Goal: Contribute content: Contribute content

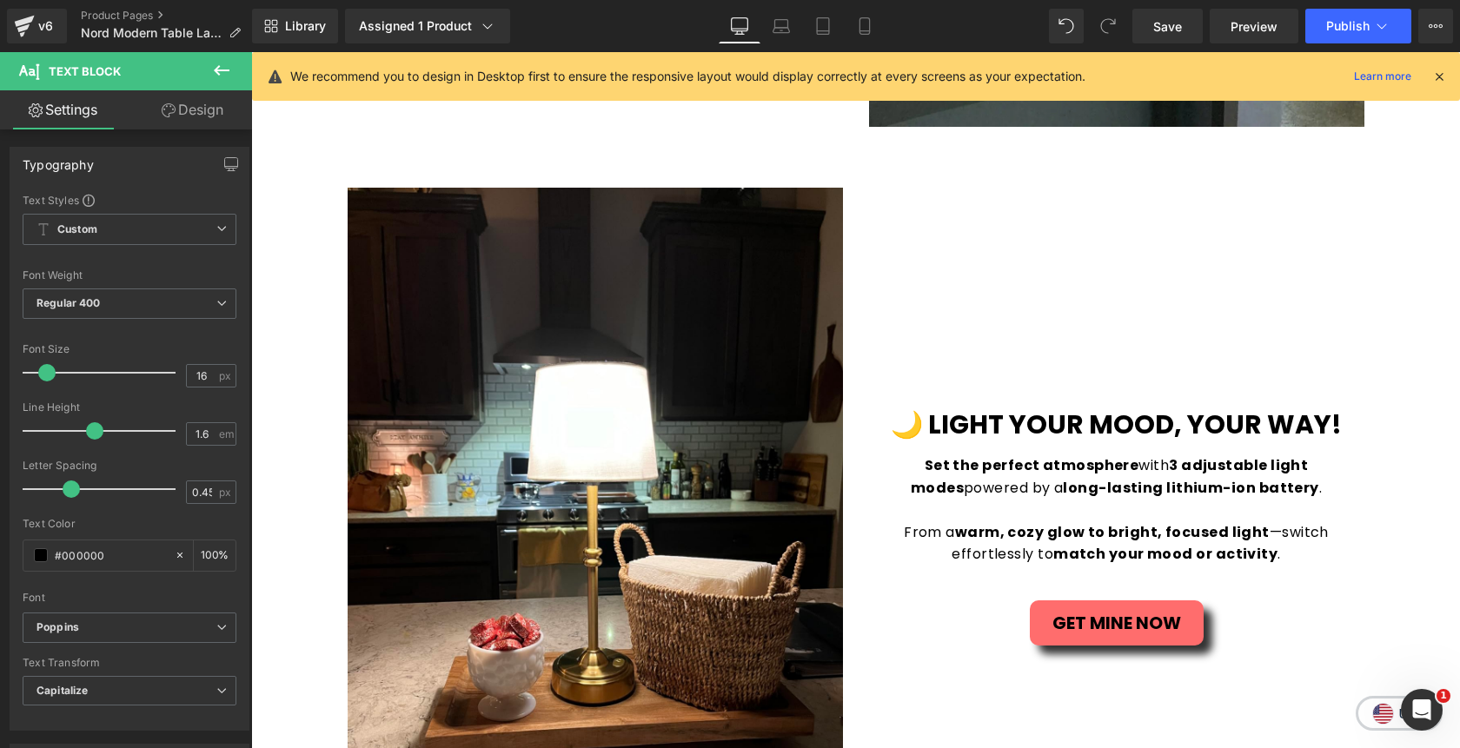
scroll to position [2538, 0]
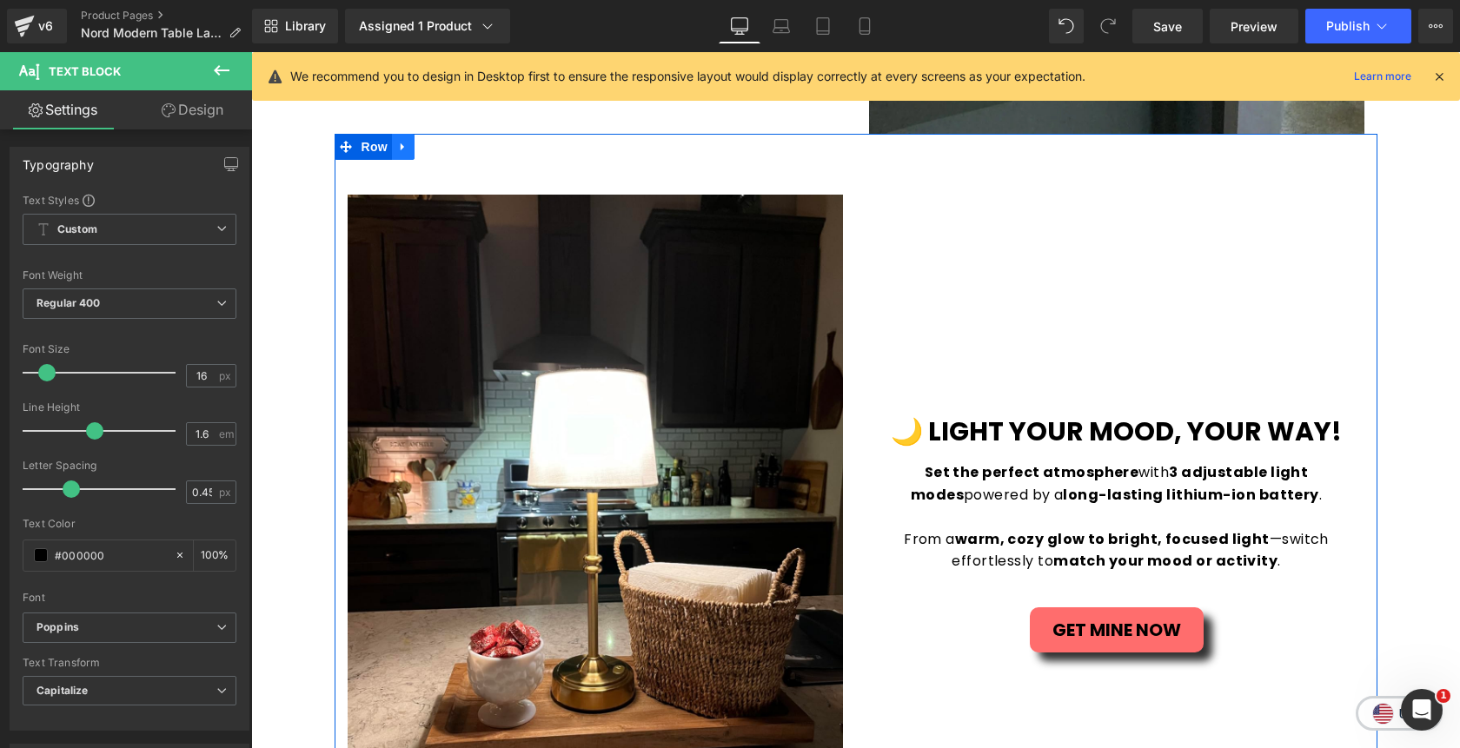
click at [408, 148] on icon at bounding box center [403, 147] width 12 height 13
click at [425, 153] on icon at bounding box center [426, 147] width 12 height 12
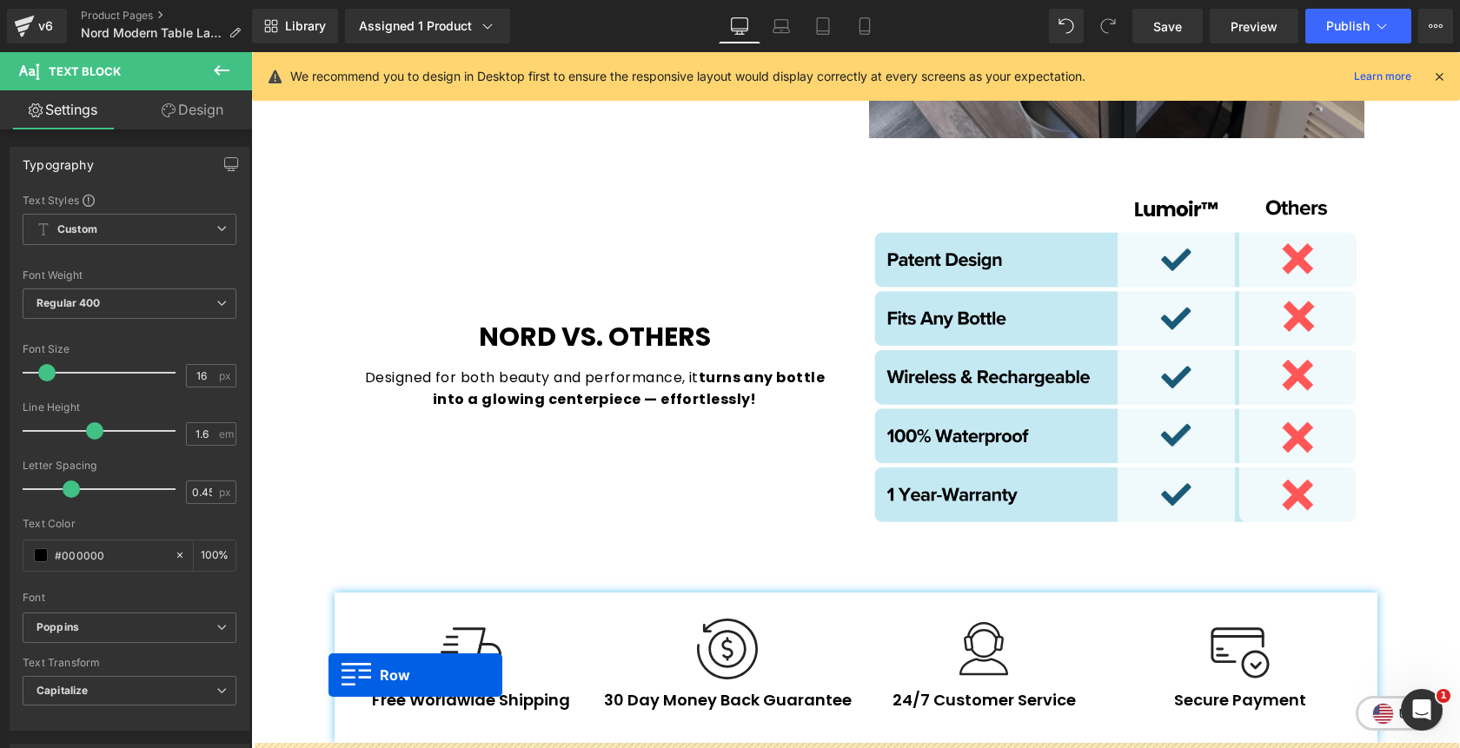
scroll to position [4090, 0]
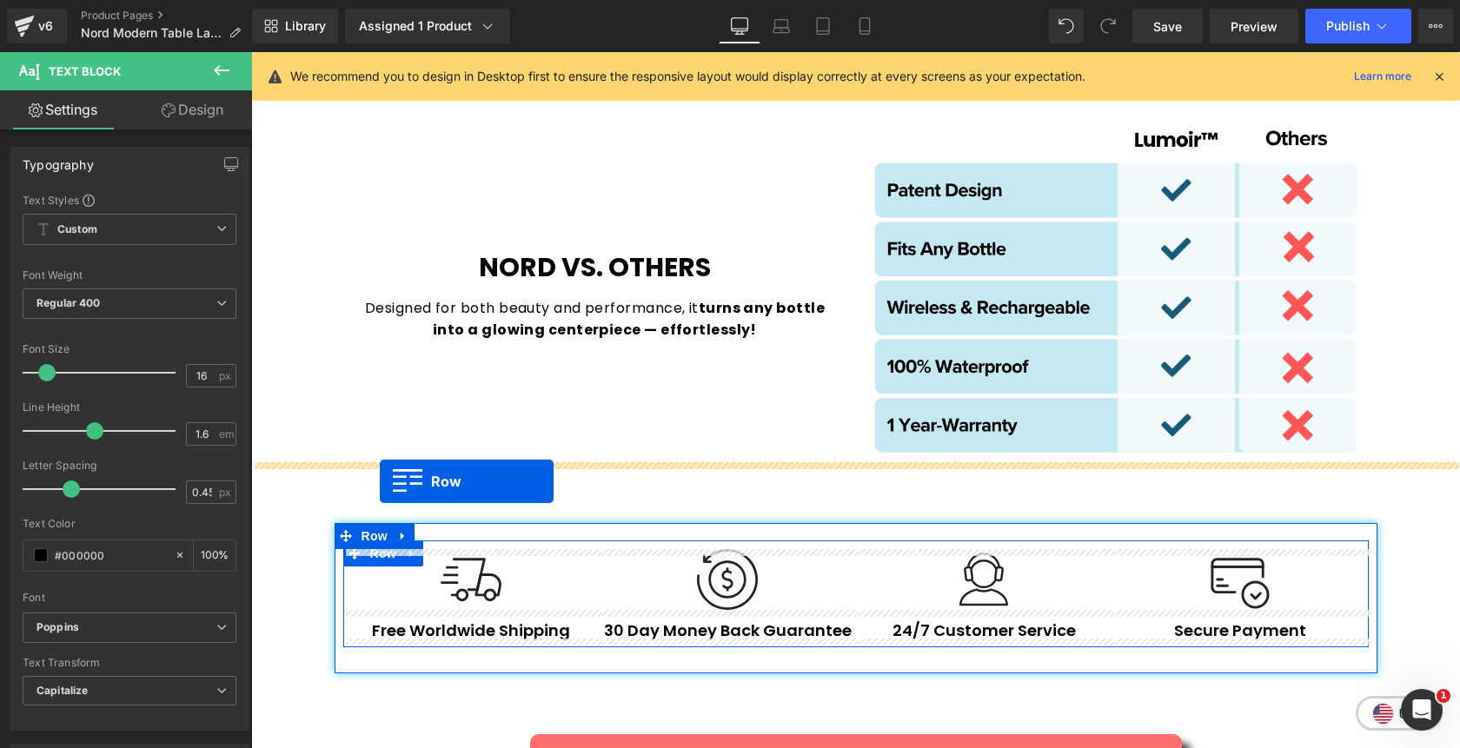
drag, startPoint x: 346, startPoint y: 137, endPoint x: 380, endPoint y: 481, distance: 345.8
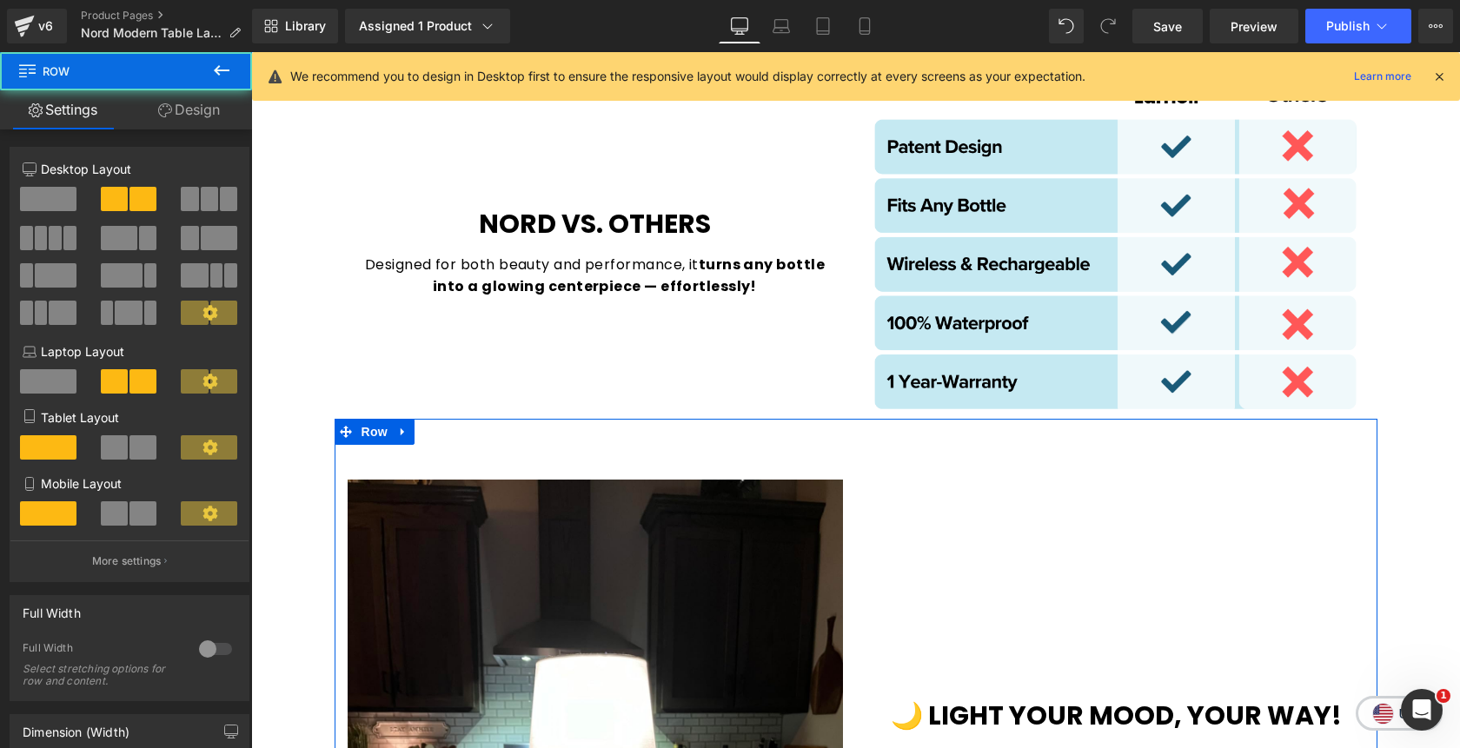
scroll to position [4046, 0]
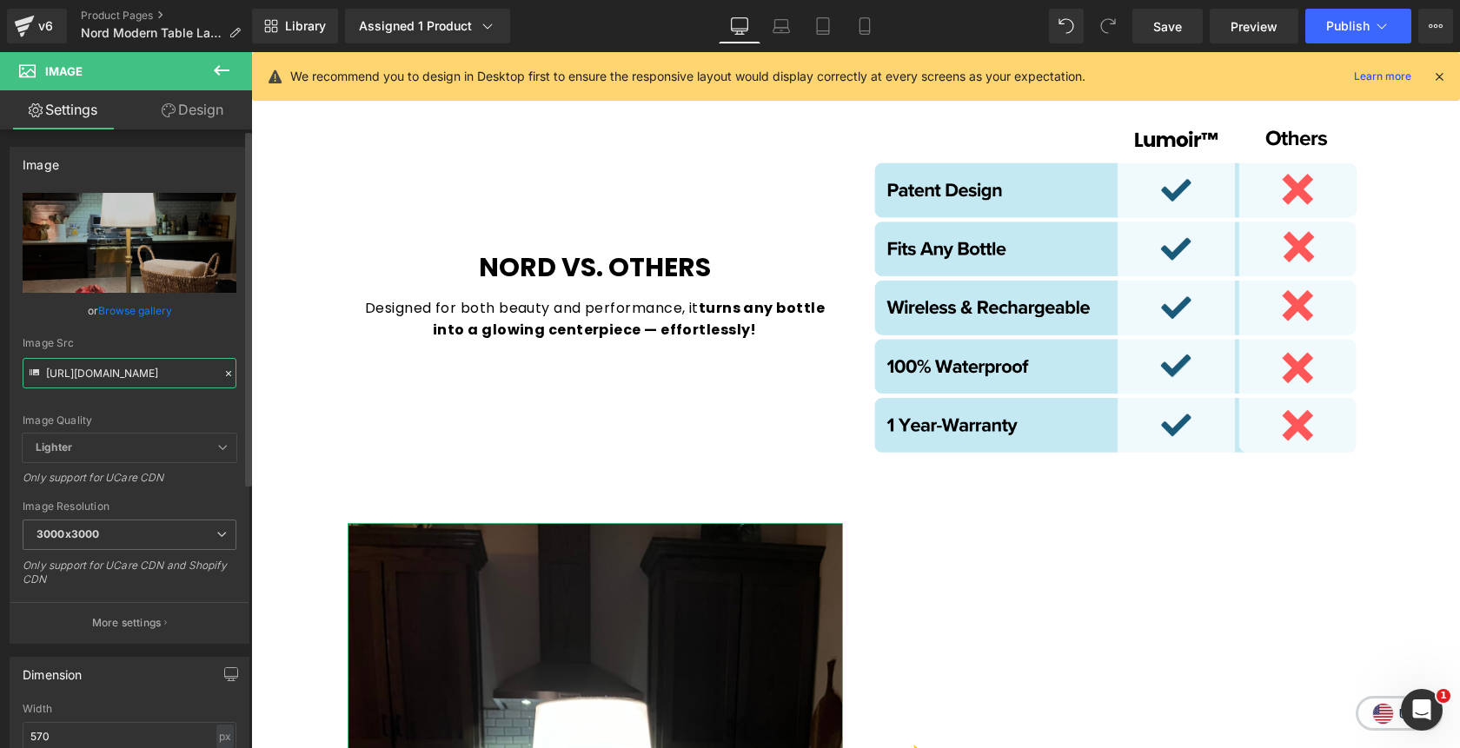
click at [148, 378] on input "[URL][DOMAIN_NAME]" at bounding box center [130, 373] width 214 height 30
paste input "compare_1d9b4c12-780f-4547-b612-846a2cf9ff80.png?v=1755786411"
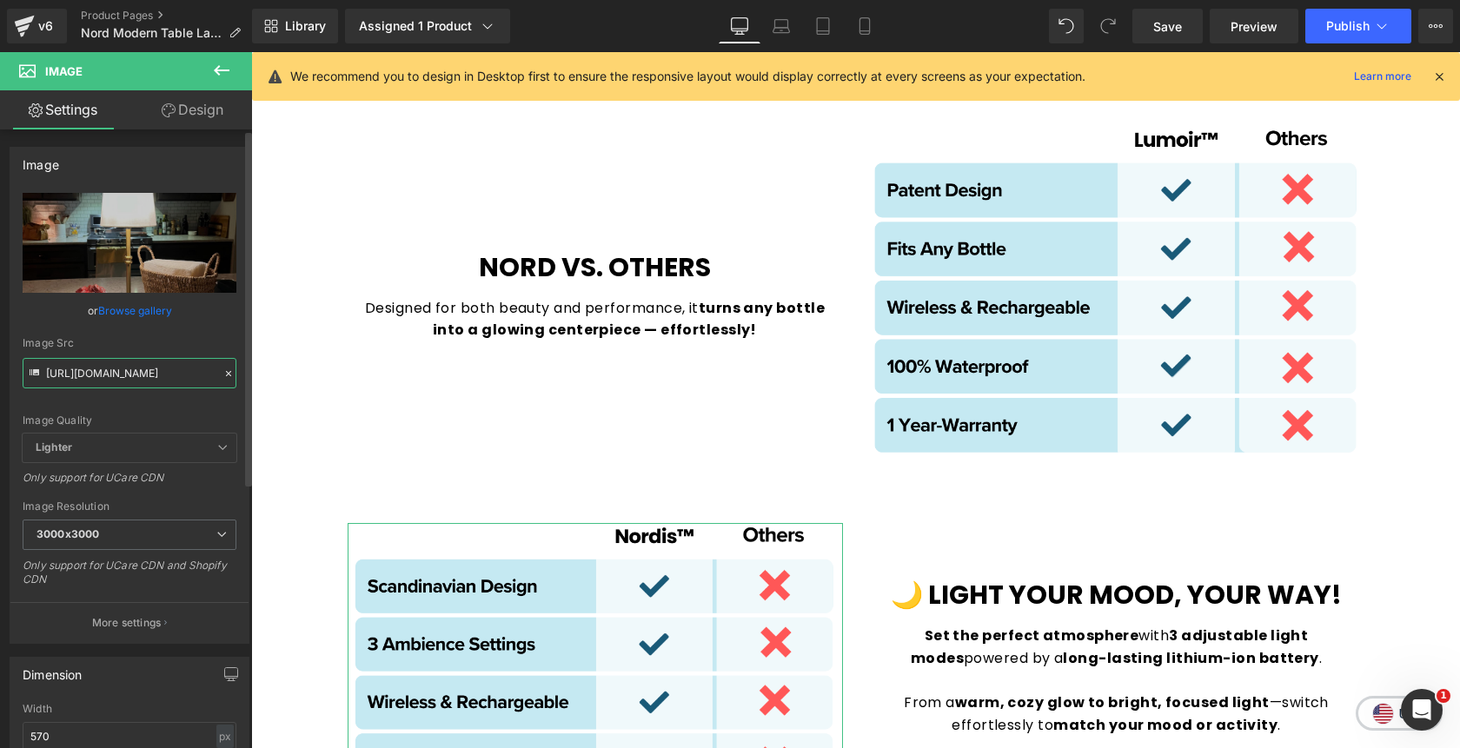
type input "[URL][DOMAIN_NAME]"
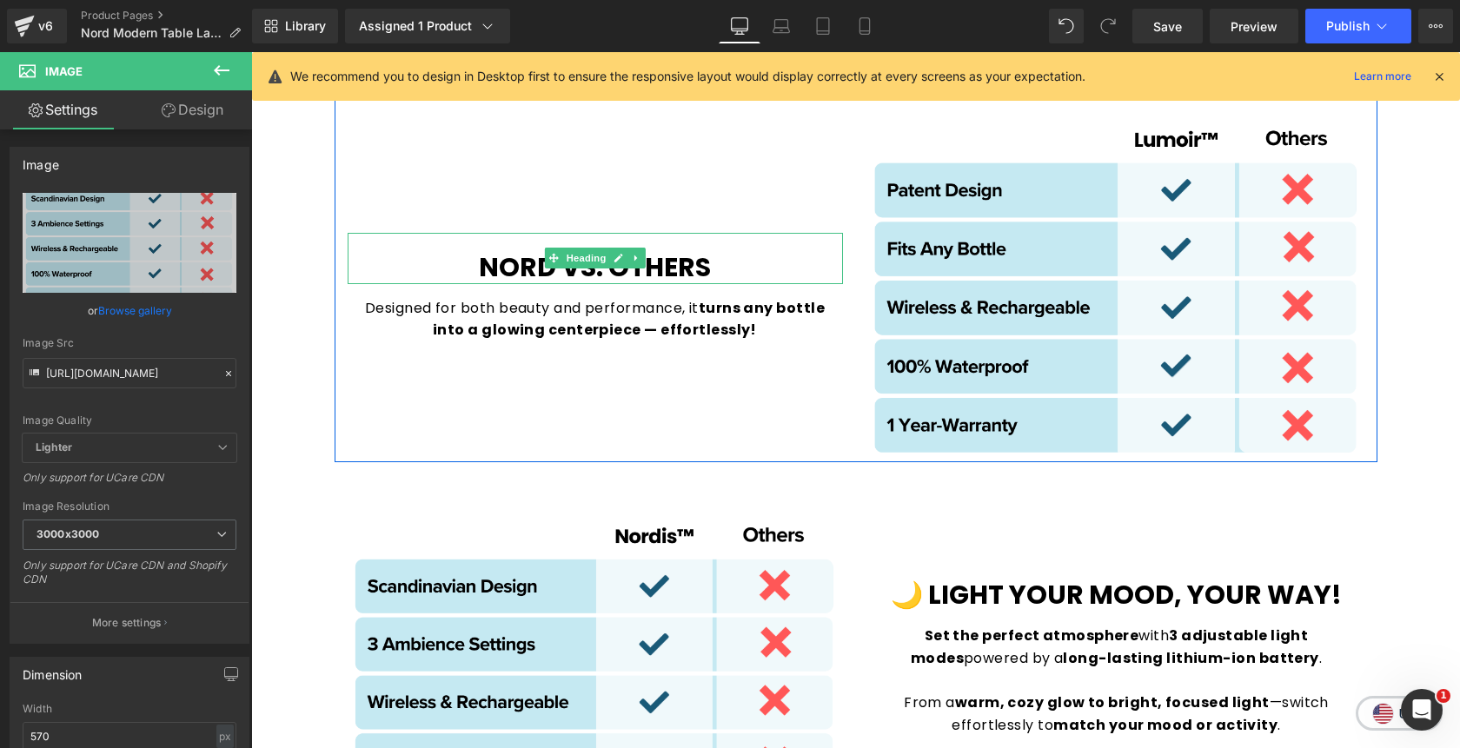
click at [547, 275] on b "nord VS. others" at bounding box center [595, 267] width 232 height 37
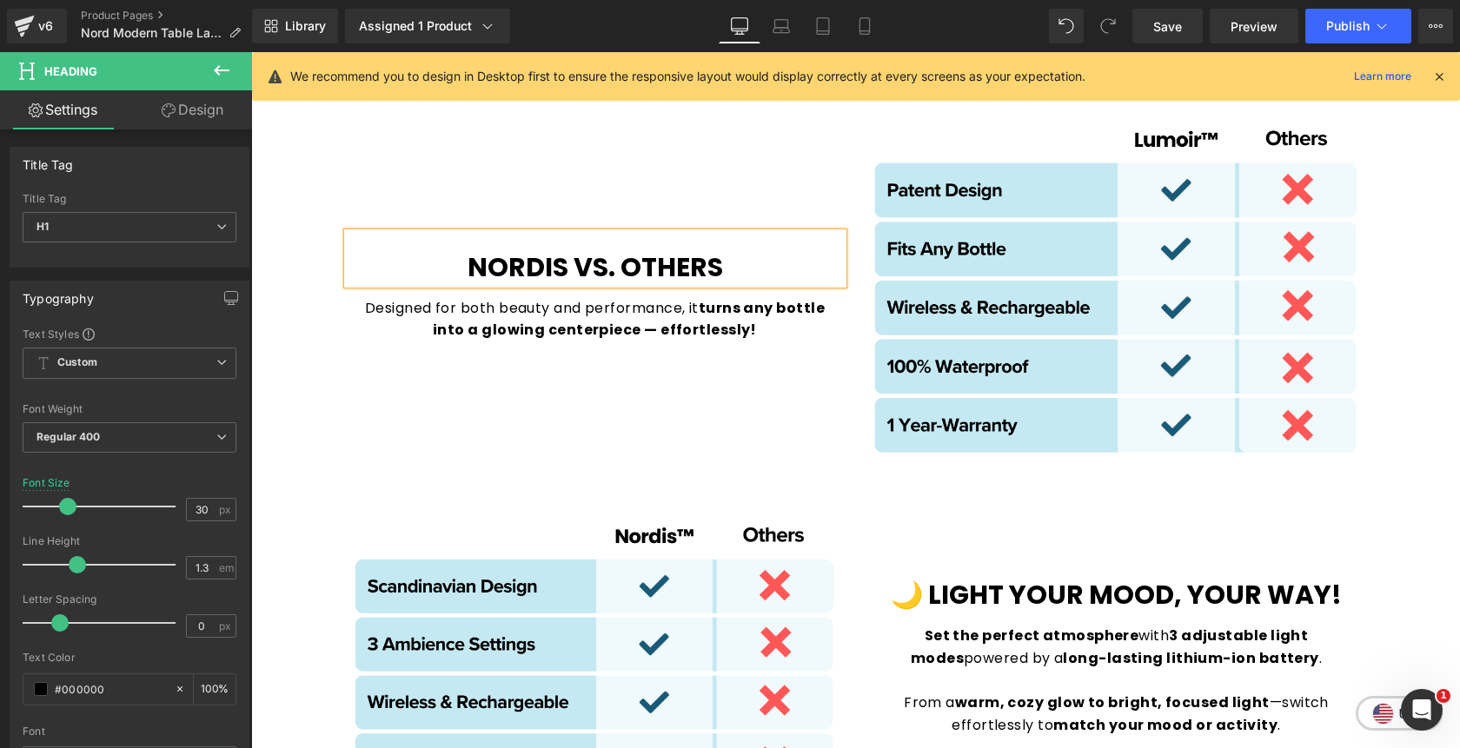
click at [792, 186] on div "nordis VS. others Heading Designed for both beauty and performance, it turns an…" at bounding box center [595, 295] width 521 height 332
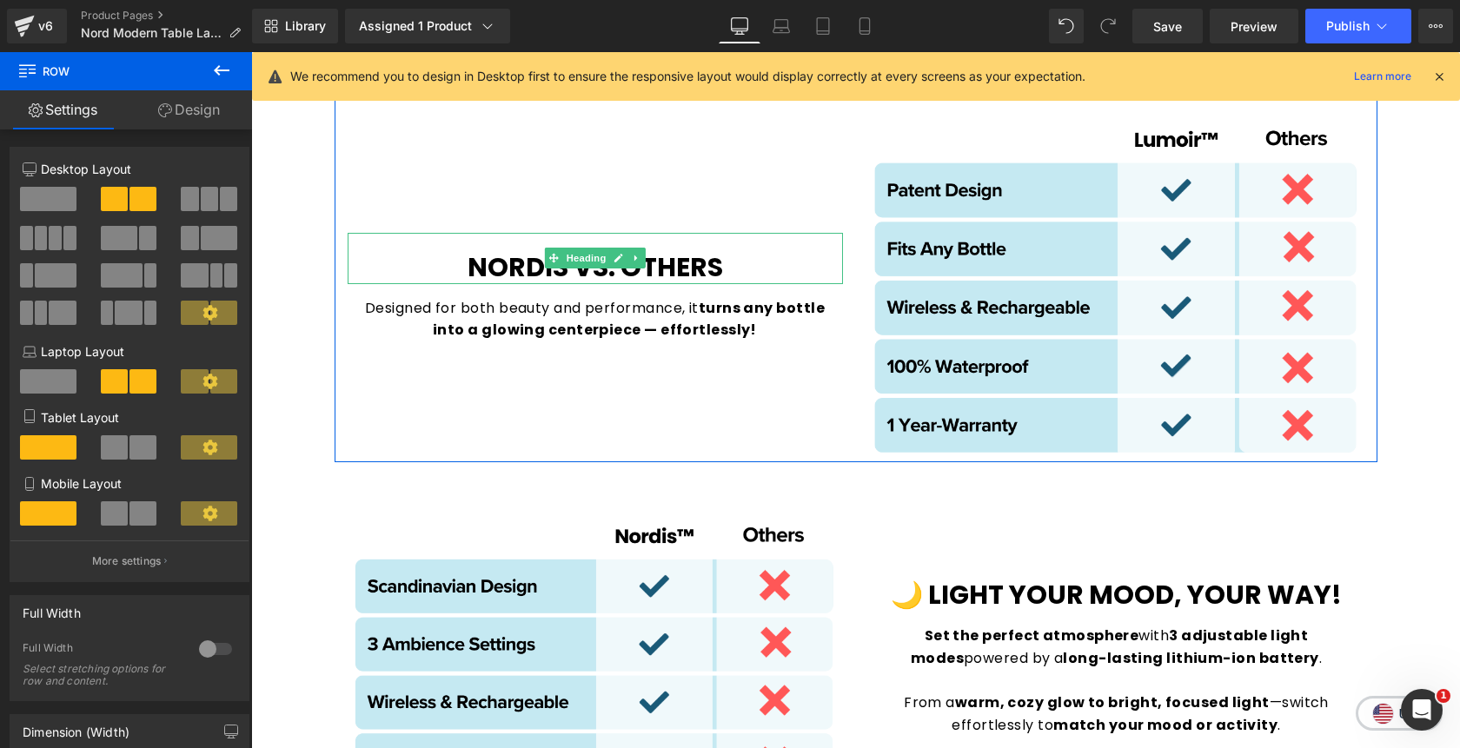
click at [733, 262] on h1 "nordis VS. others" at bounding box center [595, 267] width 495 height 34
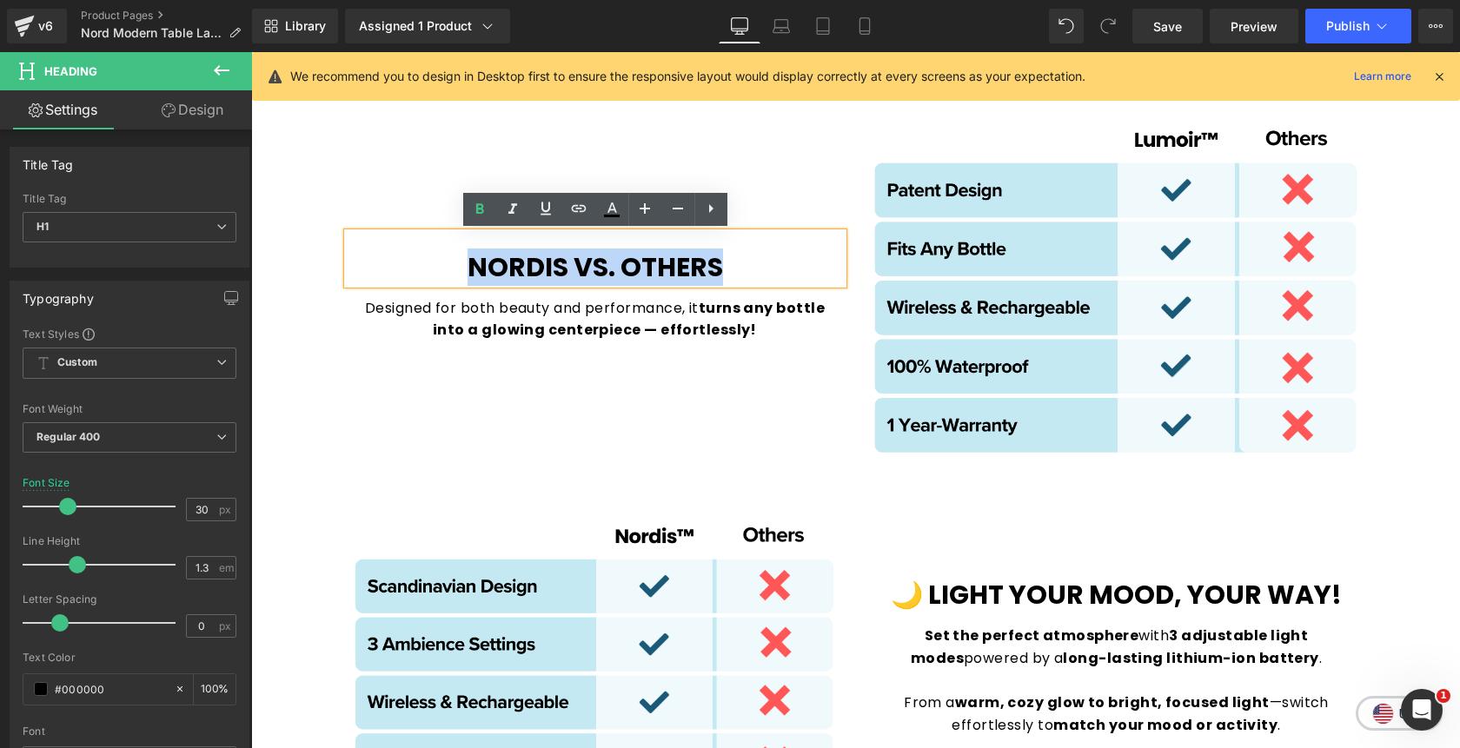
copy b "nordis VS. others"
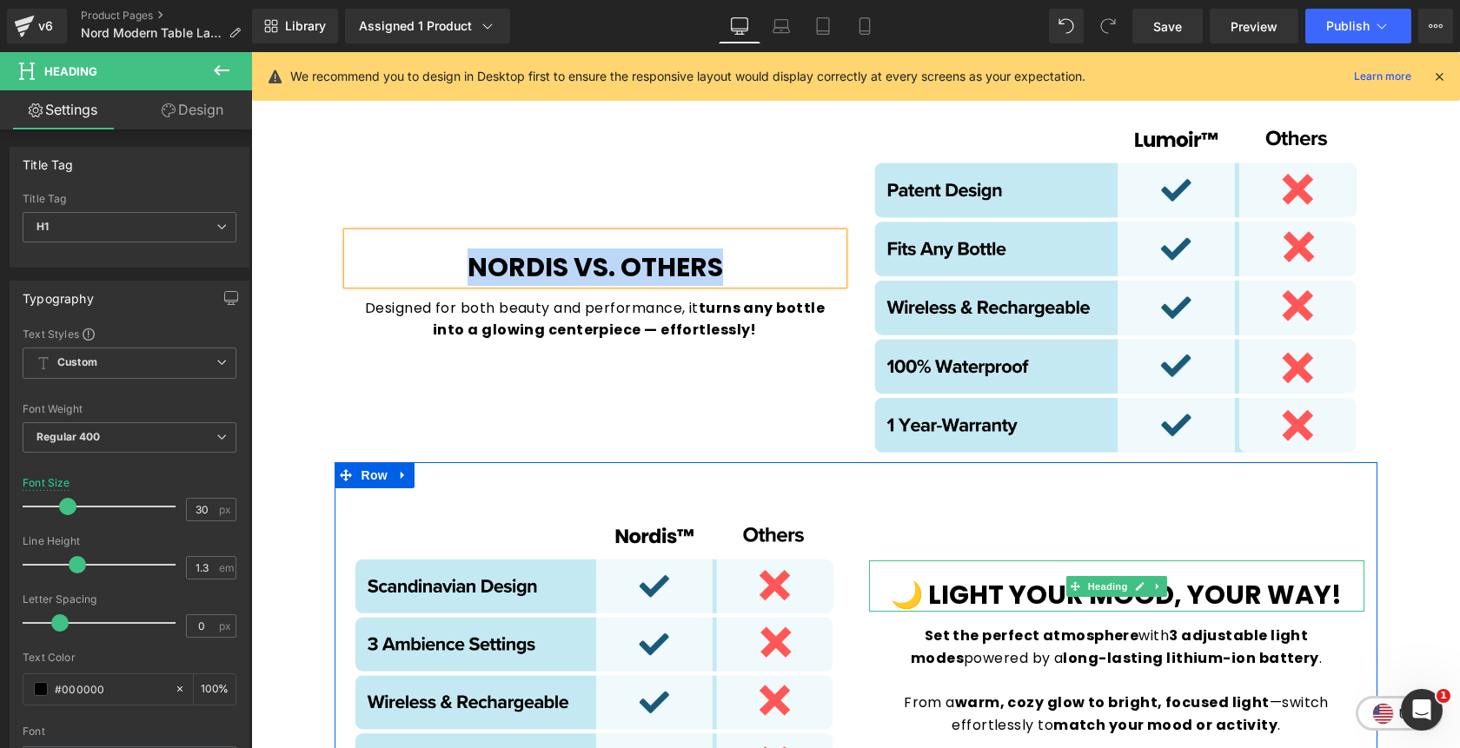
click at [1034, 593] on b "🌙 LIGHT YOUR MOOD, YOUR WAY!" at bounding box center [1116, 594] width 451 height 37
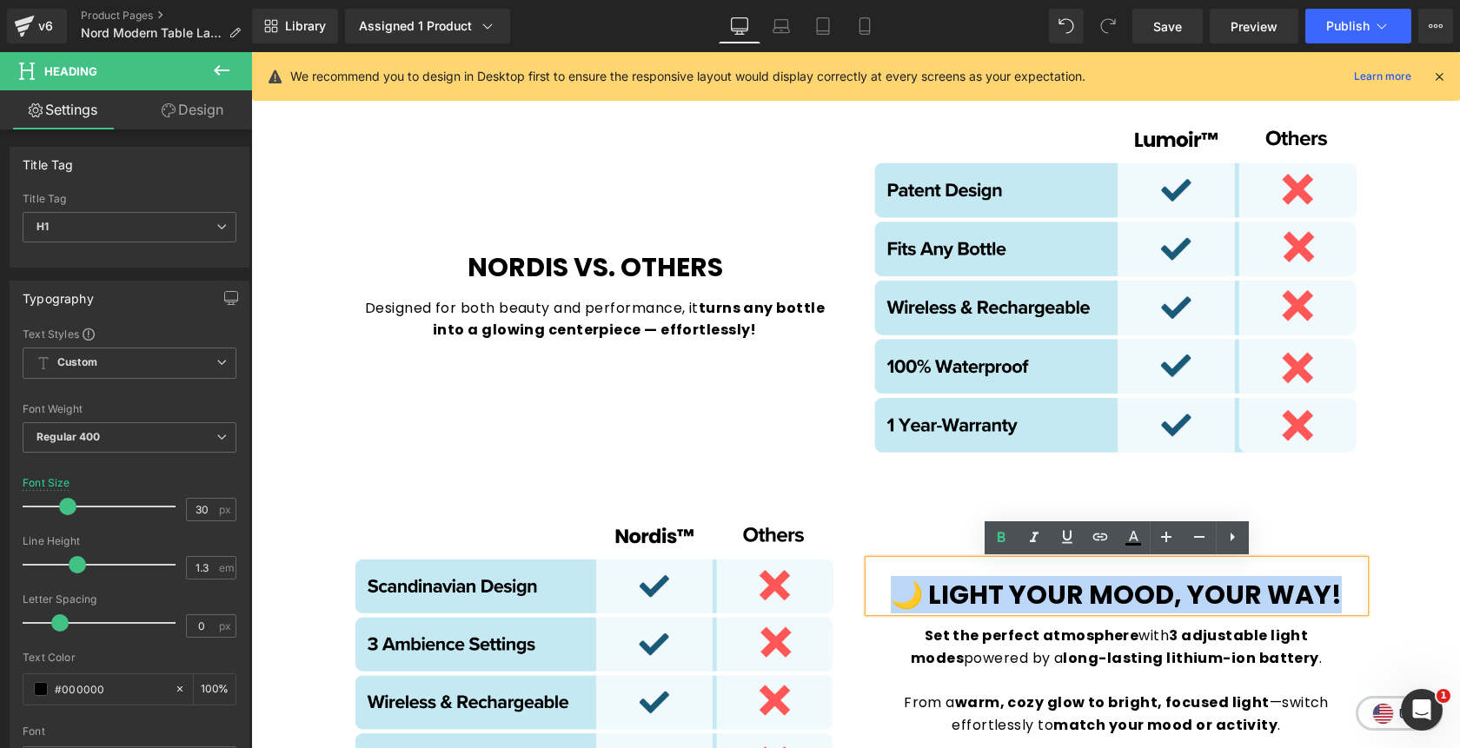
paste div
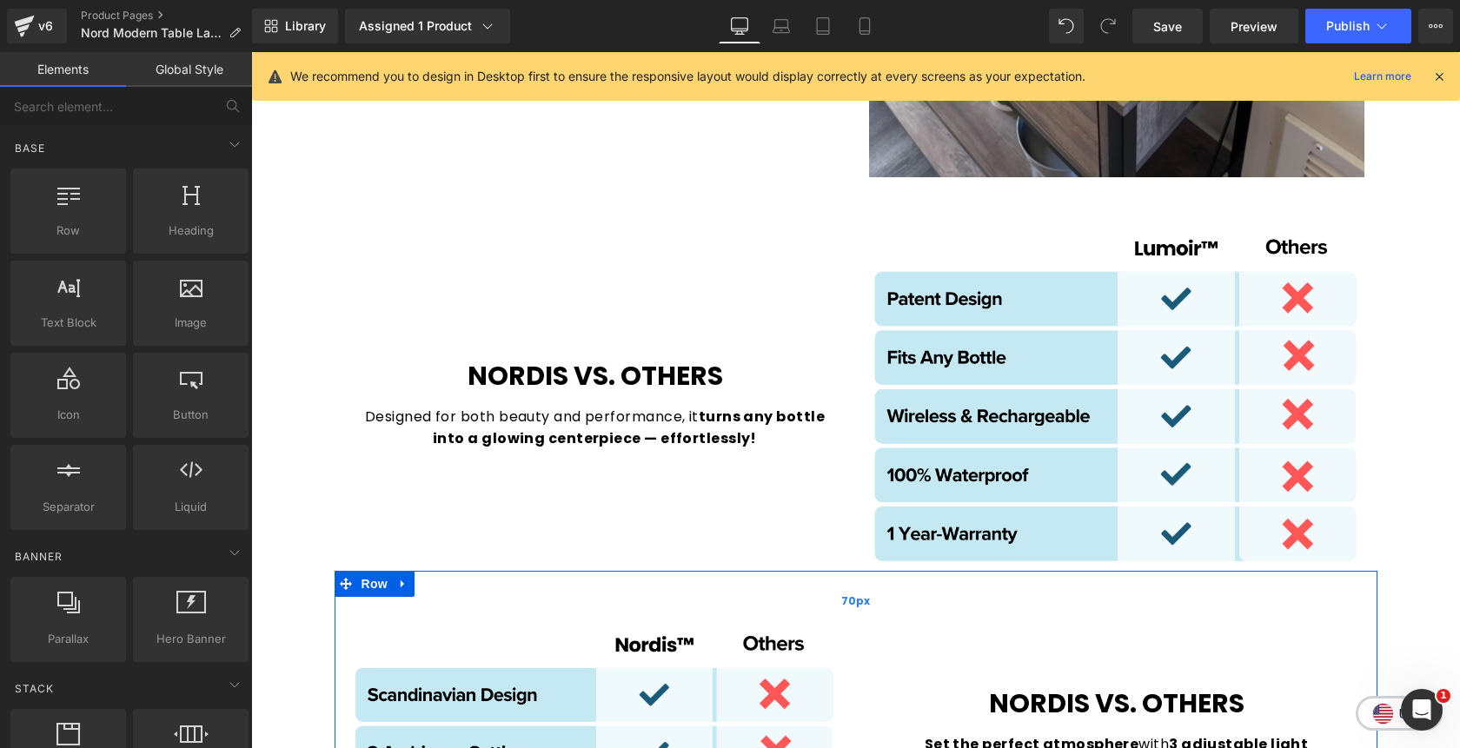
scroll to position [3932, 0]
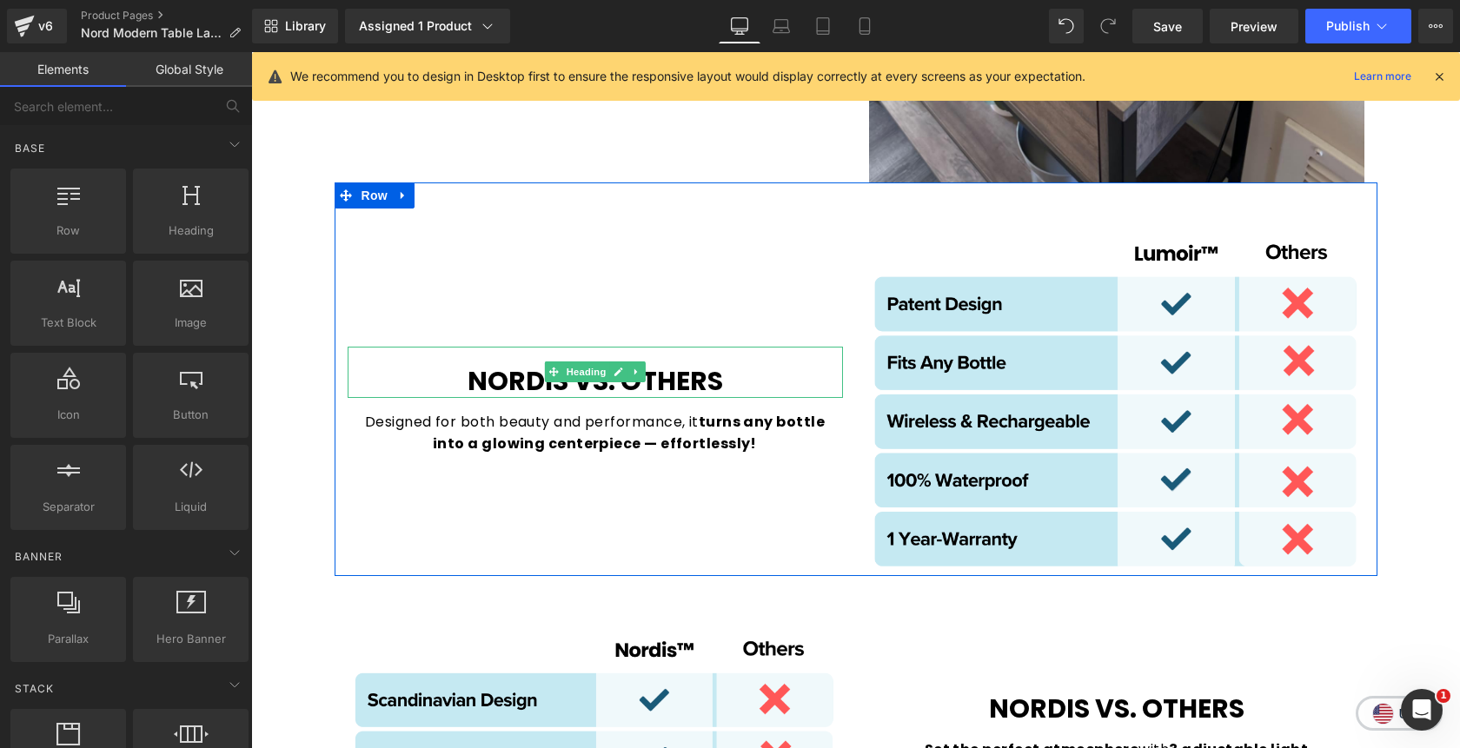
click at [720, 379] on b "nordis VS. others" at bounding box center [595, 380] width 255 height 37
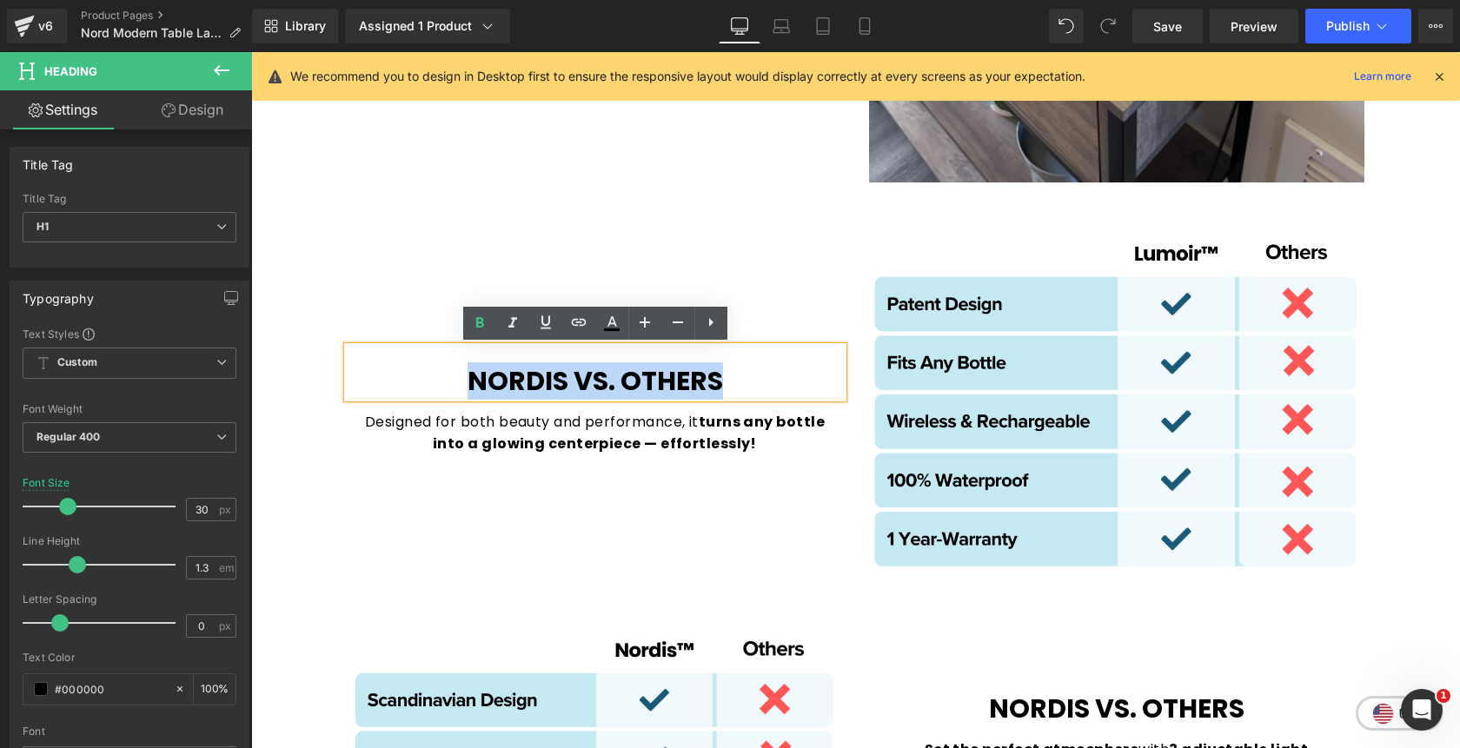
copy b "nordis VS. others"
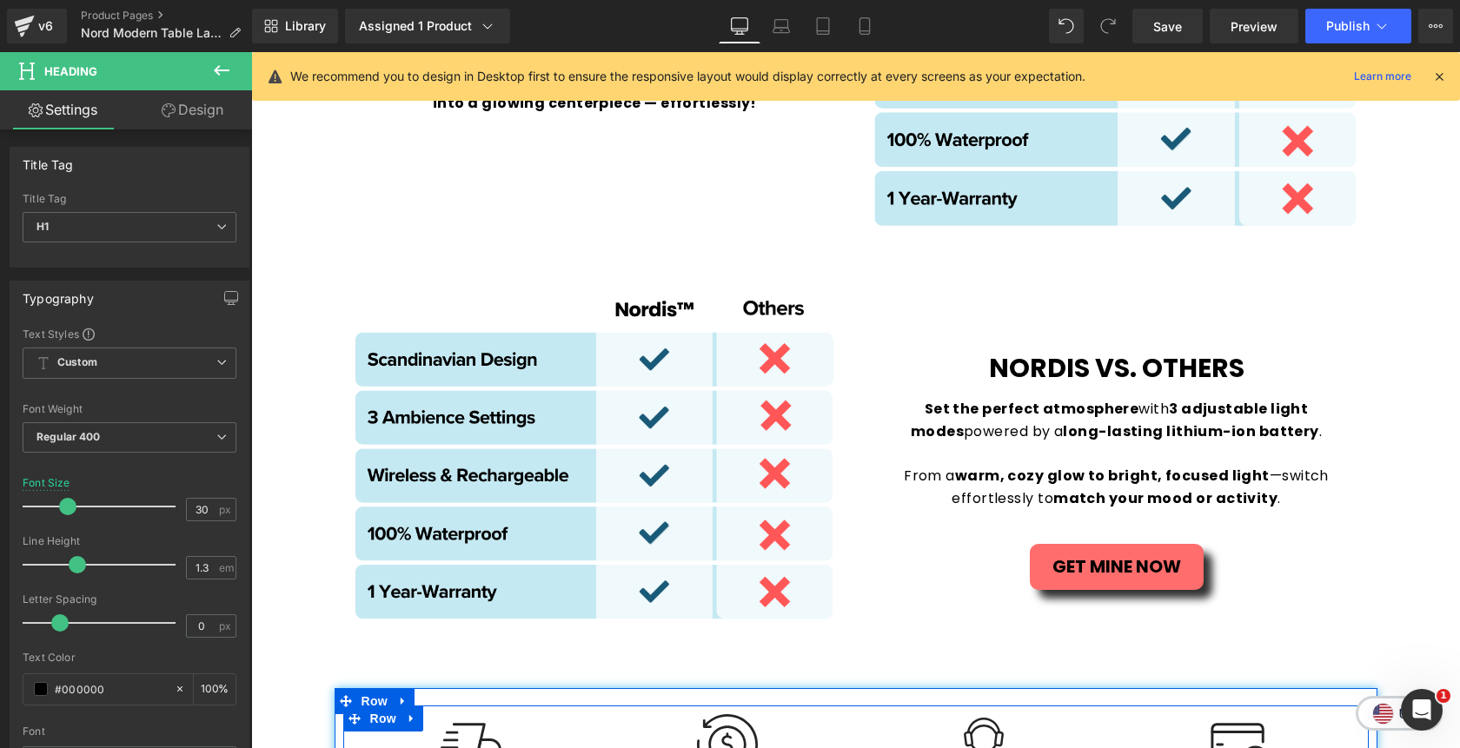
scroll to position [4295, 0]
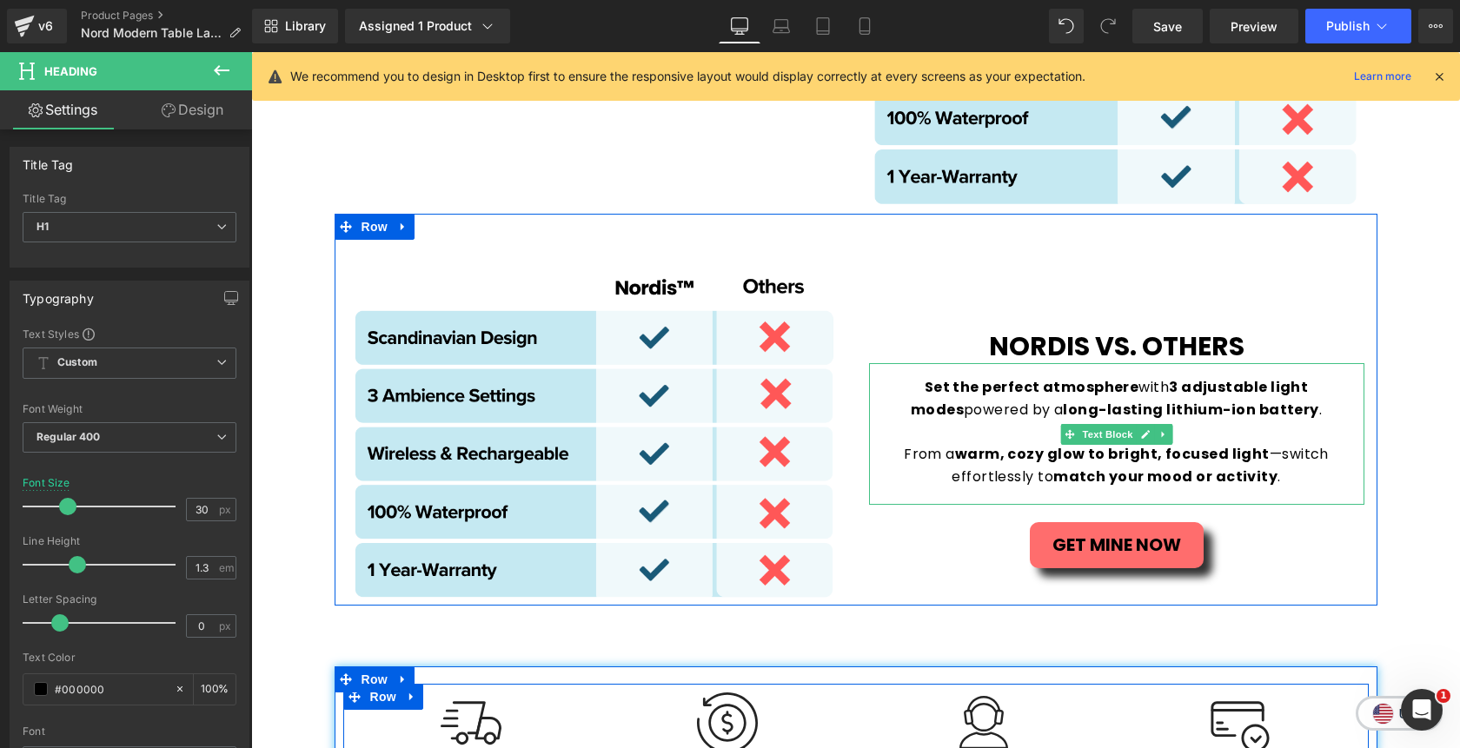
click at [1231, 451] on strong "warm, cozy glow to bright, focused light" at bounding box center [1112, 454] width 315 height 20
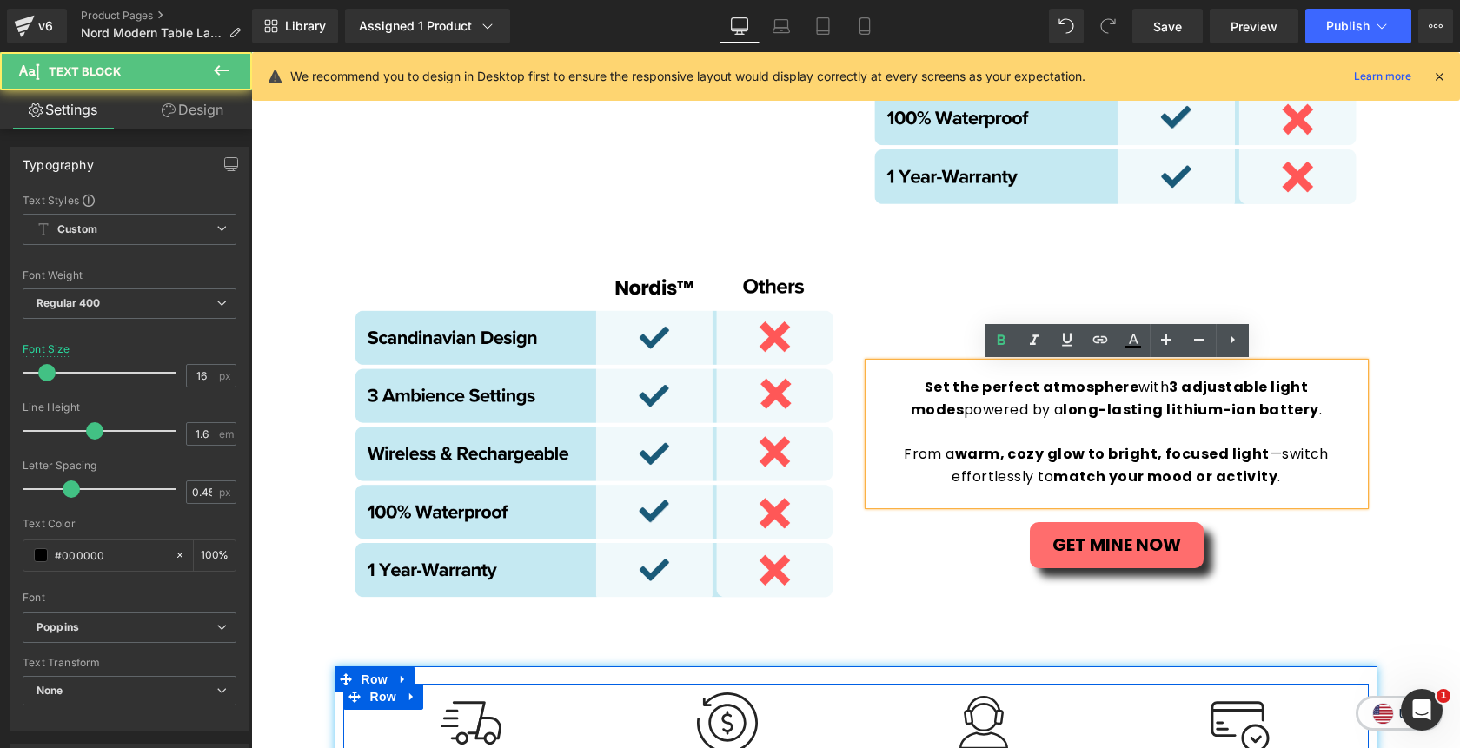
click at [1291, 481] on p "From a warm, cozy glow to bright, focused light —switch effortlessly to match y…" at bounding box center [1116, 465] width 461 height 44
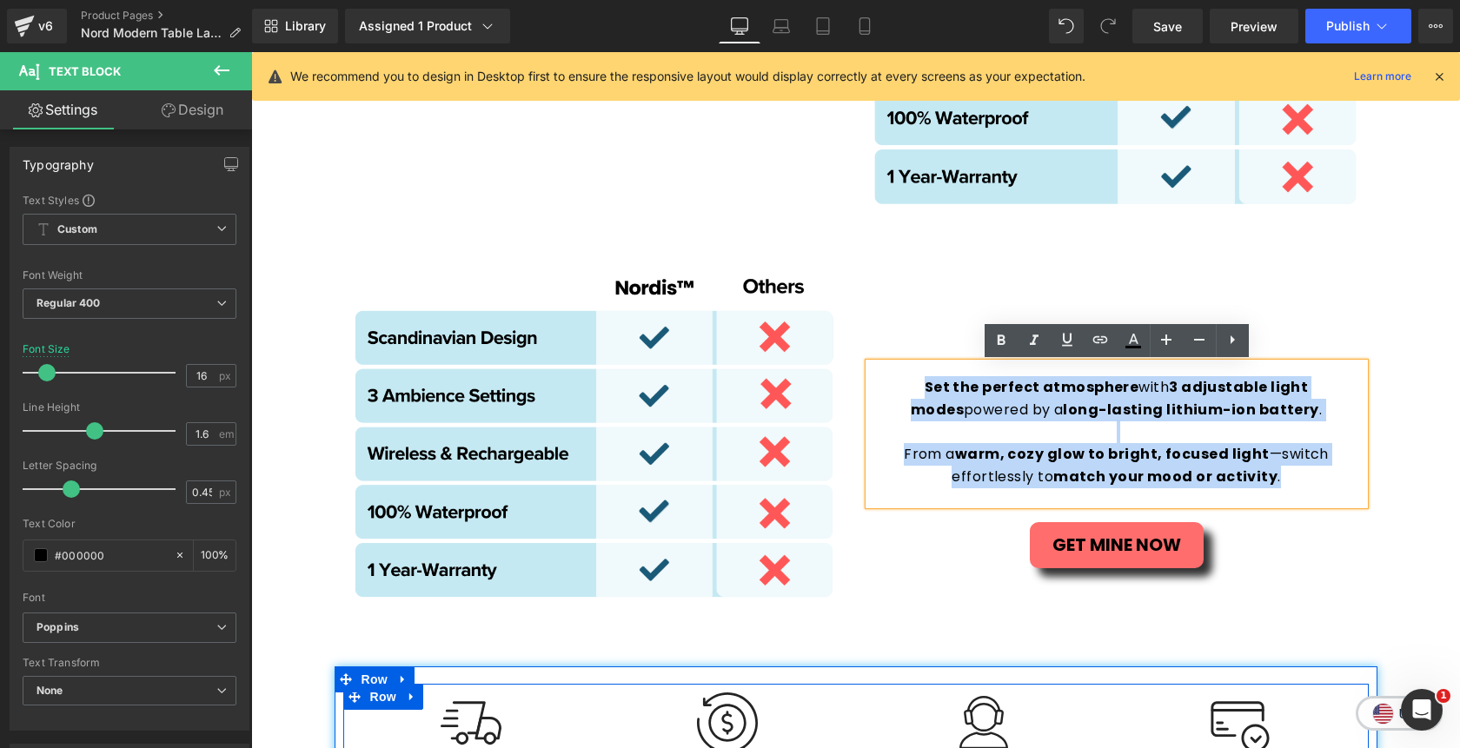
drag, startPoint x: 1291, startPoint y: 481, endPoint x: 883, endPoint y: 382, distance: 420.1
click at [883, 382] on div "Set the perfect atmosphere with 3 adjustable light modes powered by a long-last…" at bounding box center [1116, 434] width 495 height 142
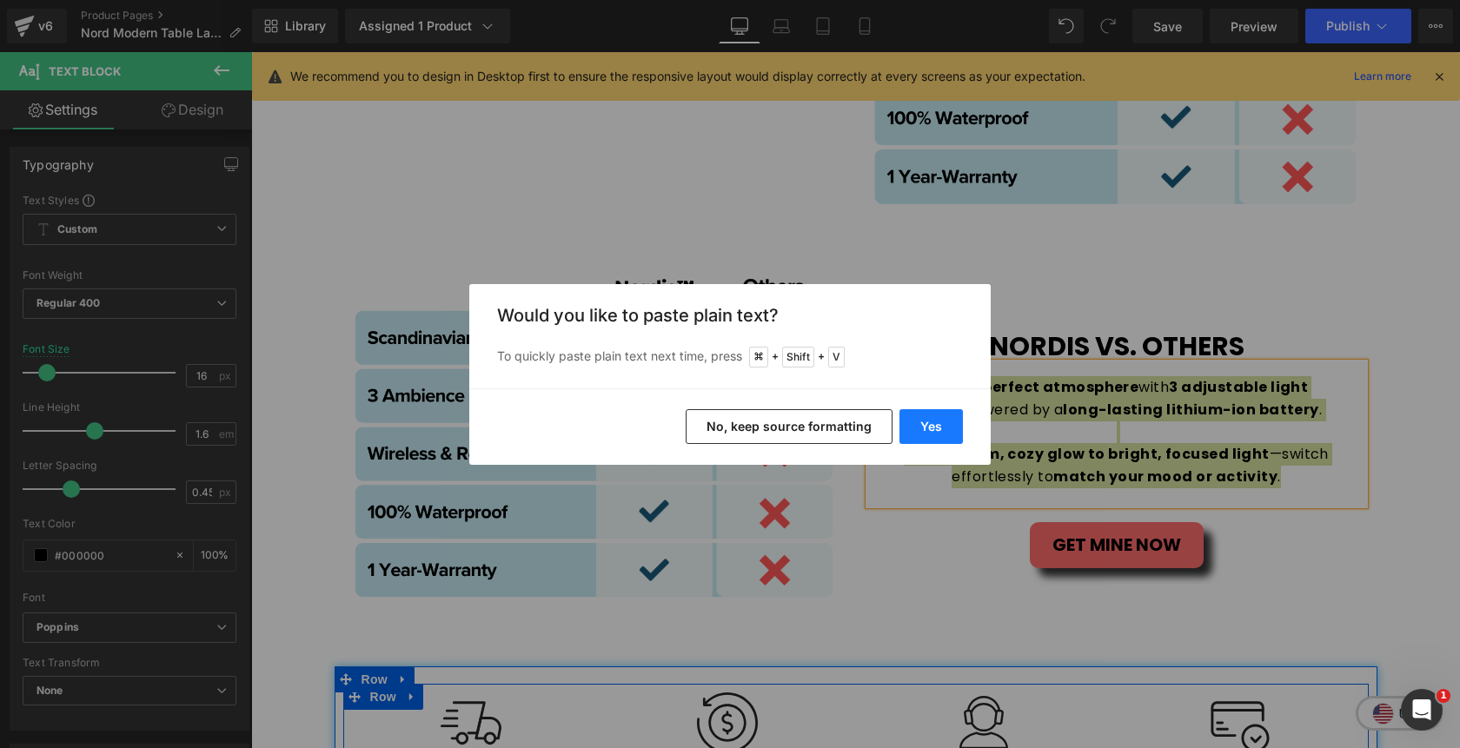
click at [927, 427] on button "Yes" at bounding box center [930, 426] width 63 height 35
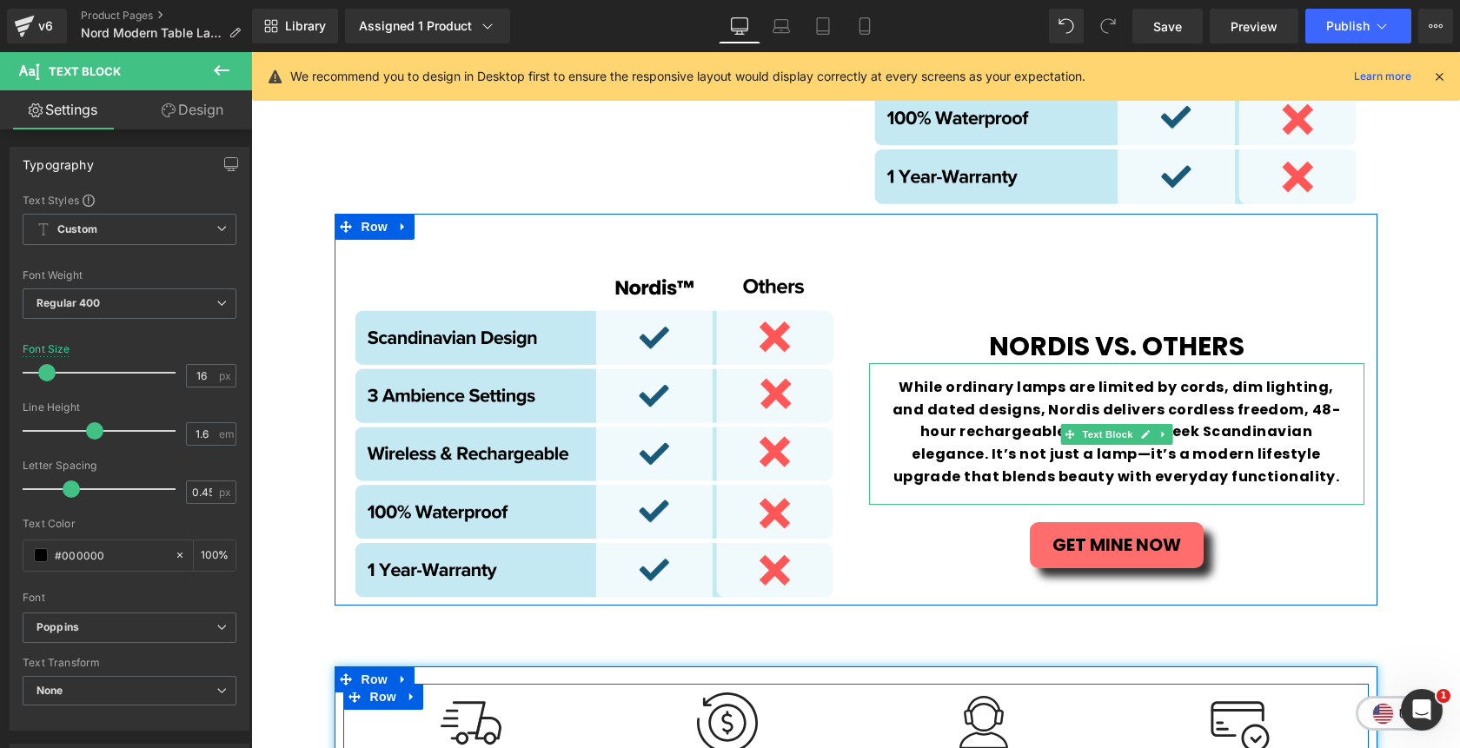
click at [1016, 423] on b "While ordinary lamps are limited by cords, dim lighting, and dated designs, Nor…" at bounding box center [1116, 431] width 448 height 109
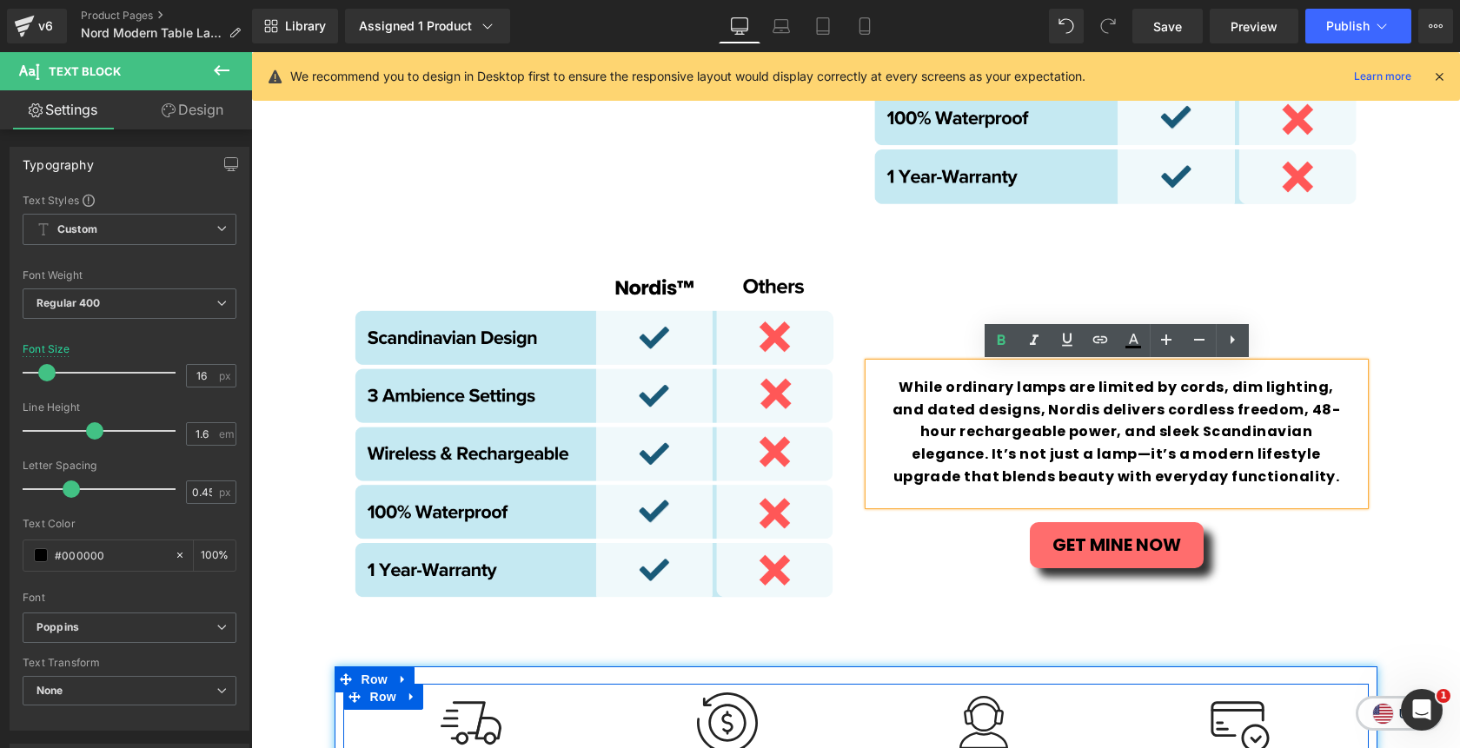
click at [1309, 436] on b "While ordinary lamps are limited by cords, dim lighting, and dated designs, Nor…" at bounding box center [1116, 431] width 448 height 109
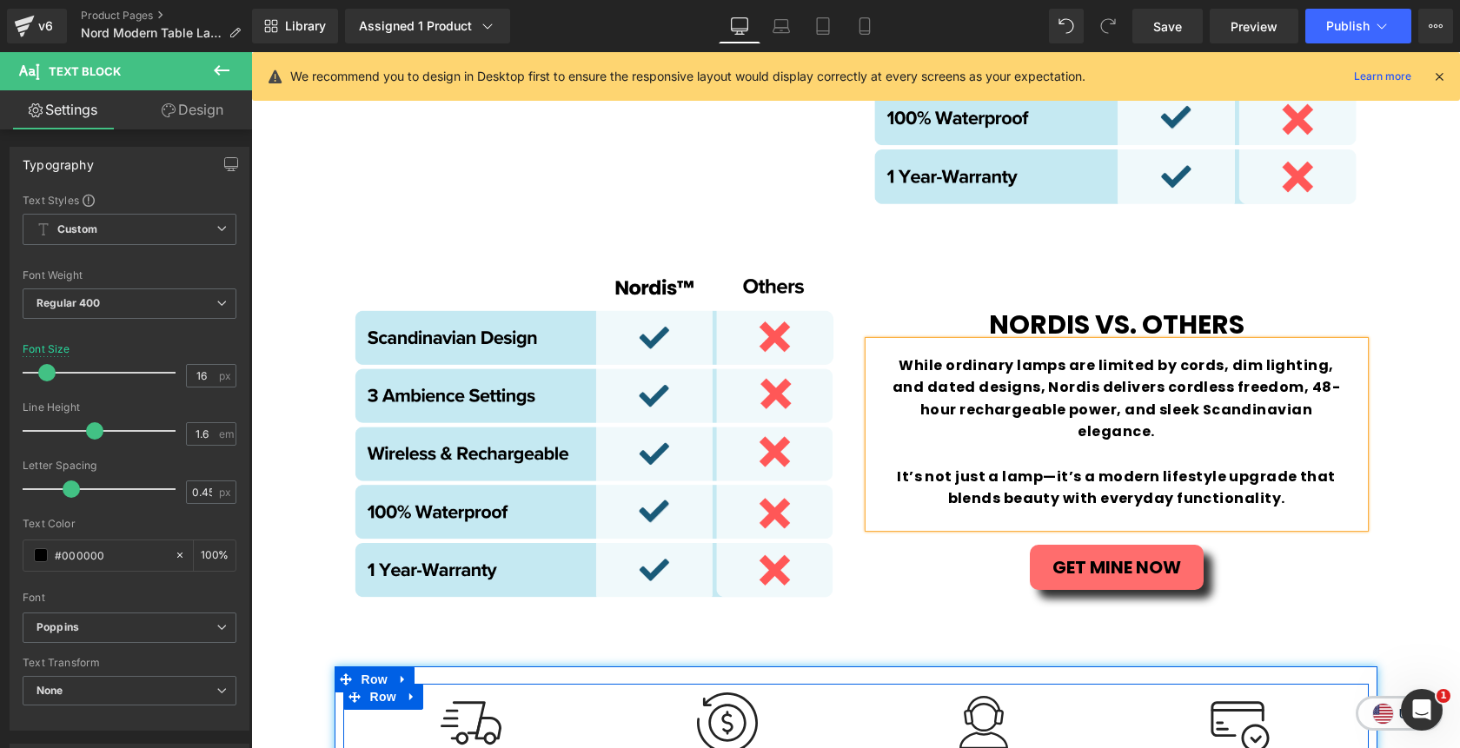
scroll to position [4283, 0]
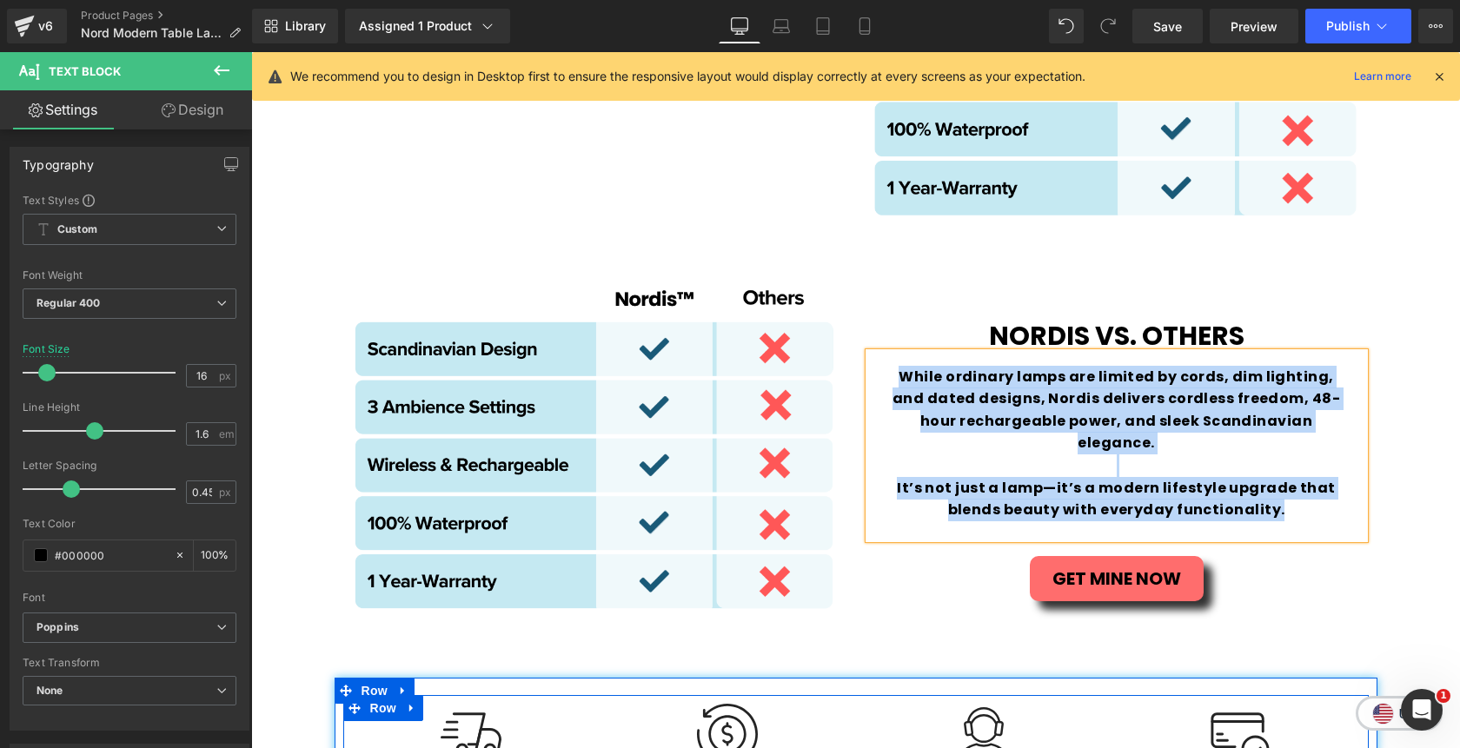
drag, startPoint x: 1291, startPoint y: 500, endPoint x: 890, endPoint y: 384, distance: 417.0
click at [890, 384] on div "While ordinary lamps are limited by cords, dim lighting, and dated designs, Nor…" at bounding box center [1116, 446] width 495 height 186
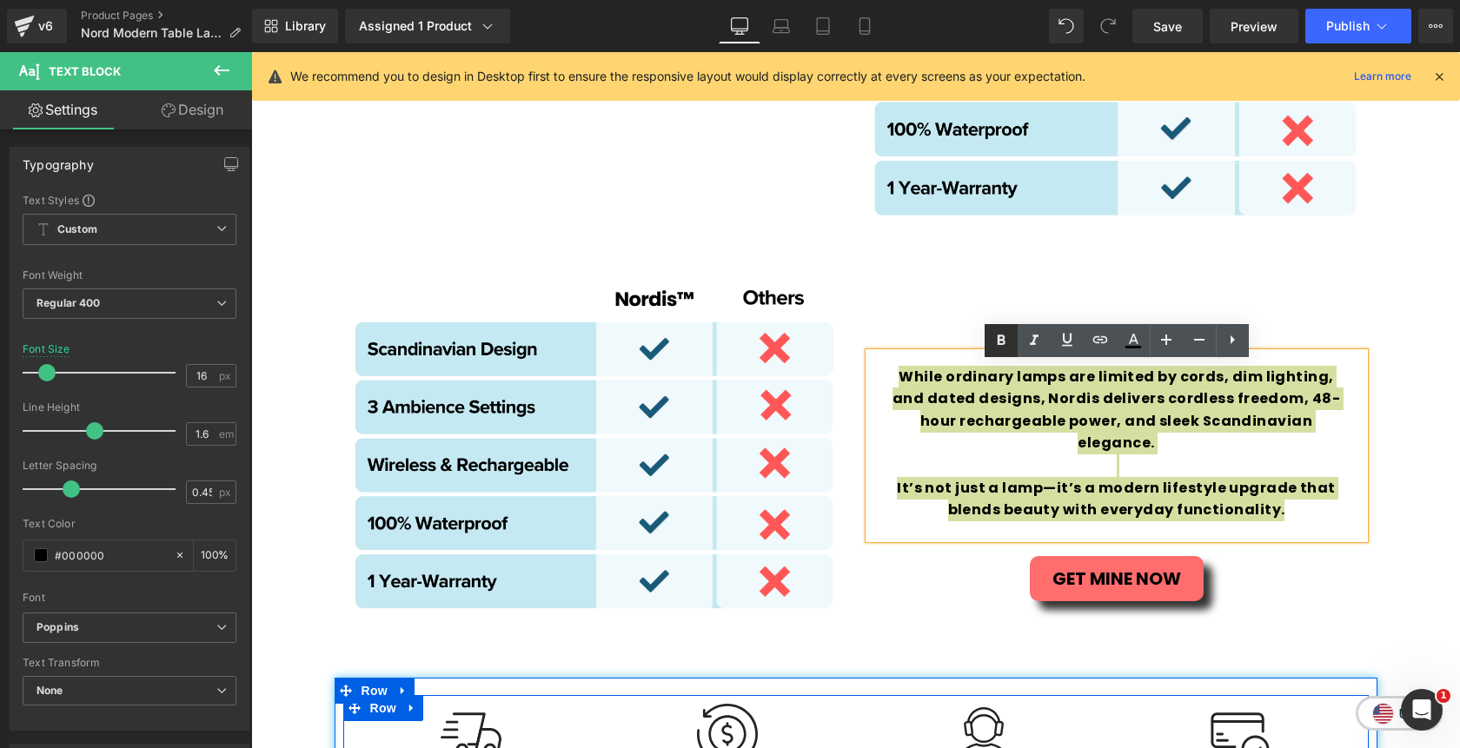
click at [994, 348] on icon at bounding box center [1001, 340] width 21 height 21
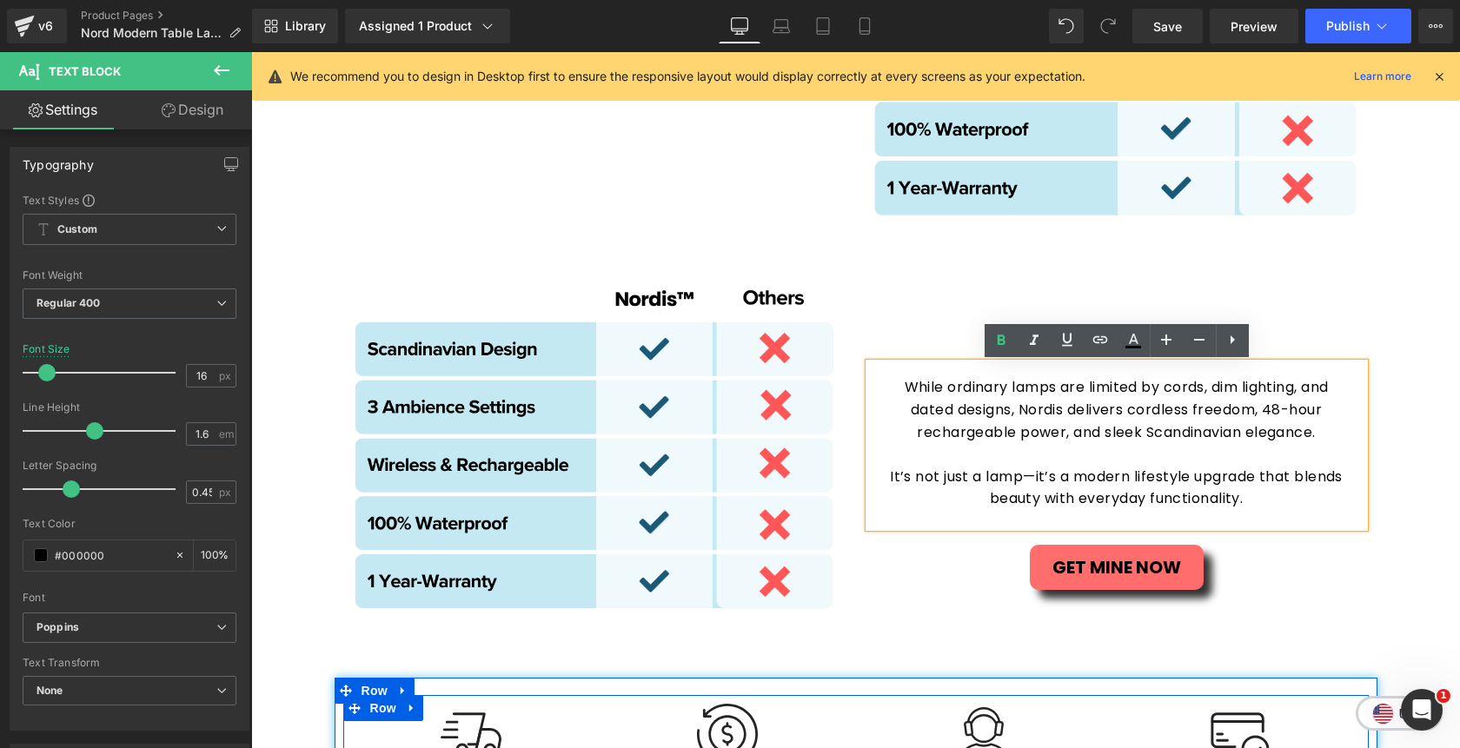
click at [1038, 413] on p "While ordinary lamps are limited by cords, dim lighting, and dated designs, Nor…" at bounding box center [1116, 409] width 461 height 67
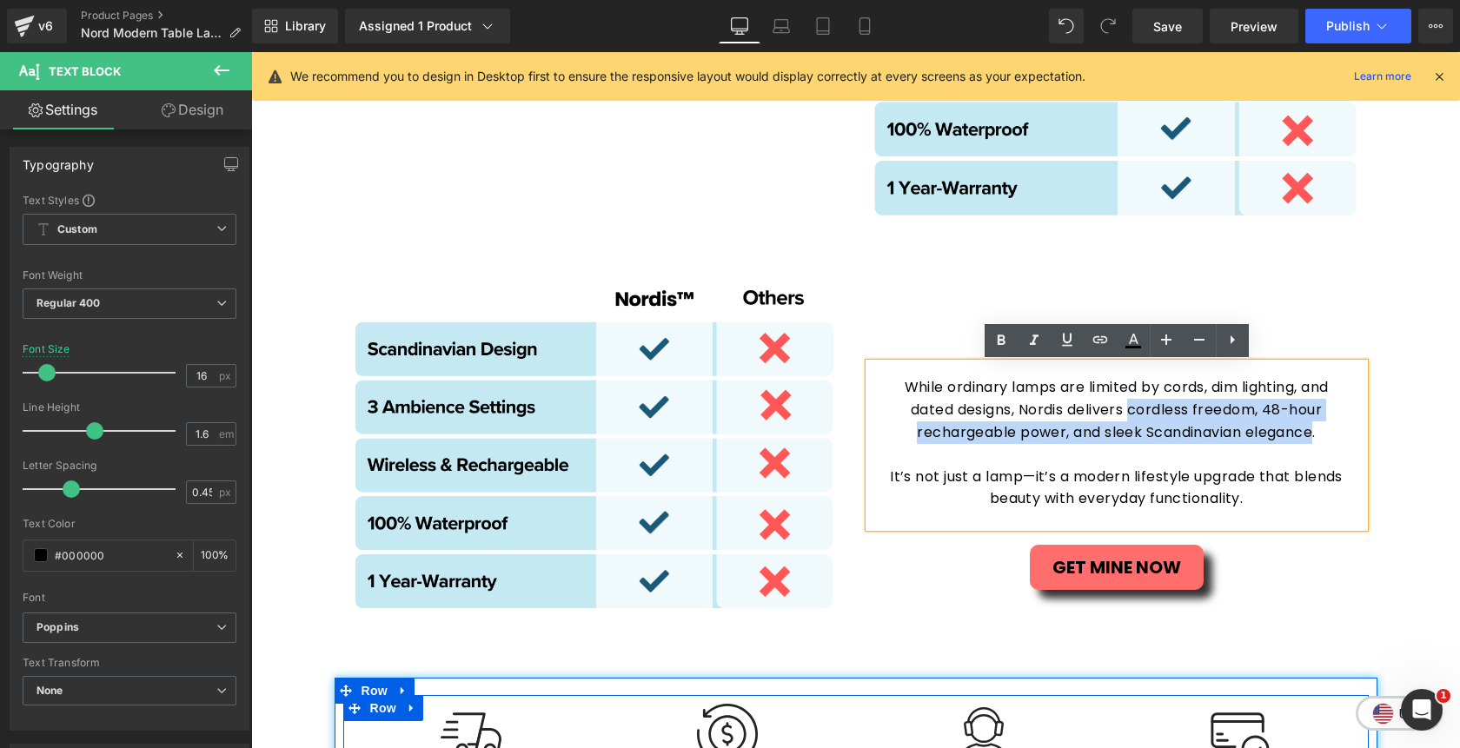
drag, startPoint x: 1132, startPoint y: 414, endPoint x: 1313, endPoint y: 430, distance: 181.5
click at [1313, 430] on p "While ordinary lamps are limited by cords, dim lighting, and dated designs, Nor…" at bounding box center [1116, 409] width 461 height 67
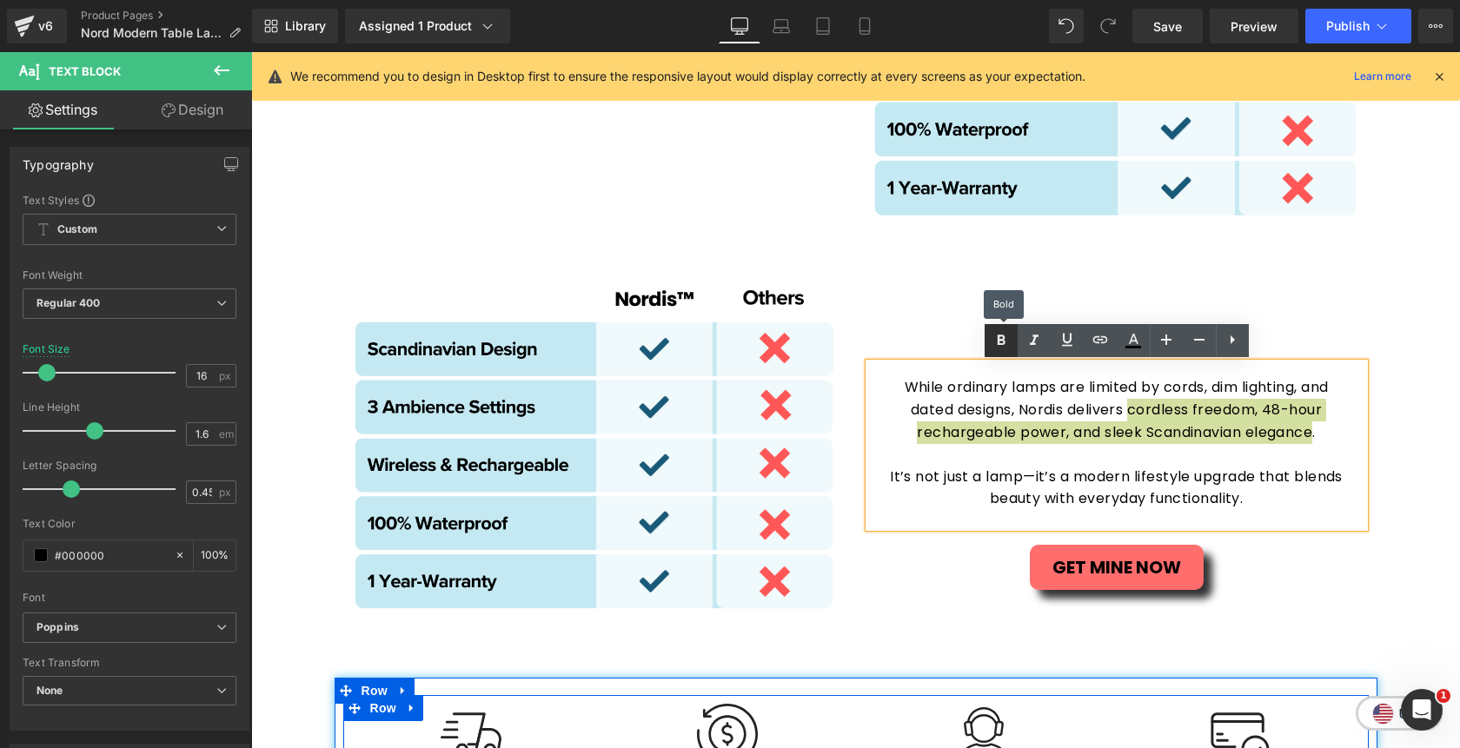
click at [1004, 345] on icon at bounding box center [1001, 340] width 21 height 21
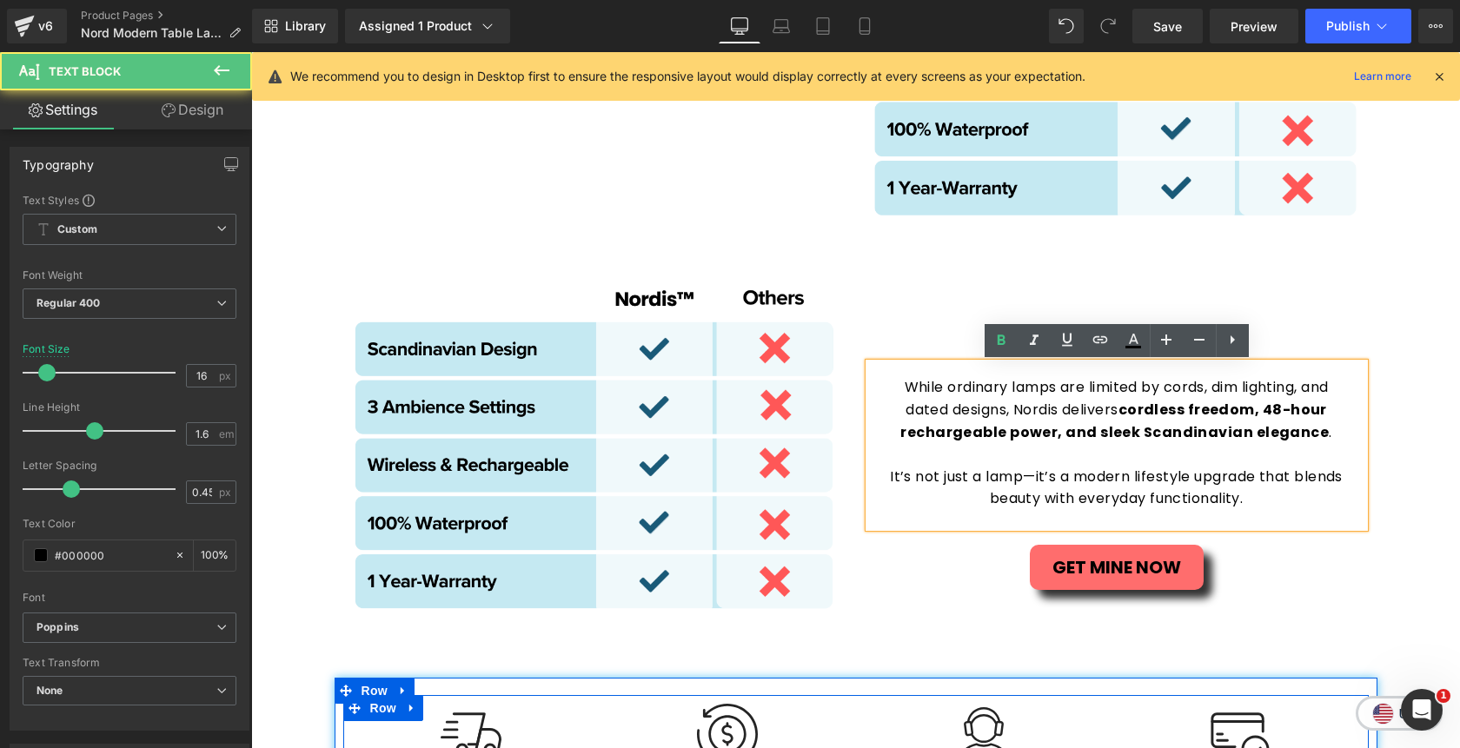
click at [1245, 503] on p "It’s not just a lamp—it’s a modern lifestyle upgrade that blends beauty with ev…" at bounding box center [1116, 488] width 461 height 44
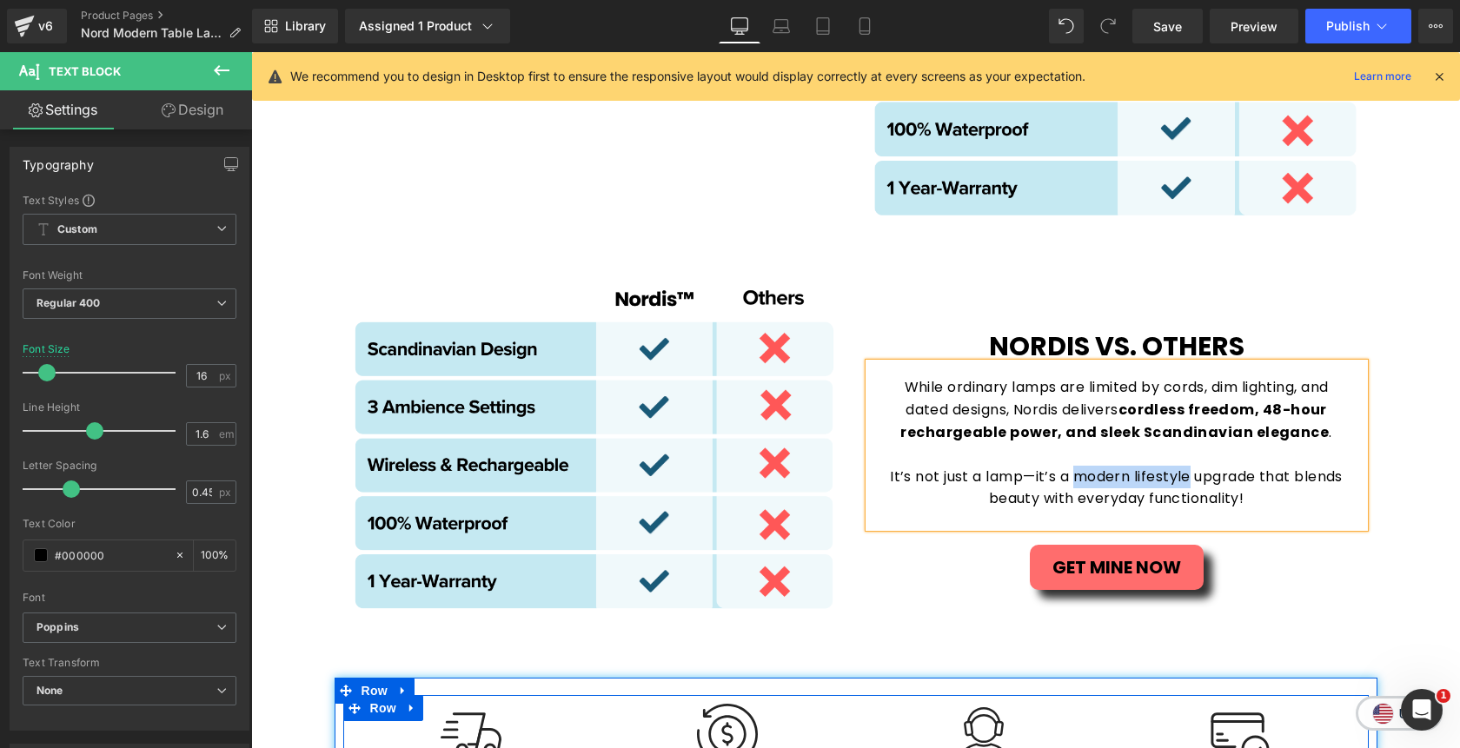
drag, startPoint x: 1076, startPoint y: 478, endPoint x: 1191, endPoint y: 474, distance: 115.7
click at [1191, 474] on p "It’s not just a lamp—it’s a modern lifestyle upgrade that blends beauty with ev…" at bounding box center [1116, 488] width 461 height 44
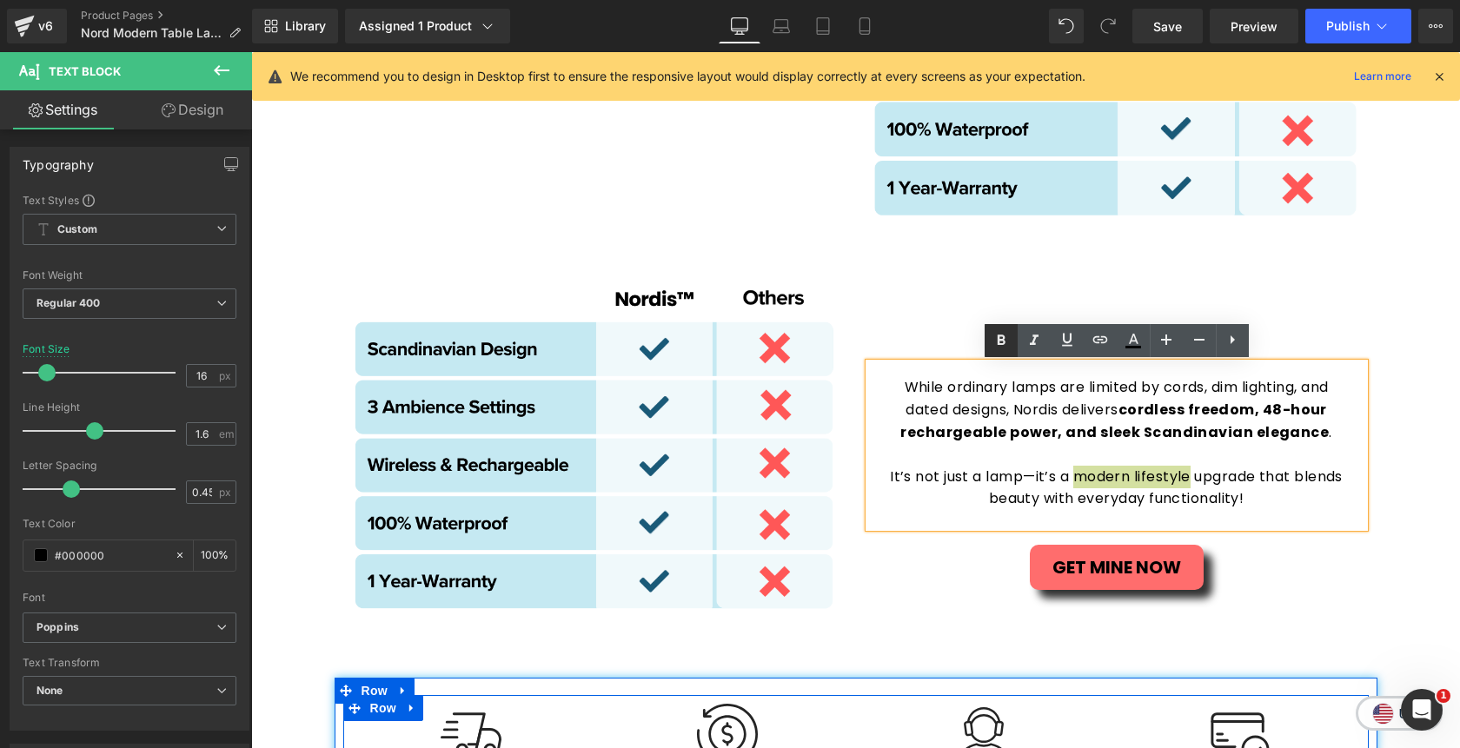
click at [1003, 347] on icon at bounding box center [1001, 340] width 21 height 21
click at [1353, 328] on div "nordis VS. others" at bounding box center [1116, 337] width 495 height 51
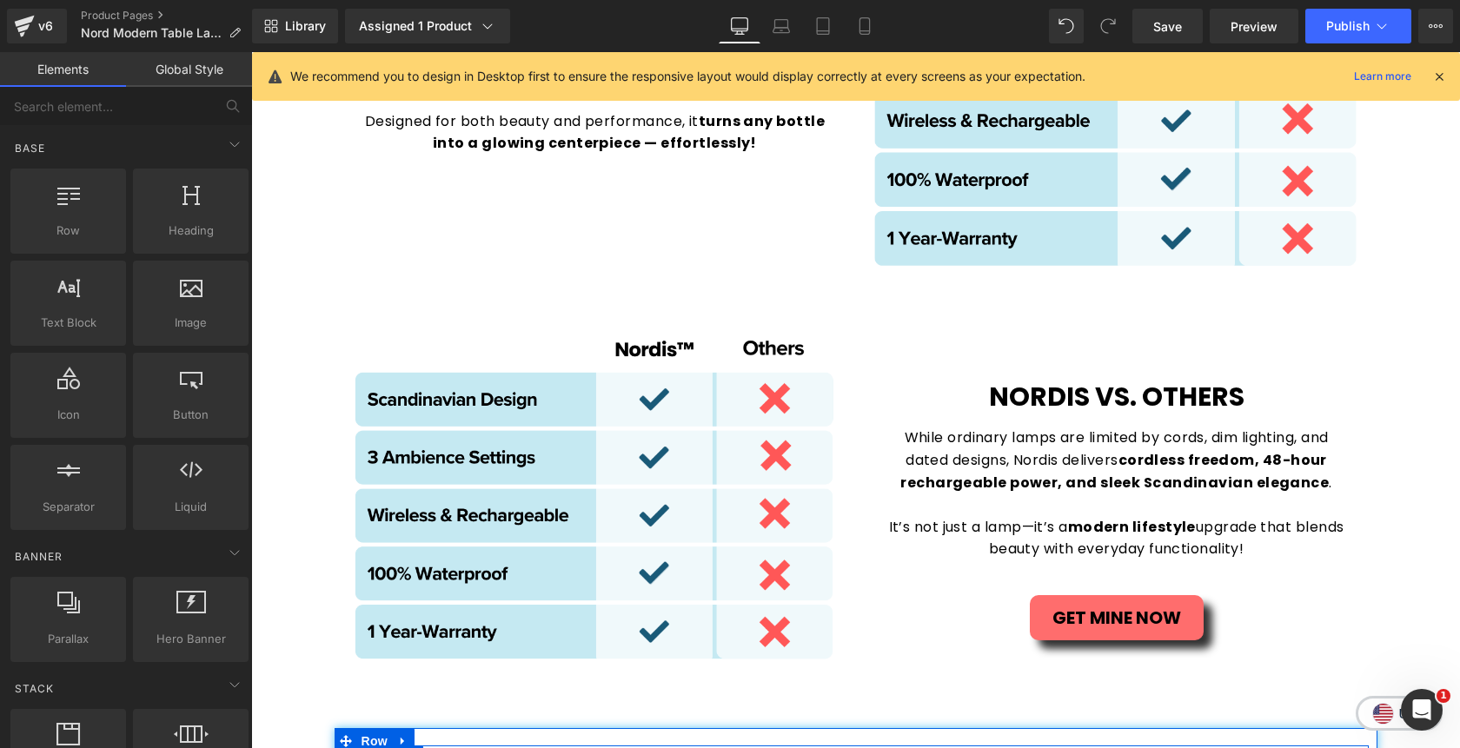
scroll to position [4237, 0]
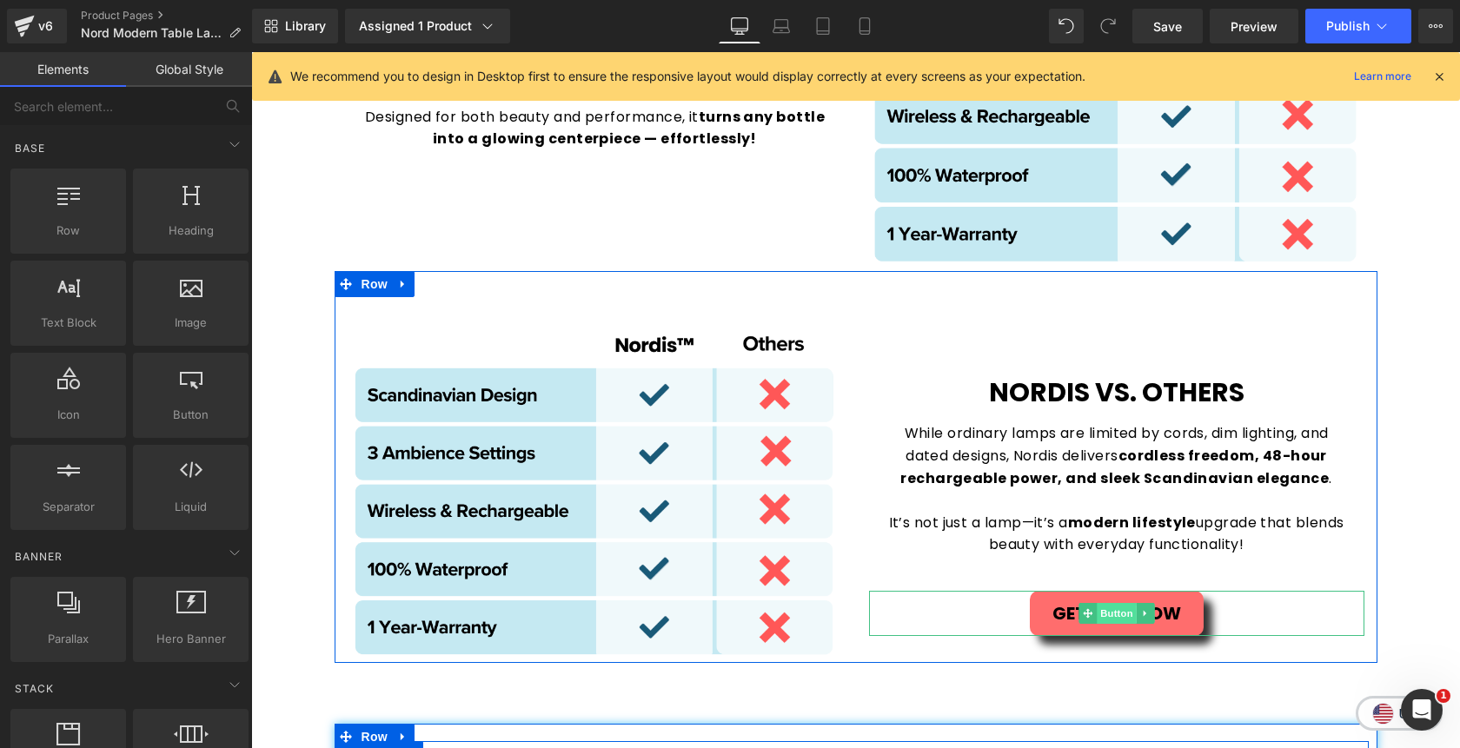
click at [1115, 620] on span "Button" at bounding box center [1117, 613] width 40 height 21
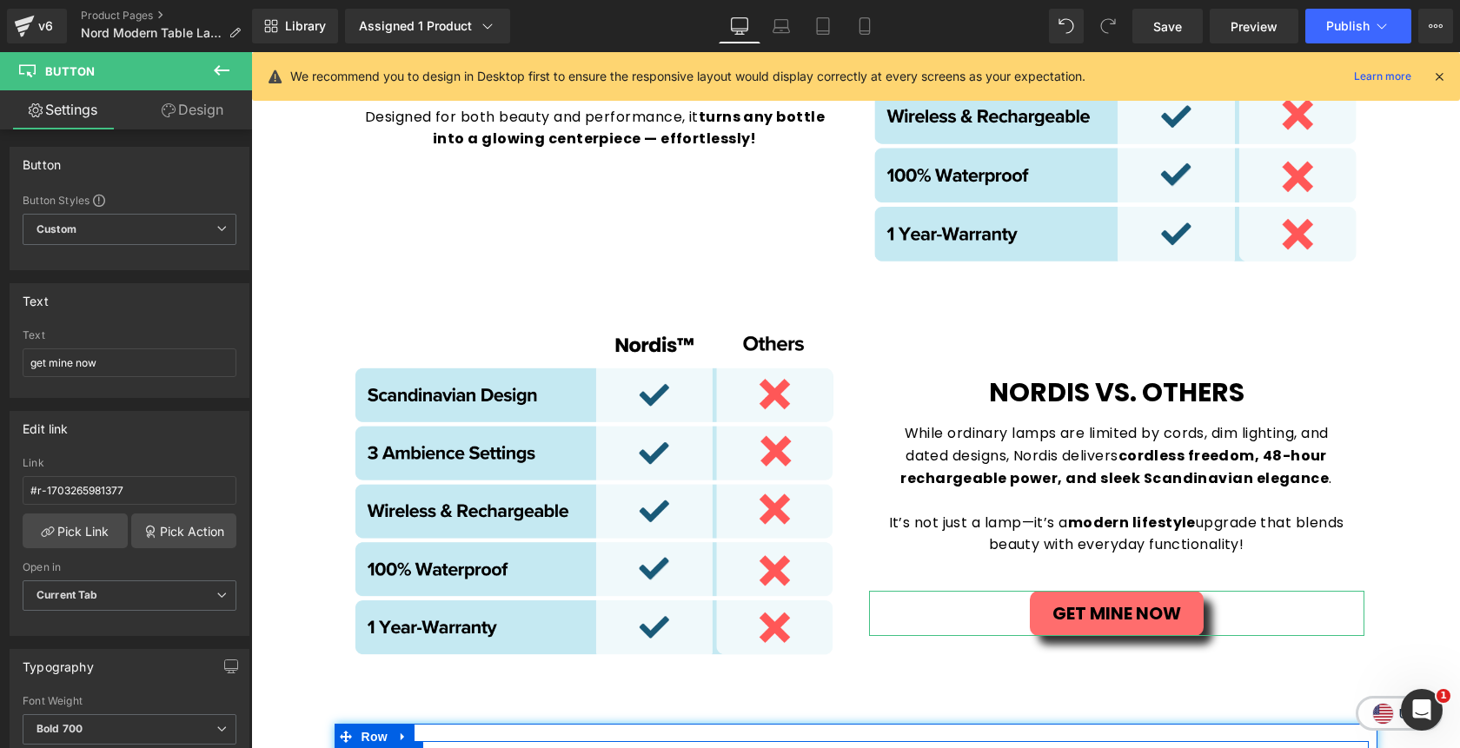
click at [196, 115] on link "Design" at bounding box center [192, 109] width 126 height 39
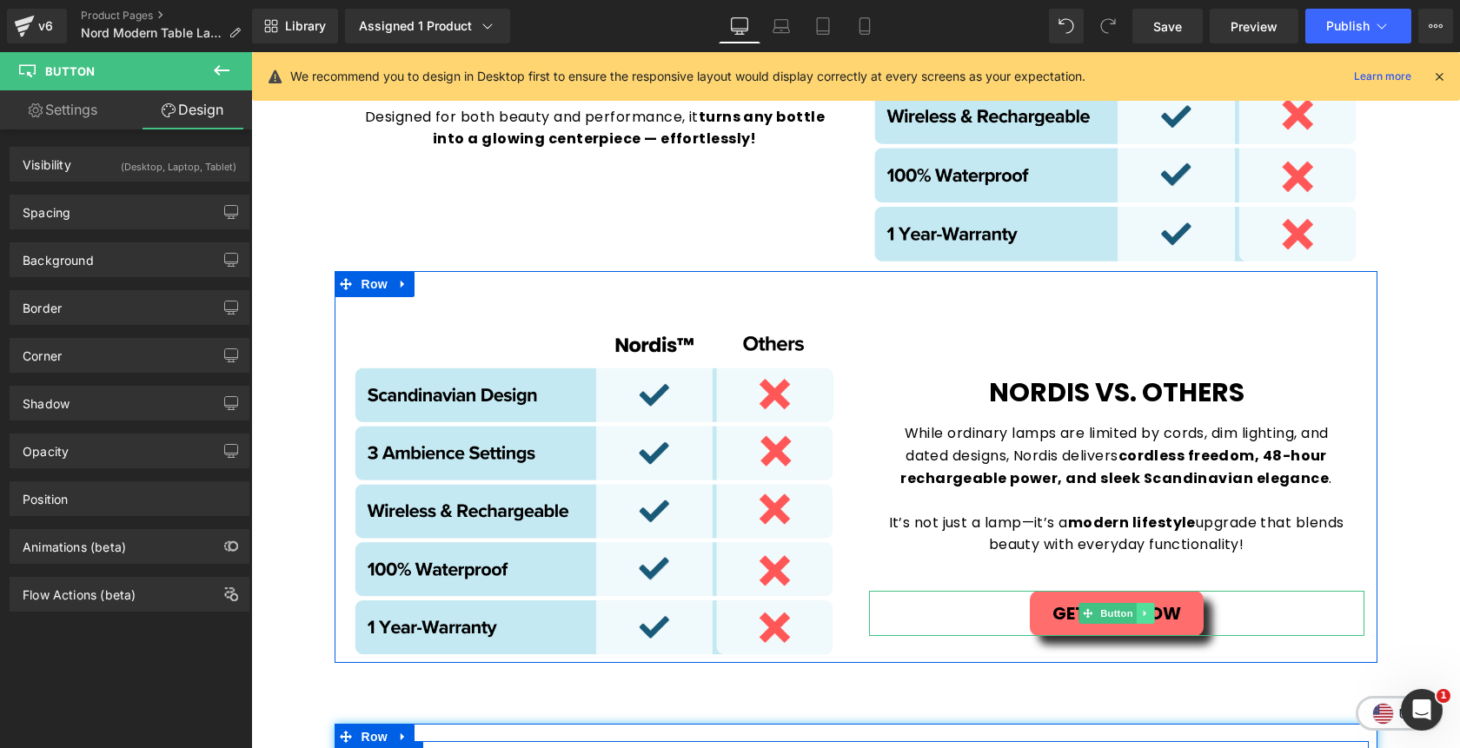
click at [1150, 617] on link at bounding box center [1145, 613] width 18 height 21
click at [1152, 616] on icon at bounding box center [1154, 614] width 10 height 10
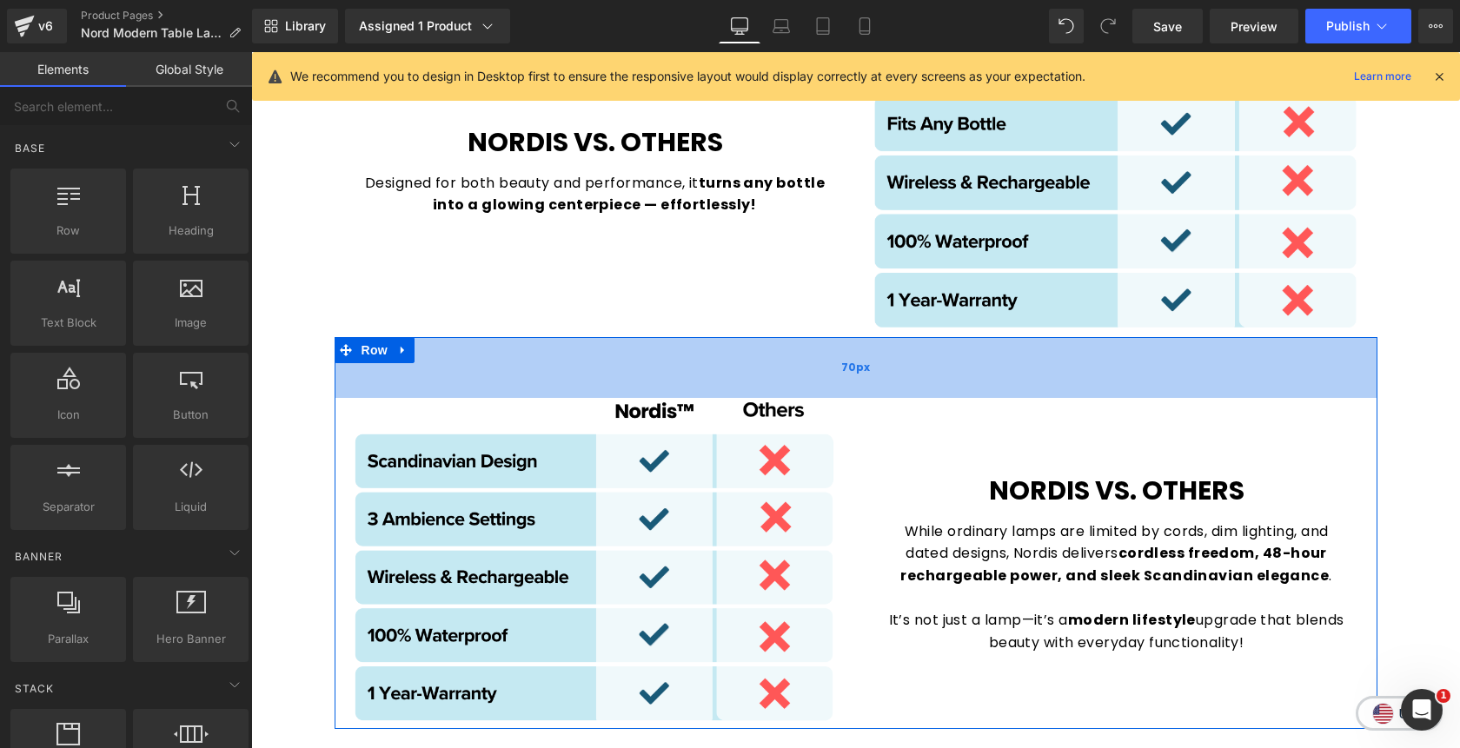
scroll to position [4162, 0]
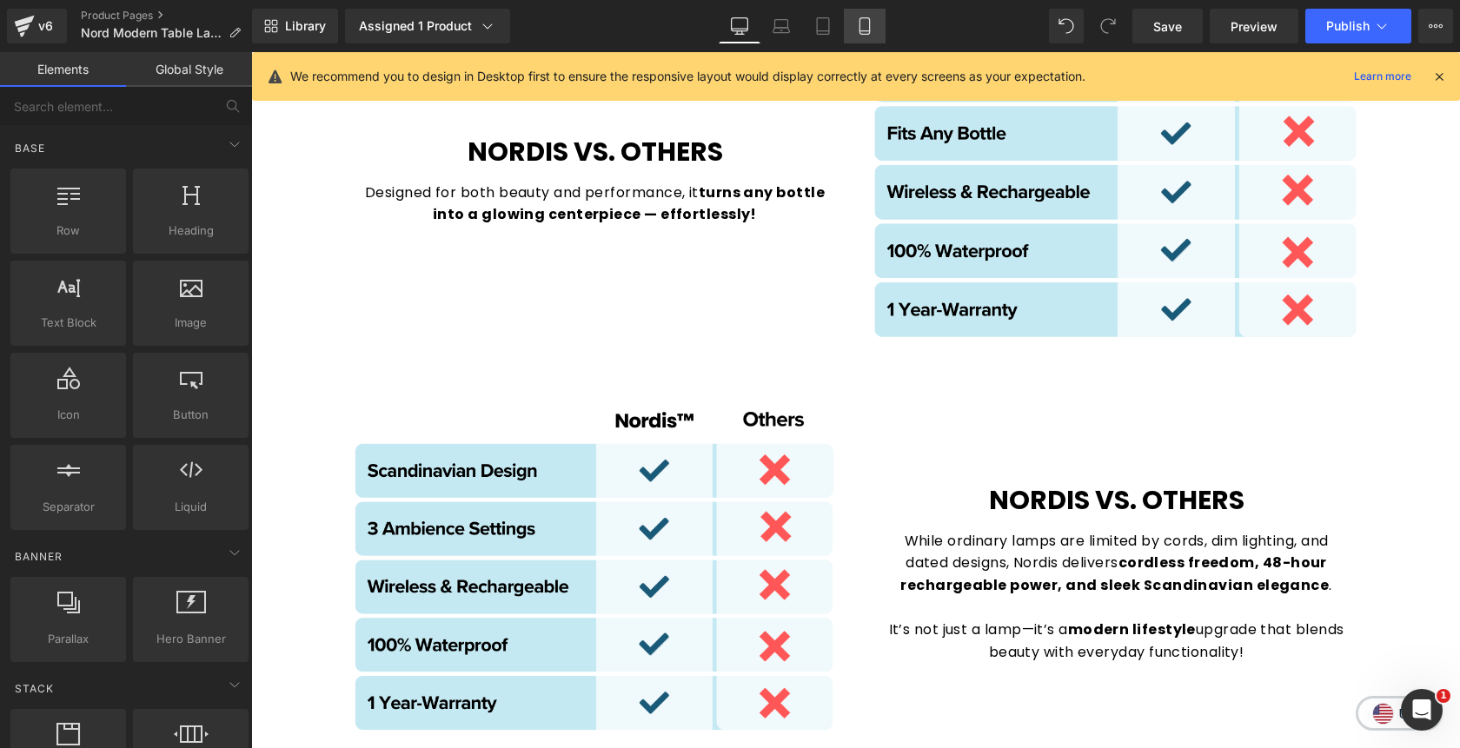
click at [868, 41] on link "Mobile" at bounding box center [865, 26] width 42 height 35
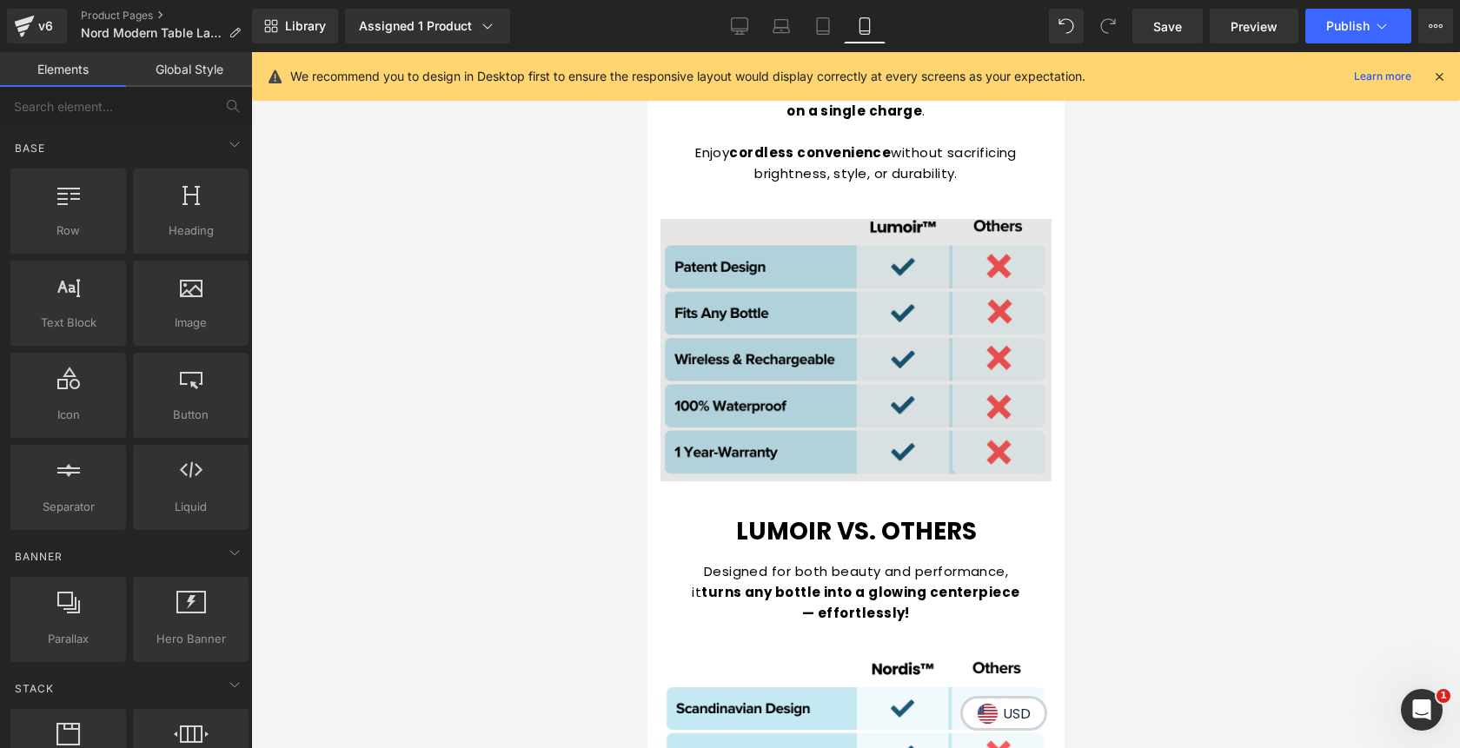
scroll to position [4601, 0]
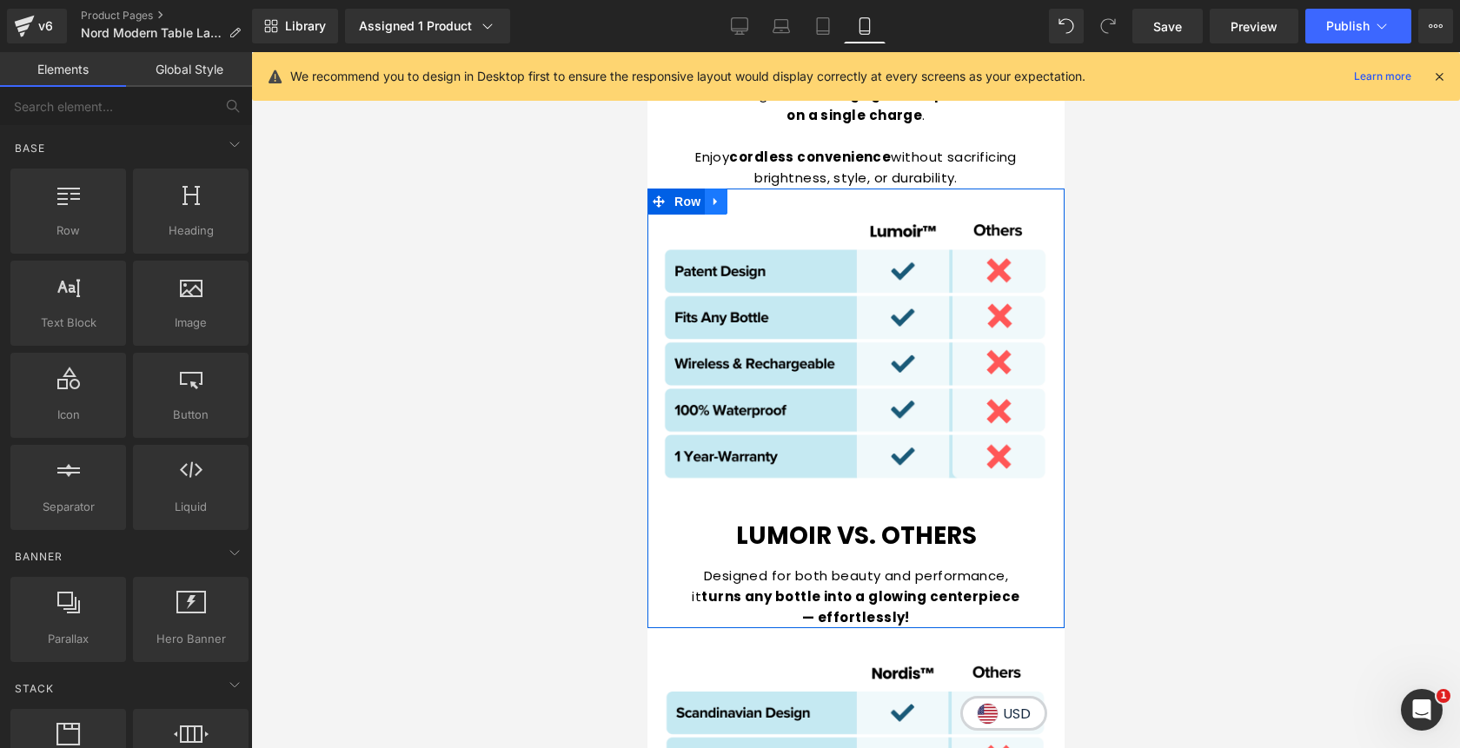
click at [722, 189] on link at bounding box center [715, 202] width 23 height 26
click at [757, 196] on icon at bounding box center [760, 202] width 12 height 12
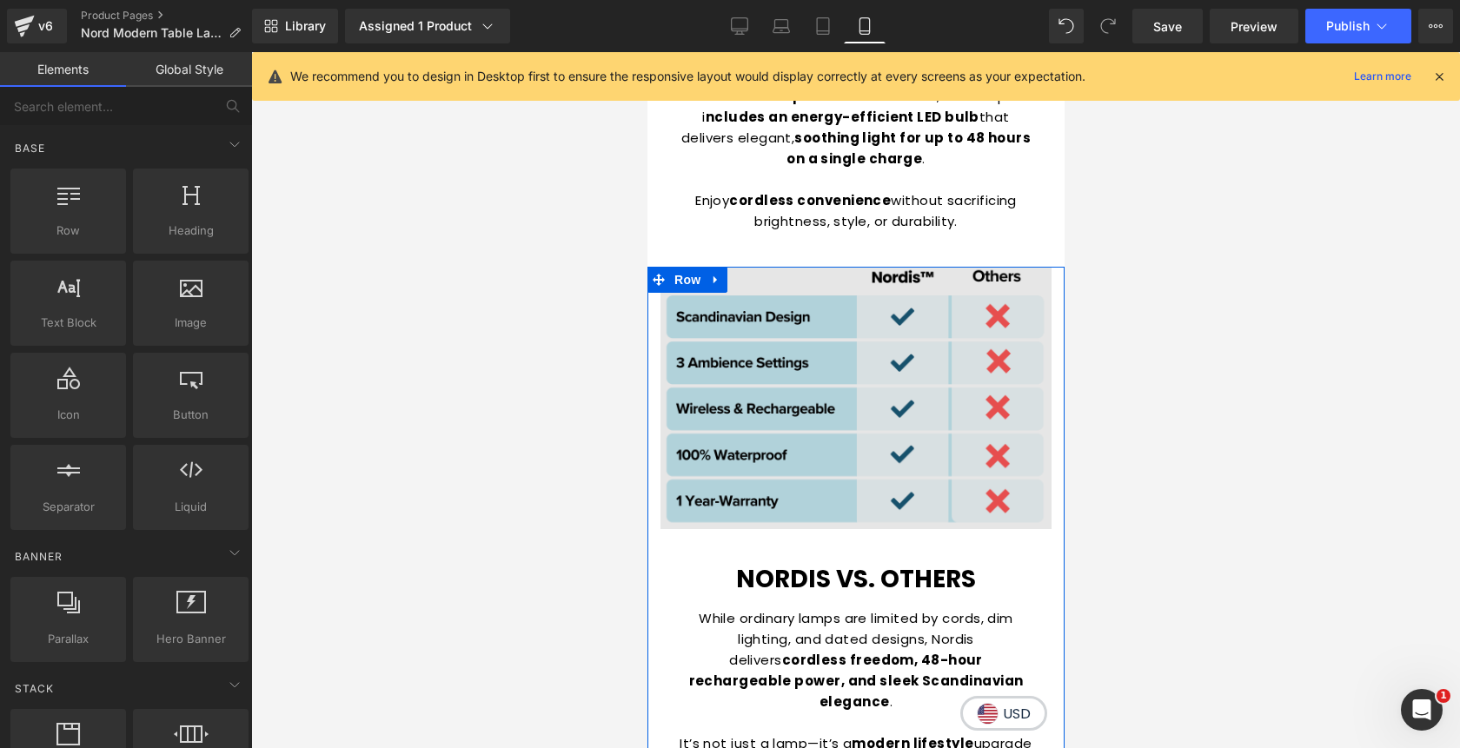
scroll to position [4537, 0]
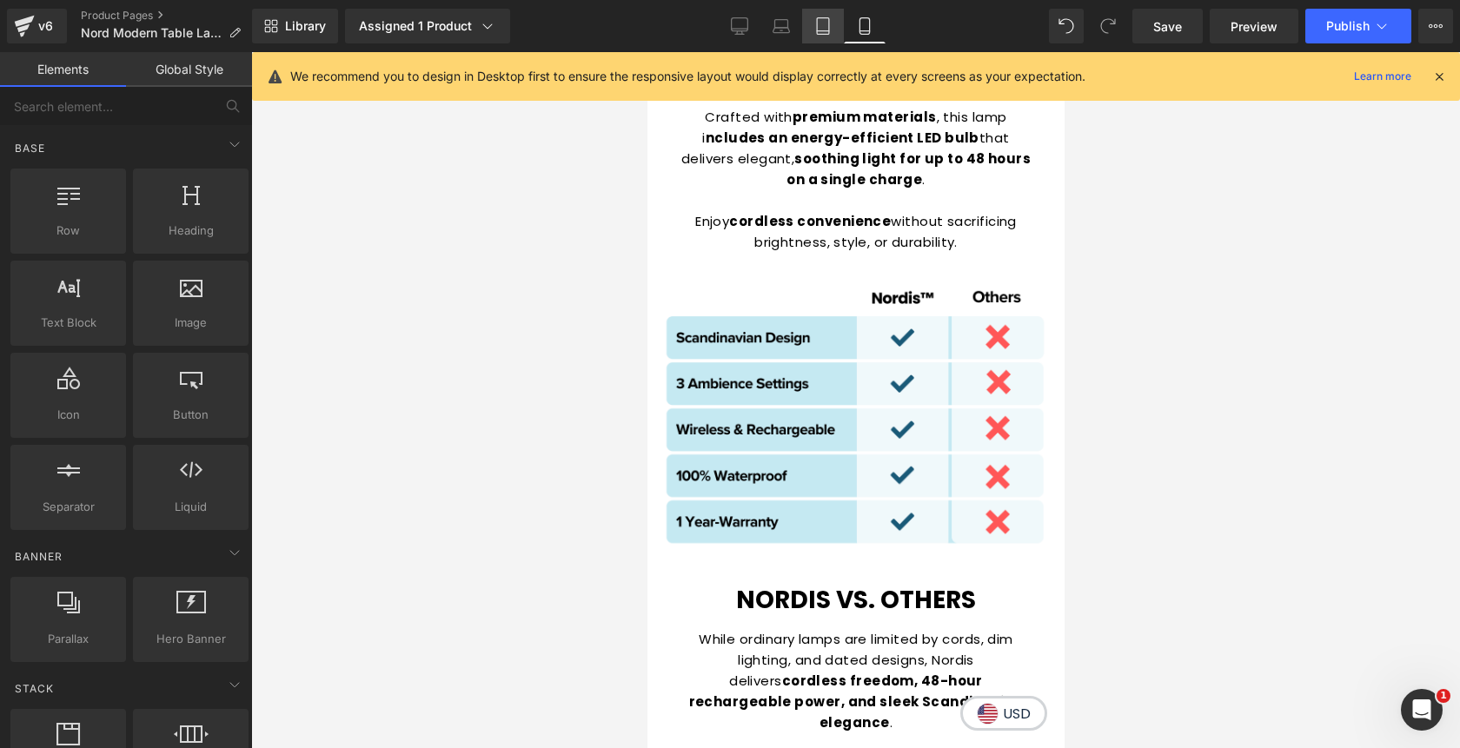
click at [823, 22] on icon at bounding box center [822, 25] width 17 height 17
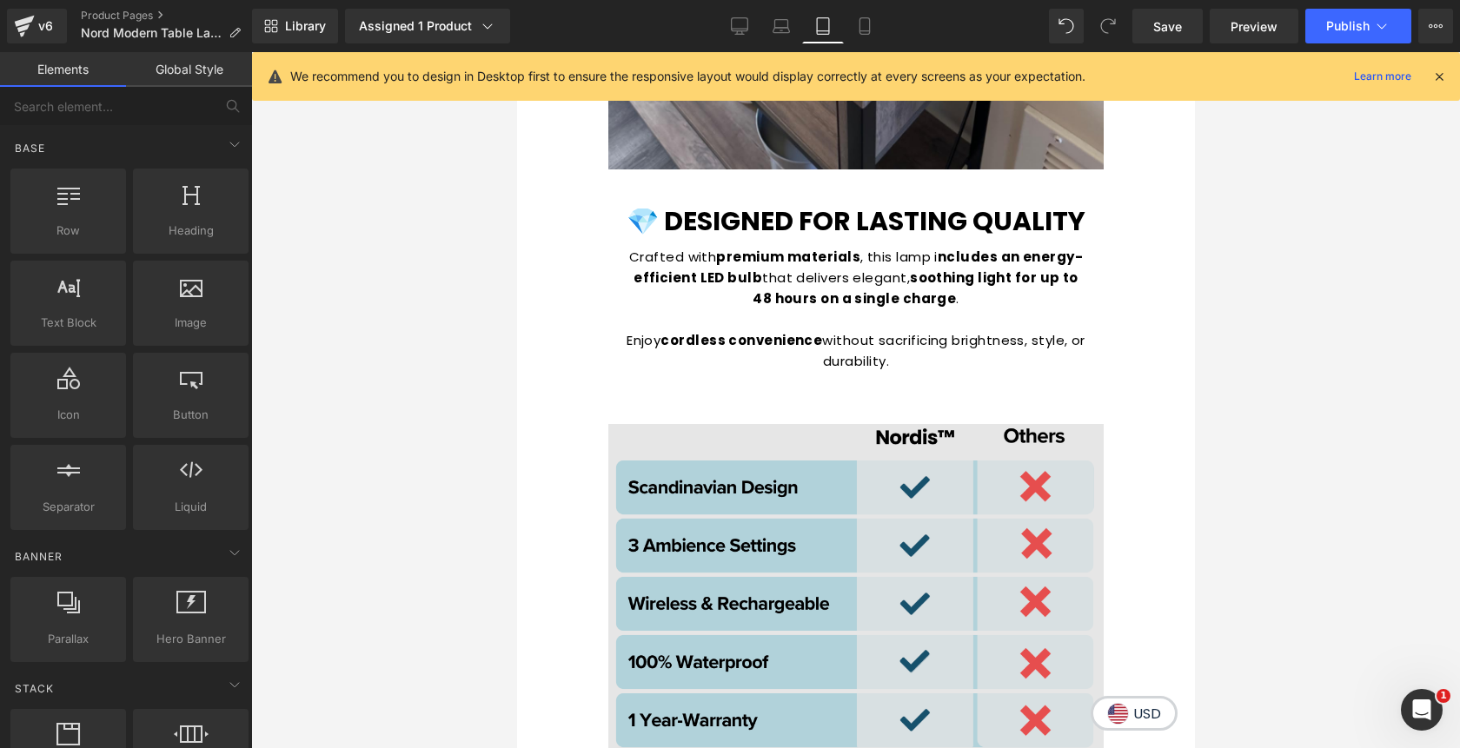
scroll to position [4520, 0]
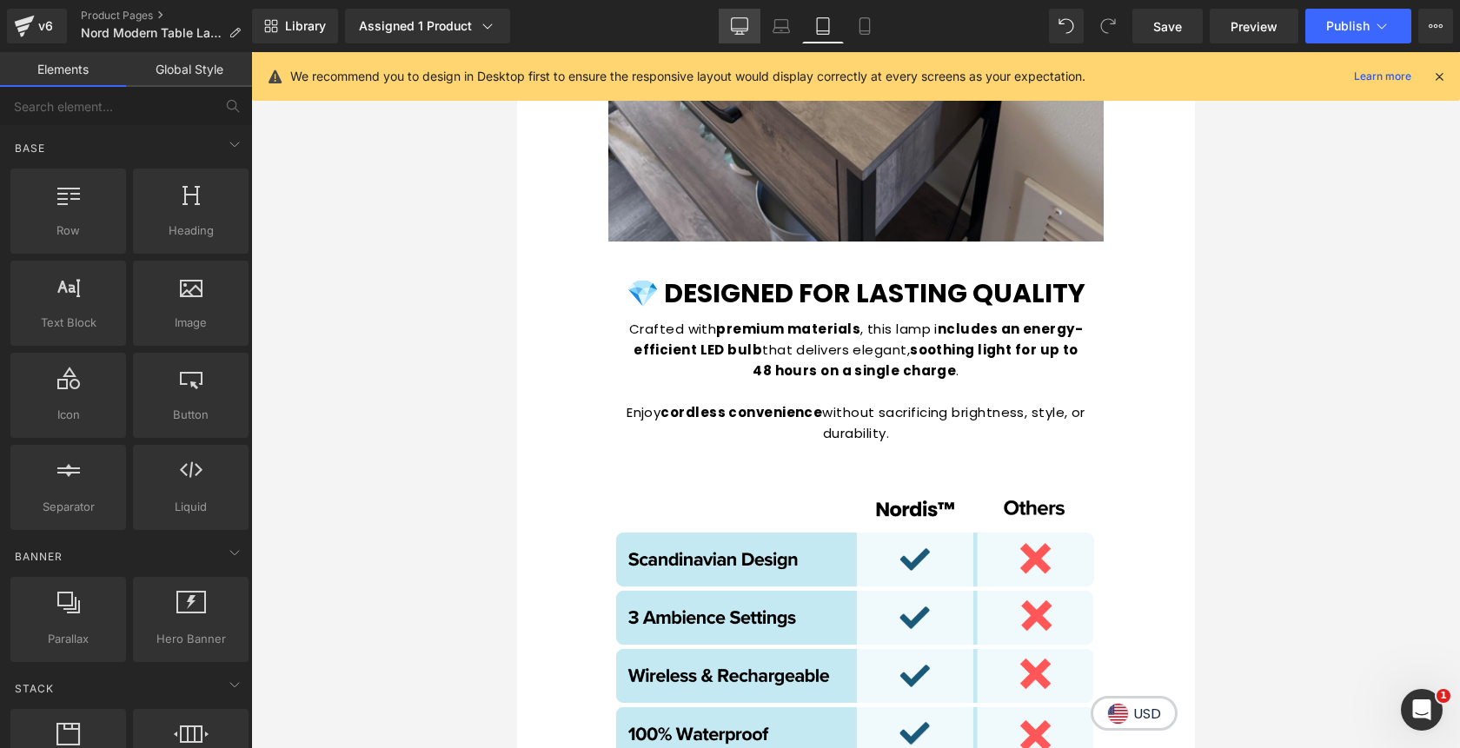
click at [743, 30] on icon at bounding box center [740, 24] width 17 height 13
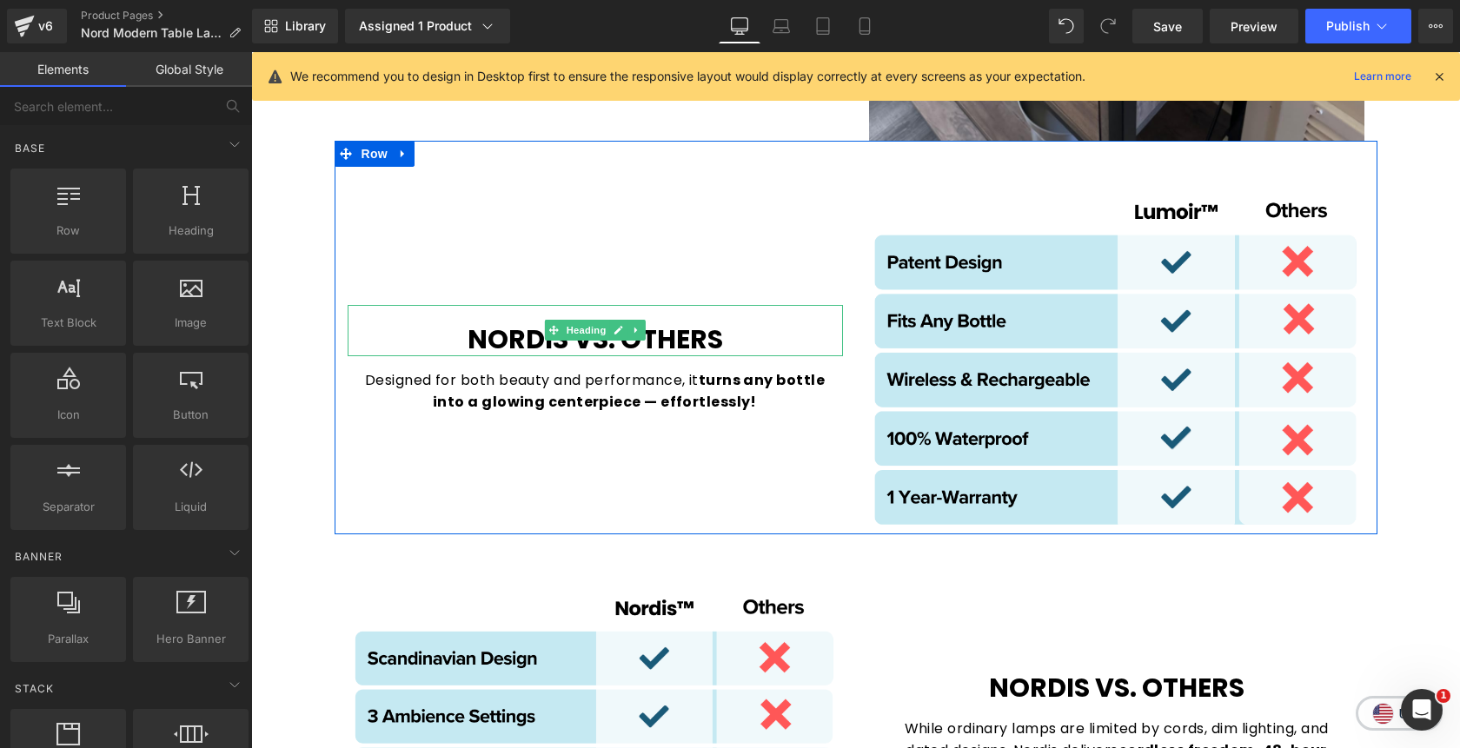
scroll to position [3966, 0]
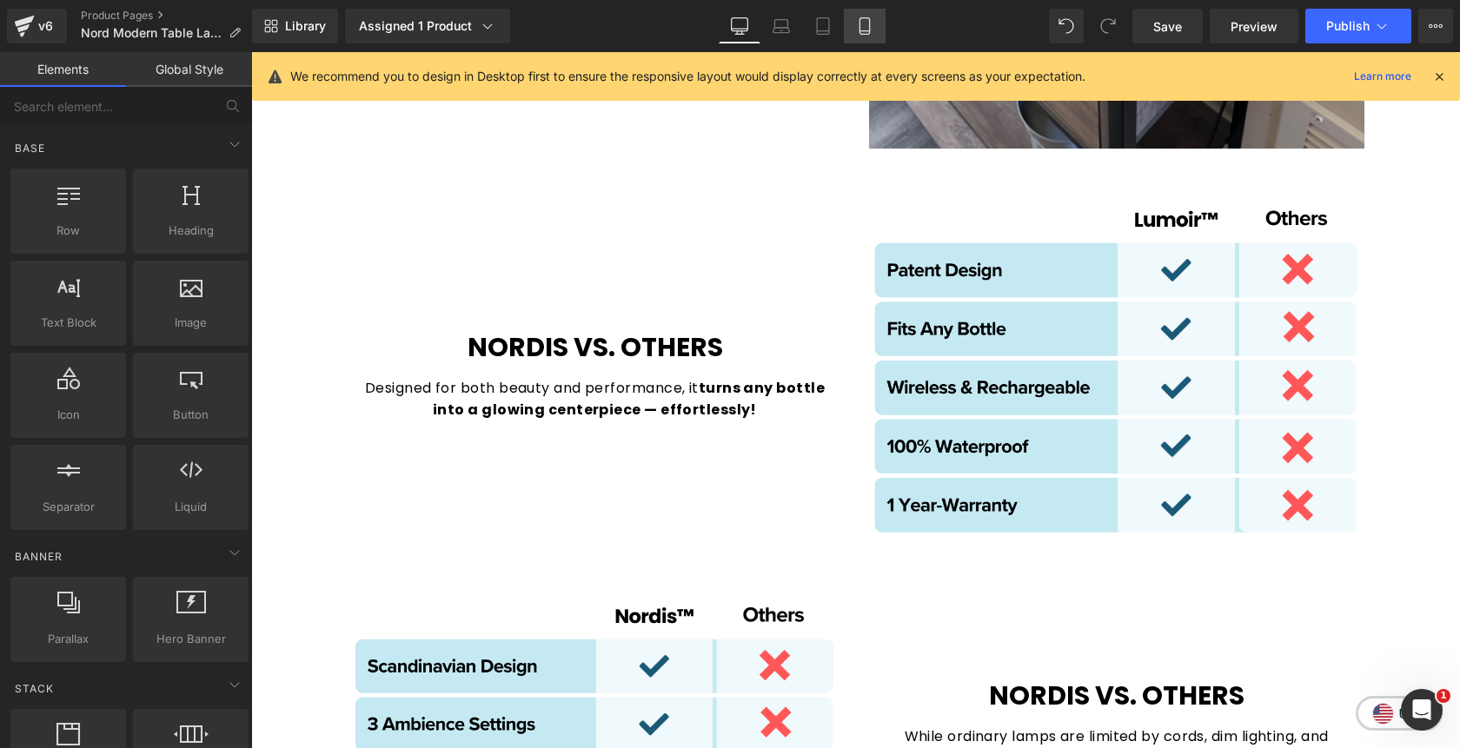
drag, startPoint x: 869, startPoint y: 23, endPoint x: 137, endPoint y: 246, distance: 764.8
click at [869, 23] on icon at bounding box center [864, 25] width 17 height 17
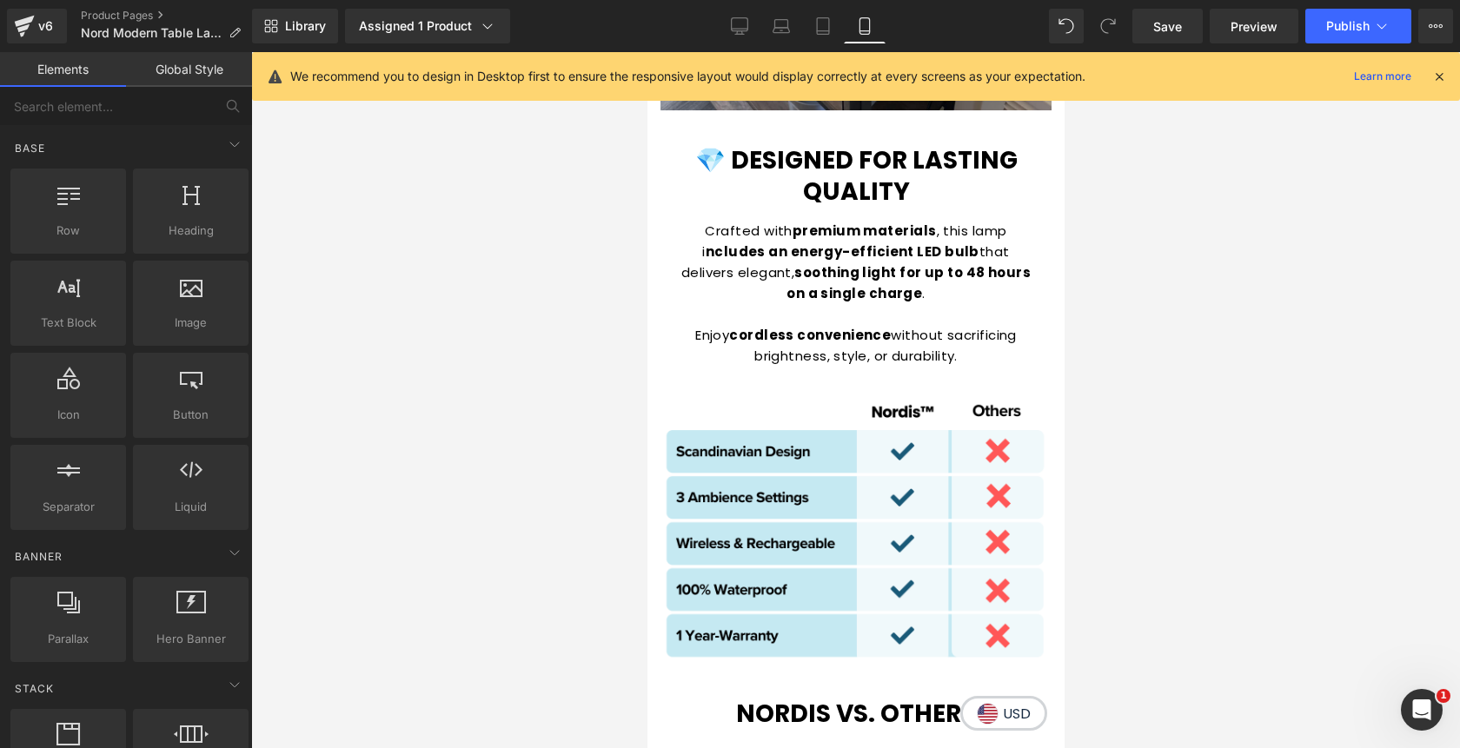
scroll to position [4408, 0]
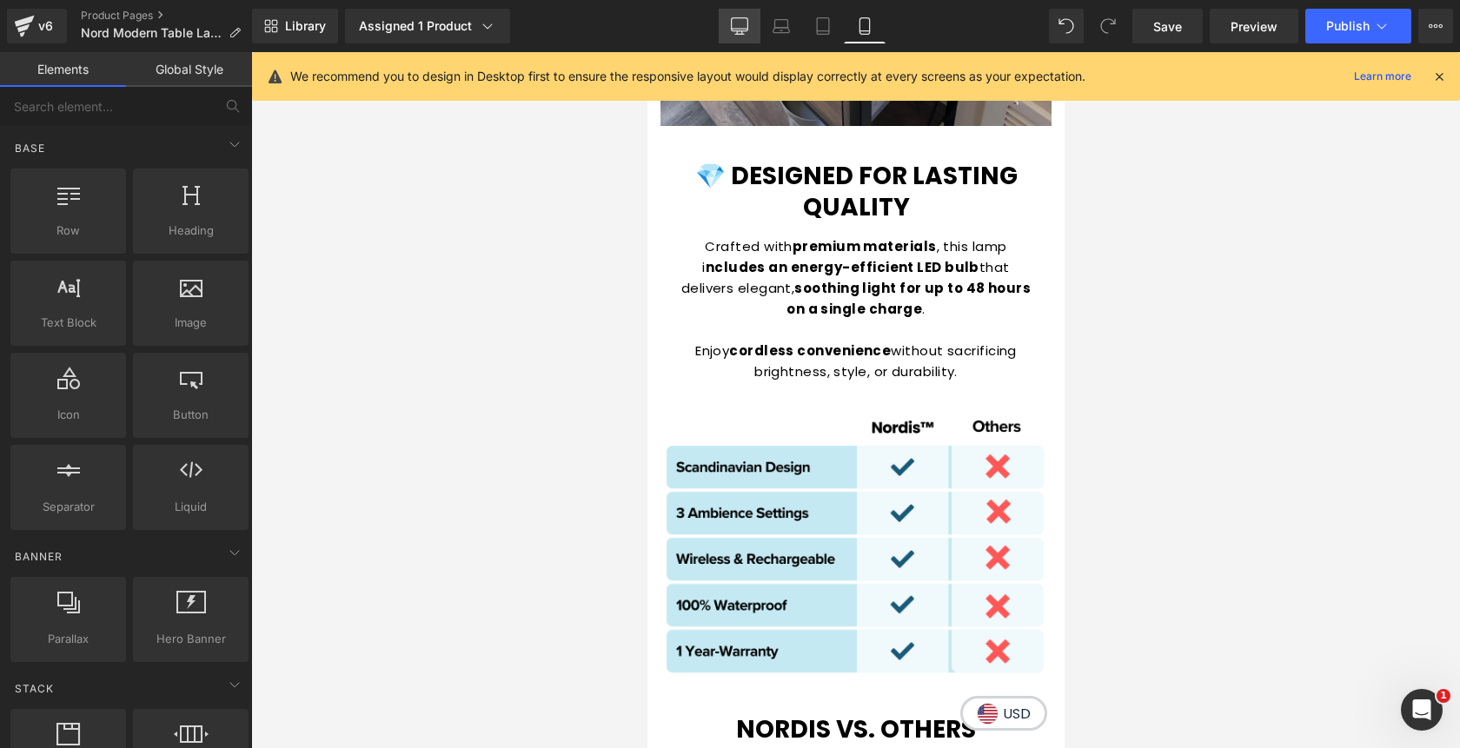
click at [750, 23] on link "Desktop" at bounding box center [740, 26] width 42 height 35
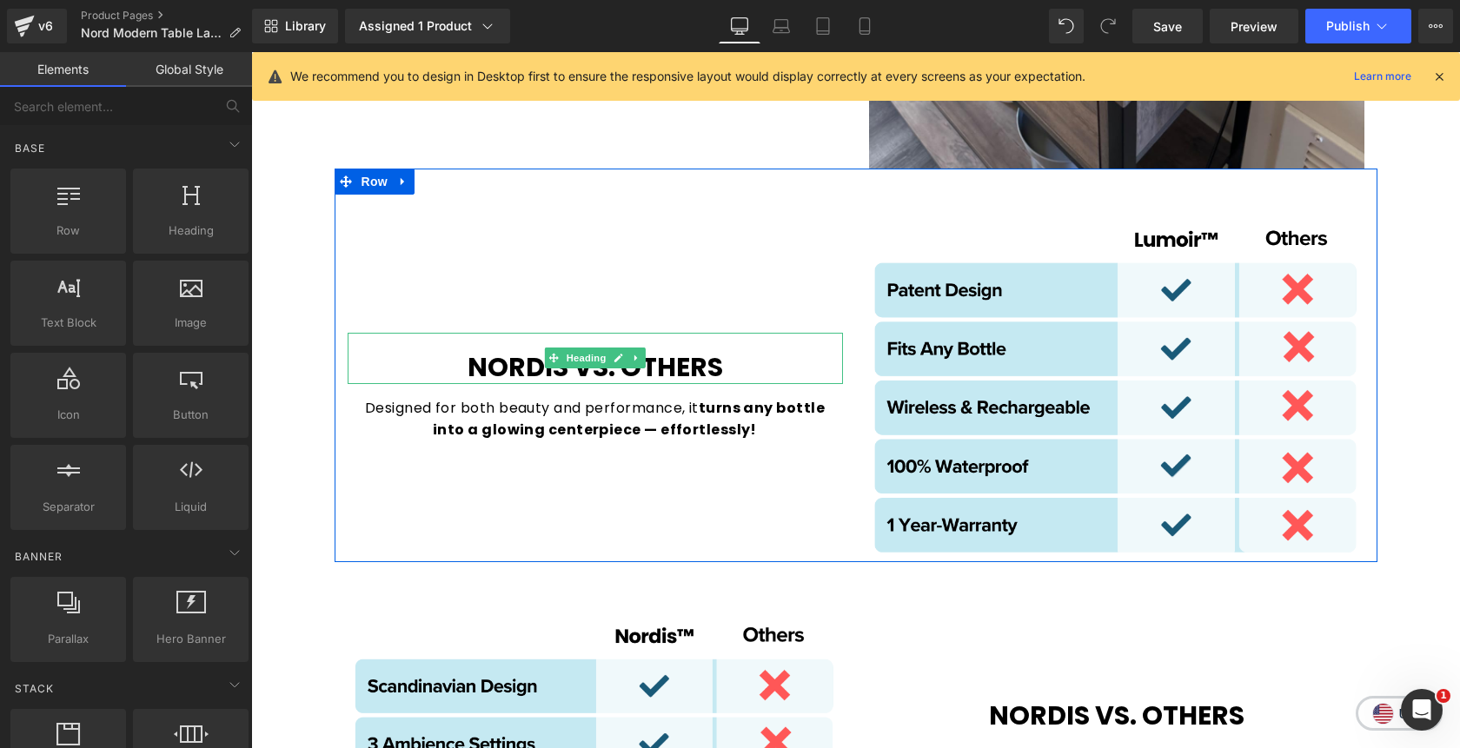
scroll to position [3931, 0]
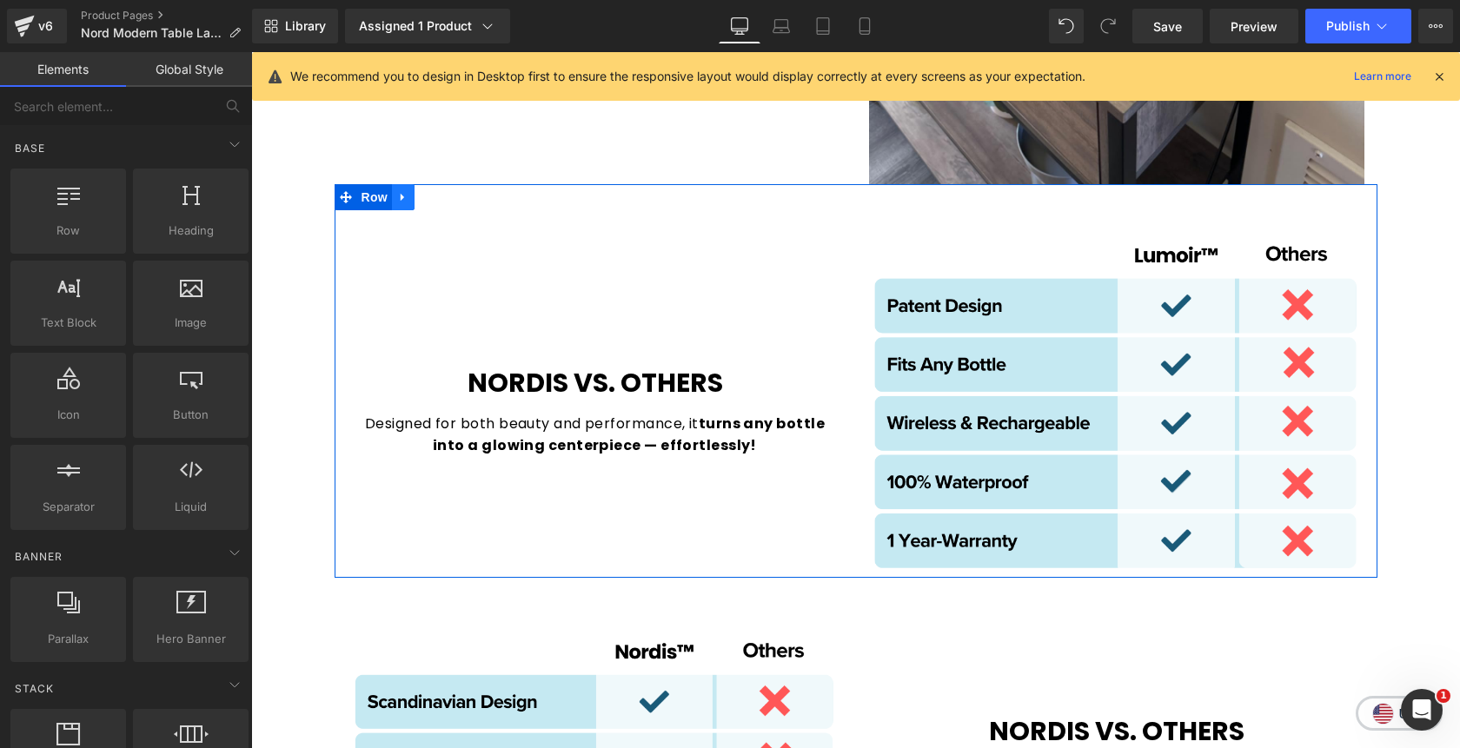
click at [405, 200] on icon at bounding box center [403, 197] width 12 height 13
click at [445, 202] on icon at bounding box center [448, 197] width 12 height 12
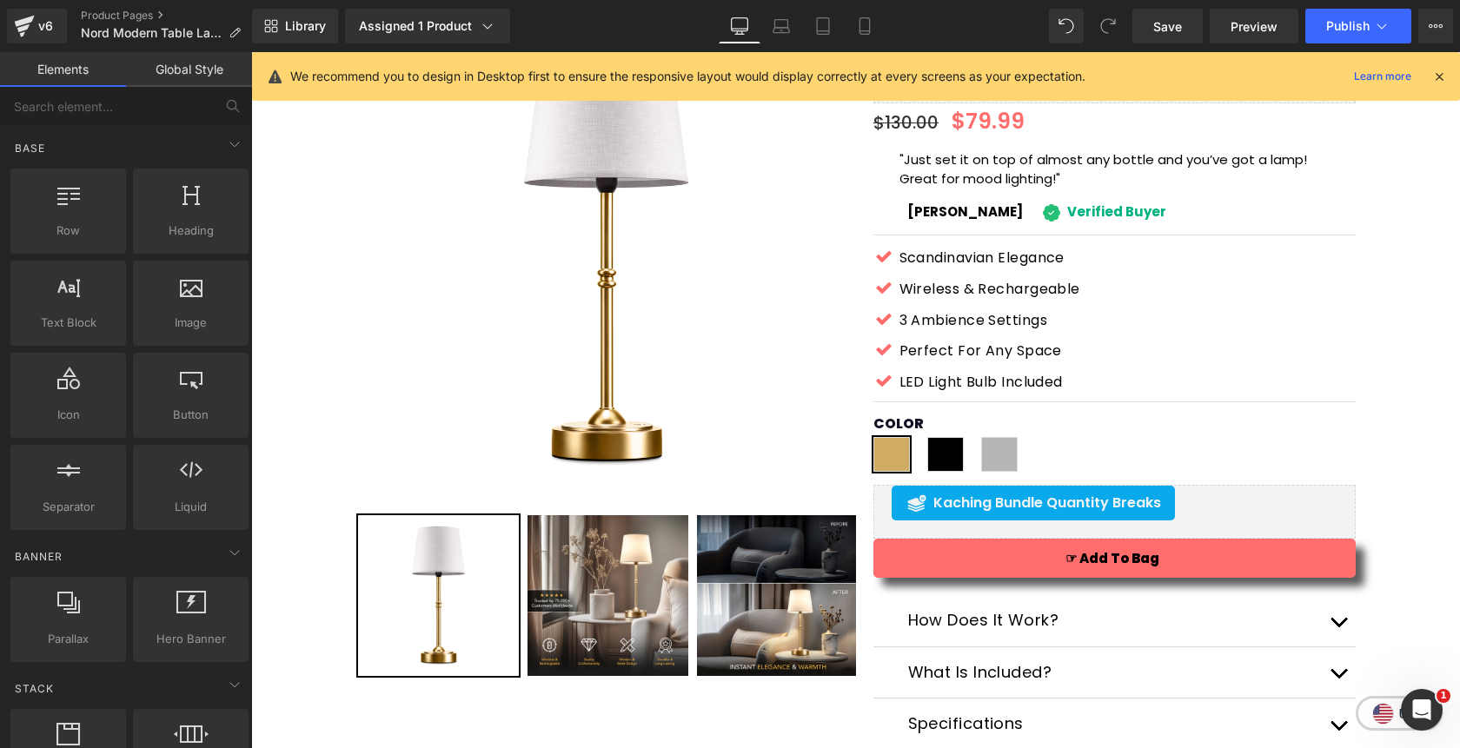
scroll to position [154, 0]
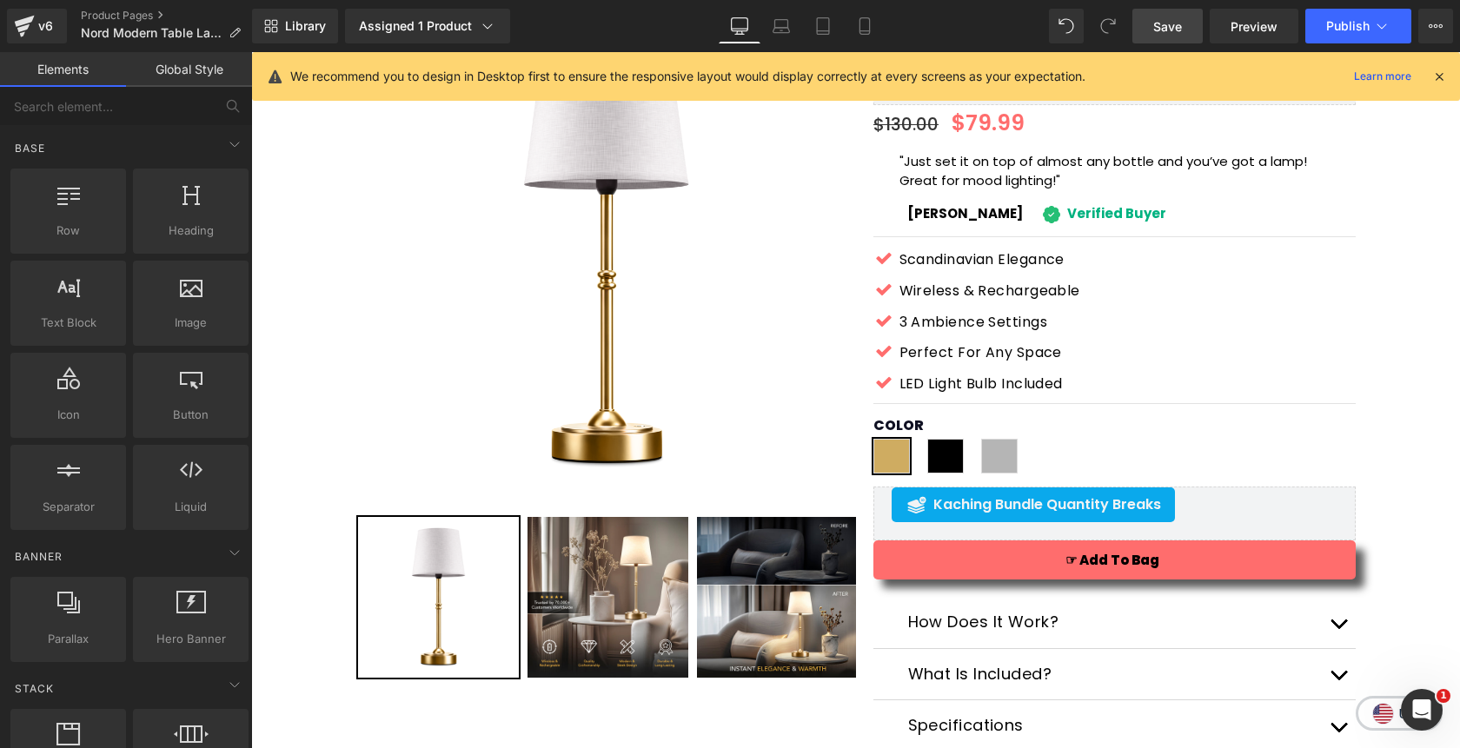
click at [1171, 33] on span "Save" at bounding box center [1167, 26] width 29 height 18
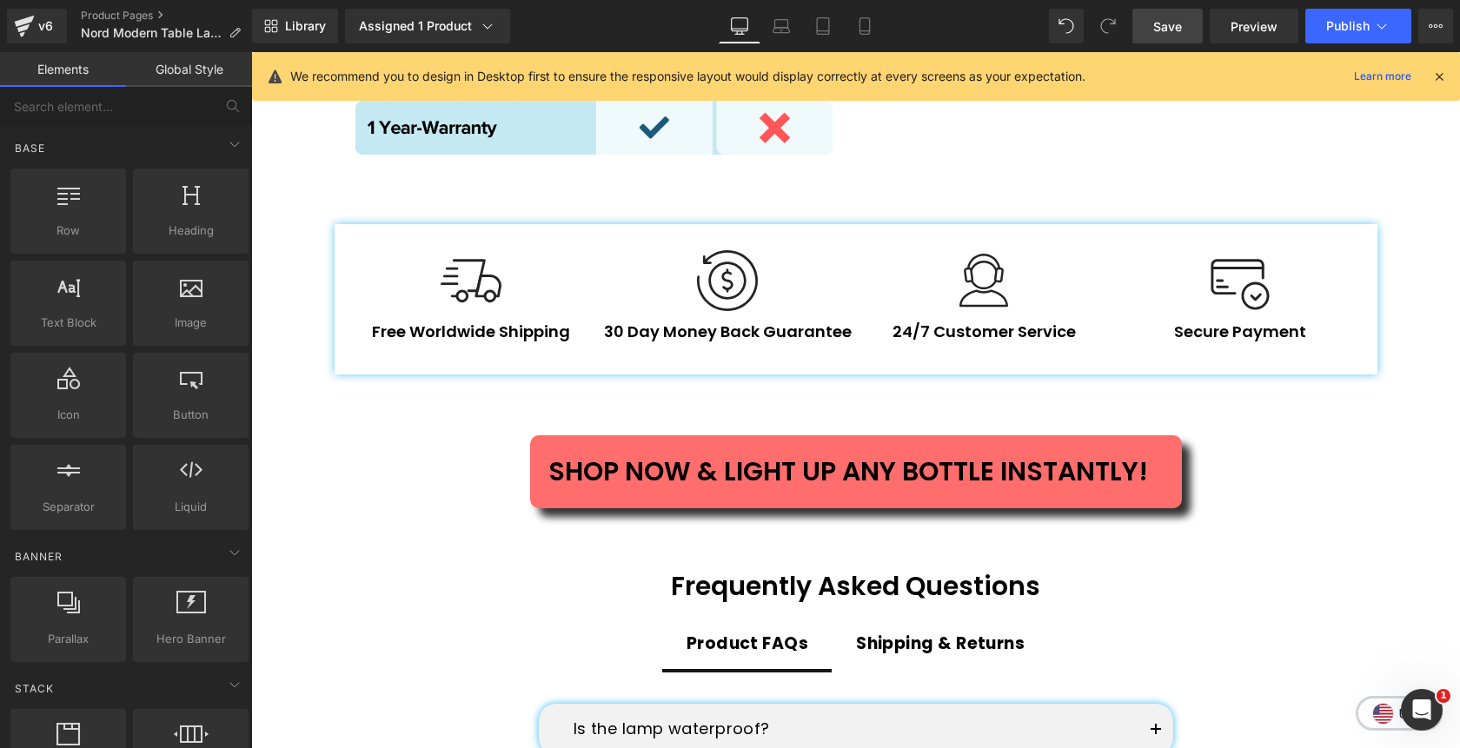
scroll to position [4360, 0]
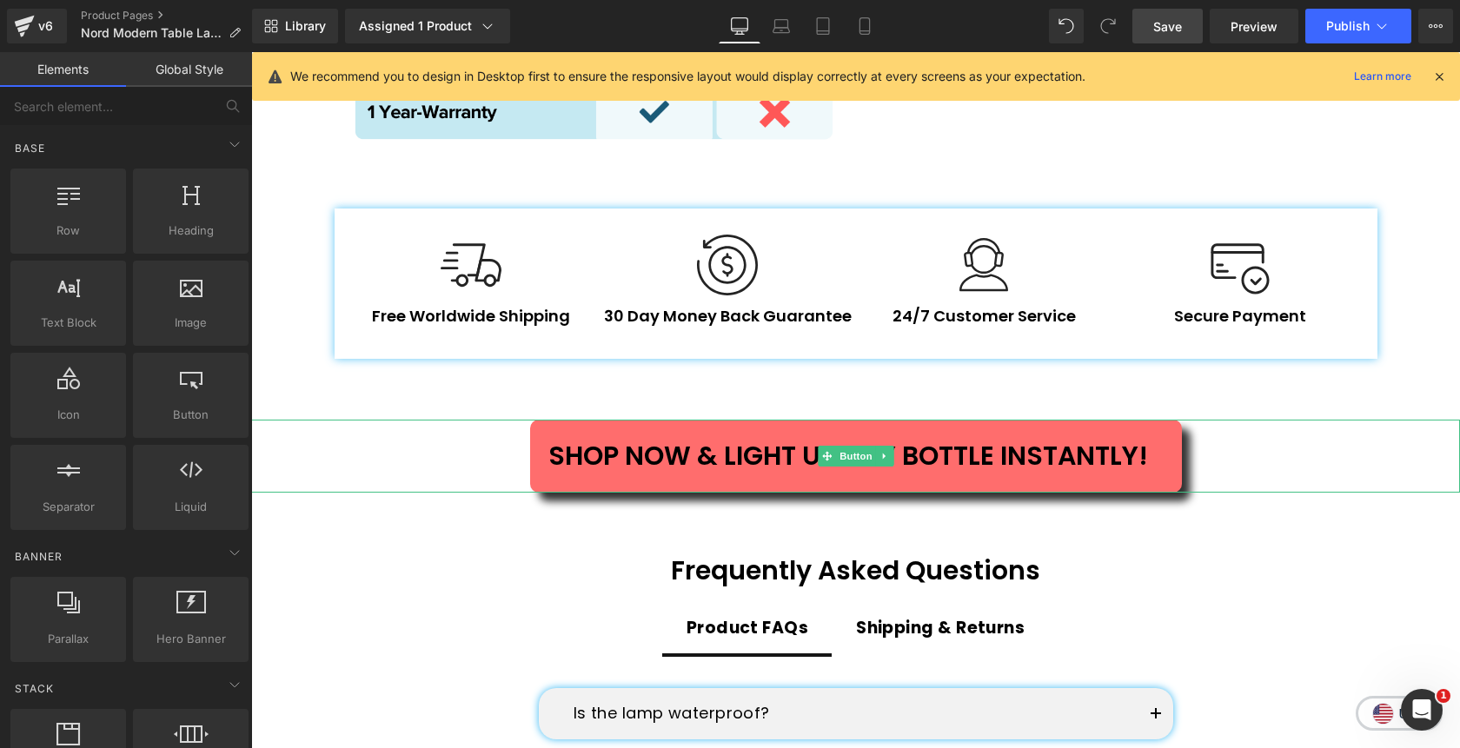
click at [850, 456] on span "Button" at bounding box center [856, 456] width 40 height 21
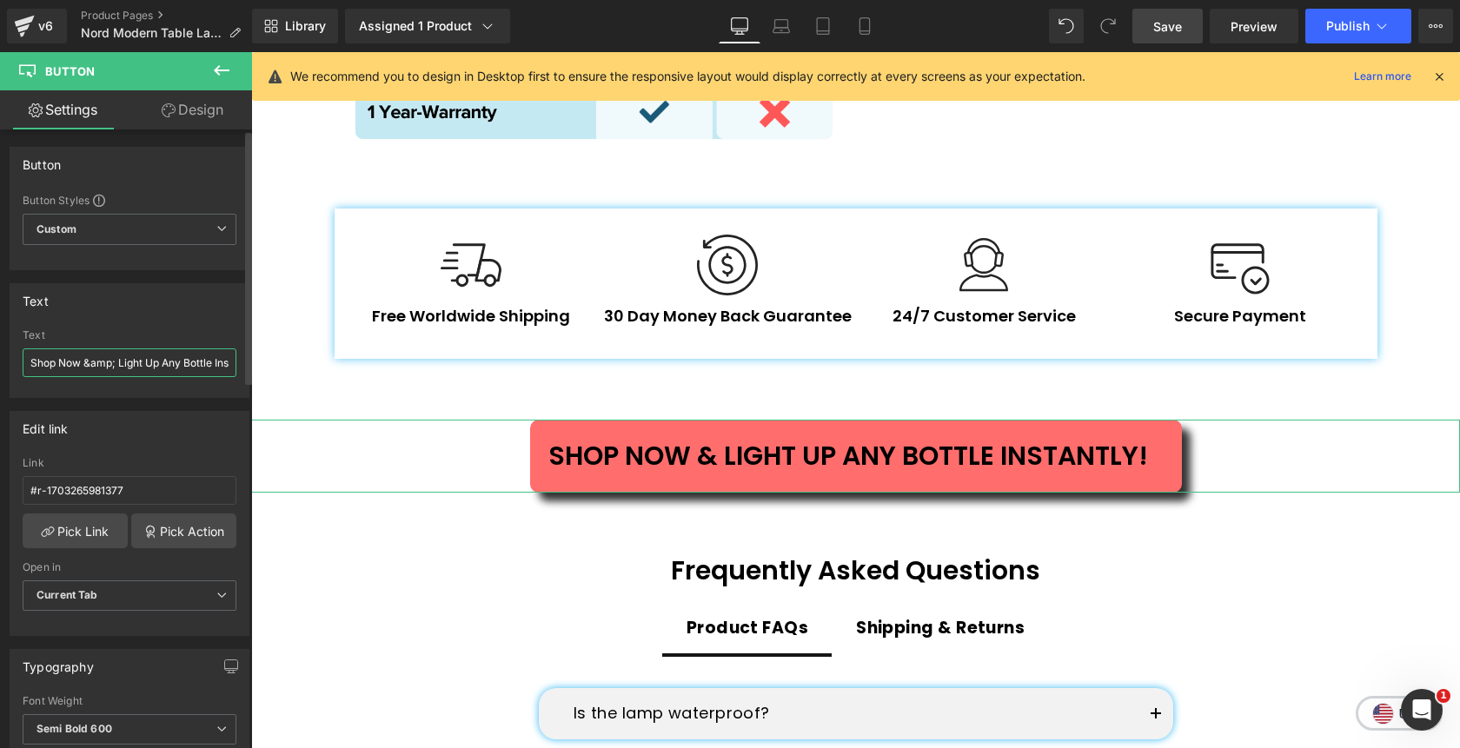
click at [136, 360] on input "Shop Now &amp; Light Up Any Bottle Instantly!" at bounding box center [130, 362] width 214 height 29
paste input "now & Transform Any Space"
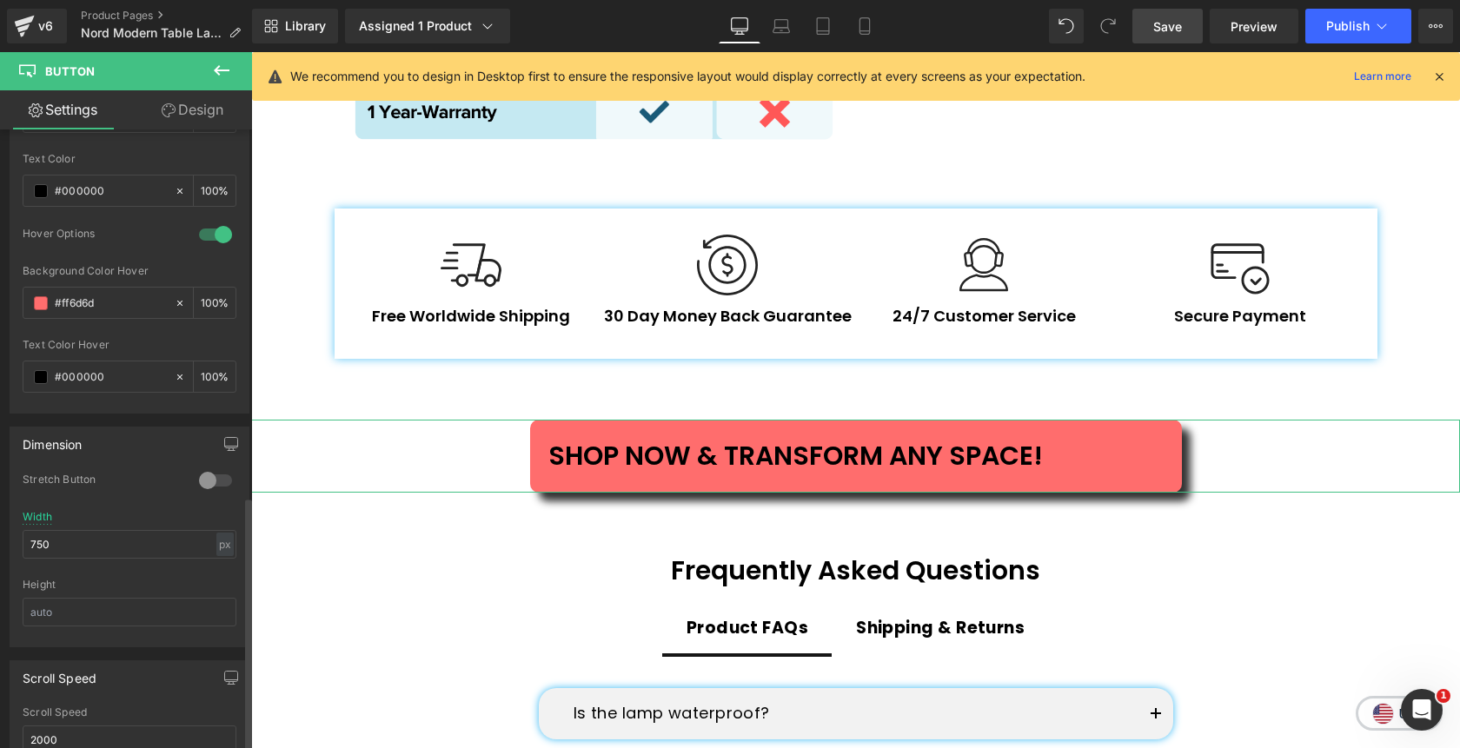
scroll to position [948, 0]
type input "Shop now & Transform Any Space!"
click at [30, 543] on input "750" at bounding box center [130, 542] width 214 height 29
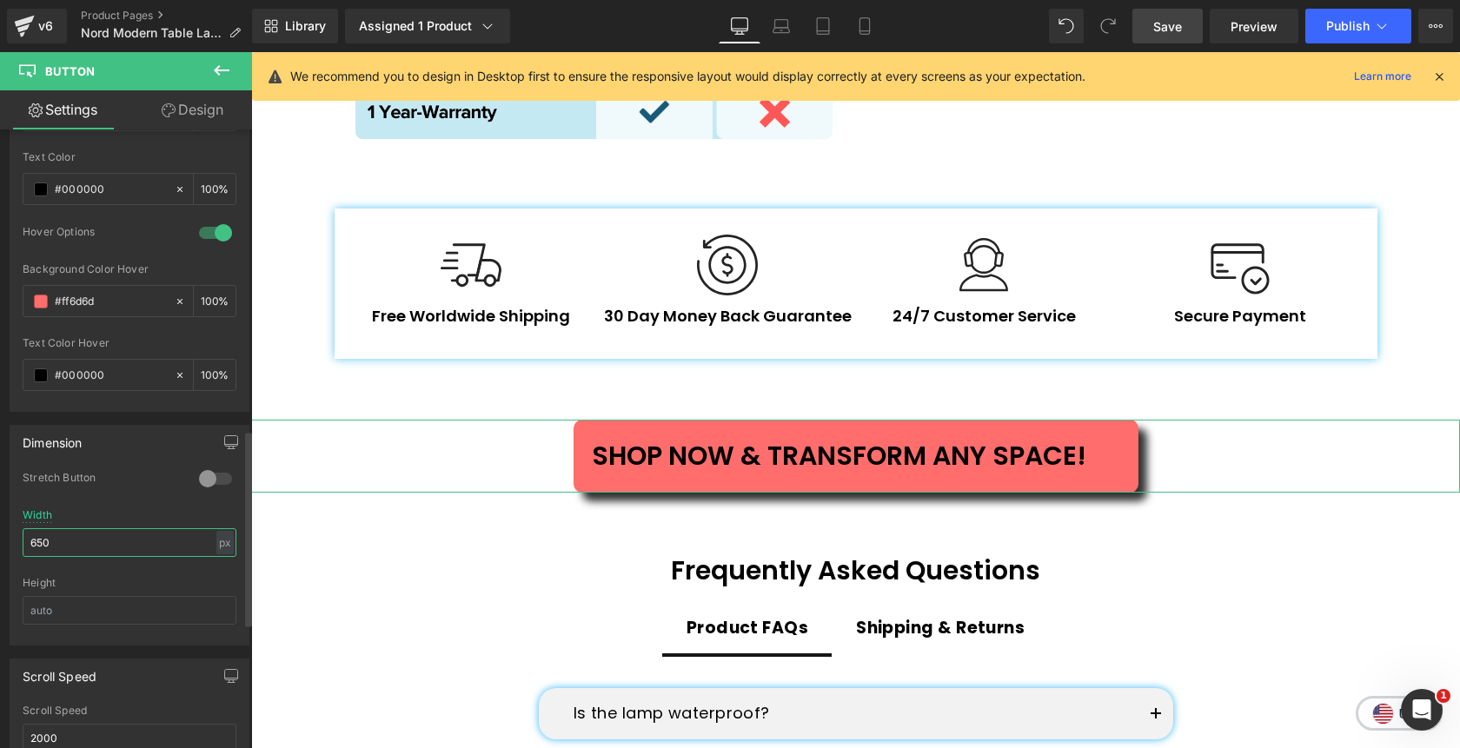
click at [36, 545] on input "650" at bounding box center [130, 542] width 214 height 29
type input "620"
click at [225, 441] on icon "button" at bounding box center [231, 442] width 14 height 14
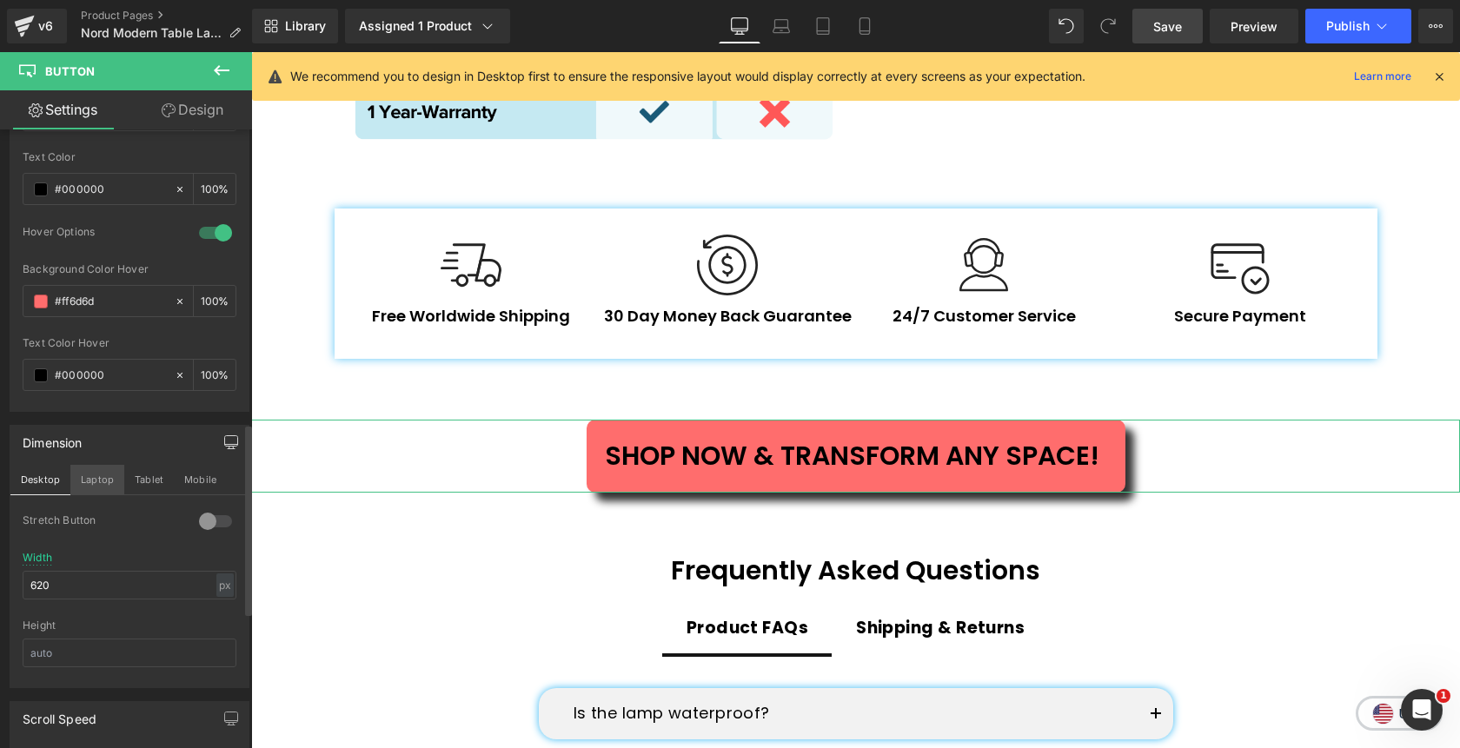
click at [91, 480] on button "Laptop" at bounding box center [97, 480] width 54 height 30
type input "28"
type input "100"
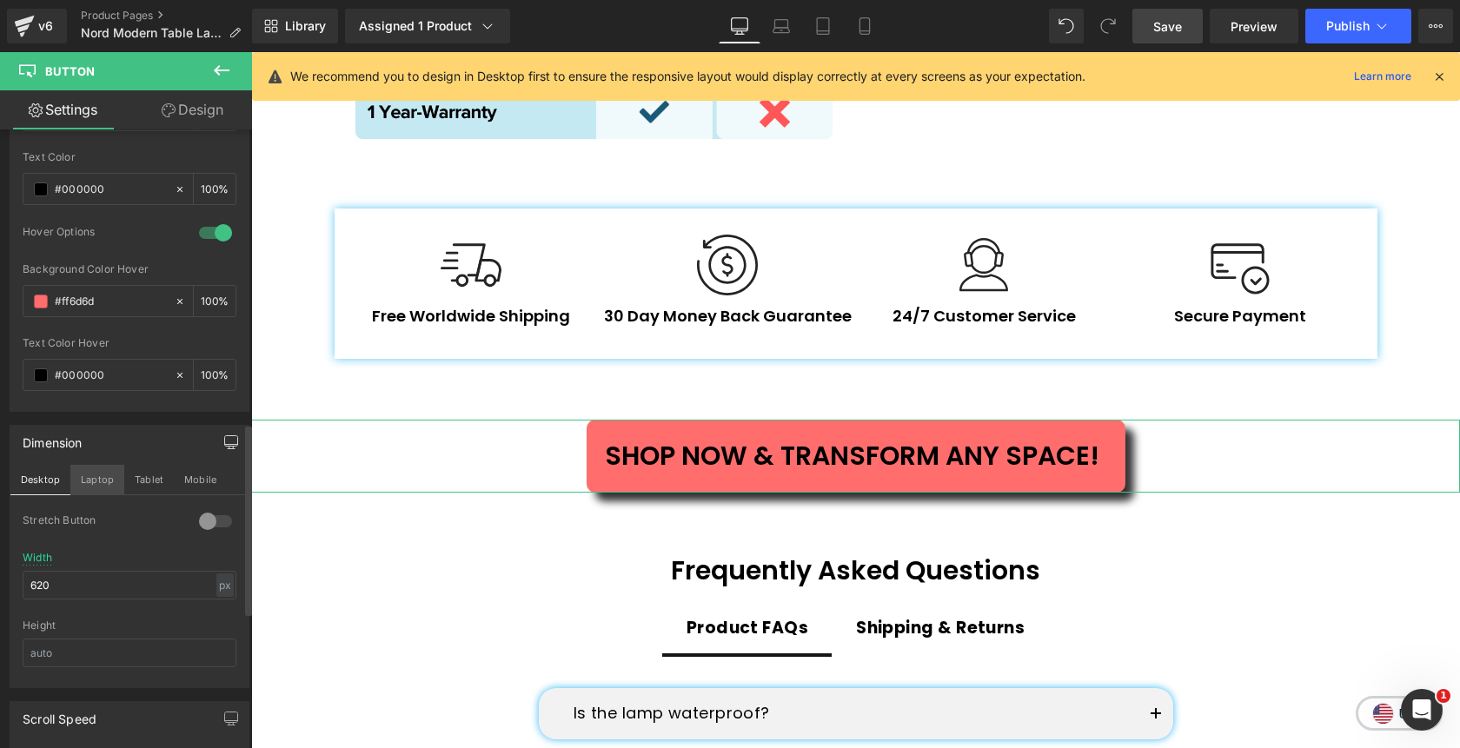
type input "100"
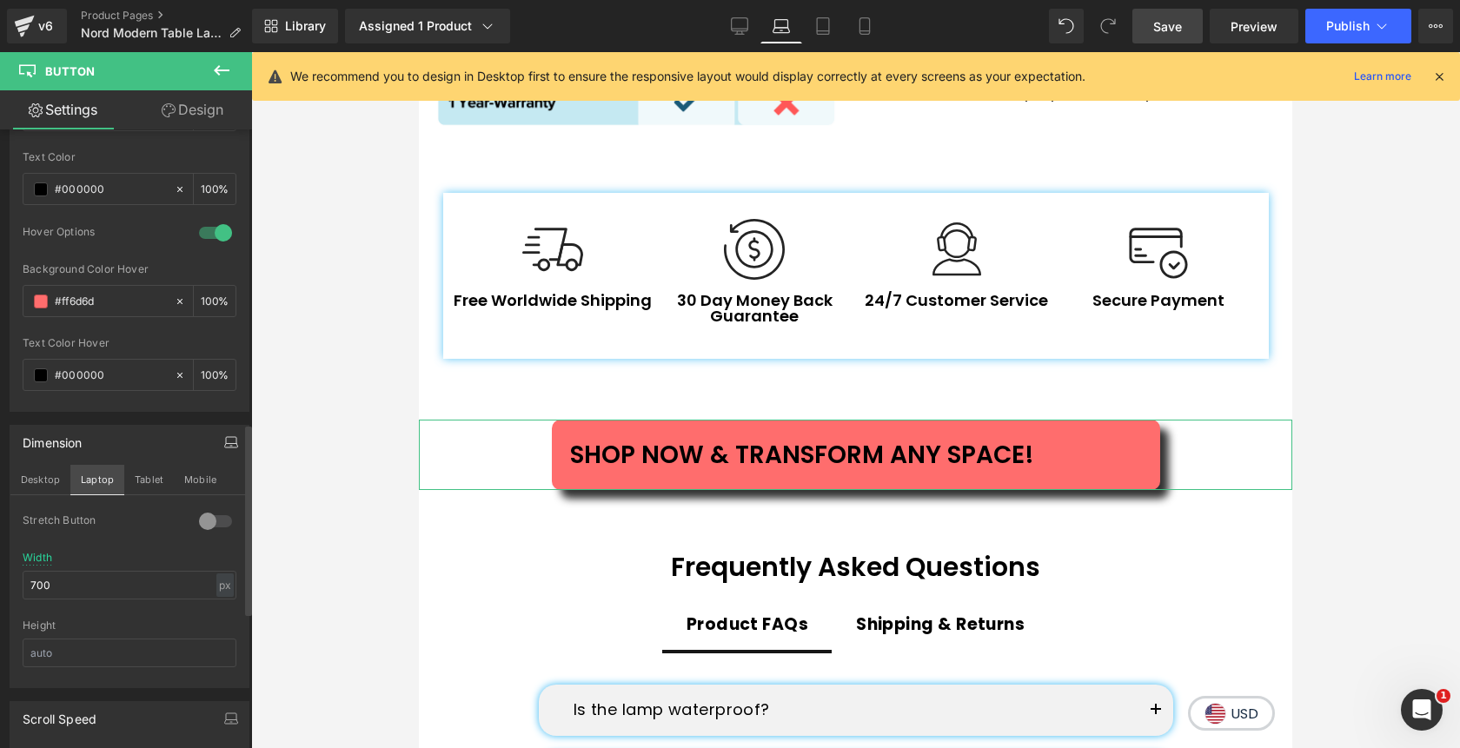
scroll to position [4027, 0]
click at [28, 586] on input "700" at bounding box center [130, 585] width 214 height 29
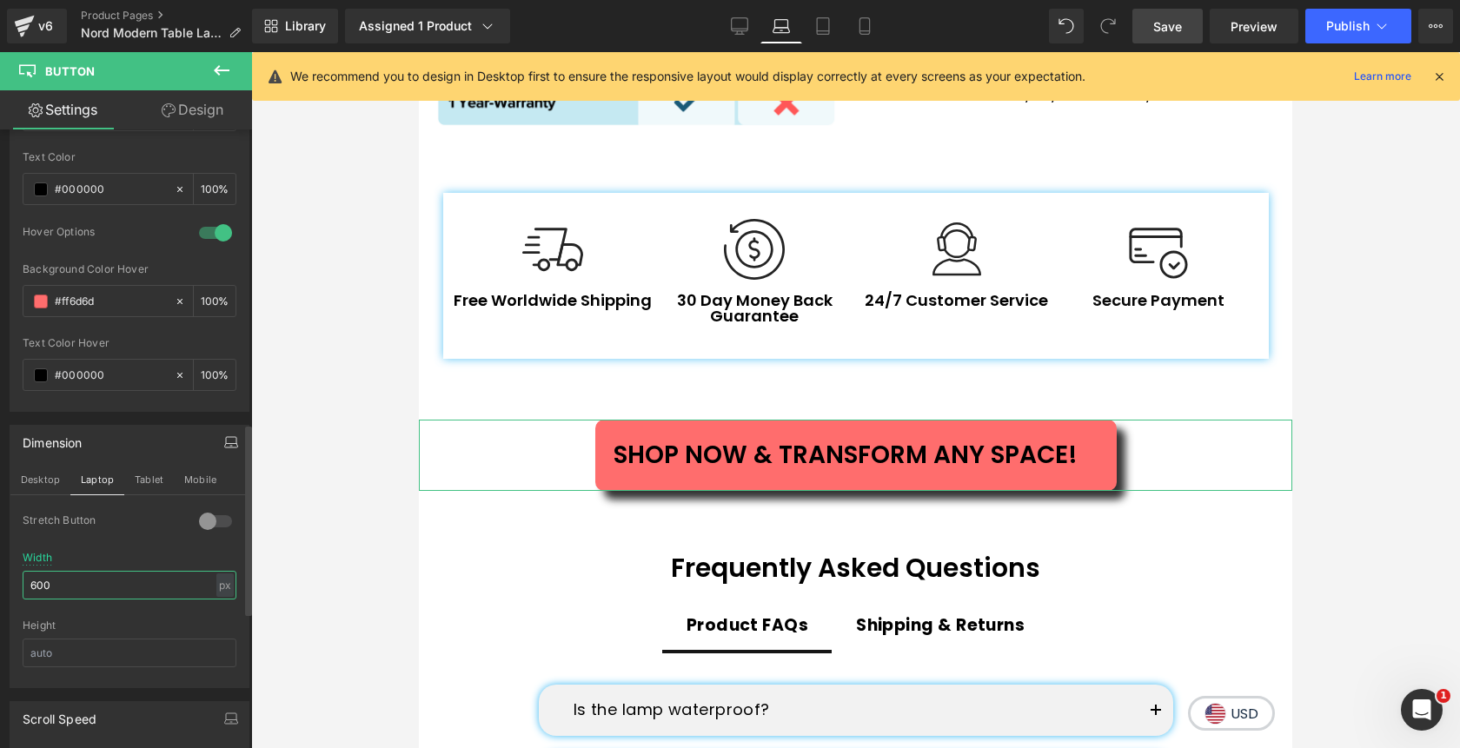
click at [30, 588] on input "600" at bounding box center [130, 585] width 214 height 29
type input "580"
click at [156, 484] on button "Tablet" at bounding box center [149, 480] width 50 height 30
type input "100"
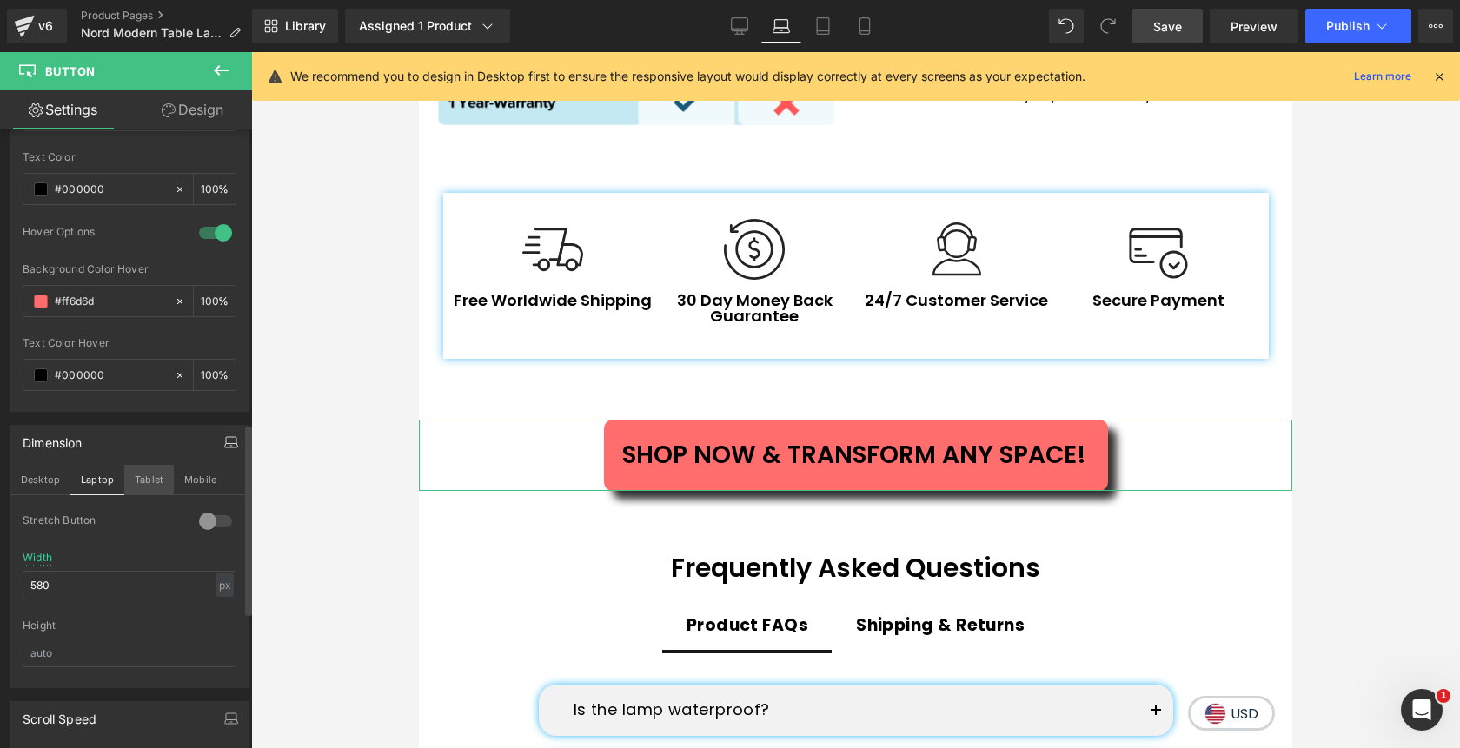
type input "100"
type input "600"
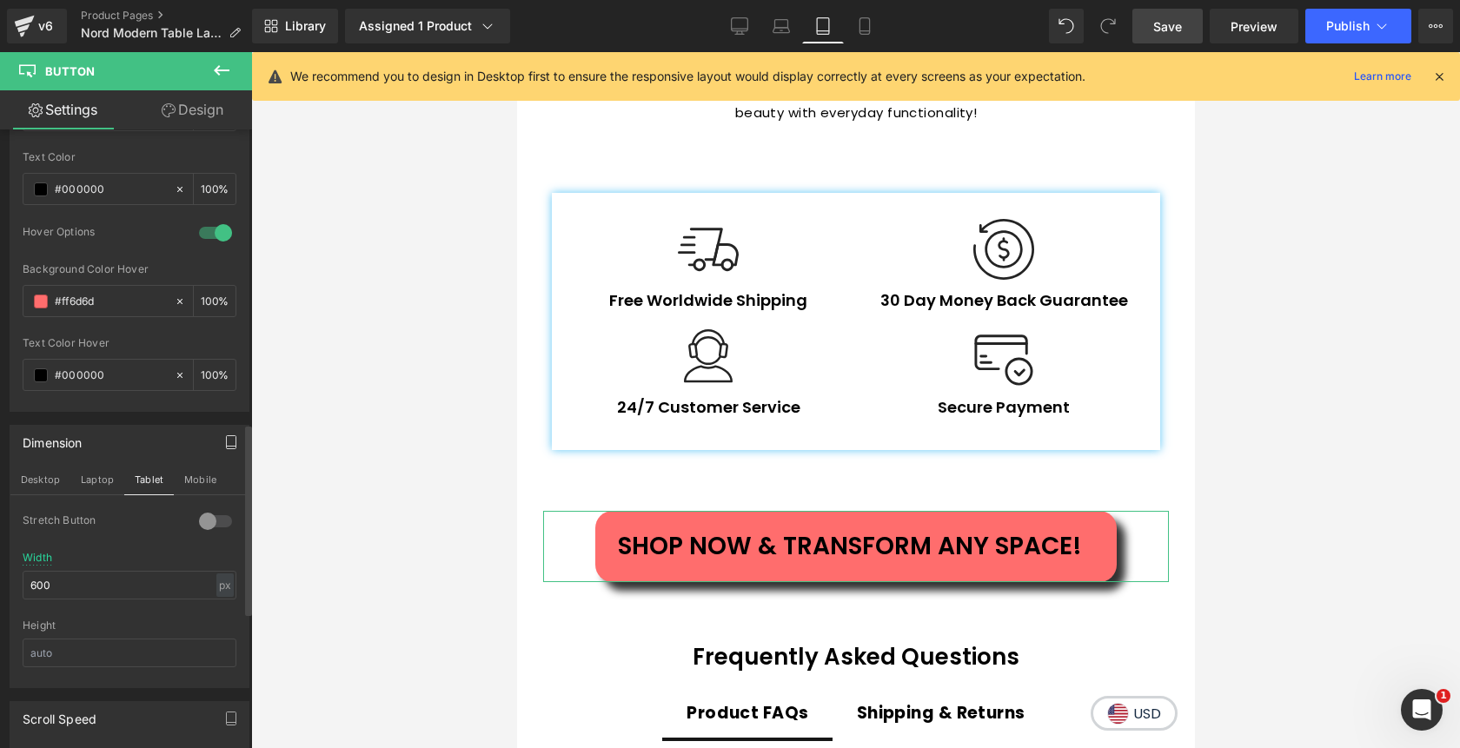
scroll to position [5471, 0]
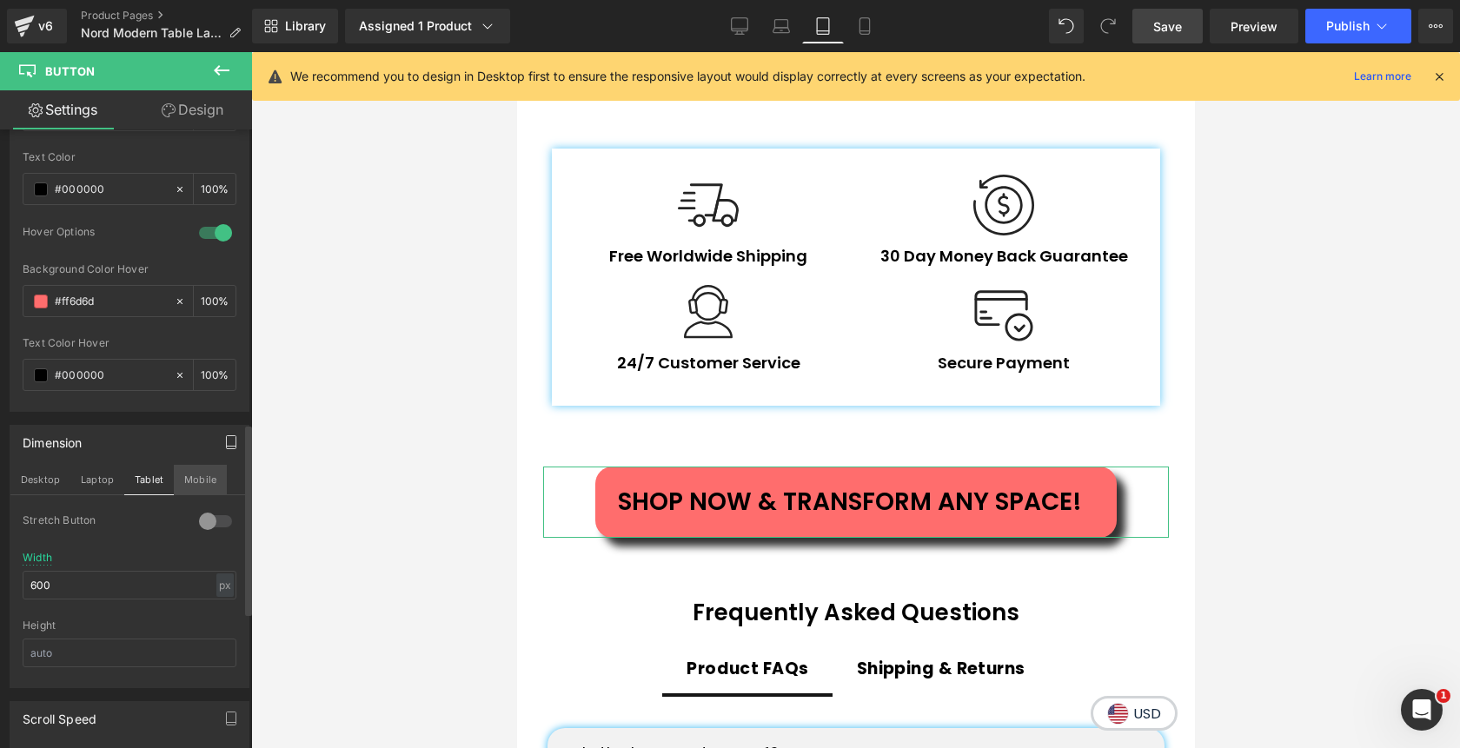
click at [206, 477] on button "Mobile" at bounding box center [200, 480] width 53 height 30
type input "25"
type input "100"
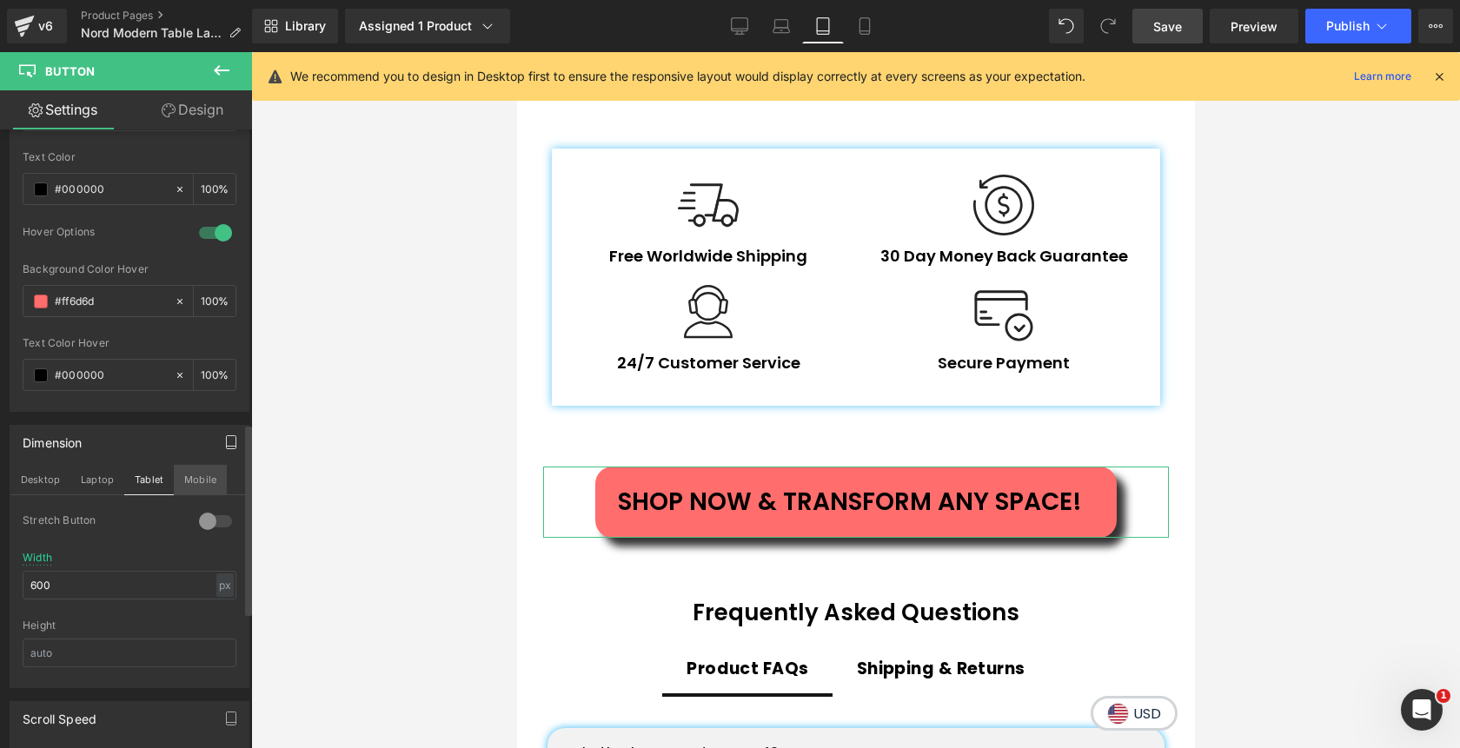
type input "100"
type input "350"
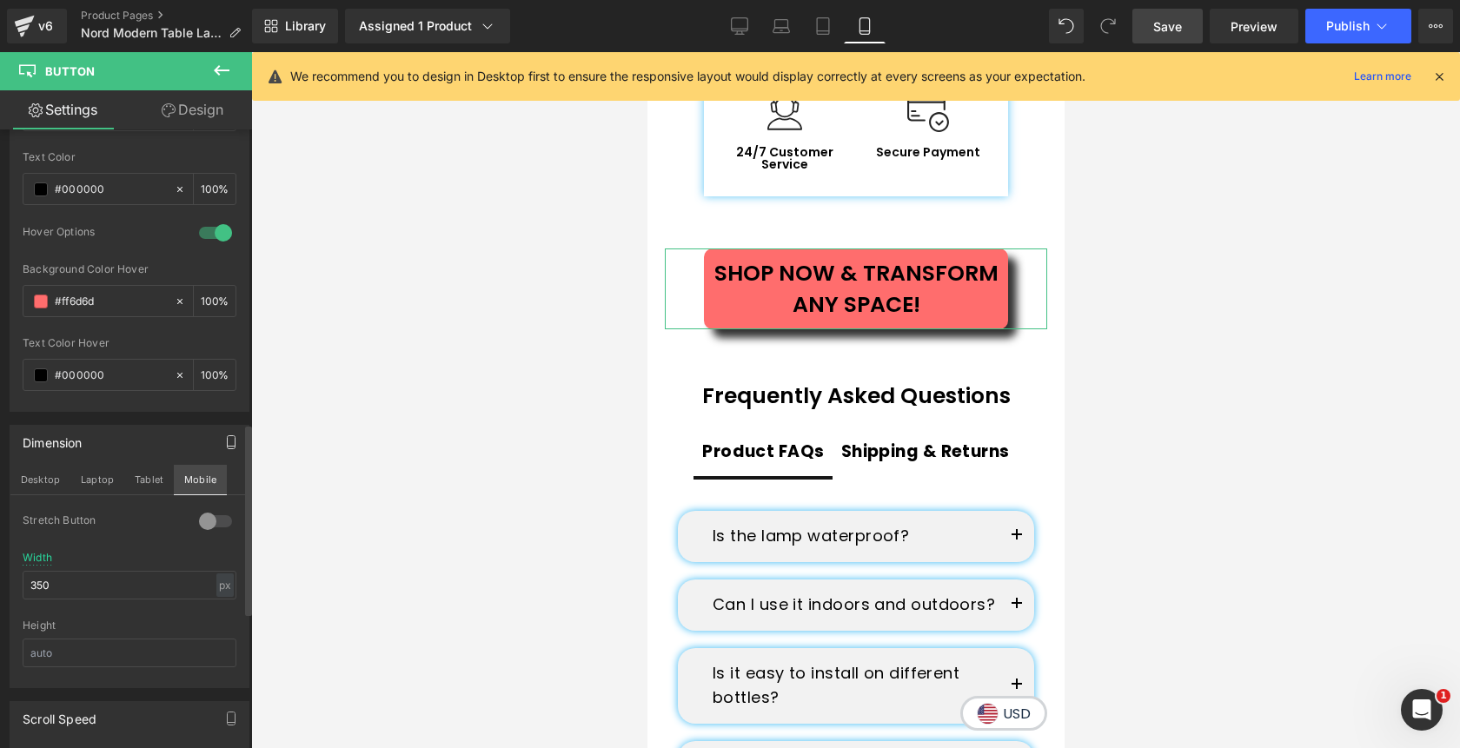
scroll to position [5245, 0]
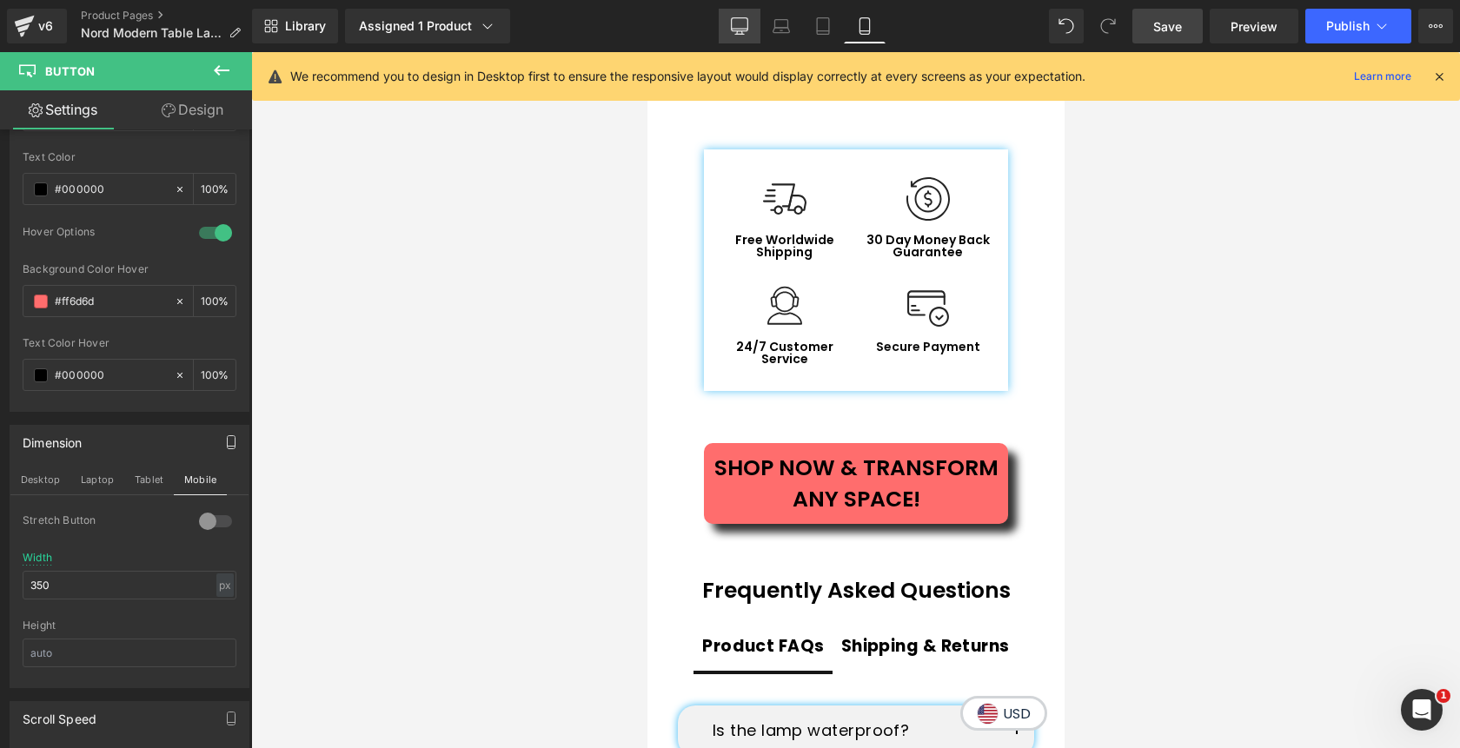
click at [741, 18] on icon at bounding box center [740, 24] width 17 height 13
type input "30"
type input "100"
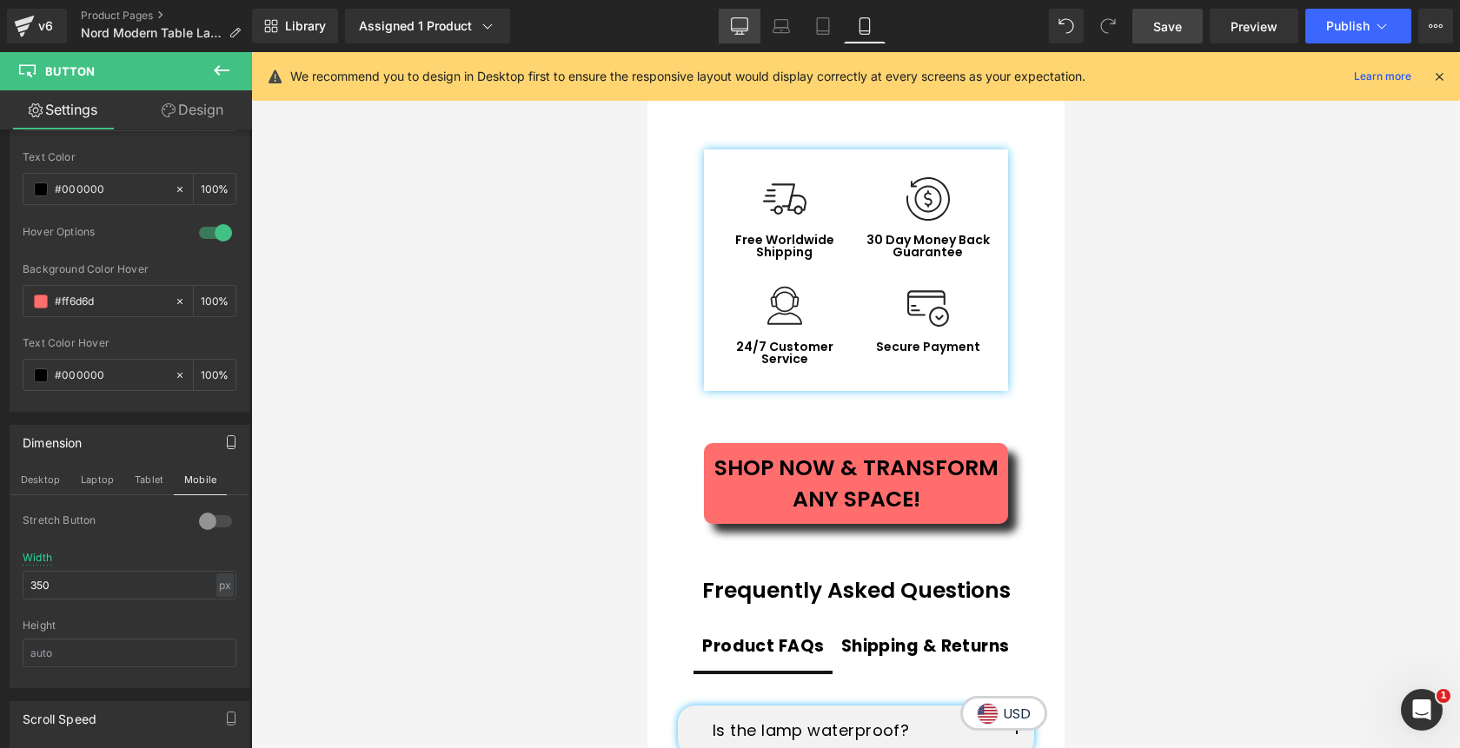
type input "100"
type input "620"
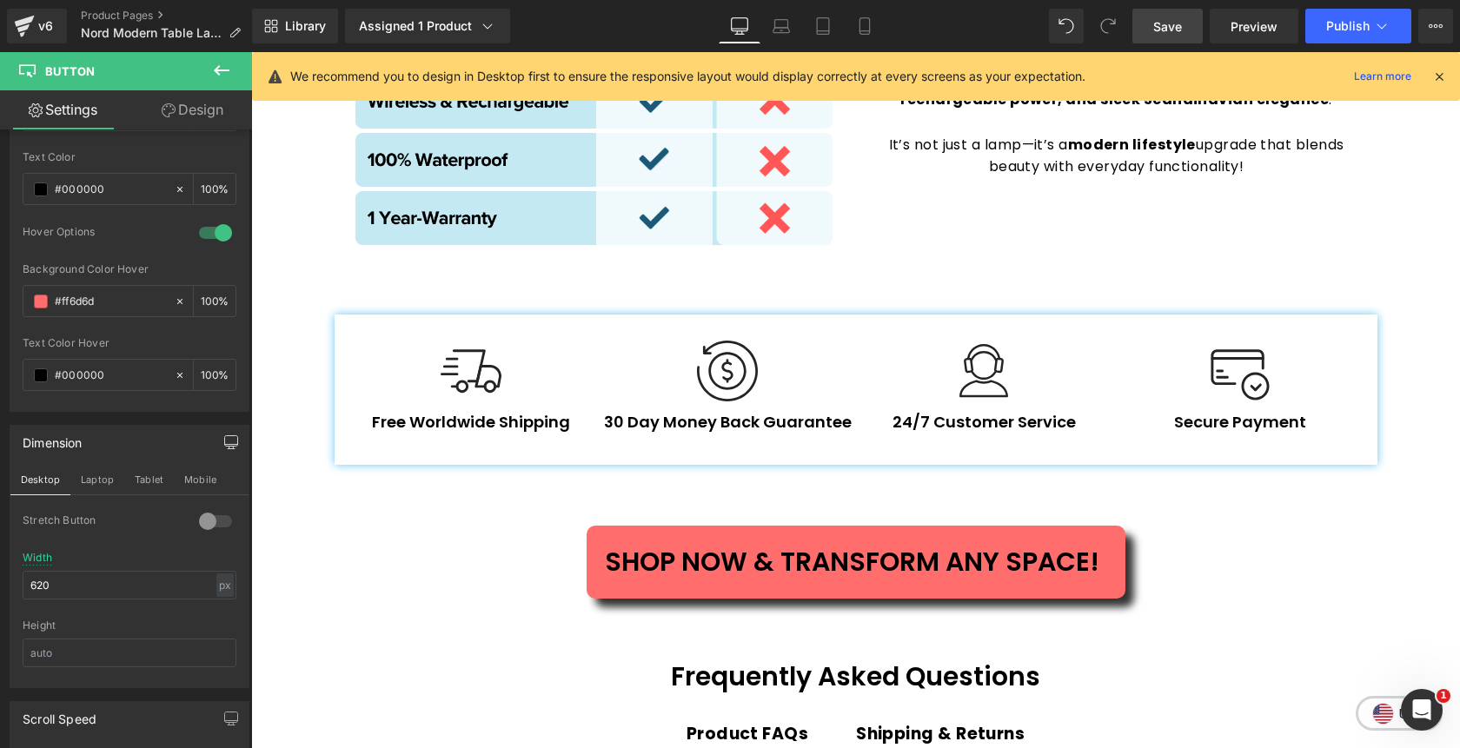
scroll to position [4377, 0]
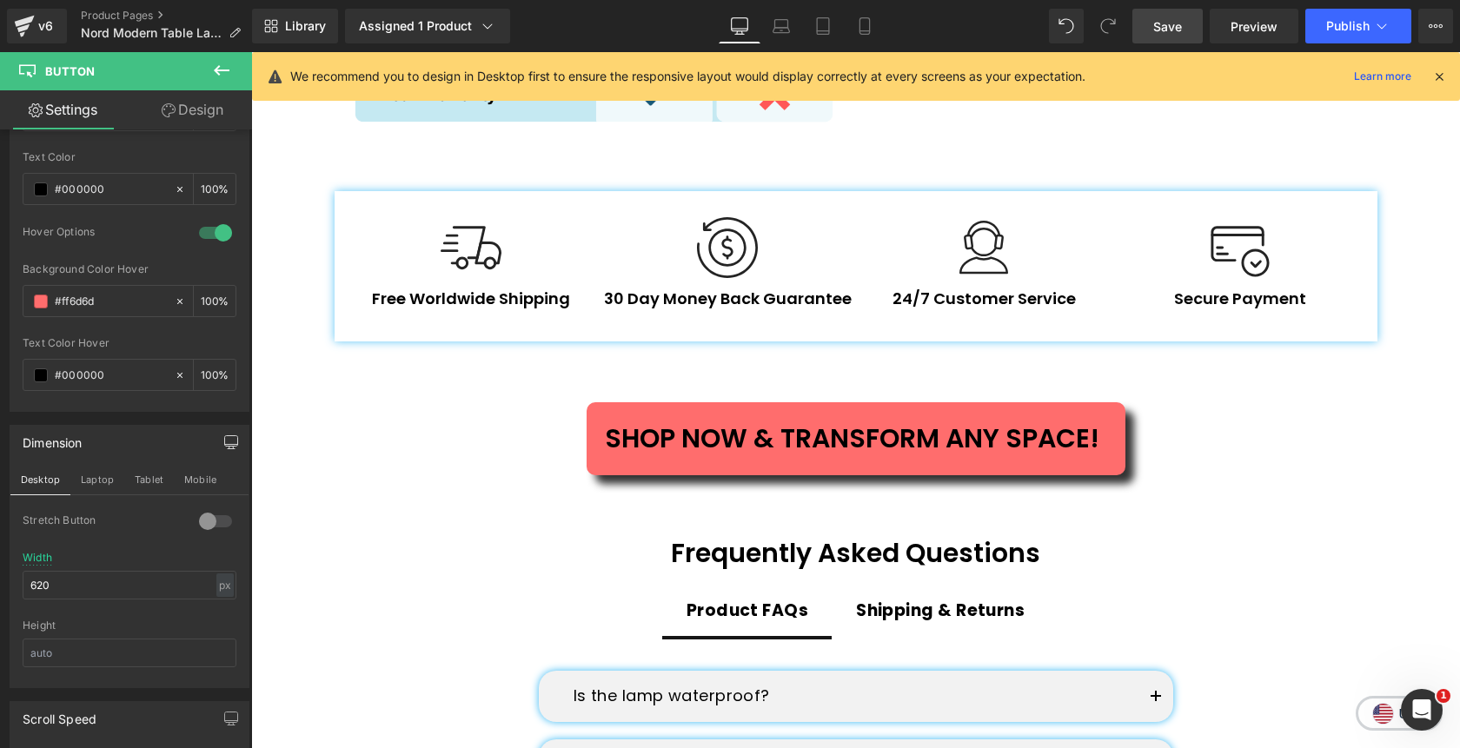
click at [1162, 30] on span "Save" at bounding box center [1167, 26] width 29 height 18
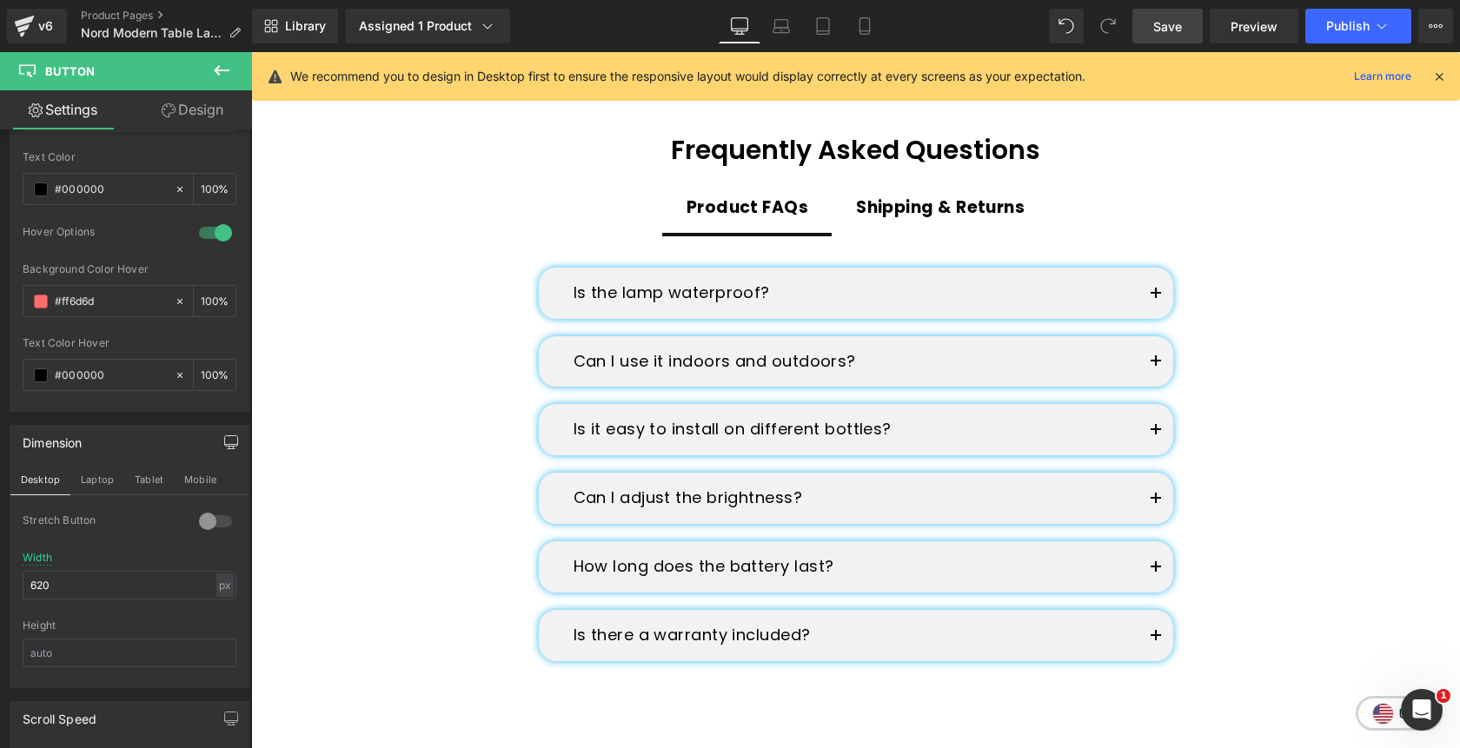
scroll to position [4784, 0]
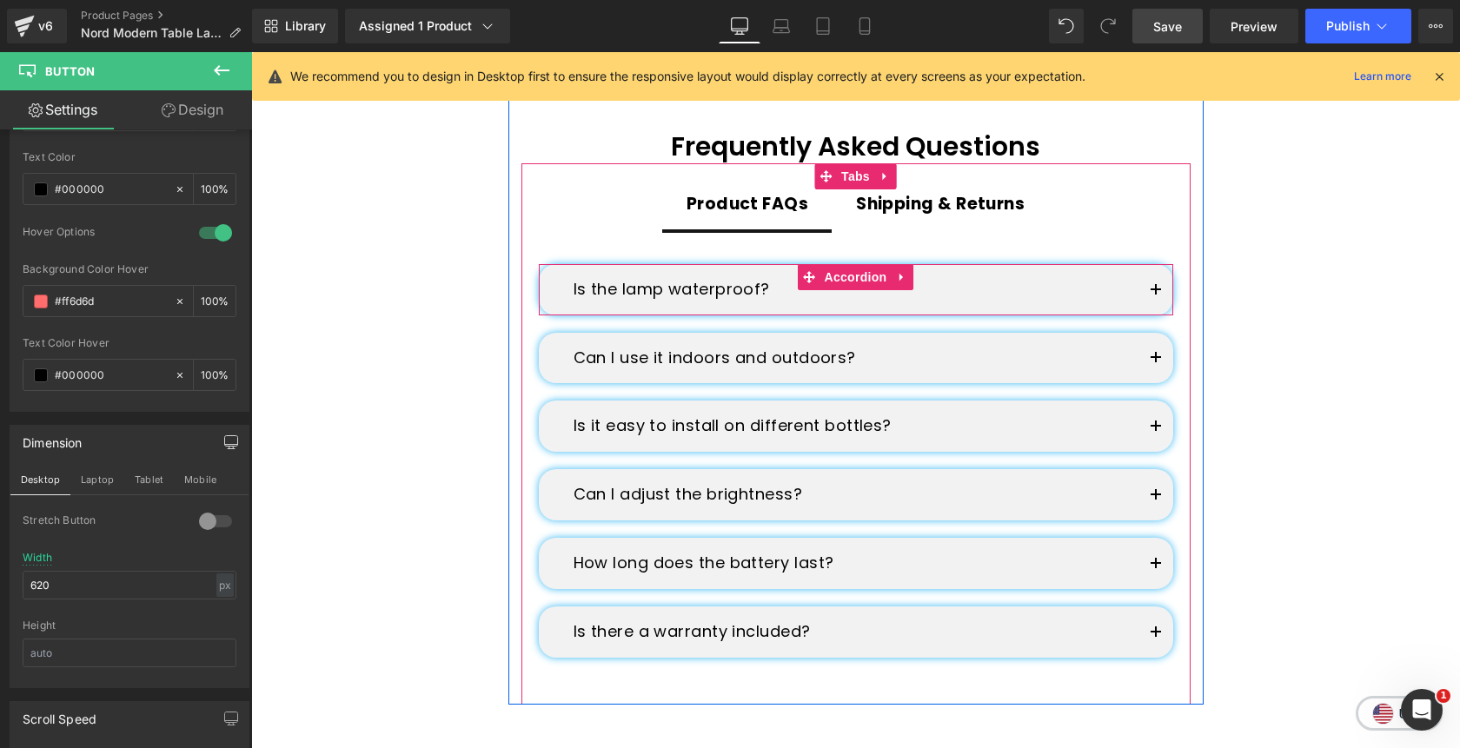
click at [1156, 295] on span "button" at bounding box center [1156, 295] width 0 height 0
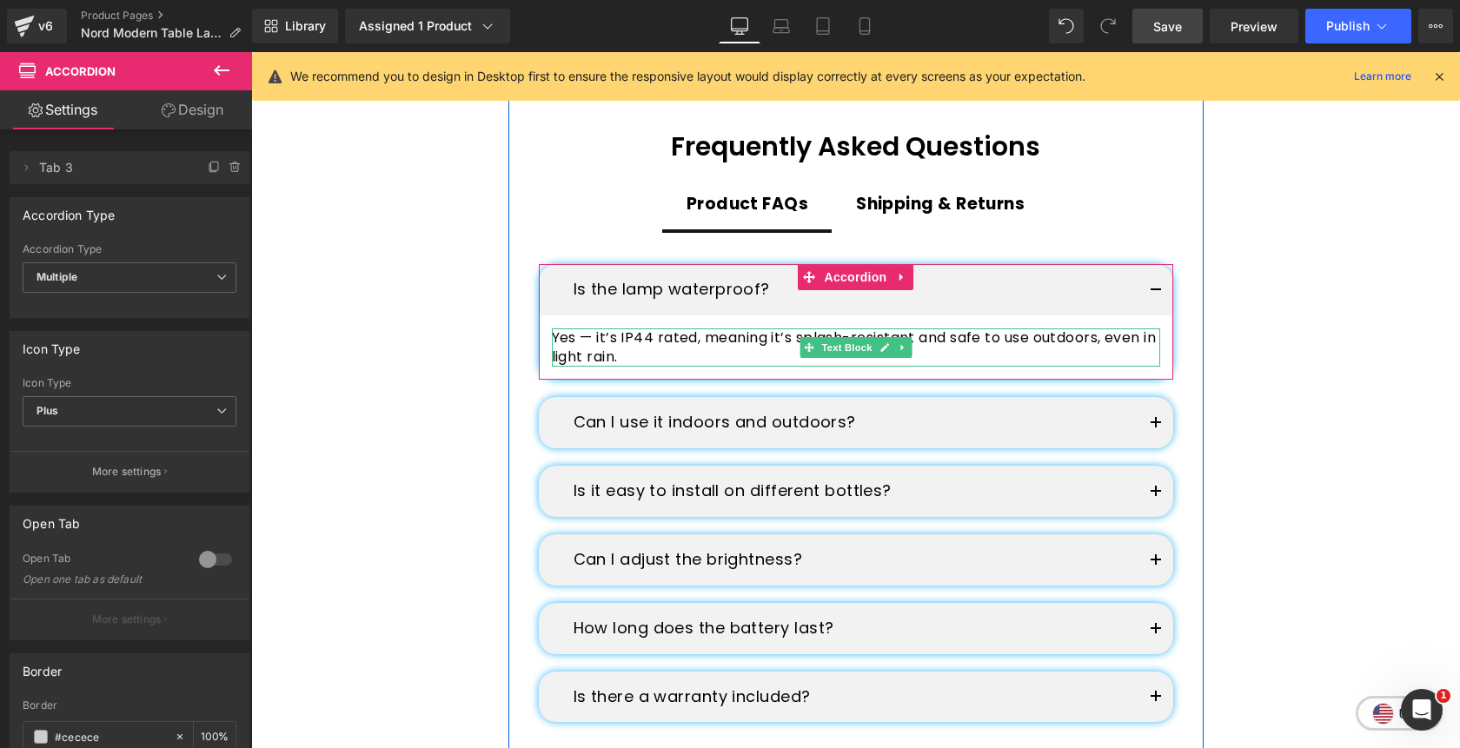
click at [1065, 342] on p "Yes — it’s IP44 rated, meaning it’s splash-resistant and safe to use outdoors, …" at bounding box center [856, 347] width 608 height 39
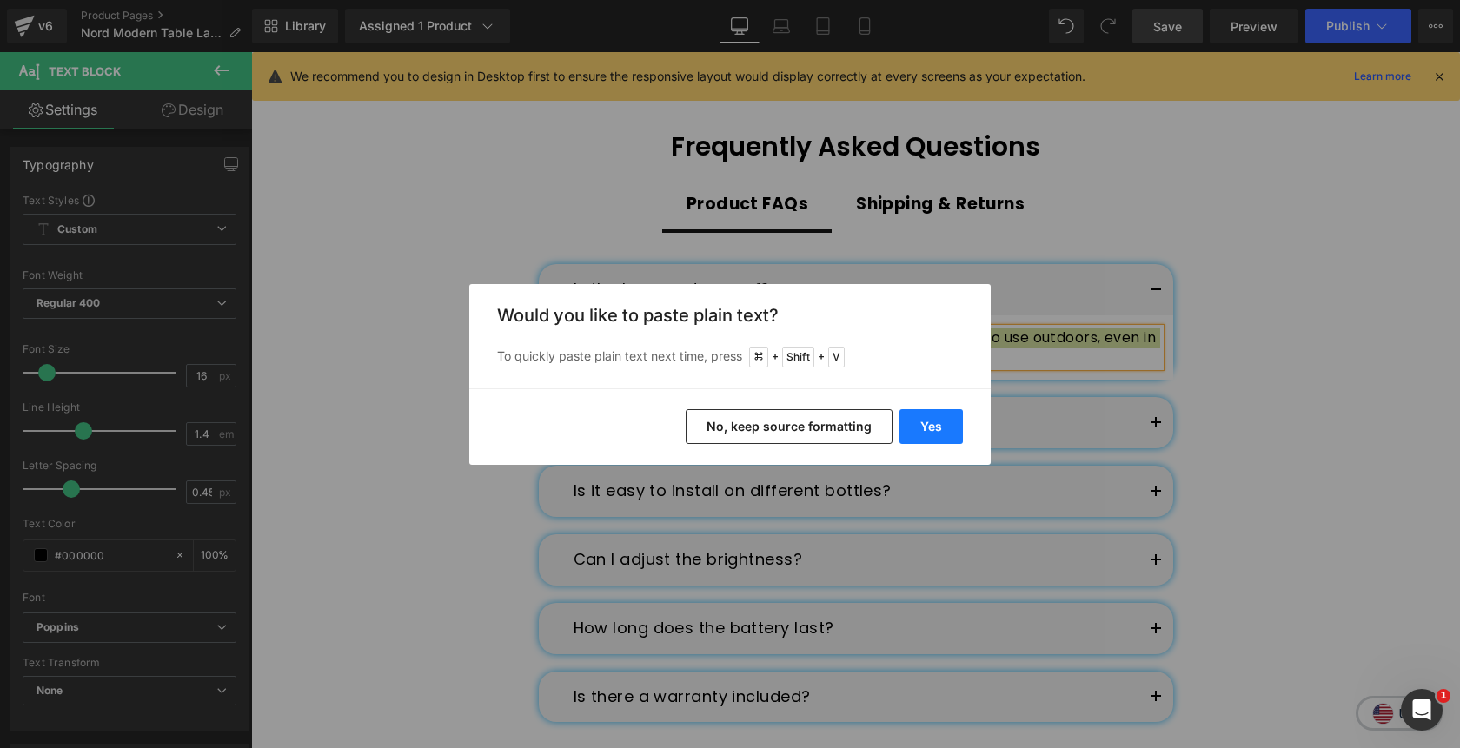
click at [918, 417] on button "Yes" at bounding box center [930, 426] width 63 height 35
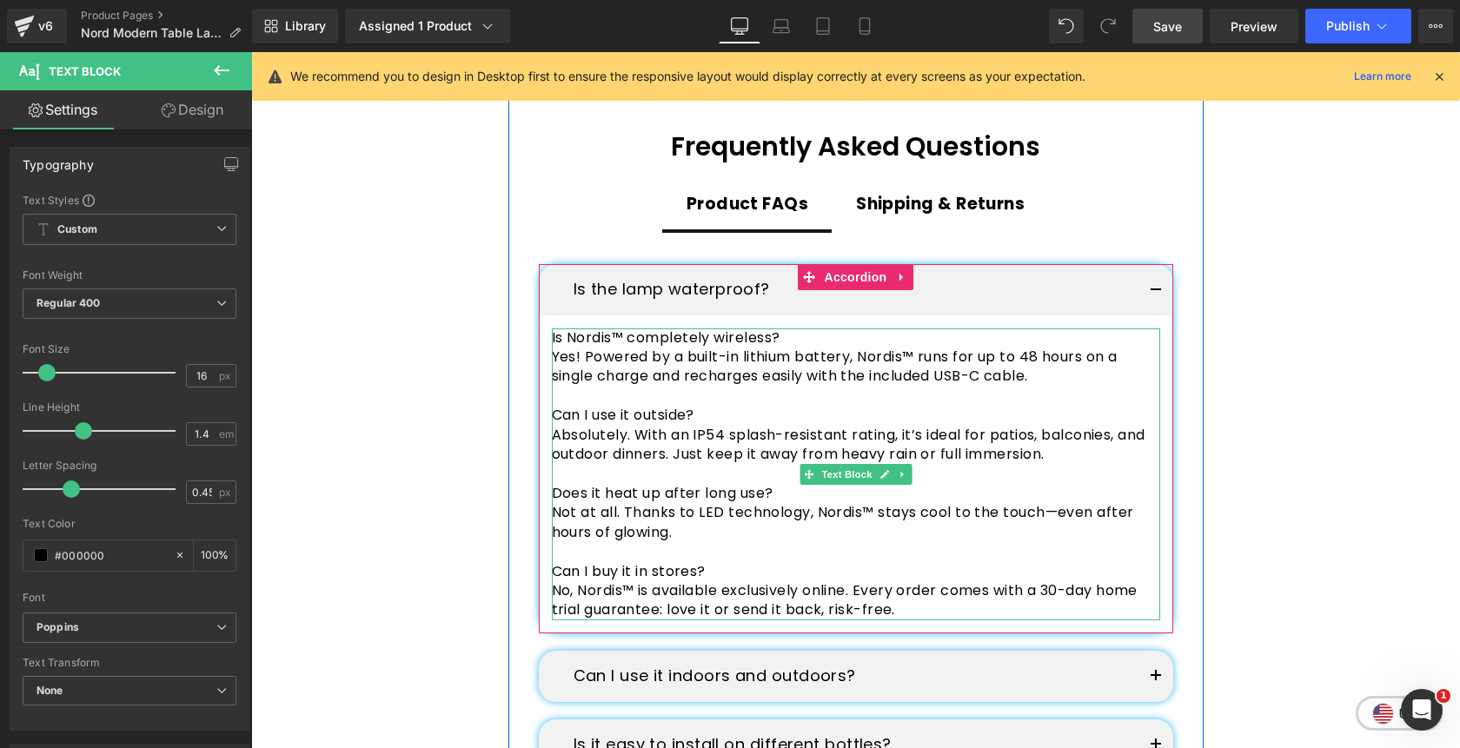
click at [788, 341] on p "Is Nordis™ completely wireless?" at bounding box center [856, 337] width 608 height 19
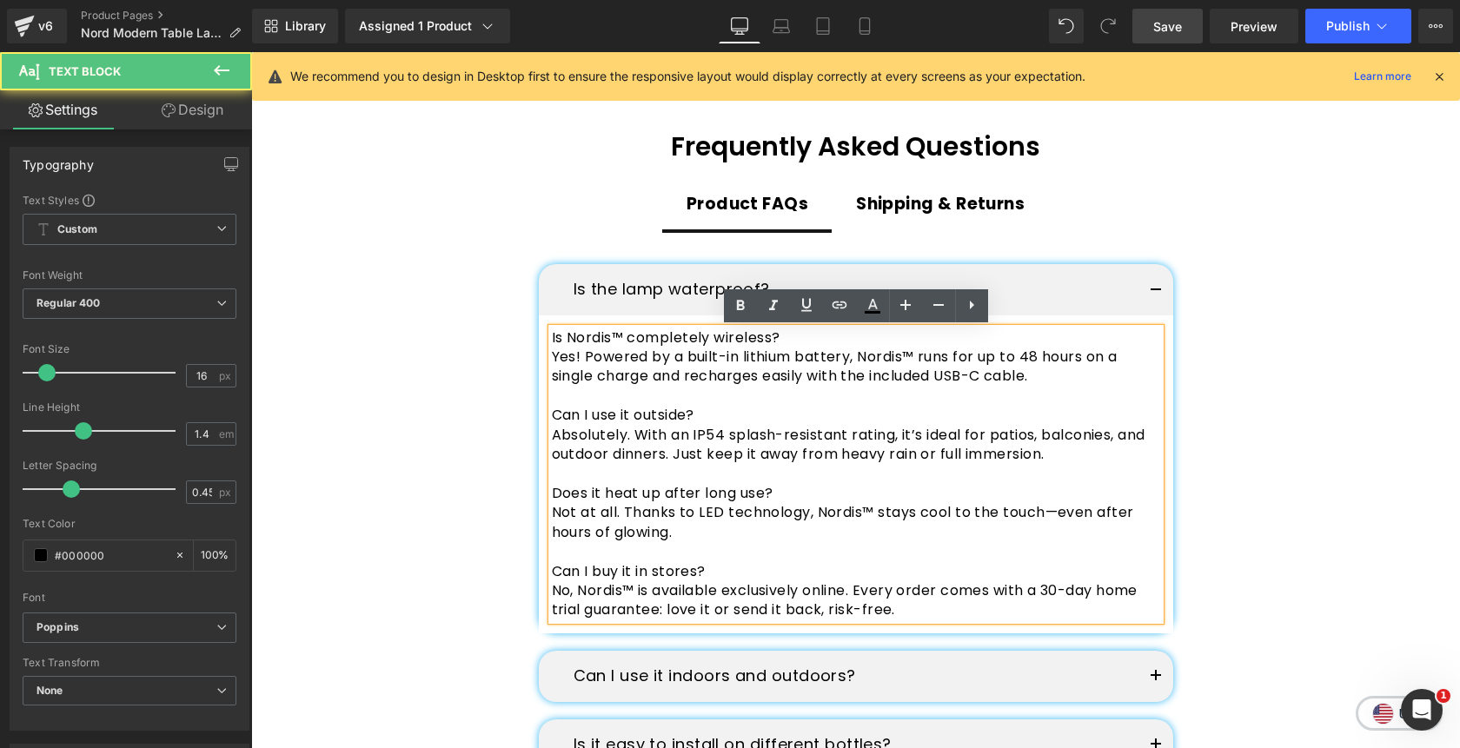
click at [788, 341] on p "Is Nordis™ completely wireless?" at bounding box center [856, 337] width 608 height 19
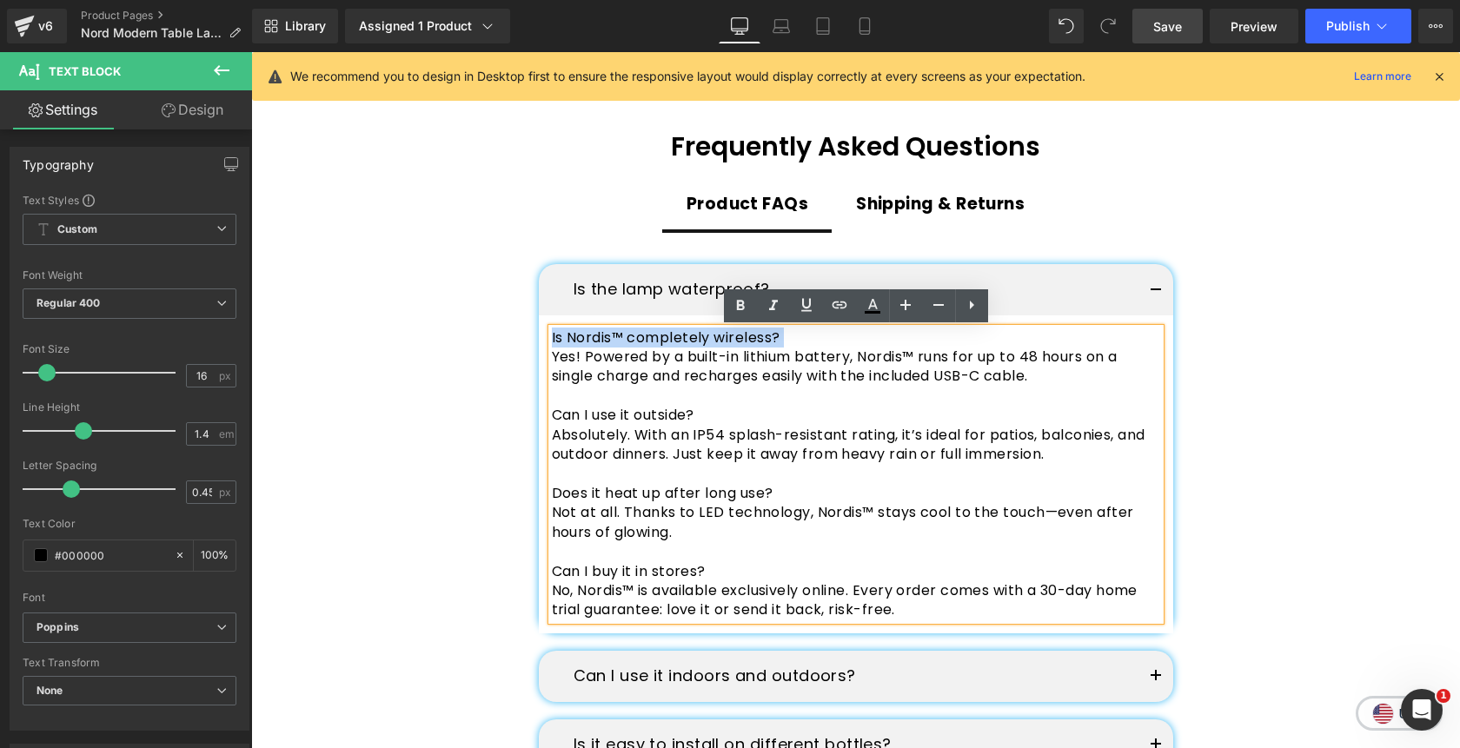
copy p "Is Nordis™ completely wireless?"
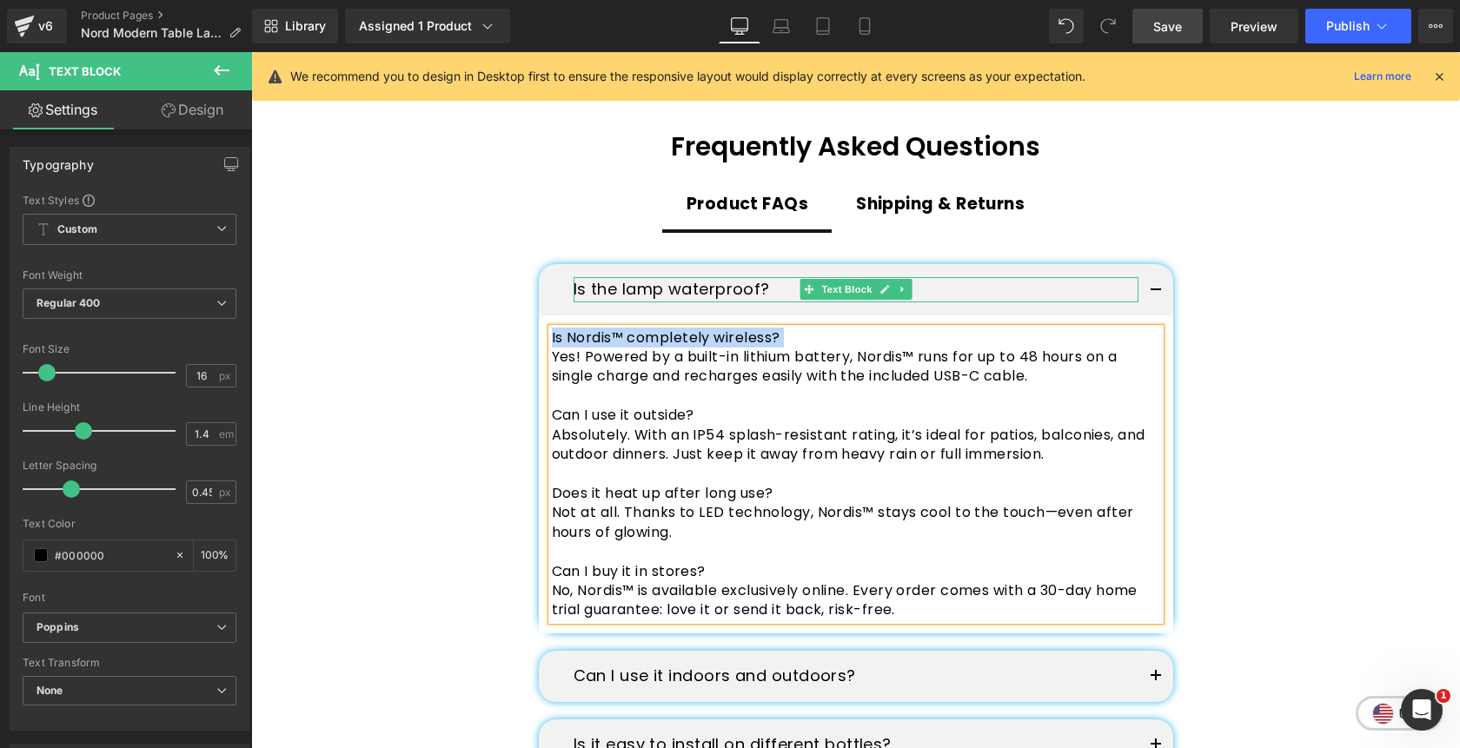
click at [680, 283] on p "Is the lamp waterproof?" at bounding box center [856, 289] width 565 height 25
click at [680, 282] on p "Is the lamp waterproof?" at bounding box center [856, 289] width 565 height 25
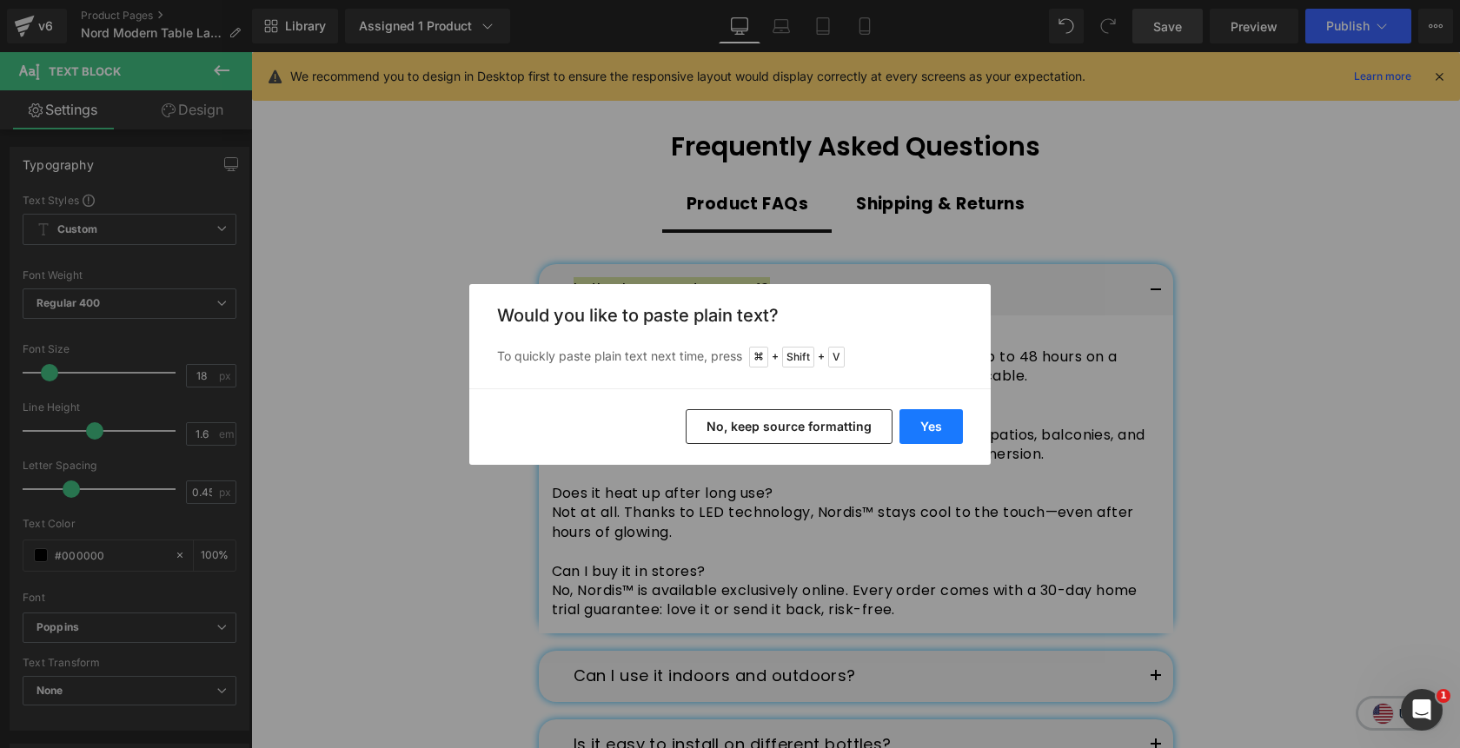
click at [926, 429] on button "Yes" at bounding box center [930, 426] width 63 height 35
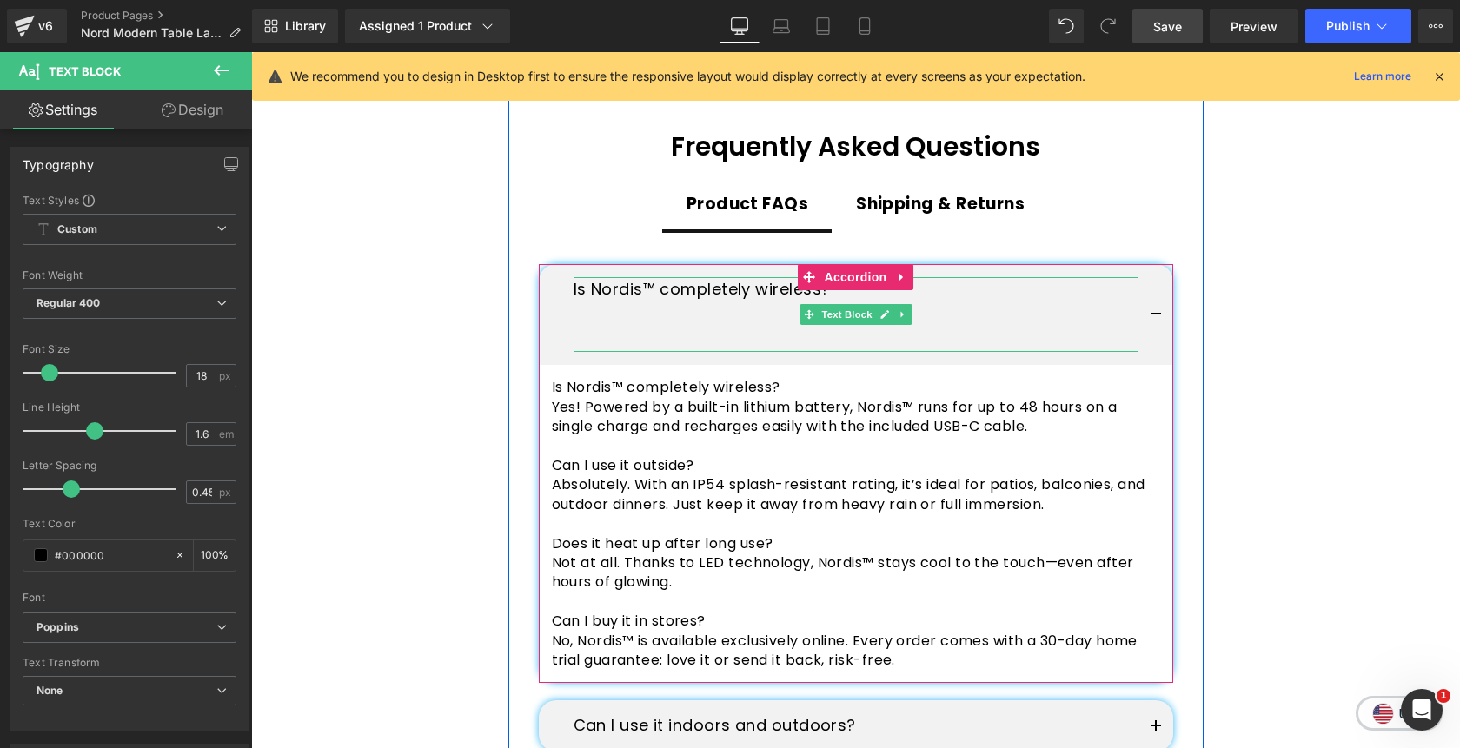
click at [736, 339] on p at bounding box center [856, 339] width 565 height 25
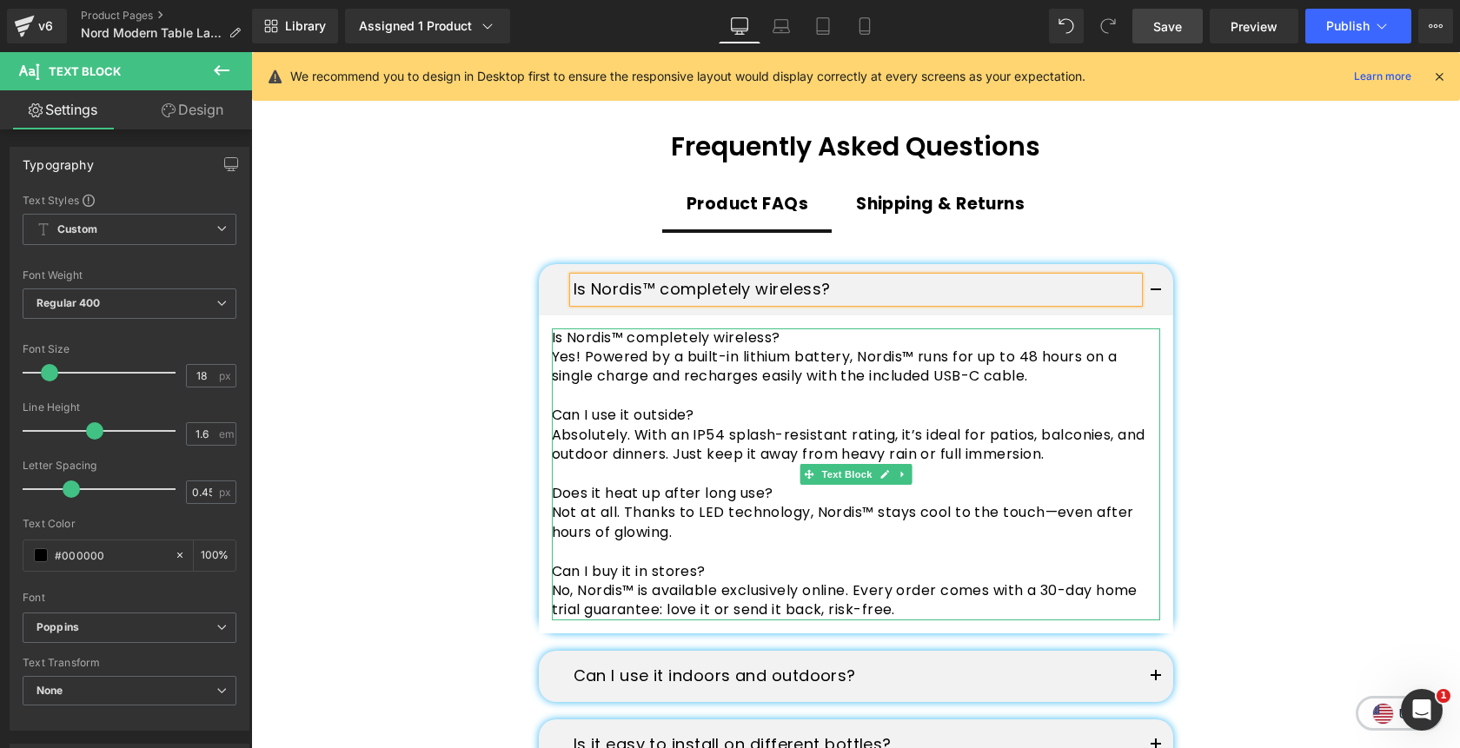
click at [743, 338] on p "Is Nordis™ completely wireless?" at bounding box center [856, 337] width 608 height 19
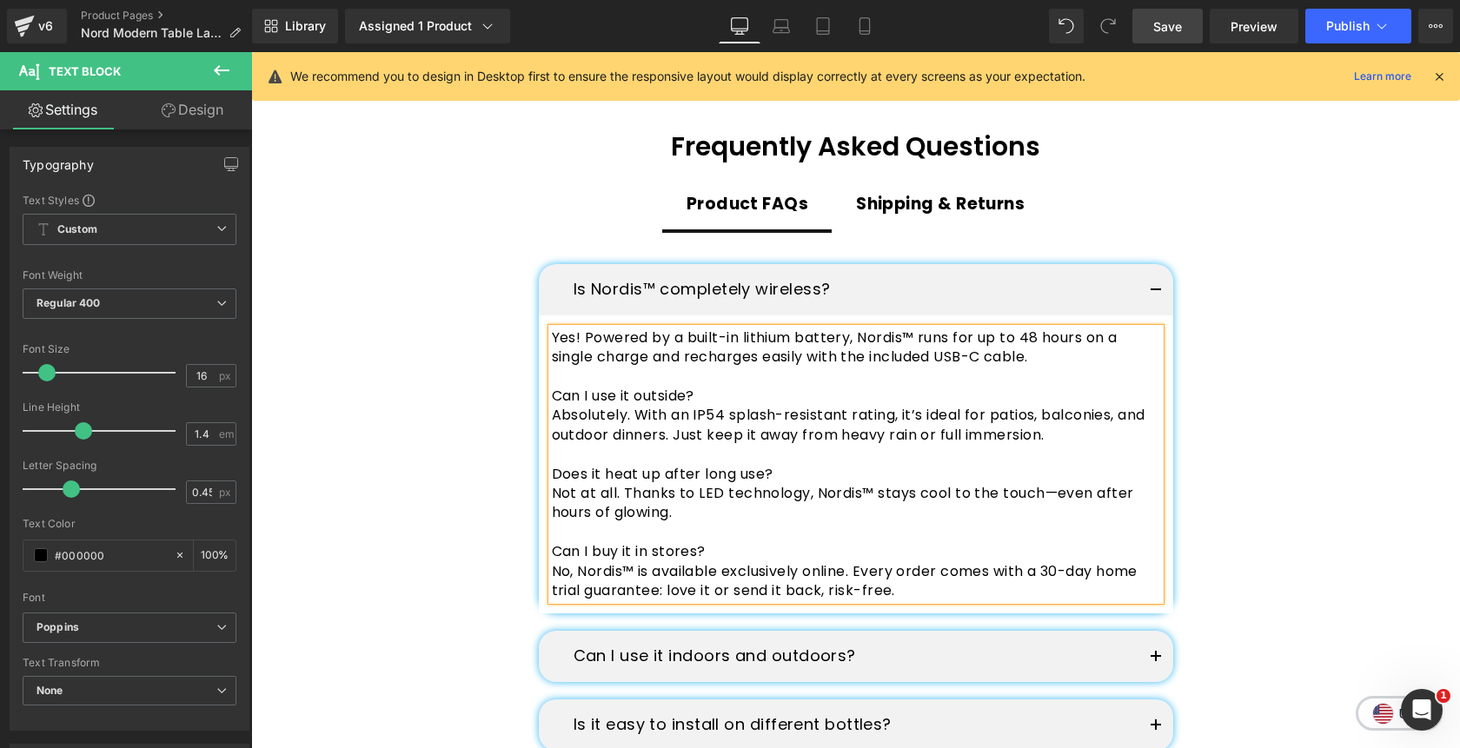
click at [715, 403] on p "Can I use it outside?" at bounding box center [856, 396] width 608 height 19
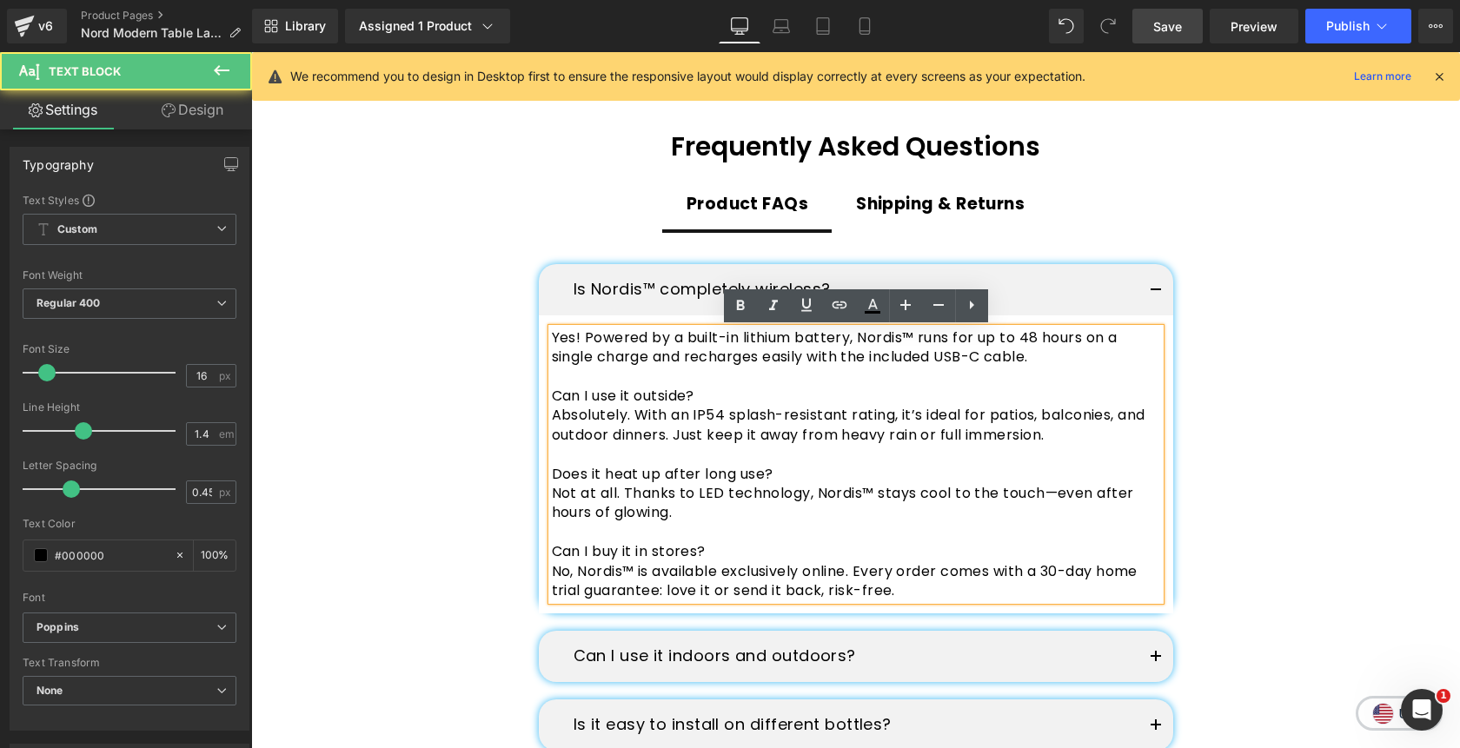
click at [715, 403] on p "Can I use it outside?" at bounding box center [856, 396] width 608 height 19
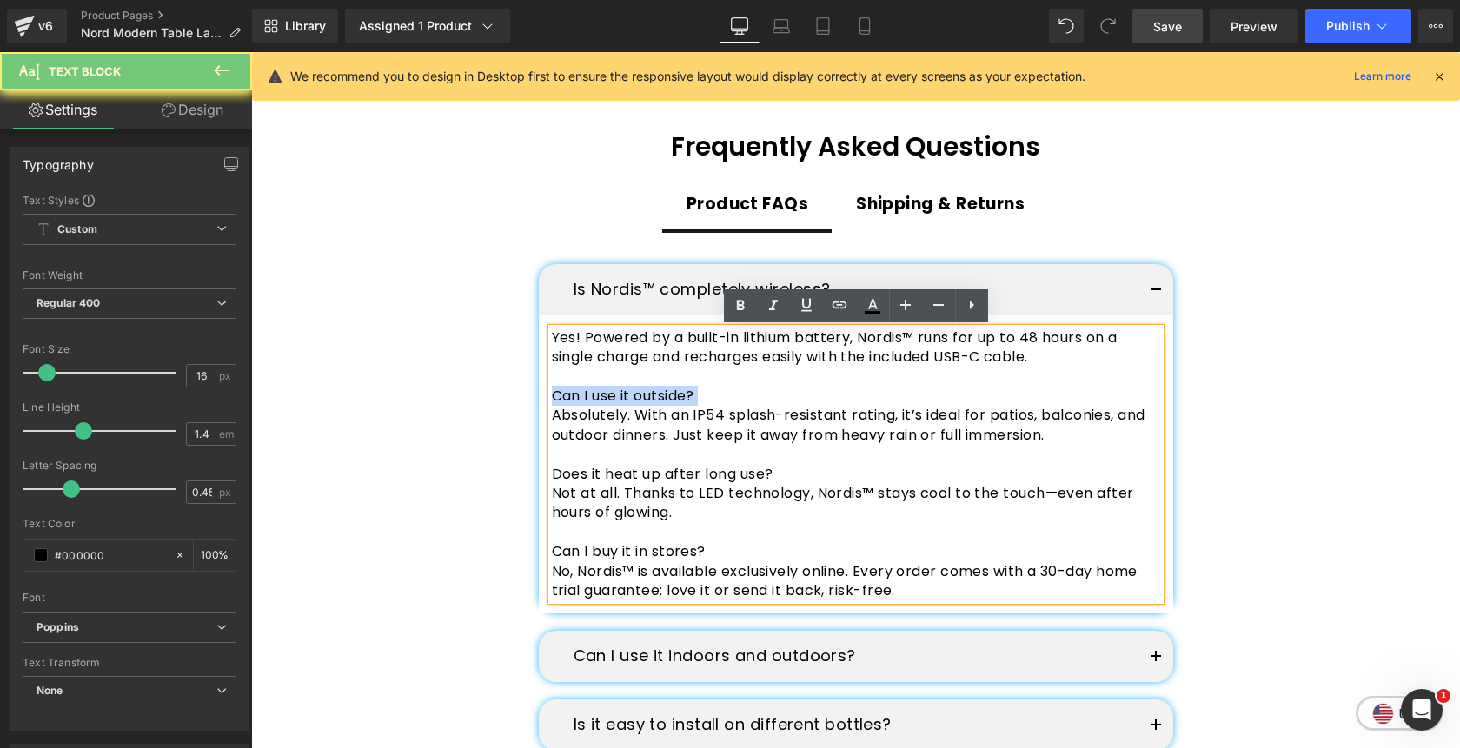
copy p "Can I use it outside?"
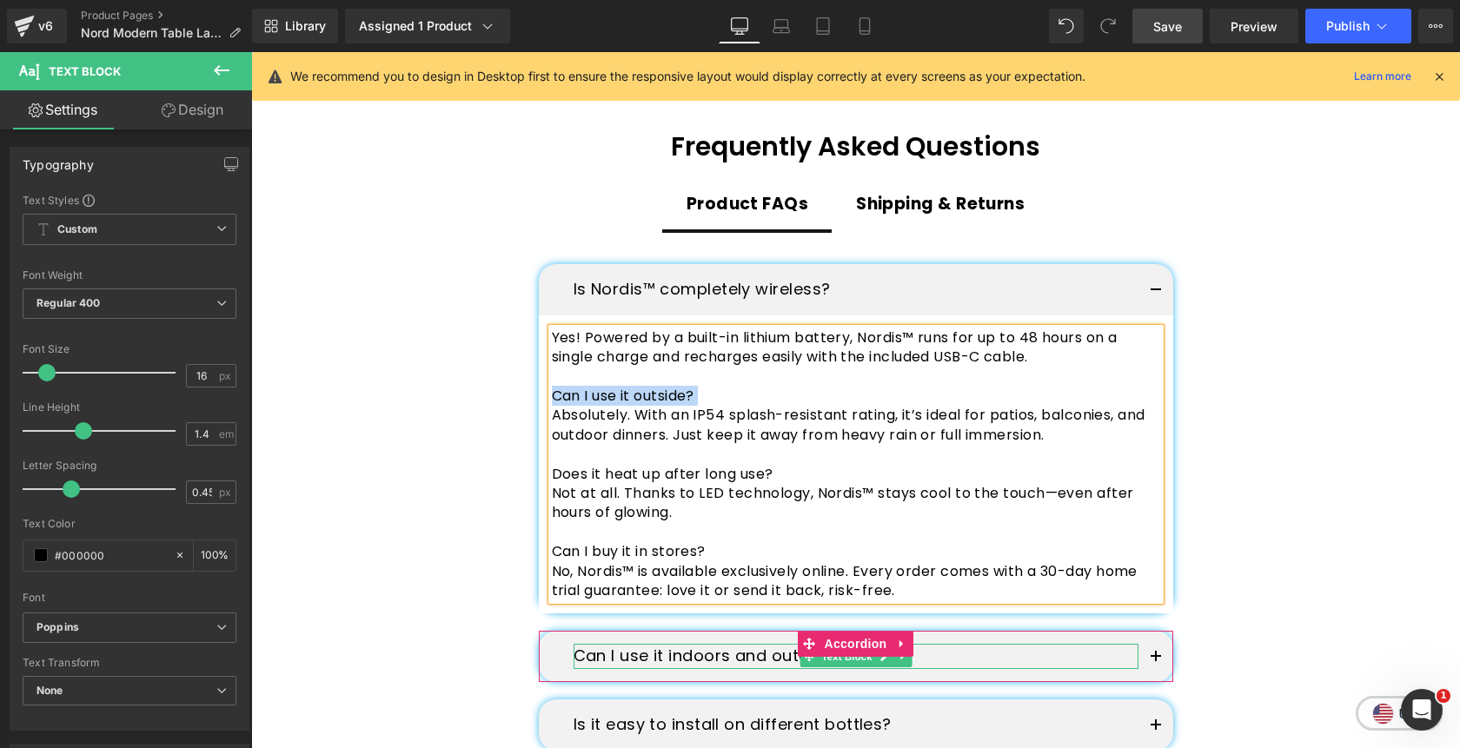
click at [680, 662] on p "Can I use it indoors and outdoors?" at bounding box center [856, 656] width 565 height 25
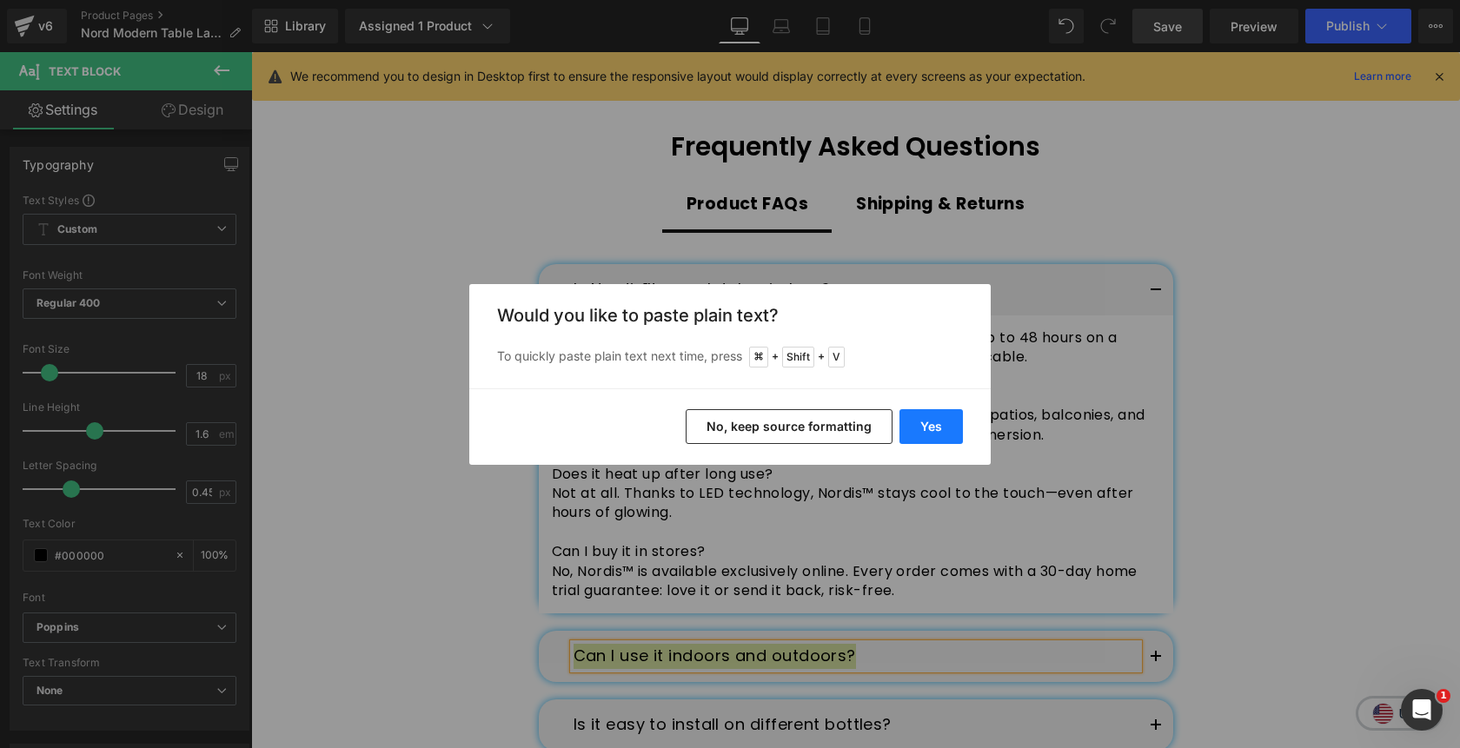
click at [929, 421] on button "Yes" at bounding box center [930, 426] width 63 height 35
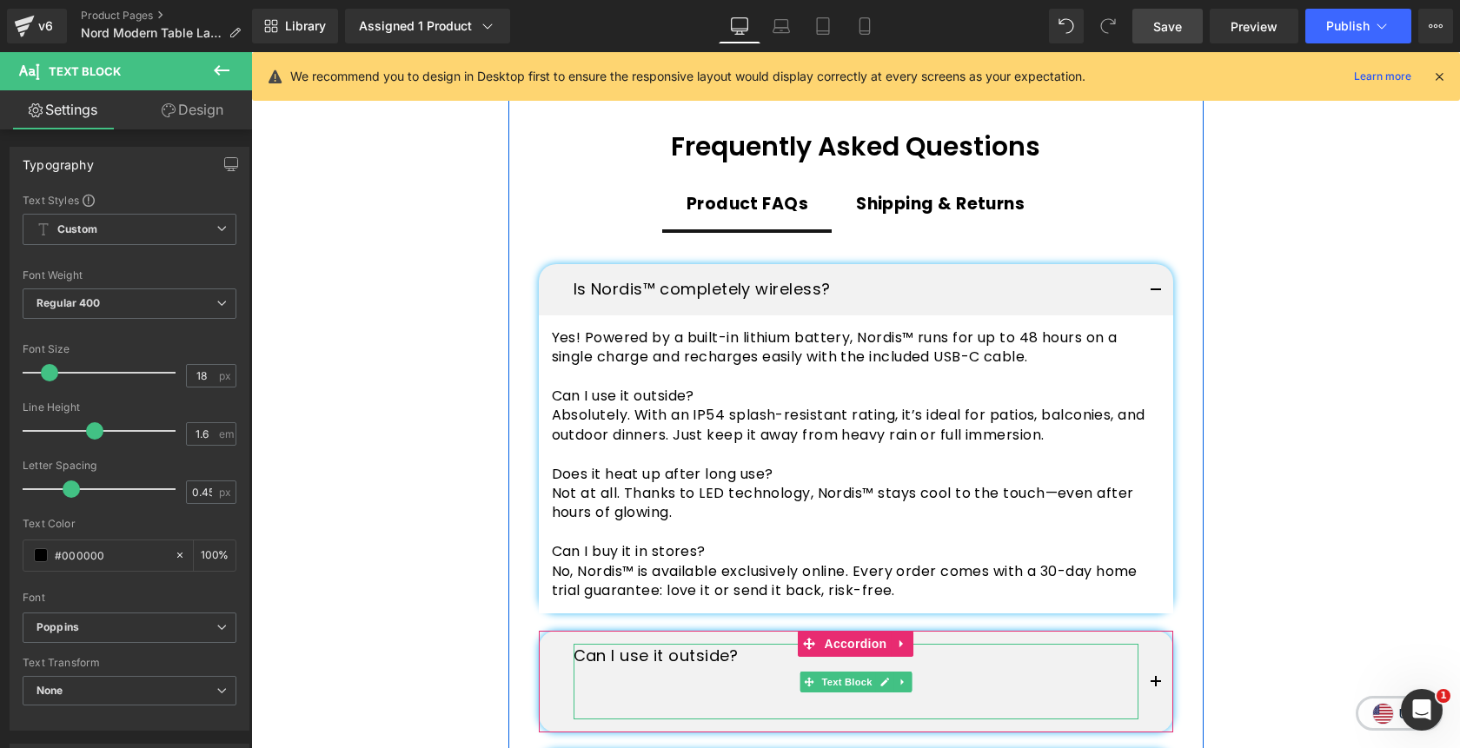
click at [710, 706] on p at bounding box center [856, 706] width 565 height 25
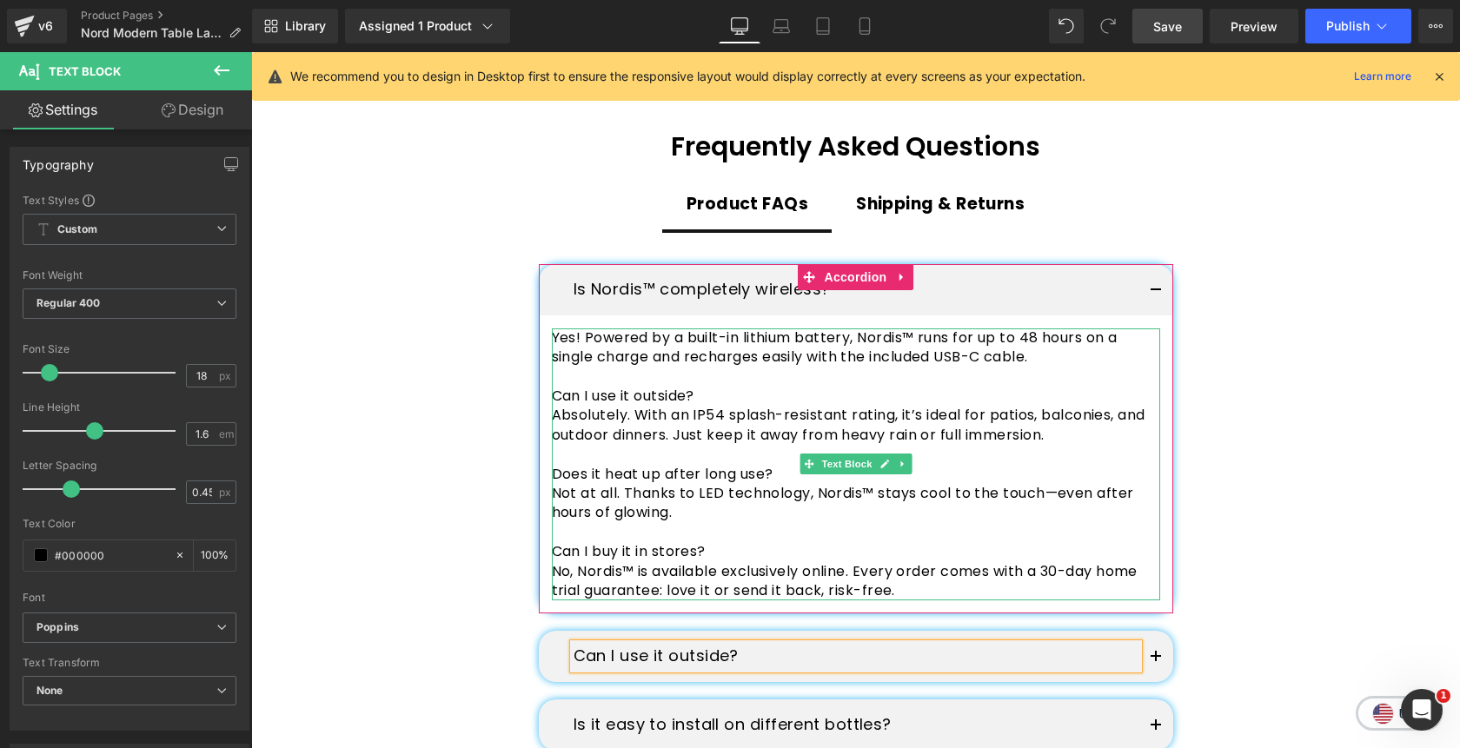
click at [680, 440] on p "Absolutely. With an IP54 splash-resistant rating, it’s ideal for patios, balcon…" at bounding box center [856, 425] width 608 height 39
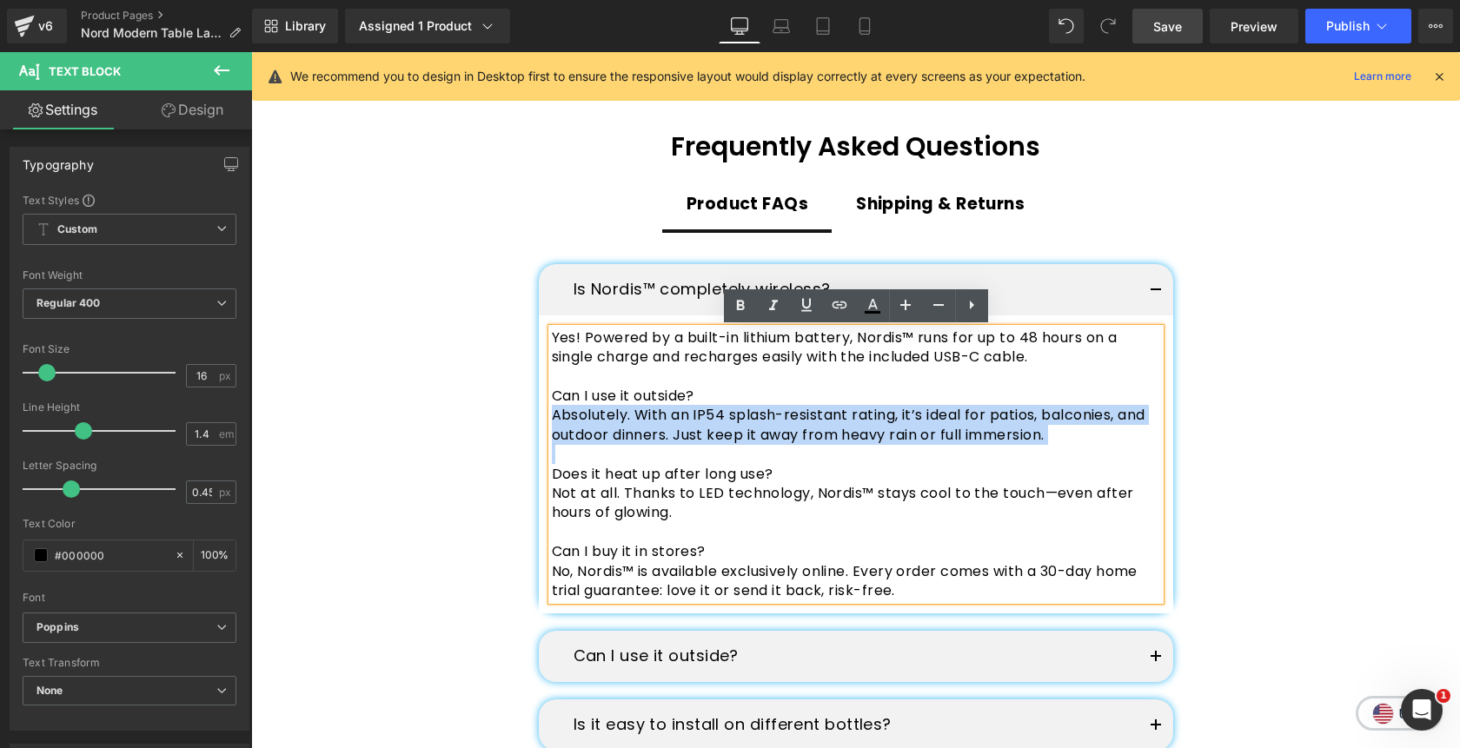
copy p "Absolutely. With an IP54 splash-resistant rating, it’s ideal for patios, balcon…"
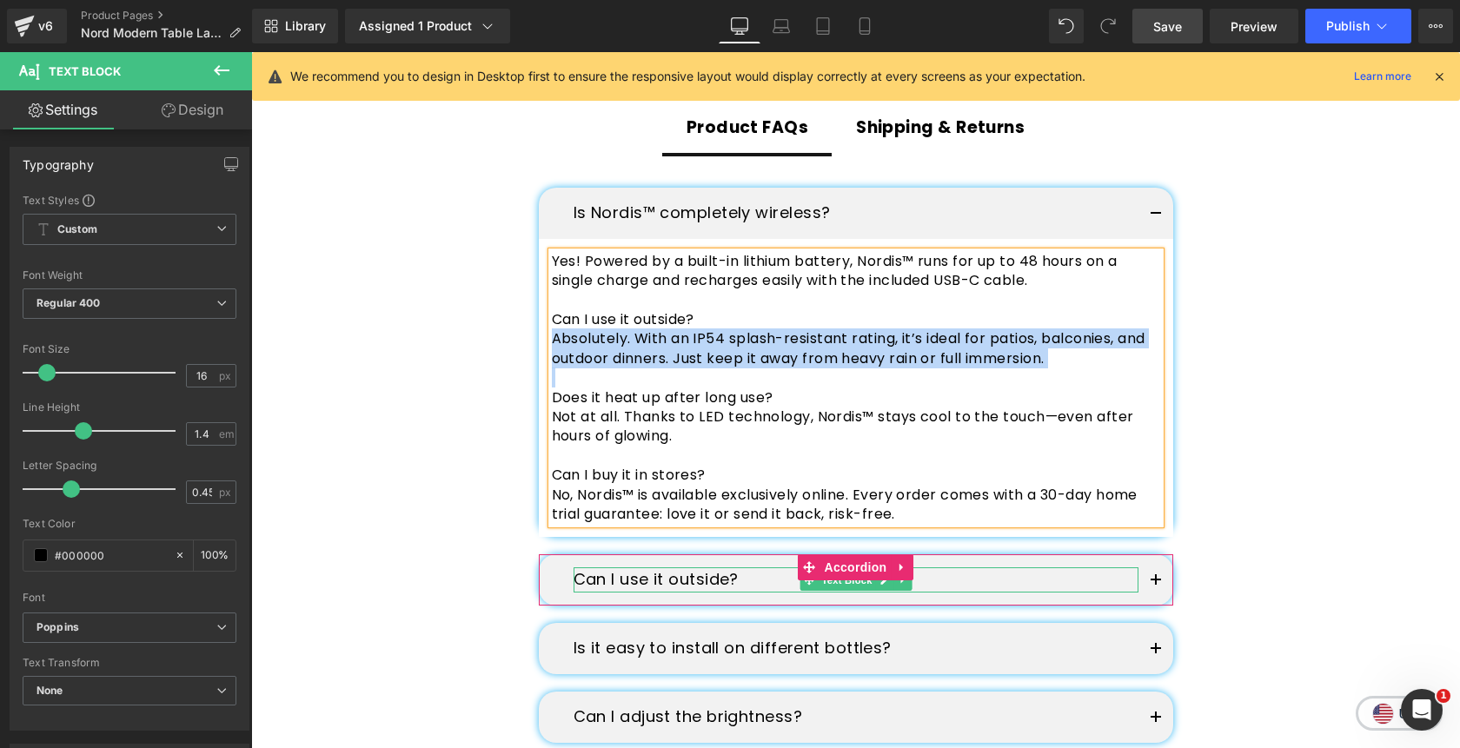
scroll to position [4878, 0]
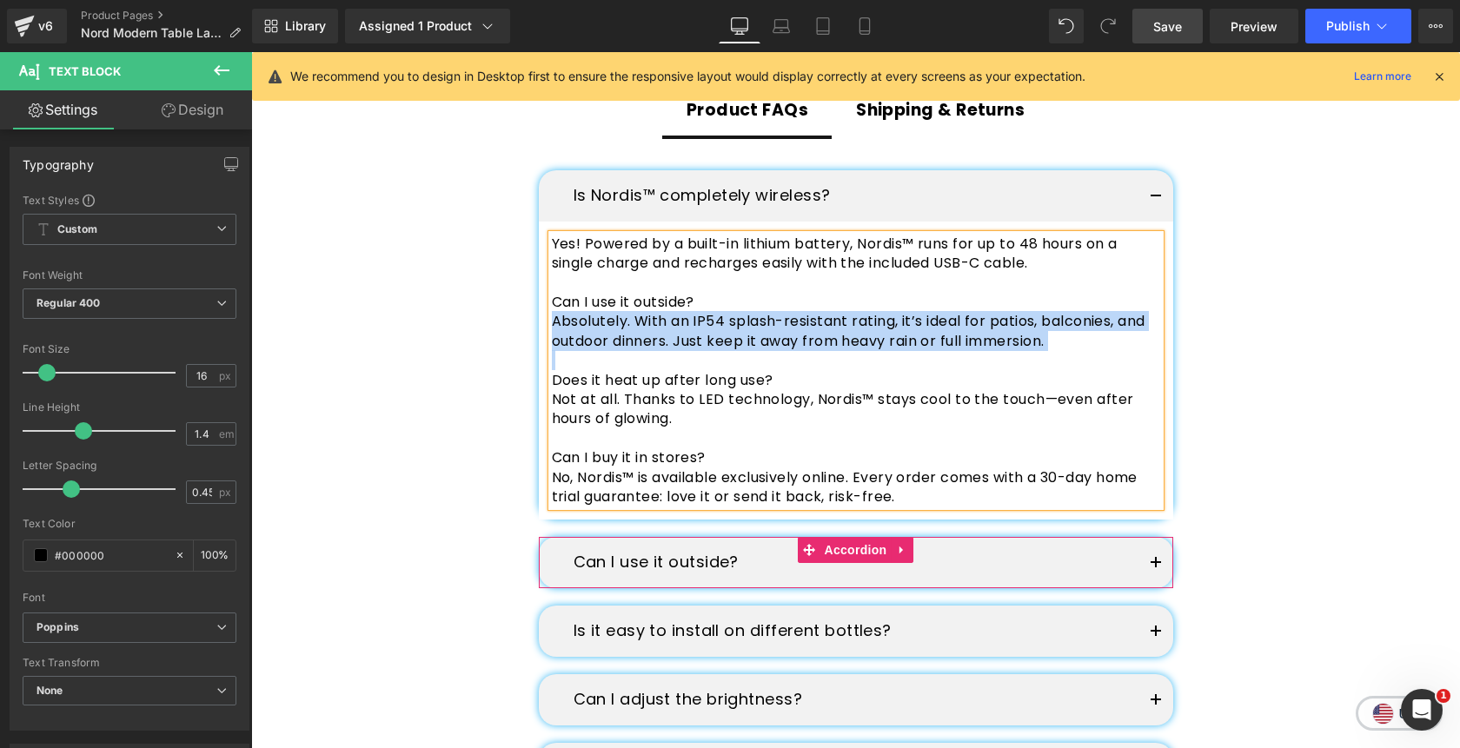
click at [1152, 565] on button "button" at bounding box center [1155, 562] width 35 height 51
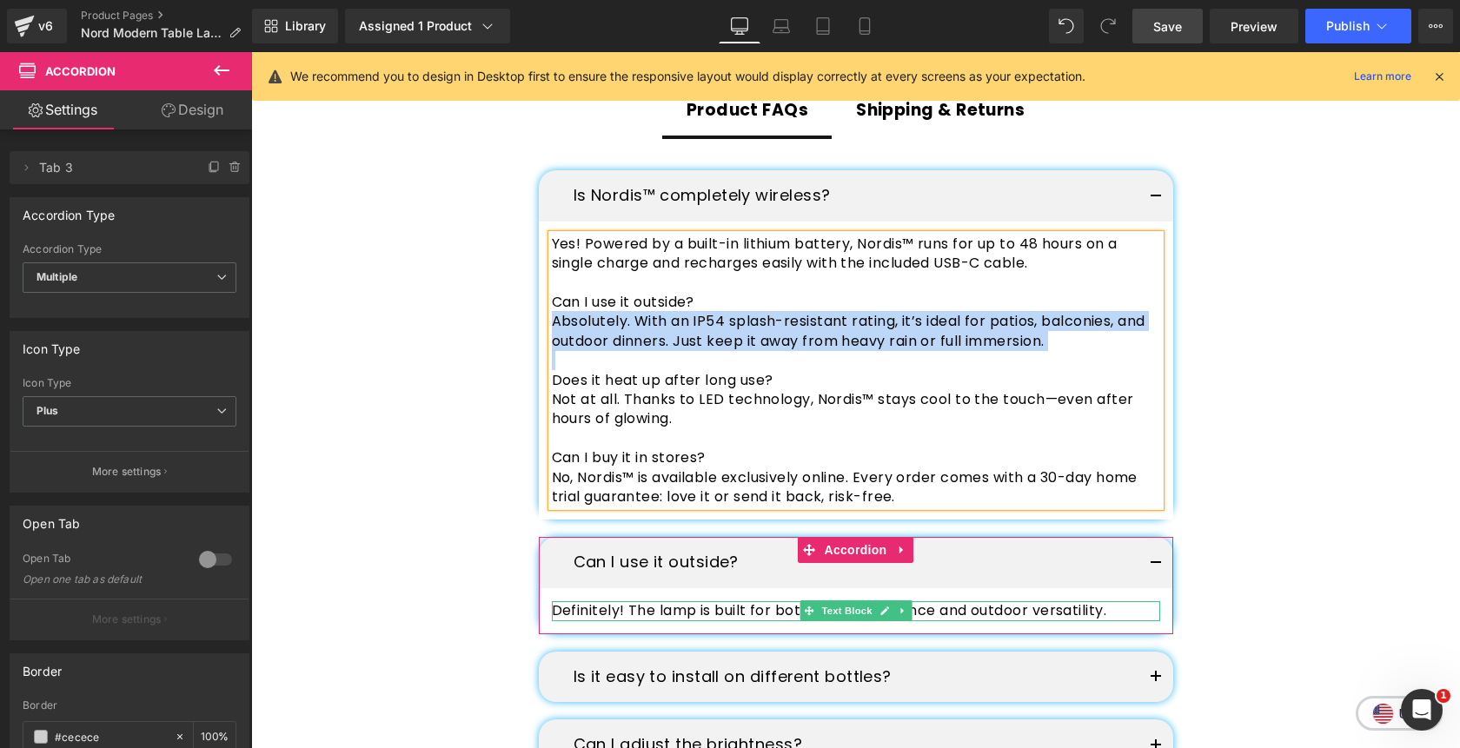
click at [942, 610] on p "Definitely! The lamp is built for both indoor ambiance and outdoor versatility." at bounding box center [856, 610] width 608 height 19
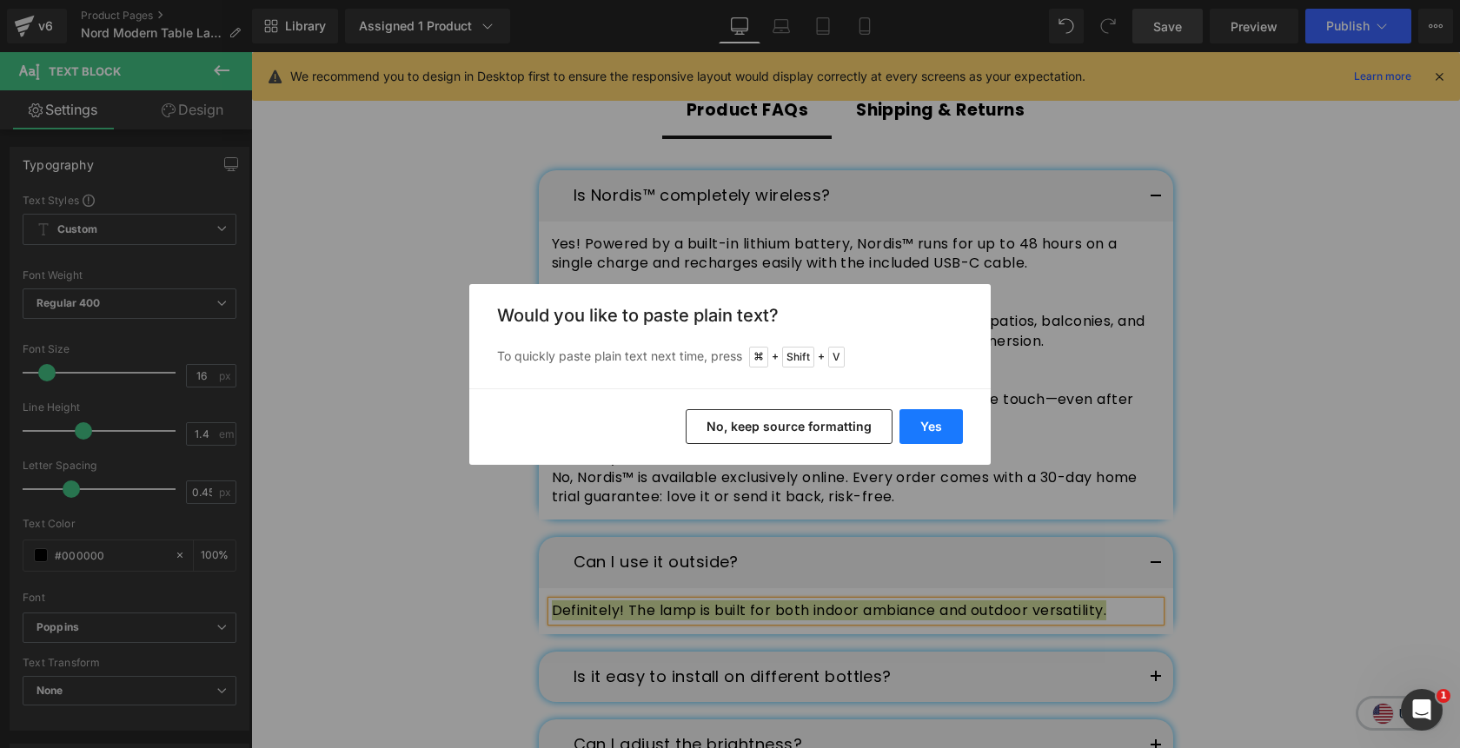
click at [924, 424] on button "Yes" at bounding box center [930, 426] width 63 height 35
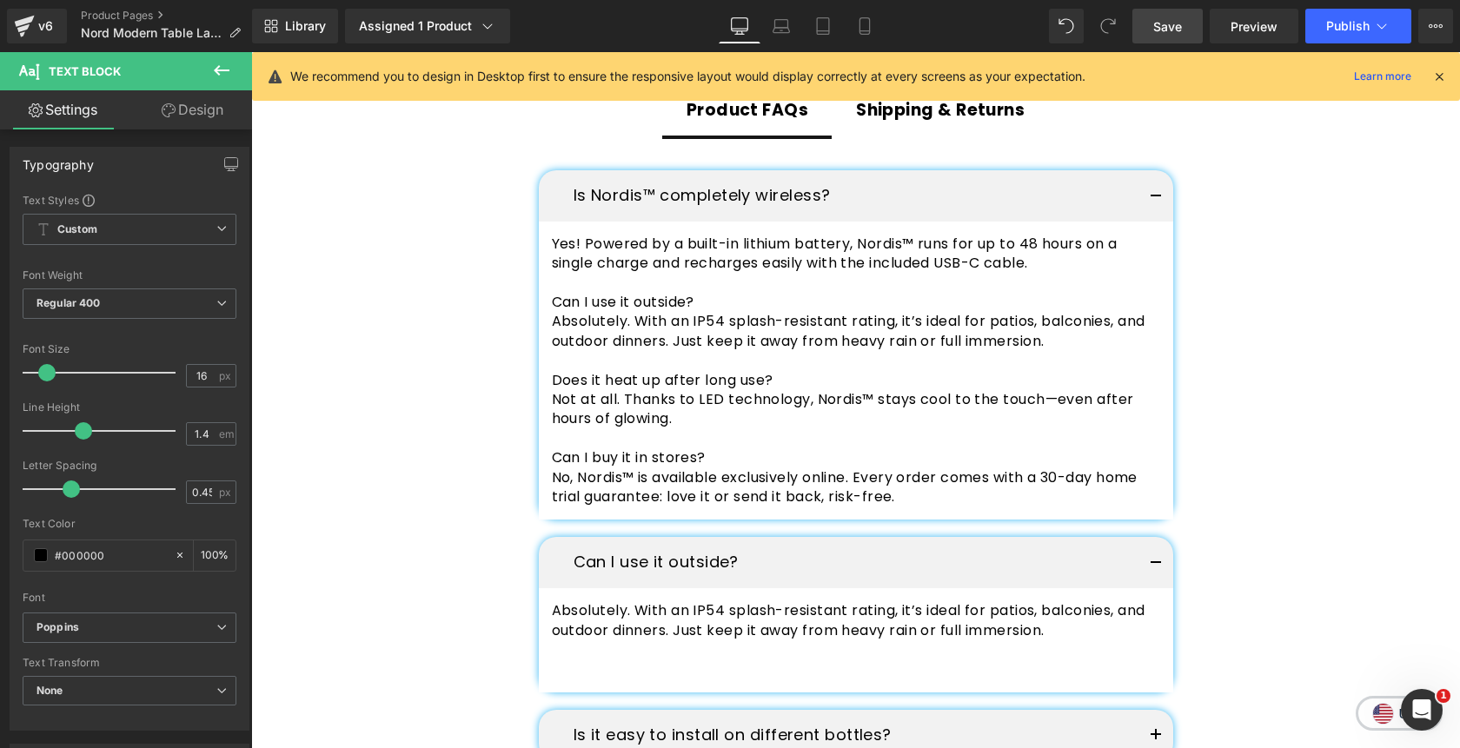
click at [753, 670] on div "Rendering Content" at bounding box center [730, 679] width 107 height 19
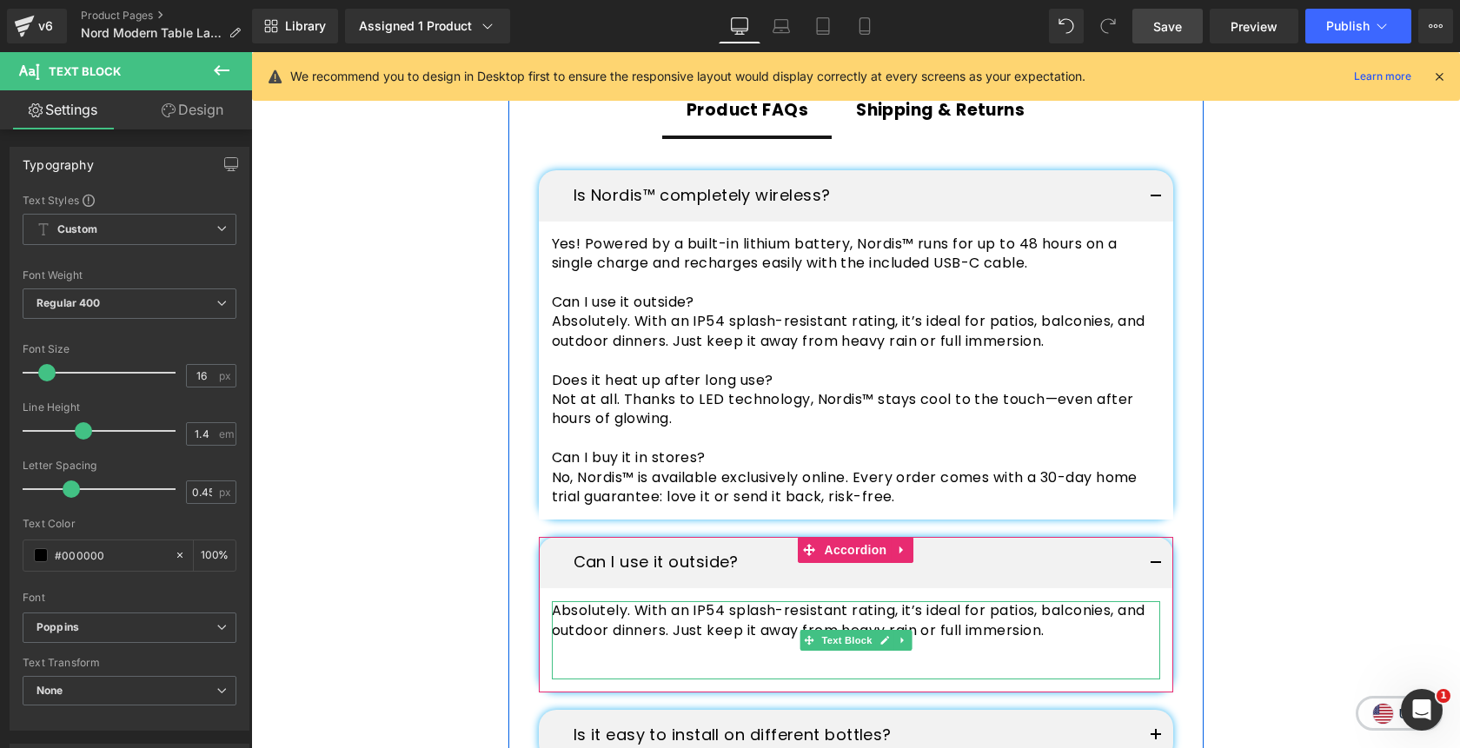
click at [753, 659] on p at bounding box center [856, 649] width 608 height 19
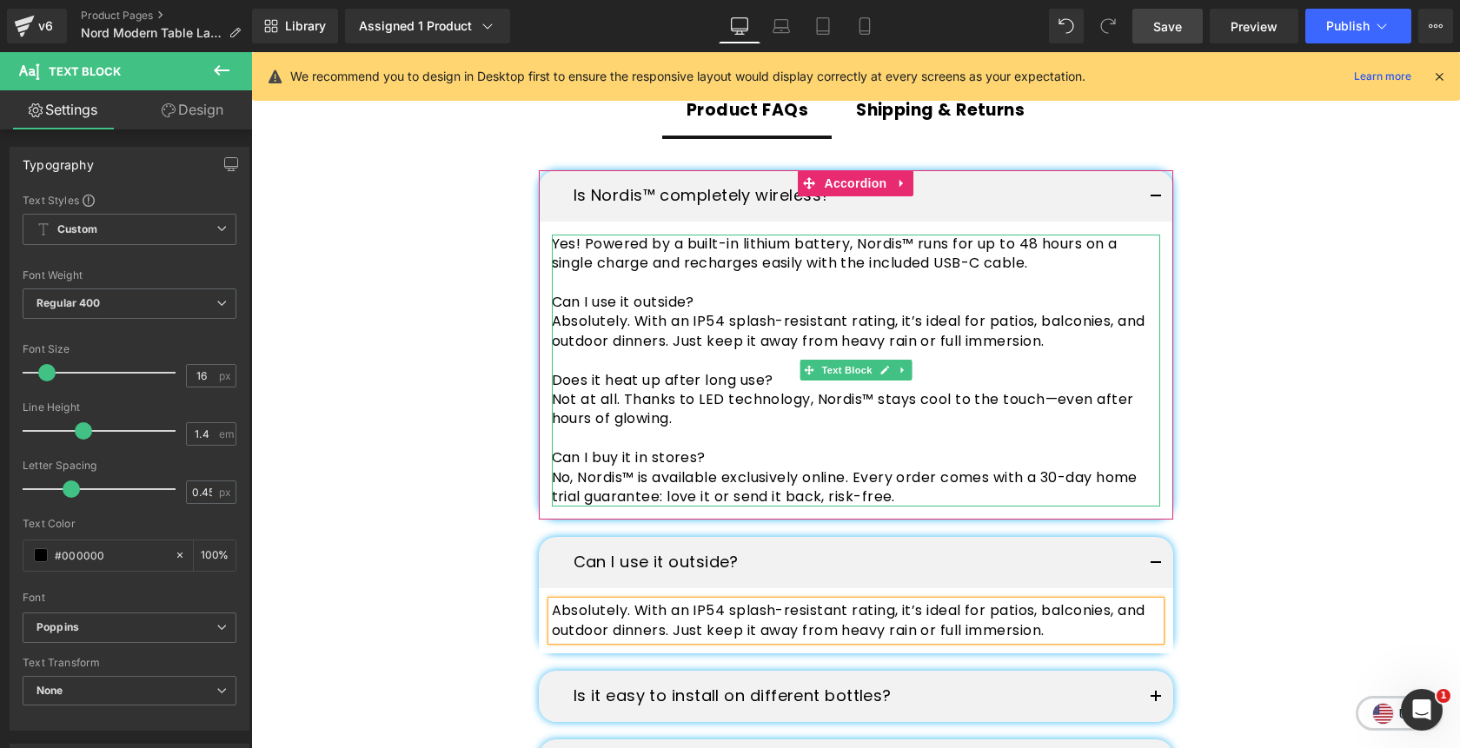
click at [704, 380] on p "Does it heat up after long use?" at bounding box center [856, 380] width 608 height 19
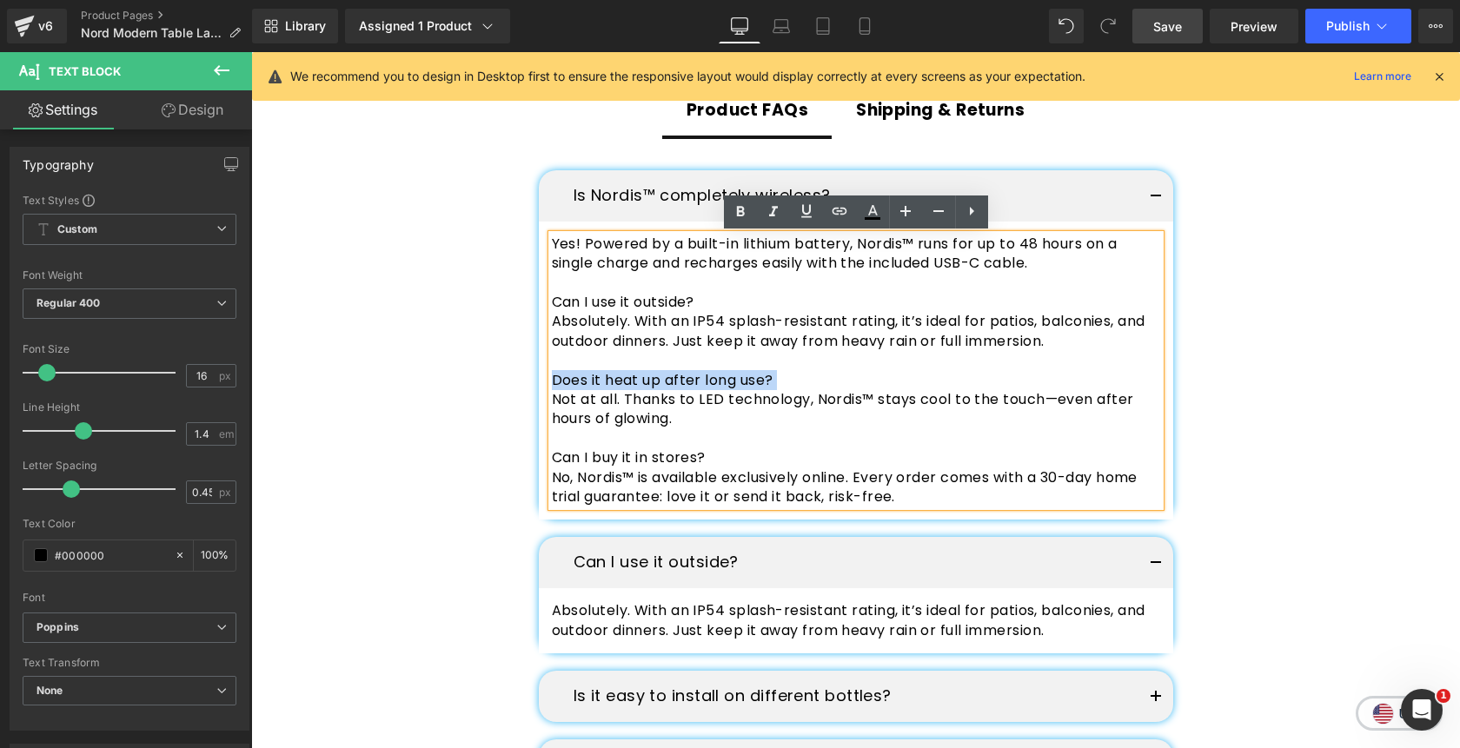
copy p "Does it heat up after long use?"
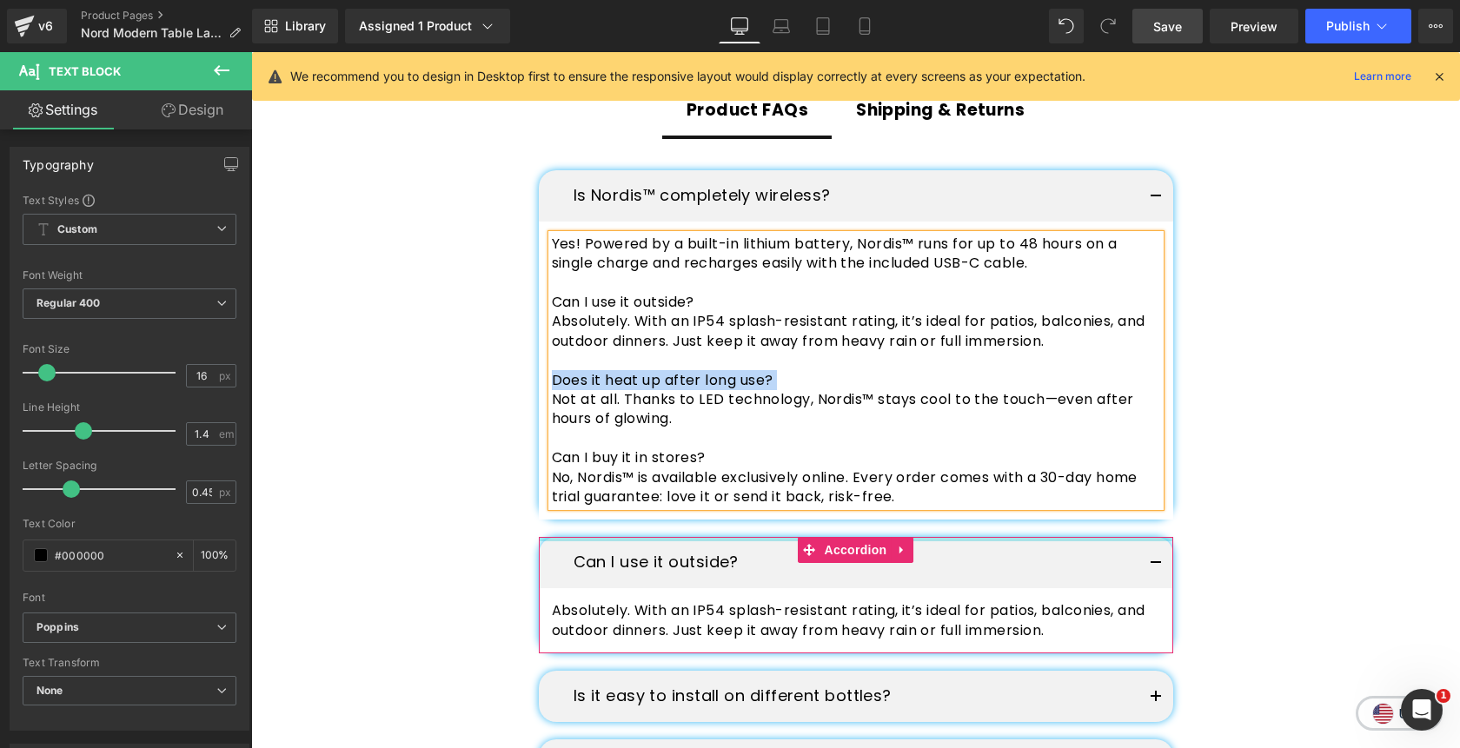
scroll to position [5018, 0]
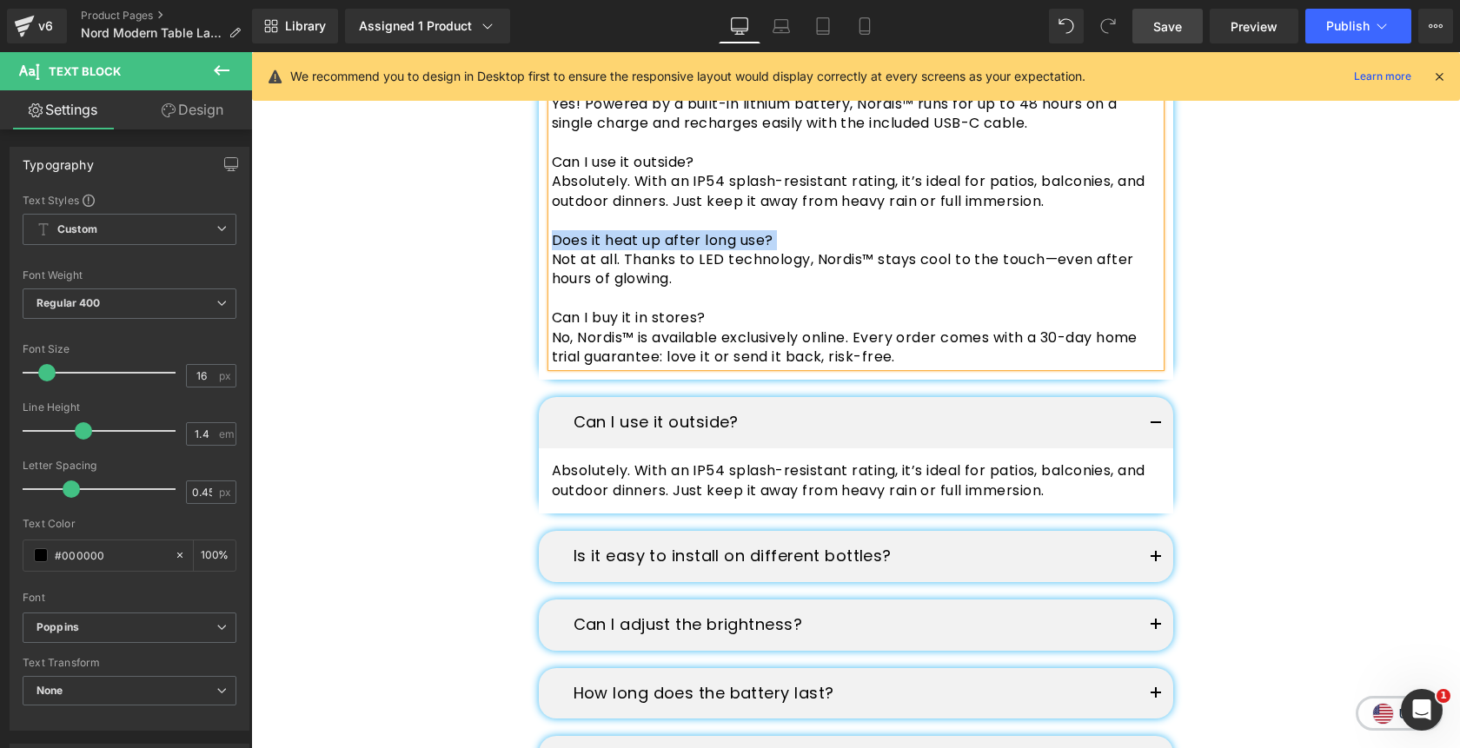
click at [712, 557] on p "Is it easy to install on different bottles?" at bounding box center [856, 556] width 565 height 25
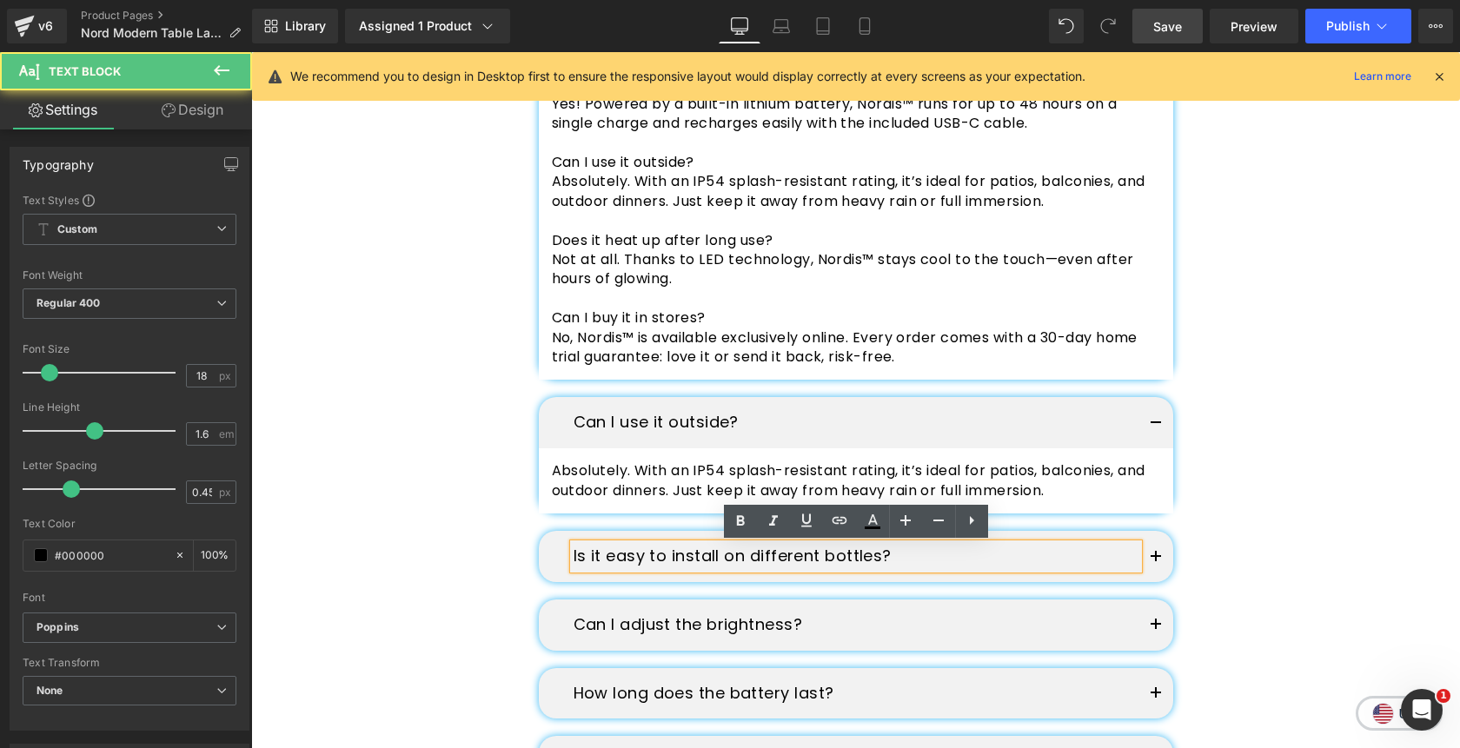
click at [712, 557] on p "Is it easy to install on different bottles?" at bounding box center [856, 556] width 565 height 25
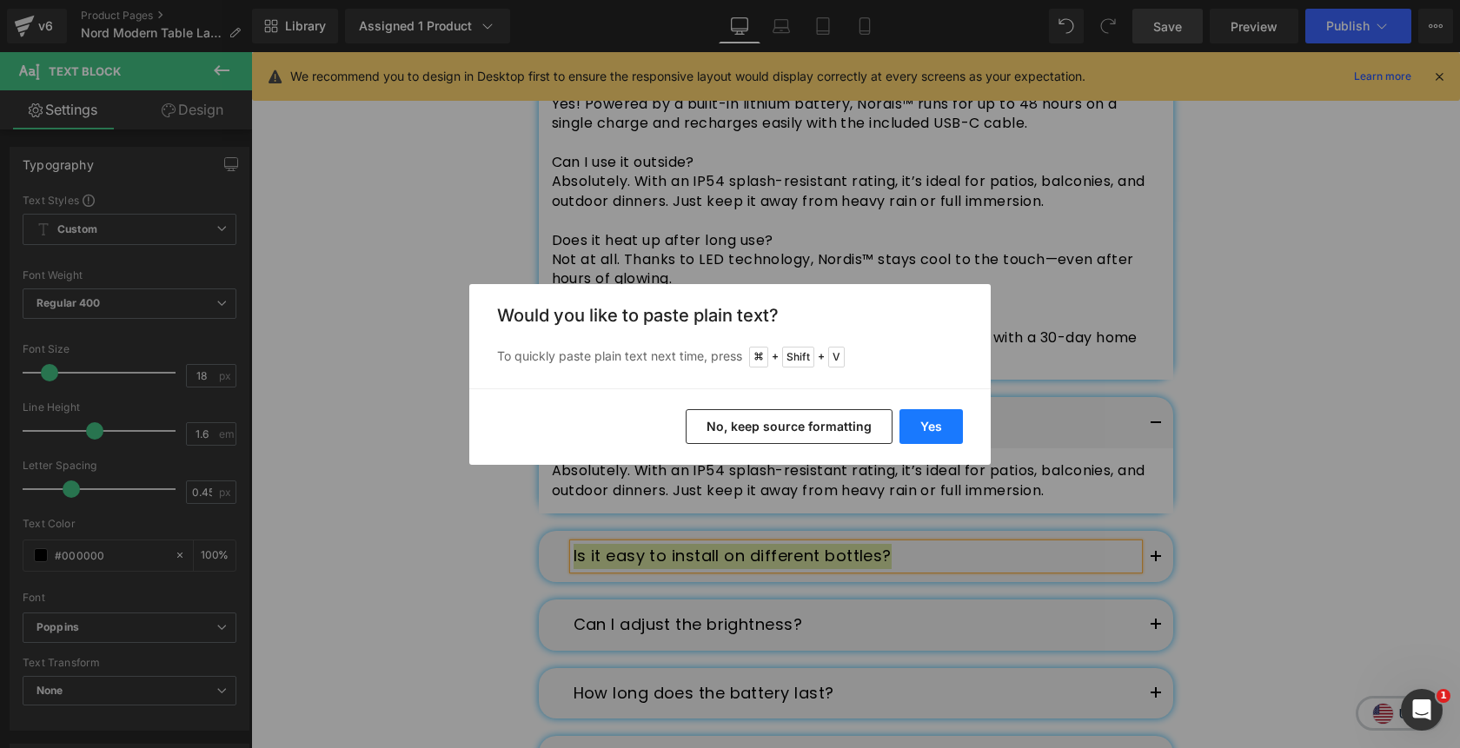
click at [930, 426] on button "Yes" at bounding box center [930, 426] width 63 height 35
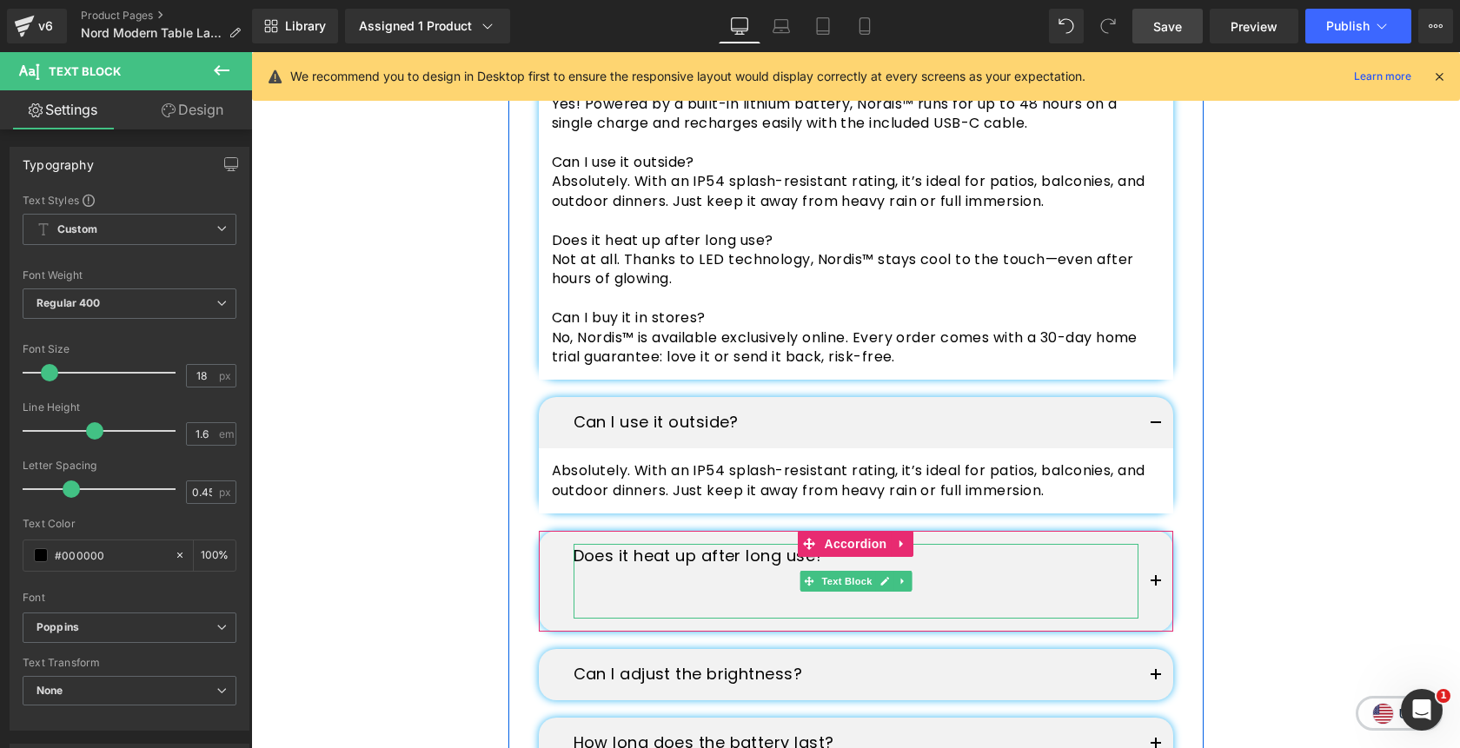
click at [725, 606] on p at bounding box center [856, 606] width 565 height 25
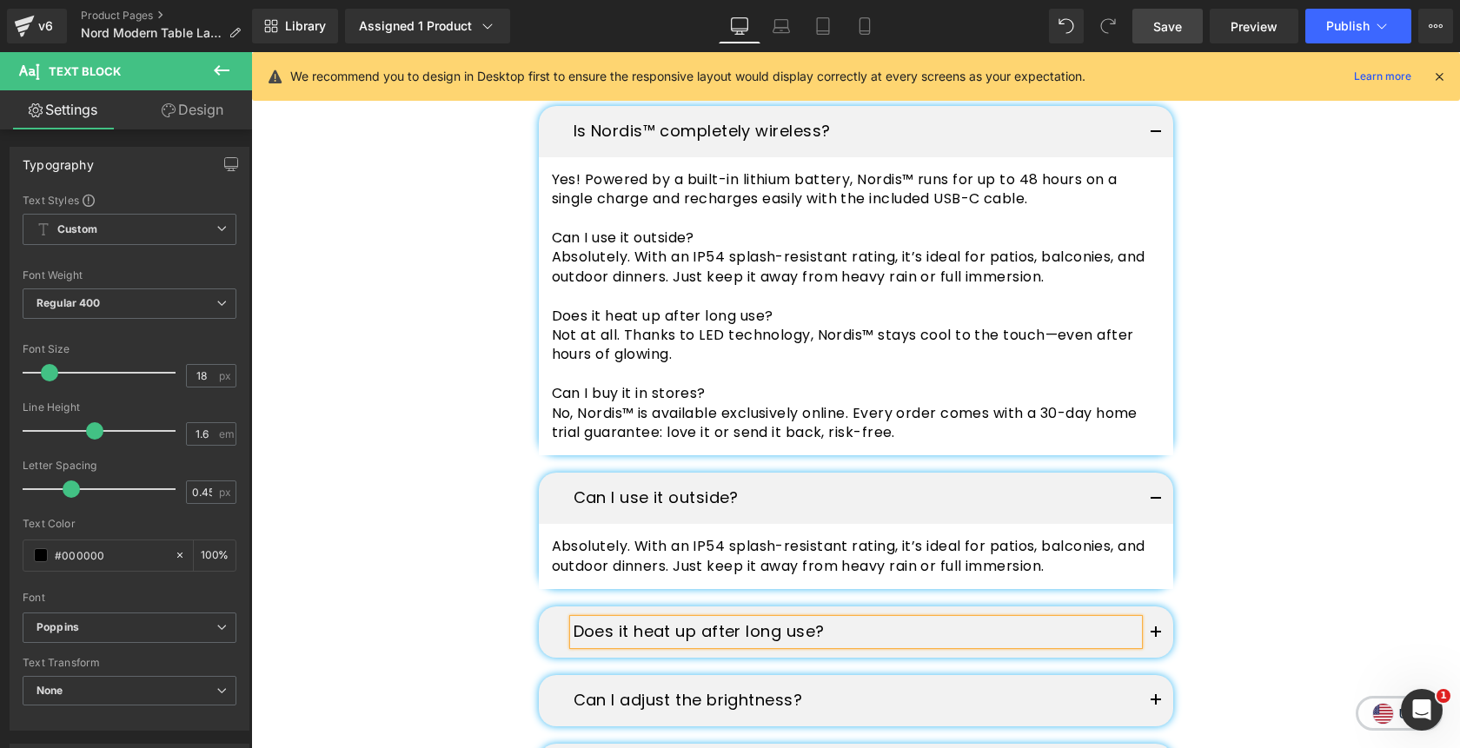
scroll to position [4940, 0]
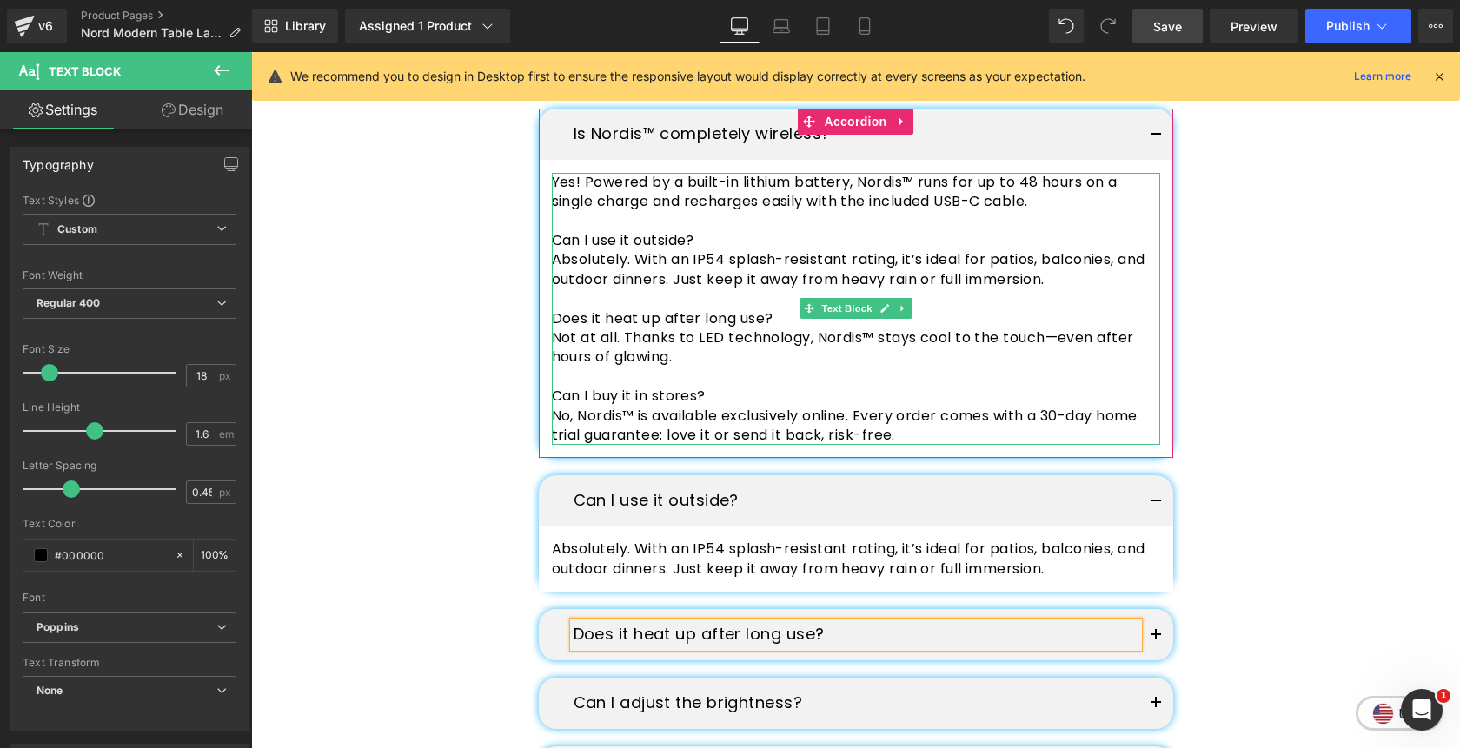
click at [683, 354] on p "Not at all. Thanks to LED technology, Nordis™ stays cool to the touch—even afte…" at bounding box center [856, 347] width 608 height 39
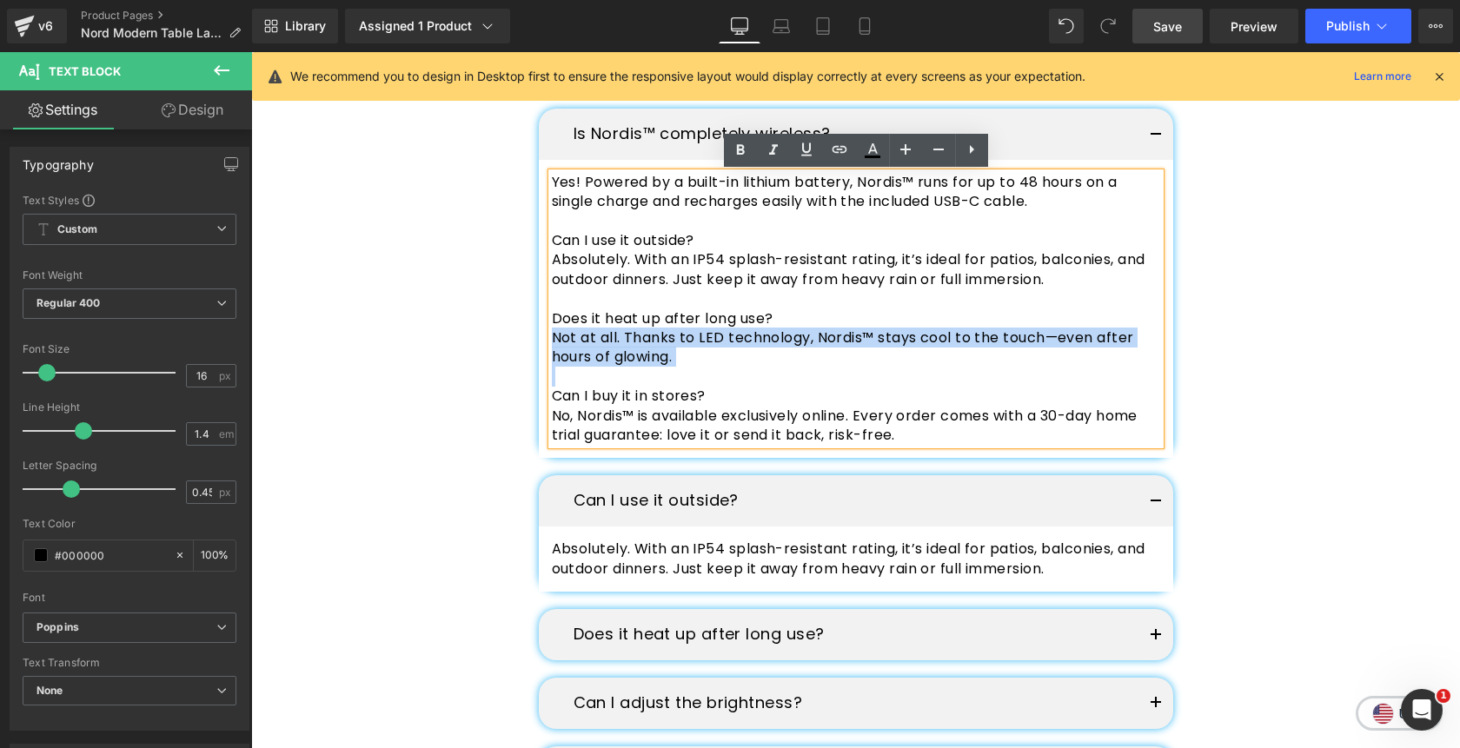
copy p "Not at all. Thanks to LED technology, Nordis™ stays cool to the touch—even afte…"
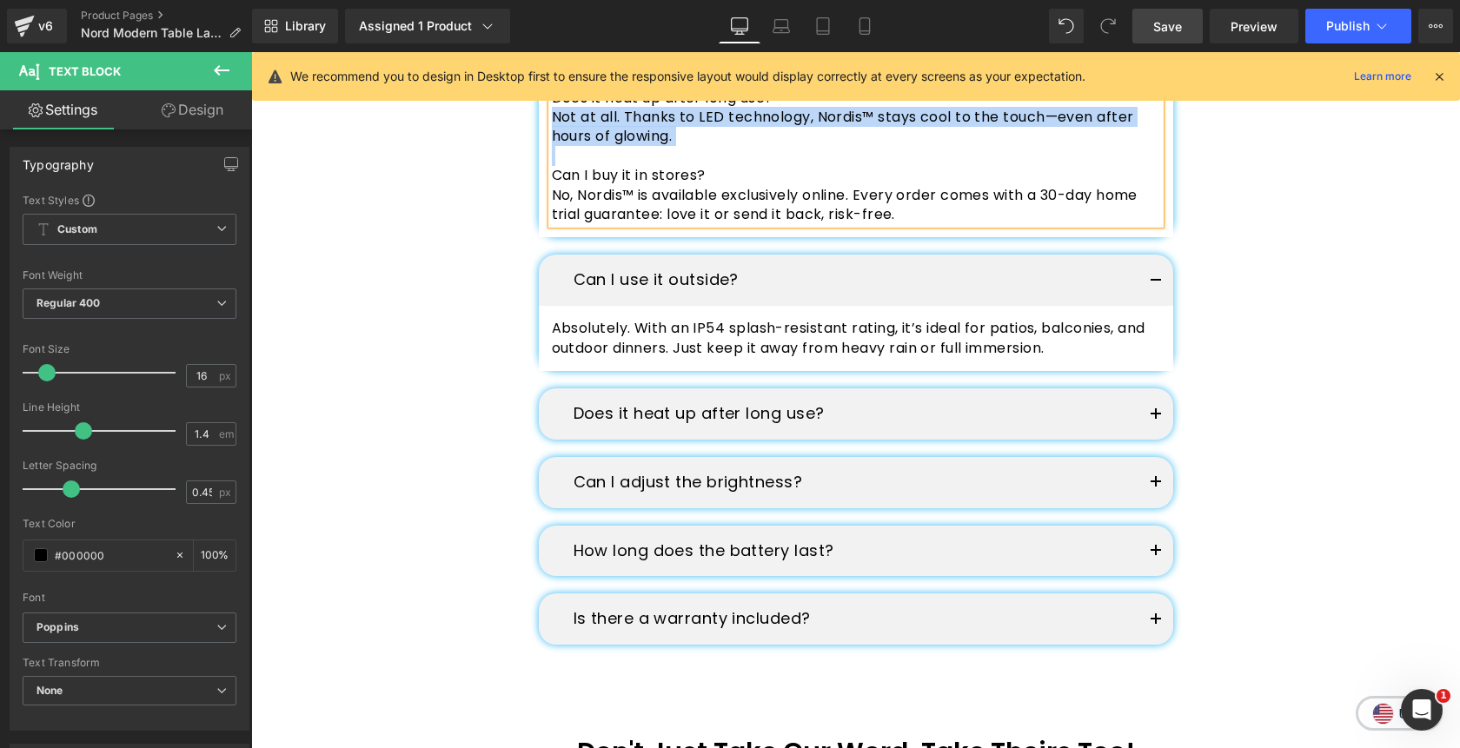
scroll to position [5164, 0]
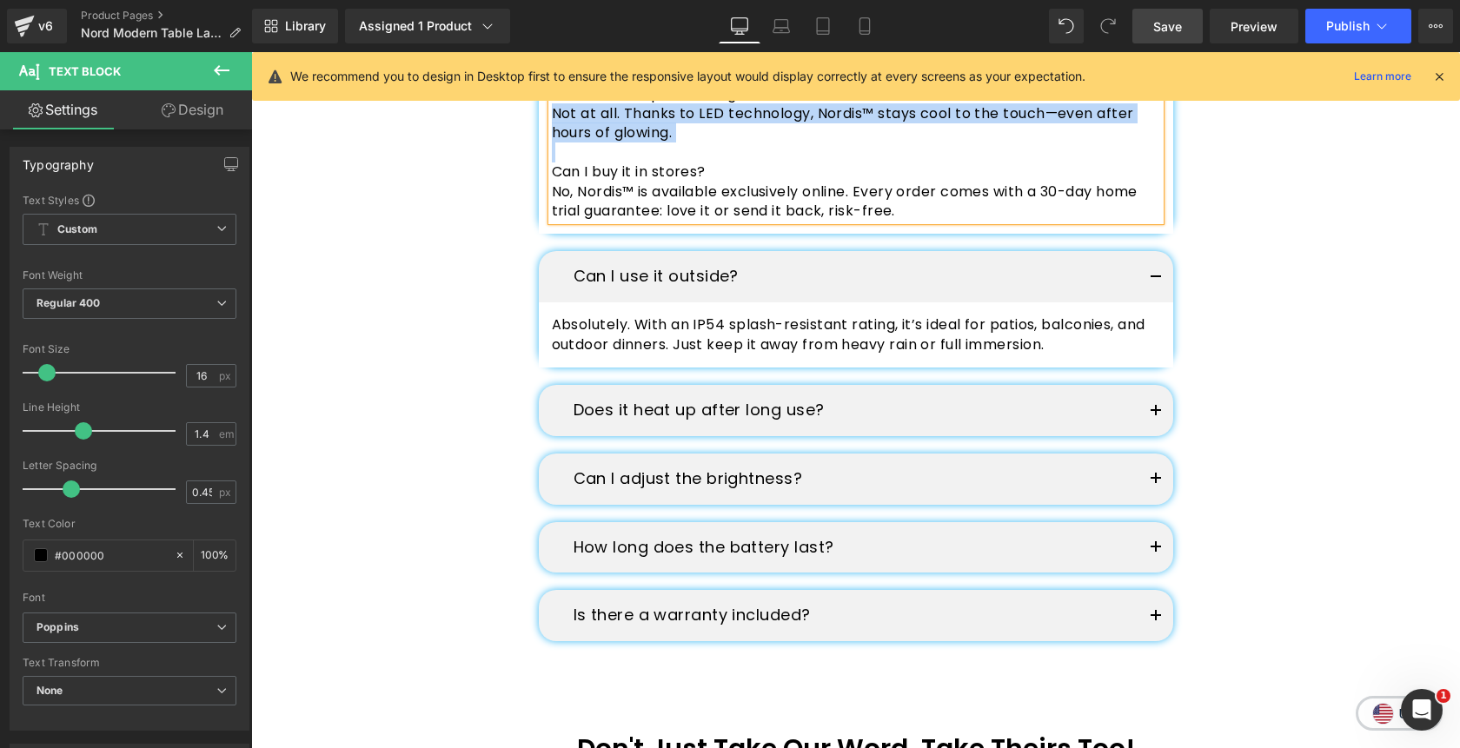
click at [924, 412] on p "Does it heat up after long use?" at bounding box center [856, 410] width 565 height 25
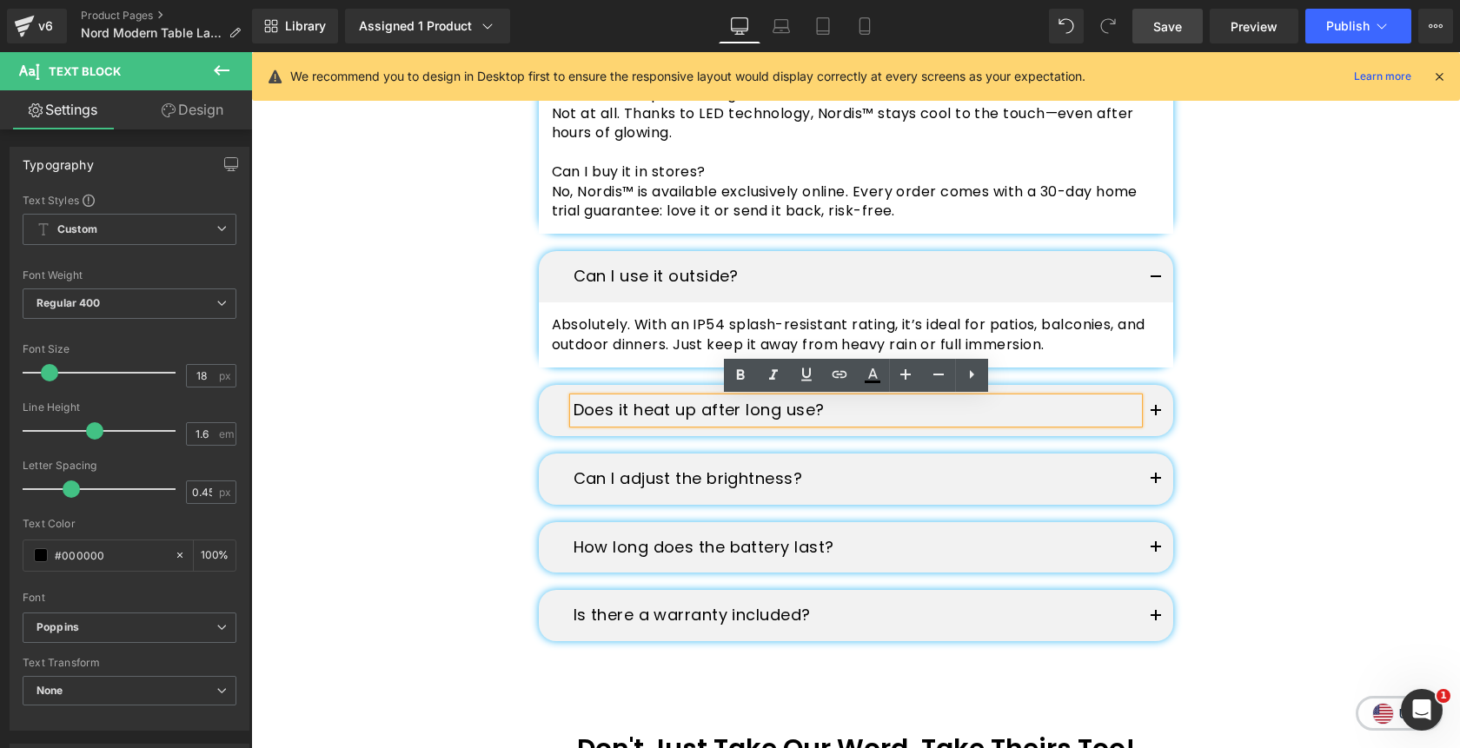
click at [1161, 416] on button "button" at bounding box center [1155, 410] width 35 height 51
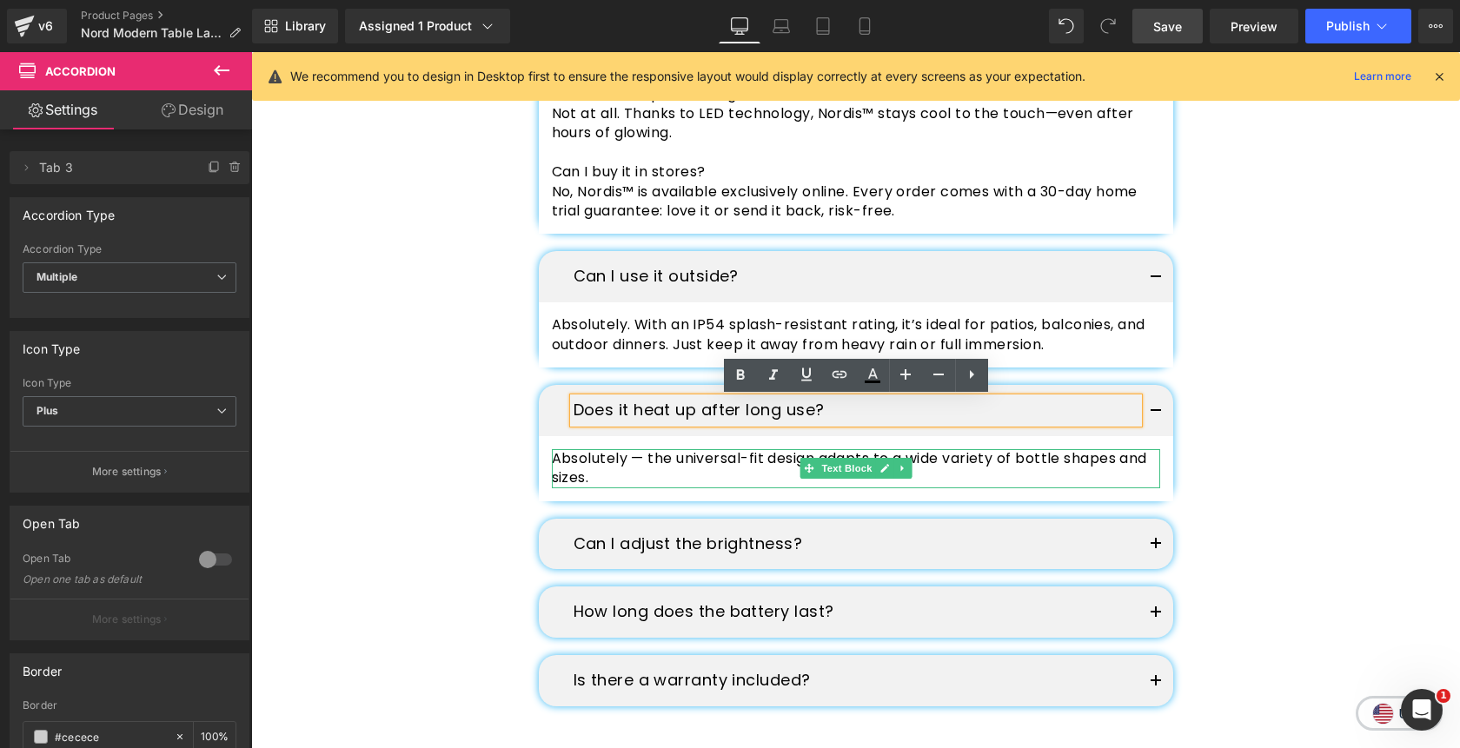
click at [1003, 467] on p "Absolutely — the universal-fit design adapts to a wide variety of bottle shapes…" at bounding box center [856, 468] width 608 height 39
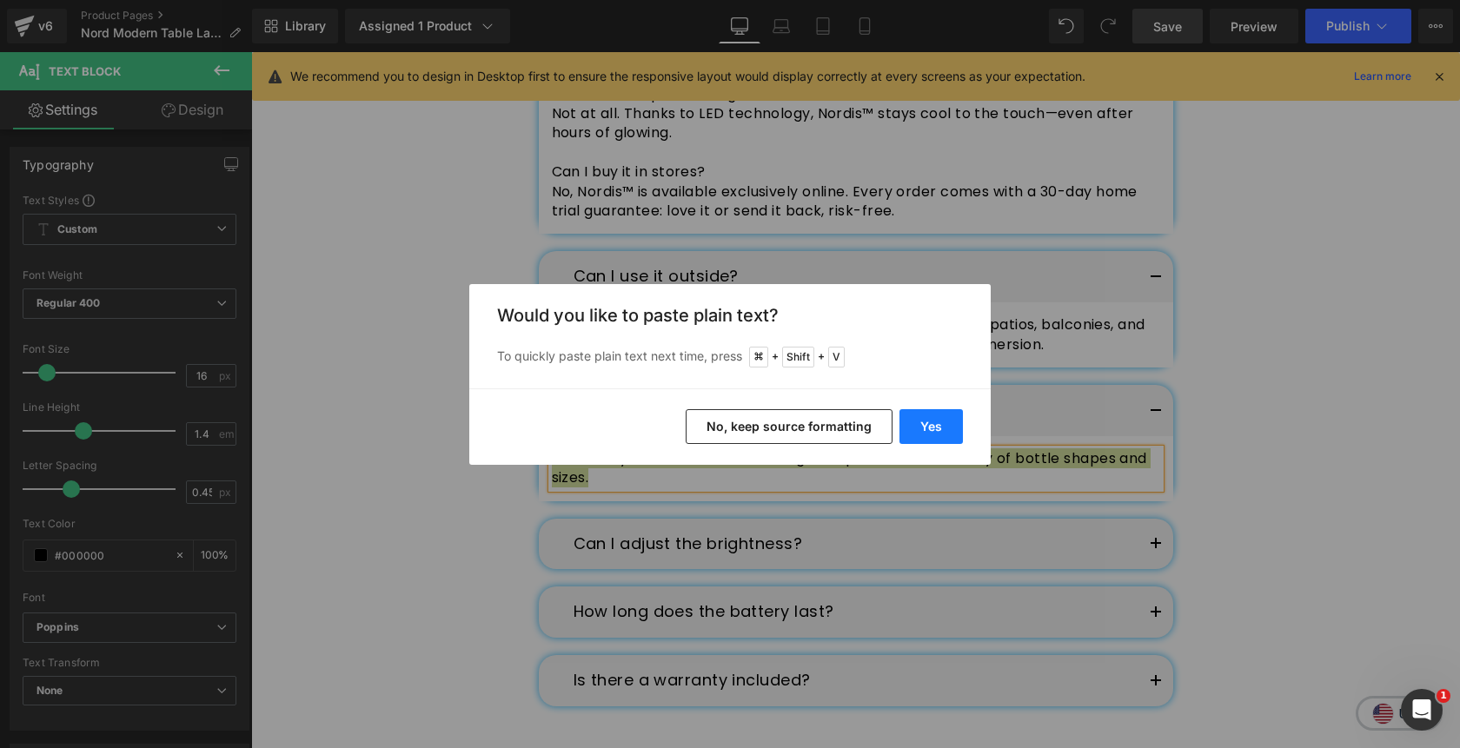
click at [940, 415] on button "Yes" at bounding box center [930, 426] width 63 height 35
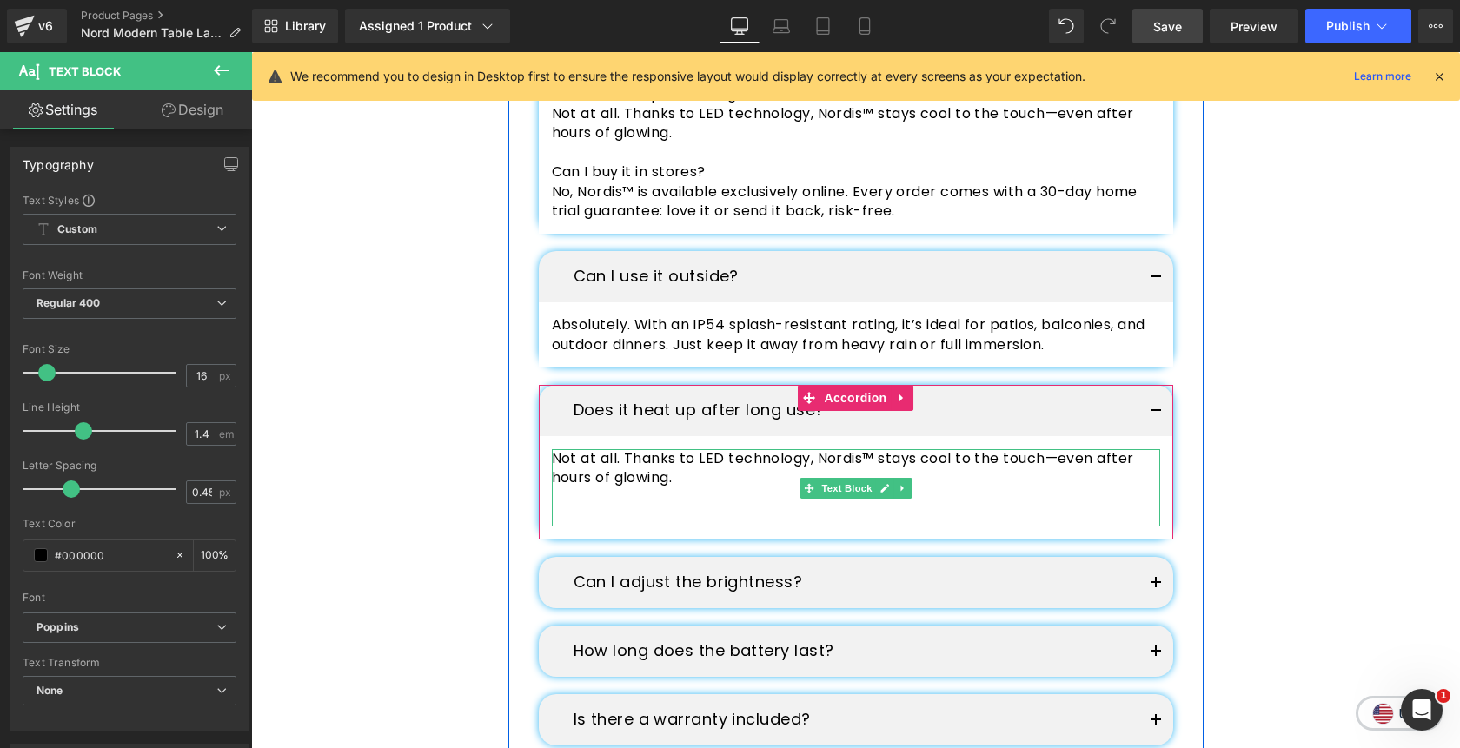
click at [721, 510] on p at bounding box center [856, 517] width 608 height 19
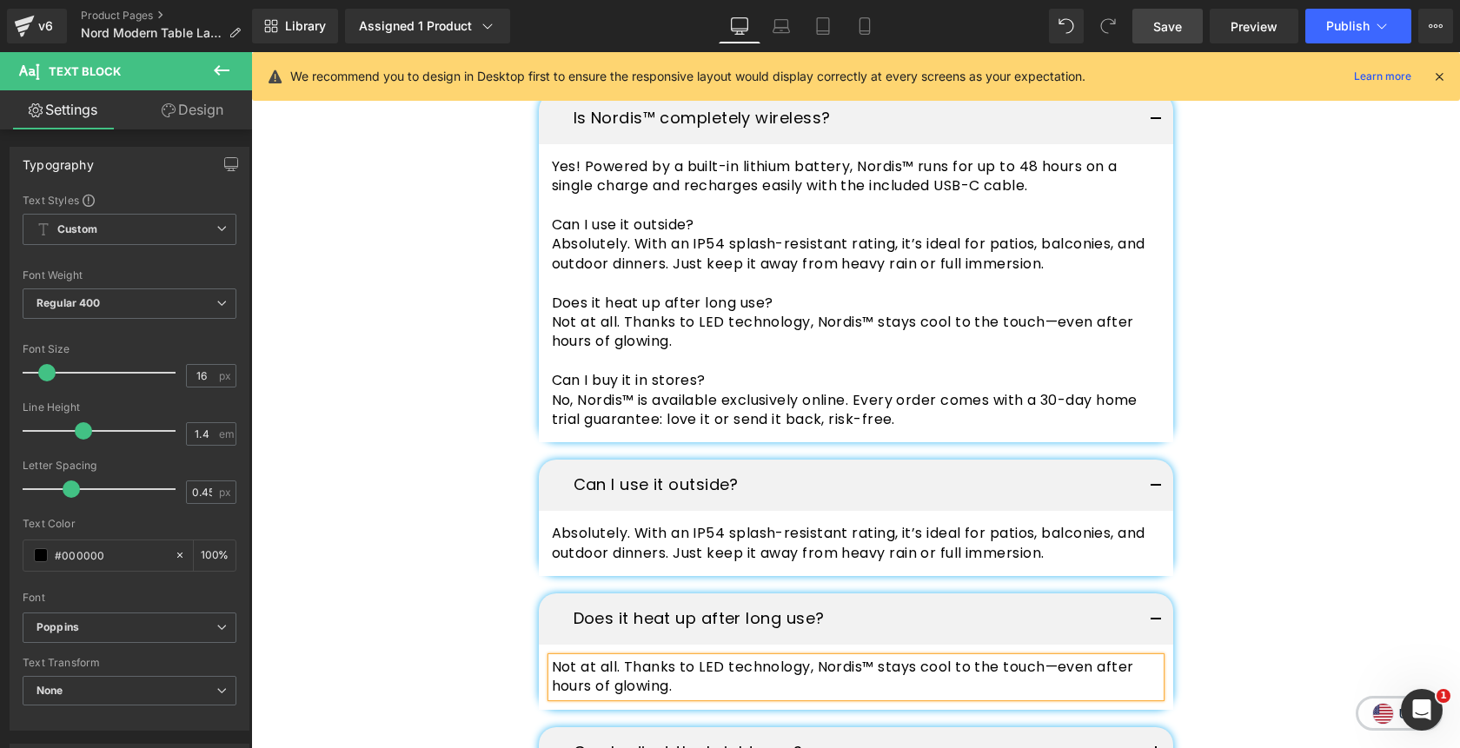
scroll to position [4961, 0]
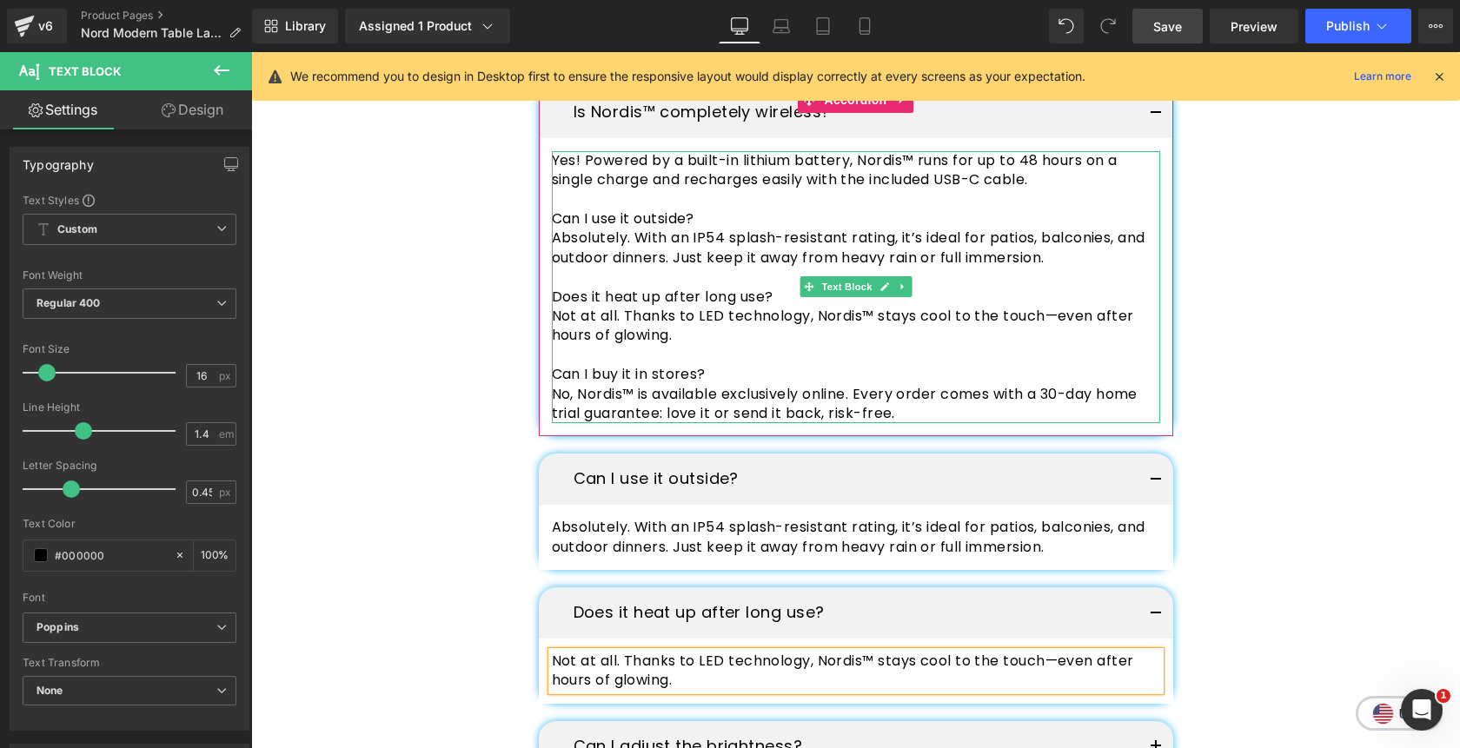
click at [722, 375] on p "Can I buy it in stores?" at bounding box center [856, 374] width 608 height 19
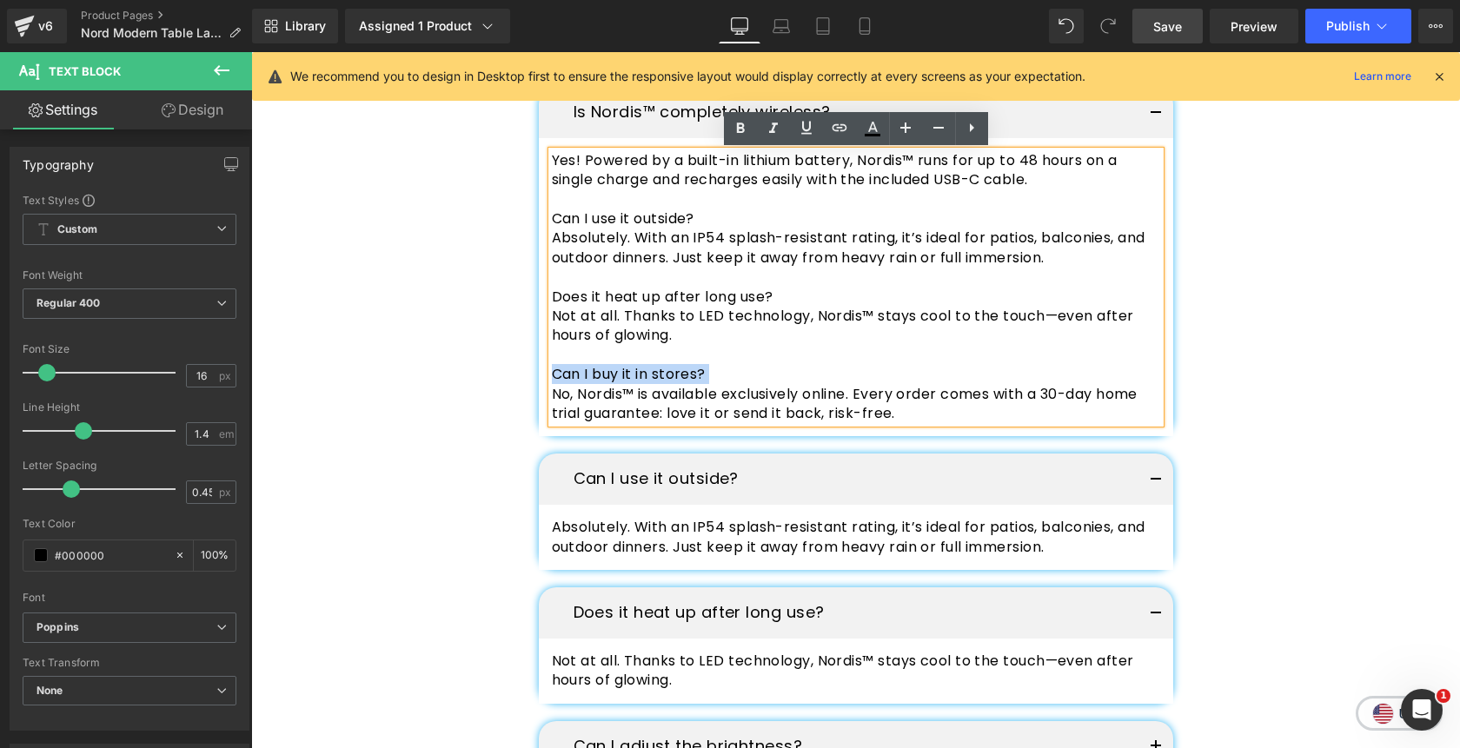
copy p "Can I buy it in stores?"
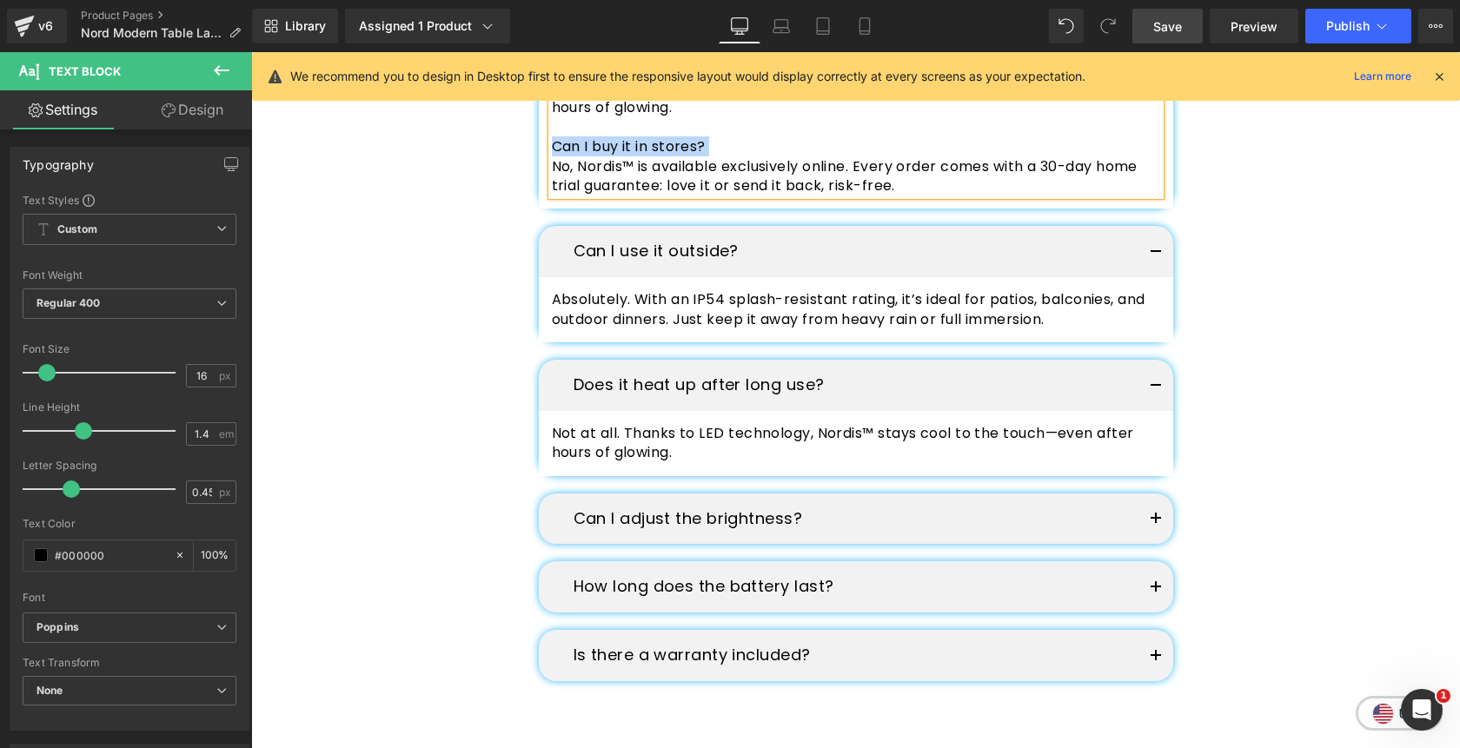
scroll to position [5194, 0]
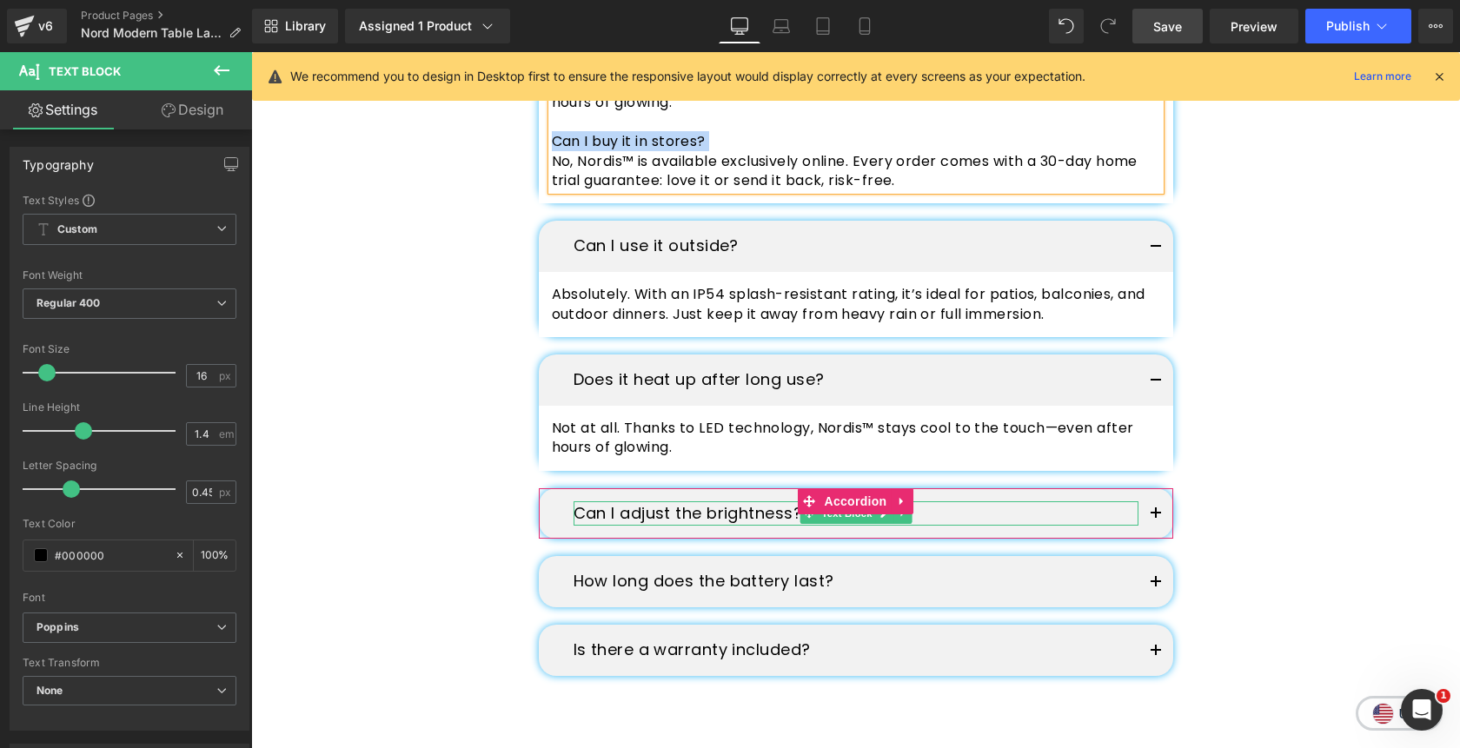
click at [729, 517] on p "Can I adjust the brightness?" at bounding box center [856, 513] width 565 height 25
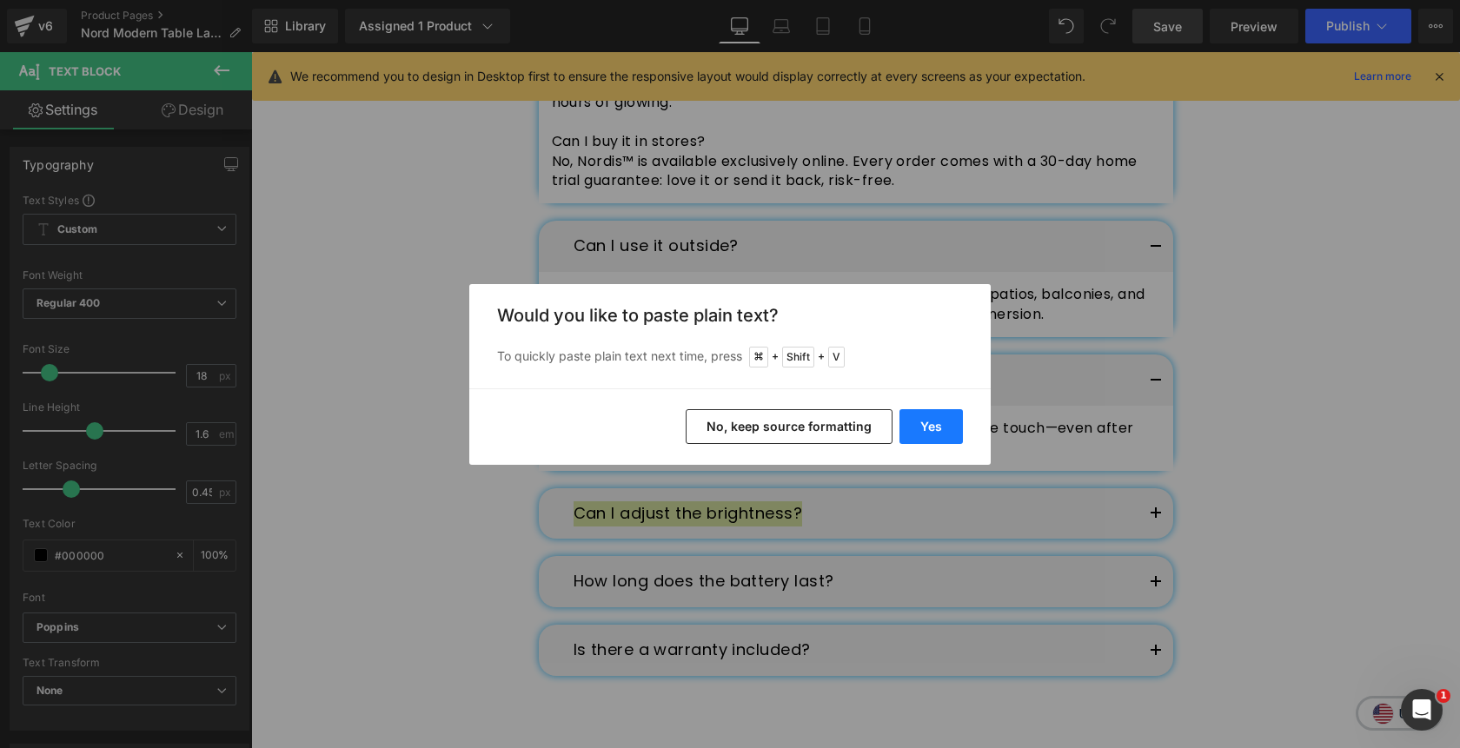
click at [919, 424] on button "Yes" at bounding box center [930, 426] width 63 height 35
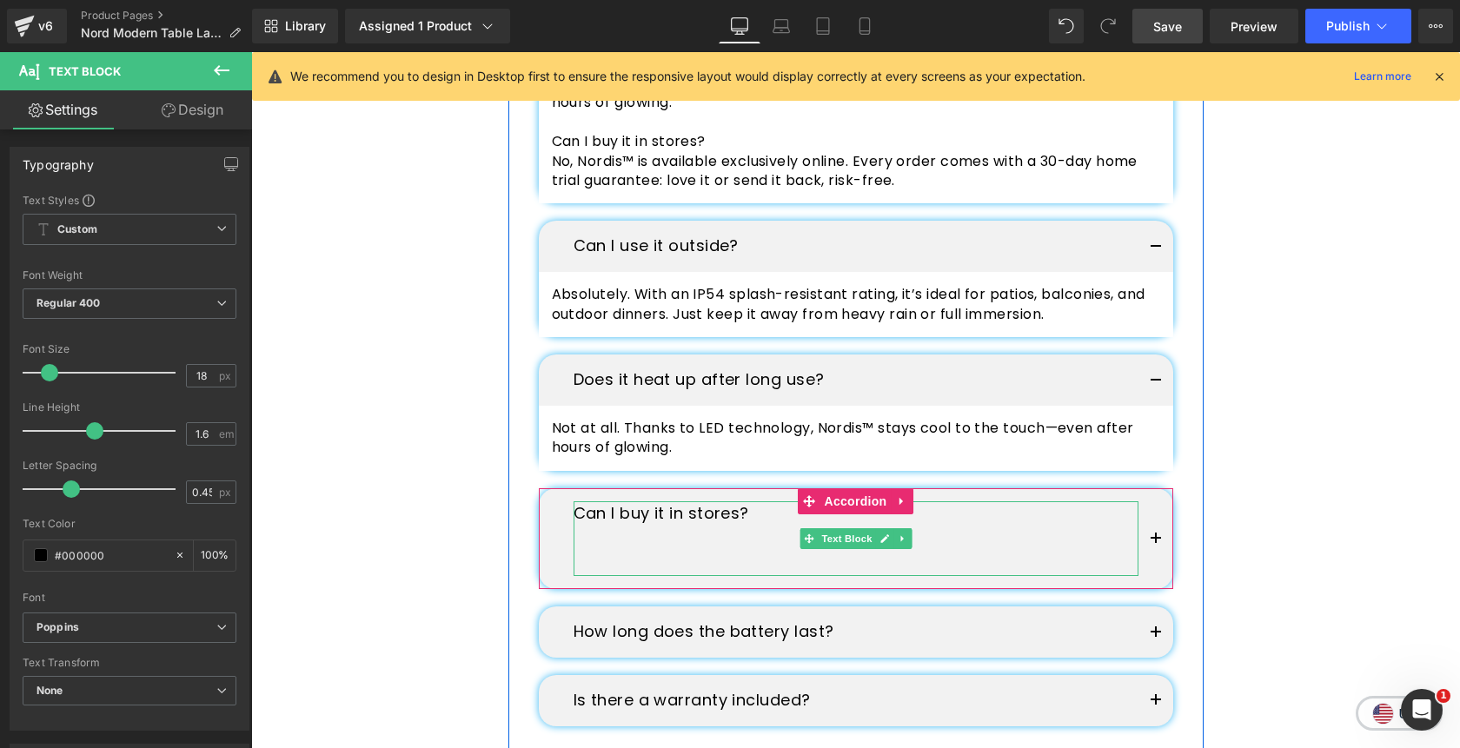
click at [720, 561] on p at bounding box center [856, 563] width 565 height 25
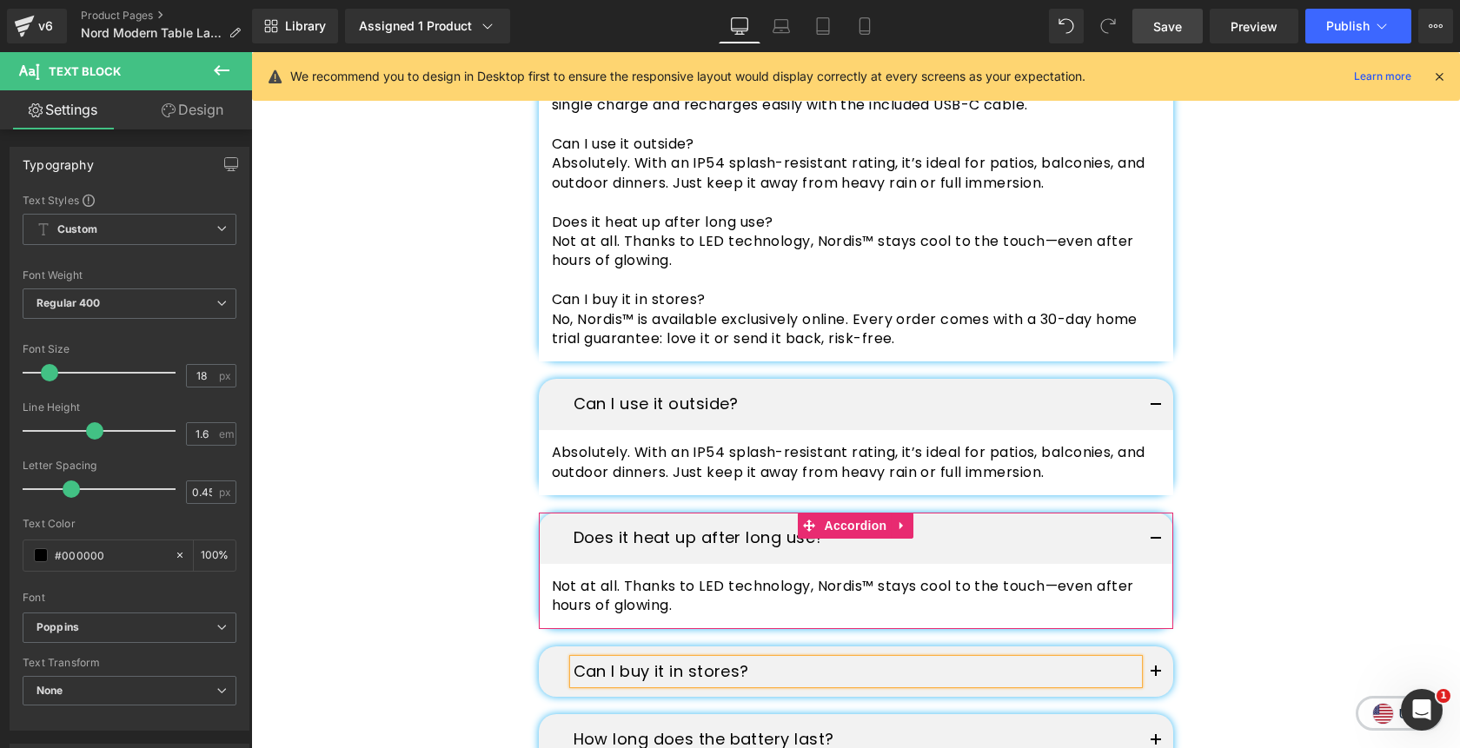
scroll to position [4946, 0]
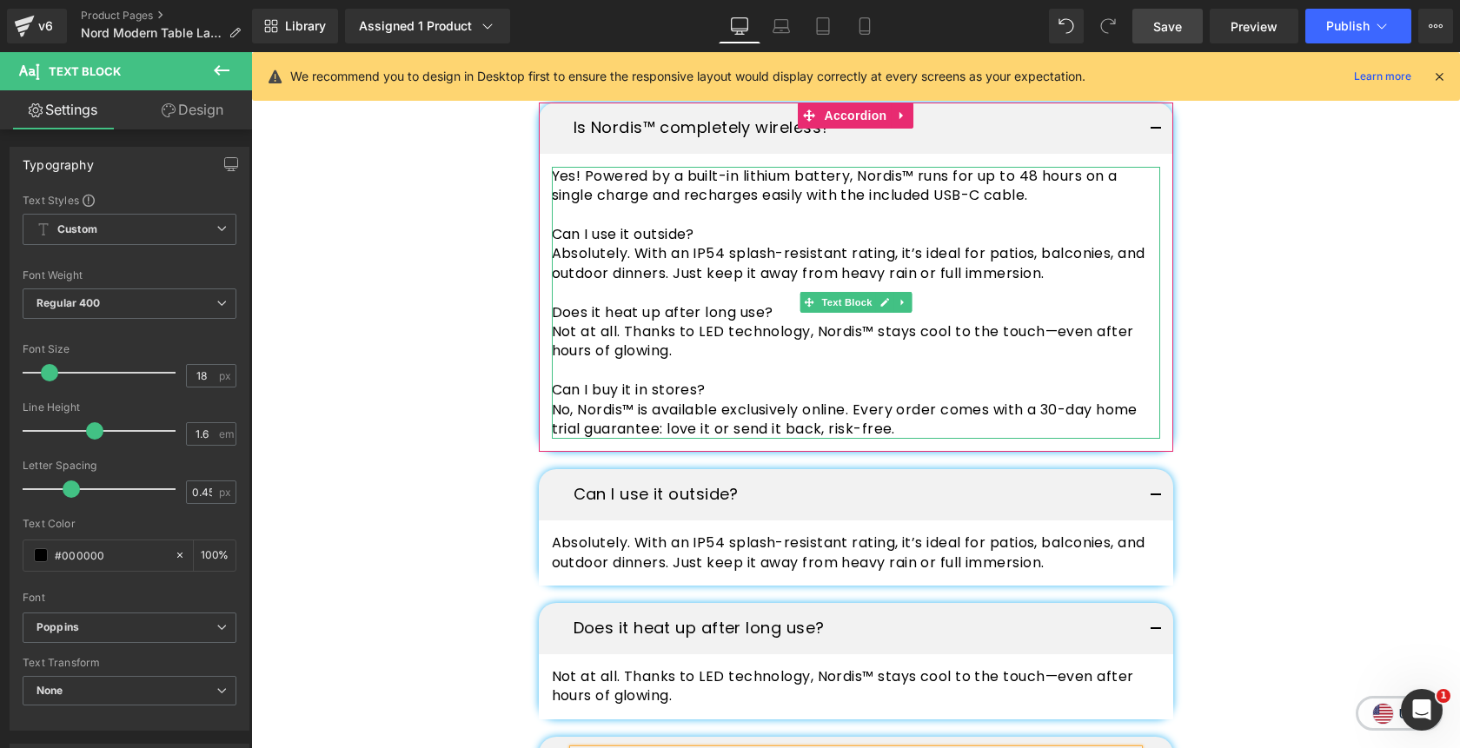
click at [779, 417] on p "No, Nordis™ is available exclusively online. Every order comes with a 30-day ho…" at bounding box center [856, 420] width 608 height 39
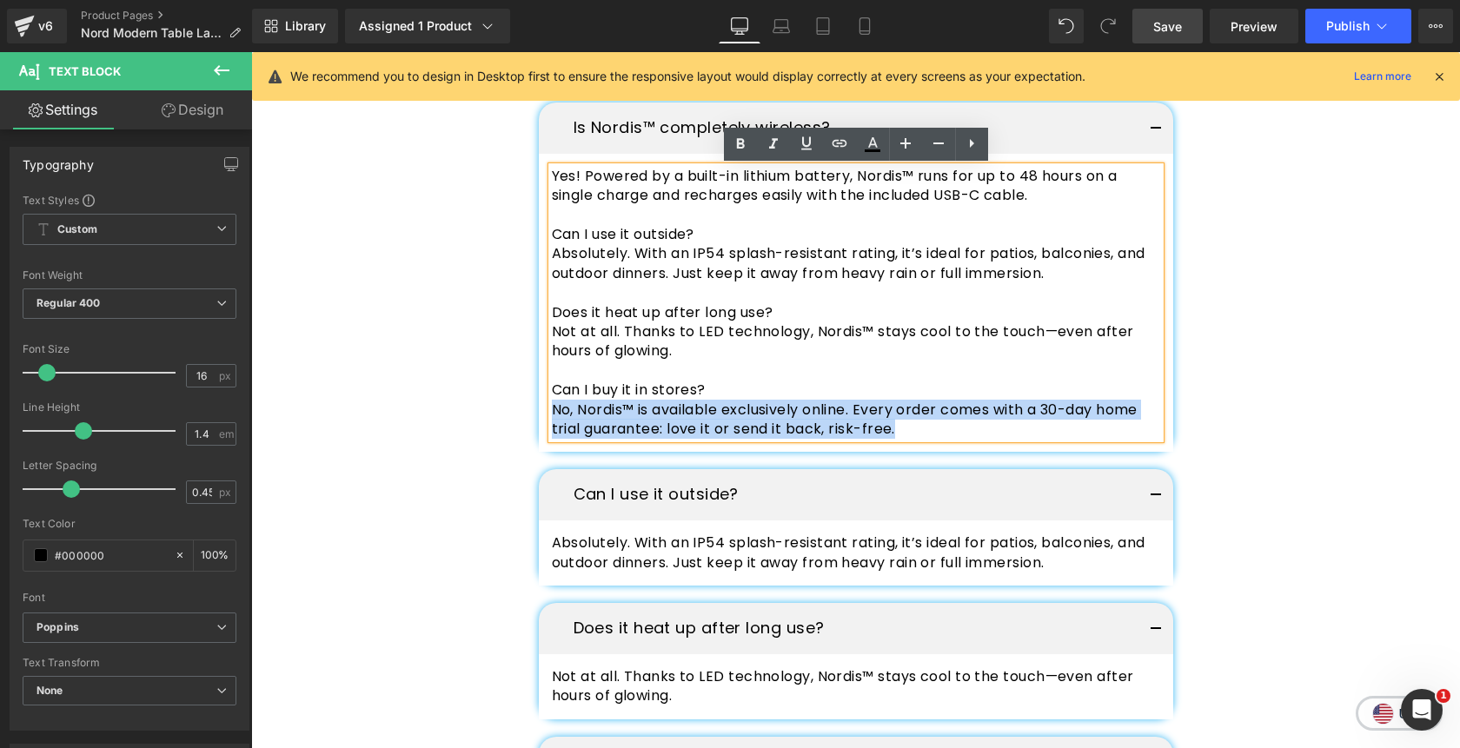
copy p "No, Nordis™ is available exclusively online. Every order comes with a 30-day ho…"
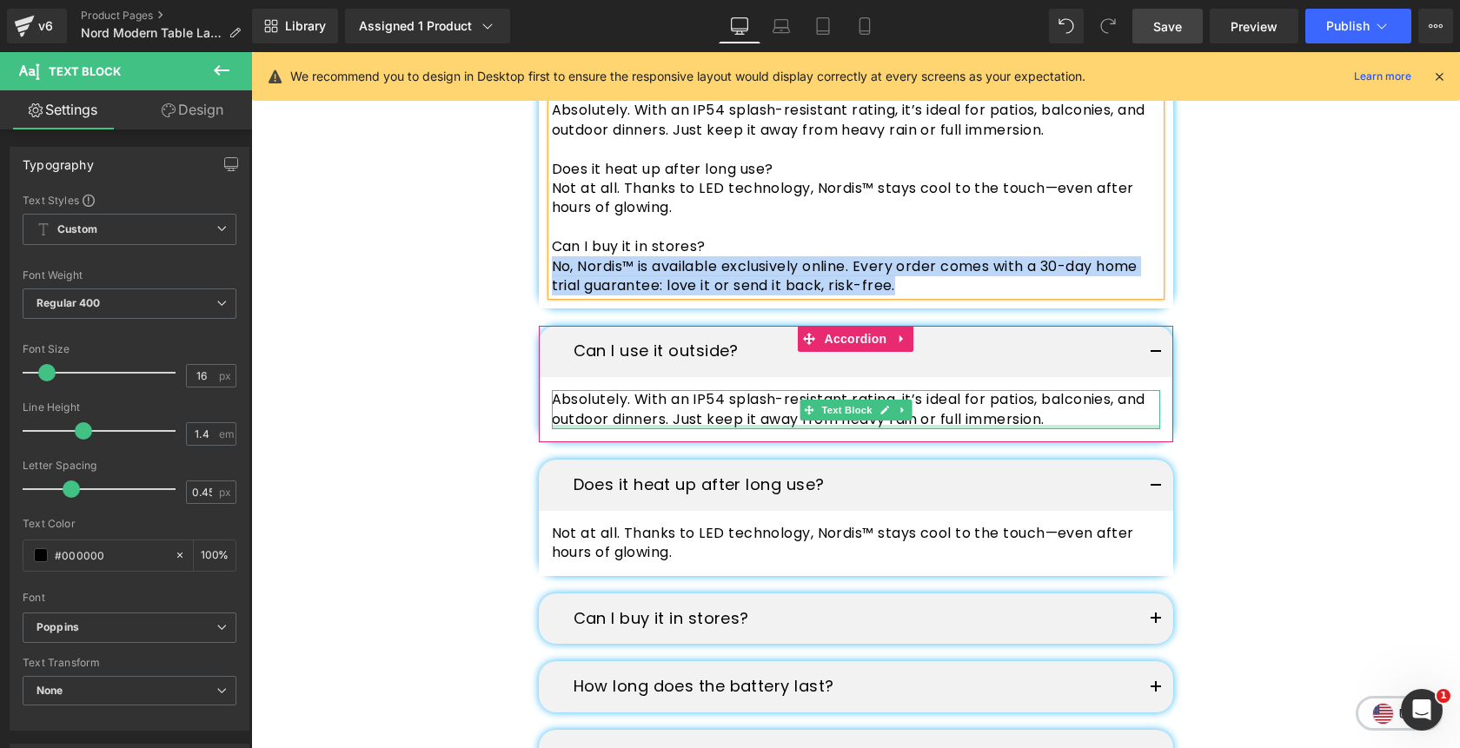
scroll to position [5124, 0]
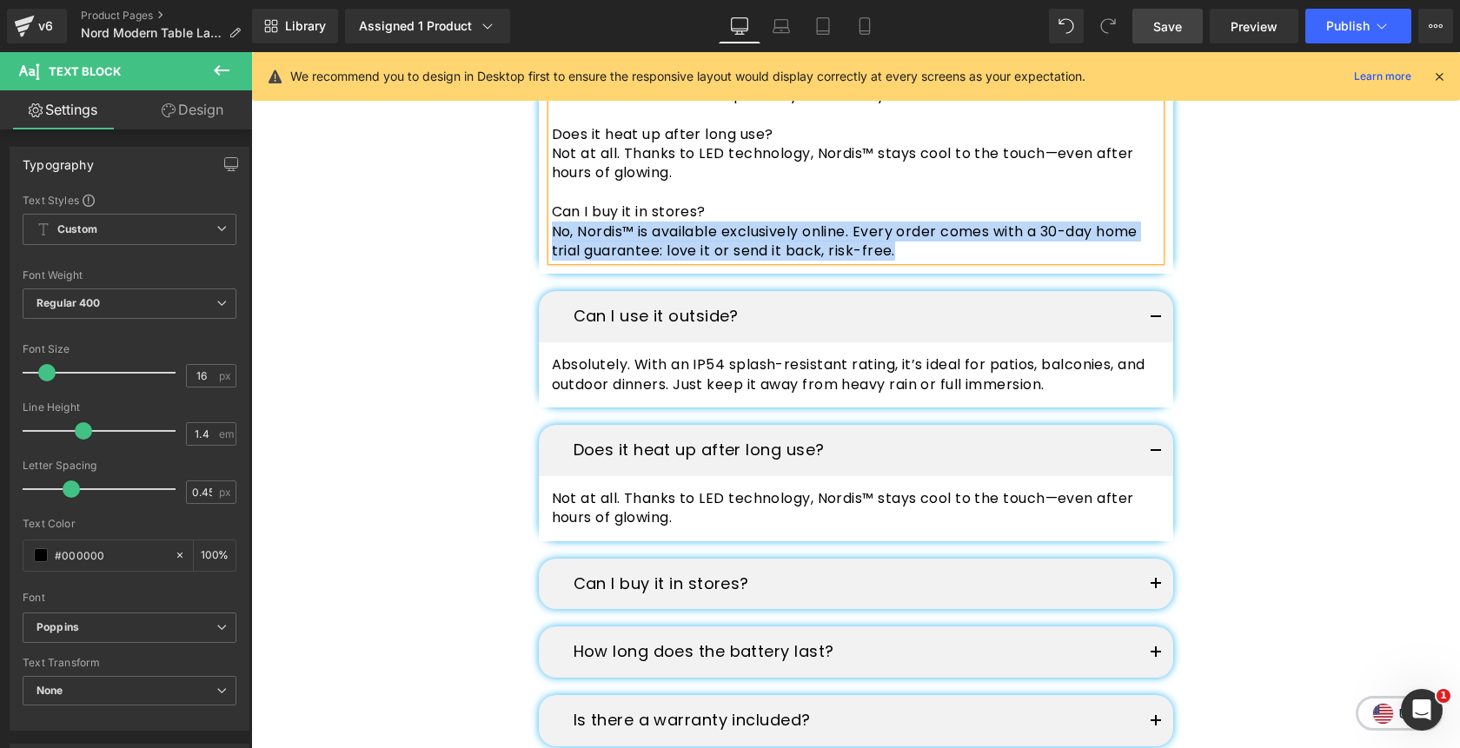
click at [1152, 593] on button "button" at bounding box center [1155, 584] width 35 height 51
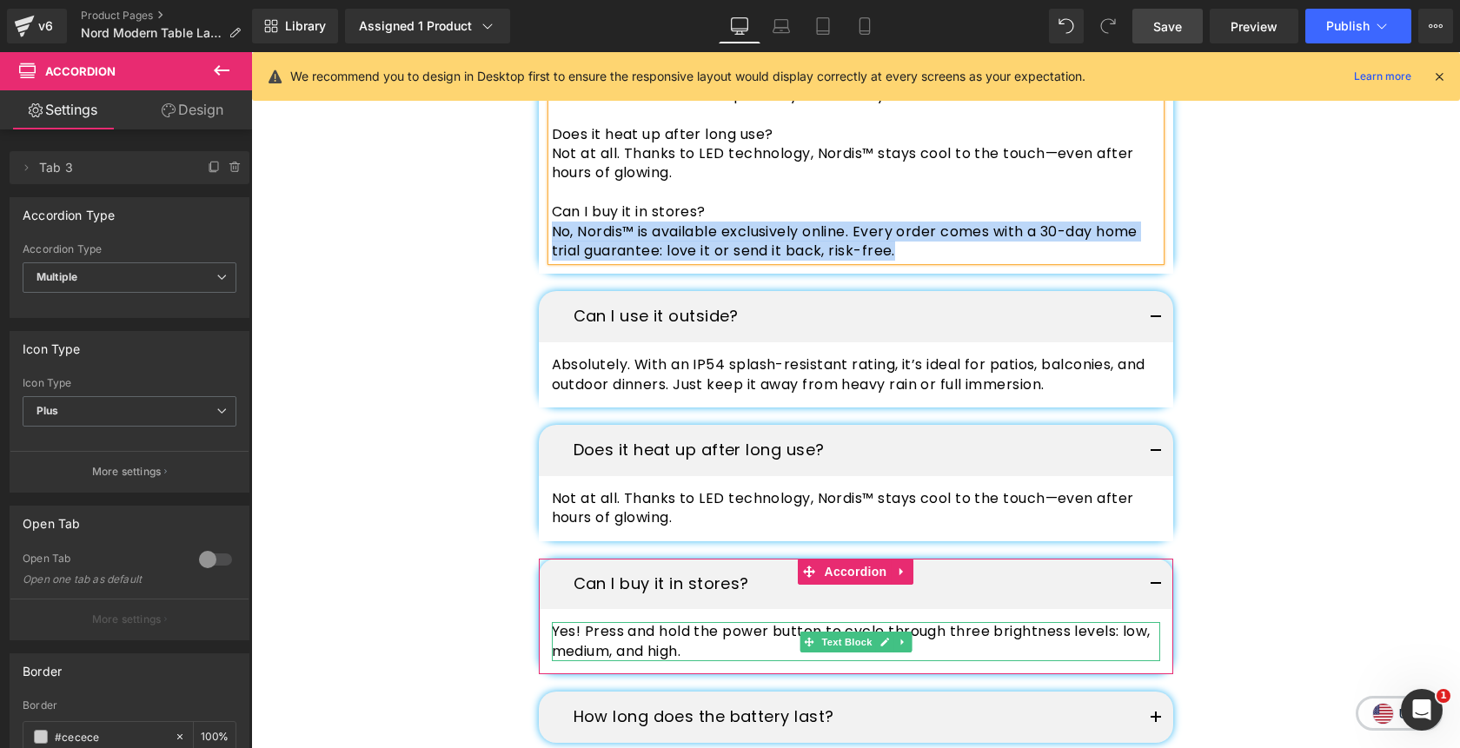
click at [1020, 639] on p "Yes! Press and hold the power button to cycle through three brightness levels: …" at bounding box center [856, 641] width 608 height 39
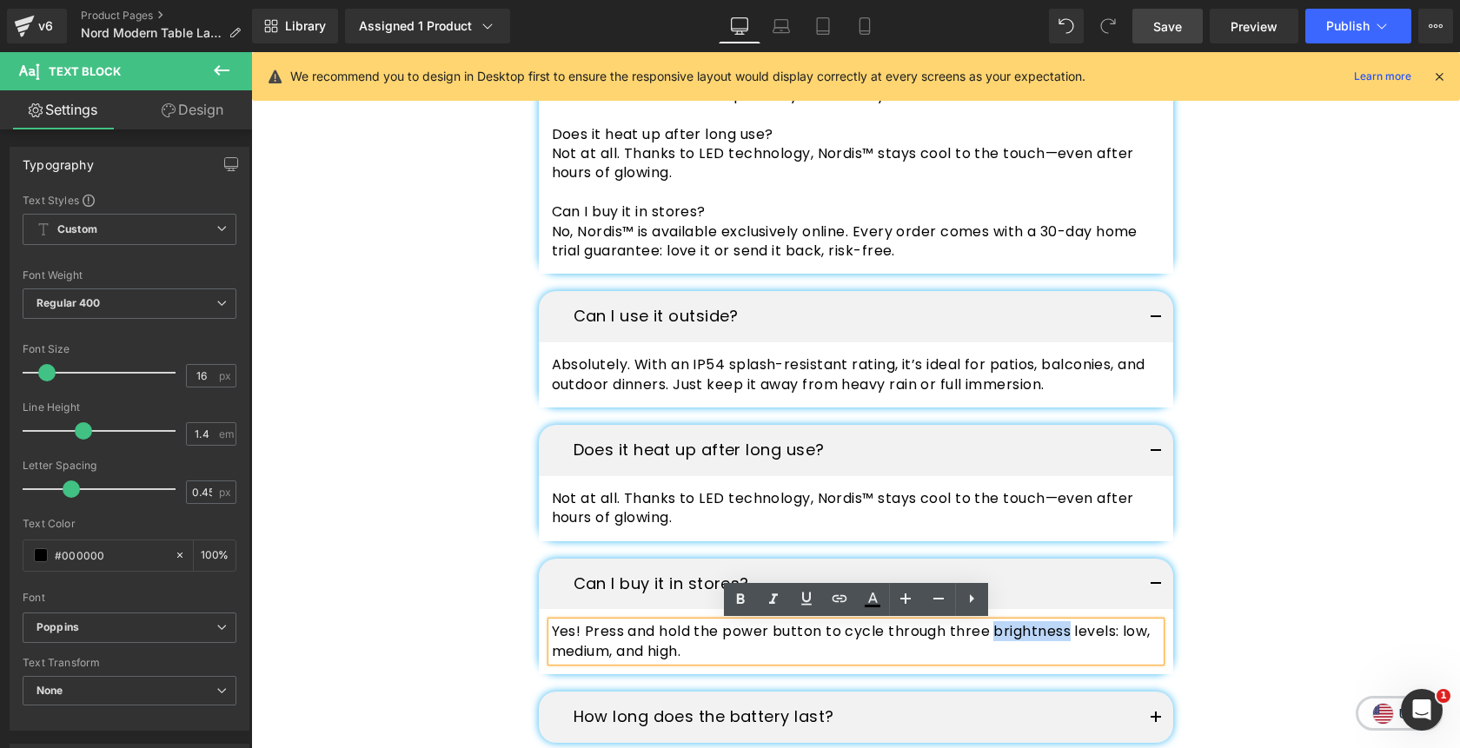
click at [1020, 639] on p "Yes! Press and hold the power button to cycle through three brightness levels: …" at bounding box center [856, 641] width 608 height 39
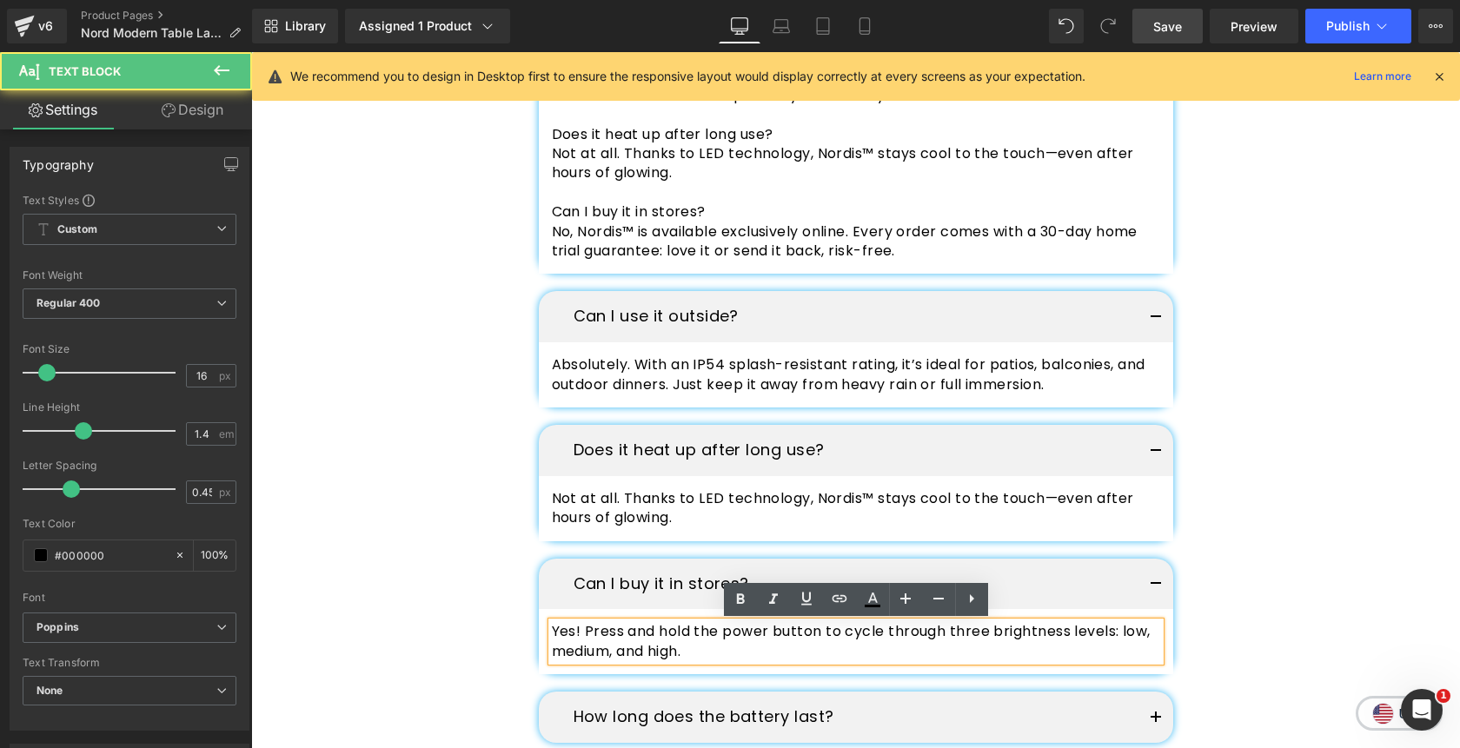
click at [1020, 639] on p "Yes! Press and hold the power button to cycle through three brightness levels: …" at bounding box center [856, 641] width 608 height 39
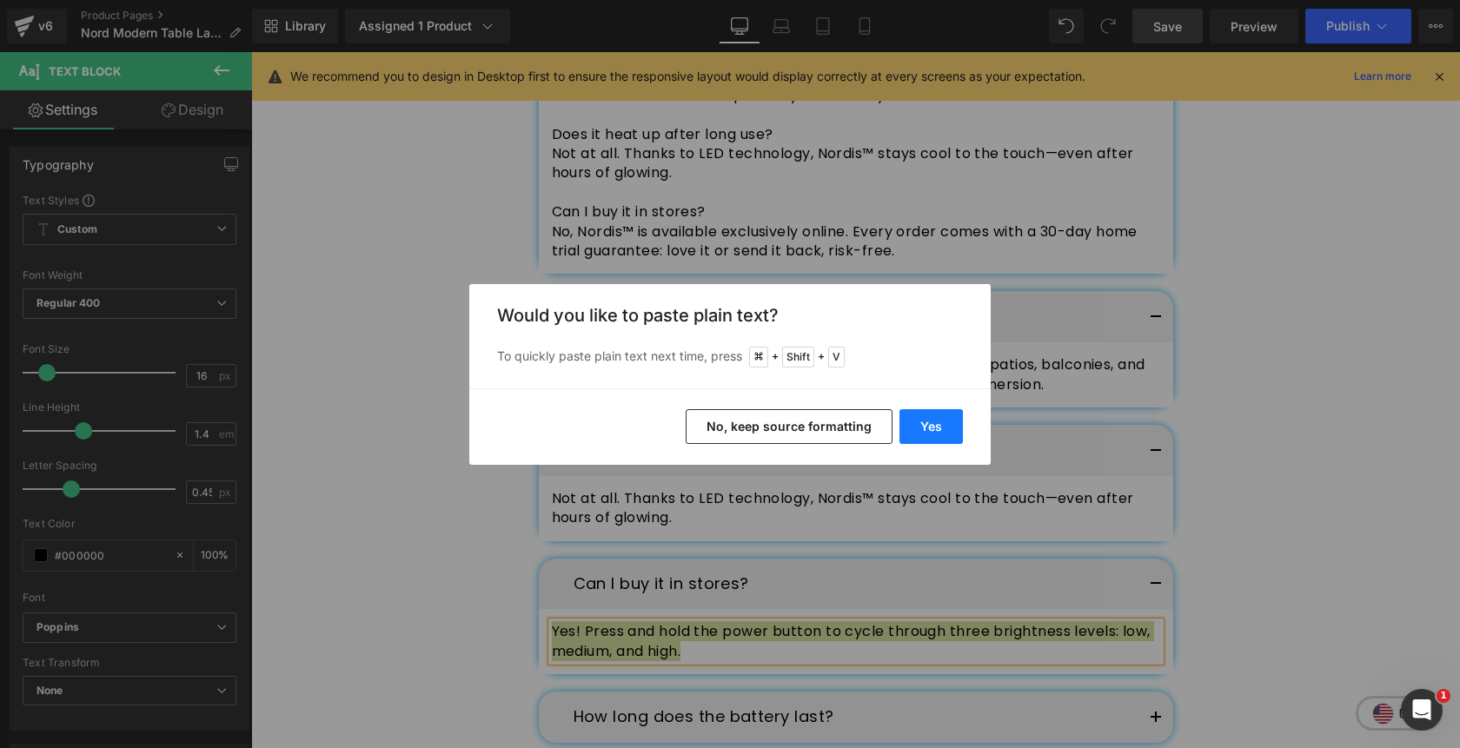
click at [932, 429] on button "Yes" at bounding box center [930, 426] width 63 height 35
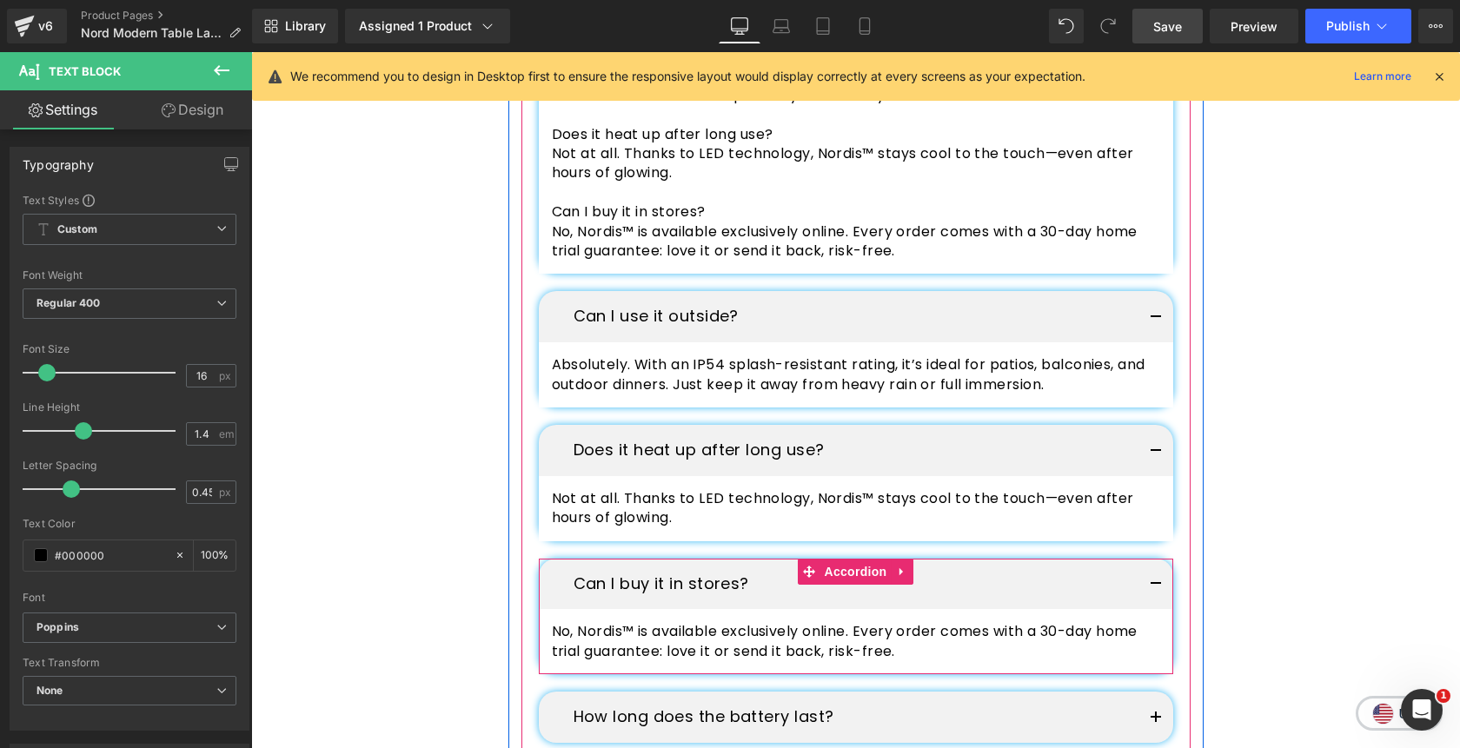
click at [1161, 581] on button "button" at bounding box center [1155, 584] width 35 height 51
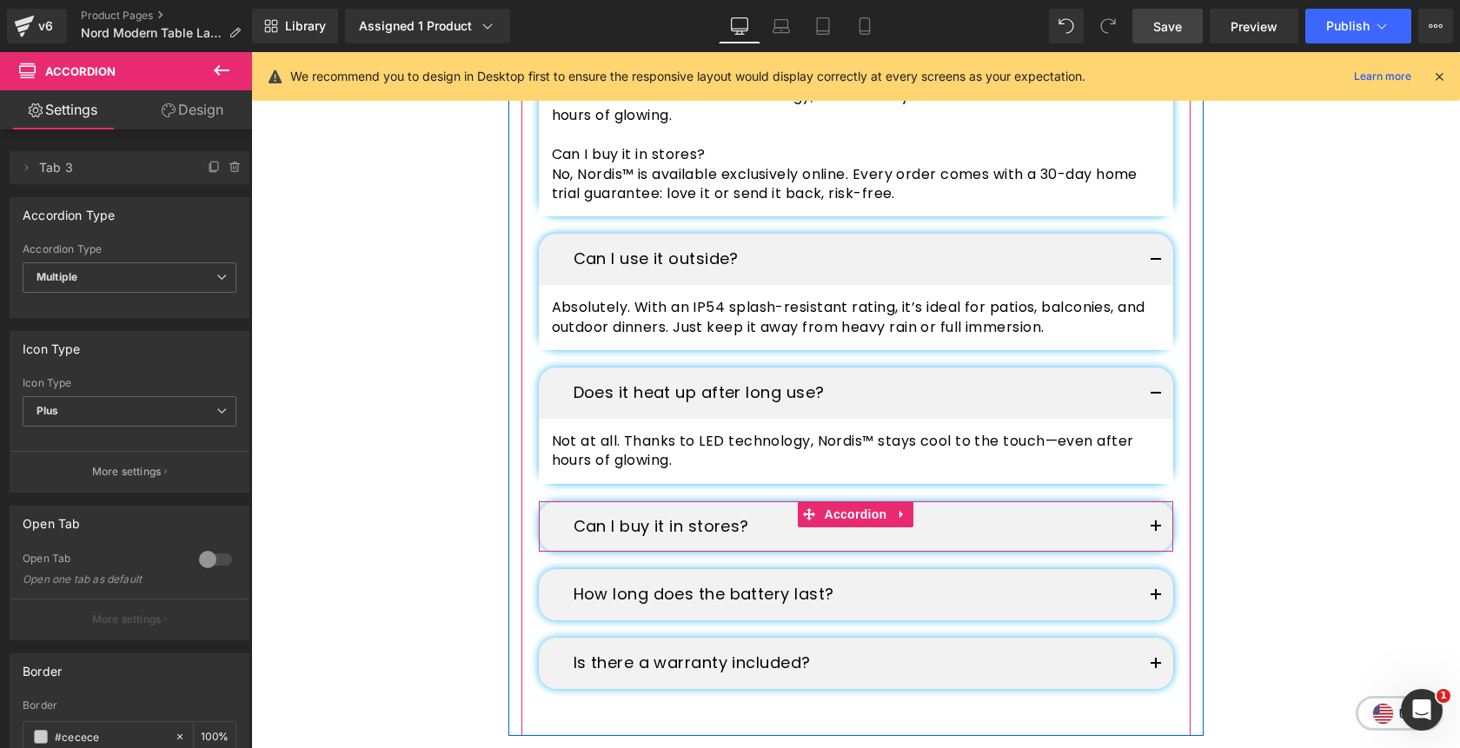
scroll to position [5199, 0]
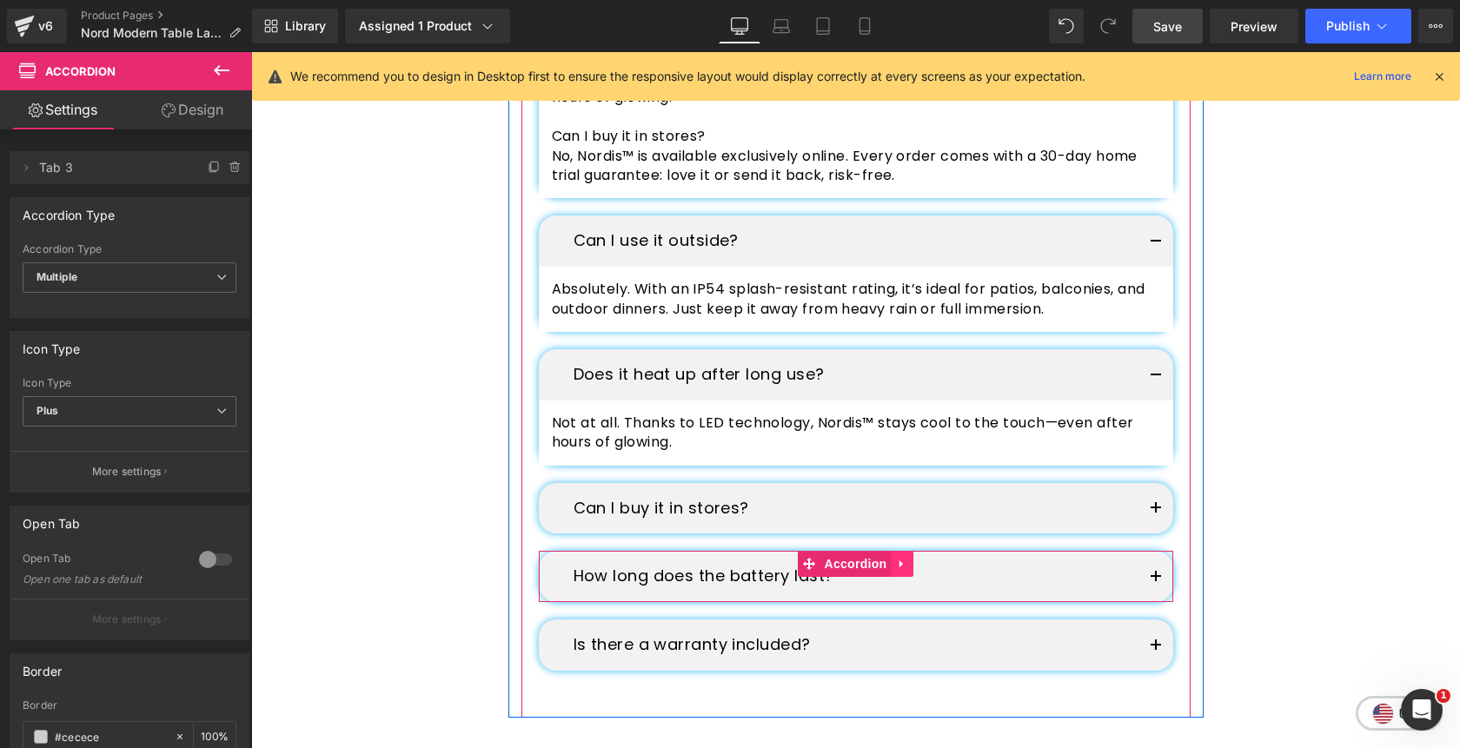
click at [904, 561] on icon at bounding box center [902, 564] width 12 height 13
click at [918, 564] on icon at bounding box center [913, 564] width 12 height 12
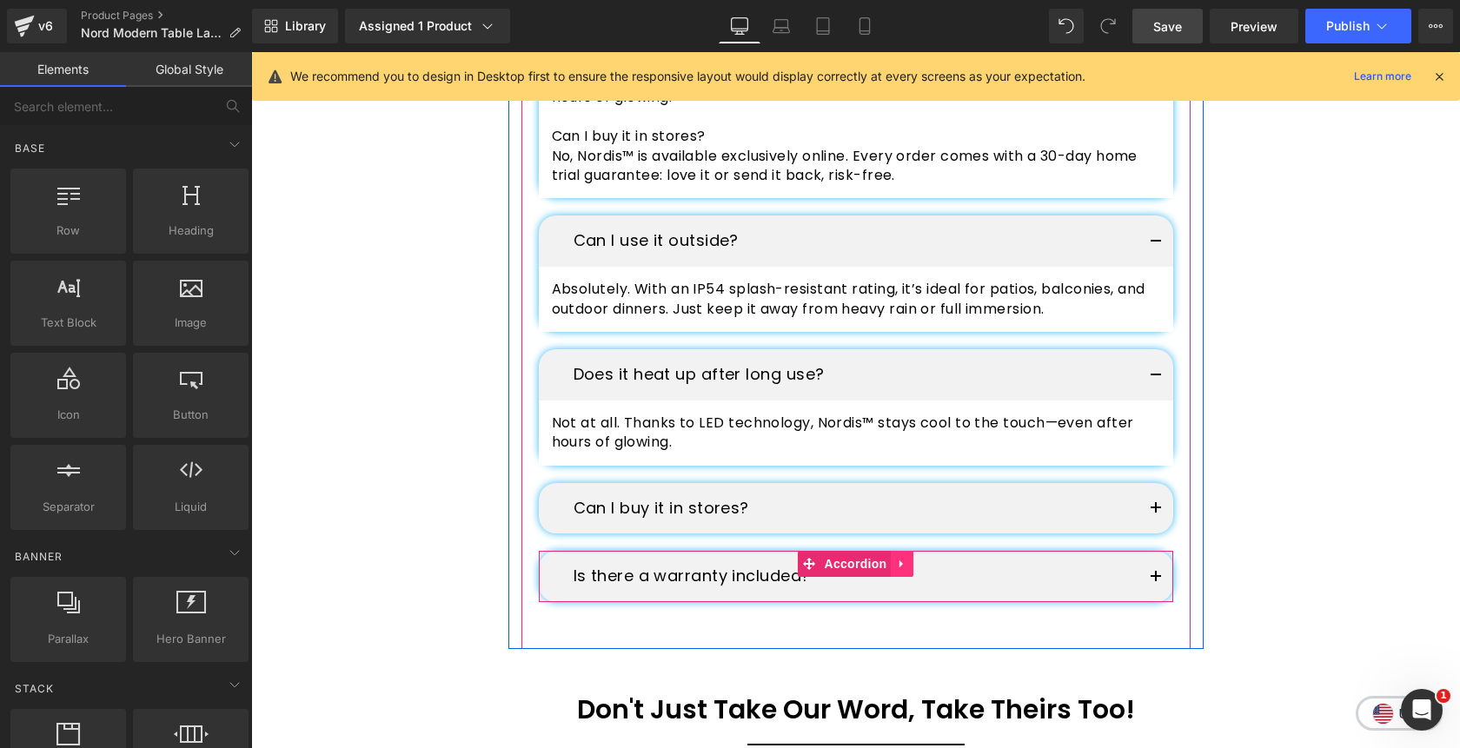
click at [906, 570] on icon at bounding box center [902, 564] width 12 height 13
click at [915, 567] on icon at bounding box center [913, 564] width 12 height 13
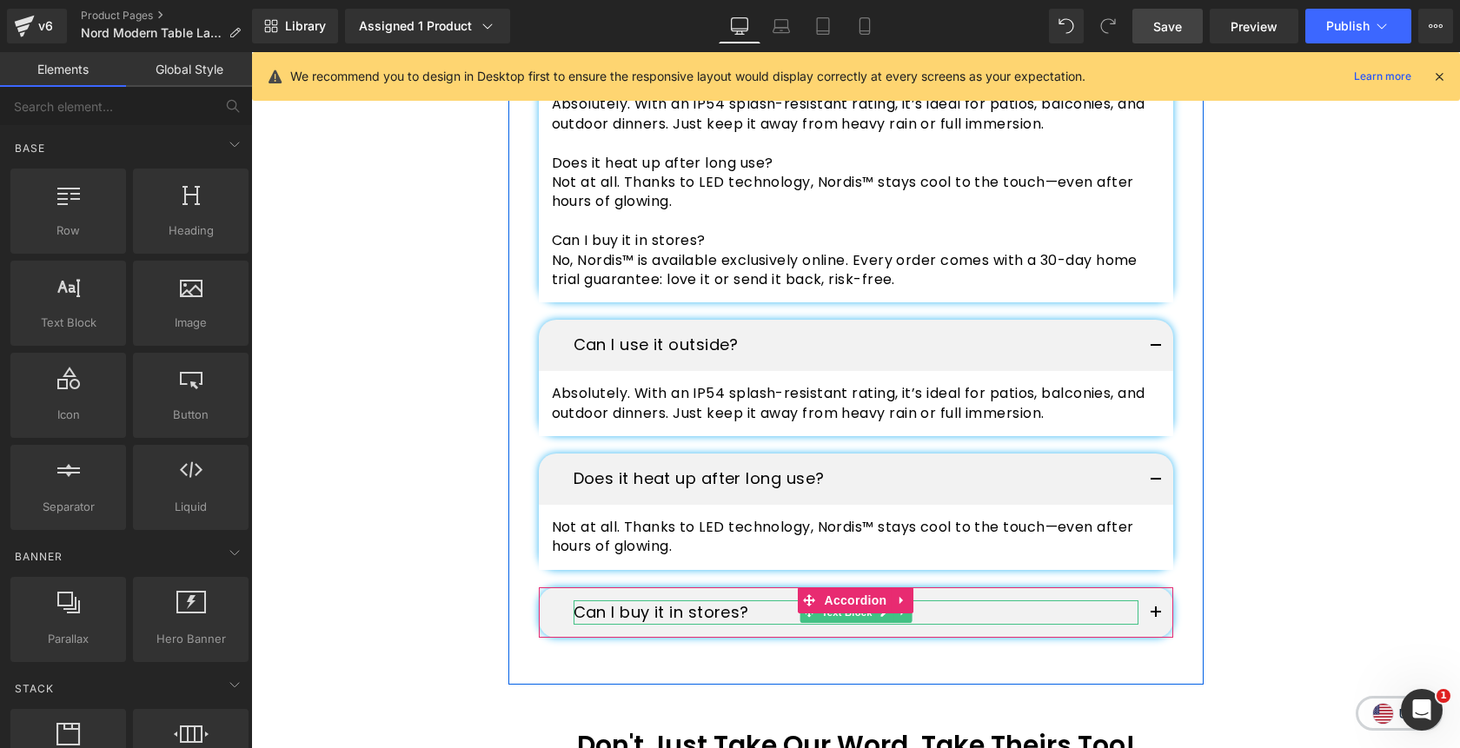
scroll to position [5063, 0]
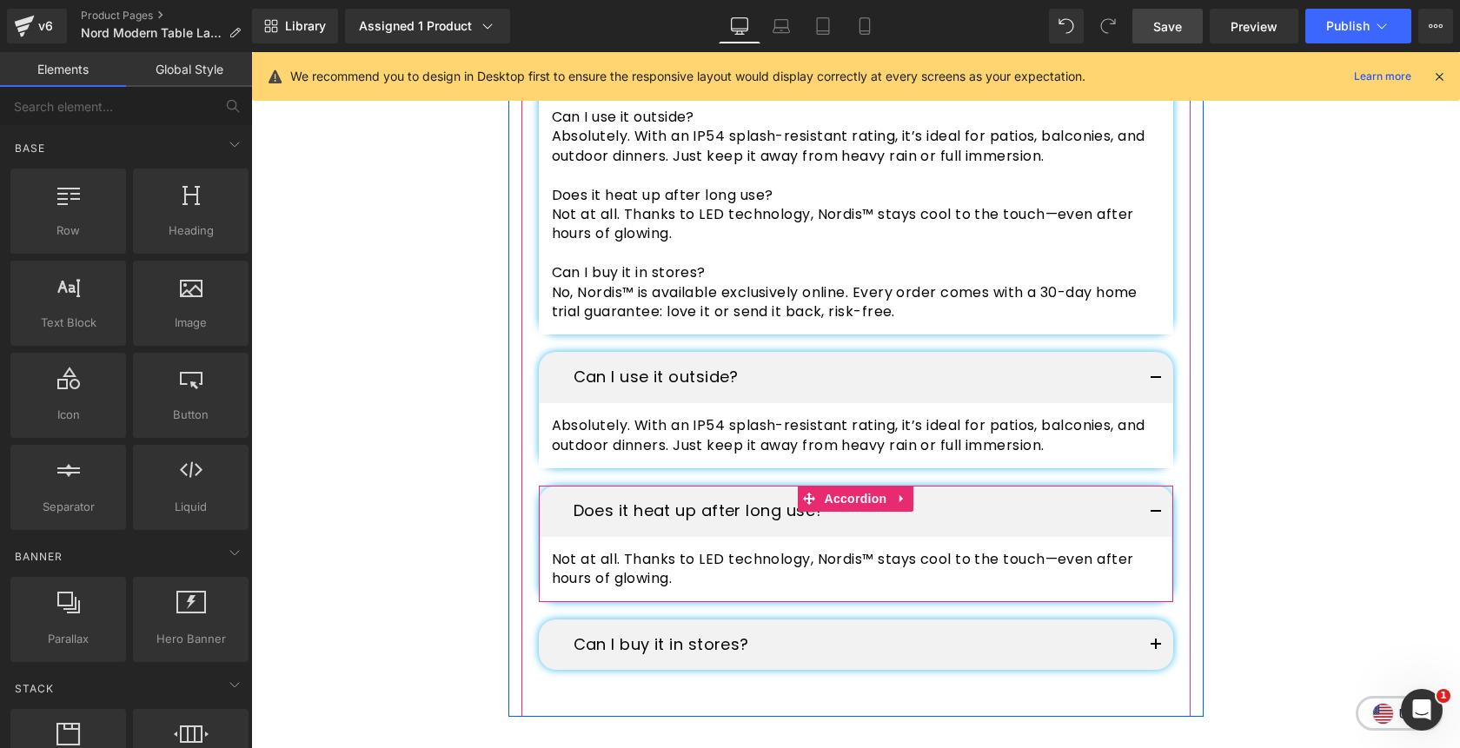
click at [1157, 508] on button "button" at bounding box center [1155, 511] width 35 height 51
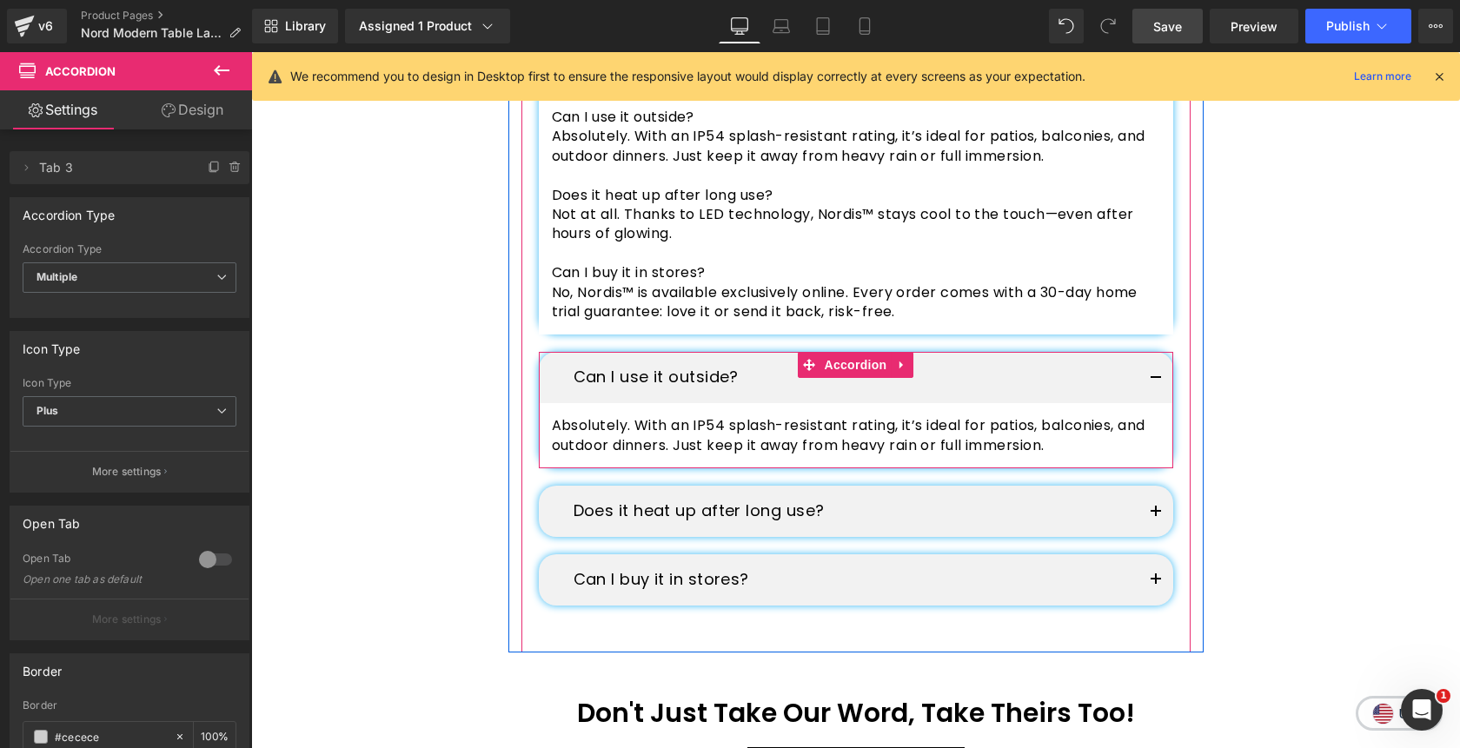
click at [1152, 380] on button "button" at bounding box center [1155, 377] width 35 height 51
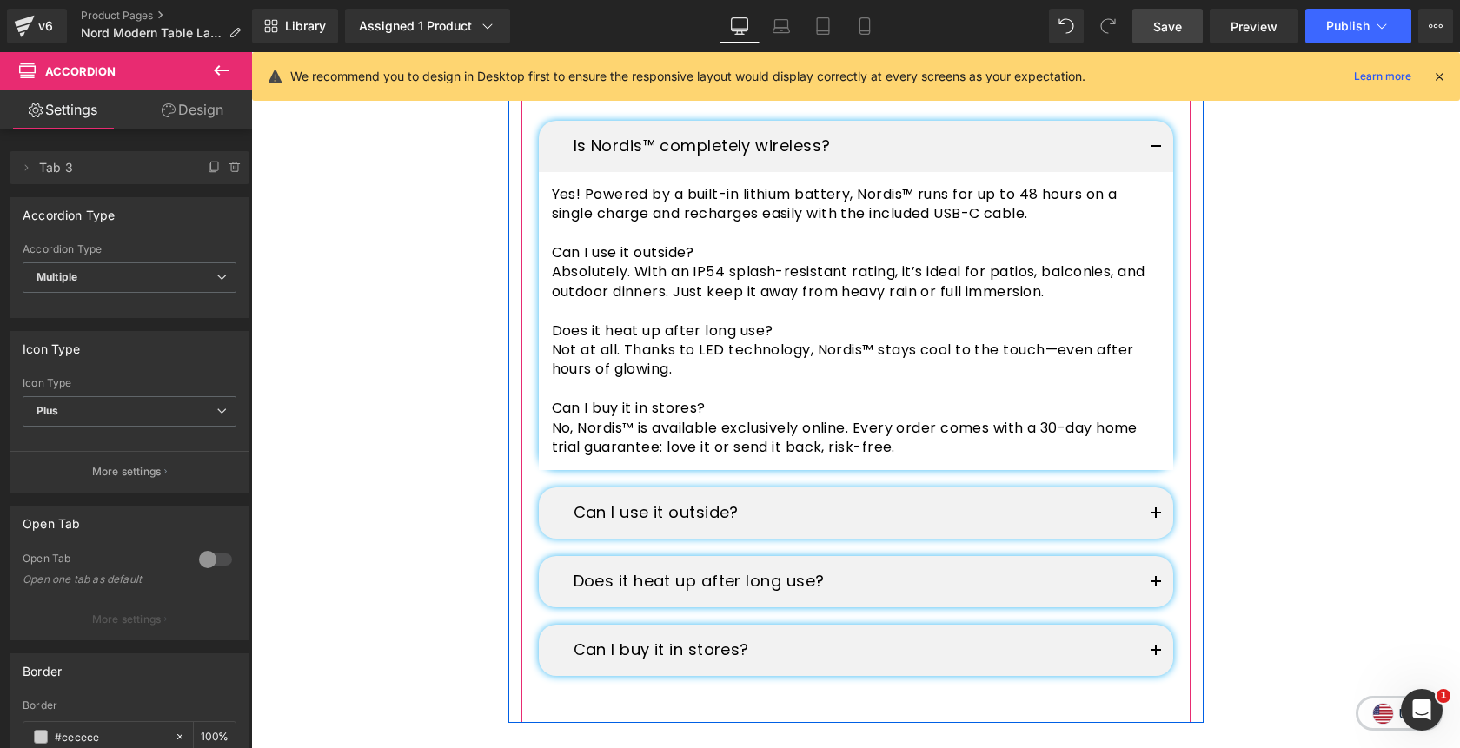
scroll to position [4928, 0]
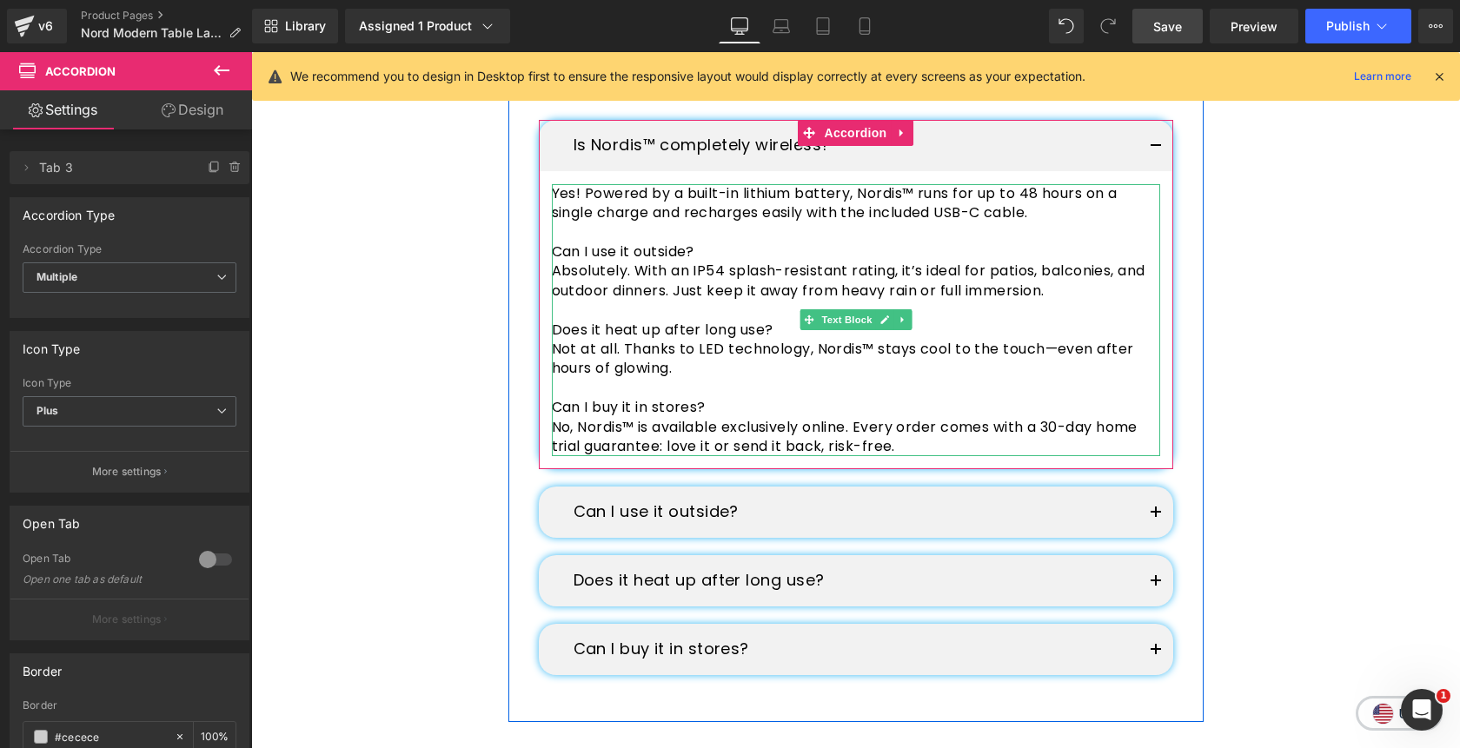
click at [911, 448] on p "No, Nordis™ is available exclusively online. Every order comes with a 30-day ho…" at bounding box center [856, 437] width 608 height 39
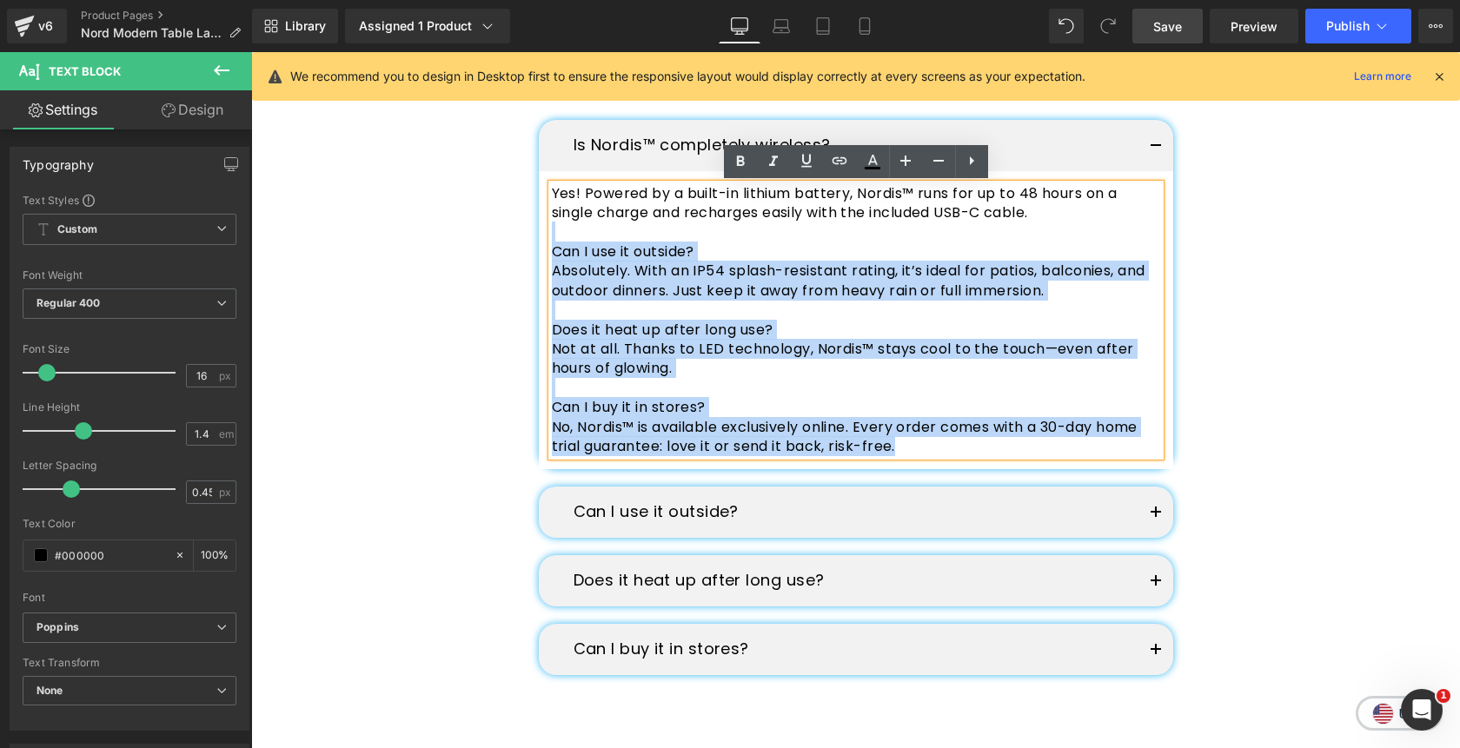
drag, startPoint x: 911, startPoint y: 448, endPoint x: 561, endPoint y: 233, distance: 410.5
click at [561, 233] on div "Yes! Powered by a built-in lithium battery, Nordis™ runs for up to 48 hours on …" at bounding box center [856, 320] width 608 height 273
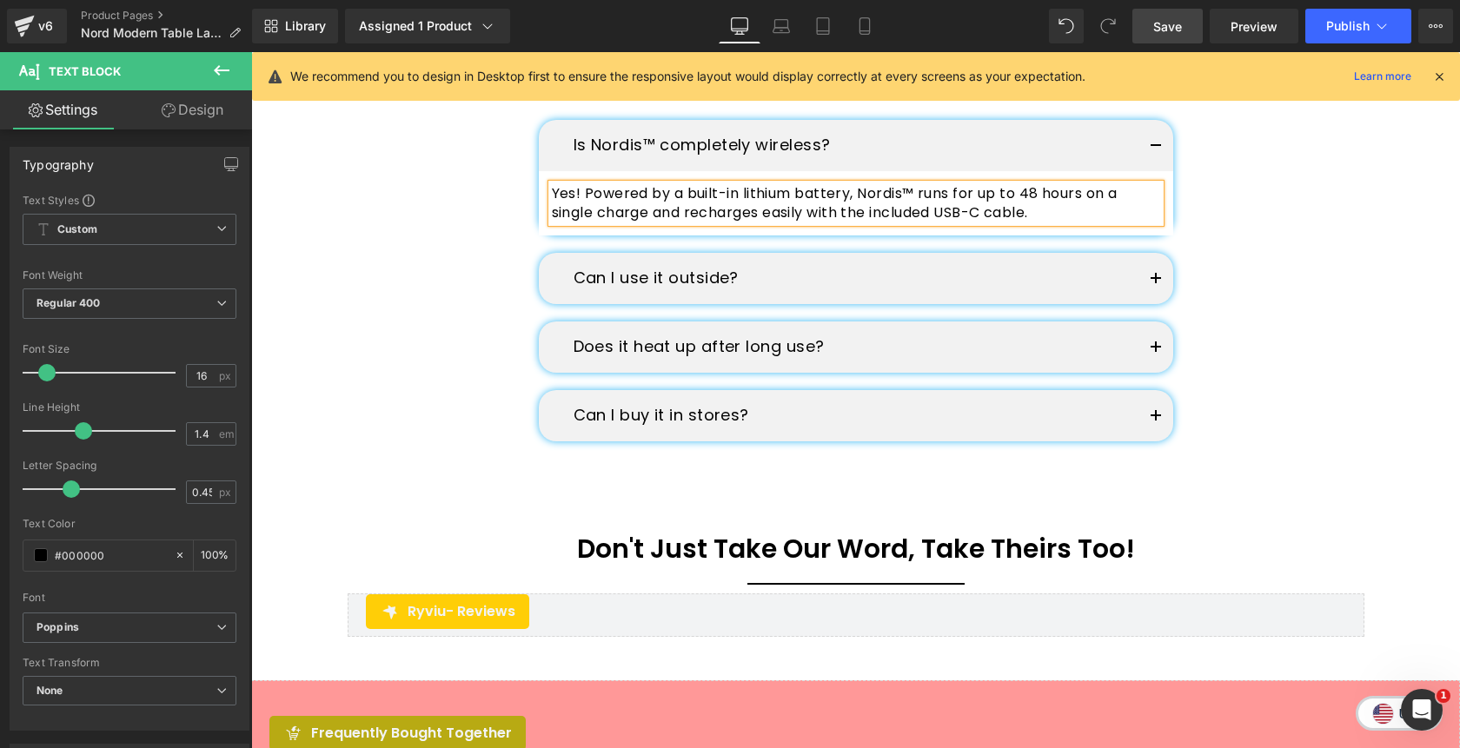
click at [1163, 149] on button "button" at bounding box center [1155, 145] width 35 height 51
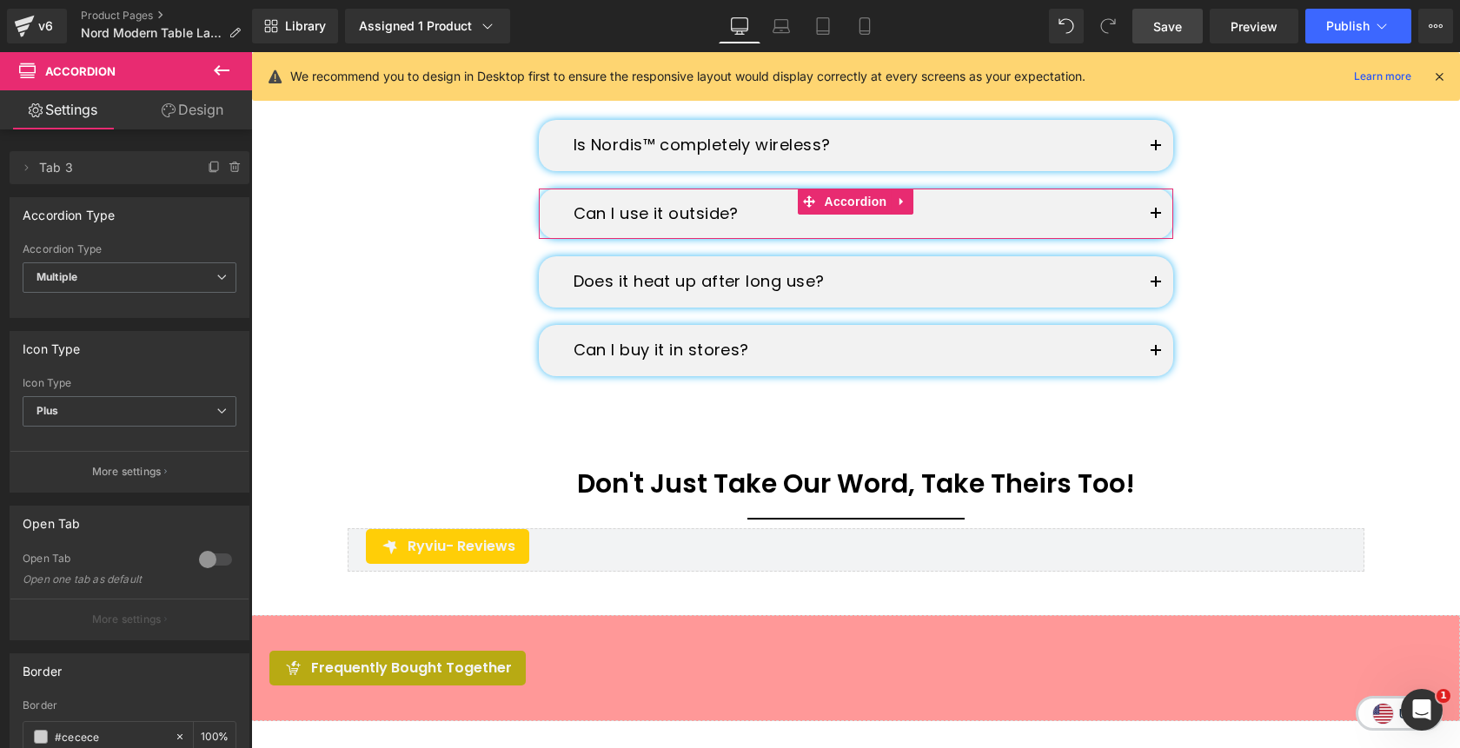
click at [1153, 221] on button "button" at bounding box center [1155, 214] width 35 height 51
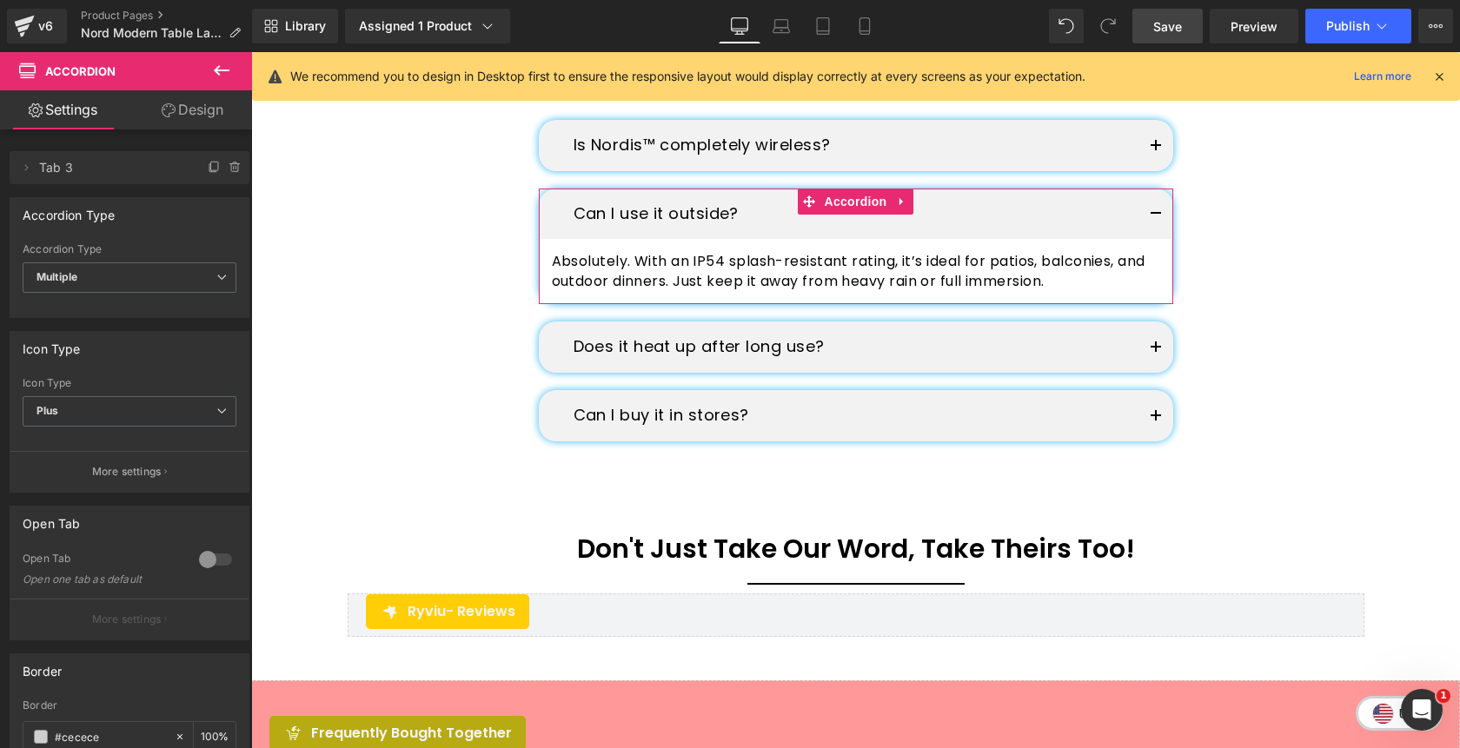
click at [1153, 221] on button "button" at bounding box center [1155, 214] width 35 height 51
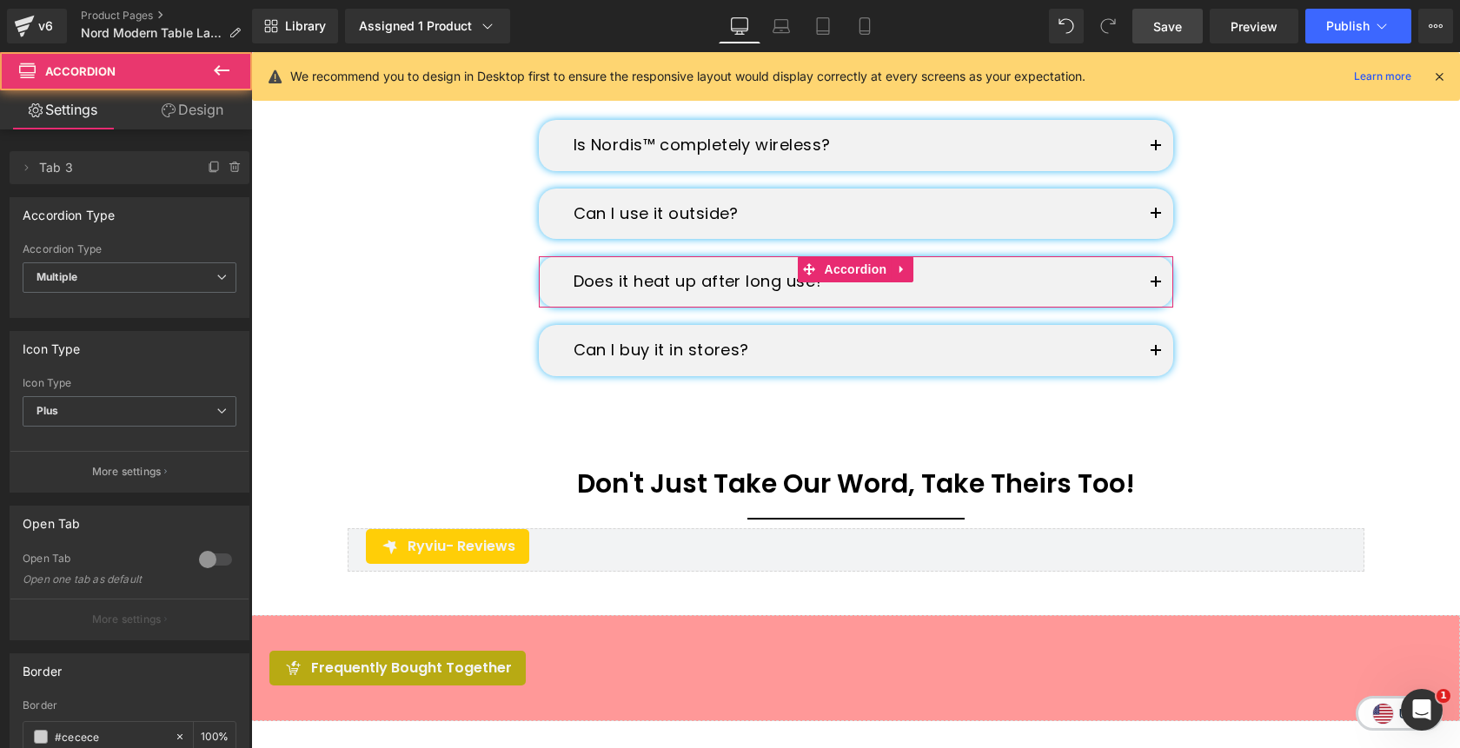
click at [1156, 288] on span "button" at bounding box center [1156, 288] width 0 height 0
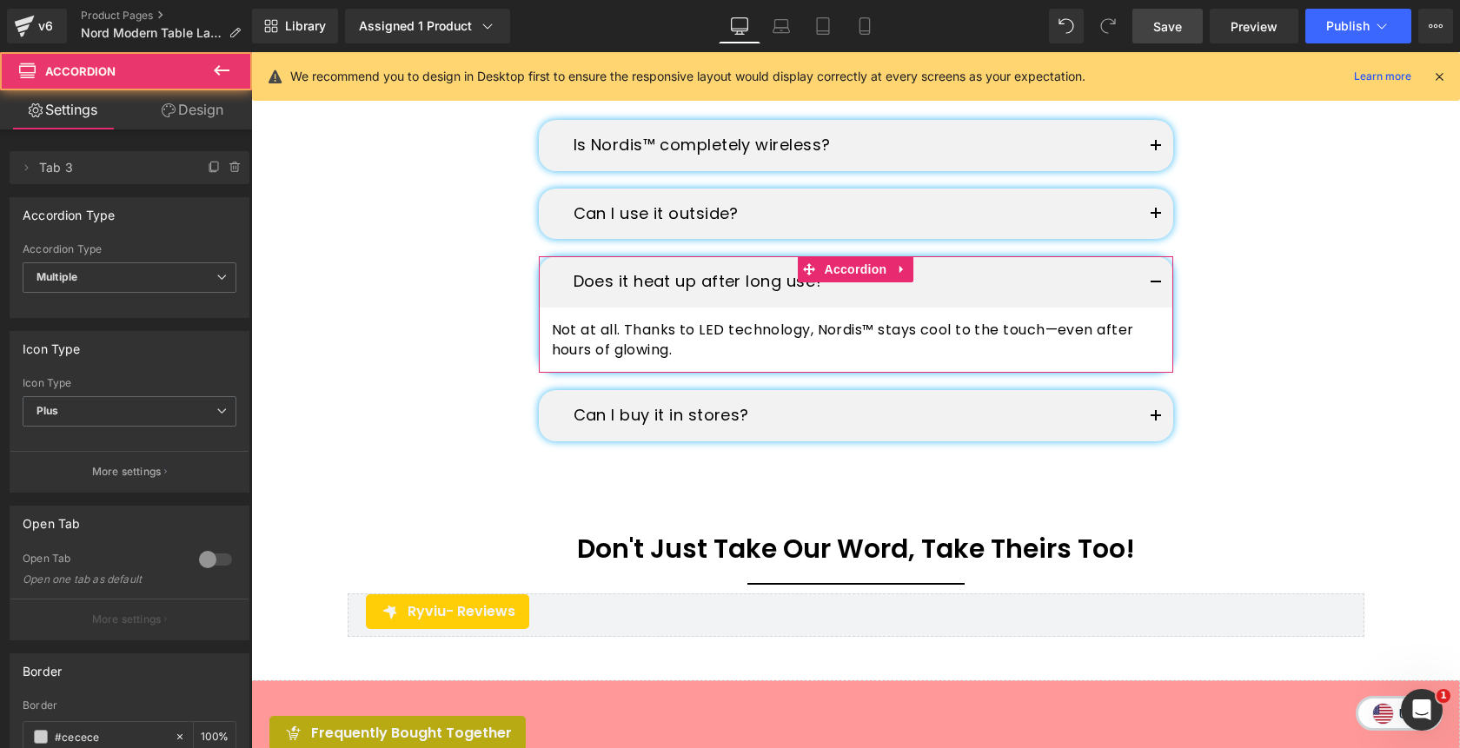
click at [1156, 276] on button "button" at bounding box center [1155, 281] width 35 height 51
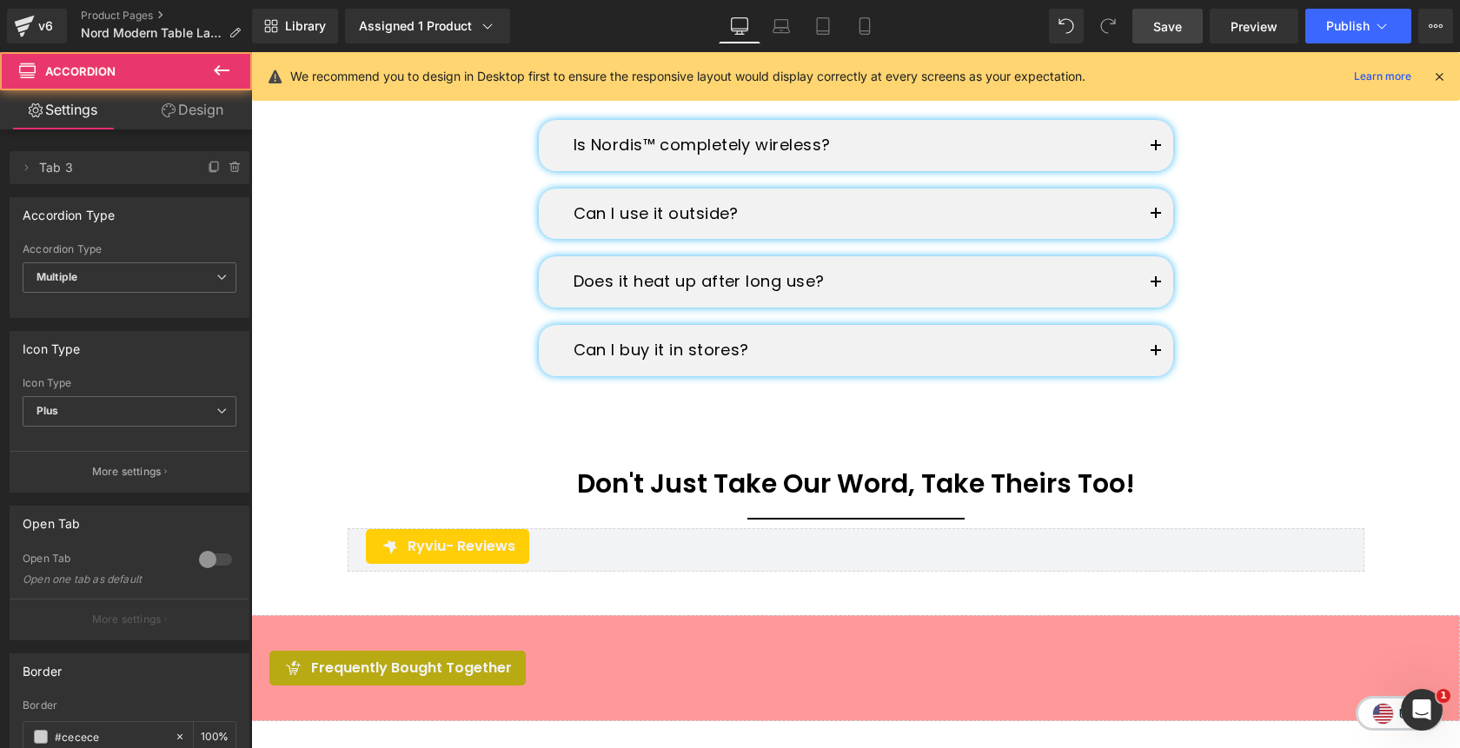
click at [1157, 345] on button "button" at bounding box center [1155, 350] width 35 height 51
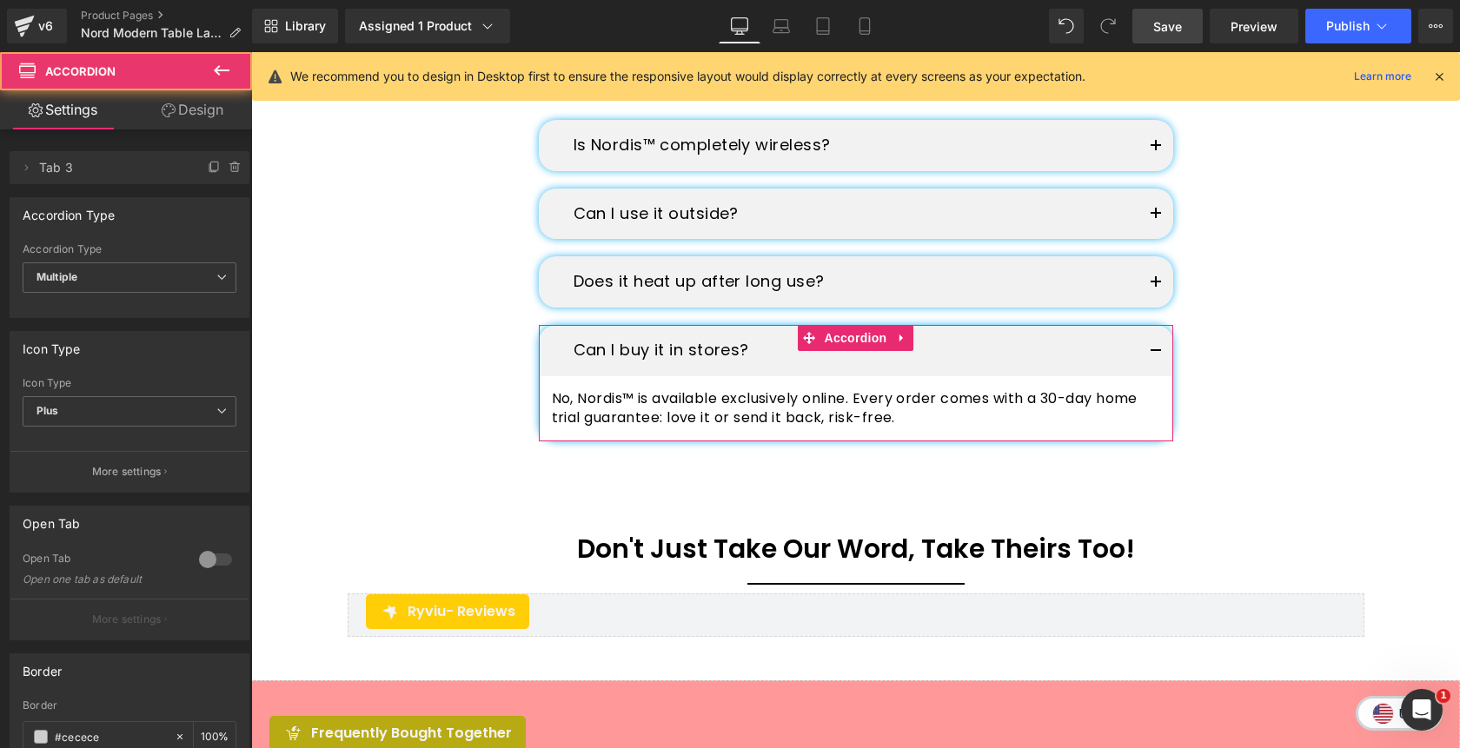
click at [1157, 345] on button "button" at bounding box center [1155, 350] width 35 height 51
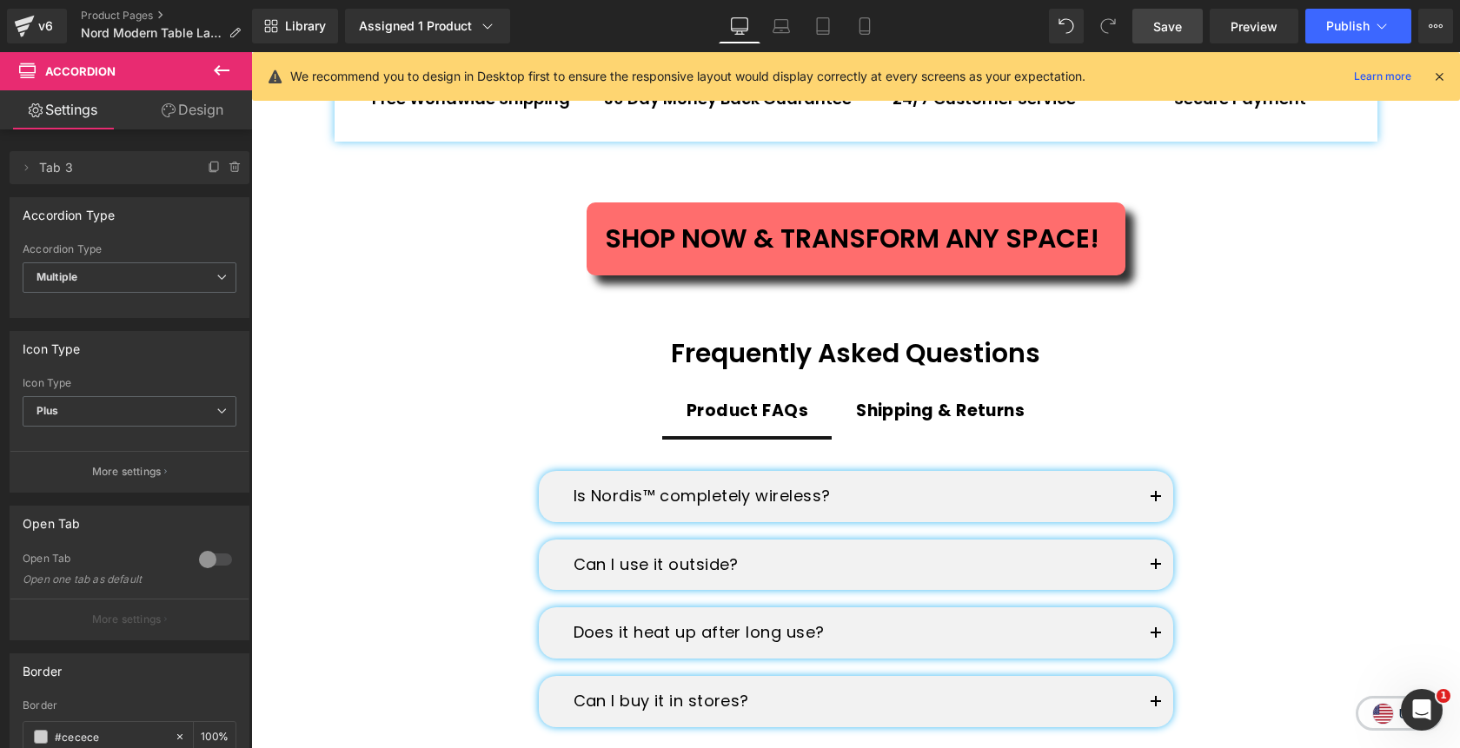
scroll to position [4496, 0]
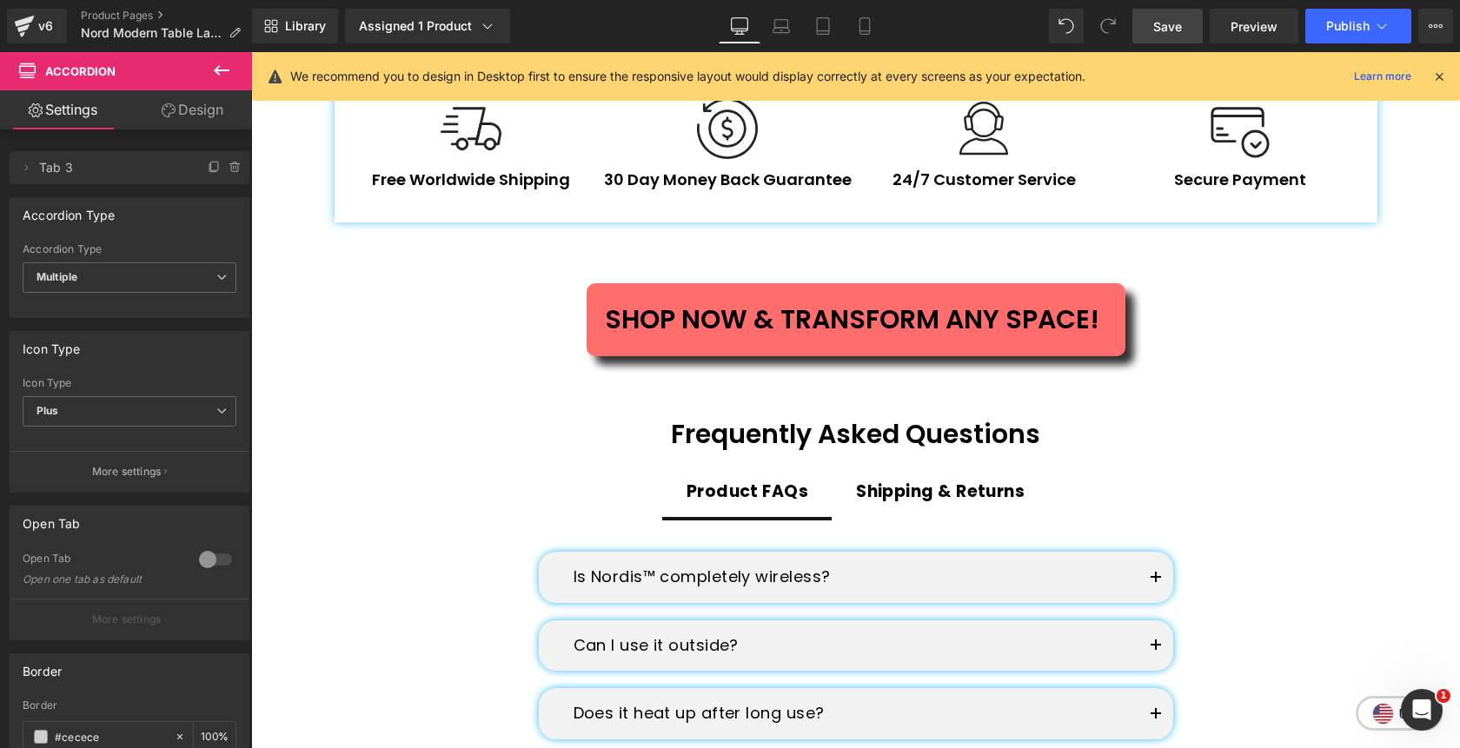
click at [1176, 33] on span "Save" at bounding box center [1167, 26] width 29 height 18
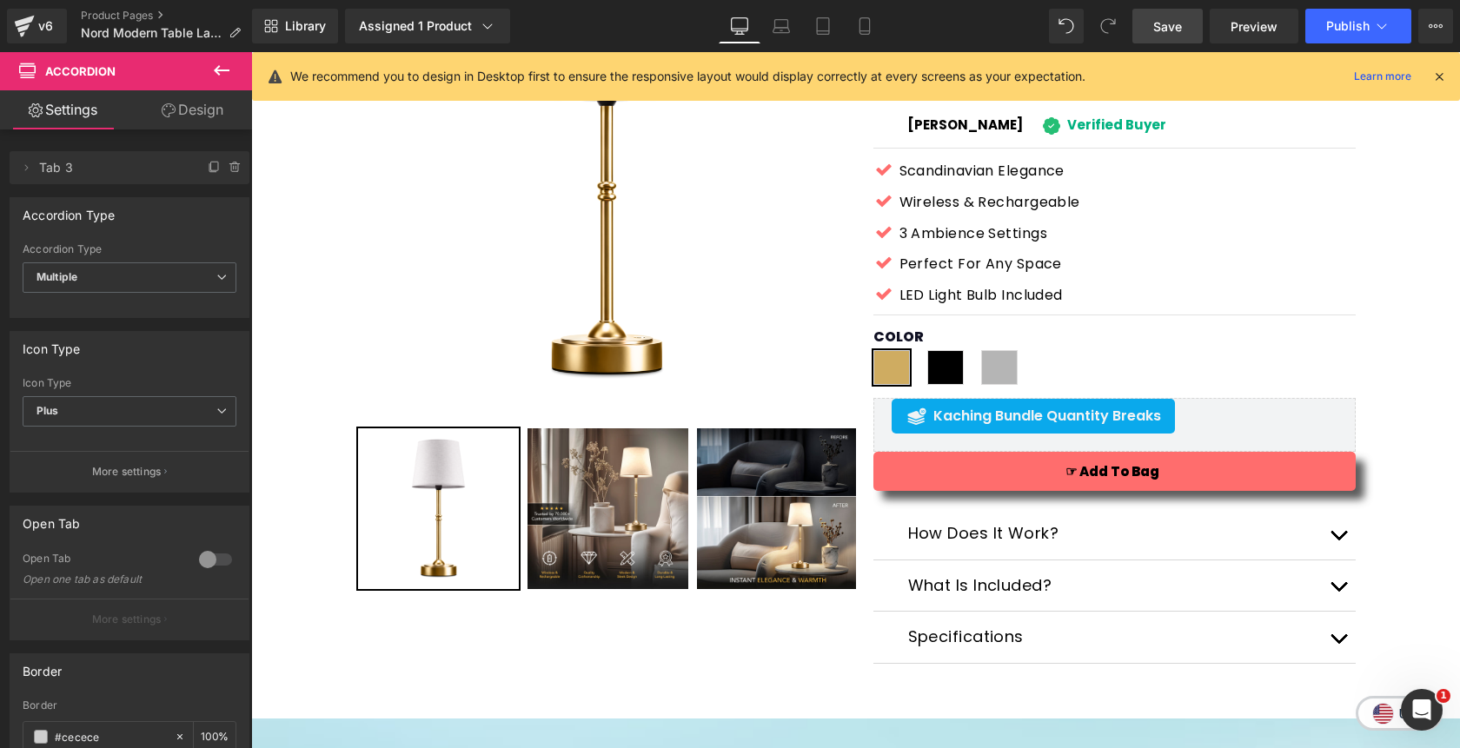
scroll to position [238, 0]
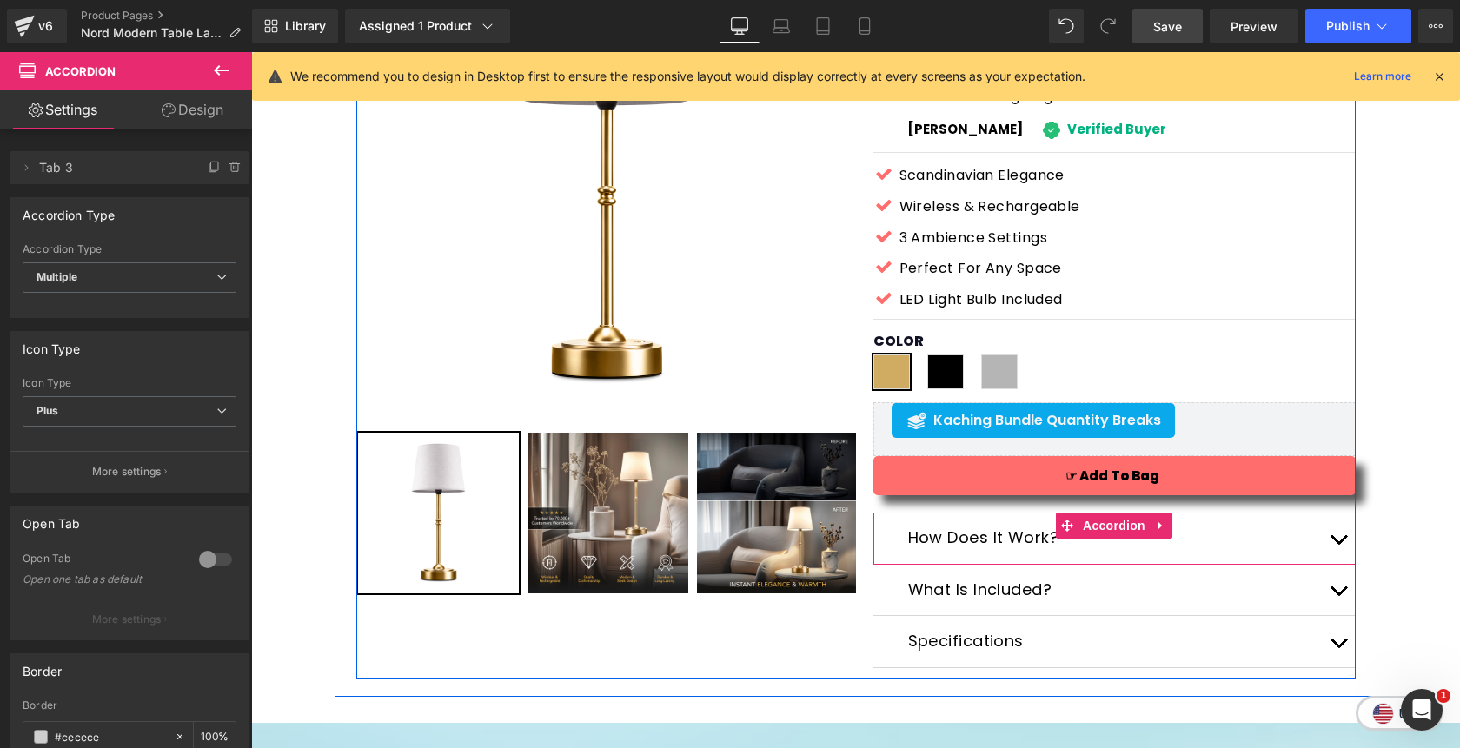
click at [1339, 546] on button "button" at bounding box center [1338, 538] width 35 height 51
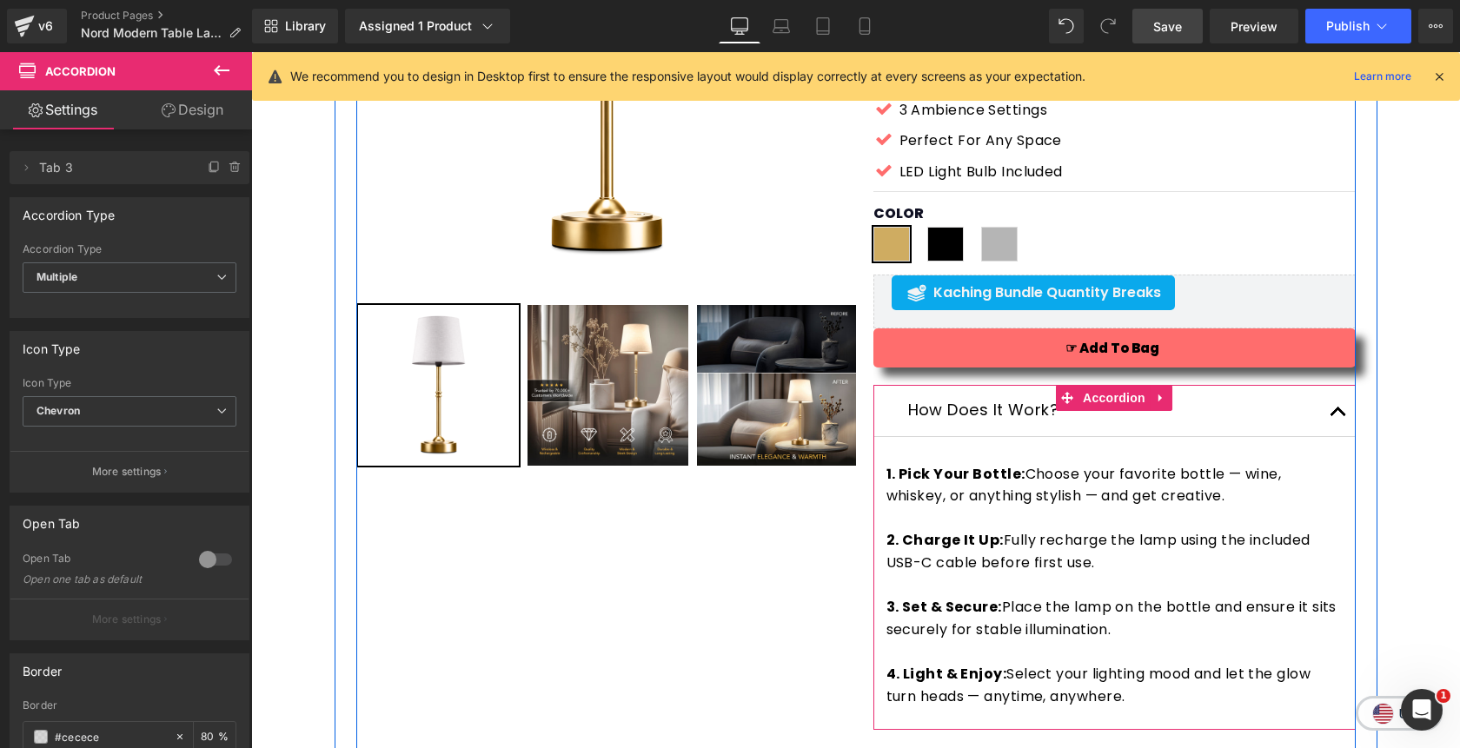
scroll to position [375, 0]
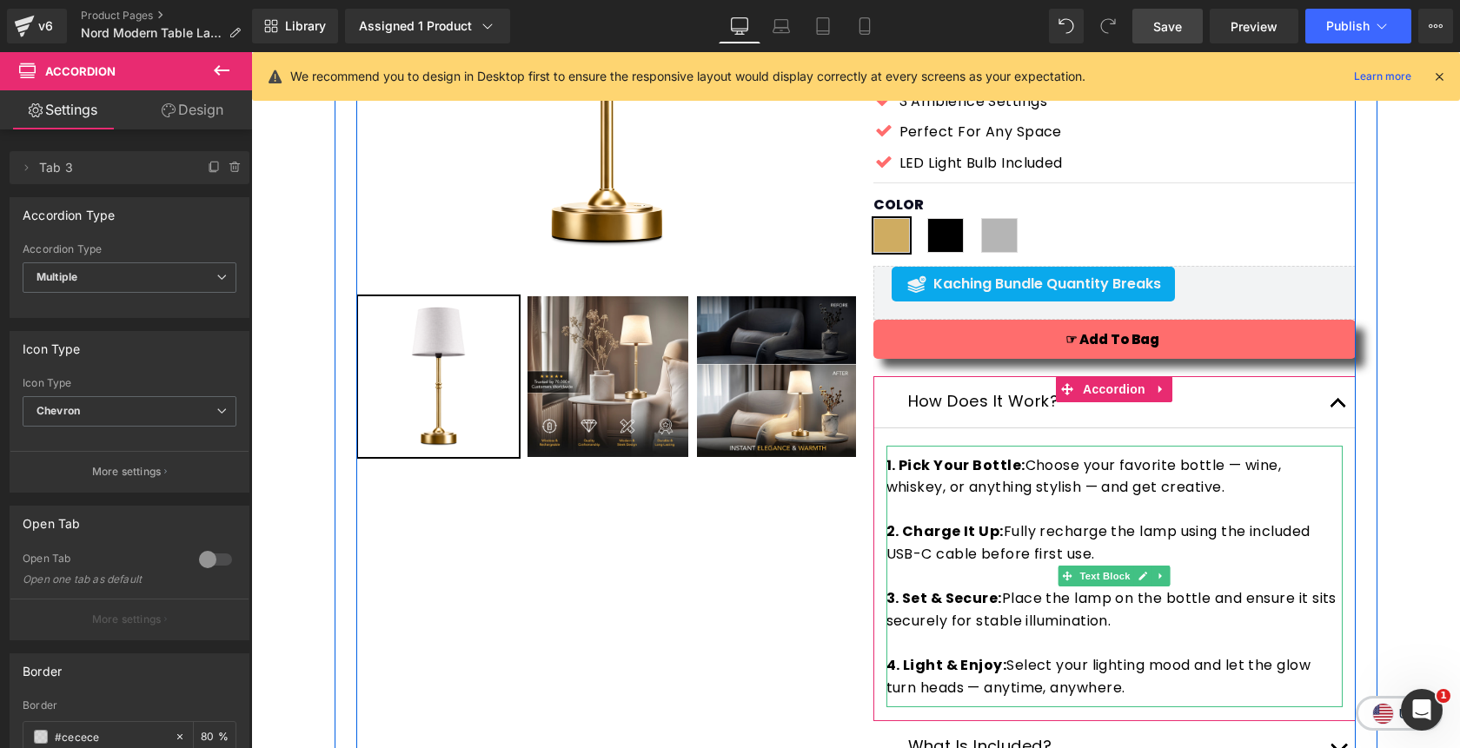
click at [1152, 687] on p "4. Light & Enjoy: Select your lighting mood and let the glow turn heads — anyti…" at bounding box center [1114, 676] width 456 height 44
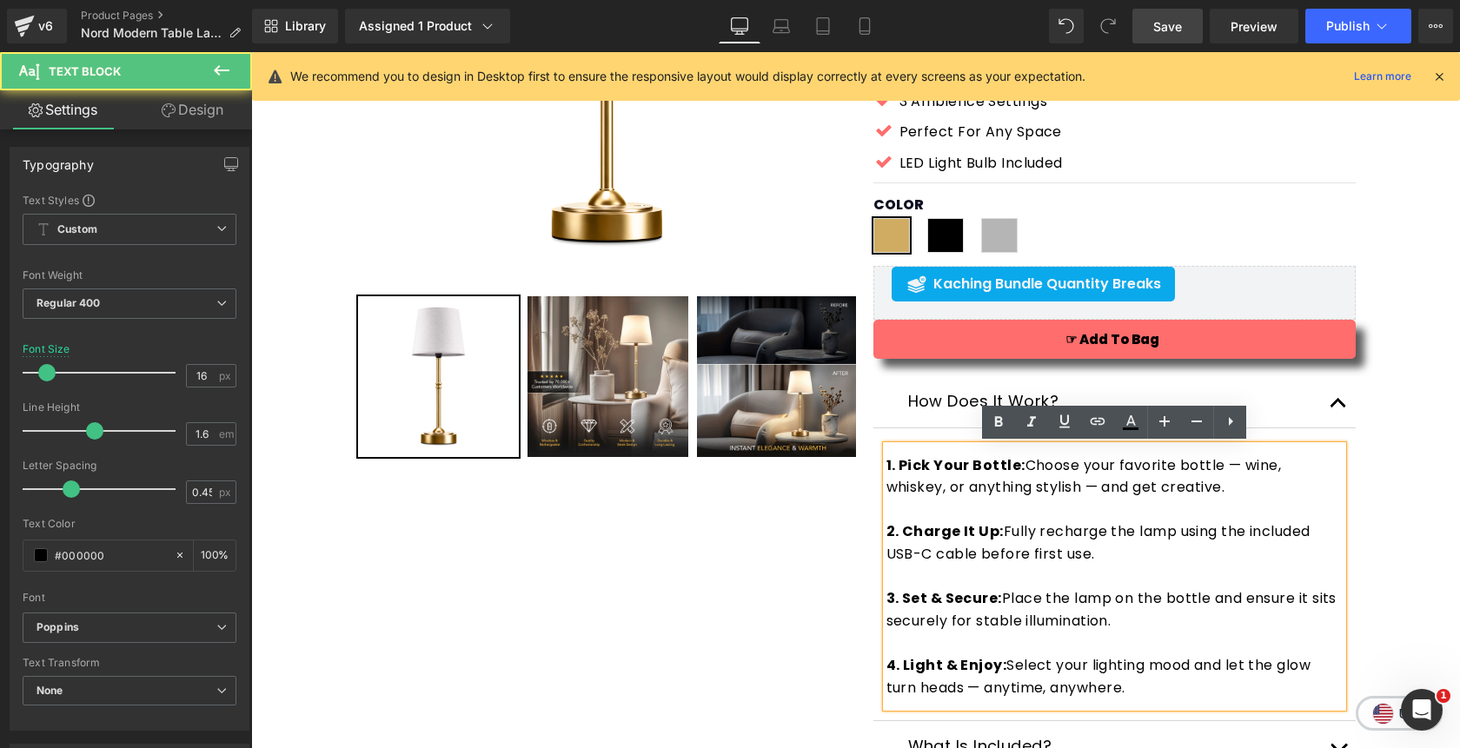
click at [1152, 687] on p "4. Light & Enjoy: Select your lighting mood and let the glow turn heads — anyti…" at bounding box center [1114, 676] width 456 height 44
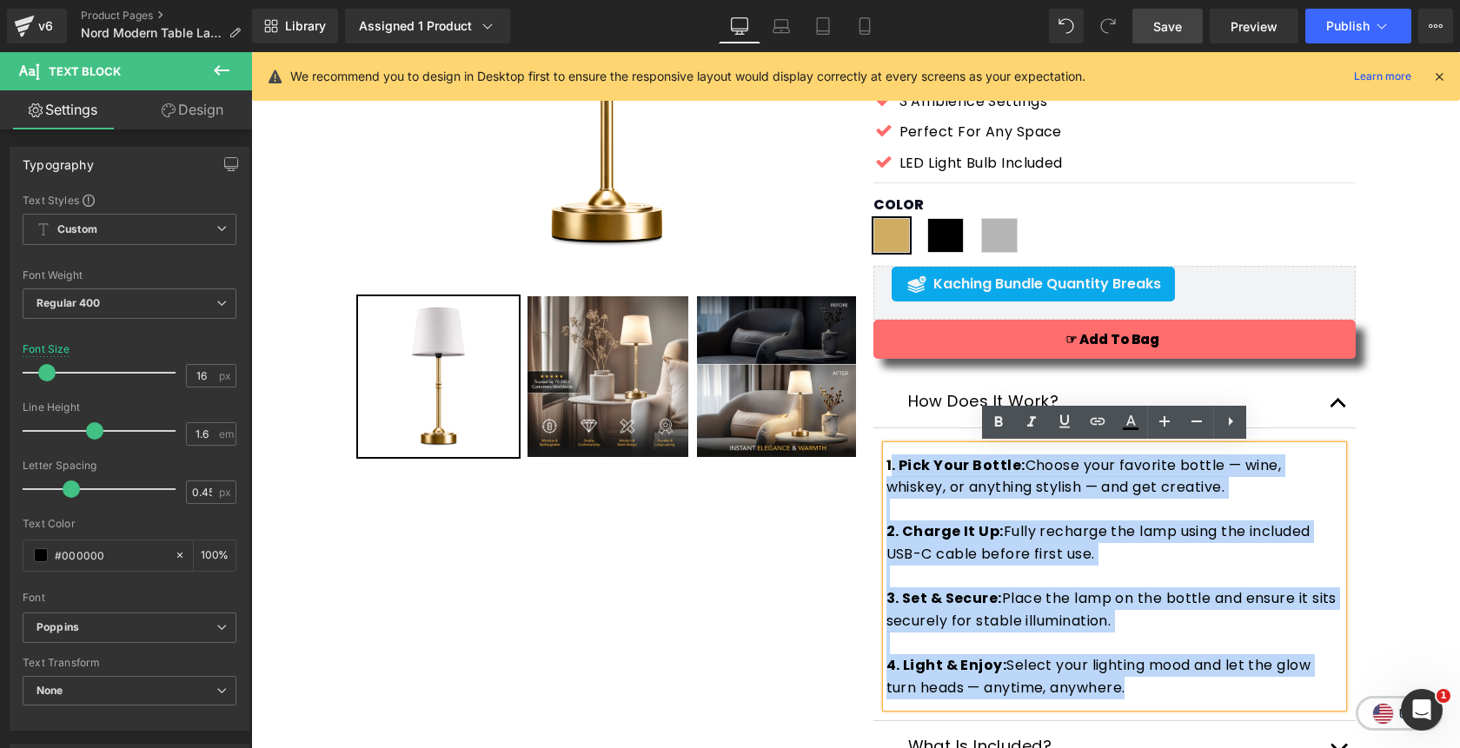
drag, startPoint x: 1152, startPoint y: 687, endPoint x: 889, endPoint y: 461, distance: 347.5
click at [889, 461] on div "1. Pick Your Bottle: Choose your favorite bottle — wine, whiskey, or anything s…" at bounding box center [1114, 577] width 456 height 262
click at [1012, 481] on span "Choose your favorite bottle — wine, whiskey, or anything stylish — and get crea…" at bounding box center [1083, 476] width 395 height 43
drag, startPoint x: 1136, startPoint y: 688, endPoint x: 887, endPoint y: 467, distance: 333.0
click at [887, 467] on div "1. Pick Your Bottle: Choose your favorite bottle — wine, whiskey, or anything s…" at bounding box center [1114, 577] width 456 height 262
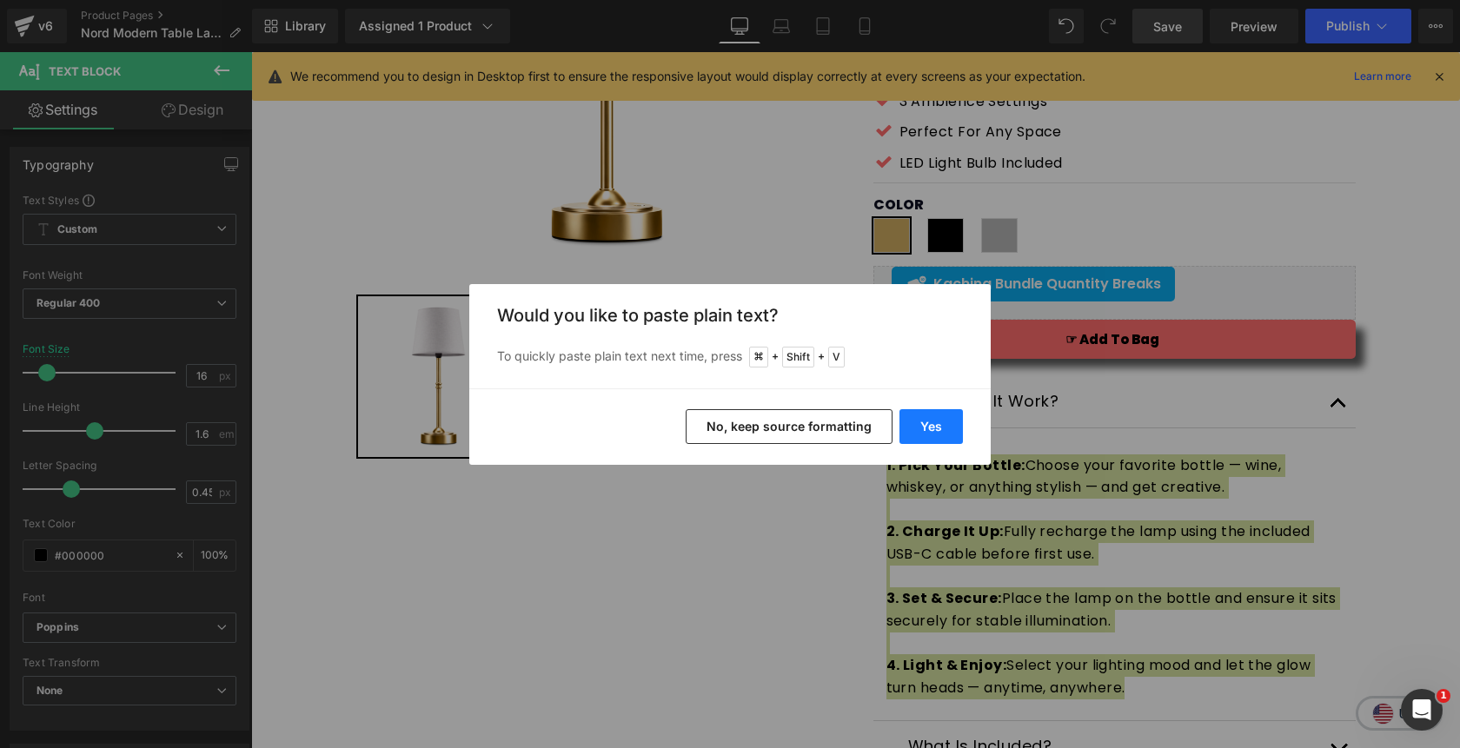
click at [932, 420] on button "Yes" at bounding box center [930, 426] width 63 height 35
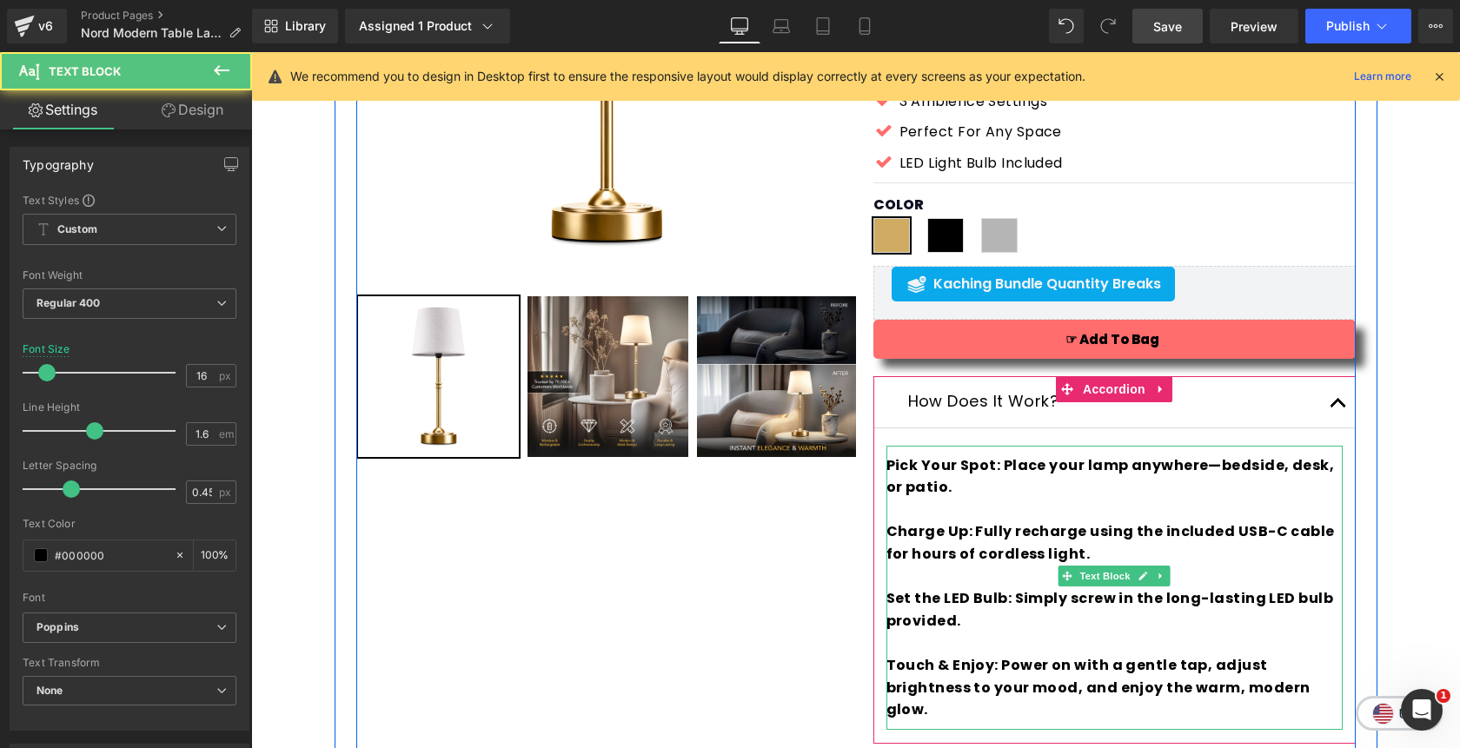
click at [998, 667] on b "Touch & Enjoy: Power on with a gentle tap, adjust brightness to your mood, and …" at bounding box center [1098, 687] width 424 height 64
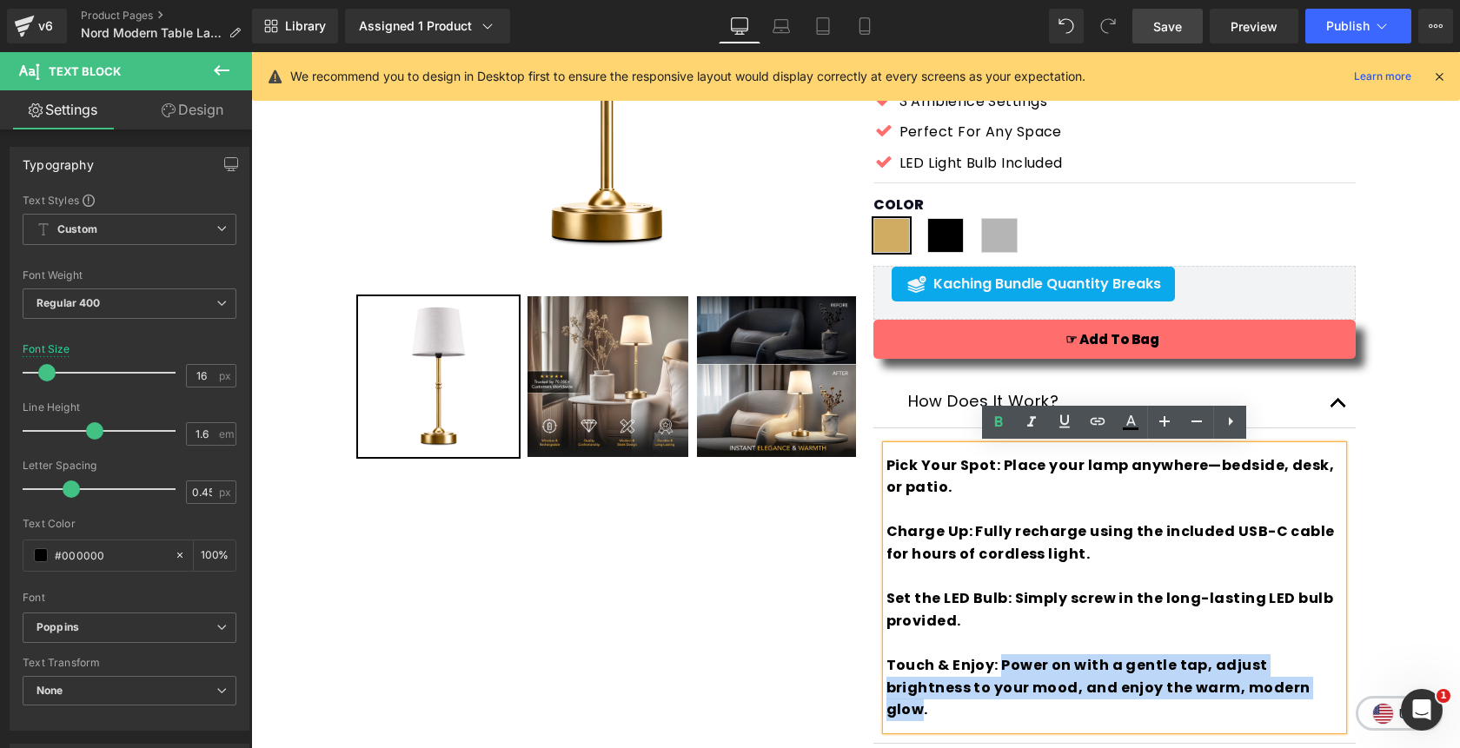
drag, startPoint x: 998, startPoint y: 667, endPoint x: 1251, endPoint y: 691, distance: 254.8
click at [1251, 691] on b "Touch & Enjoy: Power on with a gentle tap, adjust brightness to your mood, and …" at bounding box center [1098, 687] width 424 height 64
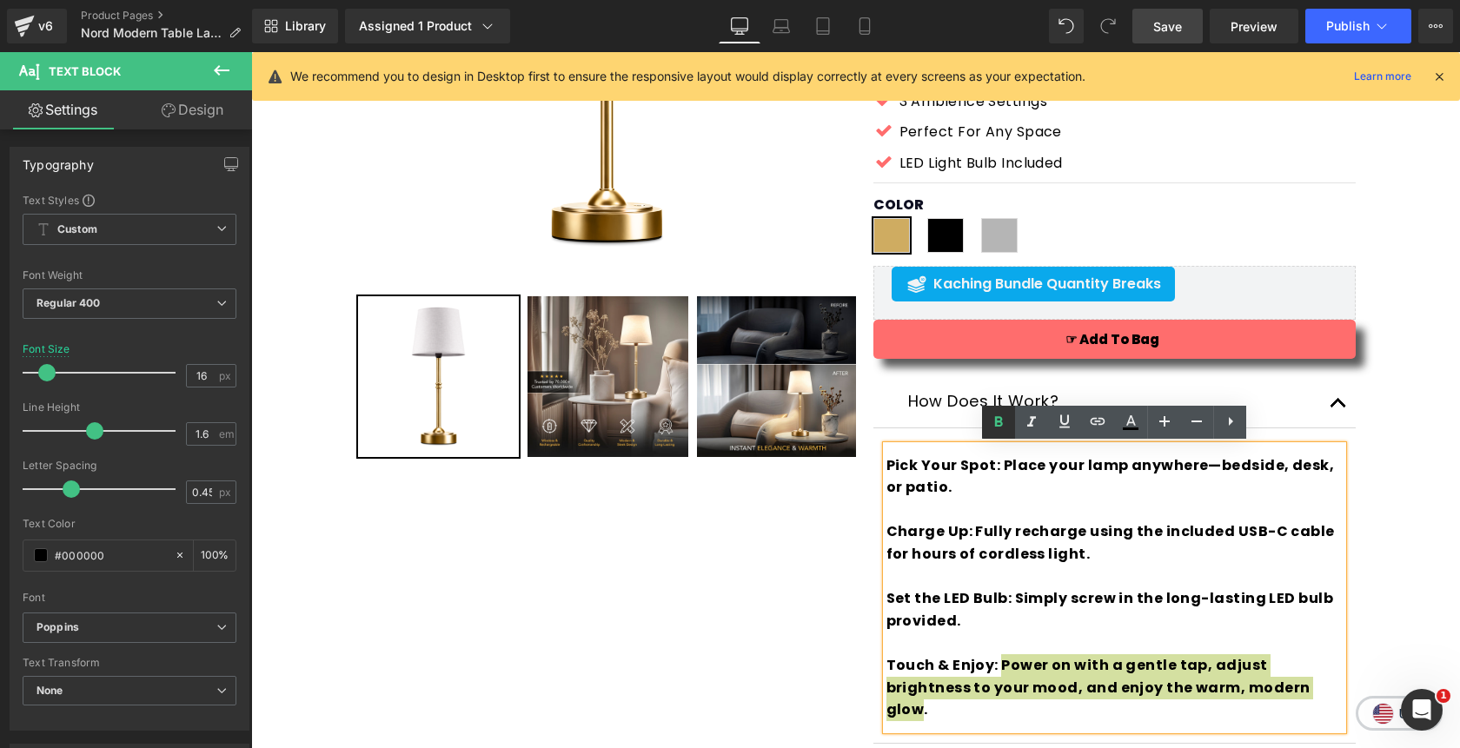
click at [1000, 423] on icon at bounding box center [998, 422] width 21 height 21
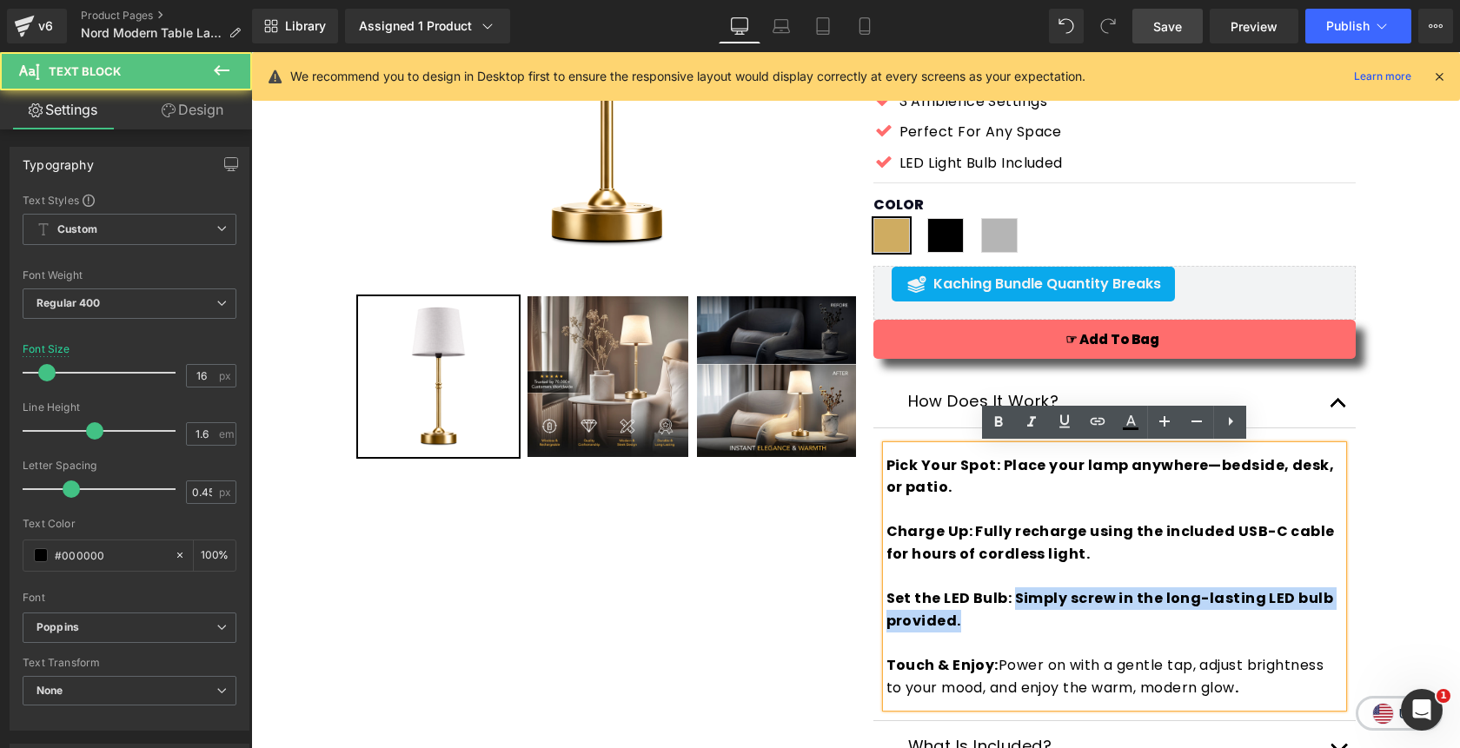
drag, startPoint x: 1013, startPoint y: 598, endPoint x: 1013, endPoint y: 616, distance: 18.2
click at [1013, 616] on p "Set the LED Bulb: Simply screw in the long-lasting LED bulb provided." at bounding box center [1114, 609] width 456 height 44
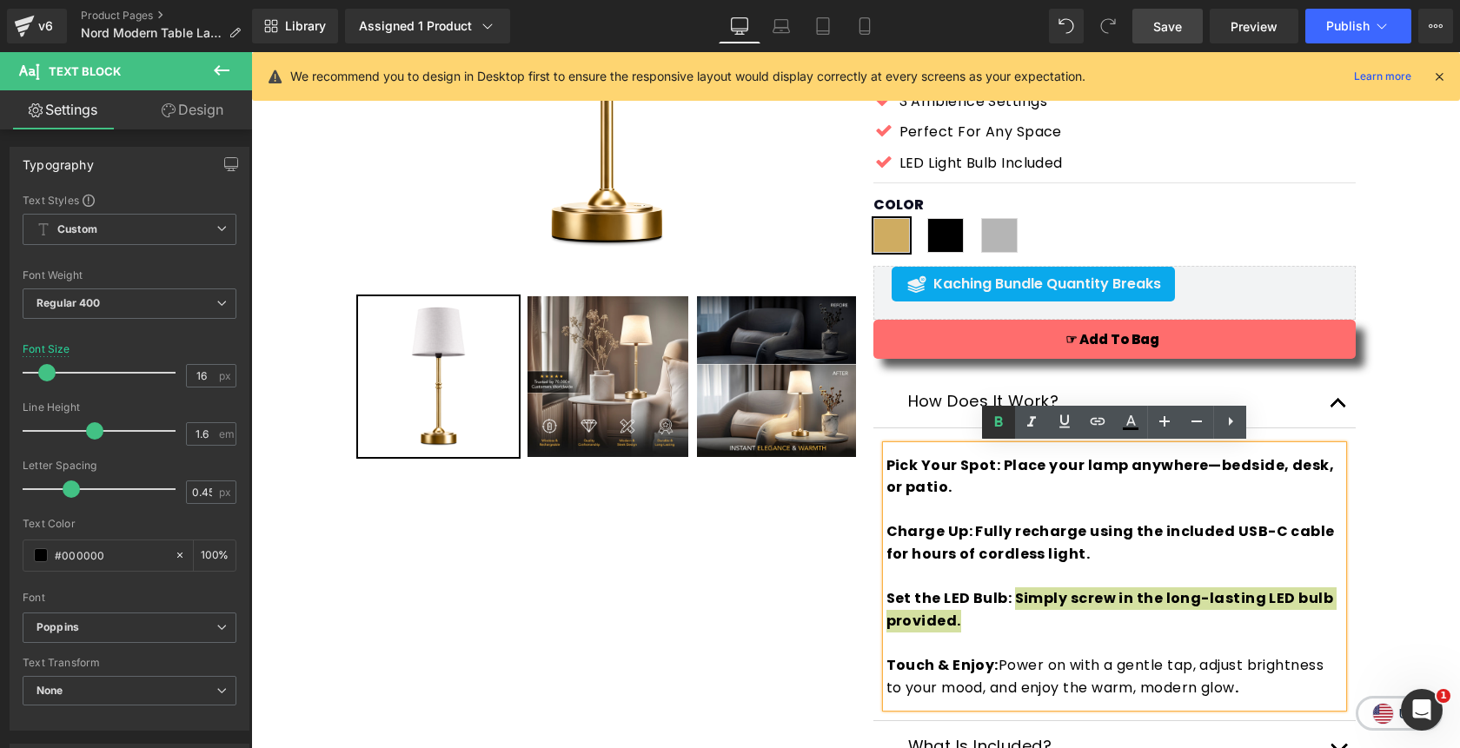
click at [998, 429] on icon at bounding box center [998, 422] width 21 height 21
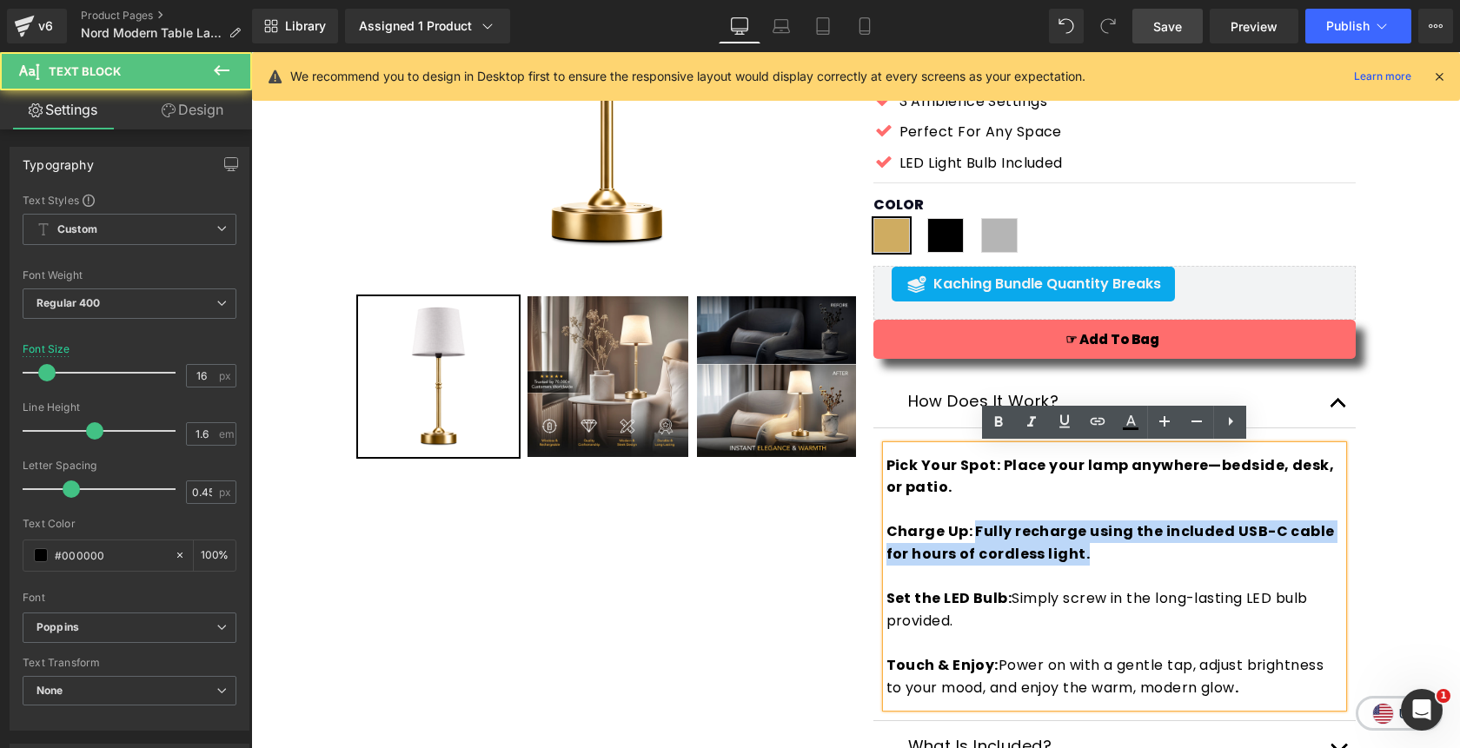
drag, startPoint x: 973, startPoint y: 533, endPoint x: 985, endPoint y: 568, distance: 37.7
click at [985, 568] on div "Pick Your Spot: Place your lamp anywhere—bedside, desk, or patio. Charge Up: Fu…" at bounding box center [1114, 577] width 456 height 262
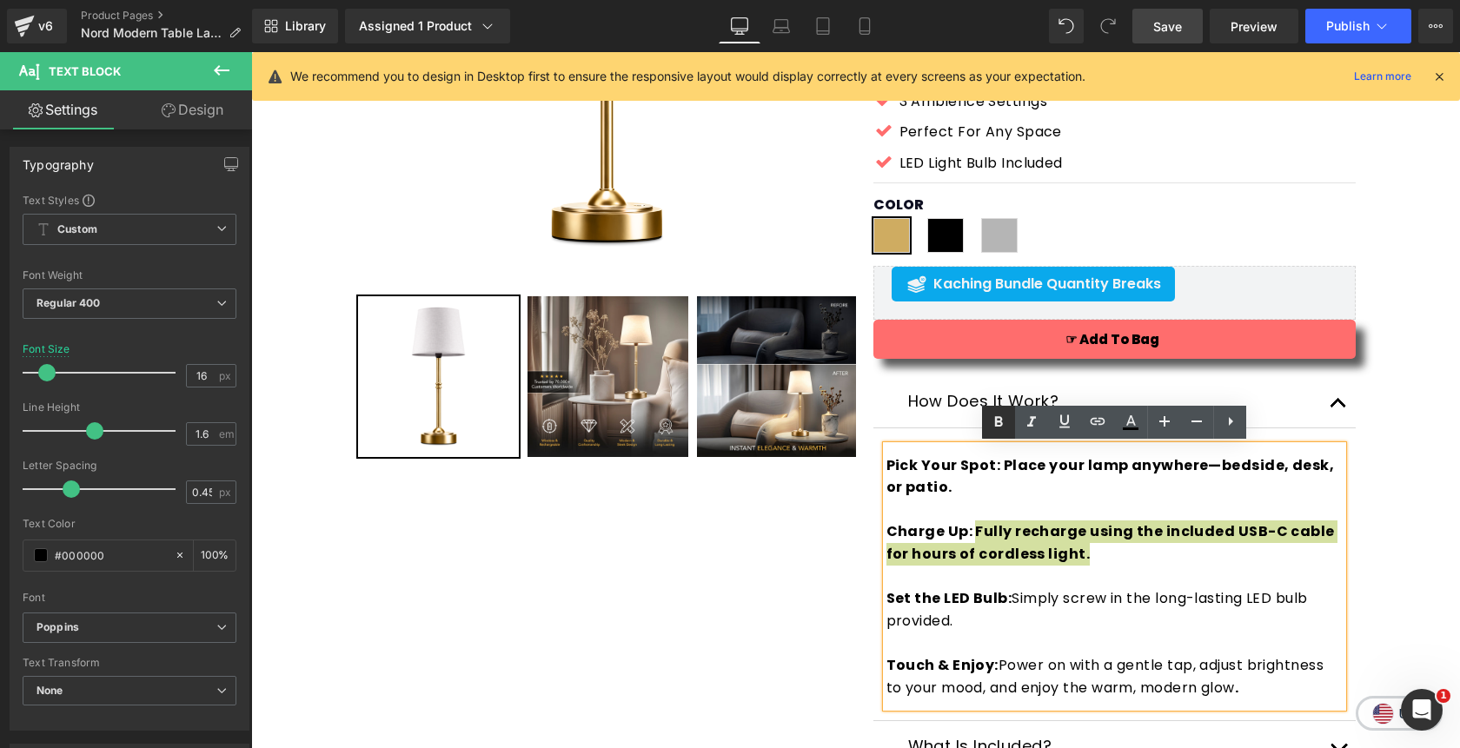
click at [999, 421] on icon at bounding box center [999, 422] width 8 height 10
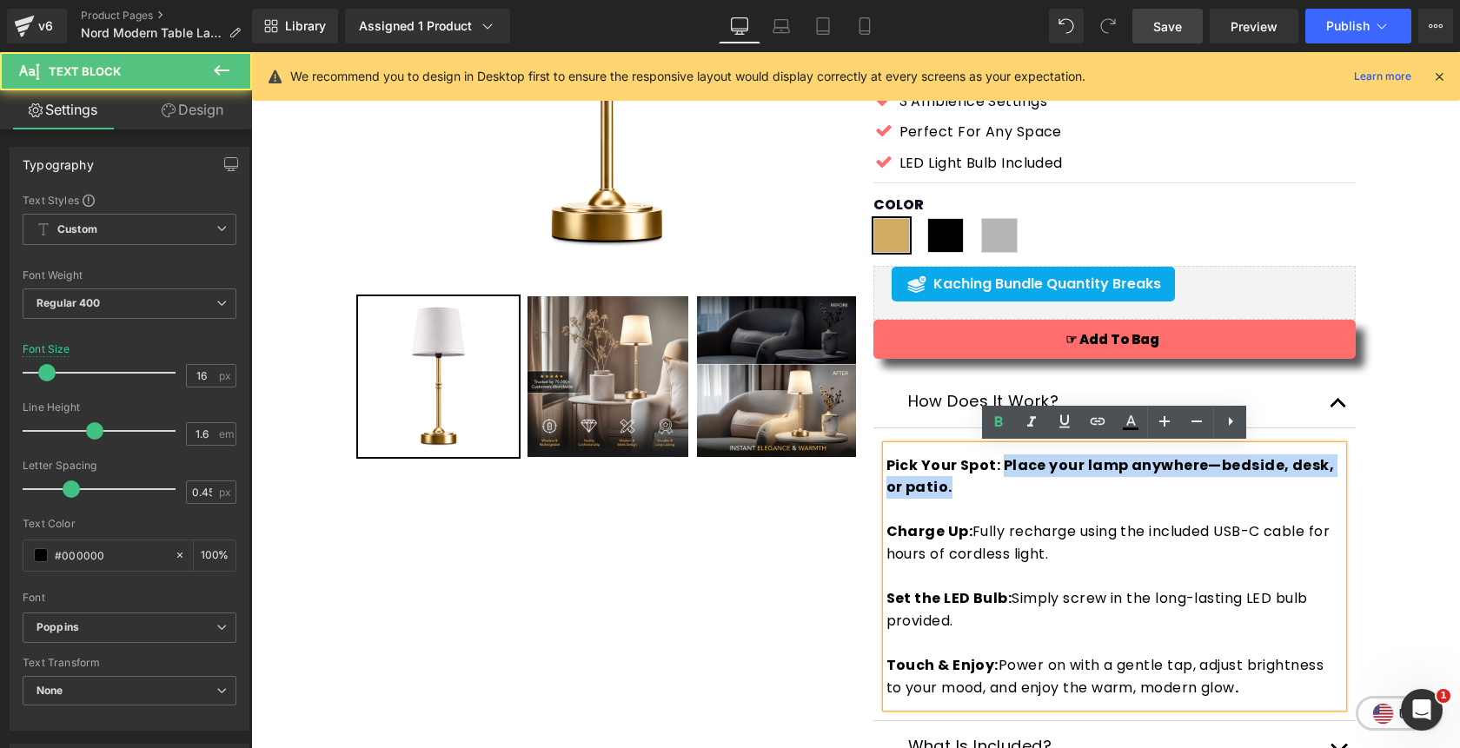
drag, startPoint x: 1003, startPoint y: 469, endPoint x: 1004, endPoint y: 492, distance: 22.6
click at [1004, 492] on p "Pick Your Spot: Place your lamp anywhere—bedside, desk, or patio." at bounding box center [1114, 477] width 456 height 44
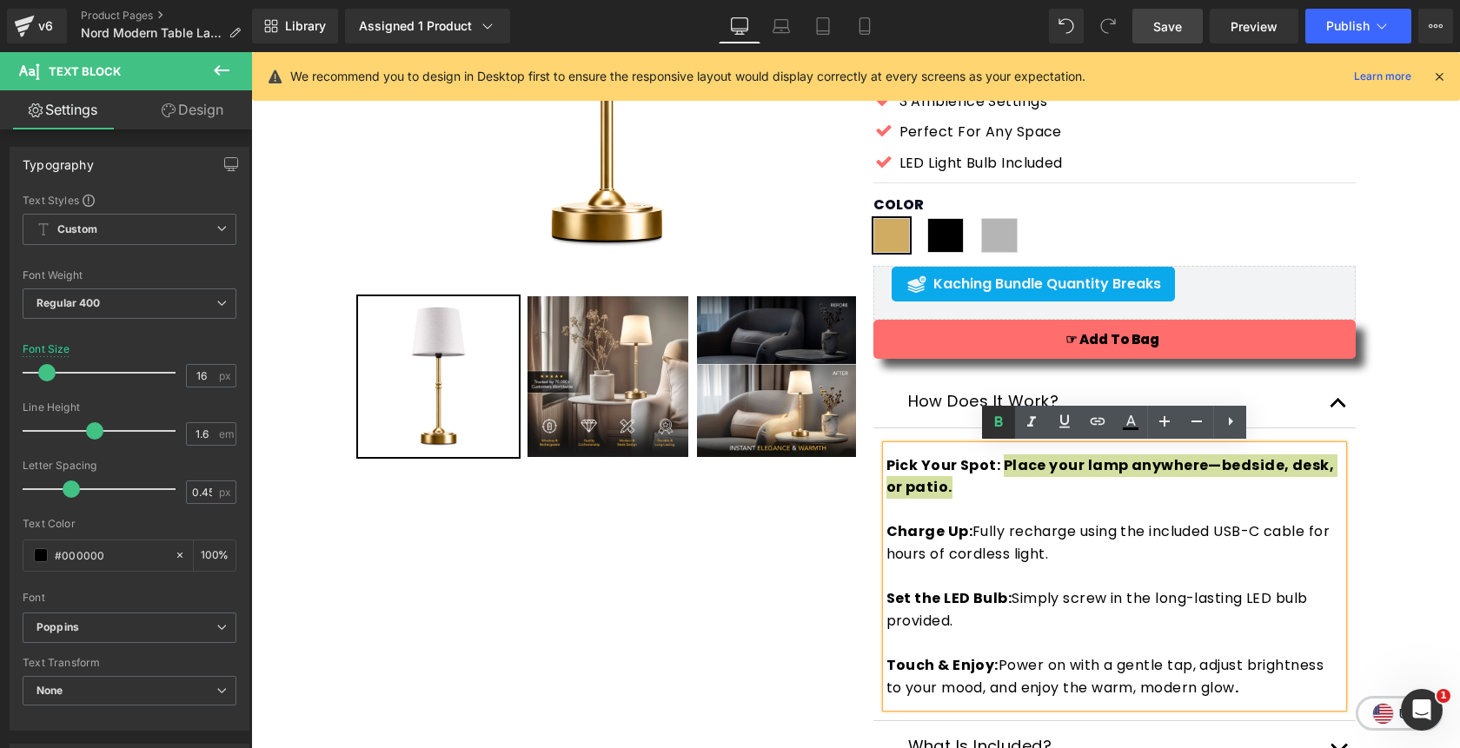
click at [988, 427] on icon at bounding box center [998, 422] width 21 height 21
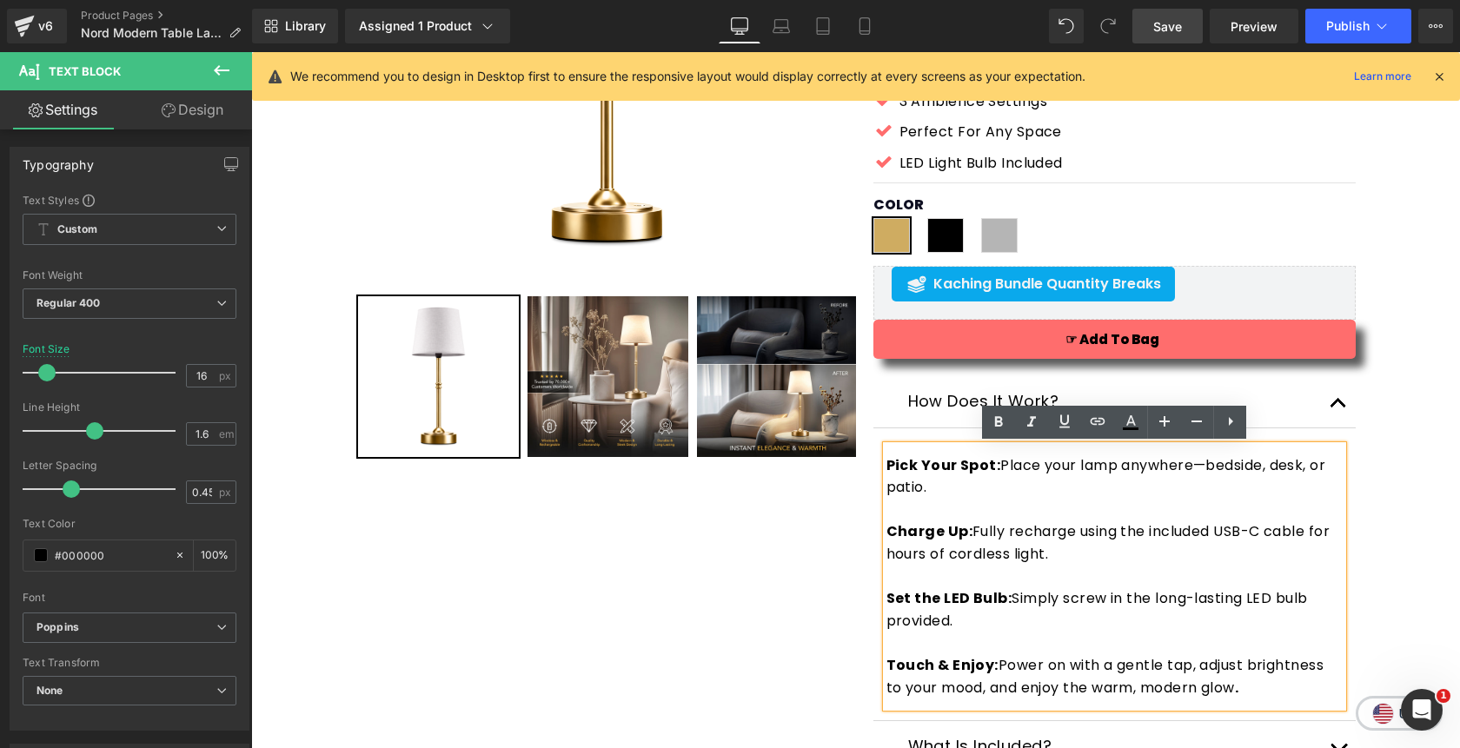
click at [886, 469] on strong "Pick Your Spot:" at bounding box center [943, 465] width 115 height 20
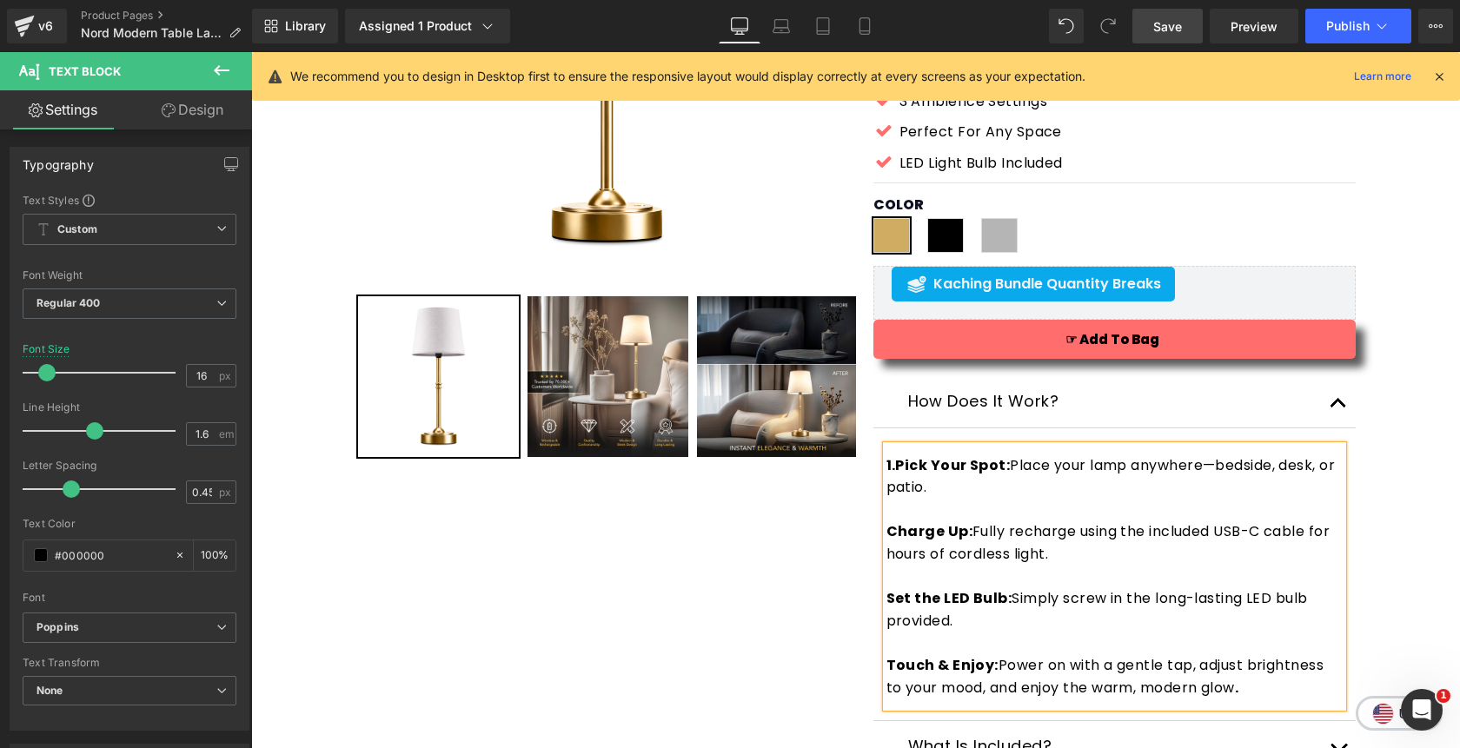
click at [889, 533] on strong "Charge Up:" at bounding box center [929, 531] width 87 height 20
click at [886, 600] on strong "Set the LED Bulb:" at bounding box center [949, 598] width 126 height 20
click at [887, 671] on strong "Touch & Enjoy:" at bounding box center [942, 665] width 112 height 20
click at [1346, 405] on button "button" at bounding box center [1338, 401] width 35 height 51
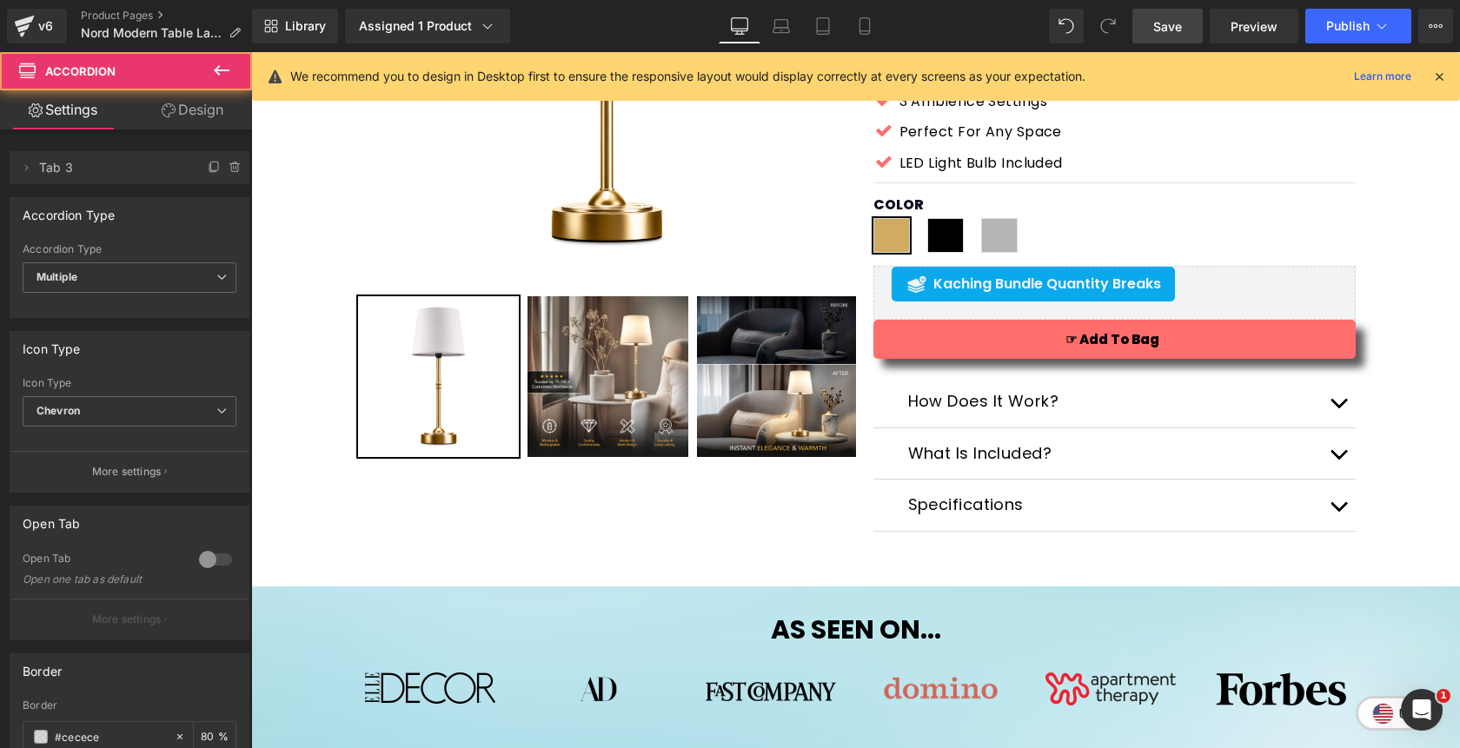
click at [1346, 405] on button "button" at bounding box center [1338, 401] width 35 height 51
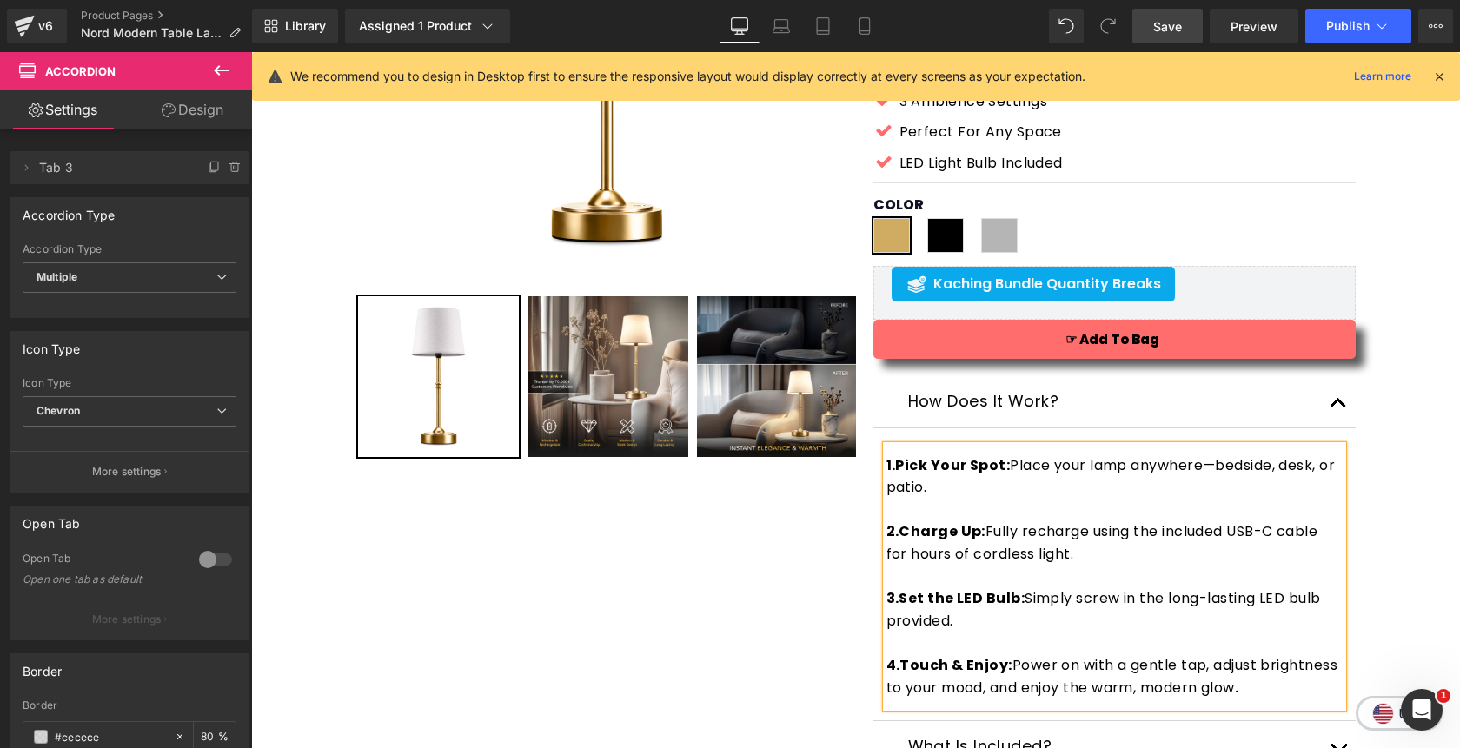
drag, startPoint x: 1187, startPoint y: 30, endPoint x: 833, endPoint y: 82, distance: 357.5
click at [1187, 30] on link "Save" at bounding box center [1167, 26] width 70 height 35
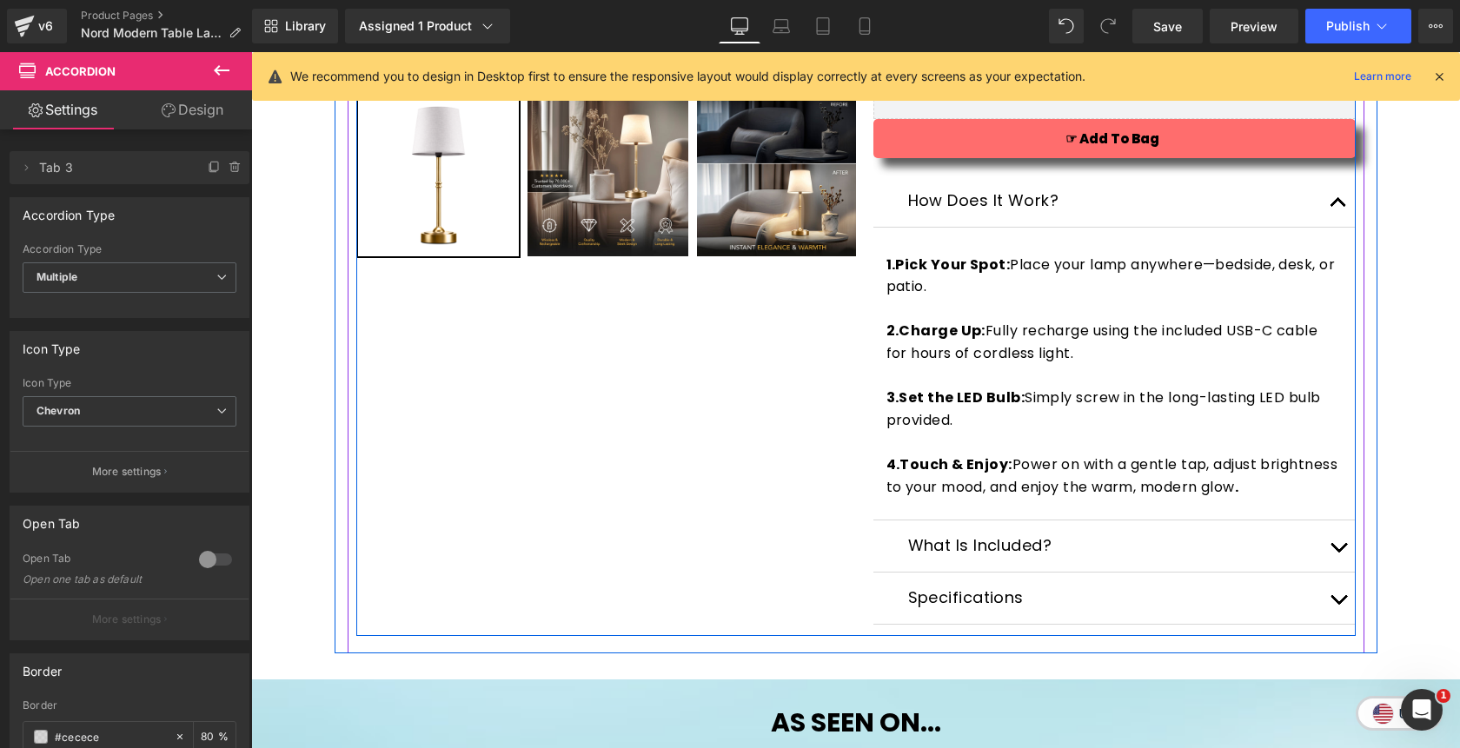
scroll to position [589, 0]
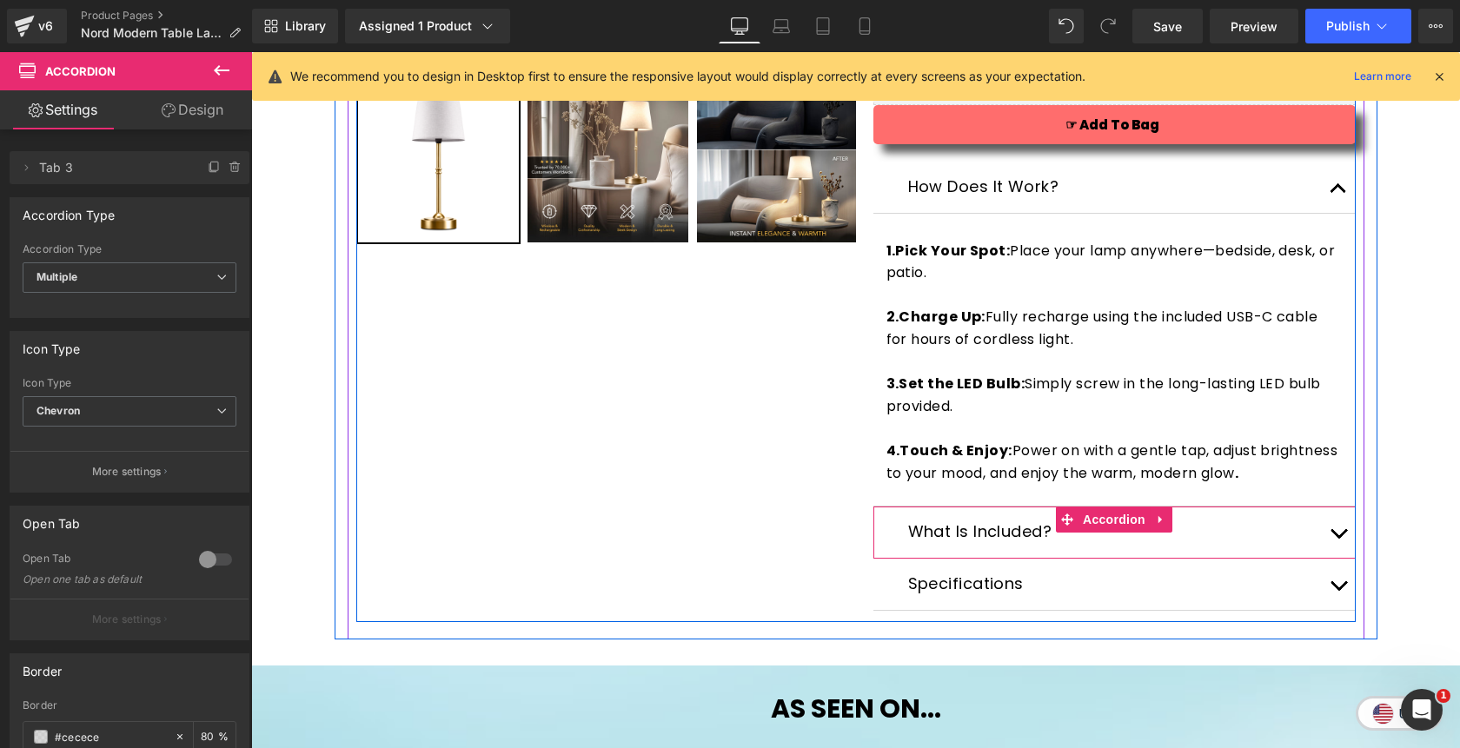
click at [976, 520] on div "What Is Included? Text Block" at bounding box center [1114, 533] width 482 height 52
click at [1333, 528] on button "button" at bounding box center [1338, 532] width 35 height 51
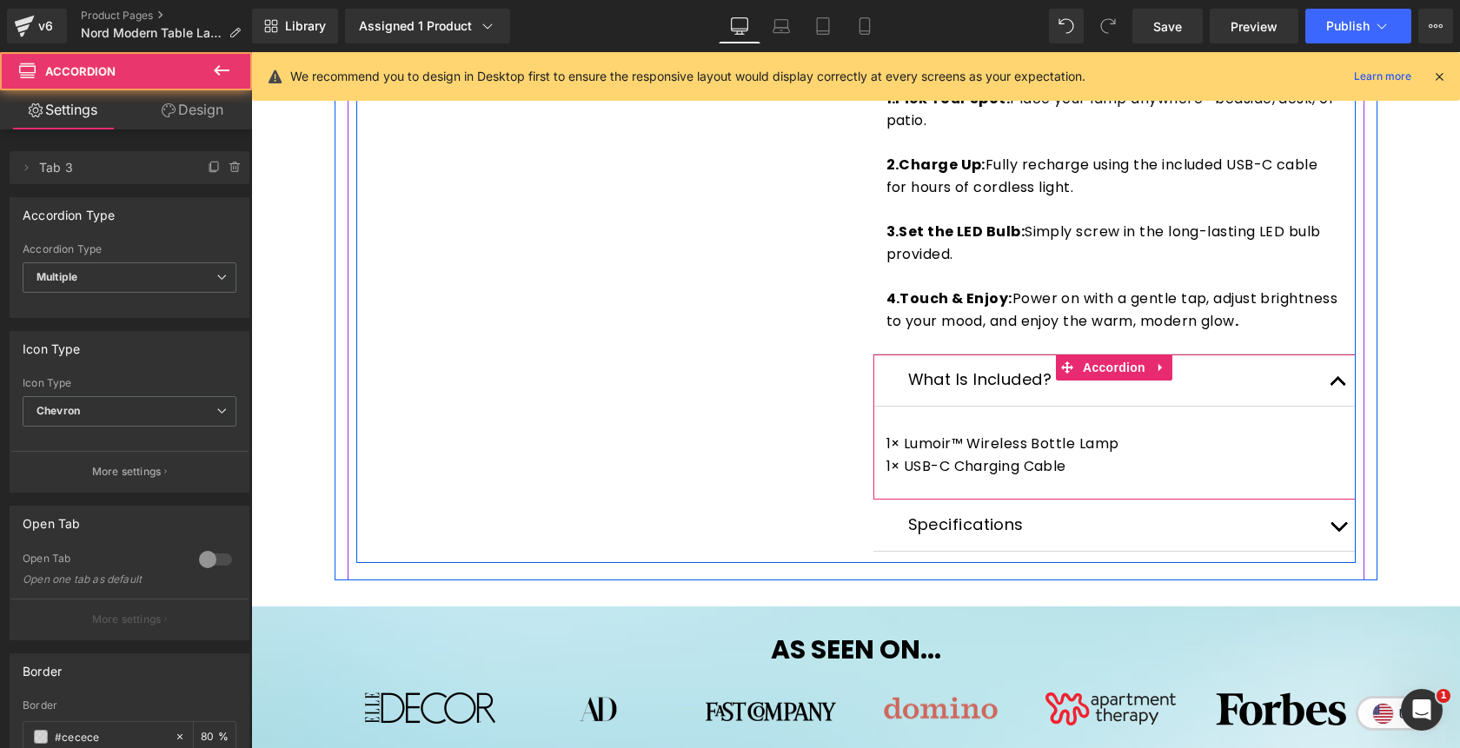
scroll to position [744, 0]
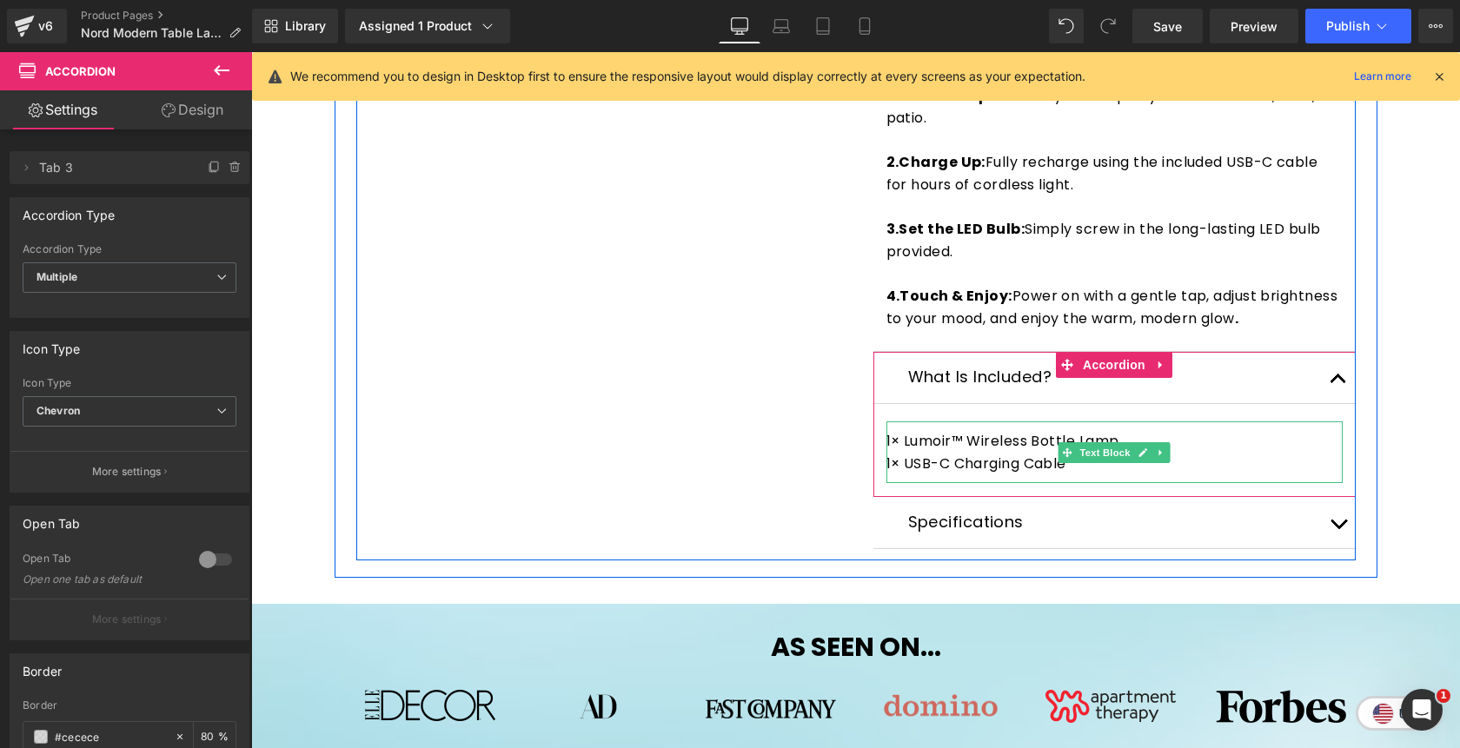
click at [1164, 474] on p "1× USB-C Charging Cable" at bounding box center [1114, 464] width 456 height 23
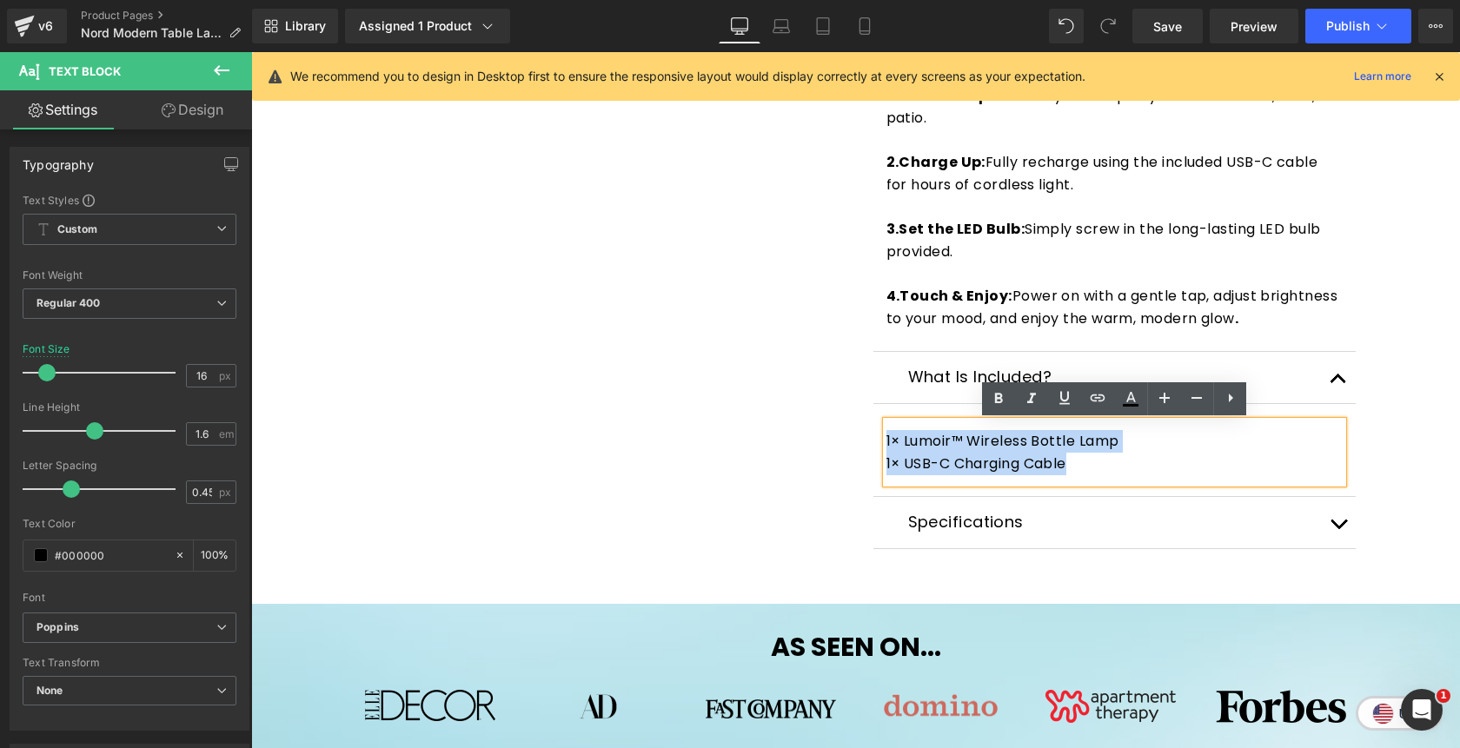
drag, startPoint x: 1100, startPoint y: 473, endPoint x: 876, endPoint y: 445, distance: 225.9
click at [876, 445] on article "Text Block 1× Lumoir™ Wireless Bottle Lamp 1× USB-C Charging Cable Text Block" at bounding box center [1114, 450] width 482 height 93
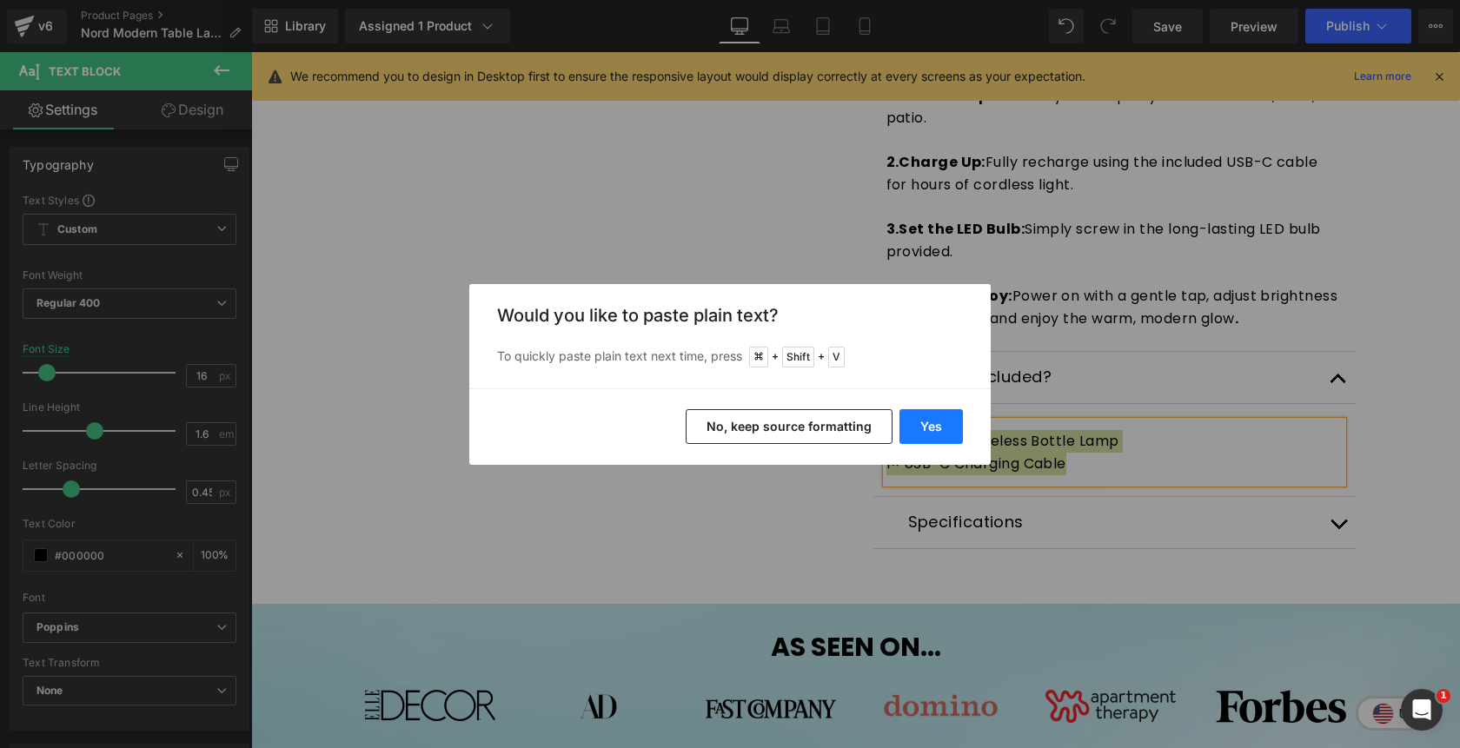
click at [928, 433] on button "Yes" at bounding box center [930, 426] width 63 height 35
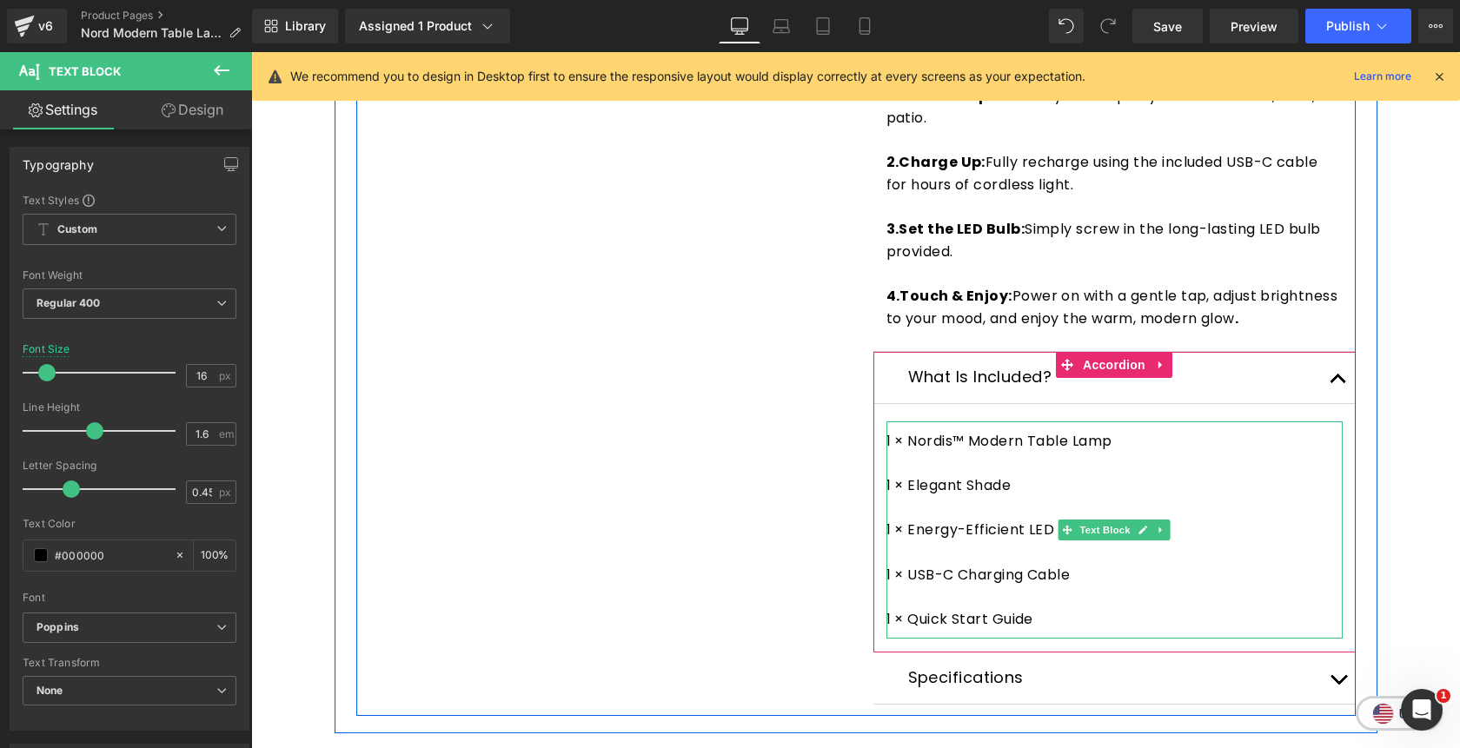
click at [931, 463] on p at bounding box center [1114, 464] width 456 height 23
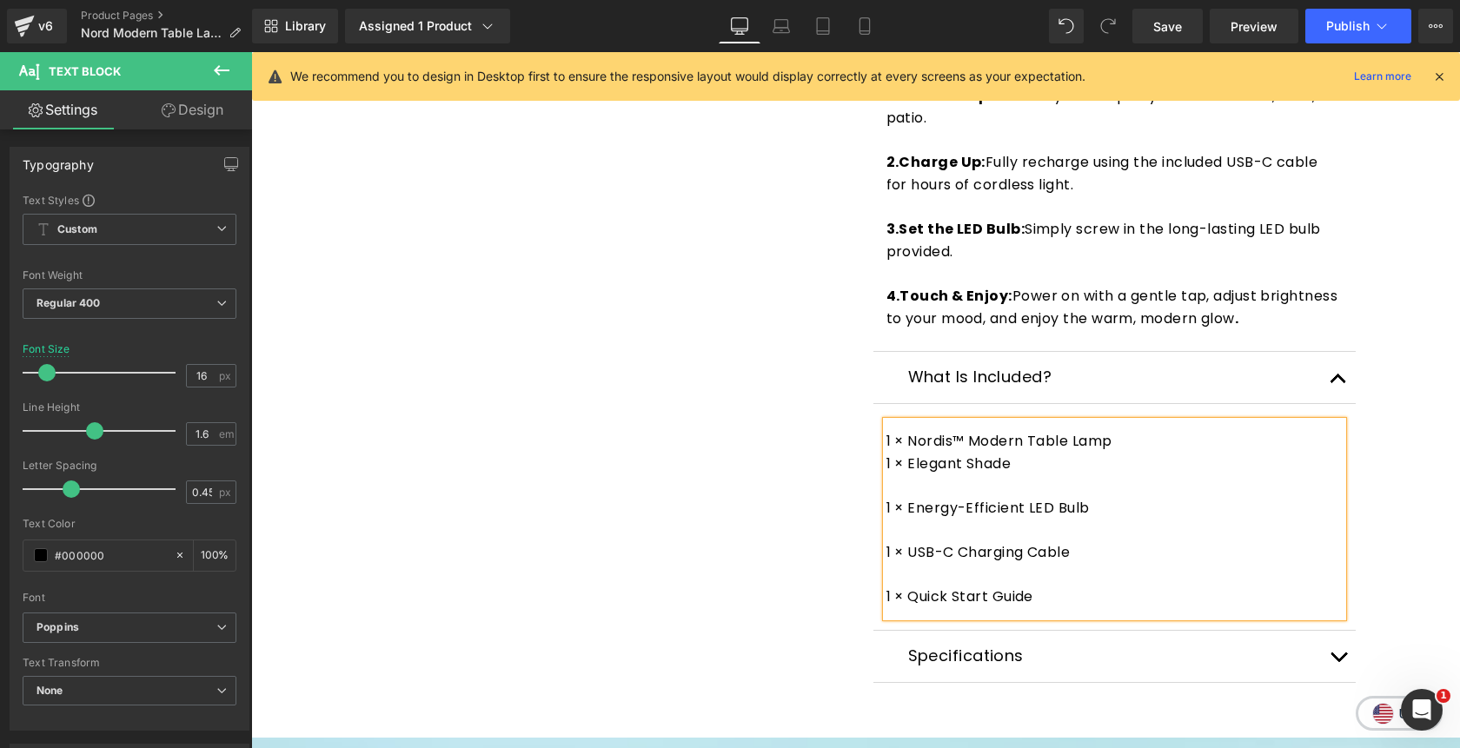
click at [912, 496] on p at bounding box center [1114, 485] width 456 height 23
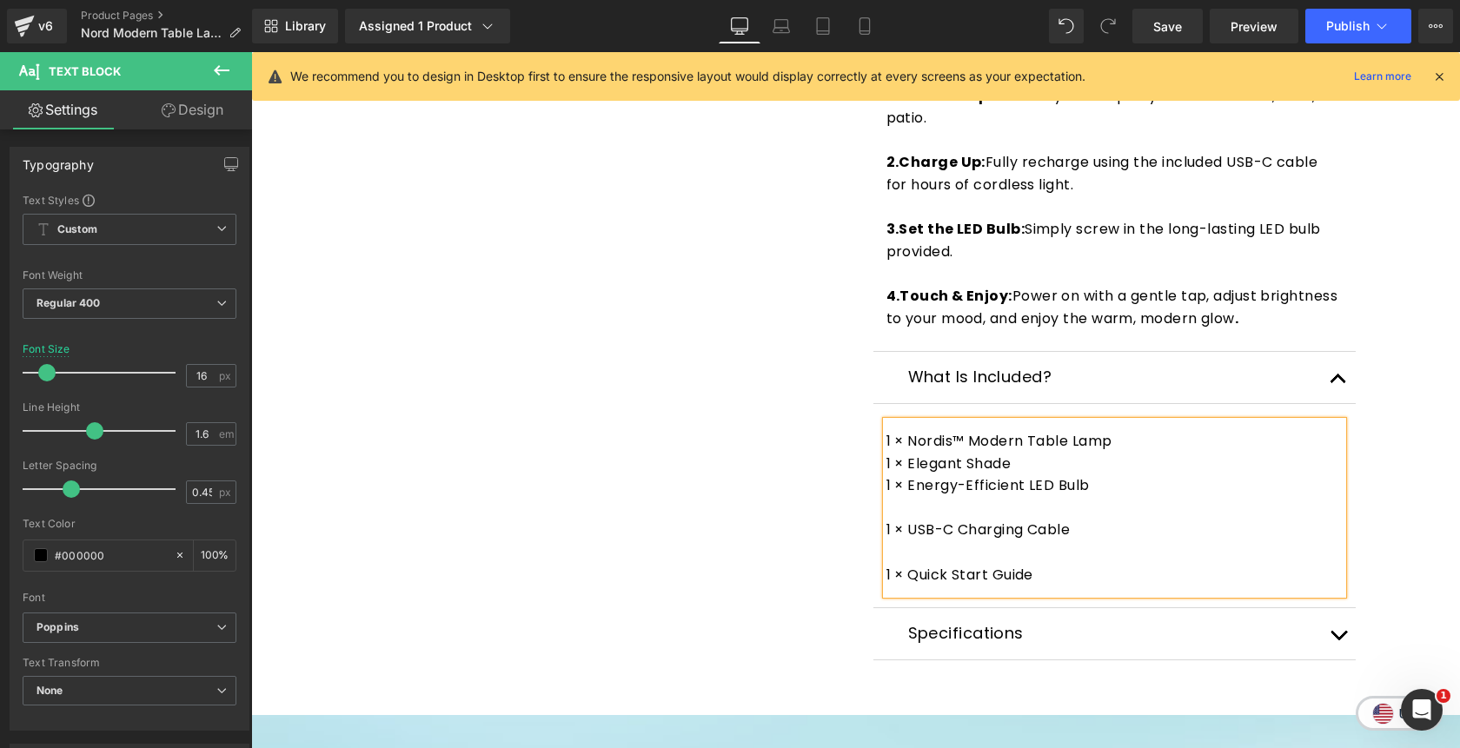
click at [920, 519] on p at bounding box center [1114, 508] width 456 height 23
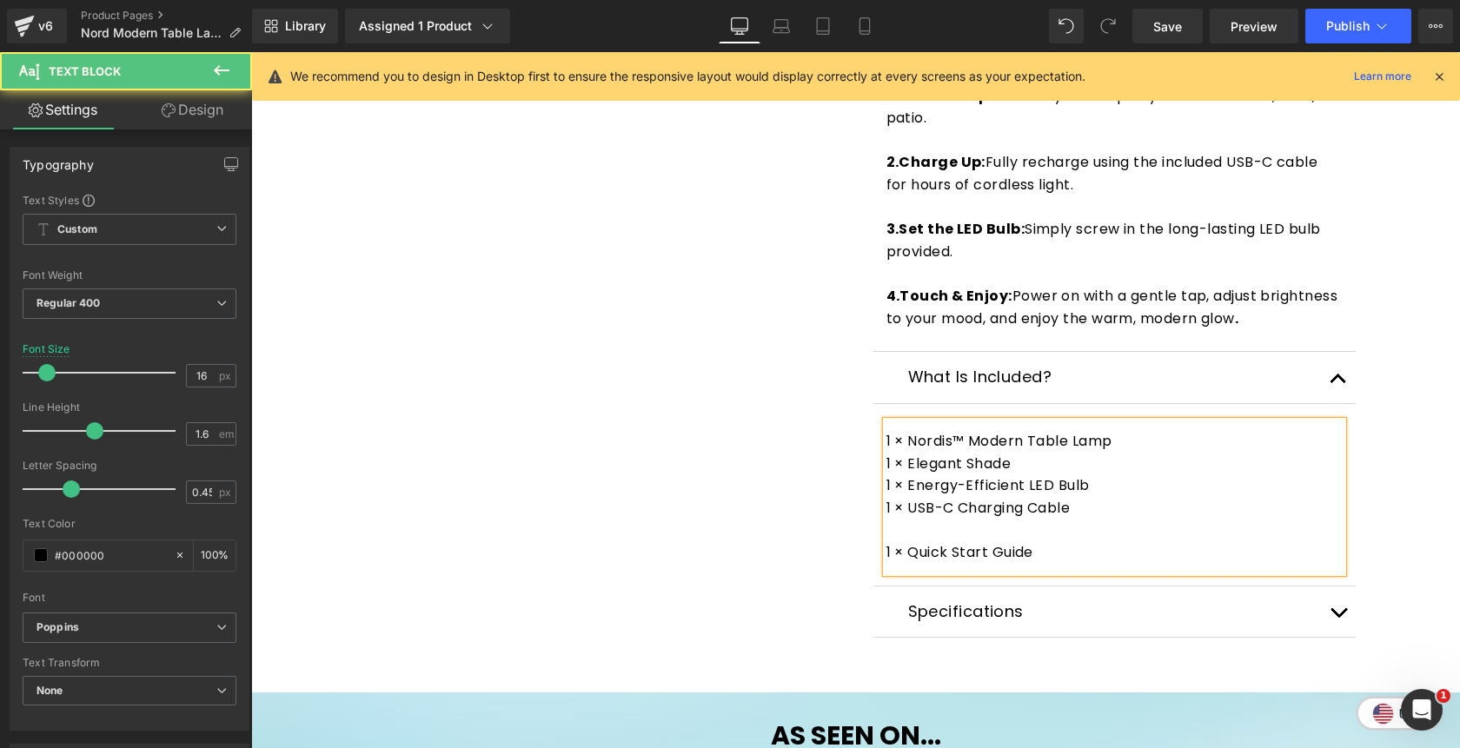
click at [929, 528] on p at bounding box center [1114, 530] width 456 height 23
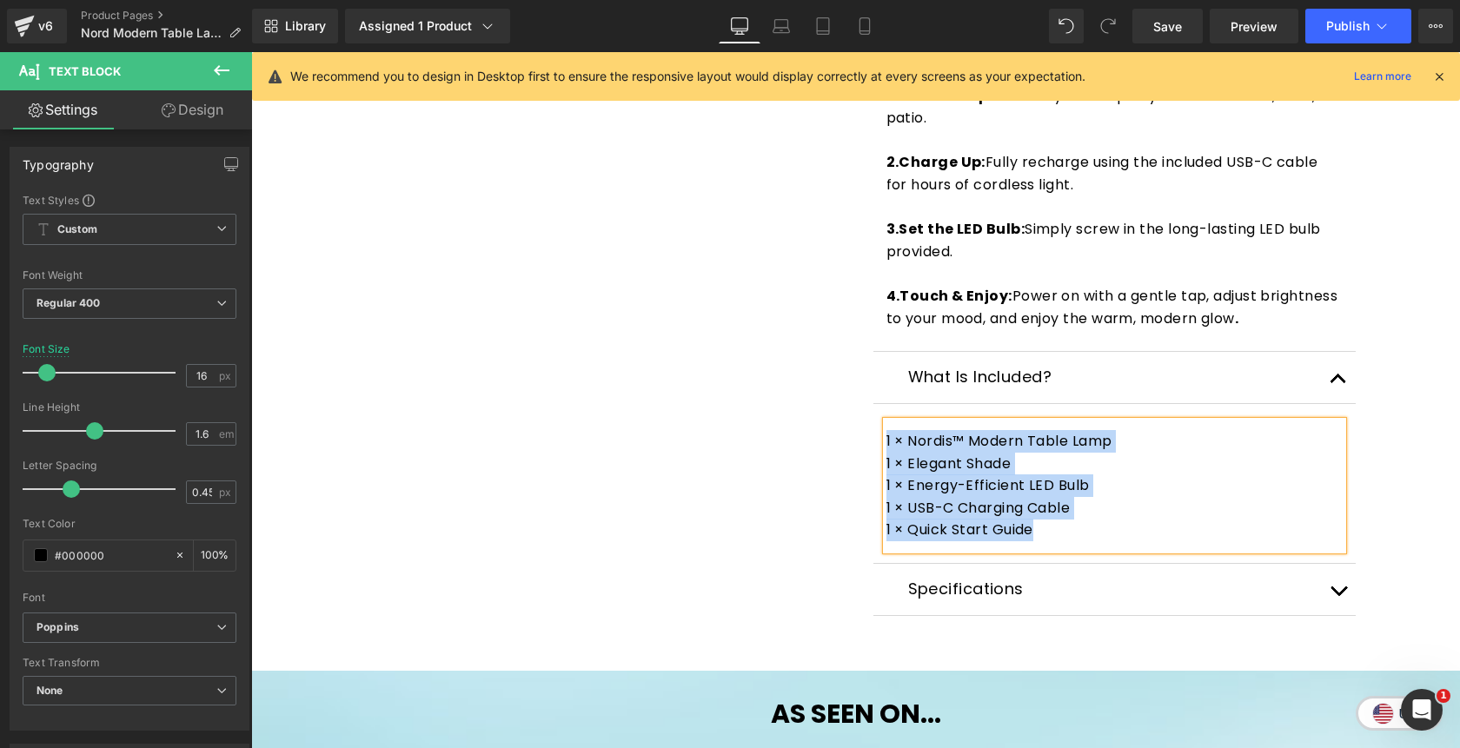
drag, startPoint x: 1046, startPoint y: 540, endPoint x: 886, endPoint y: 438, distance: 189.5
click at [886, 438] on div "1 × Nordis™ Modern Table Lamp 1 × Elegant Shade 1 × Energy-Efficient LED Bulb 1…" at bounding box center [1114, 485] width 456 height 129
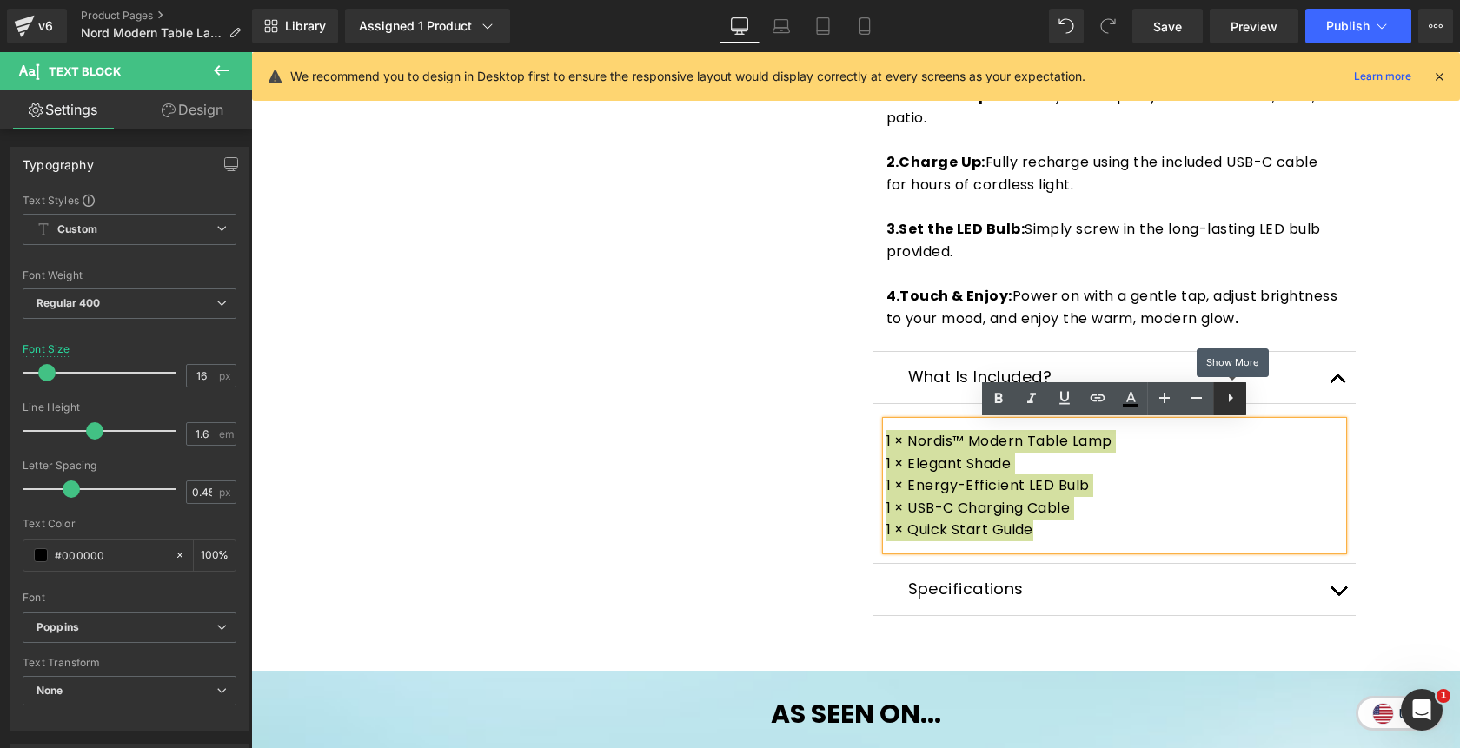
click at [1238, 393] on icon at bounding box center [1230, 398] width 21 height 21
click at [1227, 404] on icon at bounding box center [1229, 398] width 21 height 21
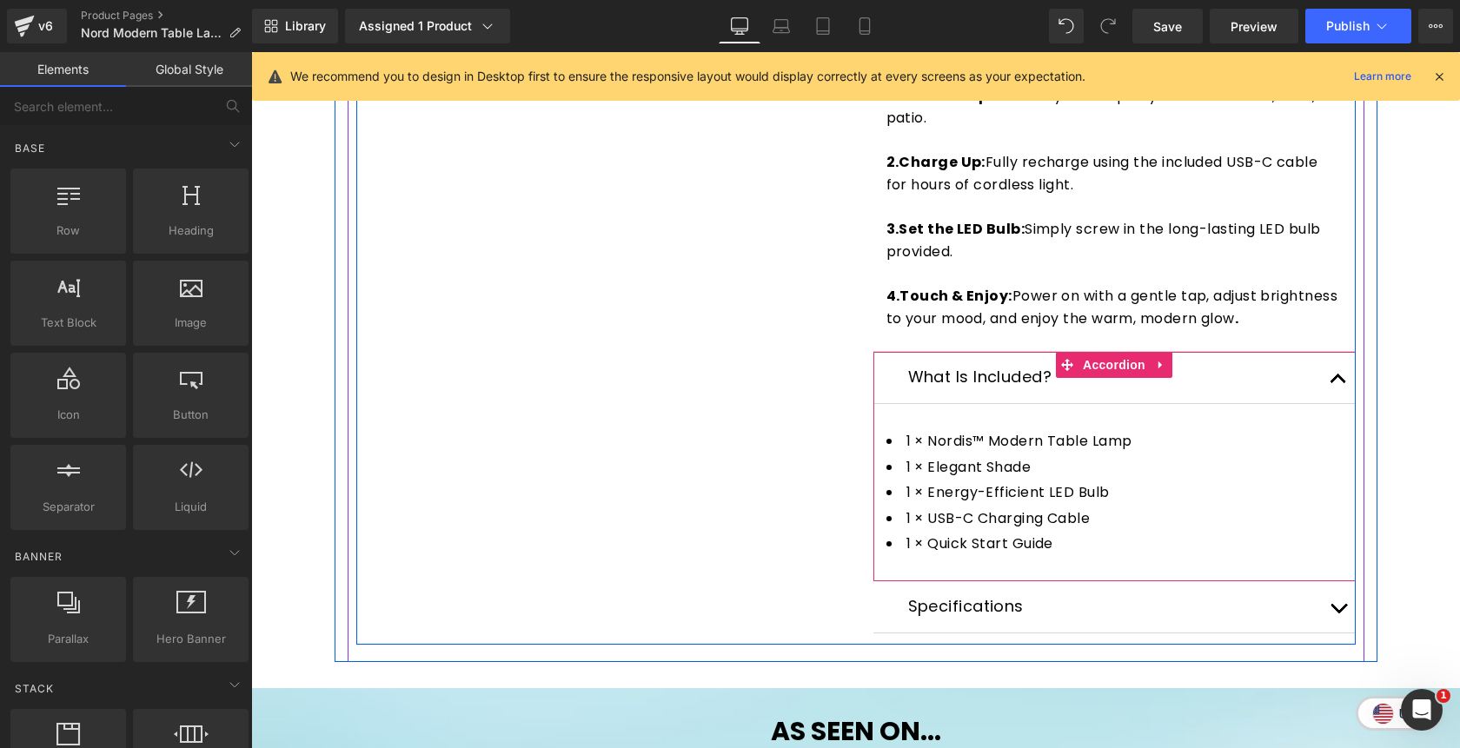
click at [1338, 383] on span "button" at bounding box center [1338, 383] width 0 height 0
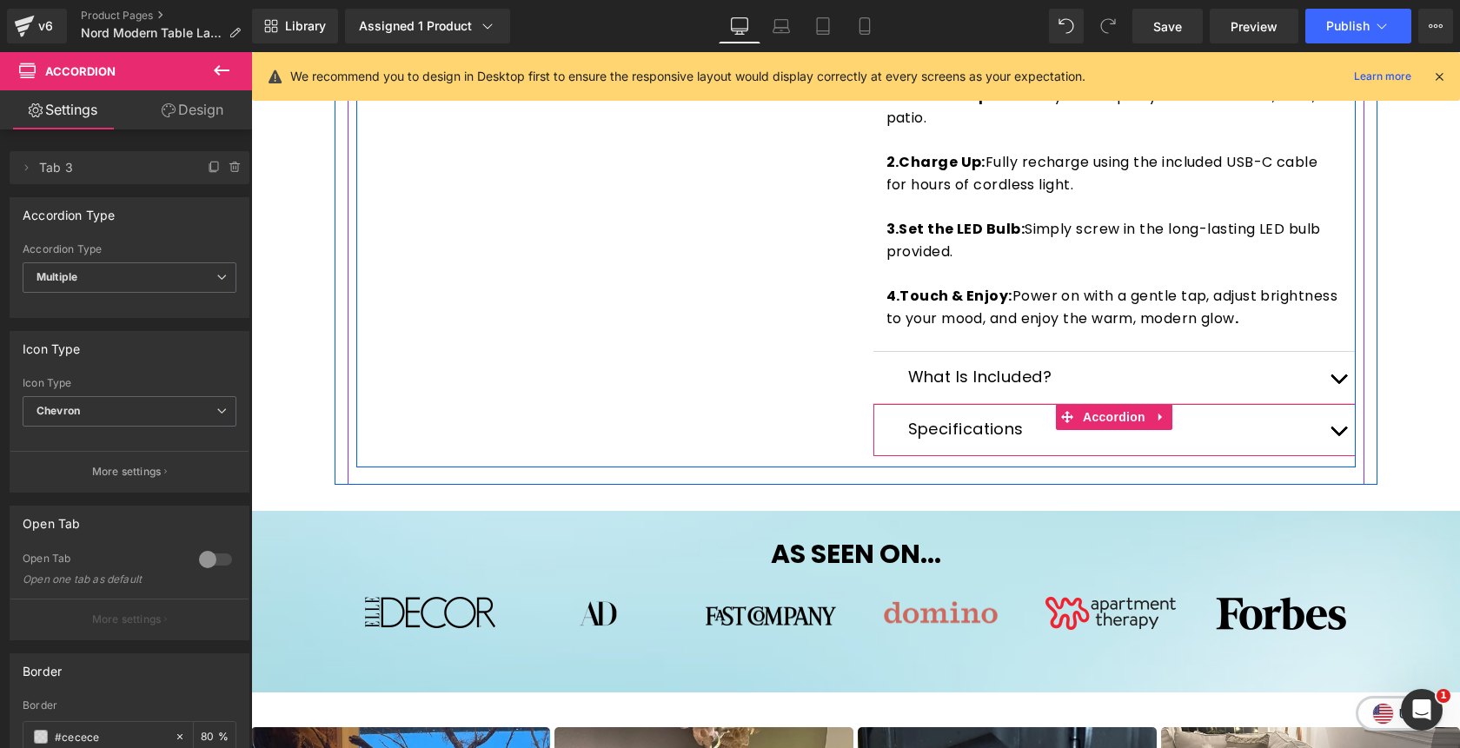
click at [1338, 423] on button "button" at bounding box center [1338, 429] width 35 height 51
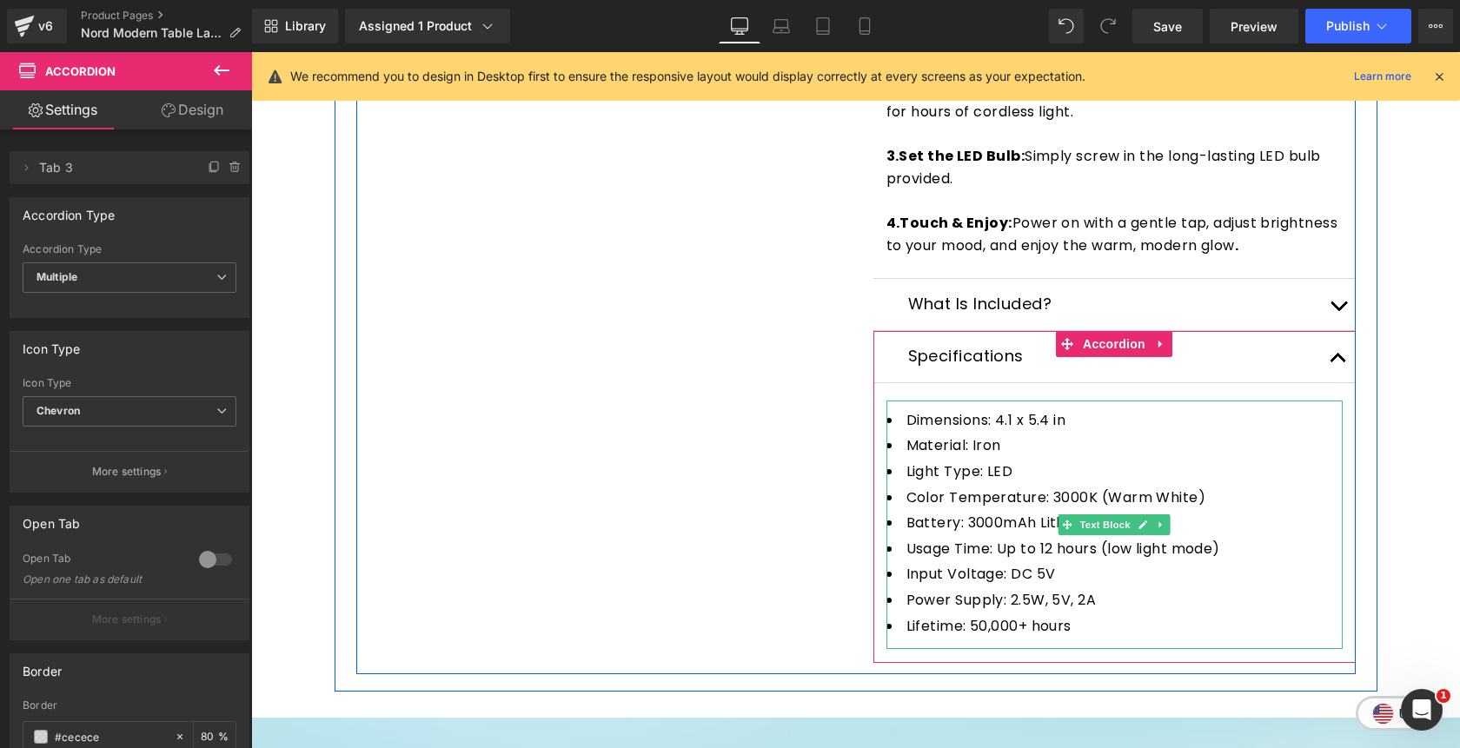
scroll to position [836, 0]
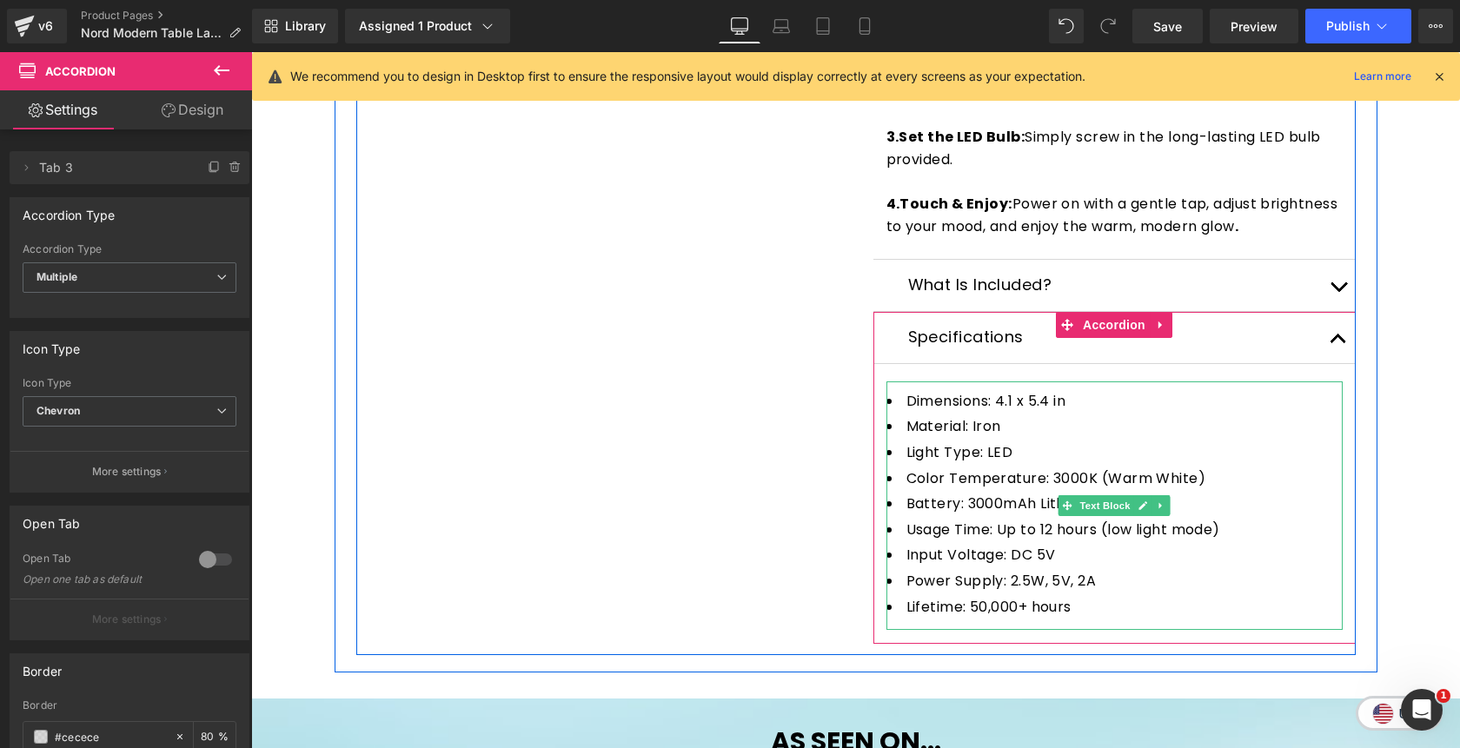
click at [1105, 609] on li "Lifetime: 50,000+ hours" at bounding box center [1114, 607] width 456 height 23
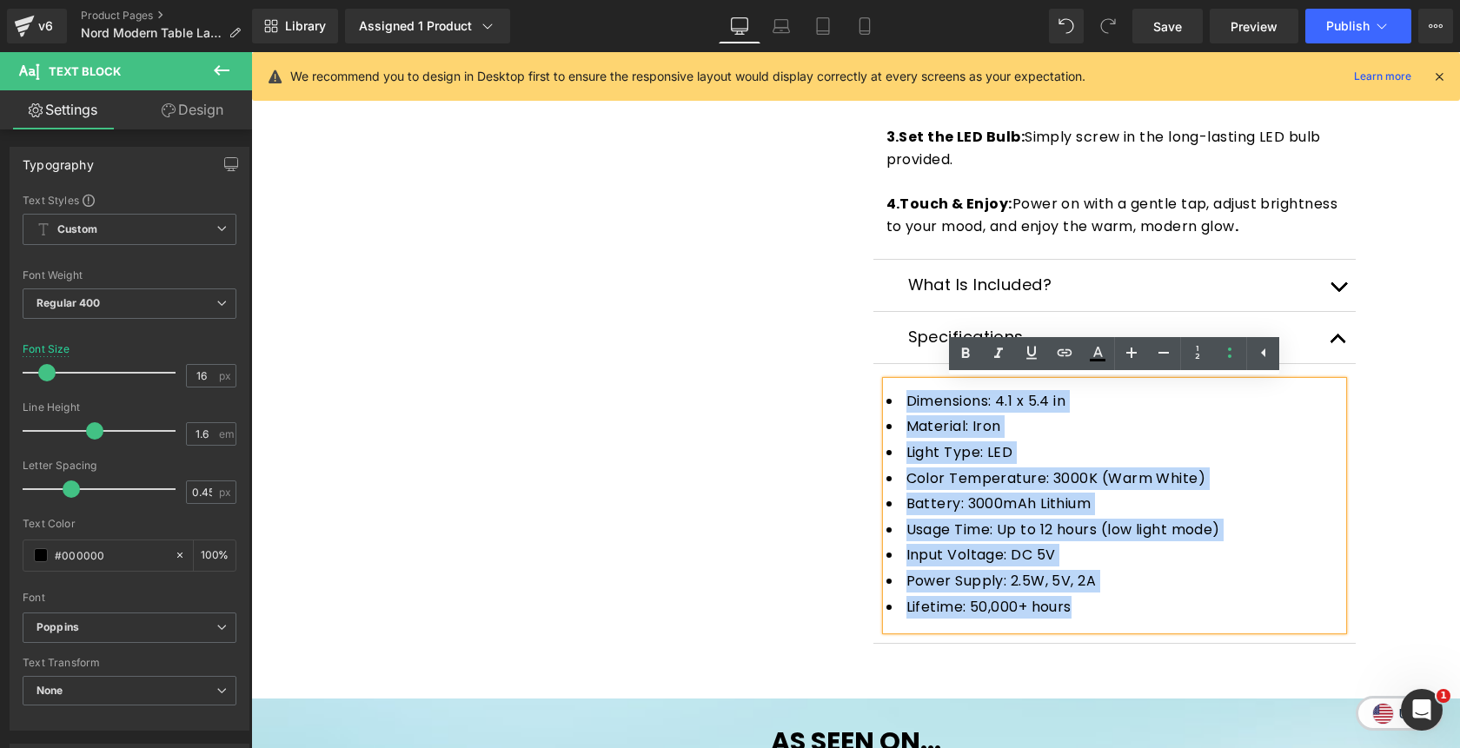
drag, startPoint x: 1105, startPoint y: 609, endPoint x: 893, endPoint y: 400, distance: 297.4
click at [893, 400] on ul "Dimensions: 4.1 x 5.4 in Material: Iron Light Type: LED Color Temperature: 3000…" at bounding box center [1114, 504] width 456 height 228
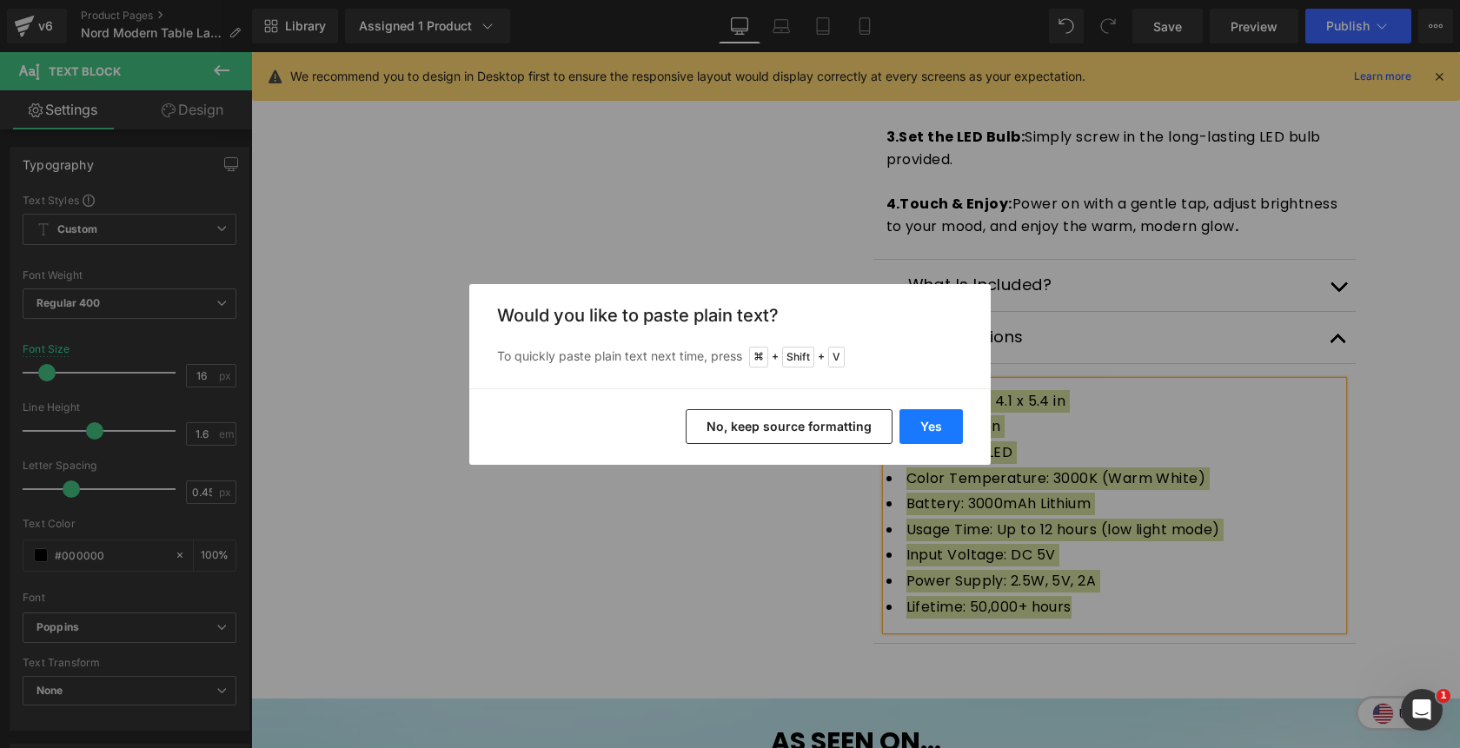
click at [913, 414] on button "Yes" at bounding box center [930, 426] width 63 height 35
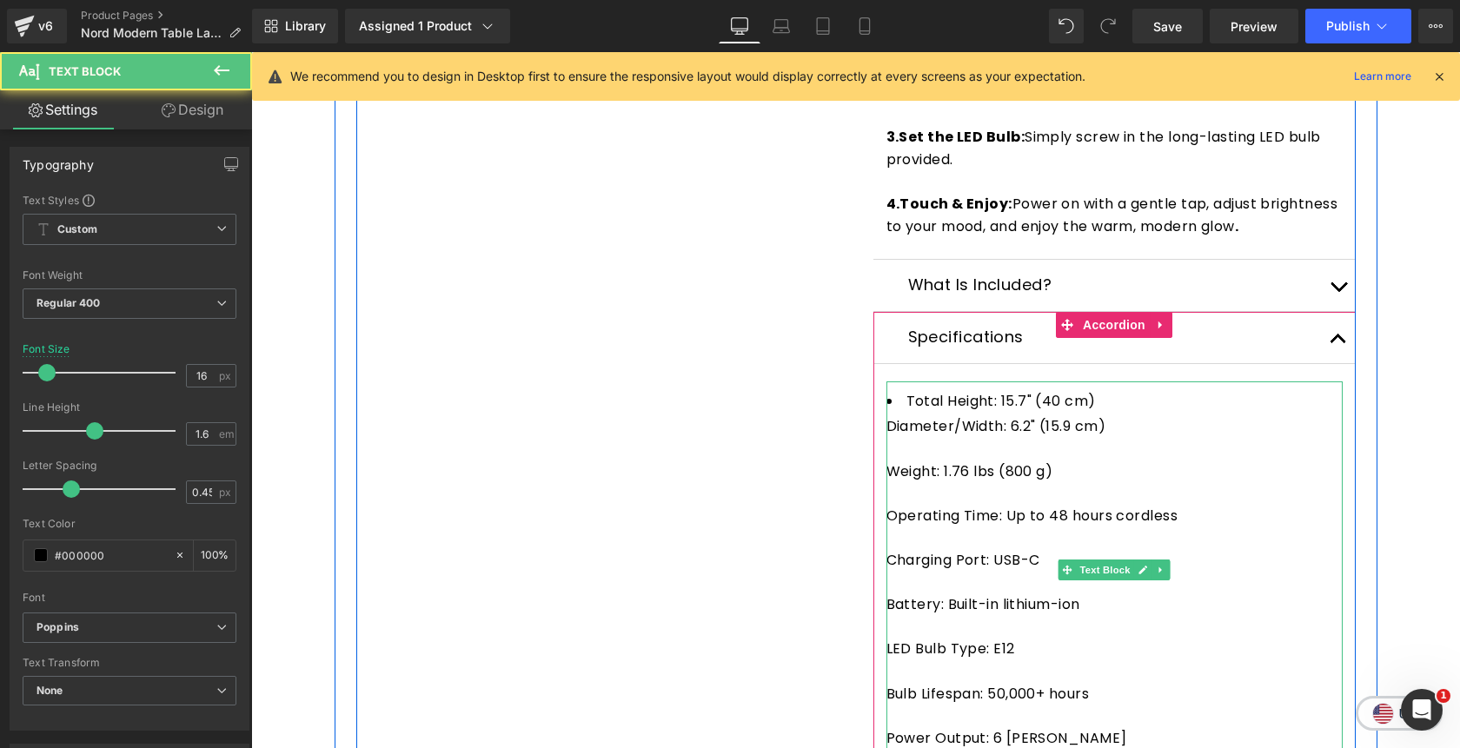
click at [961, 443] on div at bounding box center [1114, 449] width 456 height 23
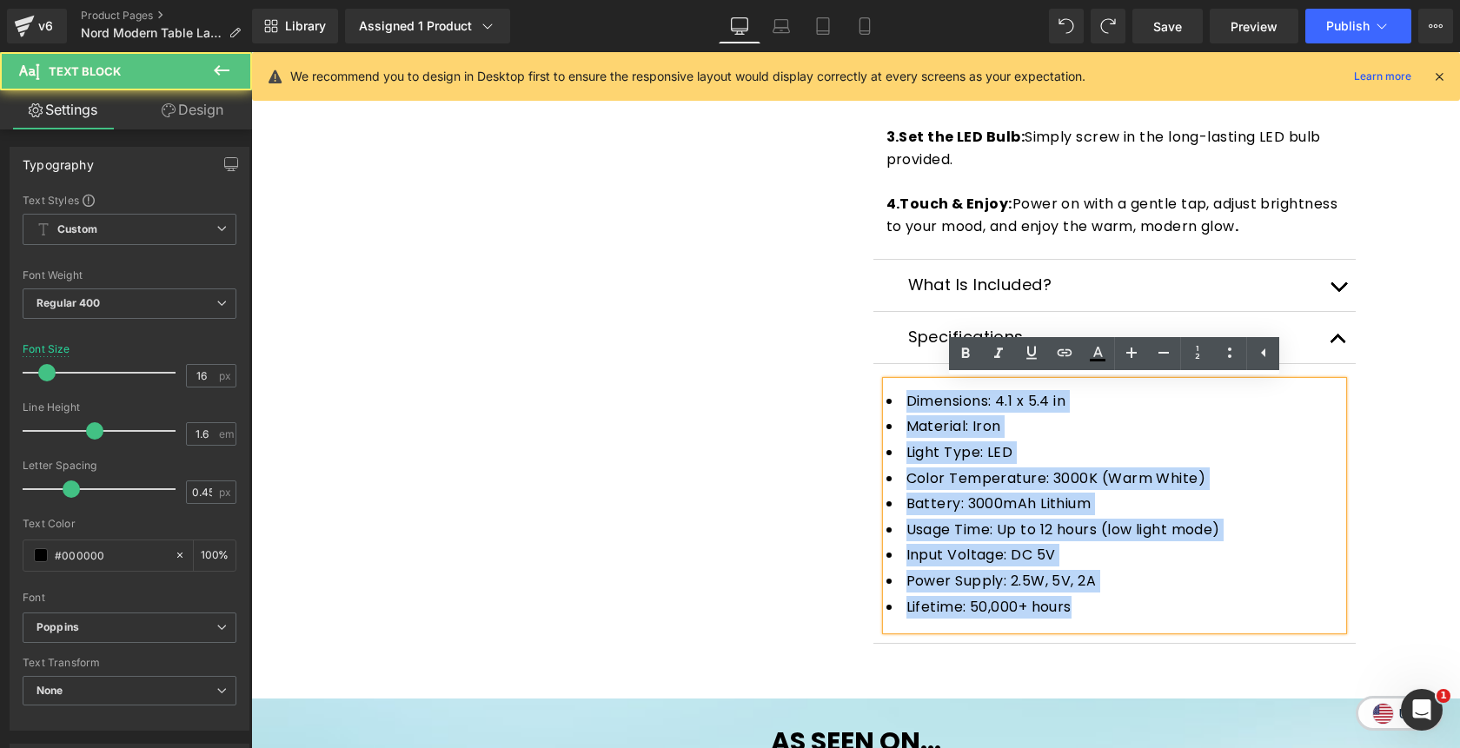
drag, startPoint x: 1079, startPoint y: 612, endPoint x: 896, endPoint y: 402, distance: 278.4
click at [896, 402] on ul "Dimensions: 4.1 x 5.4 in Material: Iron Light Type: LED Color Temperature: 3000…" at bounding box center [1114, 504] width 456 height 228
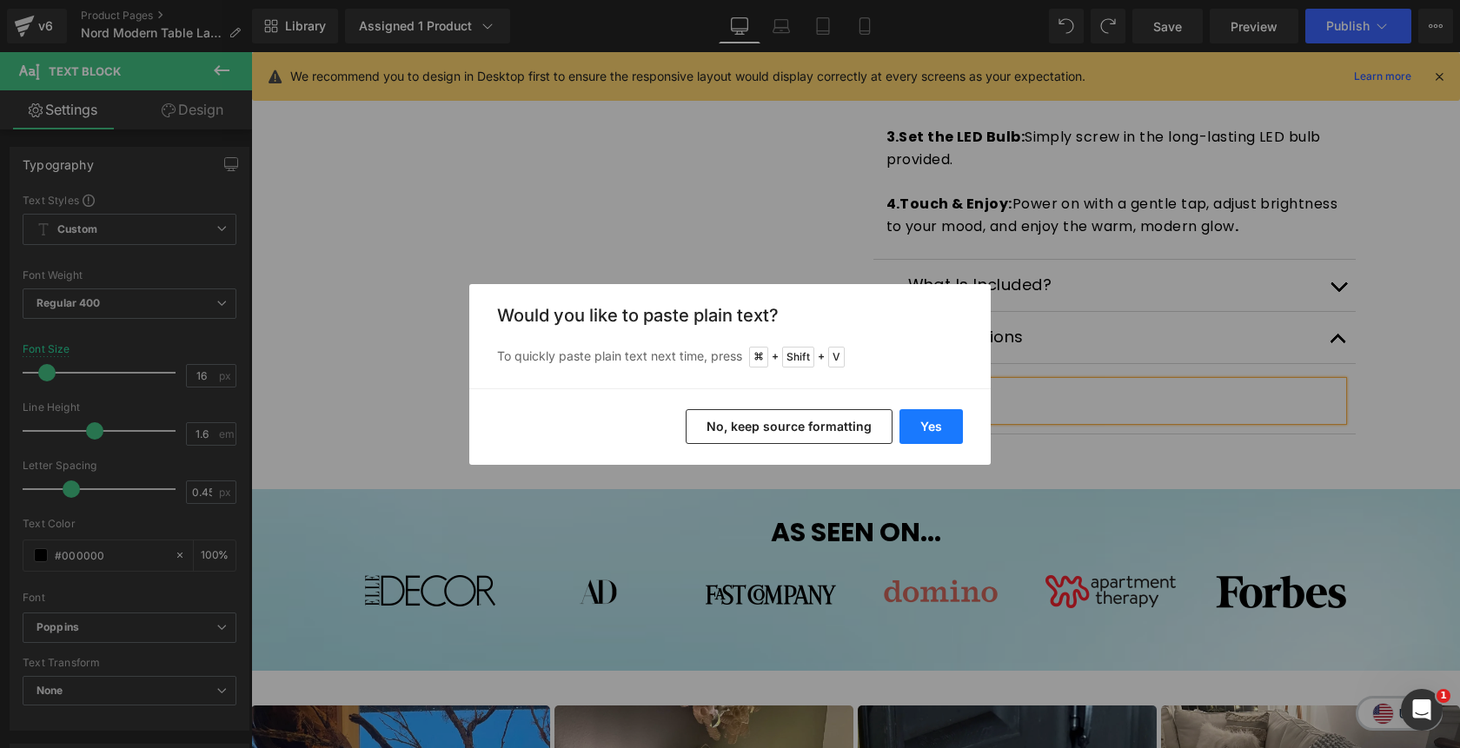
click at [936, 413] on button "Yes" at bounding box center [930, 426] width 63 height 35
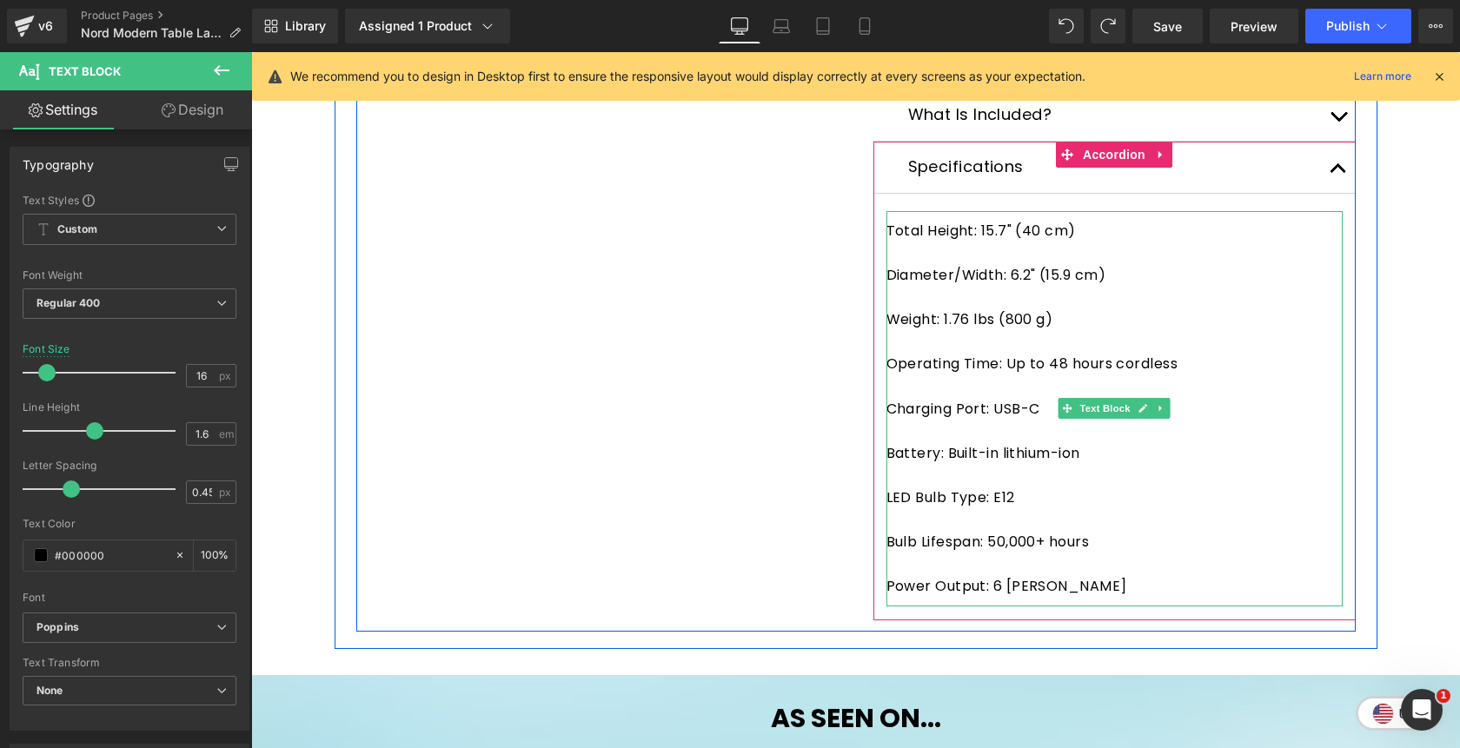
scroll to position [1017, 0]
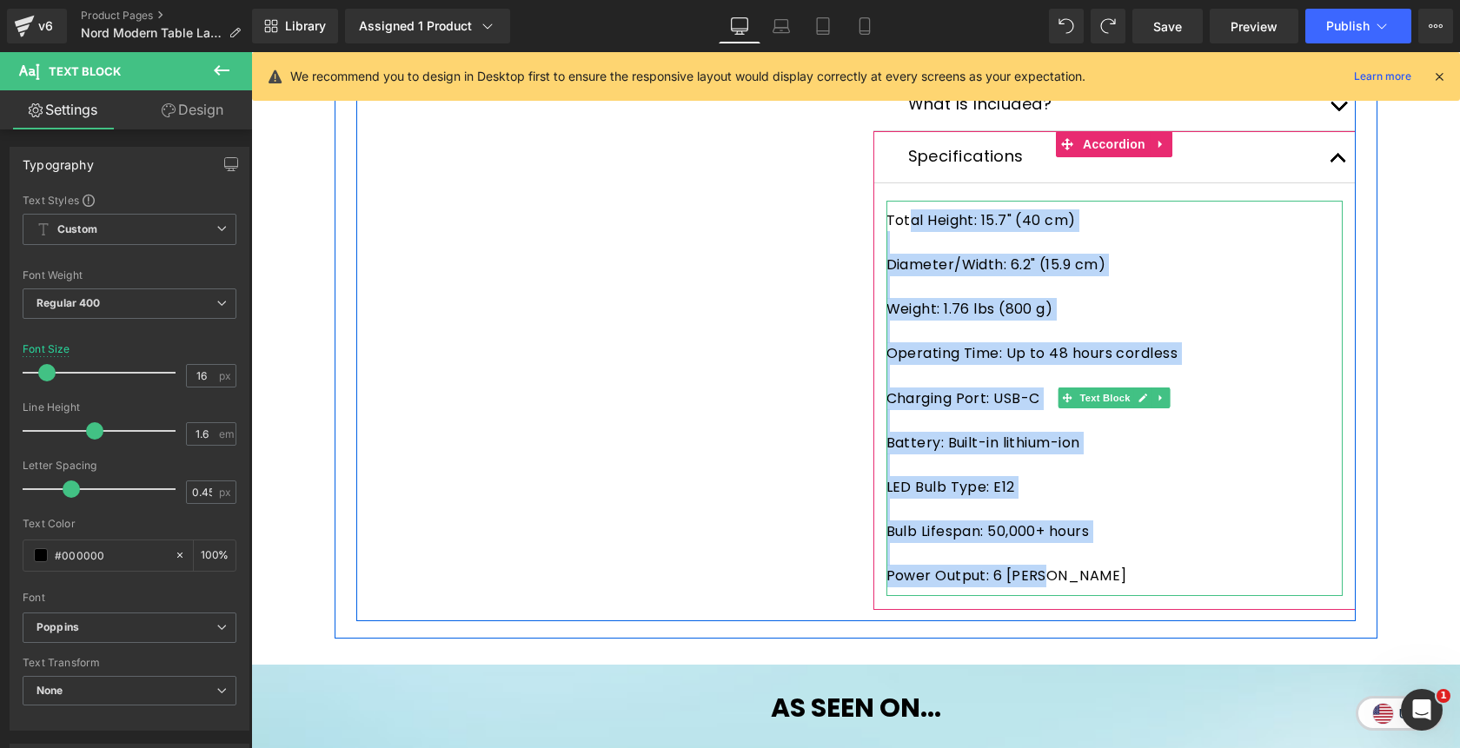
drag, startPoint x: 1053, startPoint y: 585, endPoint x: 911, endPoint y: 231, distance: 381.3
click at [911, 231] on div "Total Height: 15.7" (40 cm) Diameter/Width: 6.2" (15.9 cm) Weight: 1.76 lbs (80…" at bounding box center [1114, 398] width 456 height 395
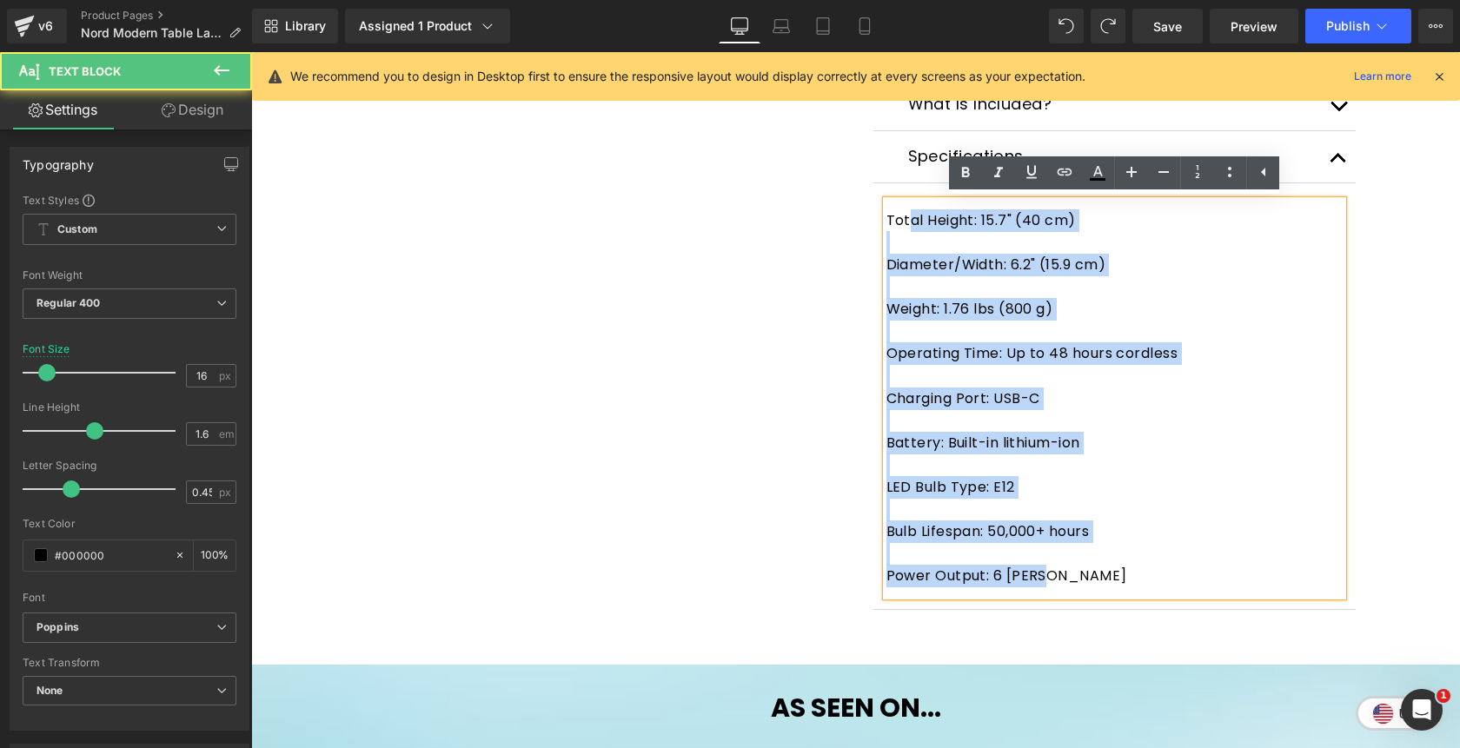
click at [912, 235] on div at bounding box center [1114, 242] width 456 height 23
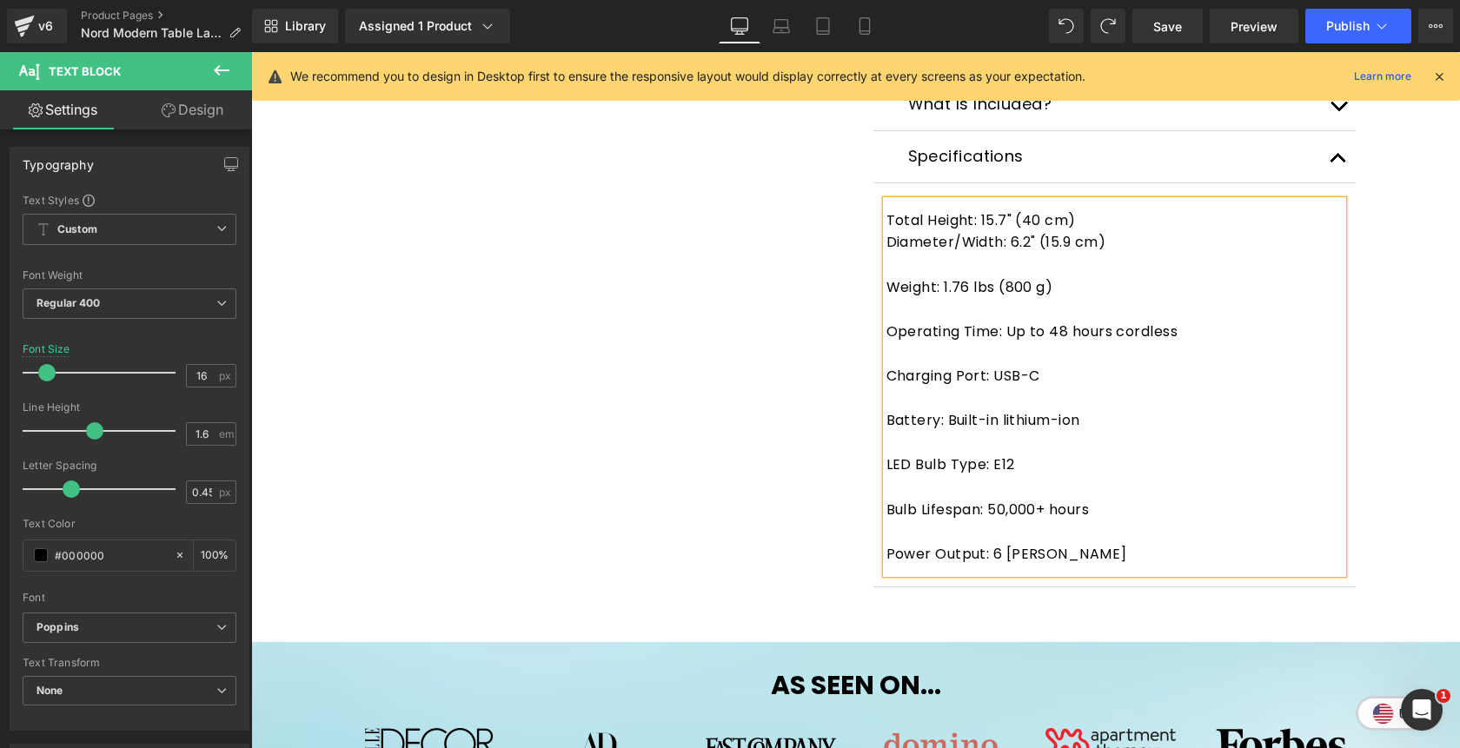
click at [911, 264] on div at bounding box center [1114, 265] width 456 height 23
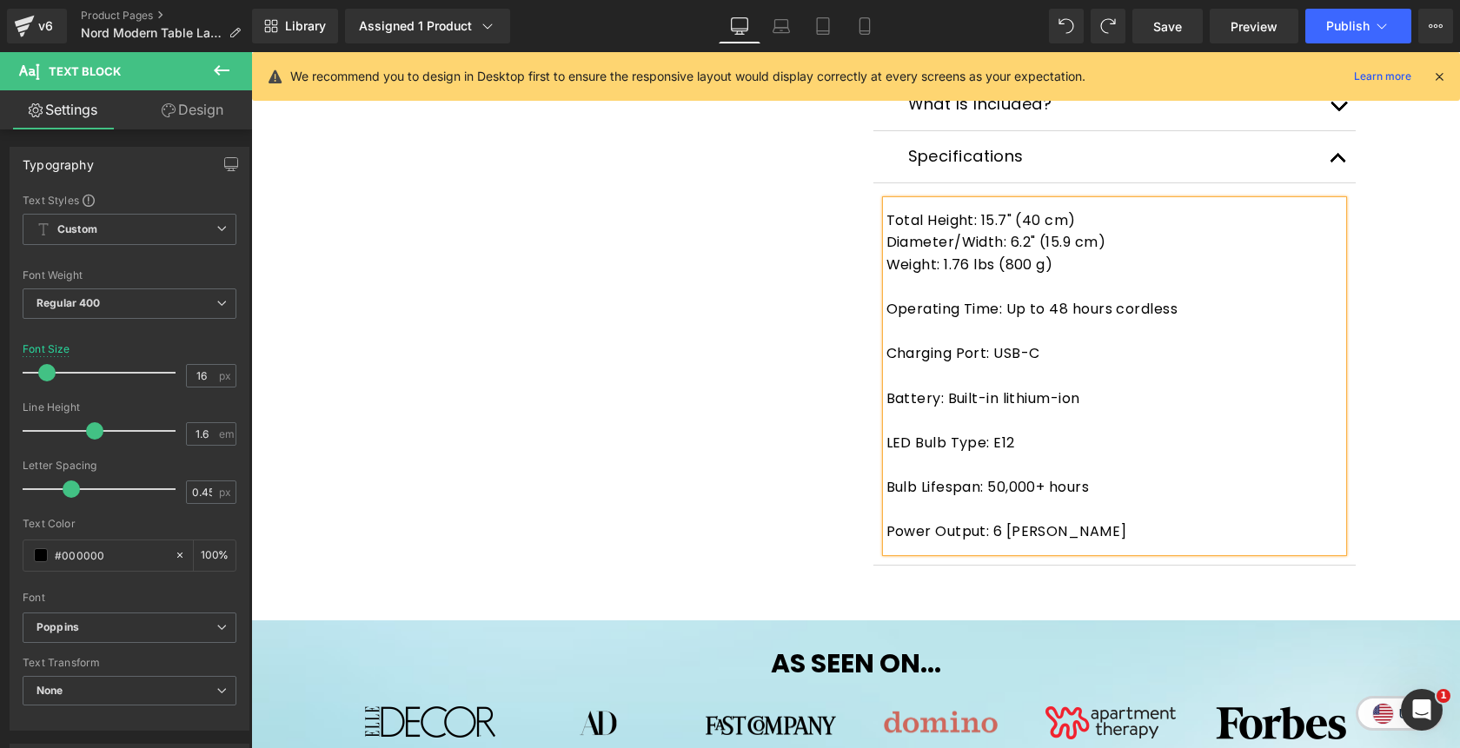
click at [921, 292] on div at bounding box center [1114, 287] width 456 height 23
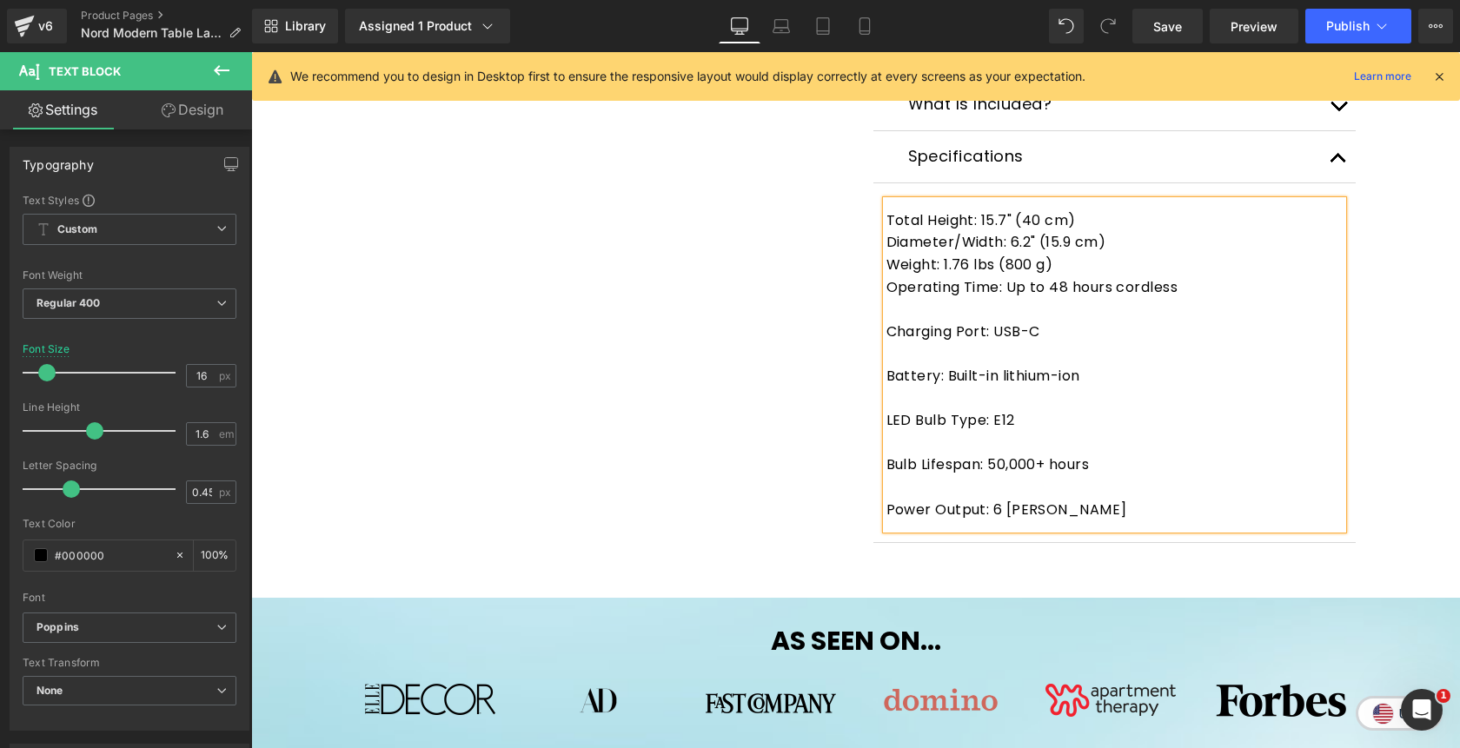
click at [926, 311] on div at bounding box center [1114, 309] width 456 height 23
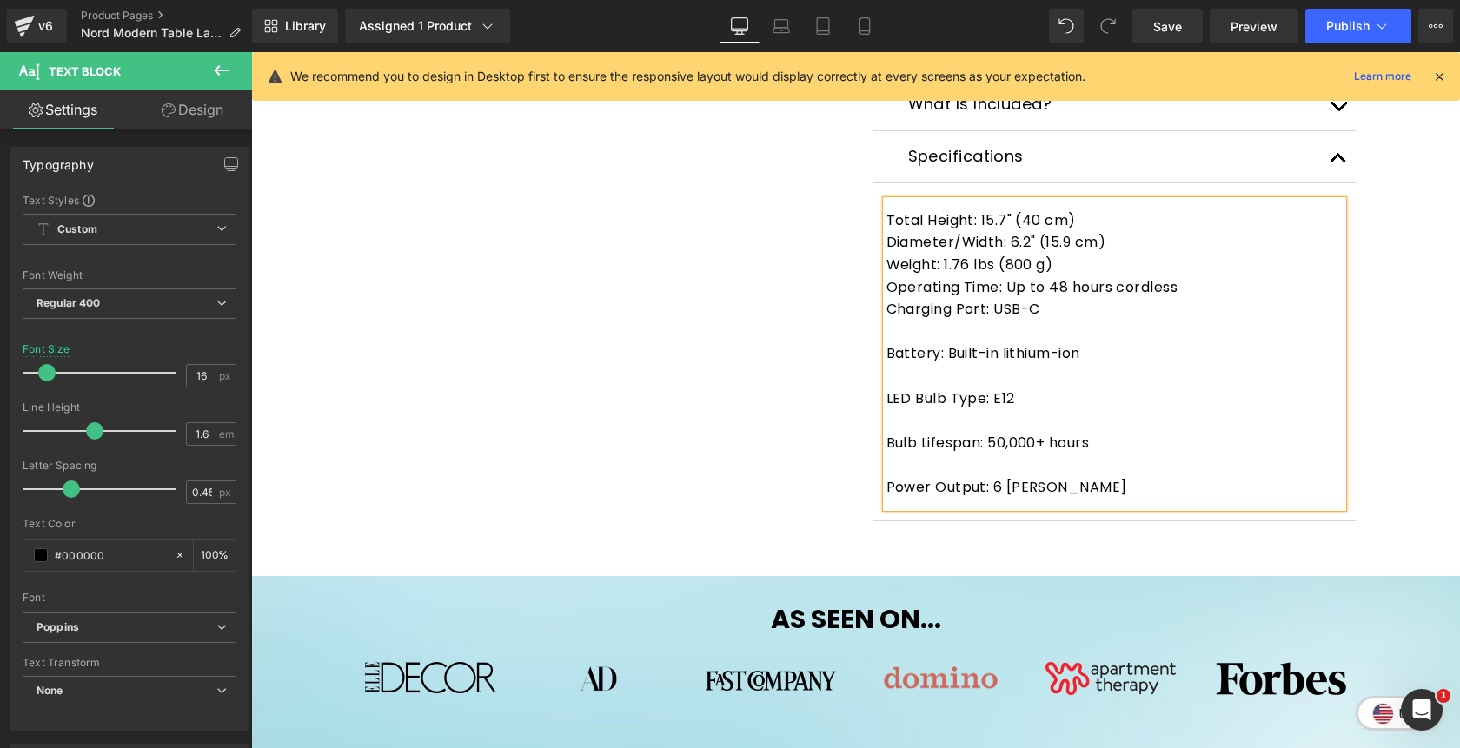
click at [930, 329] on div at bounding box center [1114, 332] width 456 height 23
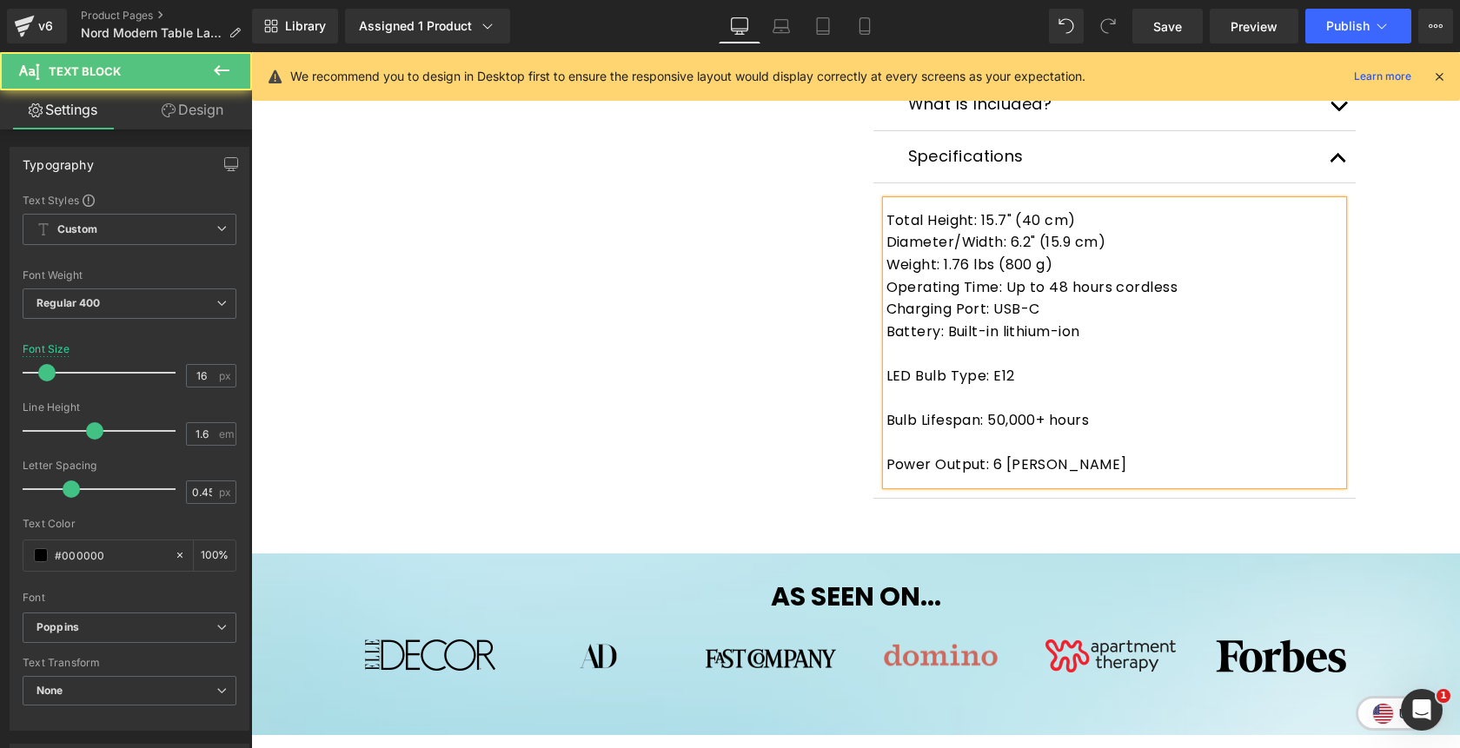
click at [934, 350] on div at bounding box center [1114, 353] width 456 height 23
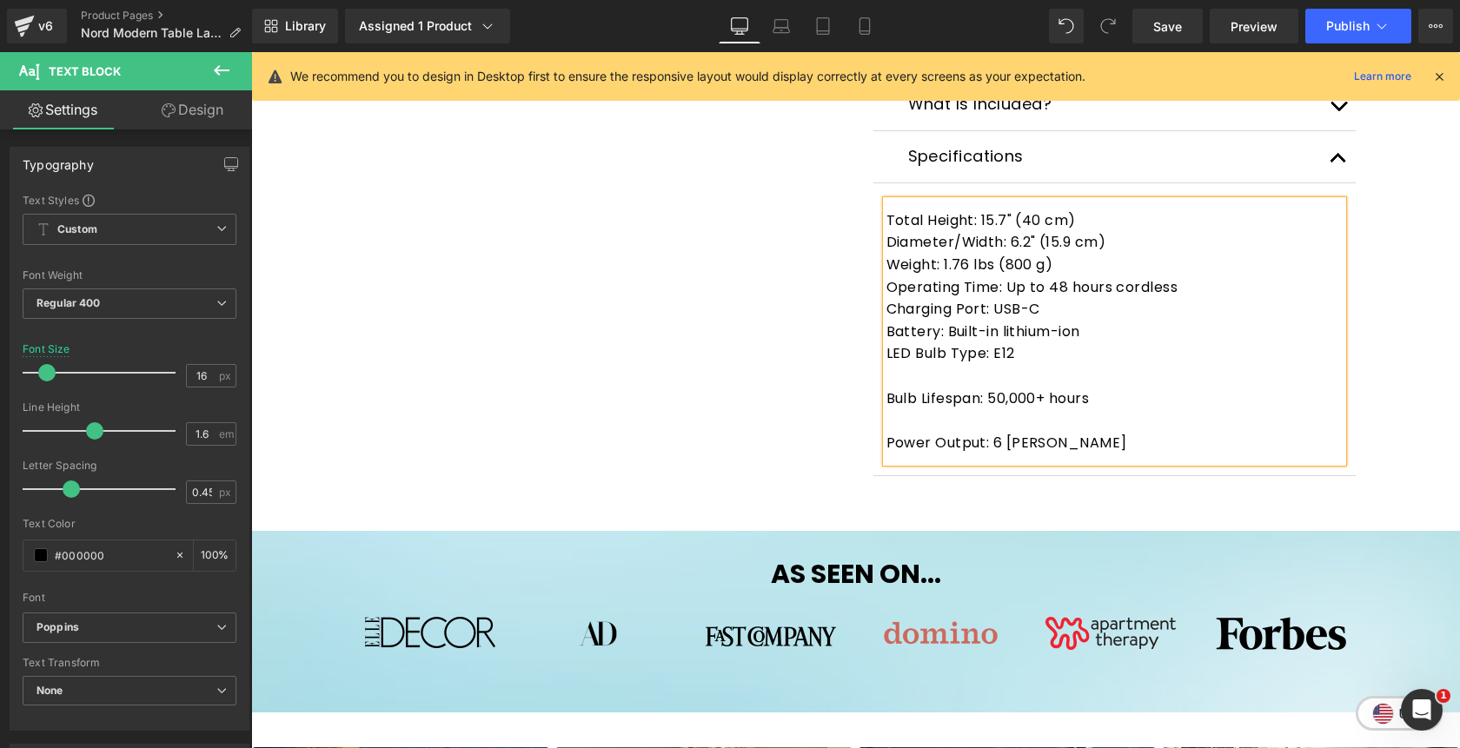
click at [938, 380] on div at bounding box center [1114, 376] width 456 height 23
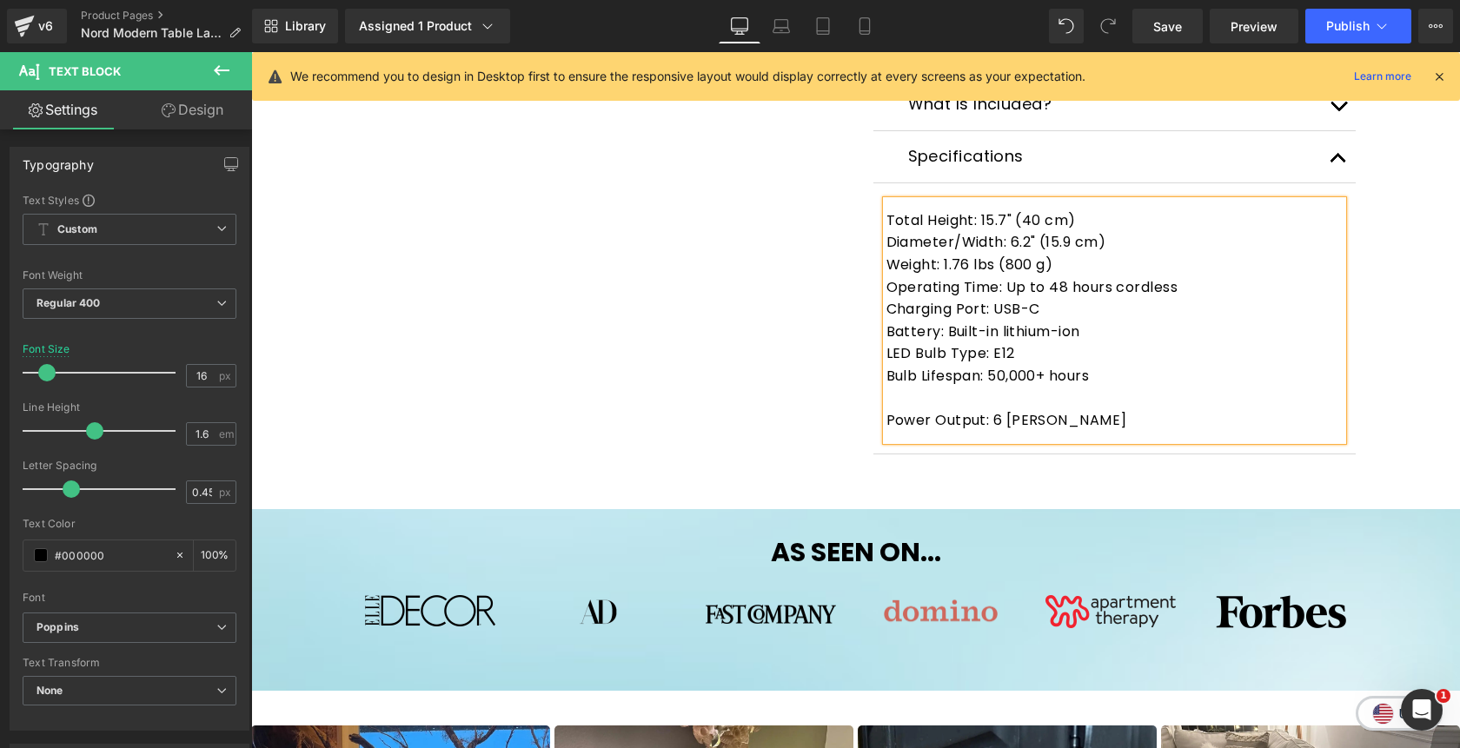
click at [937, 407] on div at bounding box center [1114, 399] width 456 height 23
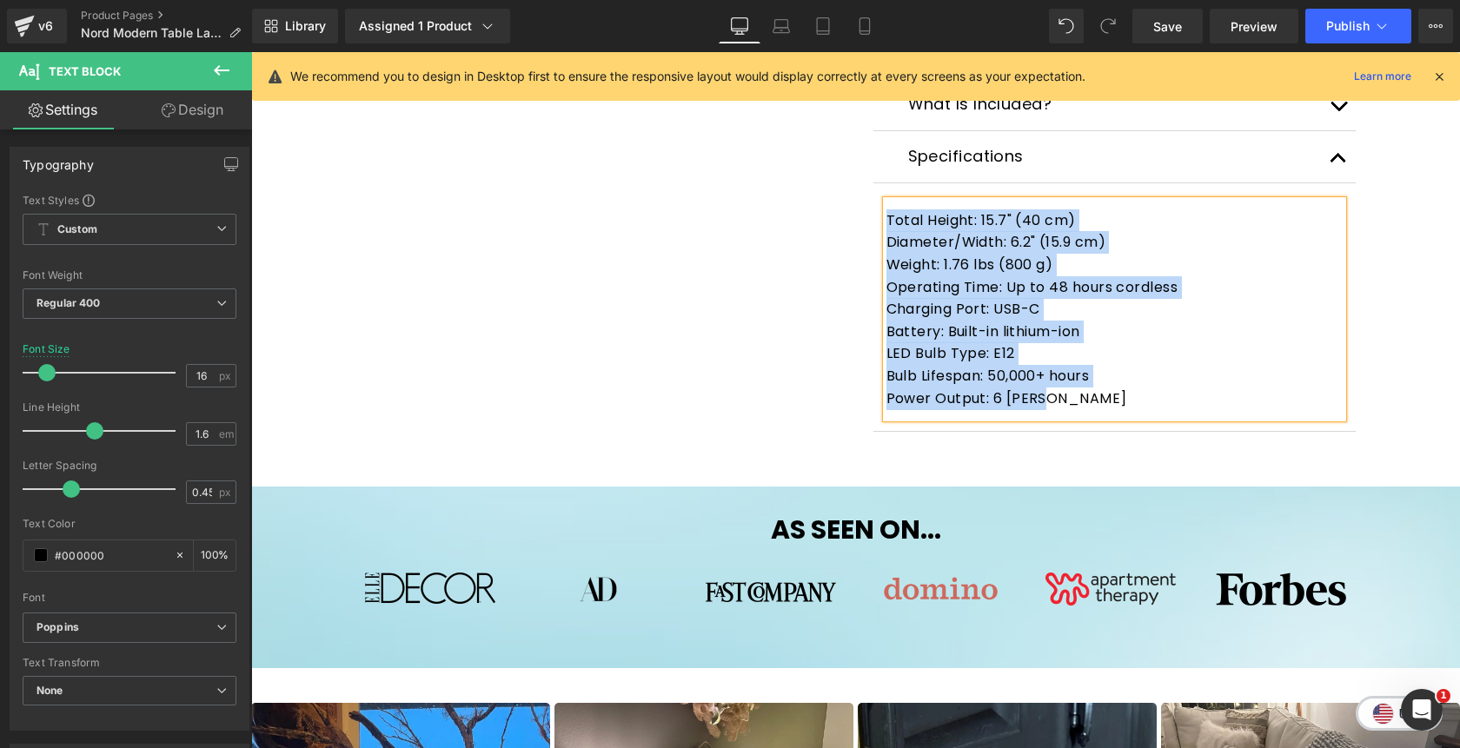
drag, startPoint x: 1079, startPoint y: 395, endPoint x: 887, endPoint y: 212, distance: 264.9
click at [887, 212] on div "Total Height: 15.7" (40 cm) Diameter/Width: 6.2" (15.9 cm) Weight: 1.76 lbs (80…" at bounding box center [1114, 309] width 456 height 217
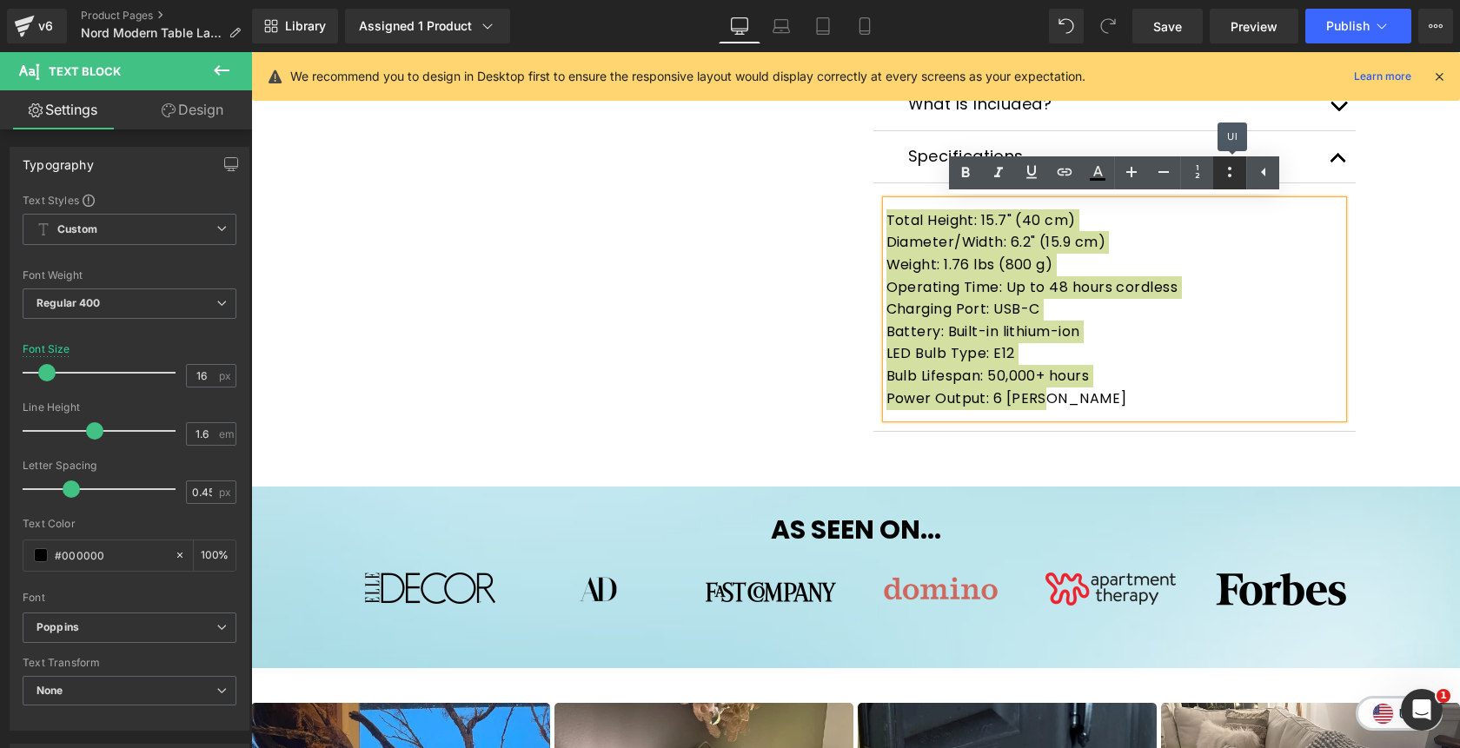
click at [1224, 165] on icon at bounding box center [1229, 172] width 21 height 21
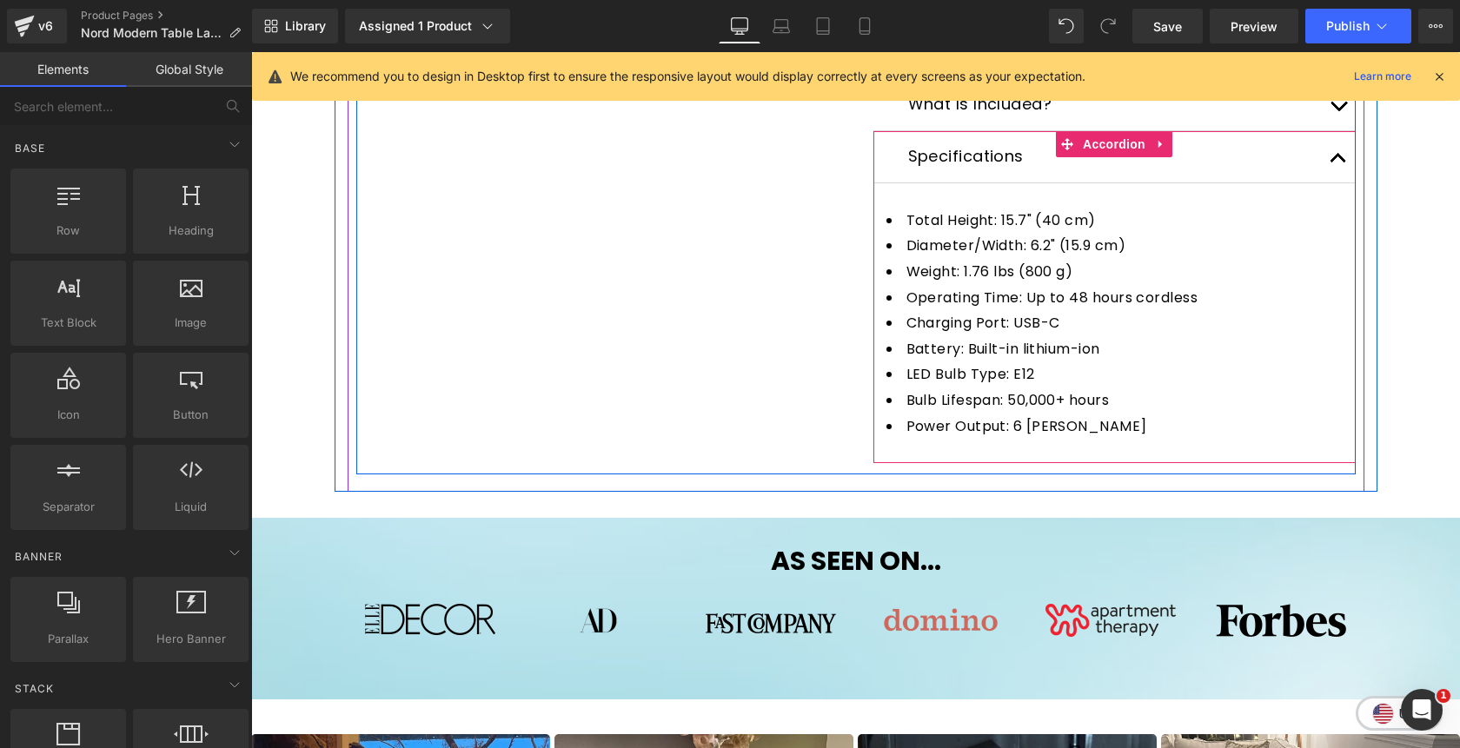
click at [1340, 159] on button "button" at bounding box center [1338, 156] width 35 height 51
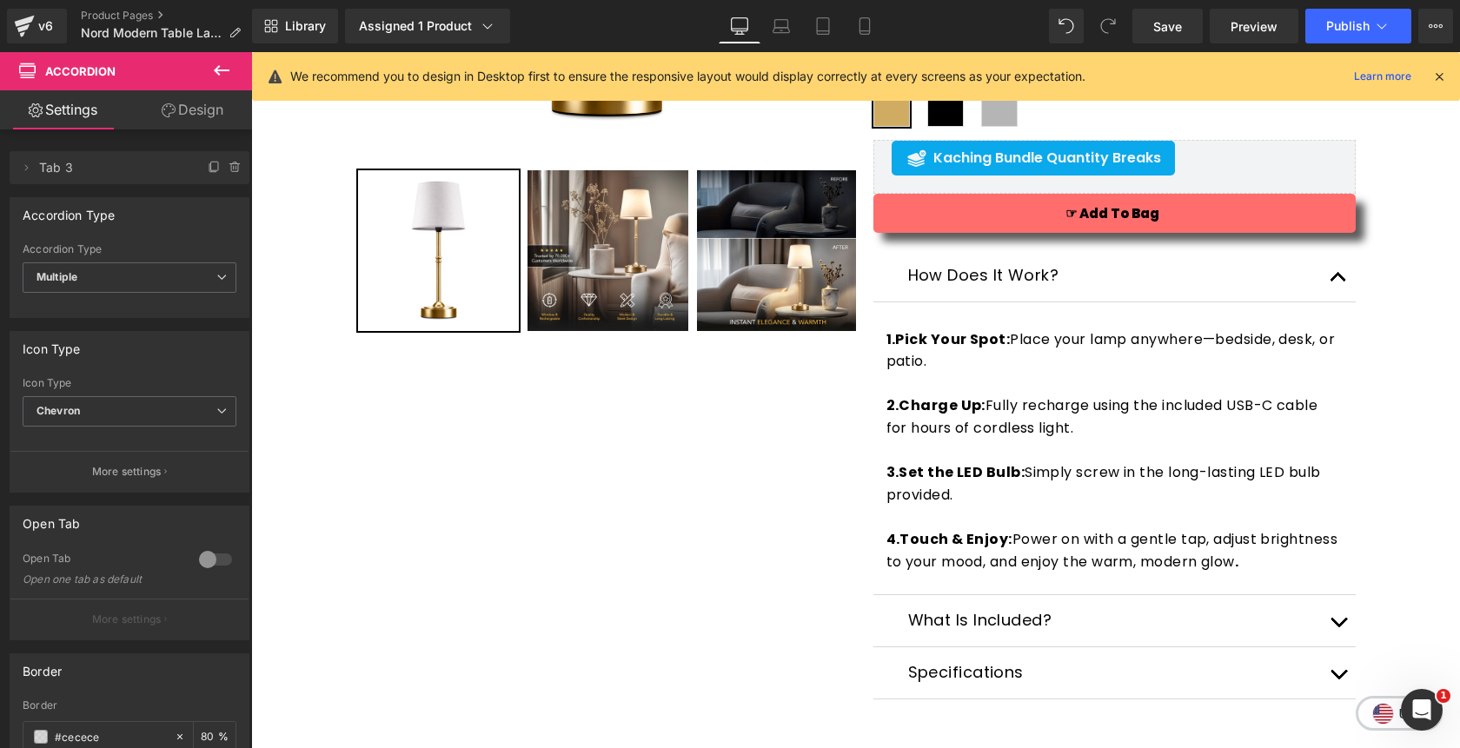
scroll to position [428, 0]
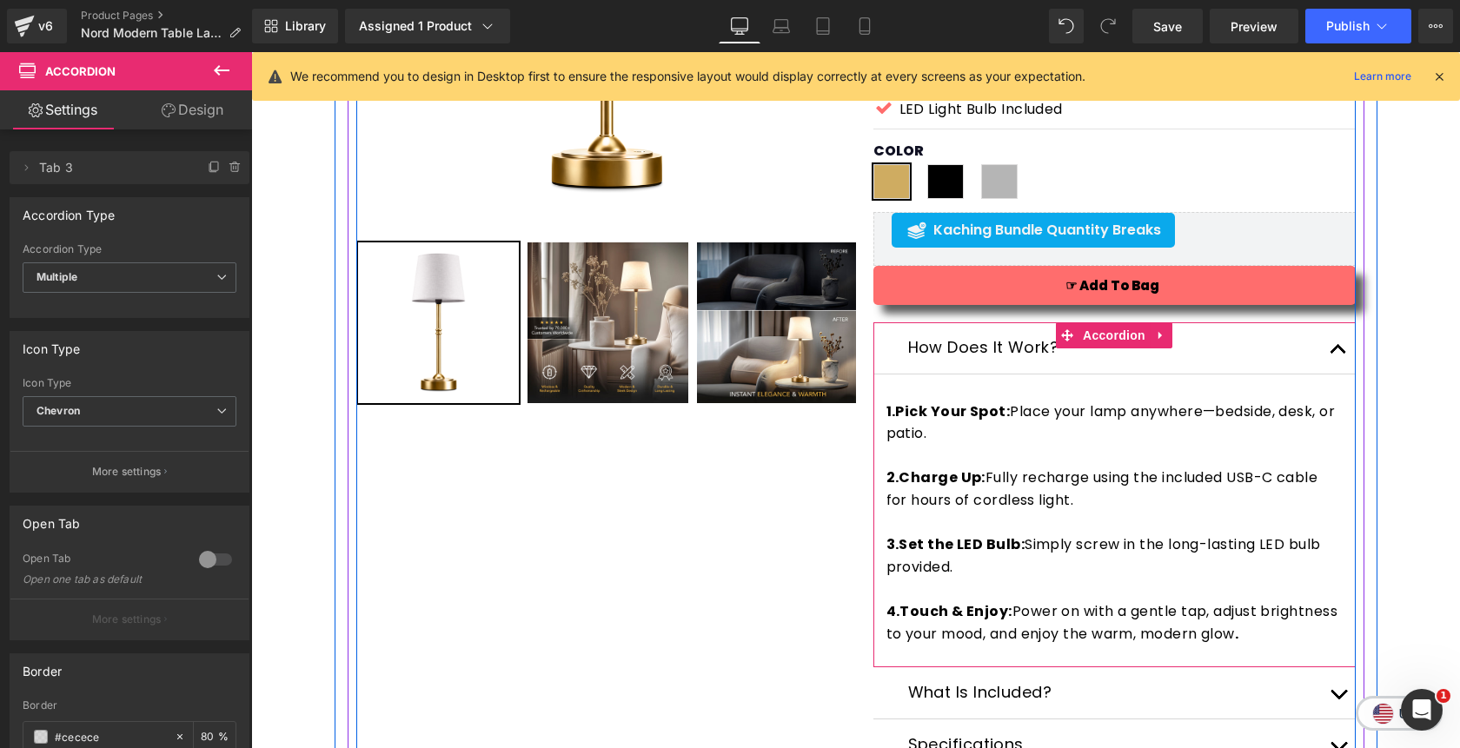
click at [1330, 357] on button "button" at bounding box center [1338, 347] width 35 height 51
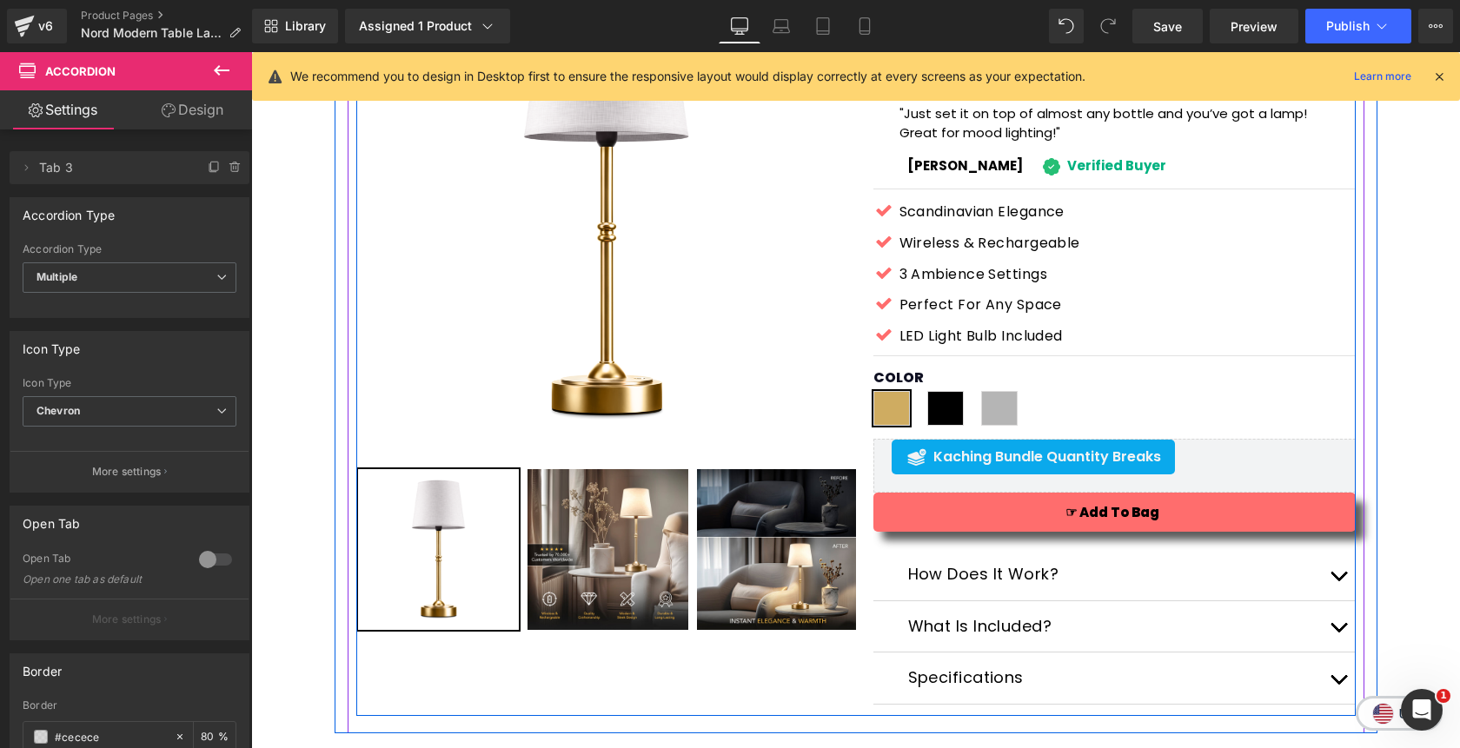
scroll to position [169, 0]
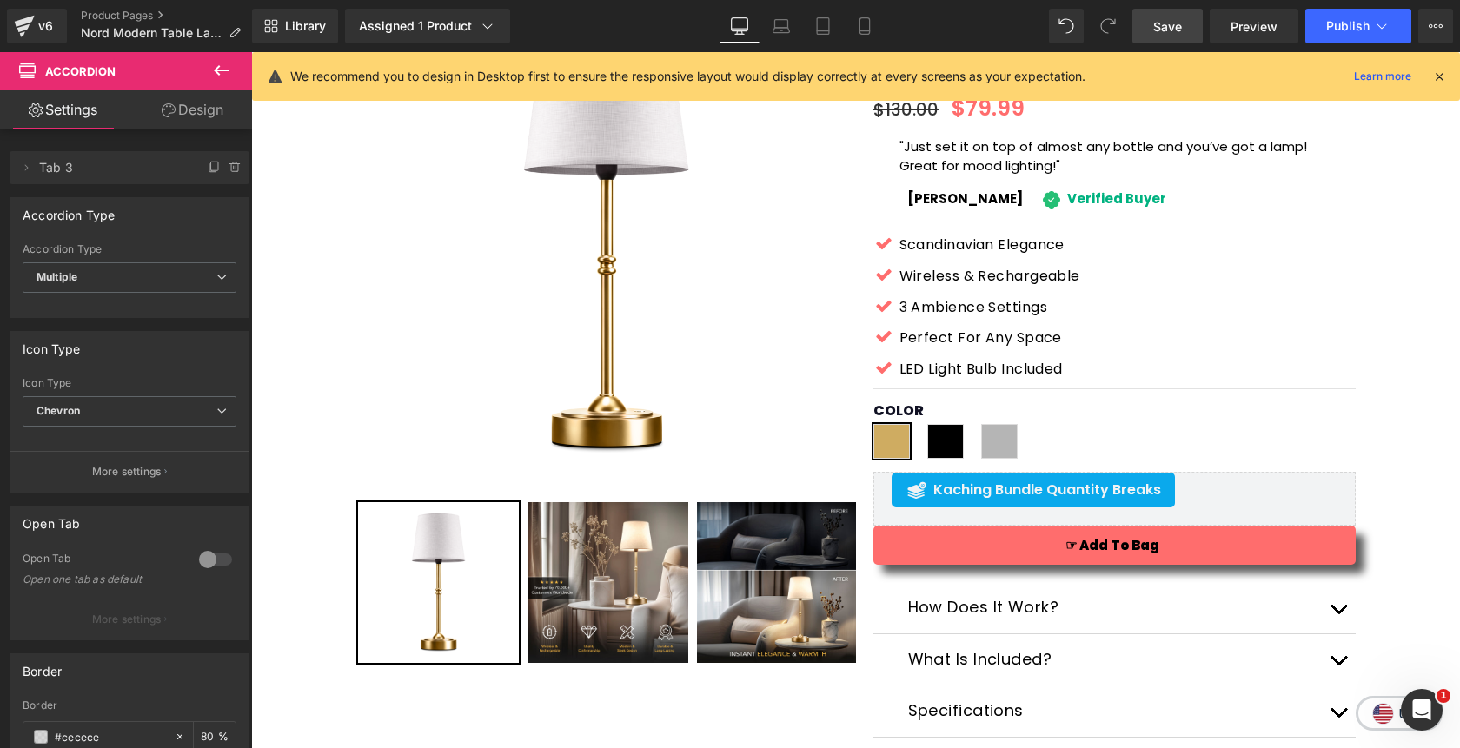
click at [1172, 22] on span "Save" at bounding box center [1167, 26] width 29 height 18
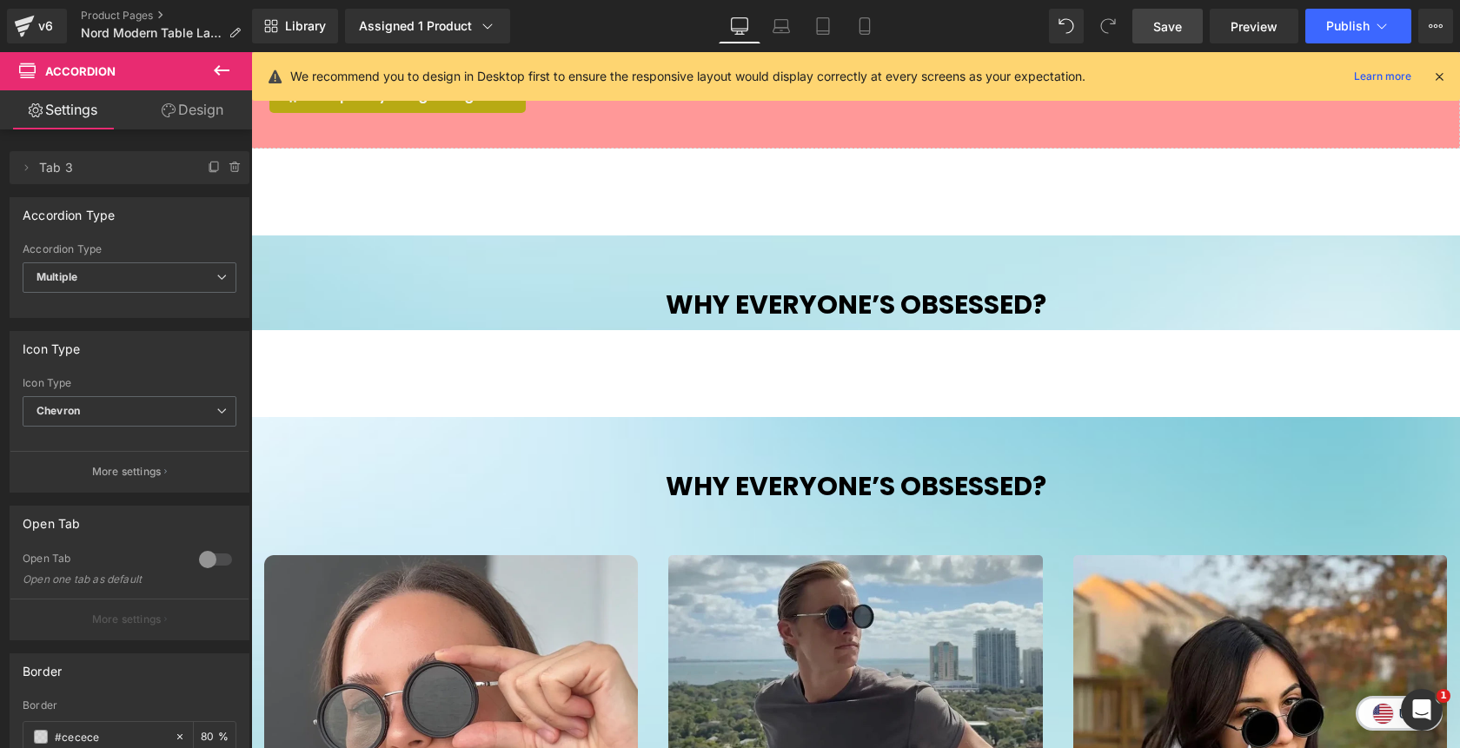
scroll to position [5503, 0]
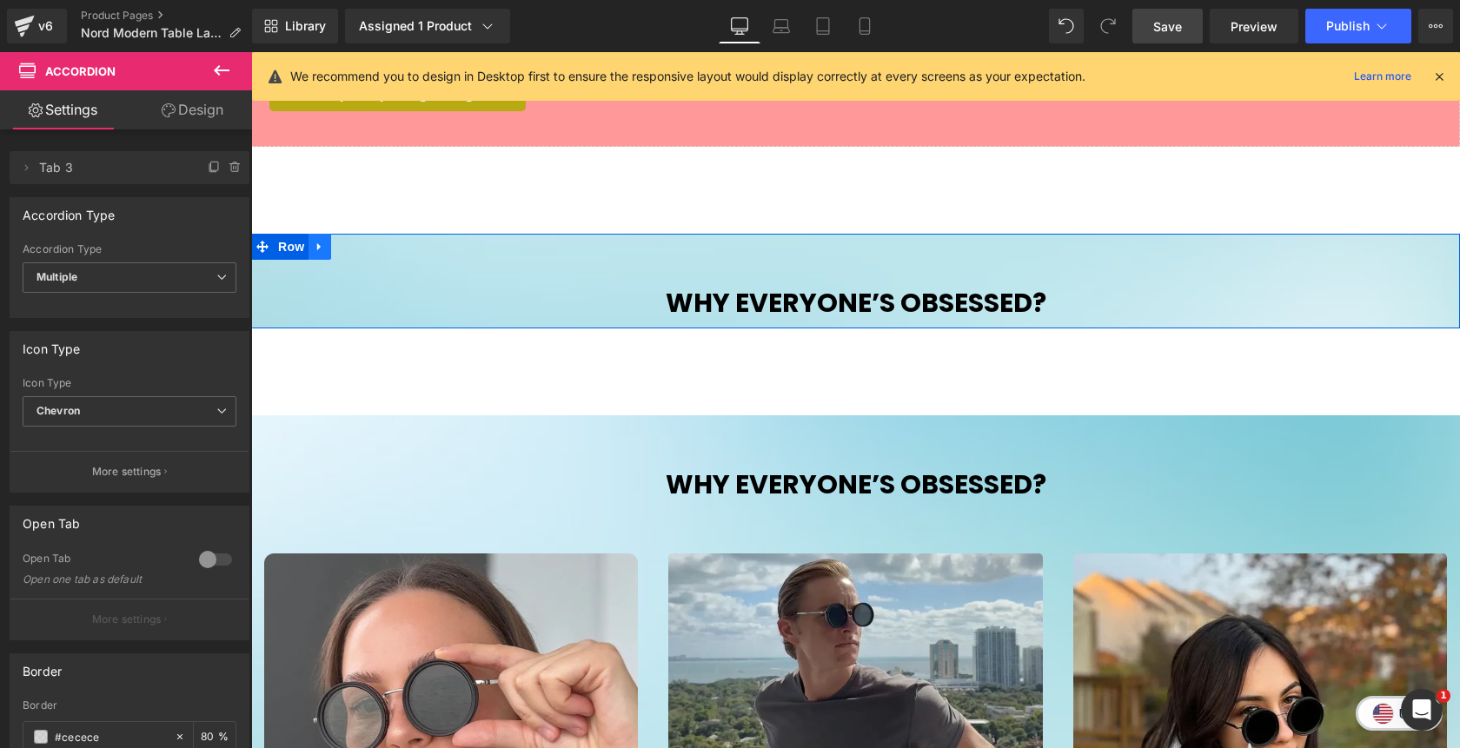
click at [322, 249] on icon at bounding box center [320, 247] width 12 height 13
click at [365, 253] on icon at bounding box center [365, 247] width 12 height 12
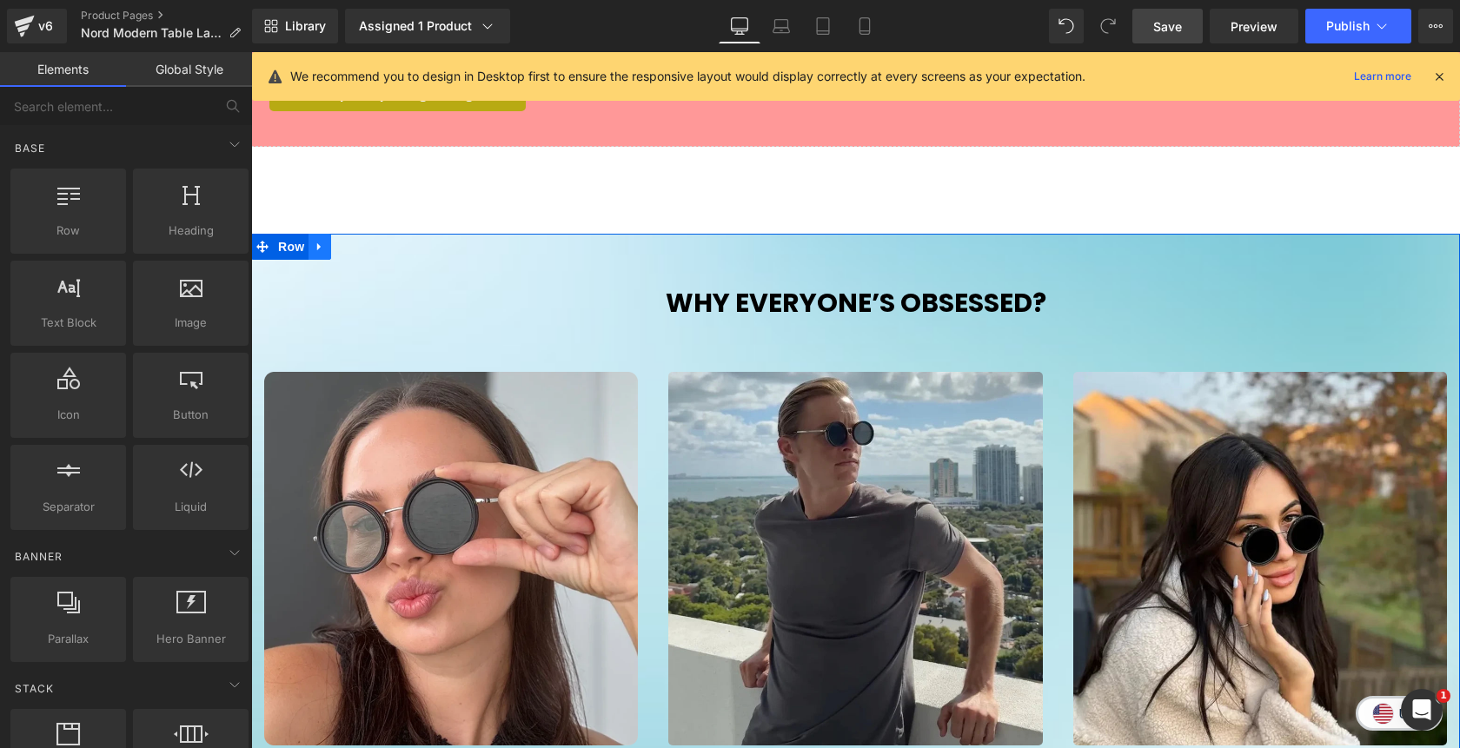
click at [319, 254] on icon at bounding box center [320, 247] width 12 height 13
click at [369, 256] on link at bounding box center [365, 247] width 23 height 26
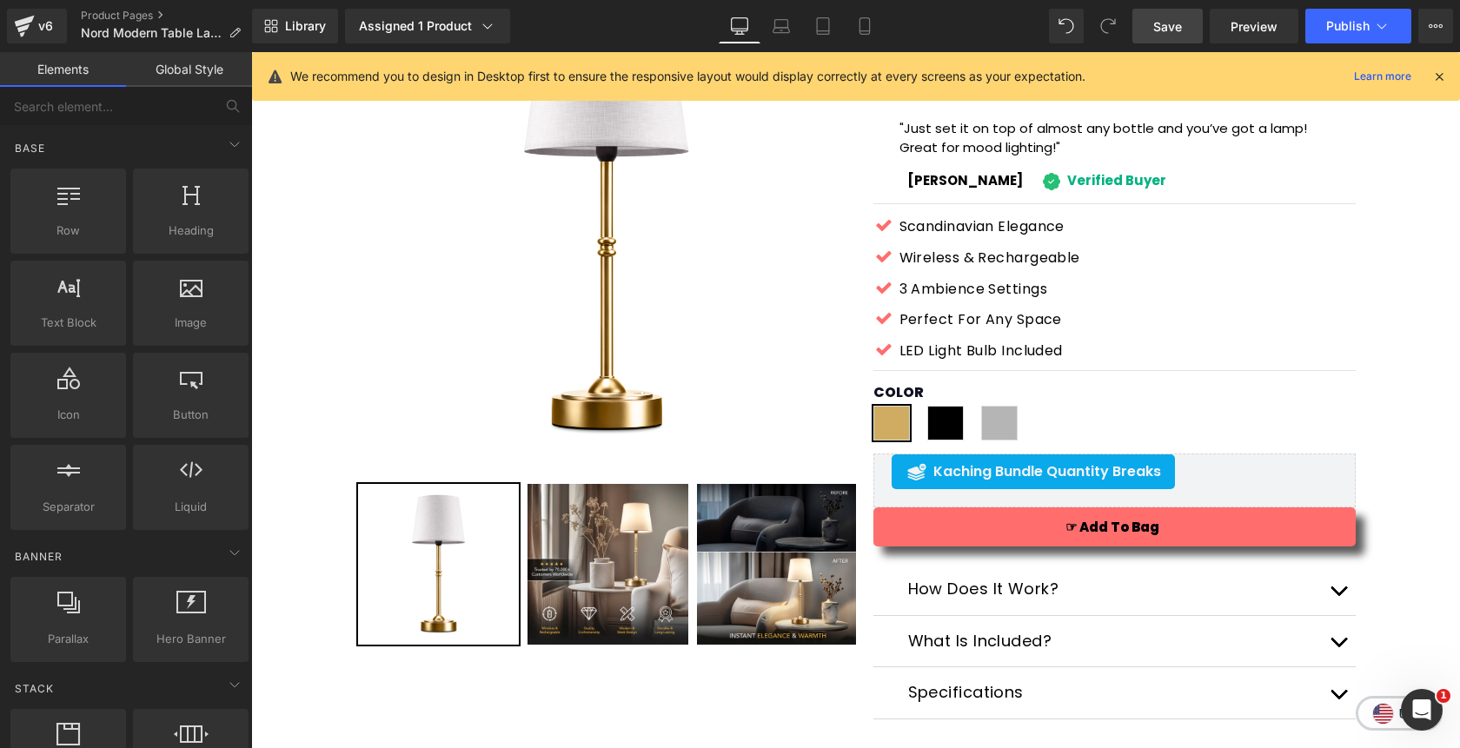
scroll to position [0, 0]
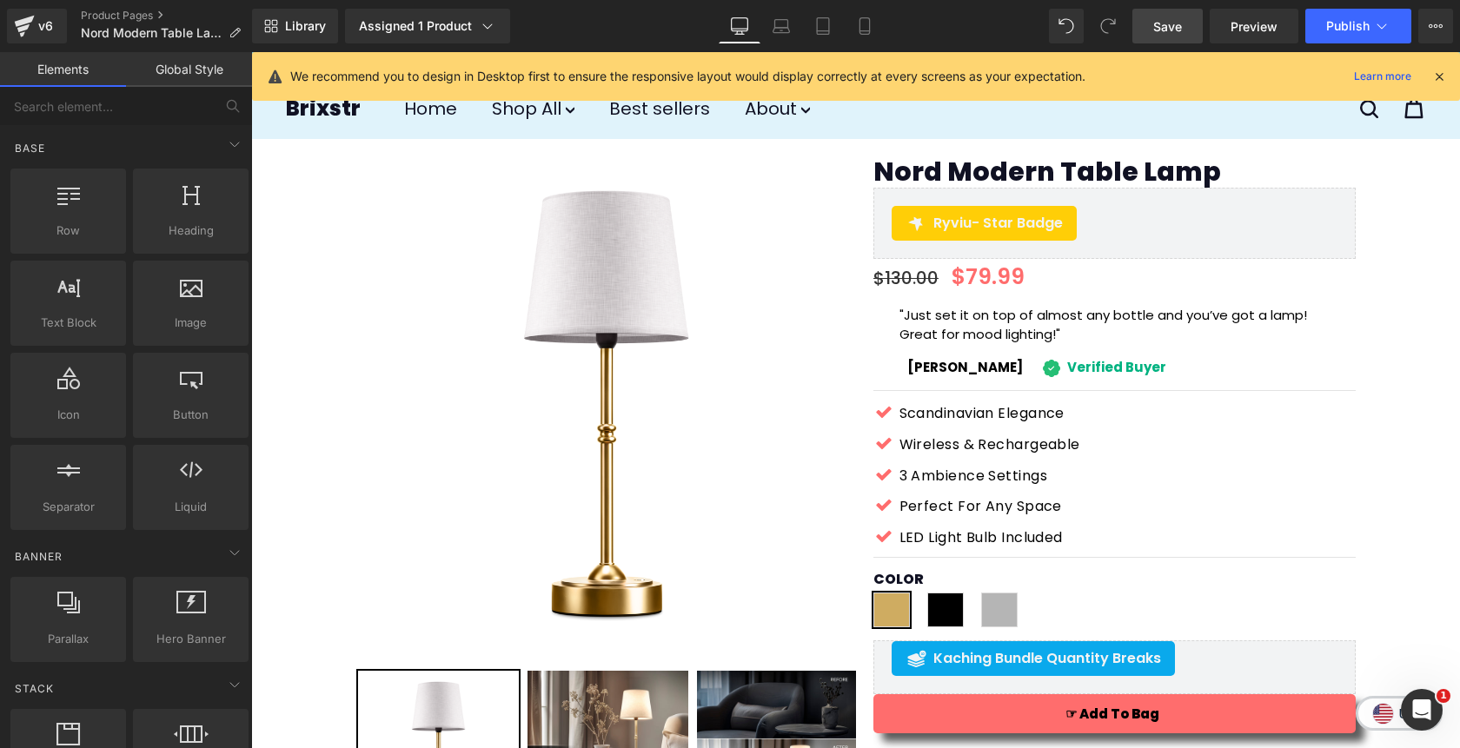
click at [1163, 25] on span "Save" at bounding box center [1167, 26] width 29 height 18
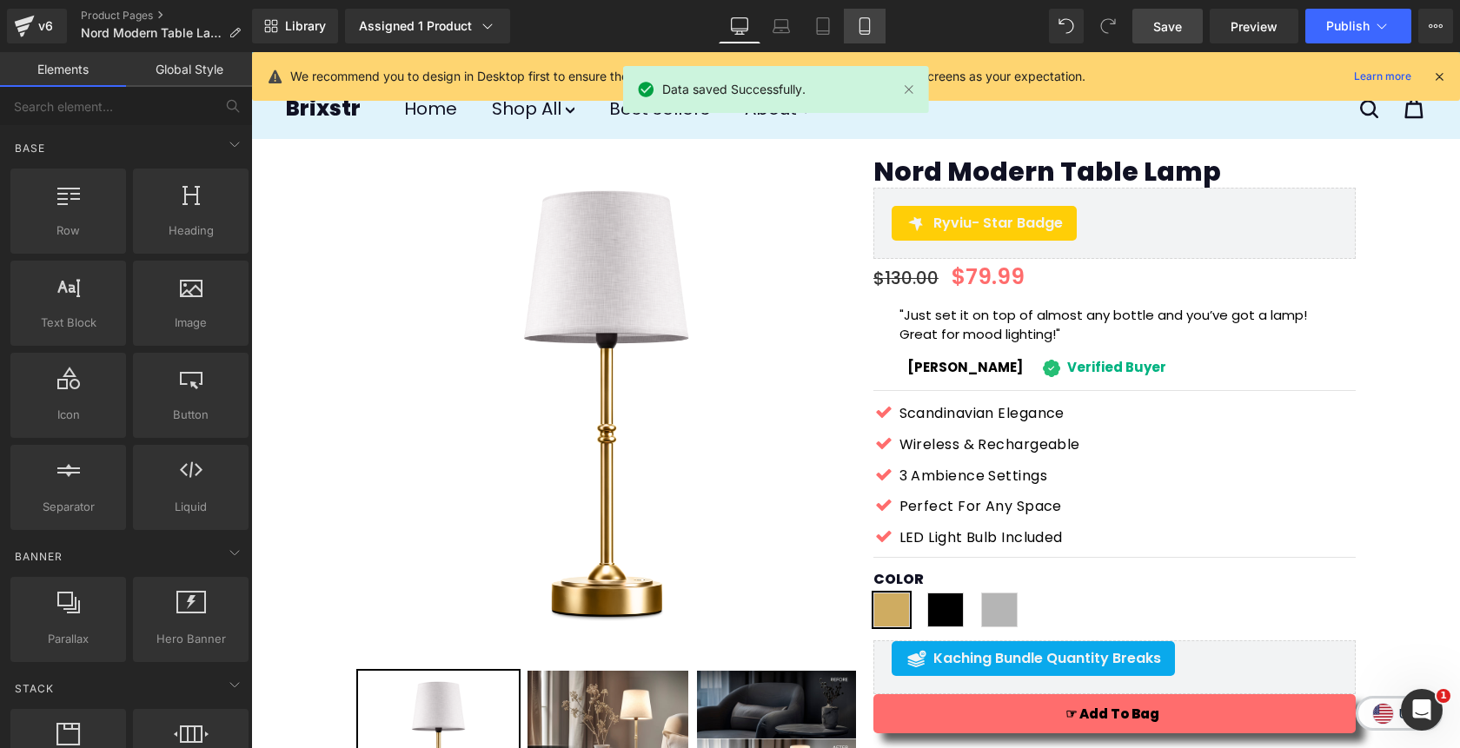
click at [864, 31] on icon at bounding box center [864, 25] width 17 height 17
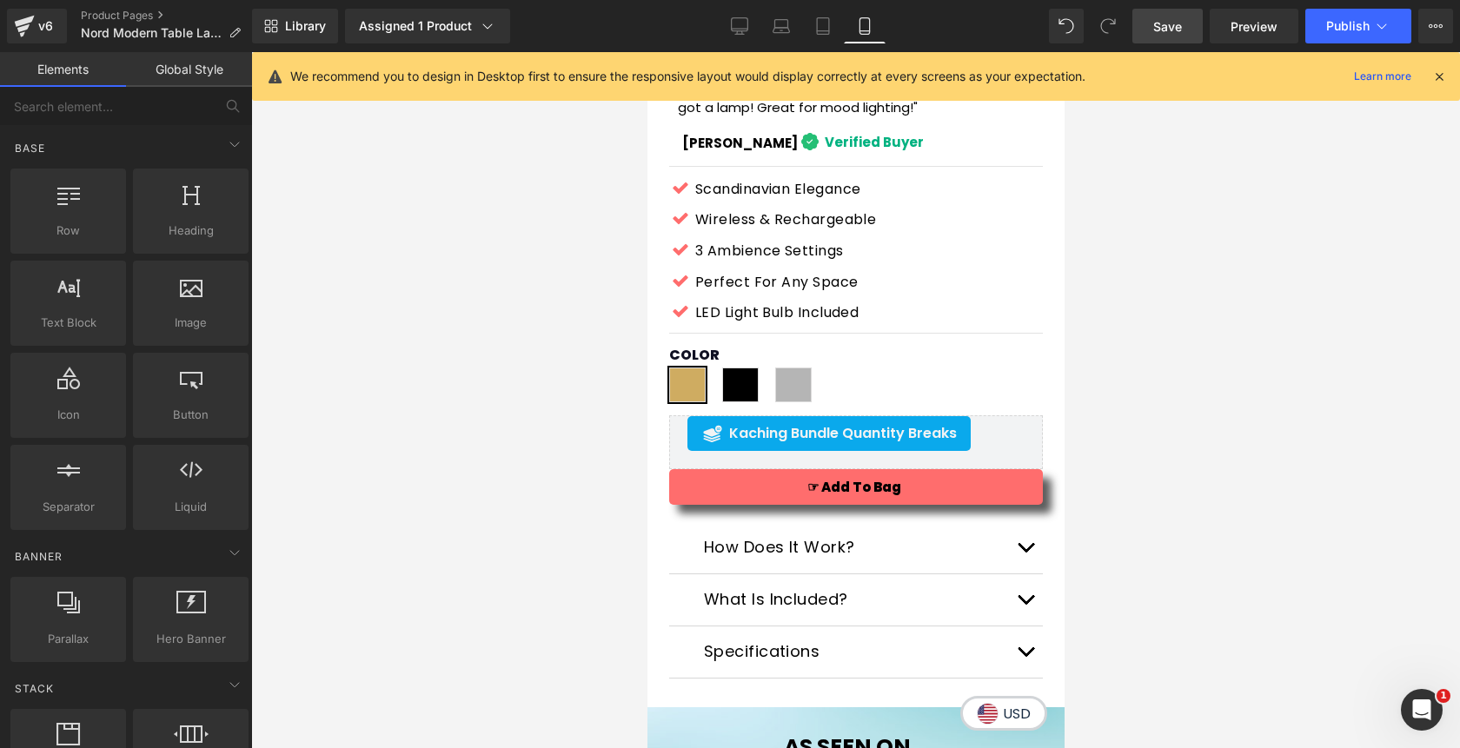
scroll to position [790, 0]
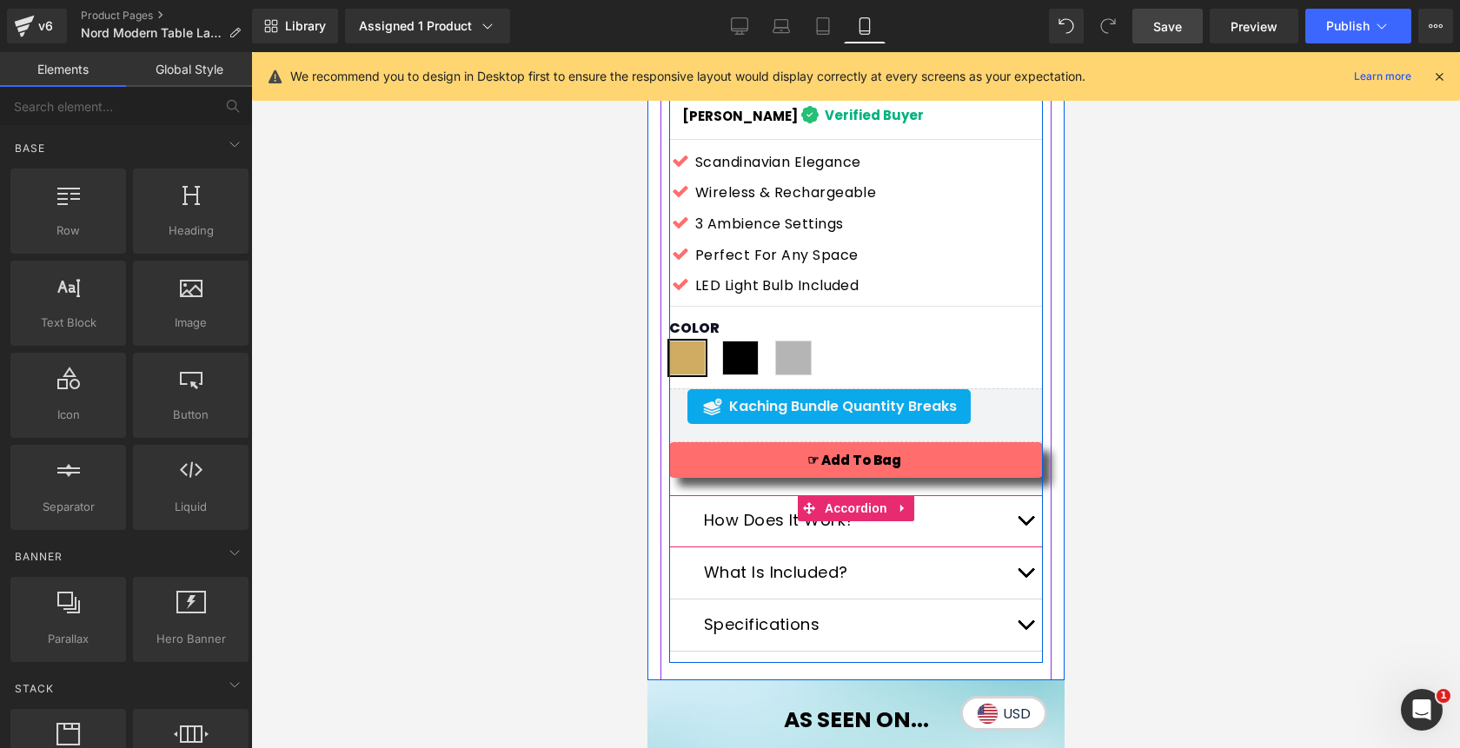
click at [1026, 526] on button "button" at bounding box center [1024, 520] width 35 height 51
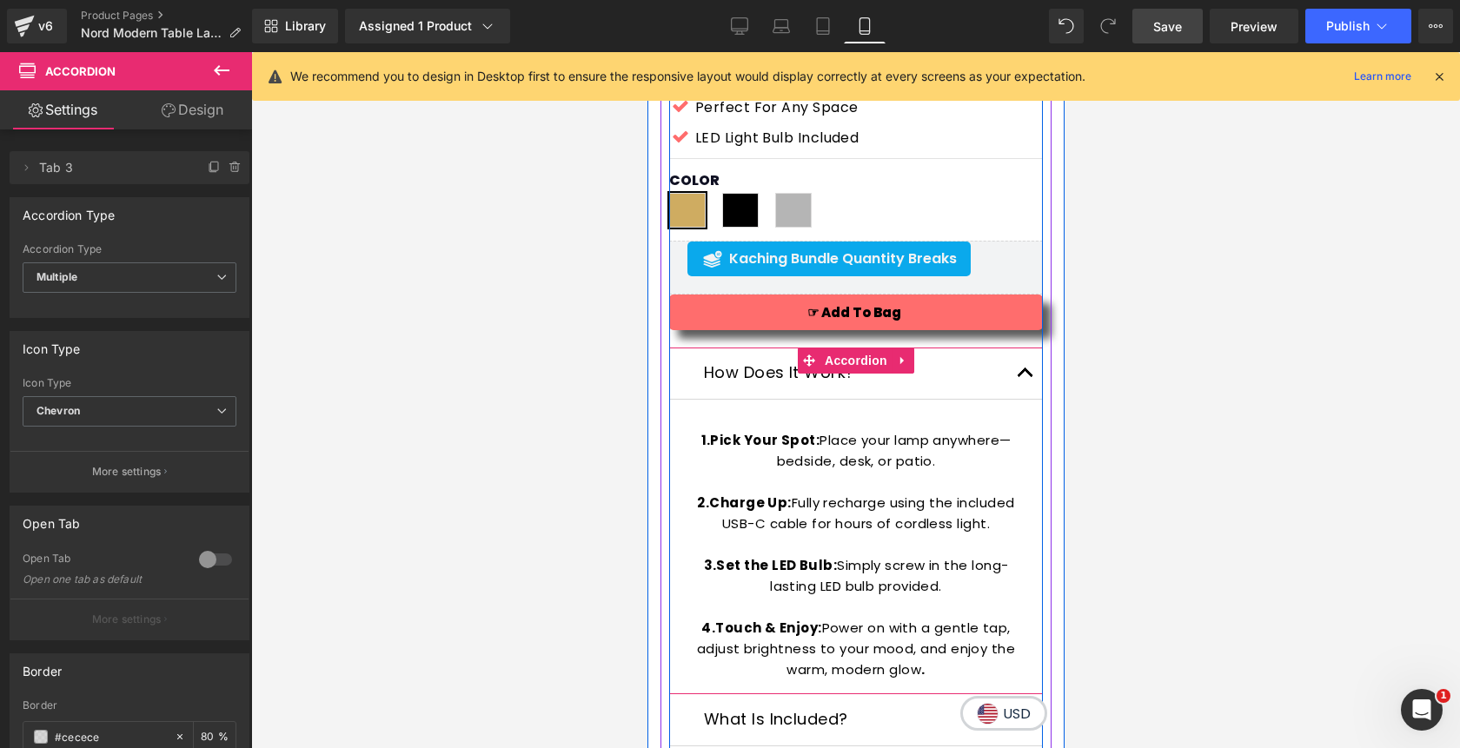
scroll to position [945, 0]
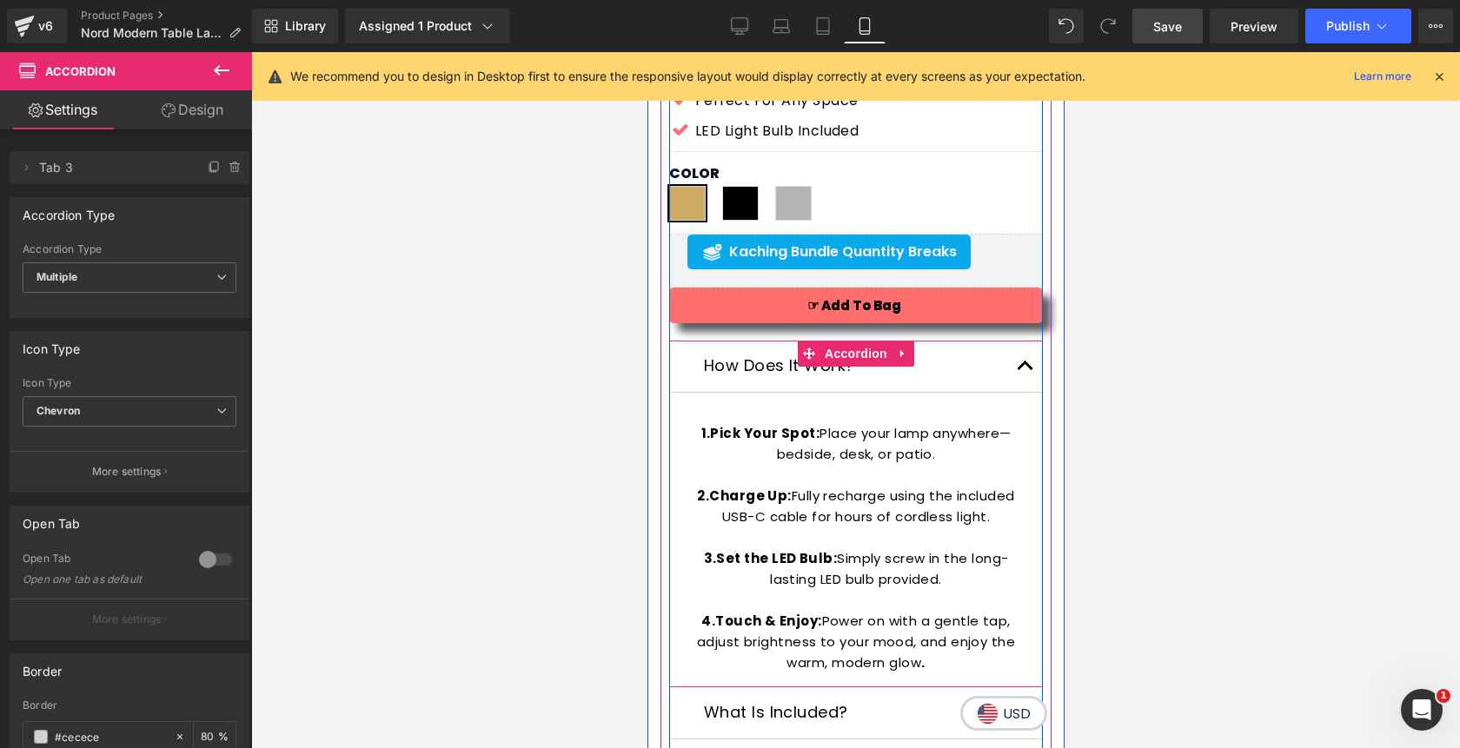
click at [1014, 368] on button "button" at bounding box center [1024, 366] width 35 height 51
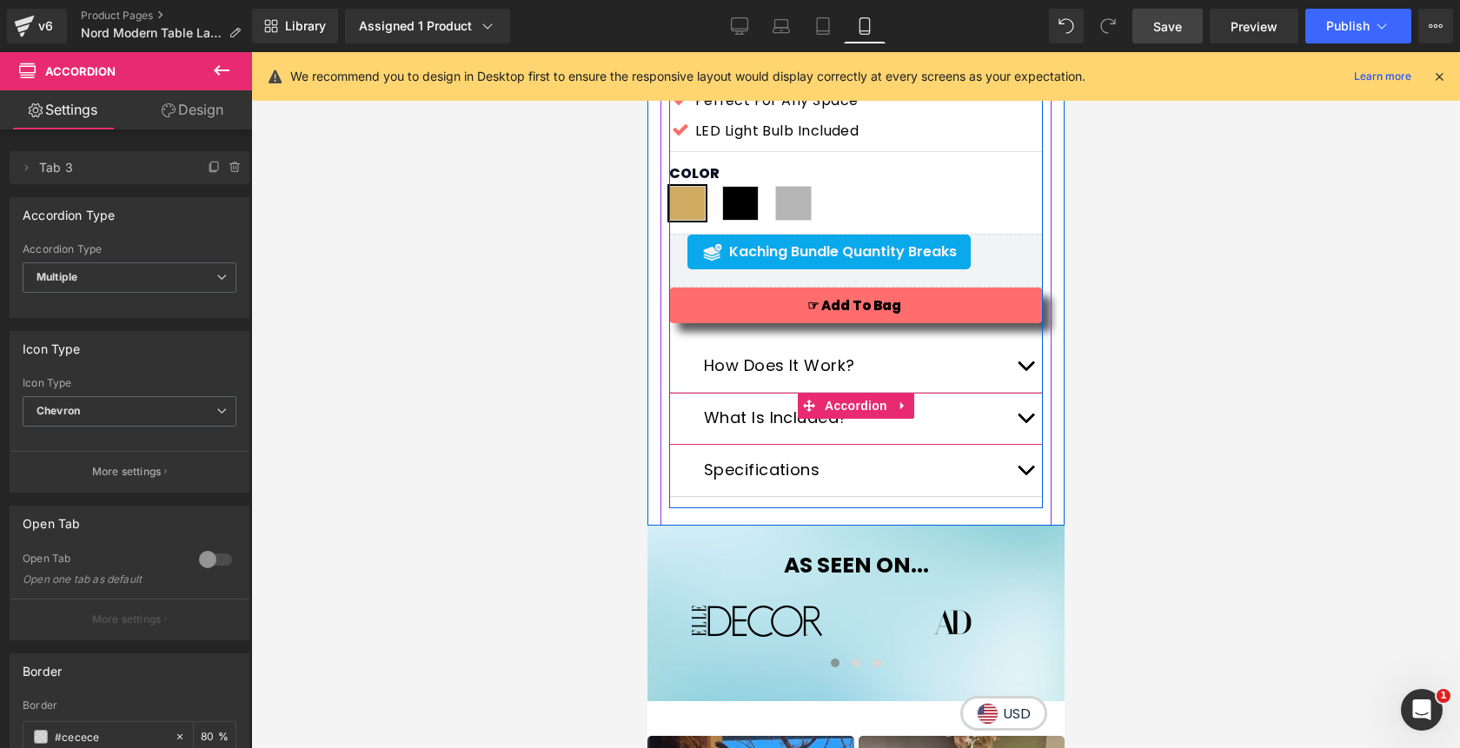
click at [1021, 425] on button "button" at bounding box center [1024, 418] width 35 height 51
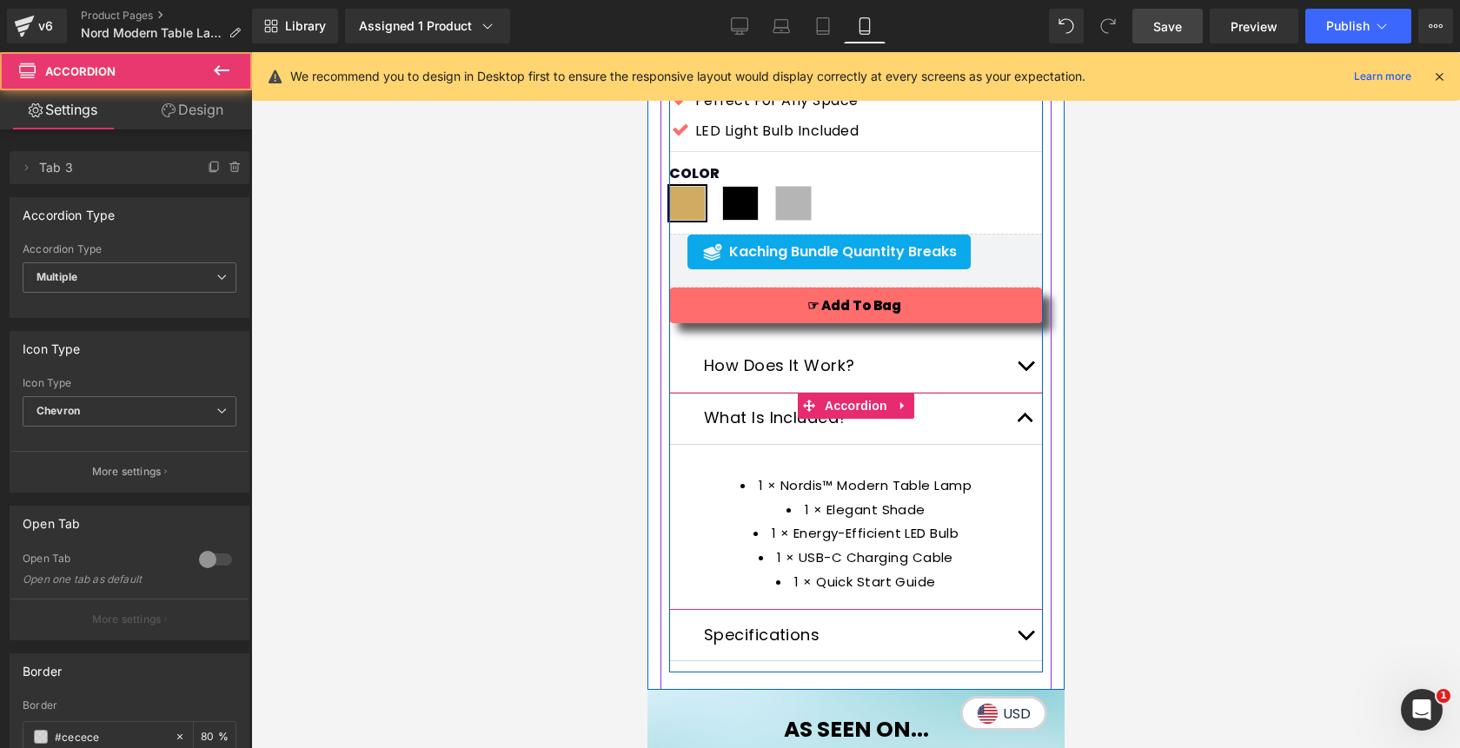
click at [1018, 411] on button "button" at bounding box center [1024, 418] width 35 height 51
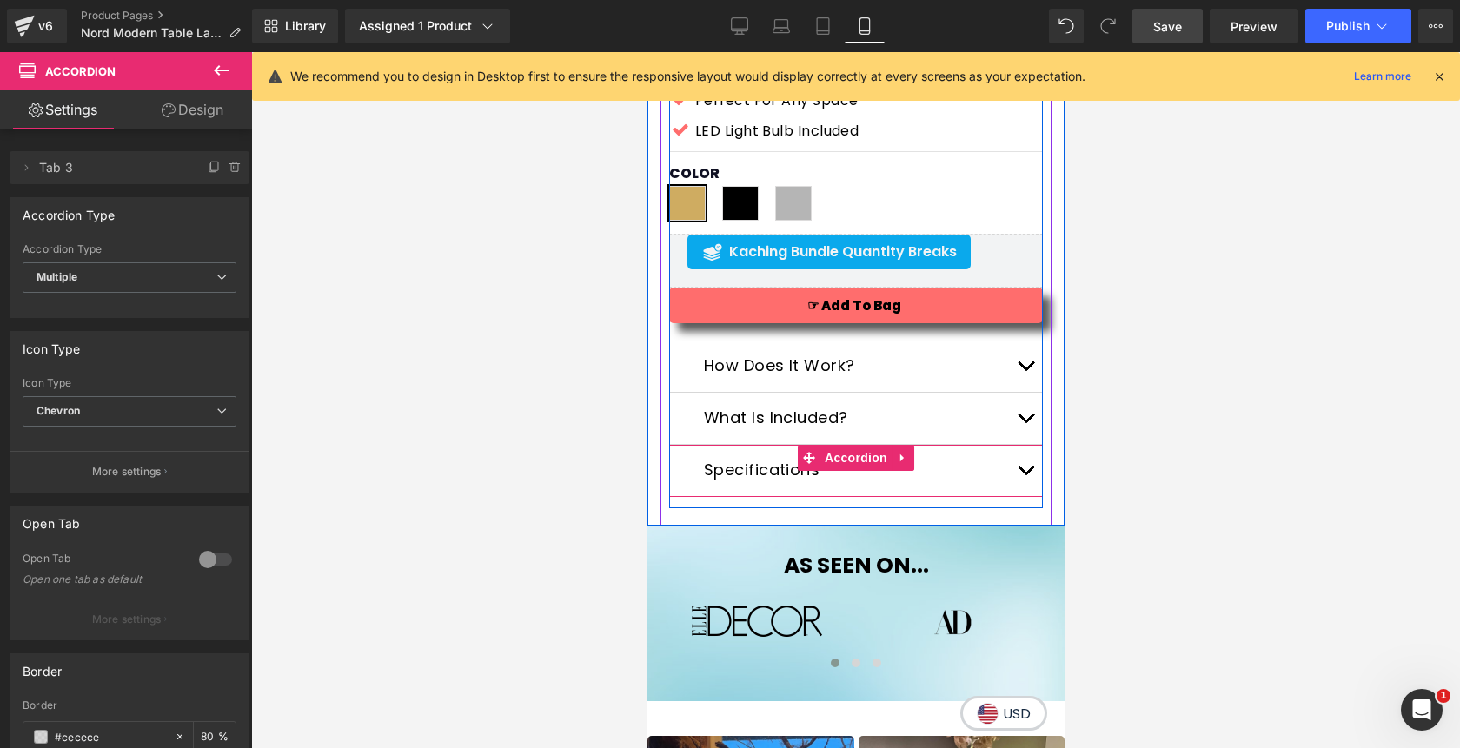
click at [1025, 468] on button "button" at bounding box center [1024, 470] width 35 height 51
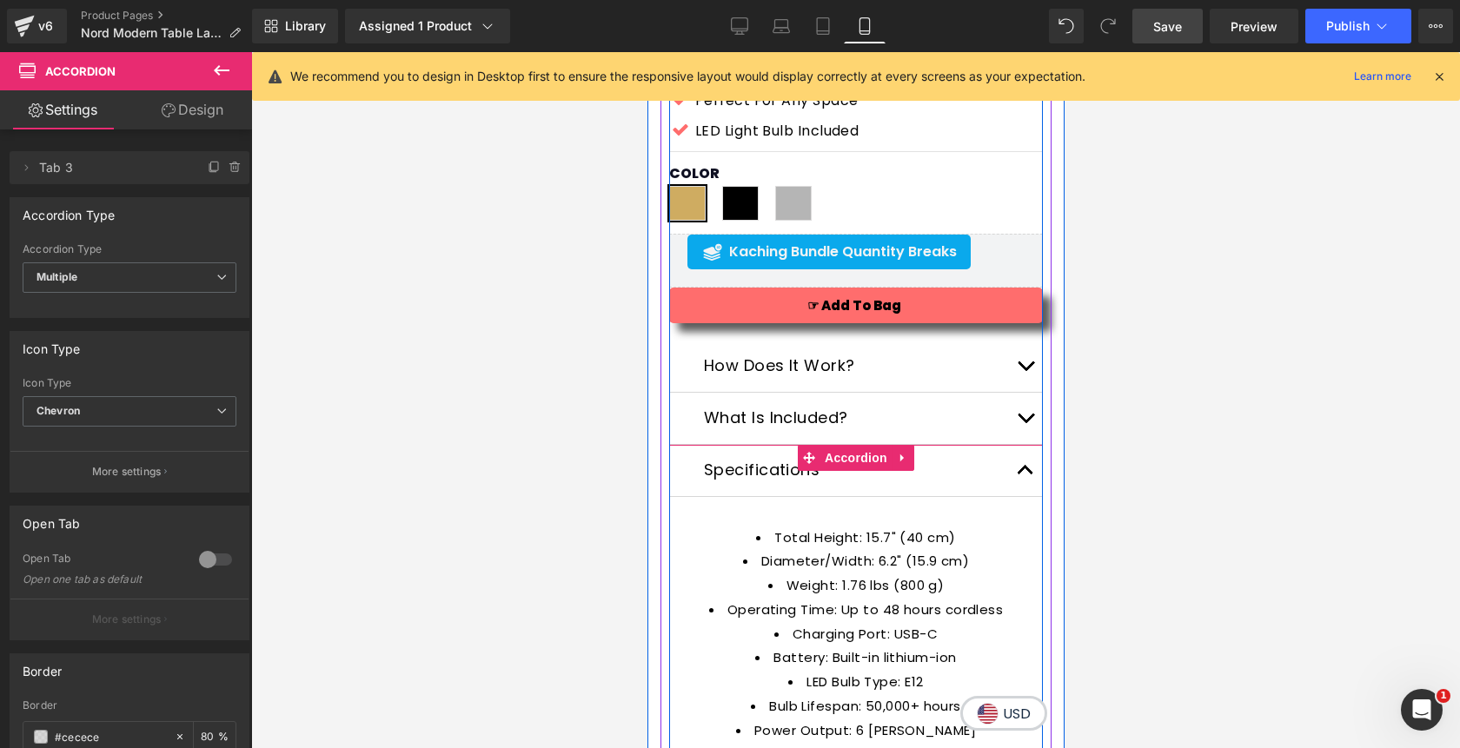
click at [1025, 474] on span "button" at bounding box center [1025, 474] width 0 height 0
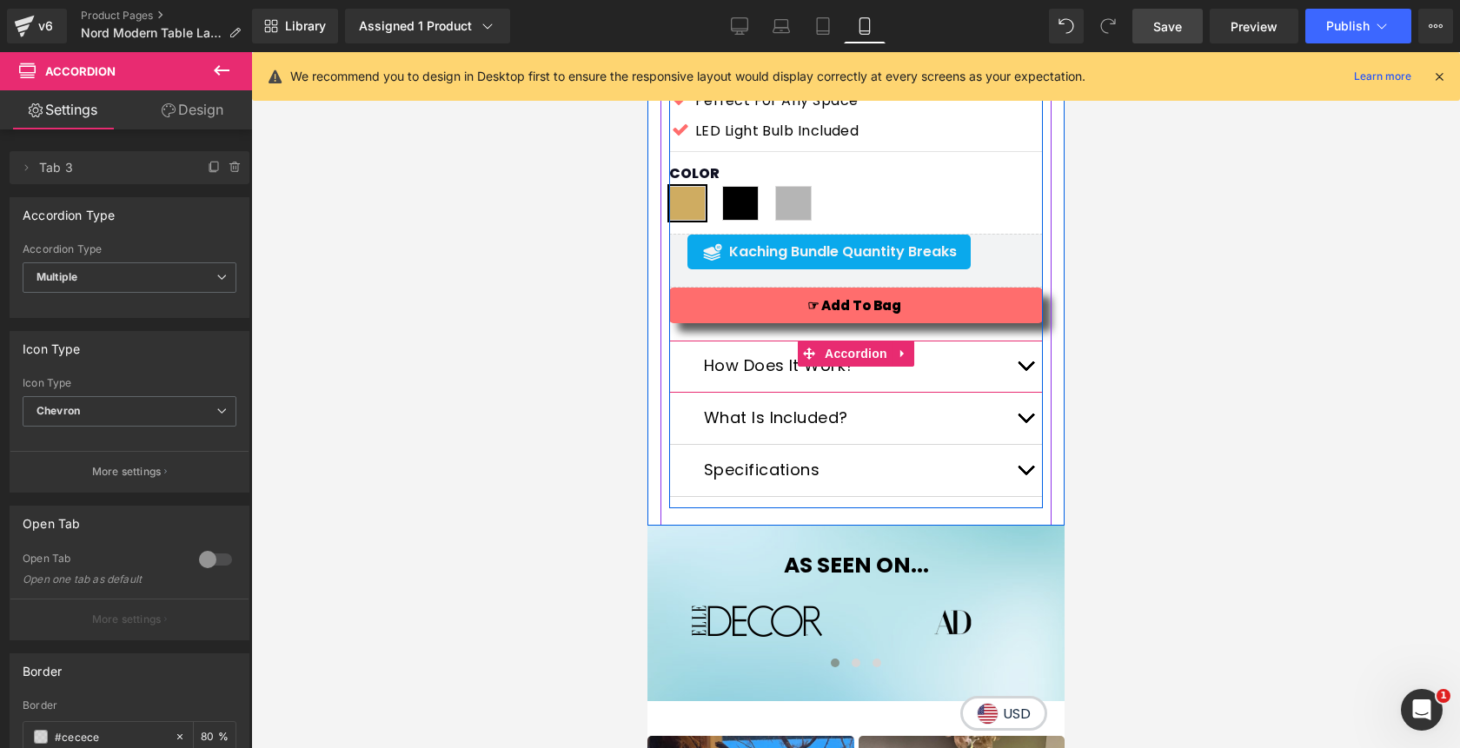
click at [1020, 375] on button "button" at bounding box center [1024, 366] width 35 height 51
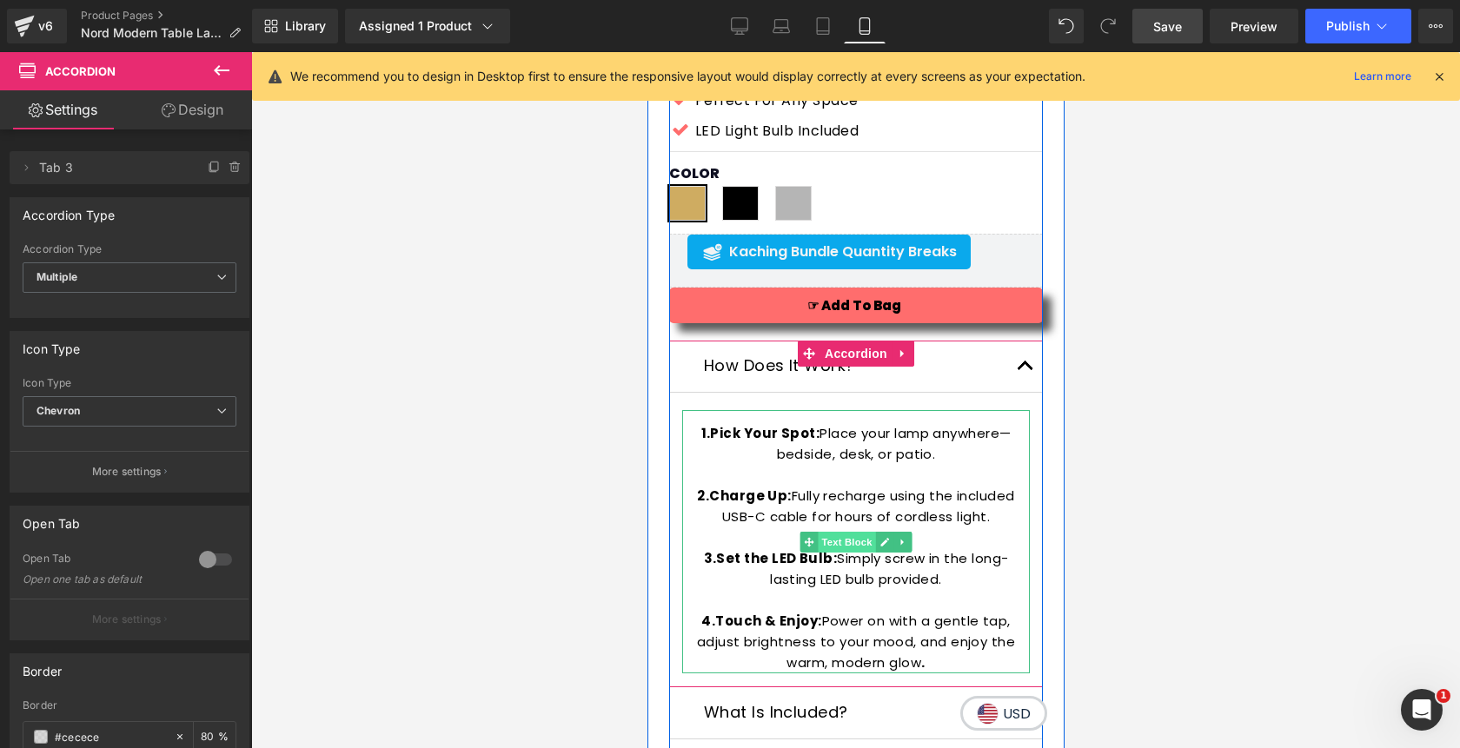
click at [860, 538] on span "Text Block" at bounding box center [845, 542] width 57 height 21
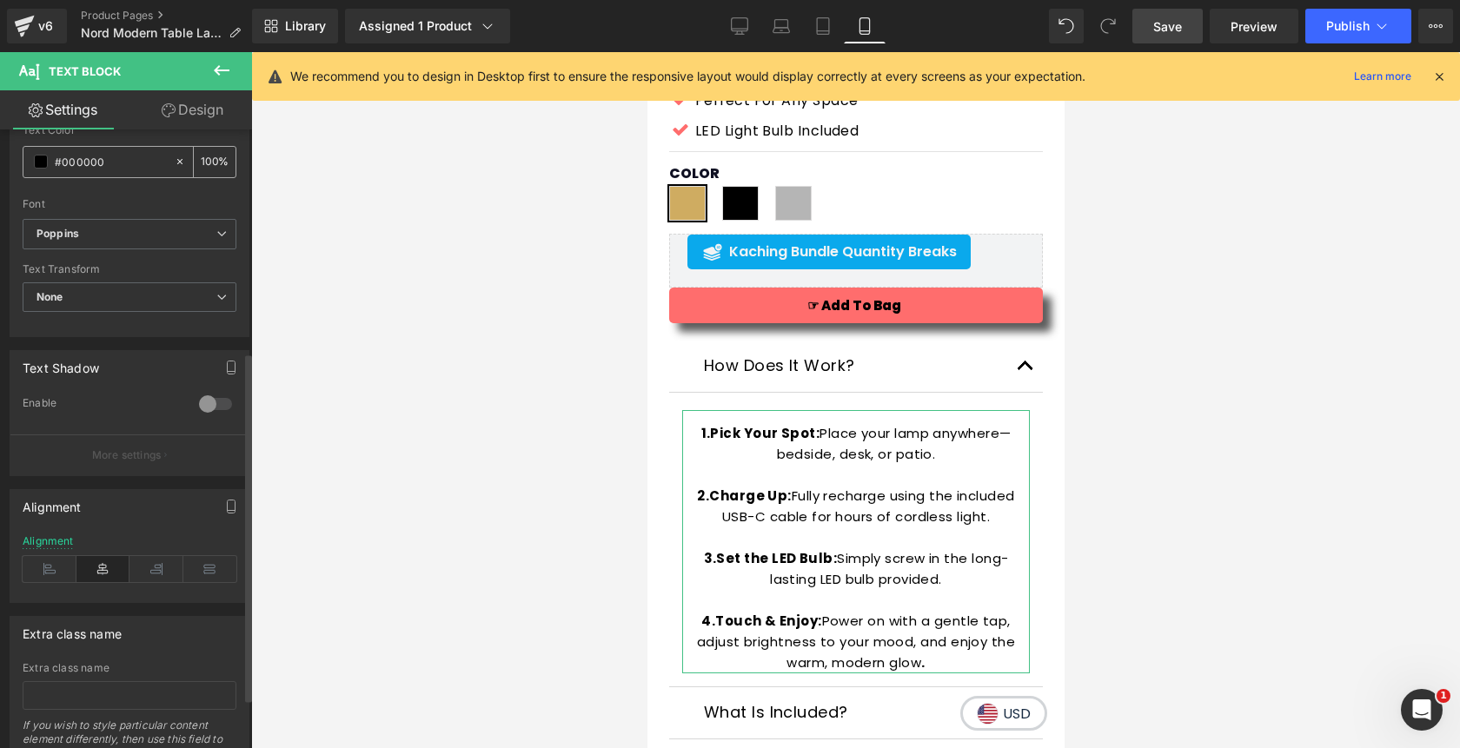
scroll to position [397, 0]
click at [46, 565] on icon at bounding box center [50, 566] width 54 height 26
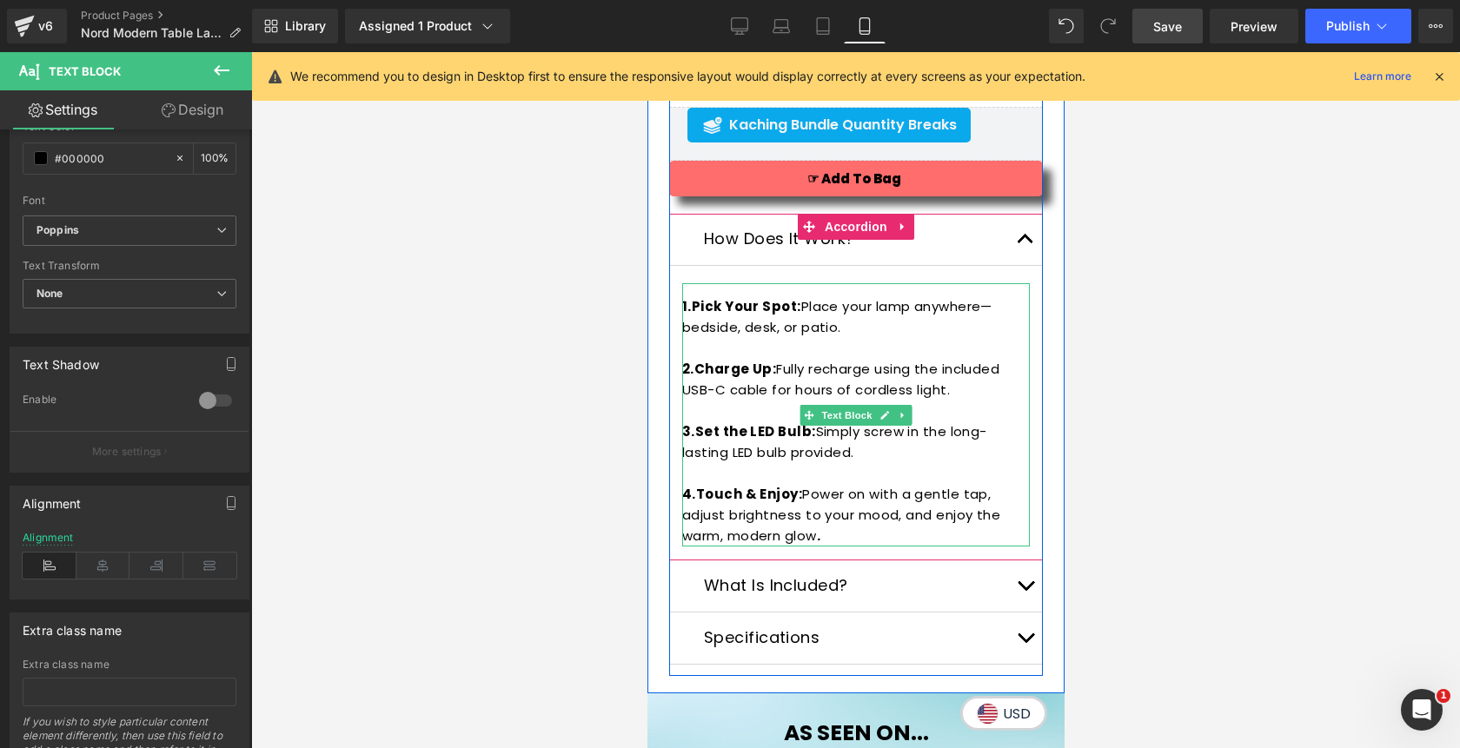
scroll to position [1088, 0]
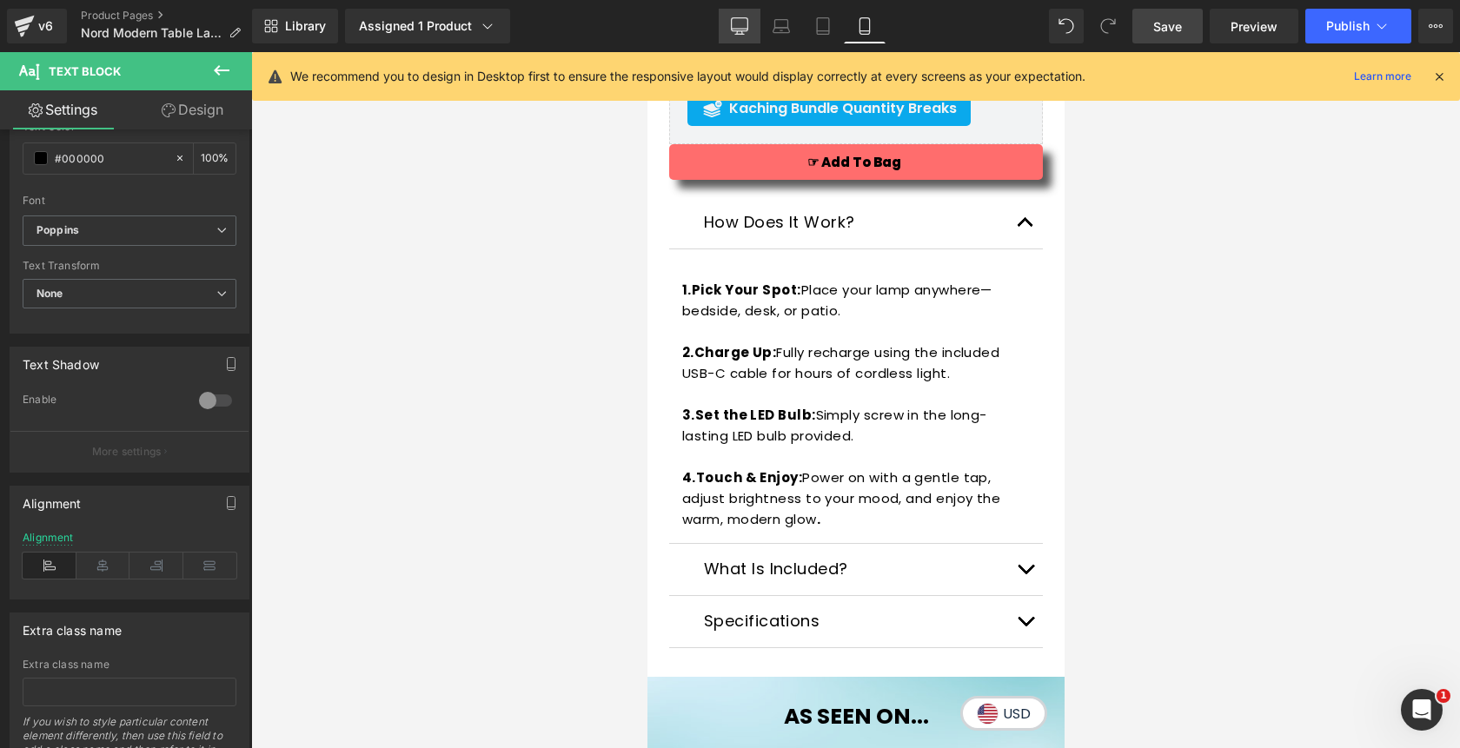
click at [746, 36] on link "Desktop" at bounding box center [740, 26] width 42 height 35
type input "16"
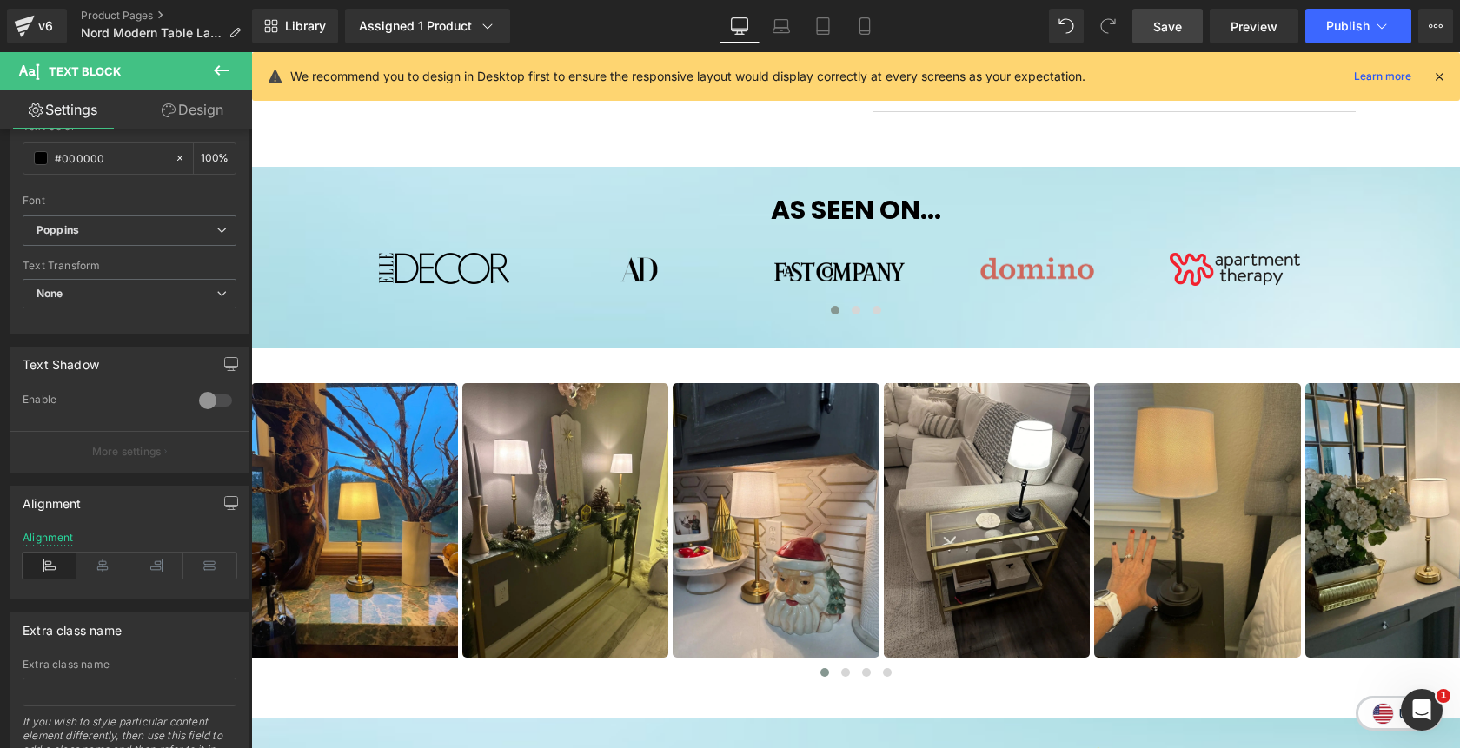
scroll to position [554, 0]
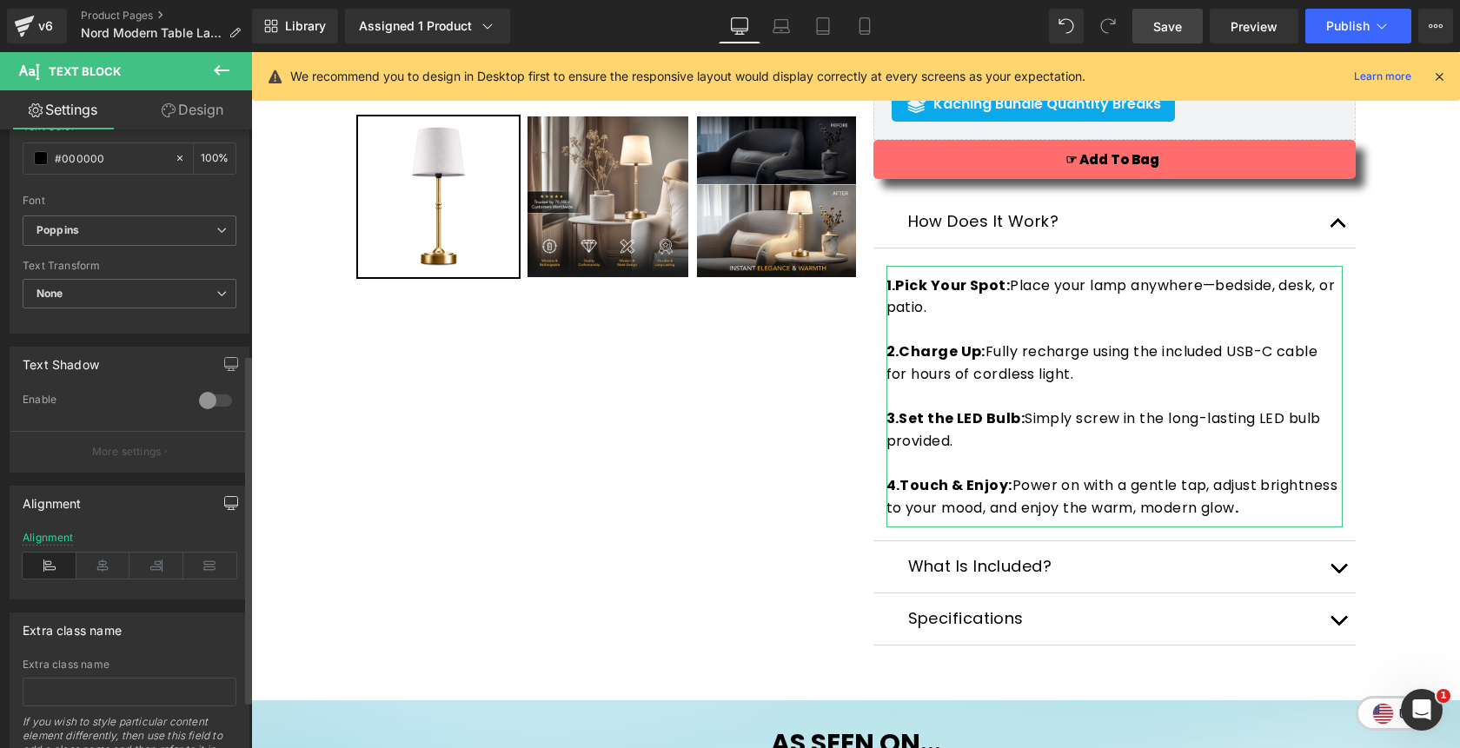
click at [224, 501] on icon "button" at bounding box center [231, 503] width 14 height 14
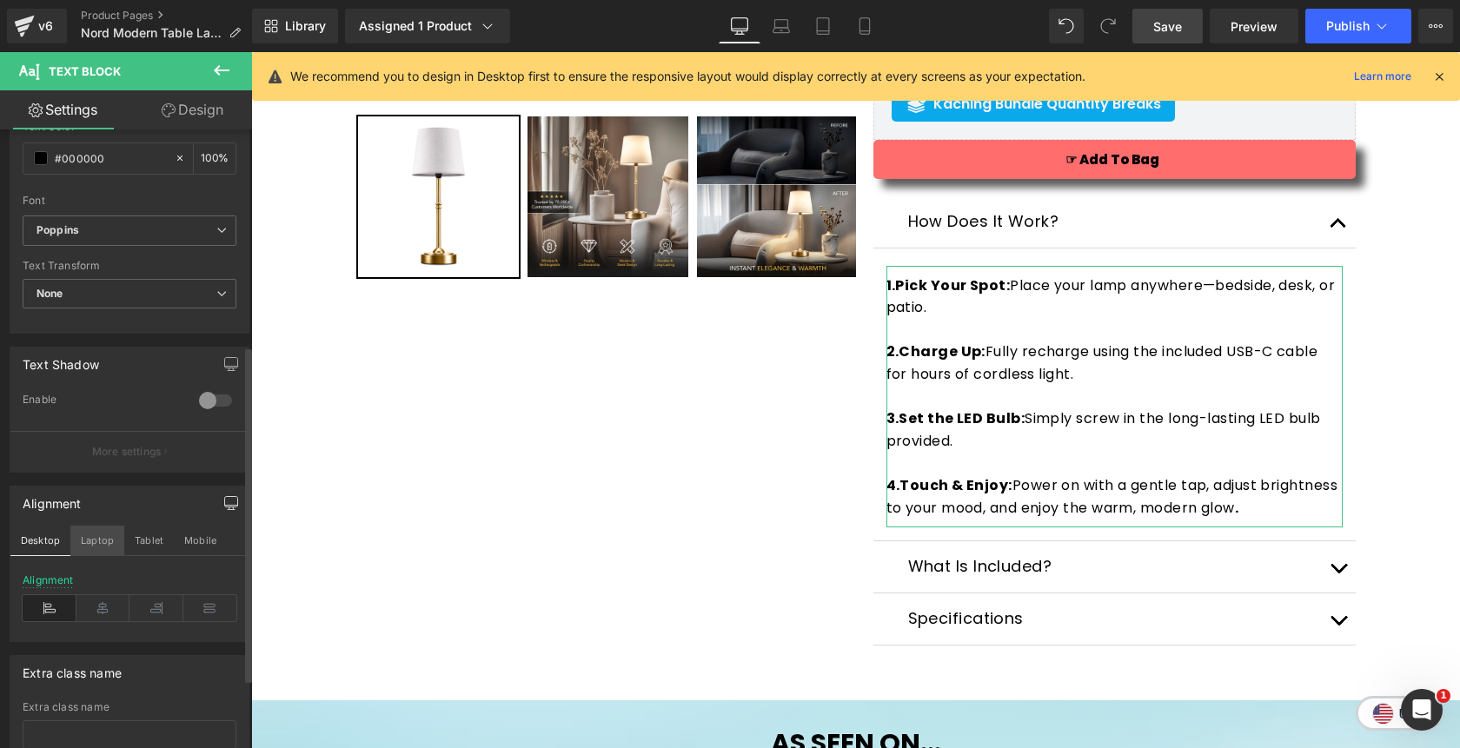
click at [97, 550] on button "Laptop" at bounding box center [97, 541] width 54 height 30
type input "100"
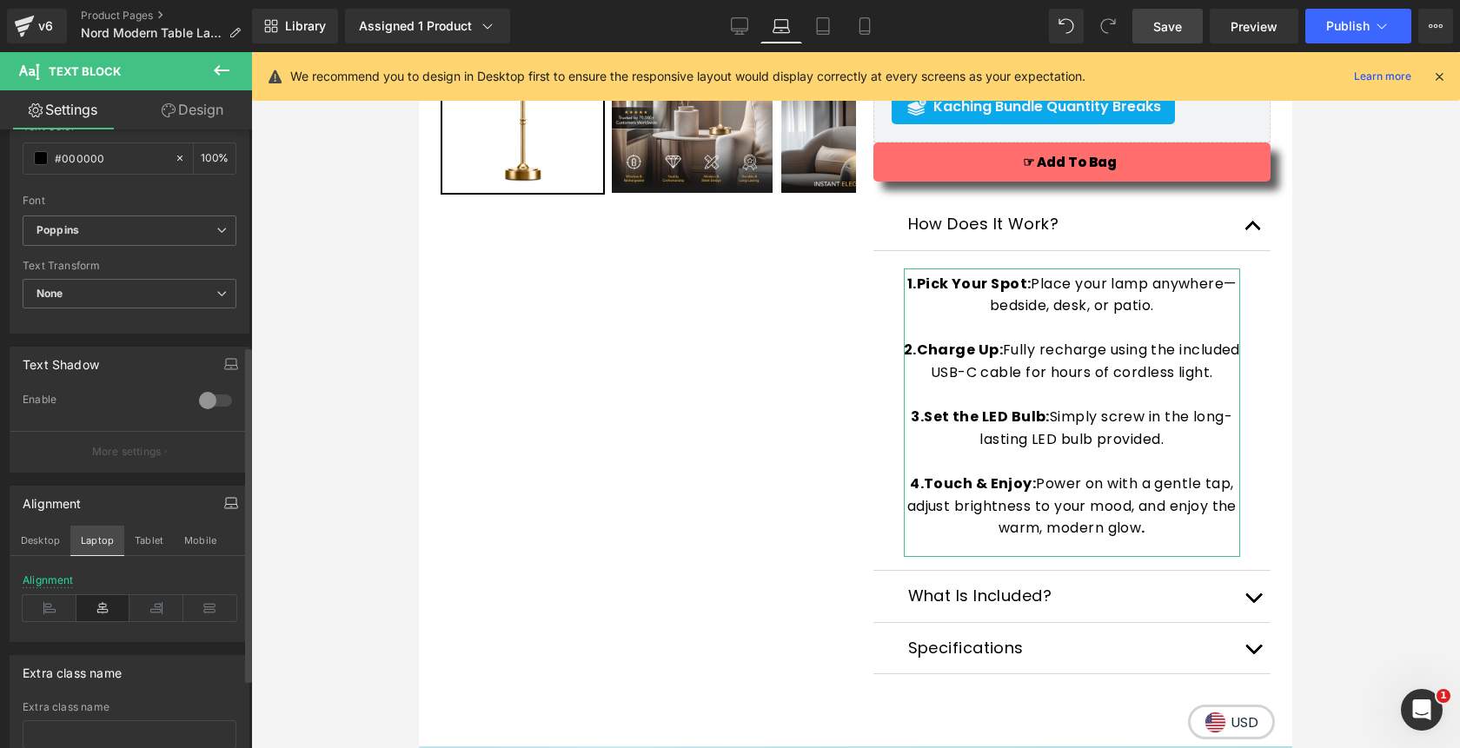
scroll to position [557, 0]
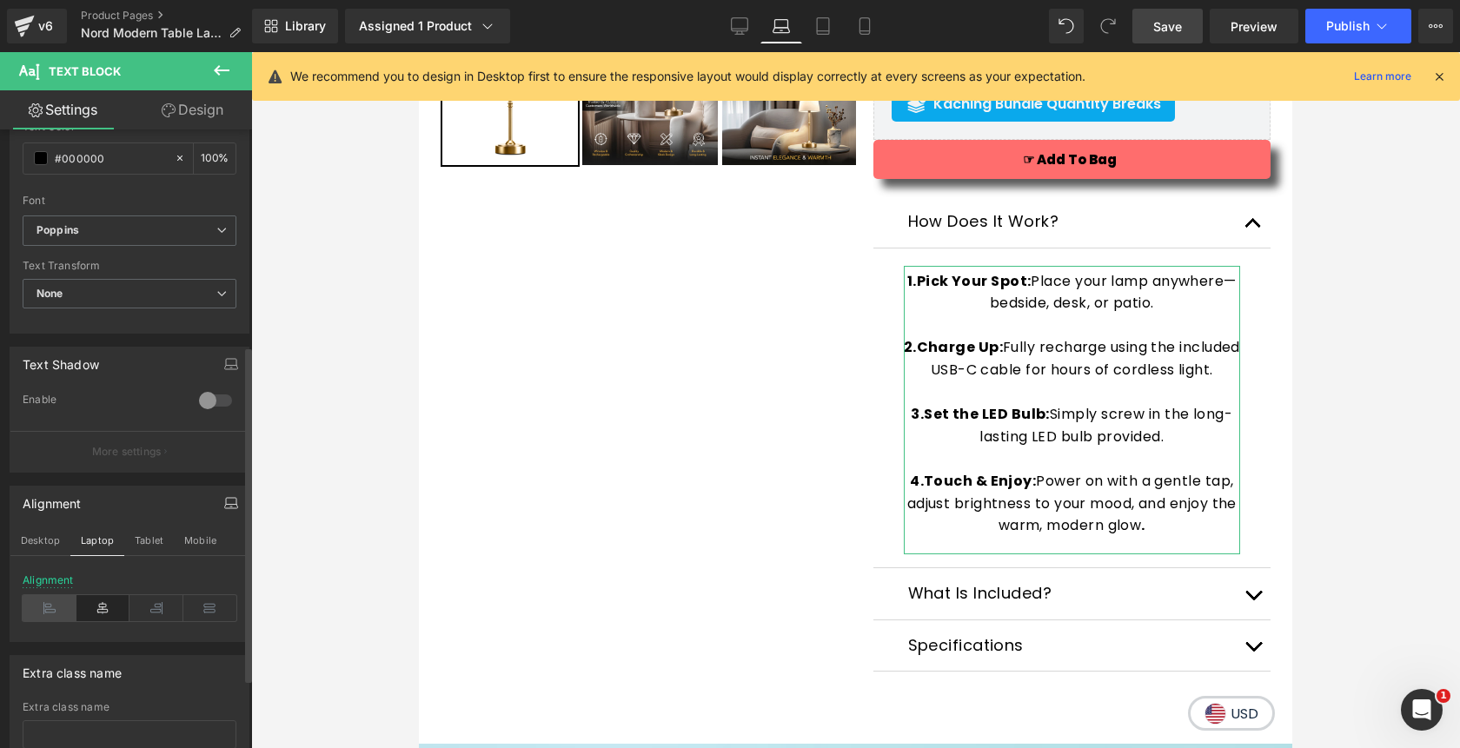
click at [53, 609] on icon at bounding box center [50, 608] width 54 height 26
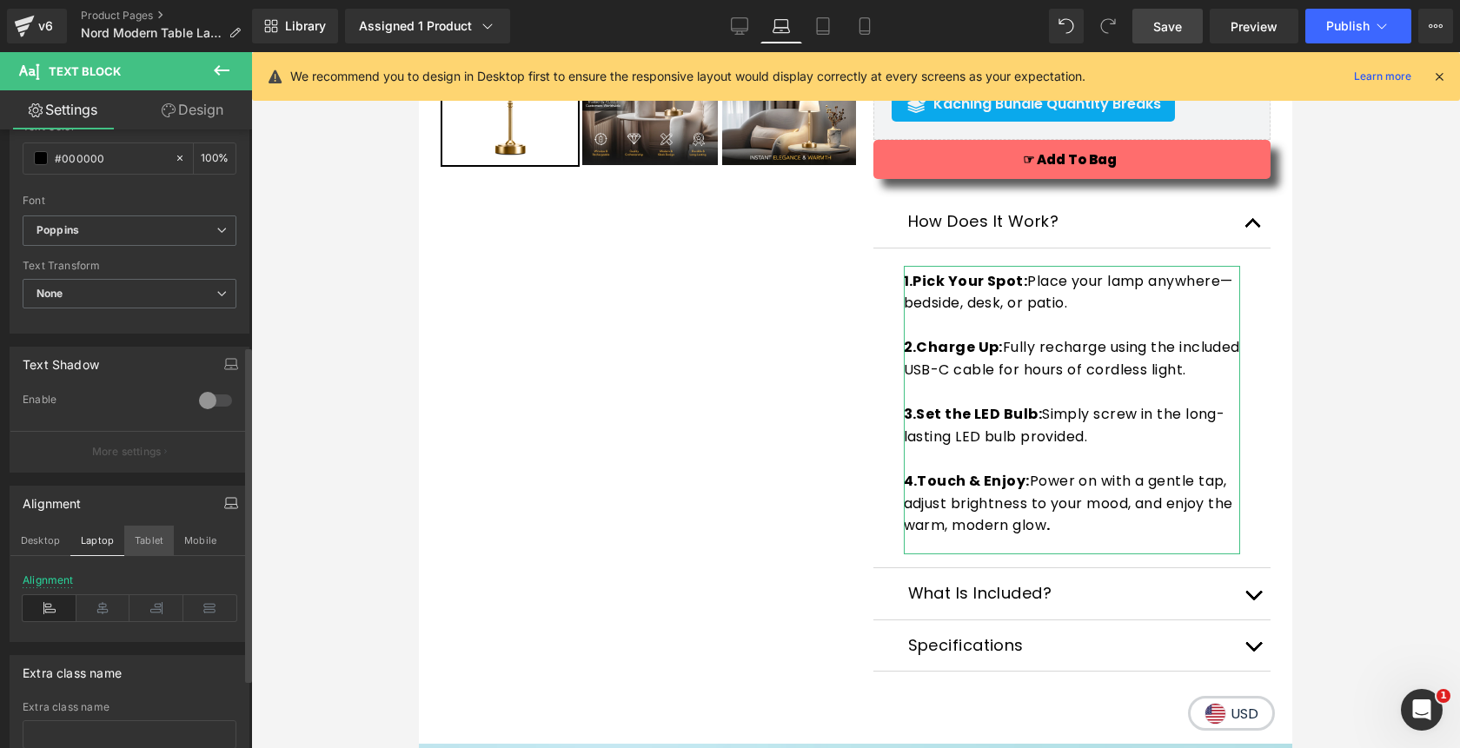
click at [152, 551] on button "Tablet" at bounding box center [149, 541] width 50 height 30
type input "15"
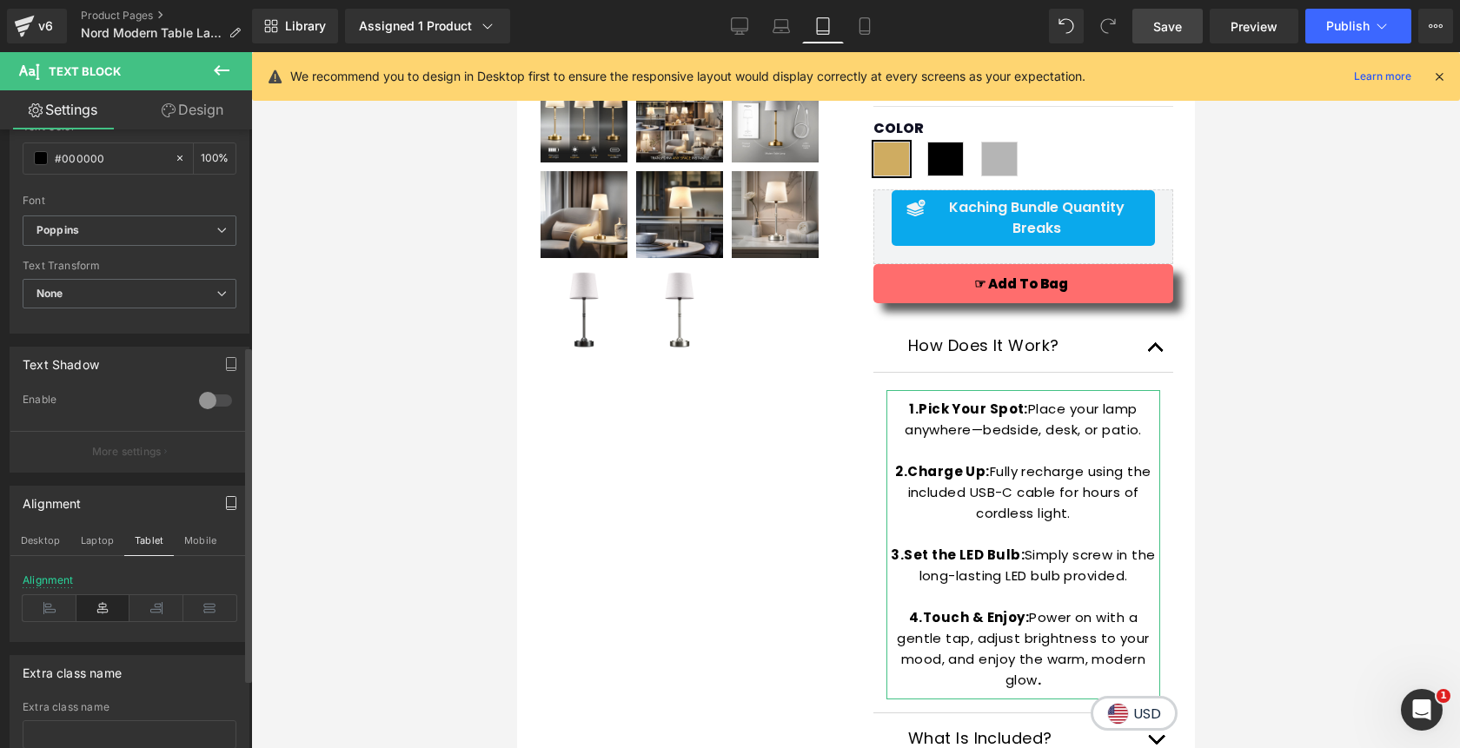
scroll to position [681, 0]
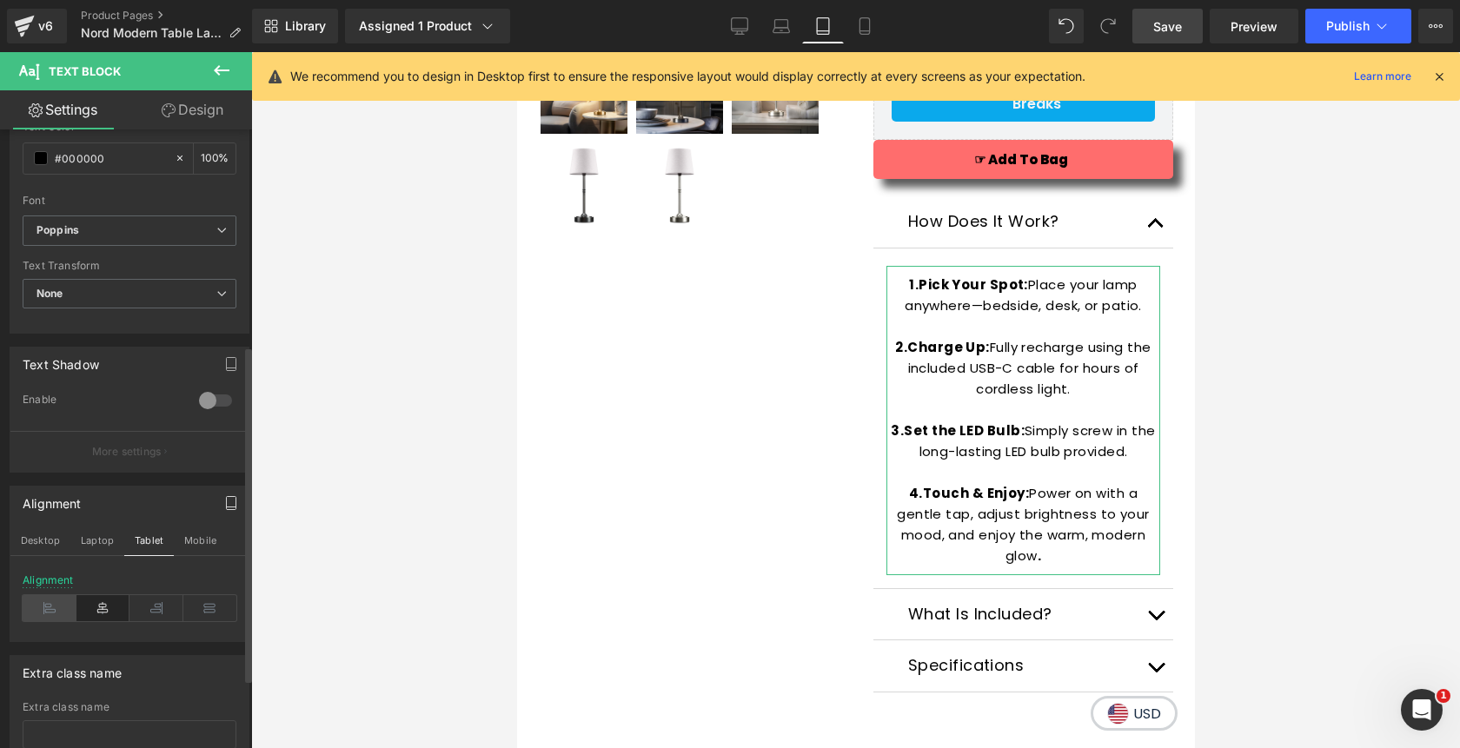
click at [52, 607] on icon at bounding box center [50, 608] width 54 height 26
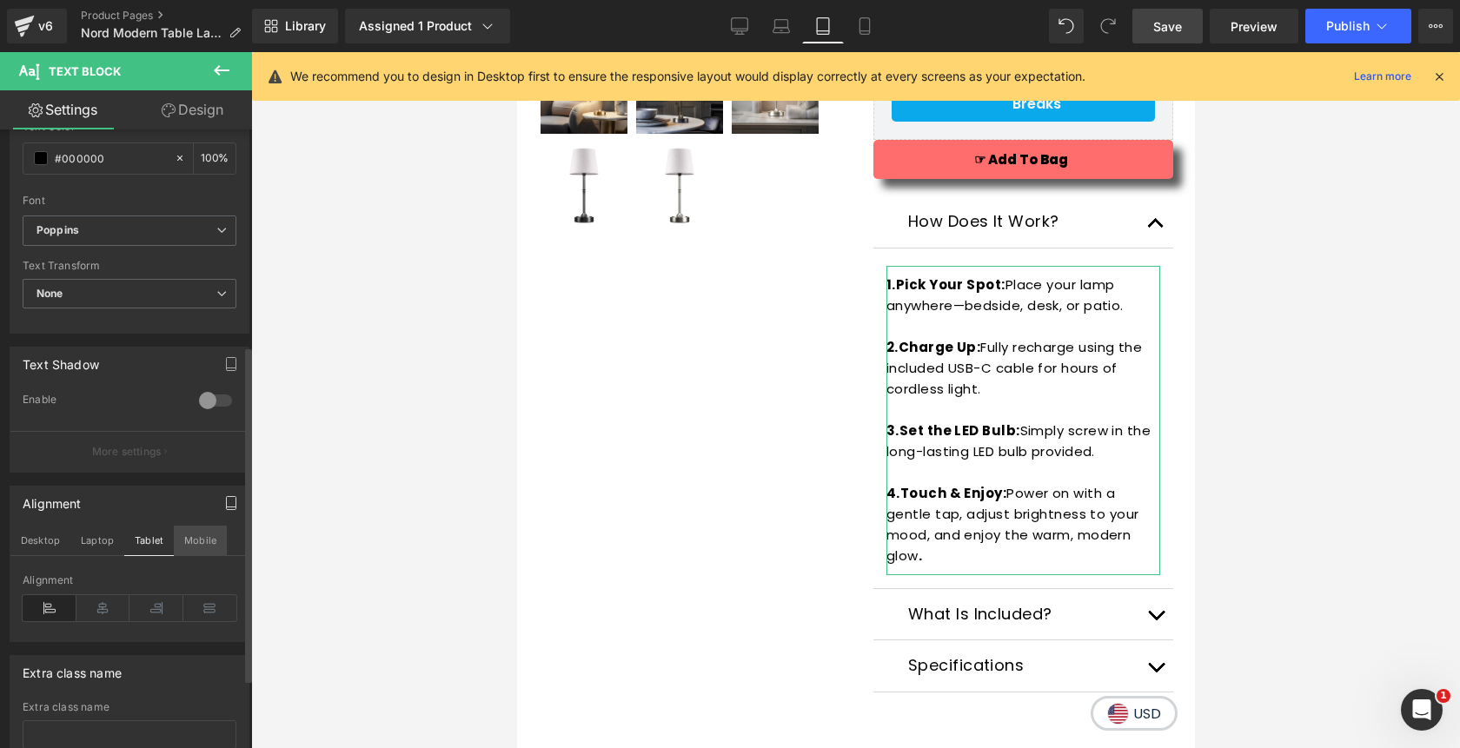
click at [195, 546] on button "Mobile" at bounding box center [200, 541] width 53 height 30
type input "100"
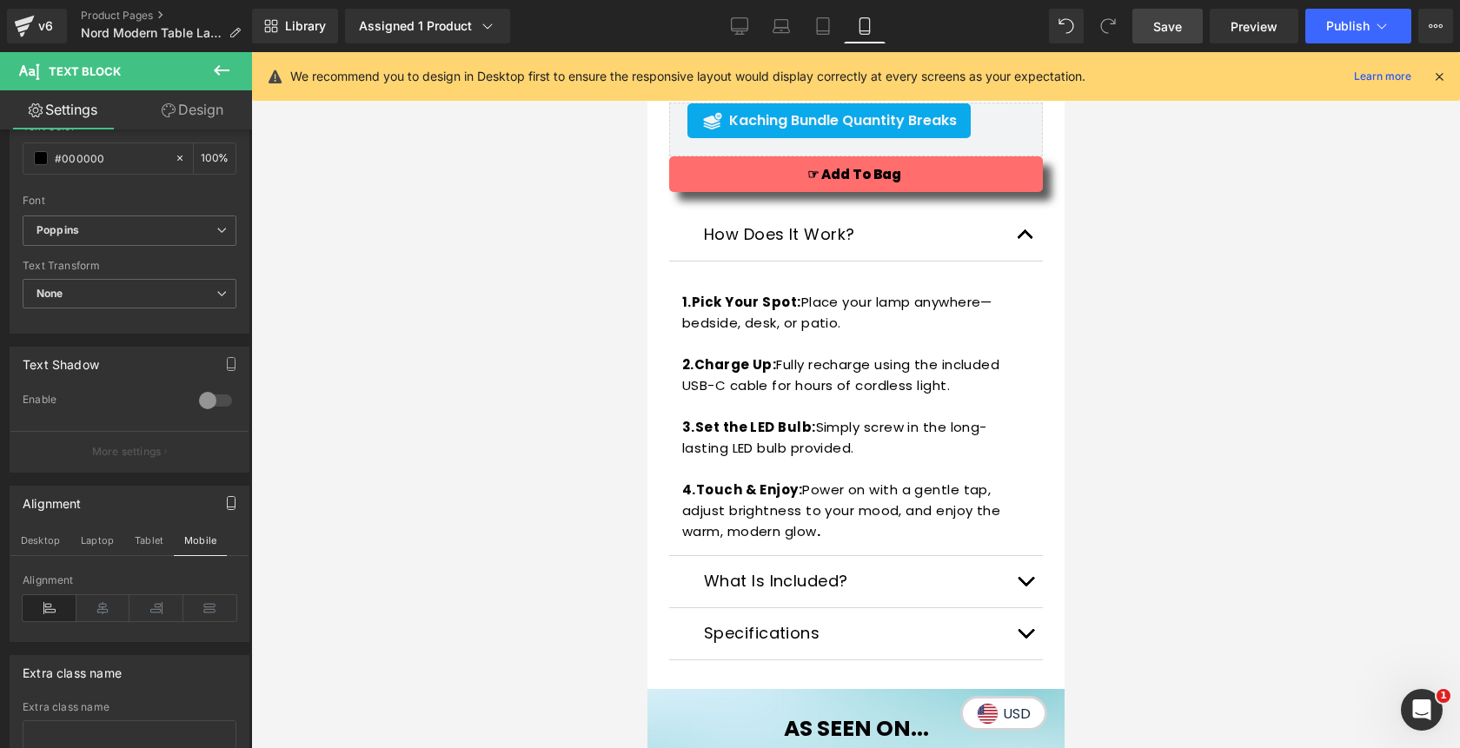
scroll to position [1088, 0]
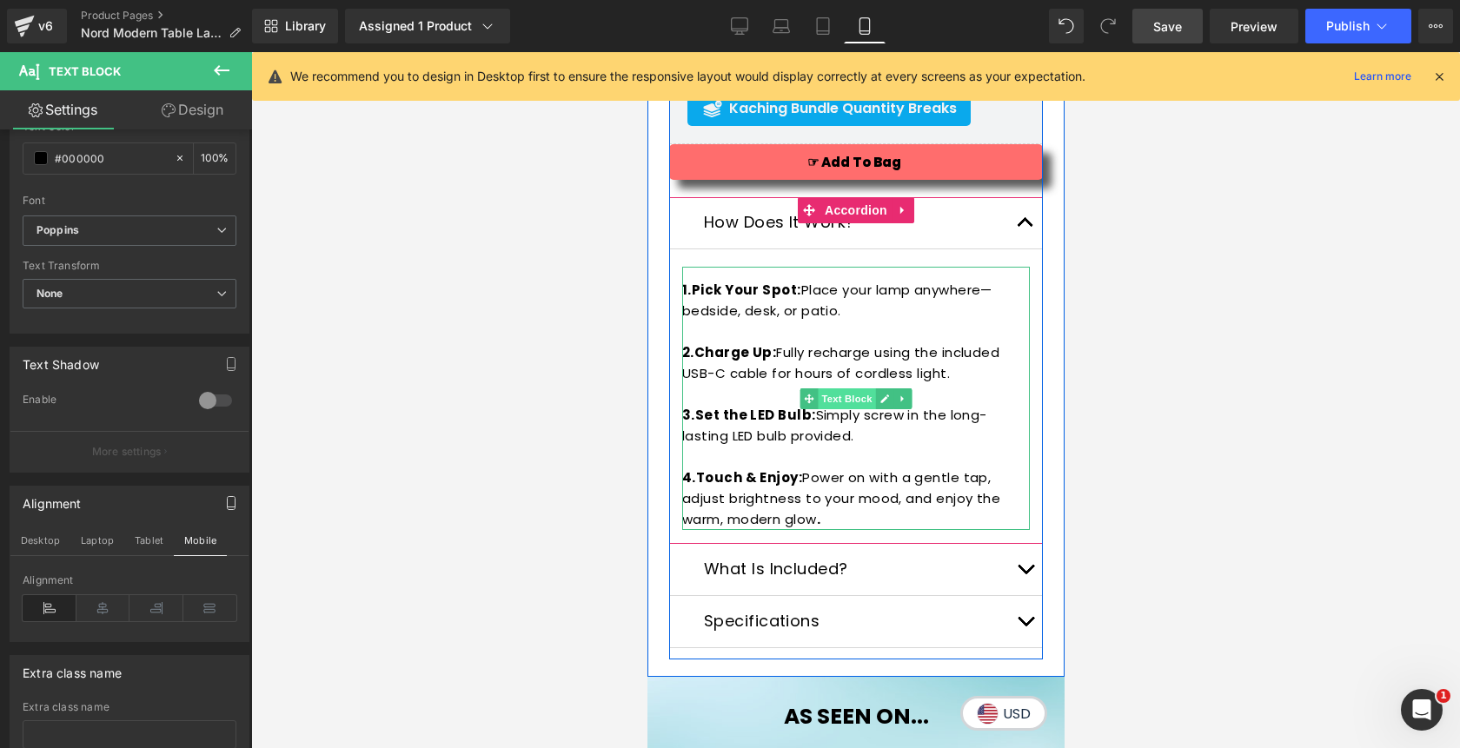
click at [848, 394] on span "Text Block" at bounding box center [845, 398] width 57 height 21
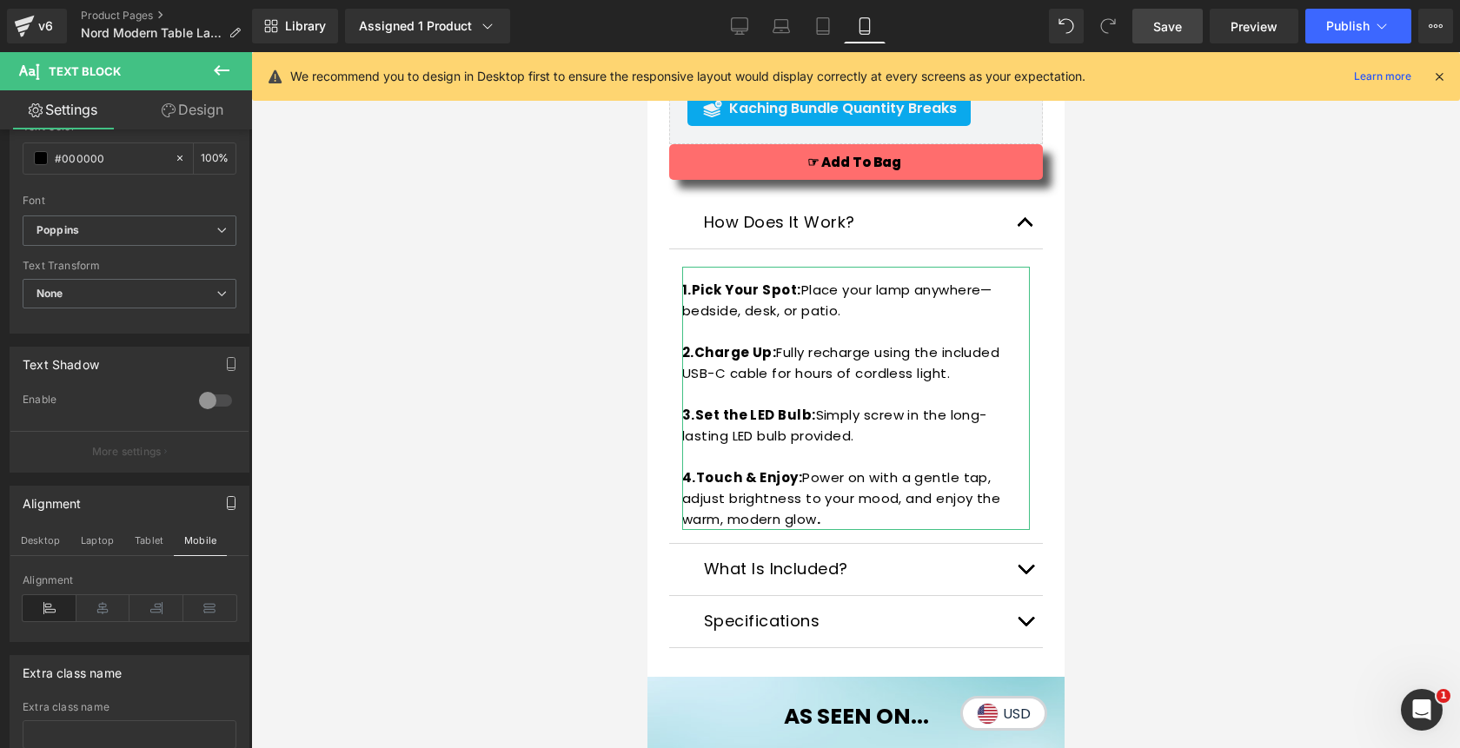
click at [201, 113] on link "Design" at bounding box center [192, 109] width 126 height 39
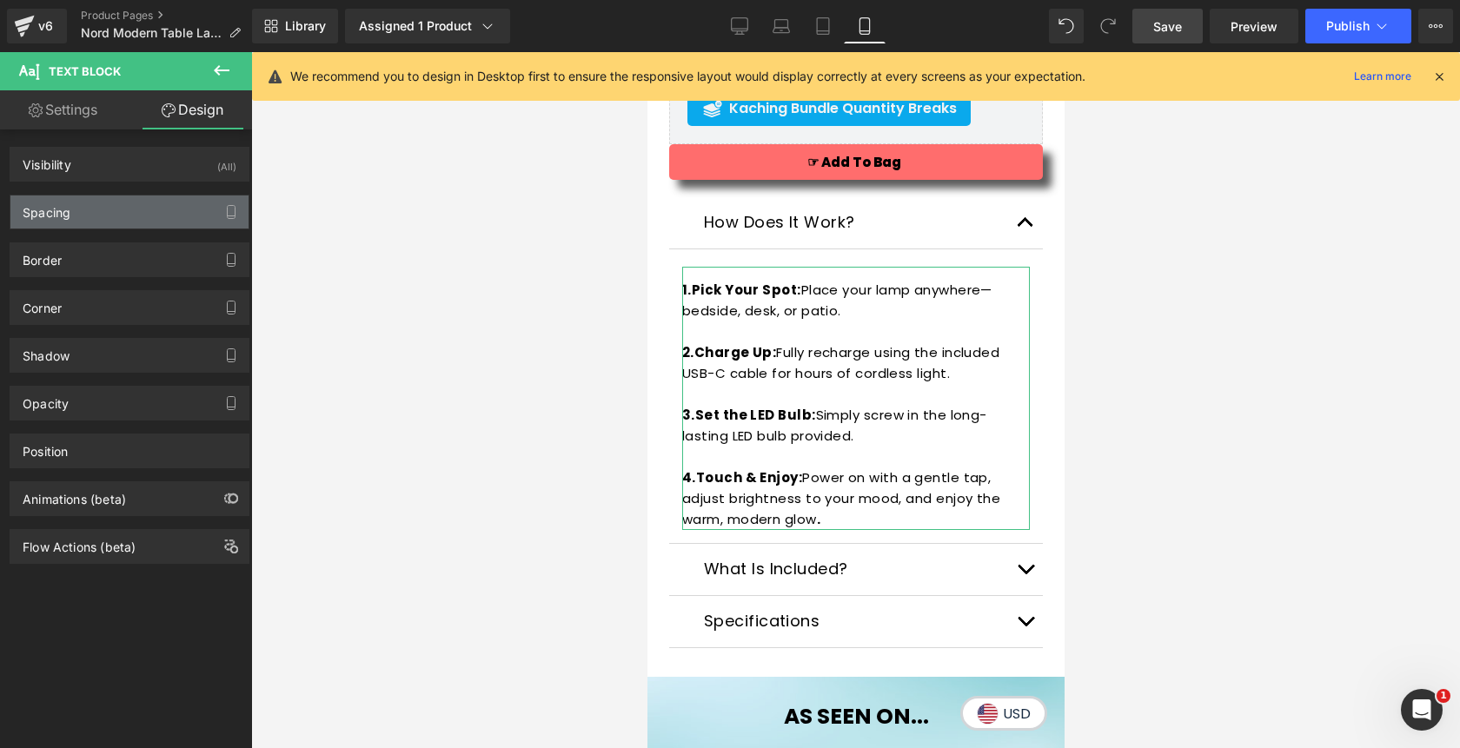
click at [145, 212] on div "Spacing" at bounding box center [129, 212] width 238 height 33
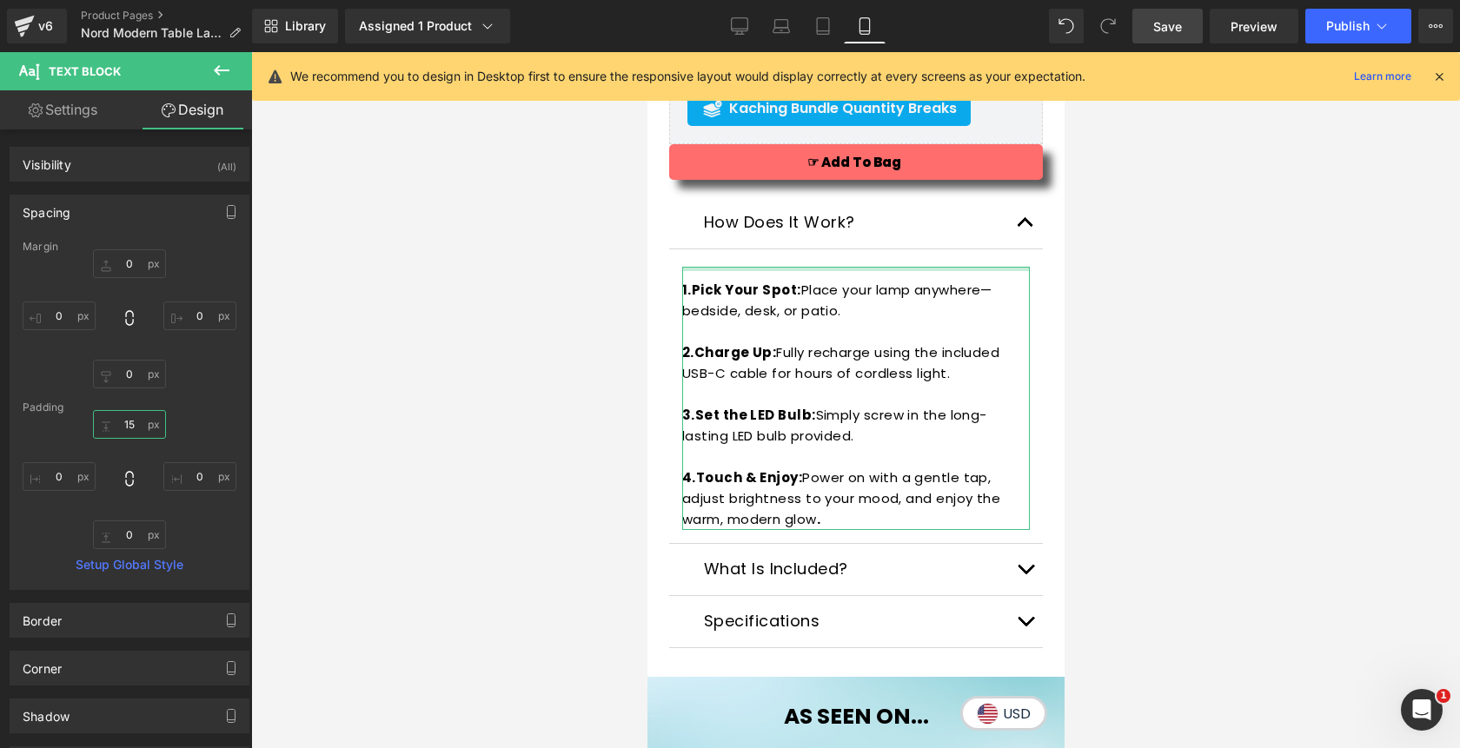
click at [125, 423] on input "15" at bounding box center [129, 424] width 73 height 29
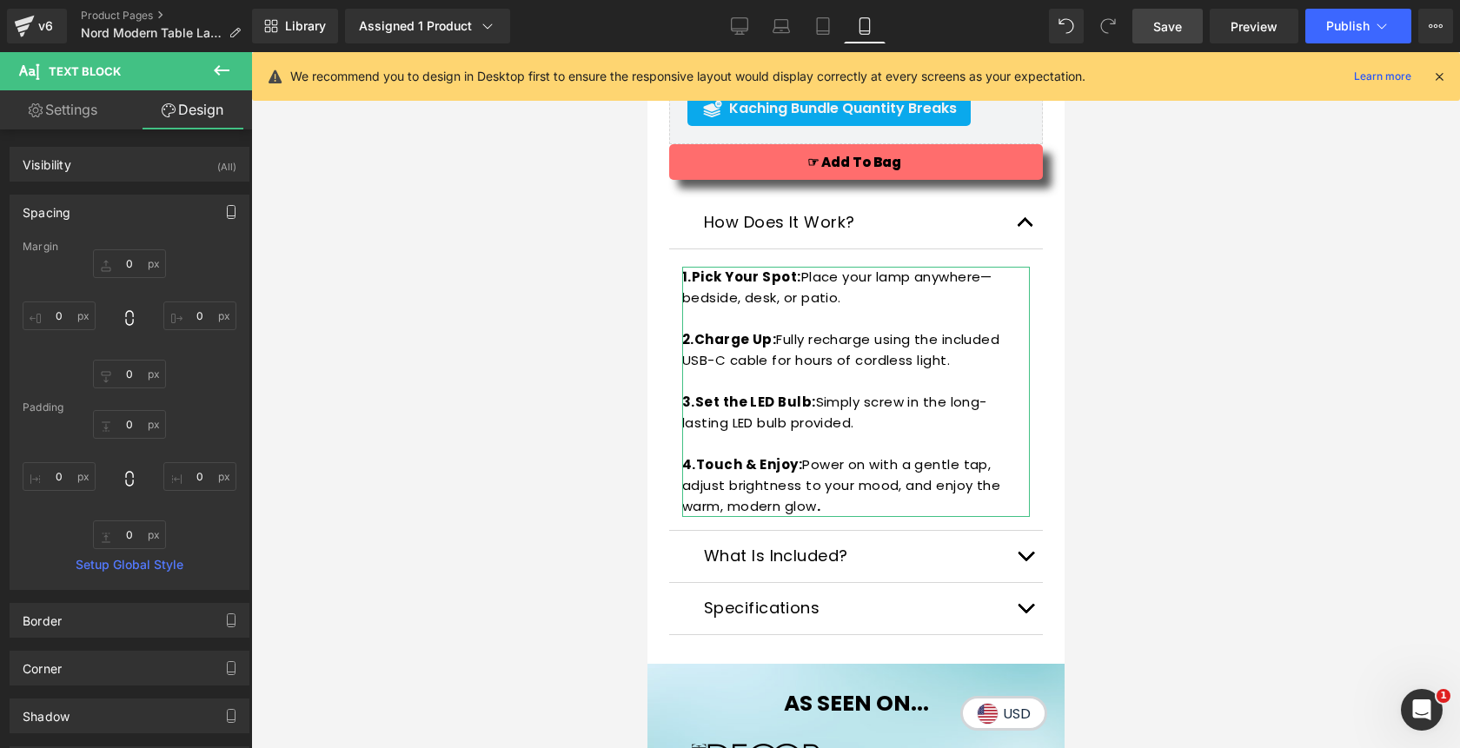
click at [217, 198] on button "button" at bounding box center [231, 212] width 28 height 33
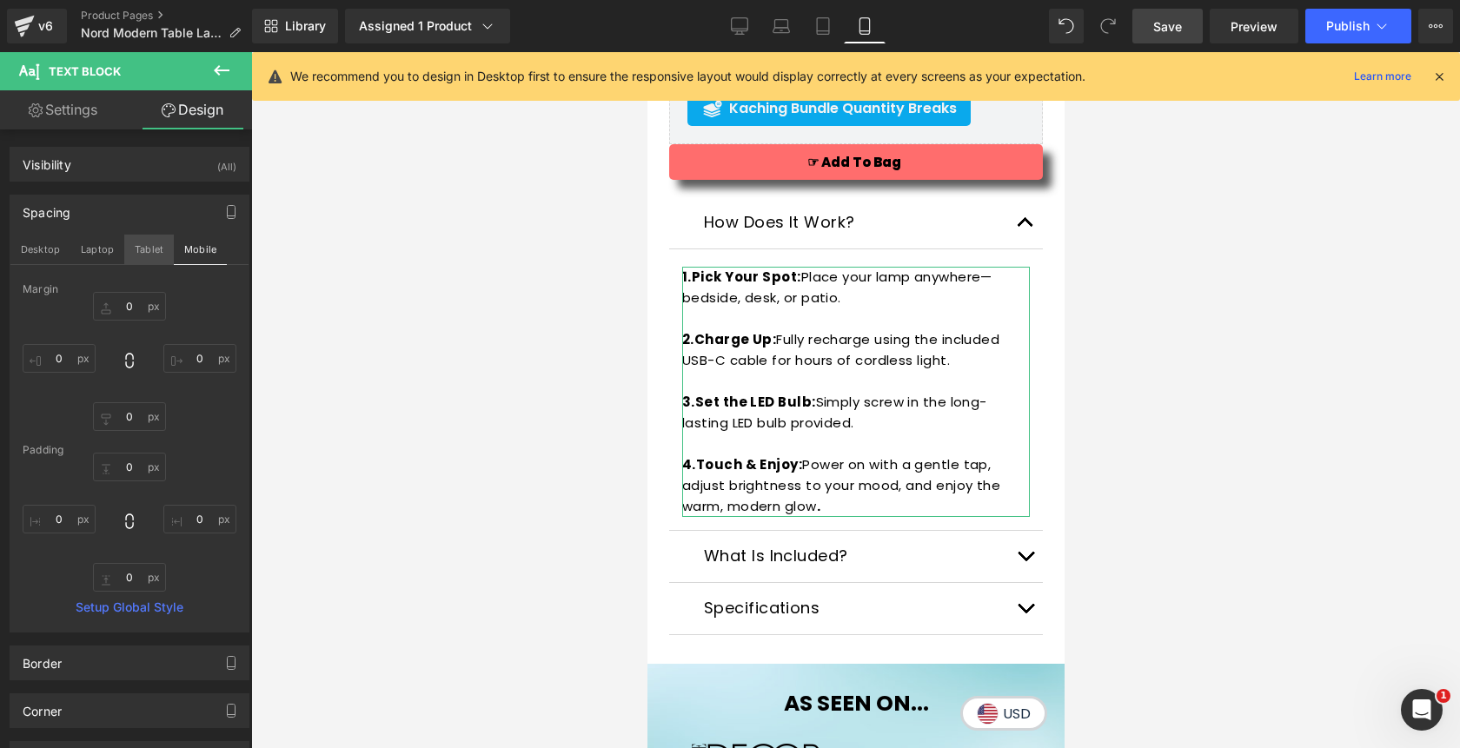
click at [137, 252] on button "Tablet" at bounding box center [149, 250] width 50 height 30
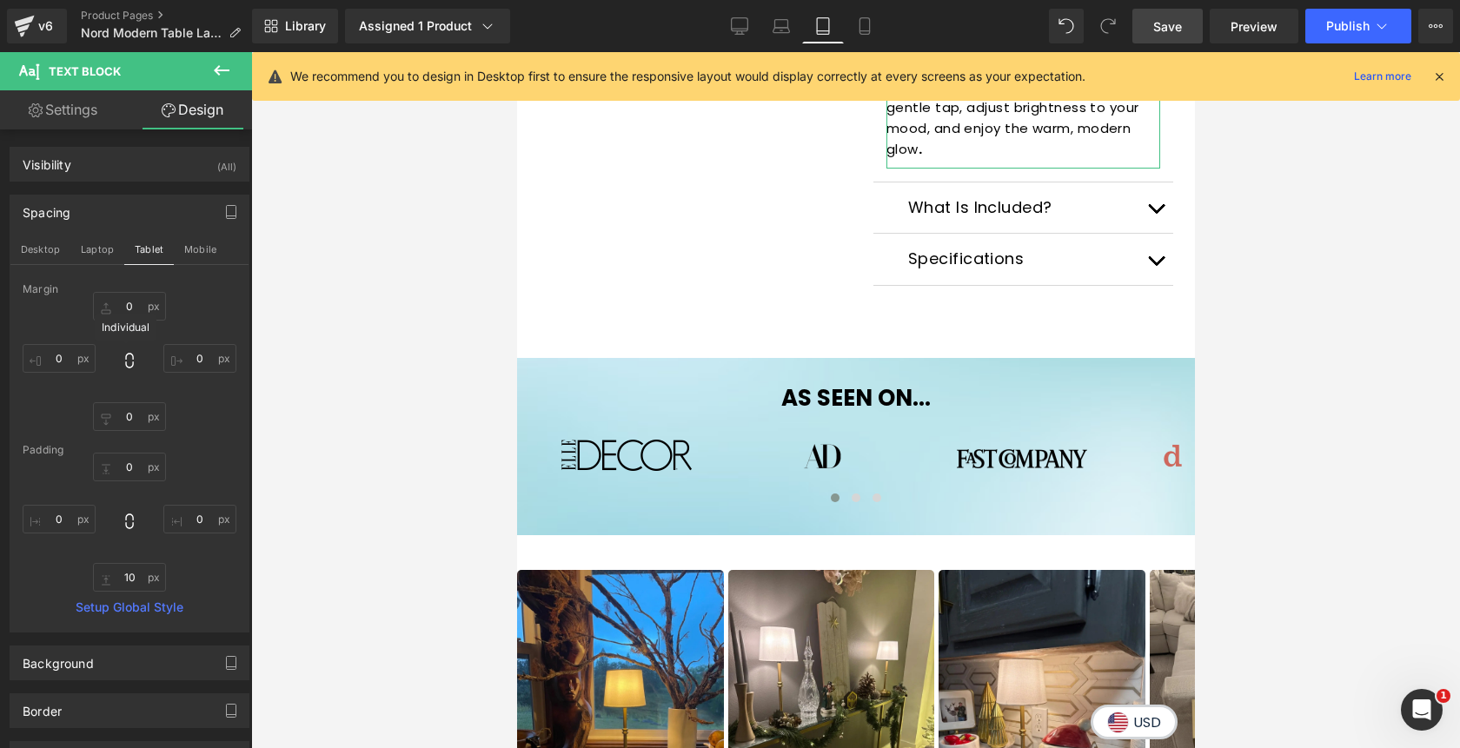
type input "0"
type input "10"
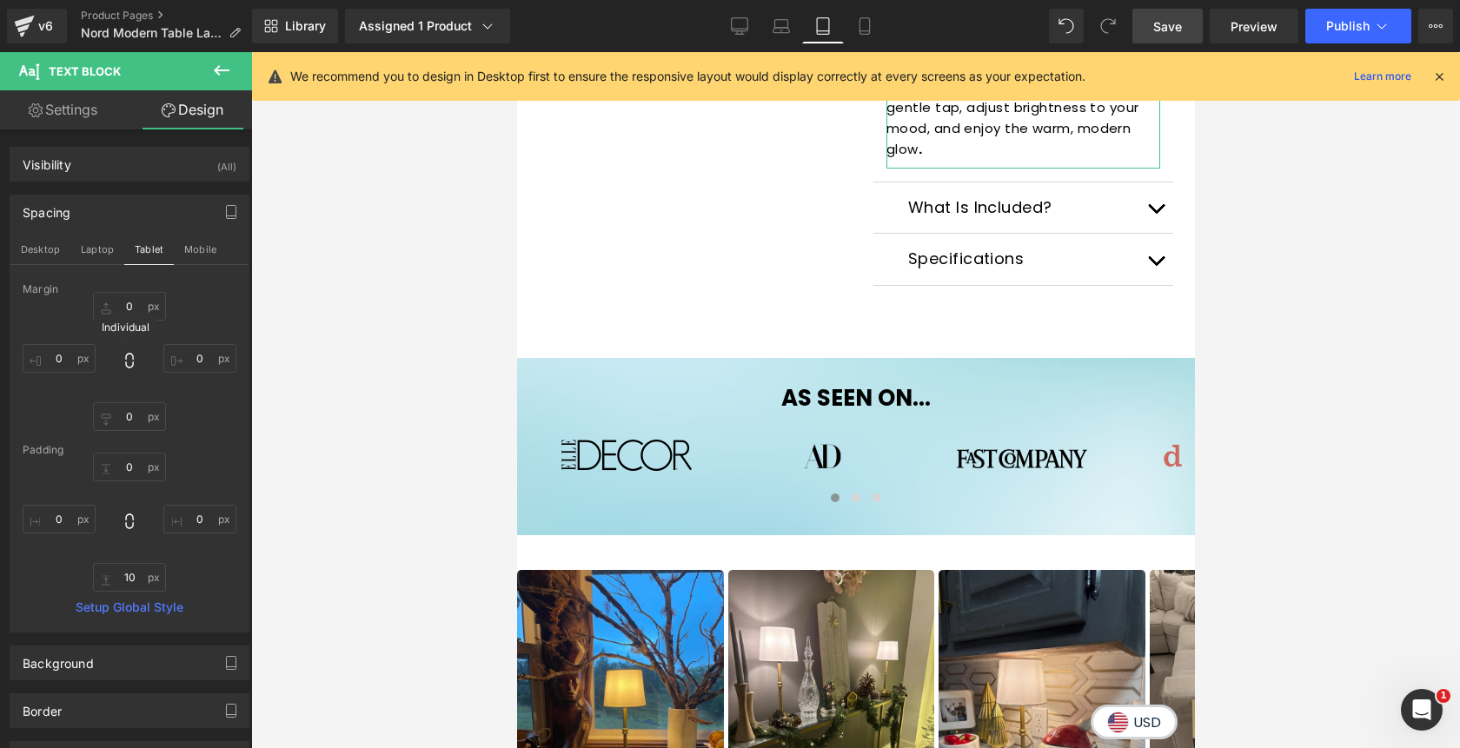
type input "0"
type input "10"
type input "0"
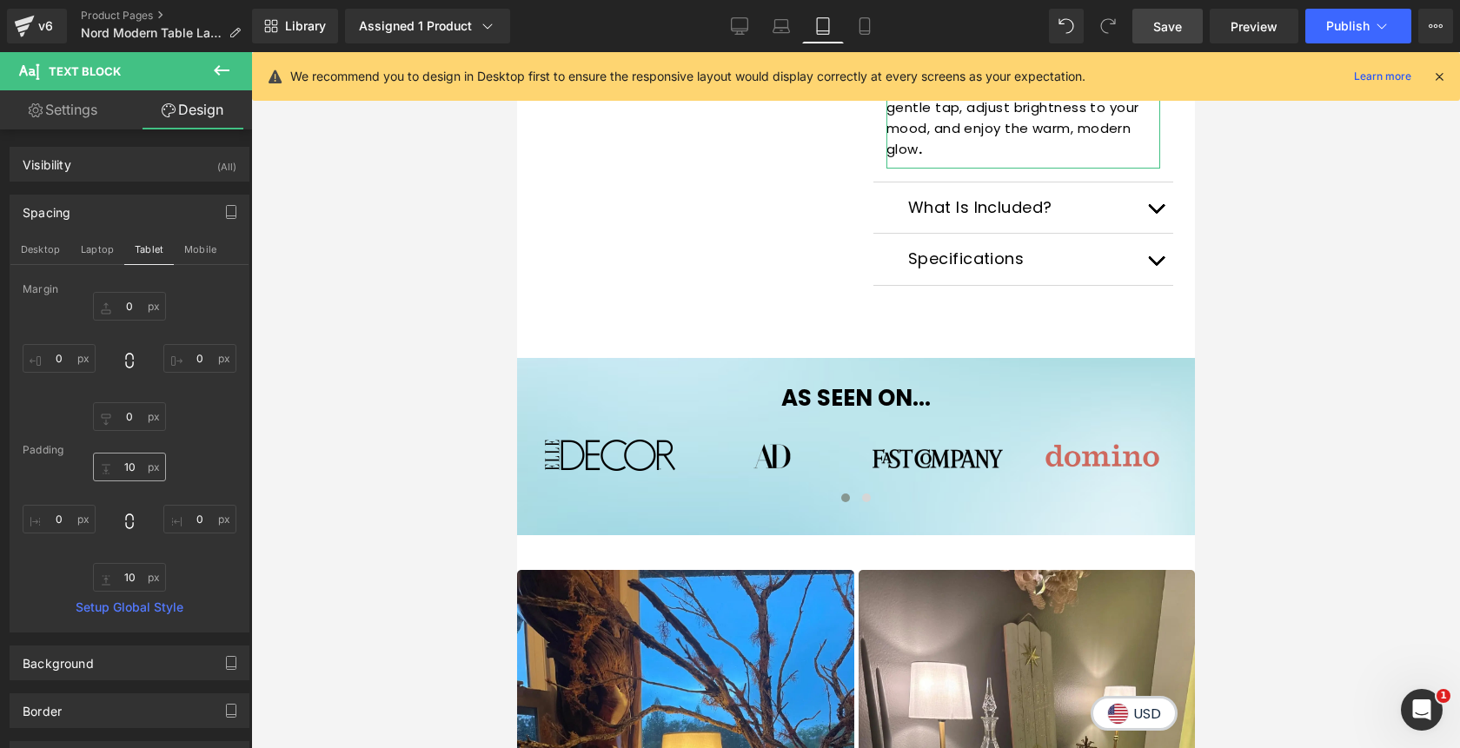
scroll to position [681, 0]
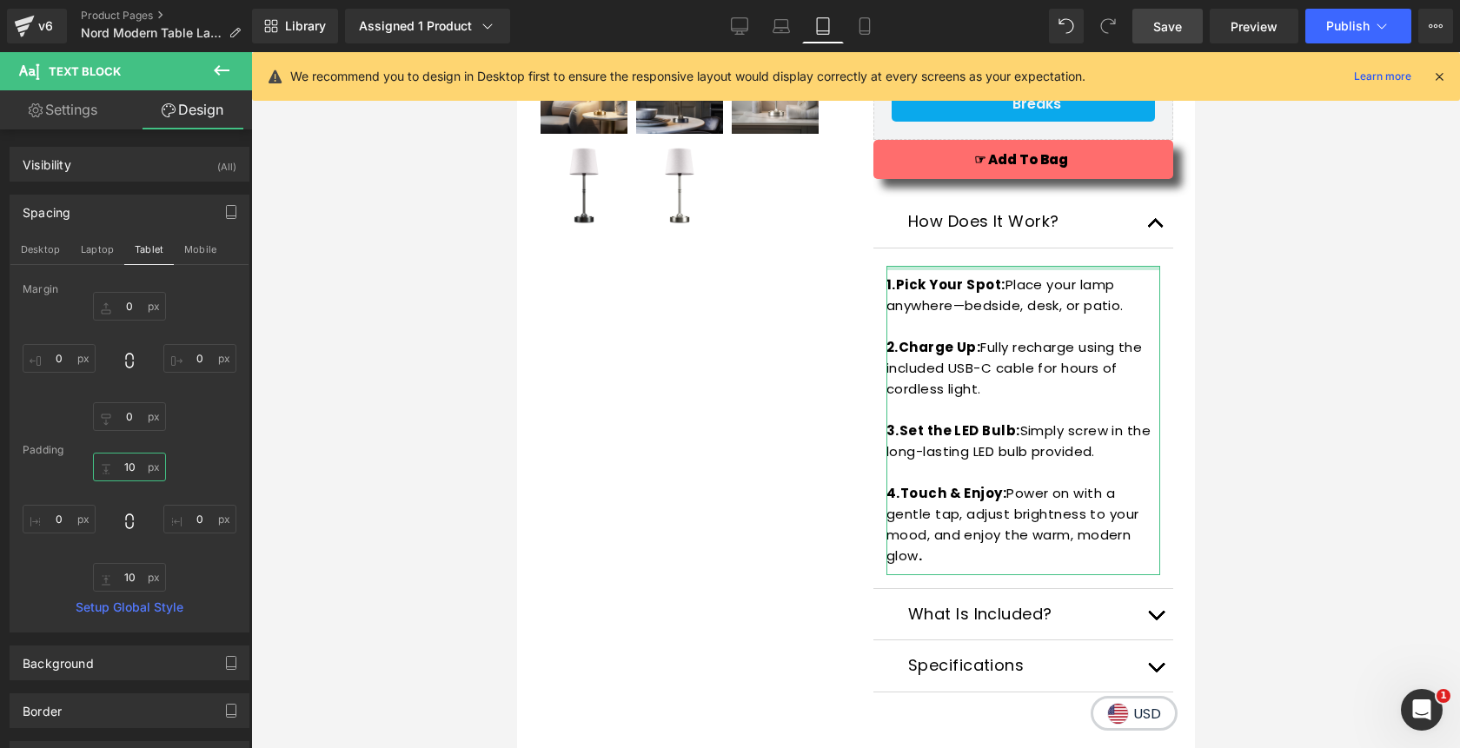
click at [122, 471] on input "10" at bounding box center [129, 467] width 73 height 29
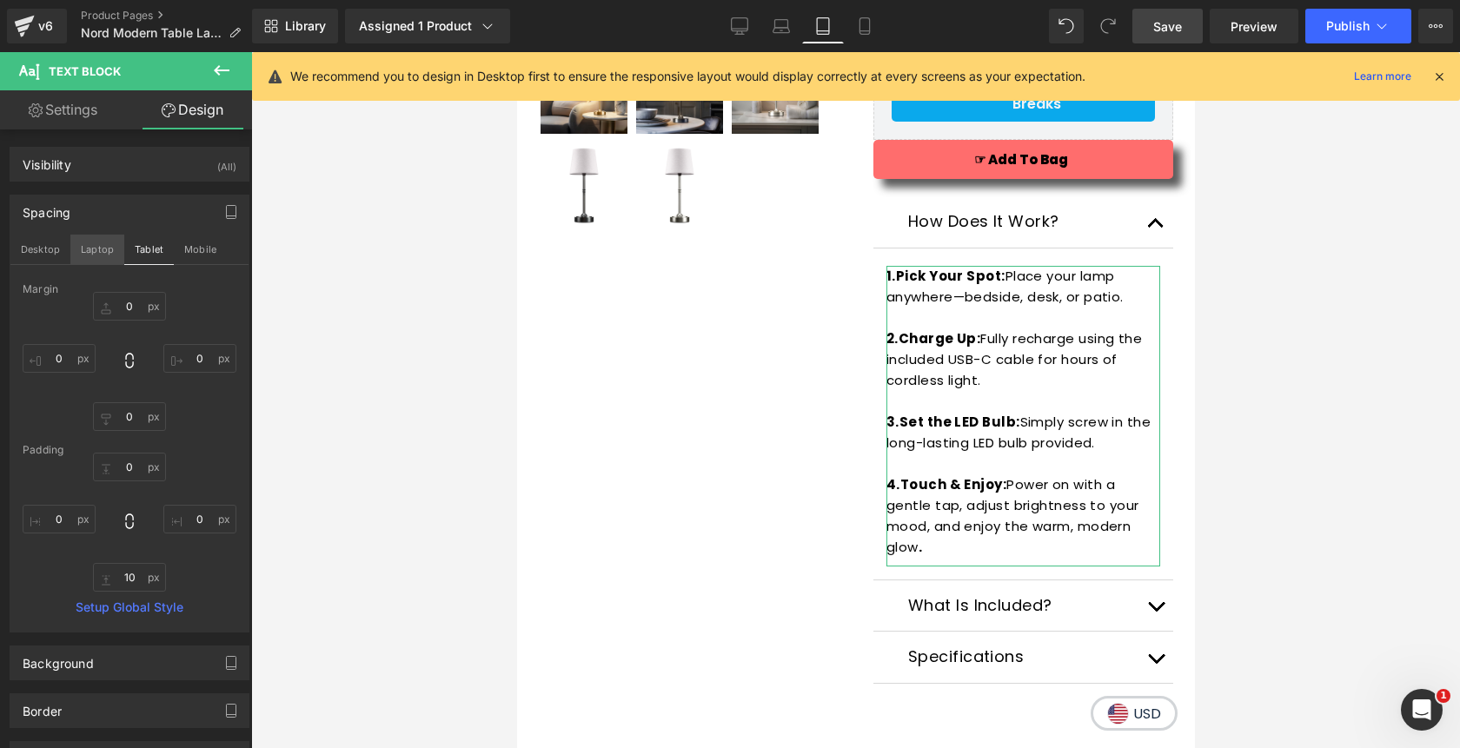
click at [90, 236] on button "Laptop" at bounding box center [97, 250] width 54 height 30
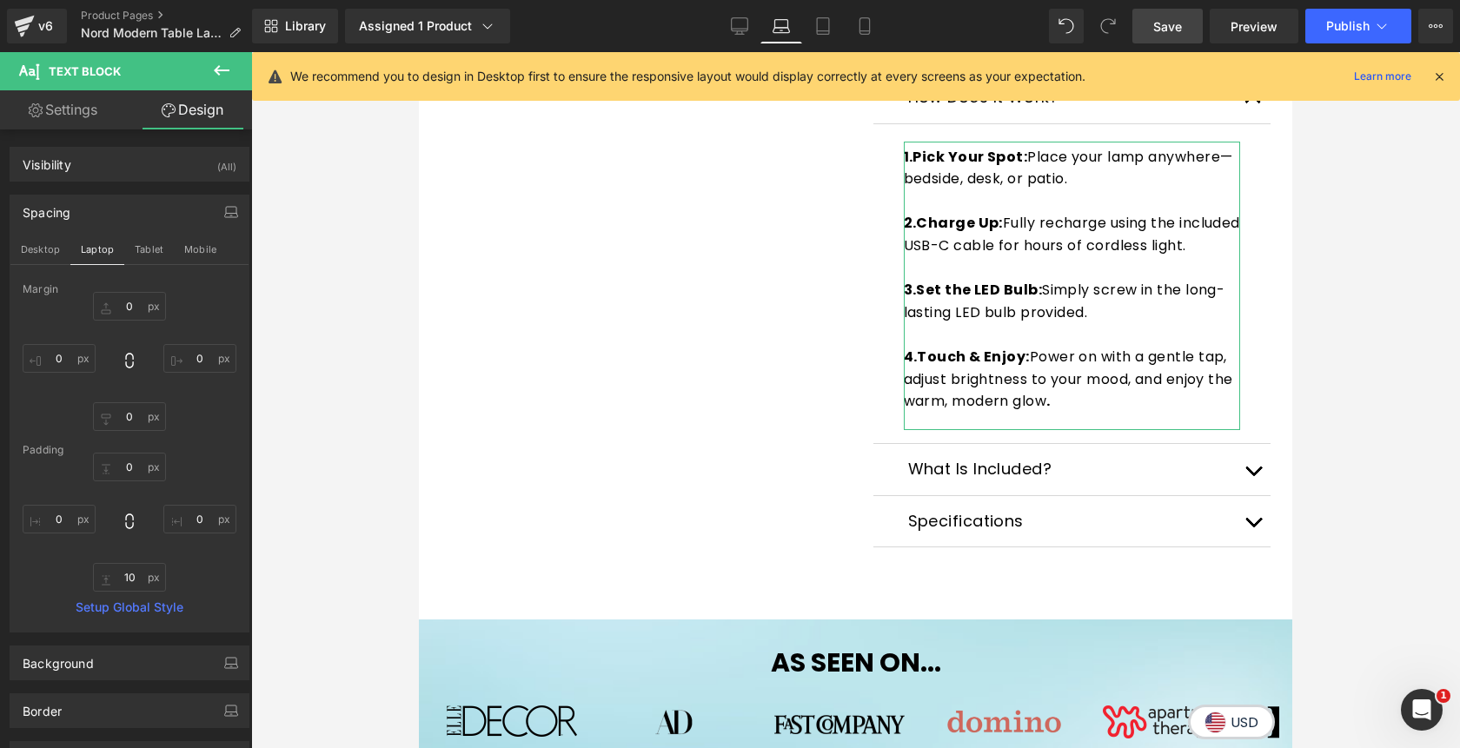
type input "0"
type input "20"
type input "0"
type input "20"
type input "5"
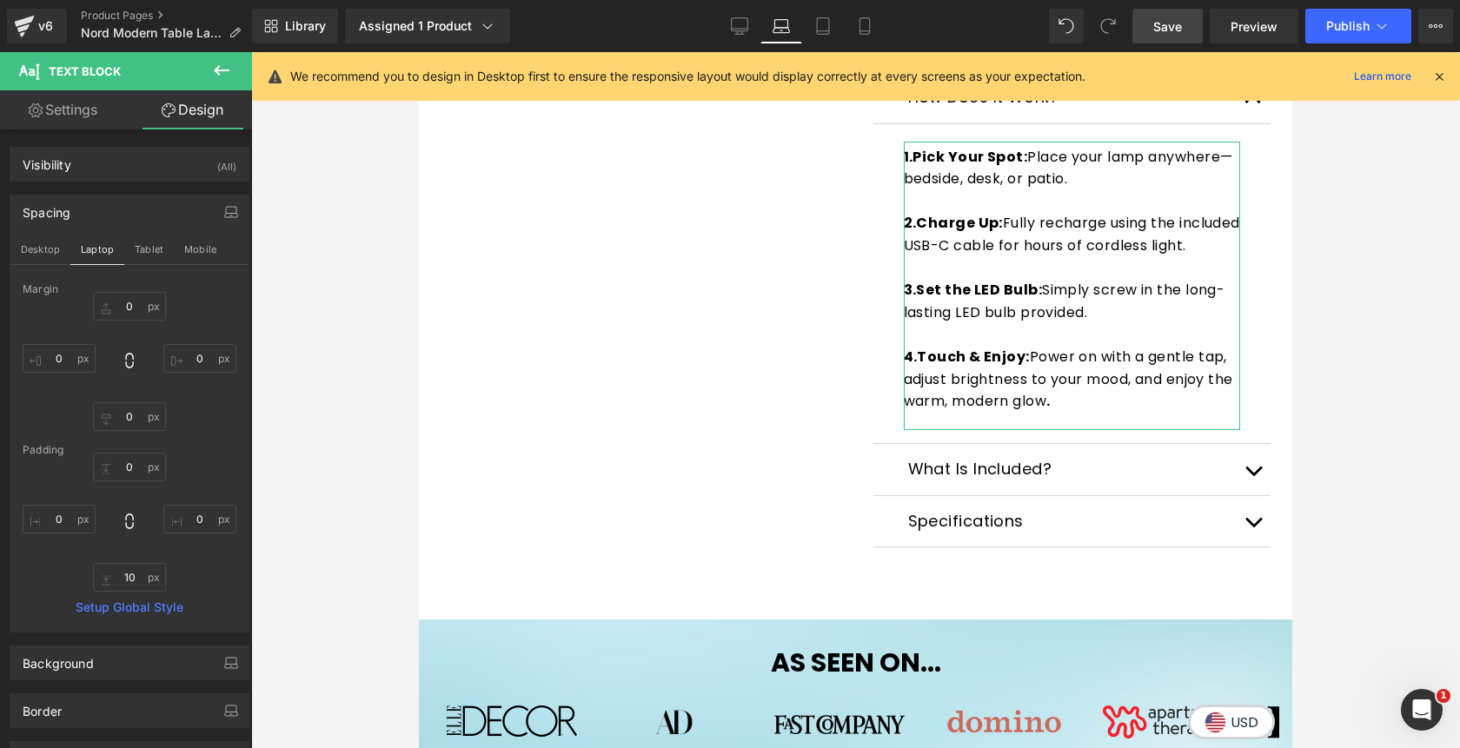
type input "0"
type input "20"
type input "0"
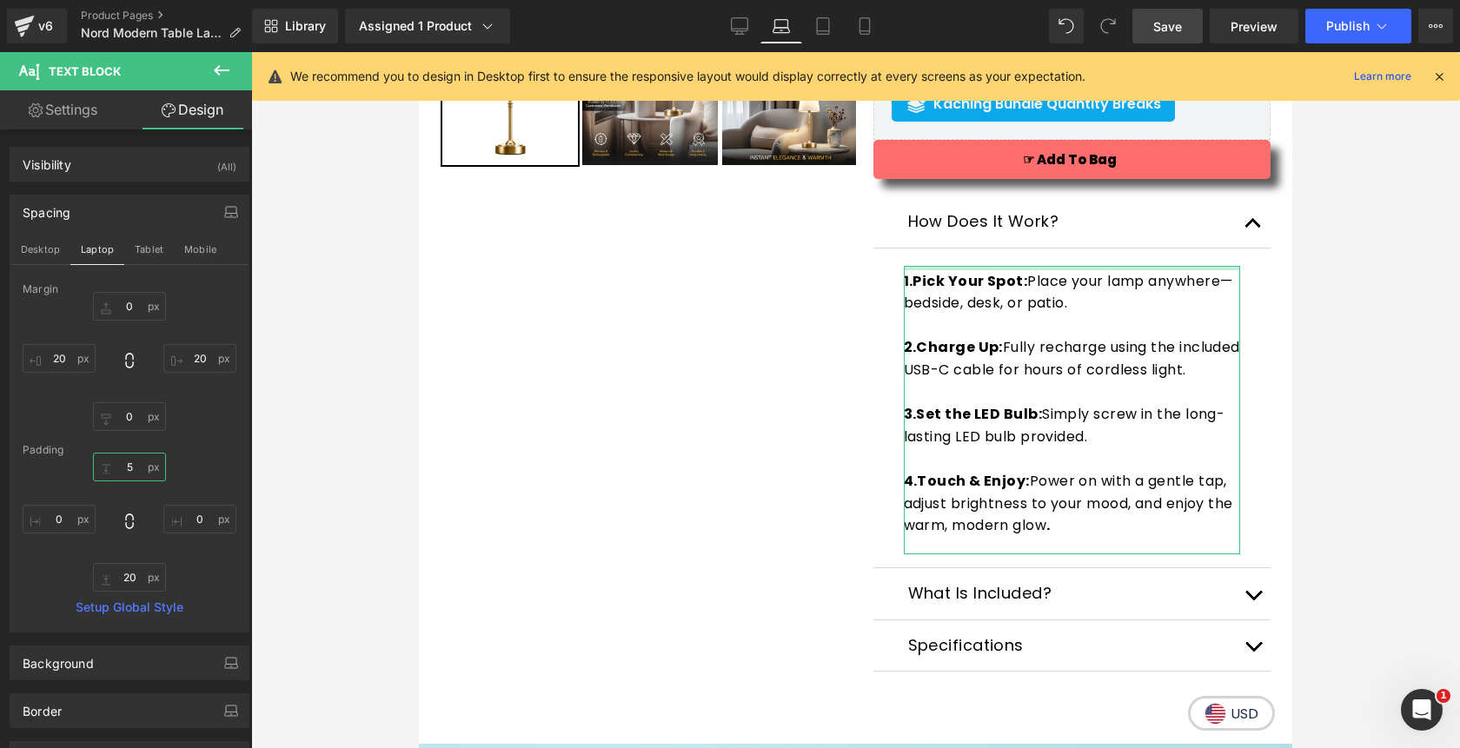
click at [121, 469] on input "5" at bounding box center [129, 467] width 73 height 29
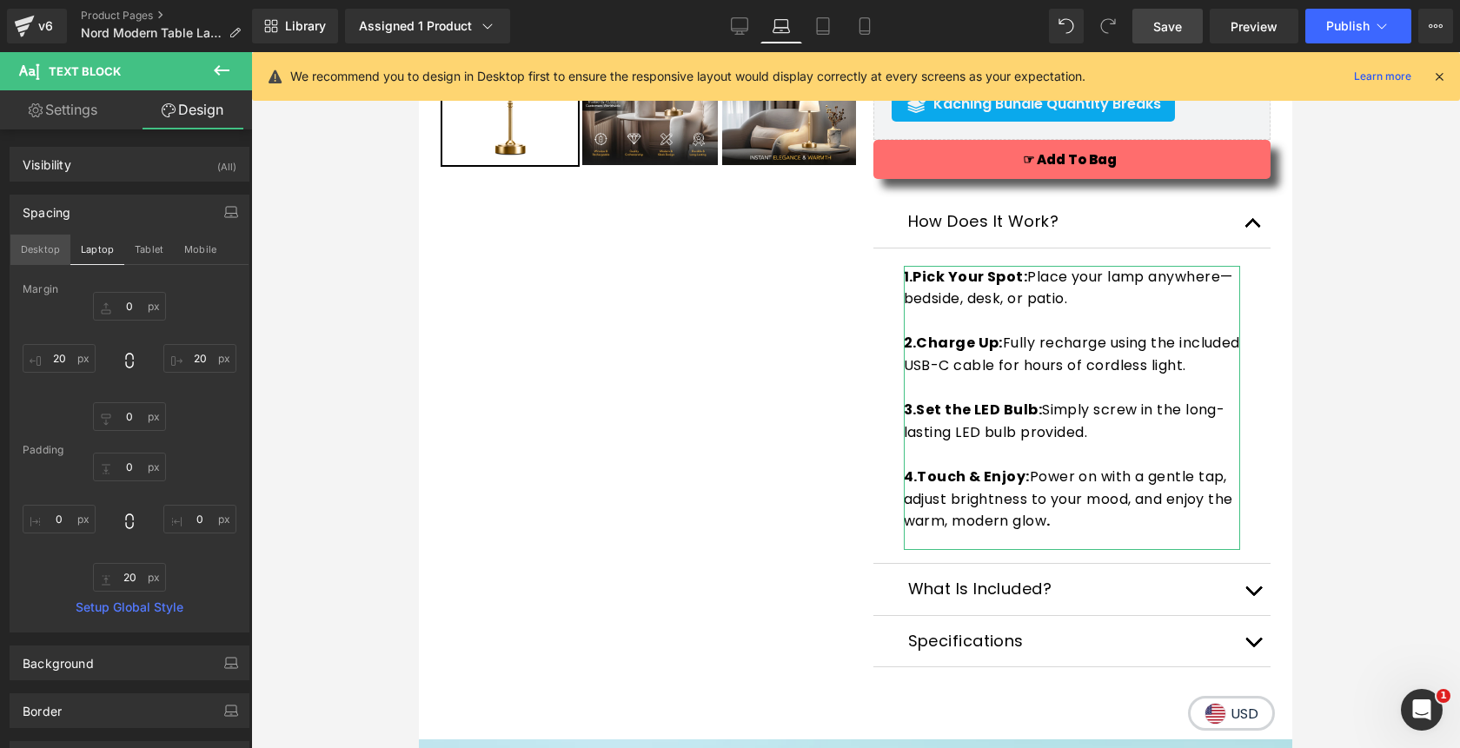
click at [56, 254] on button "Desktop" at bounding box center [40, 250] width 60 height 30
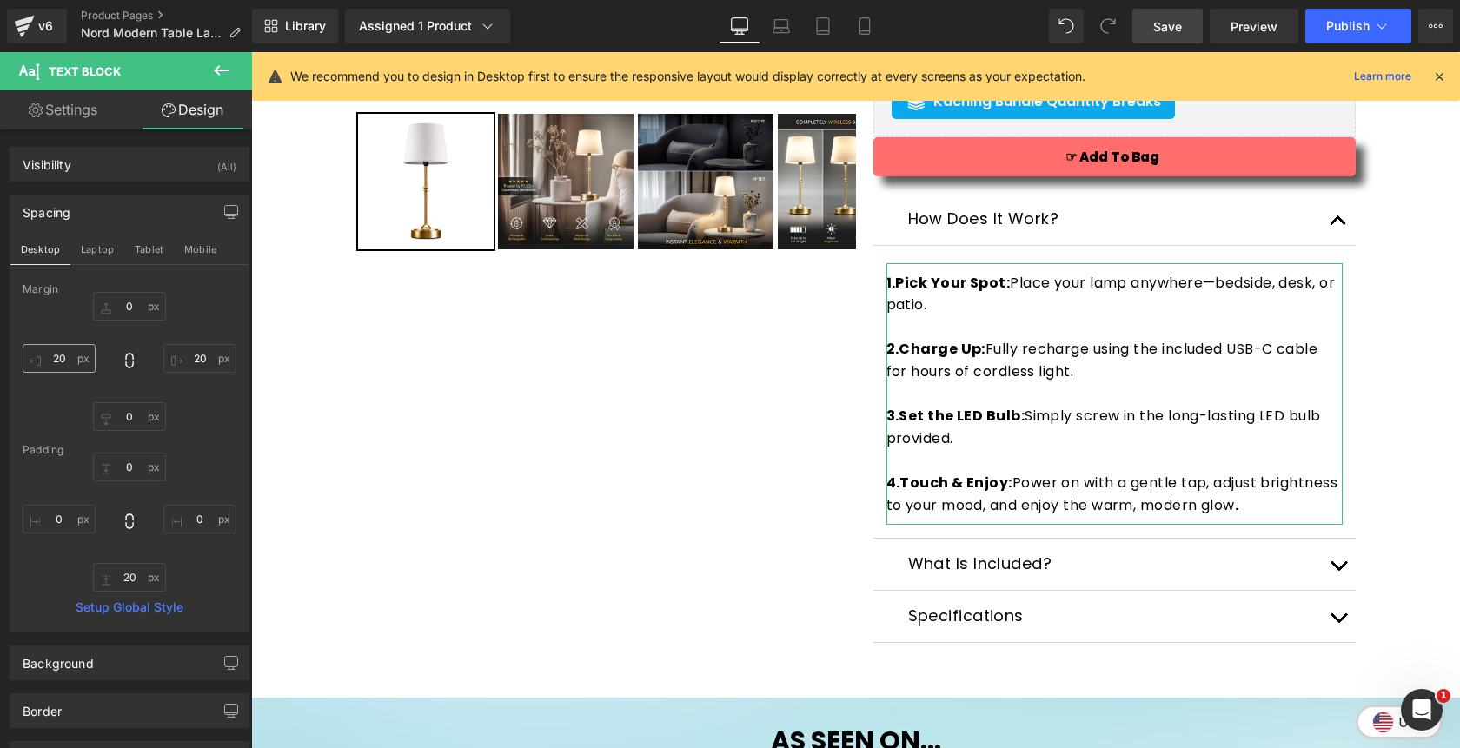
type input "0"
type input "10"
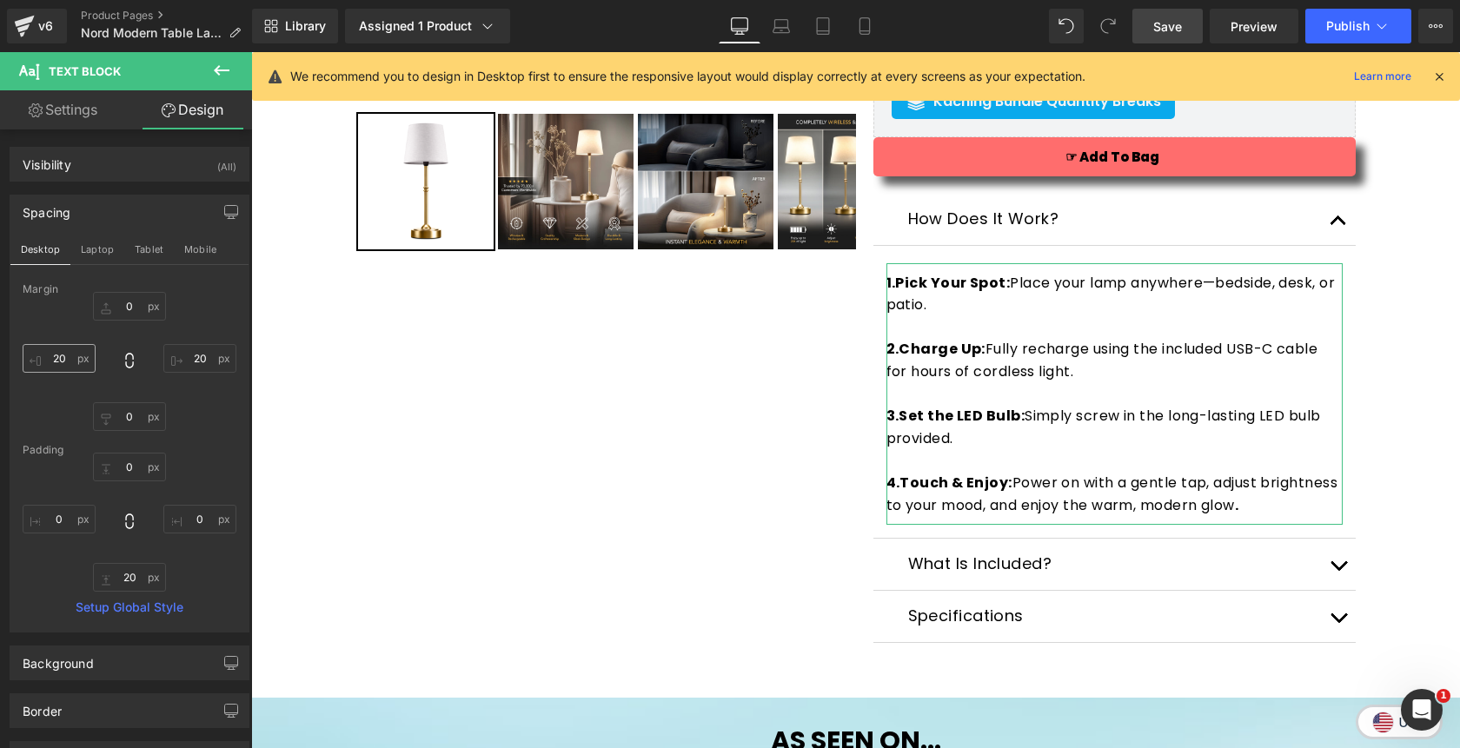
type input "0"
type input "10"
type input "0"
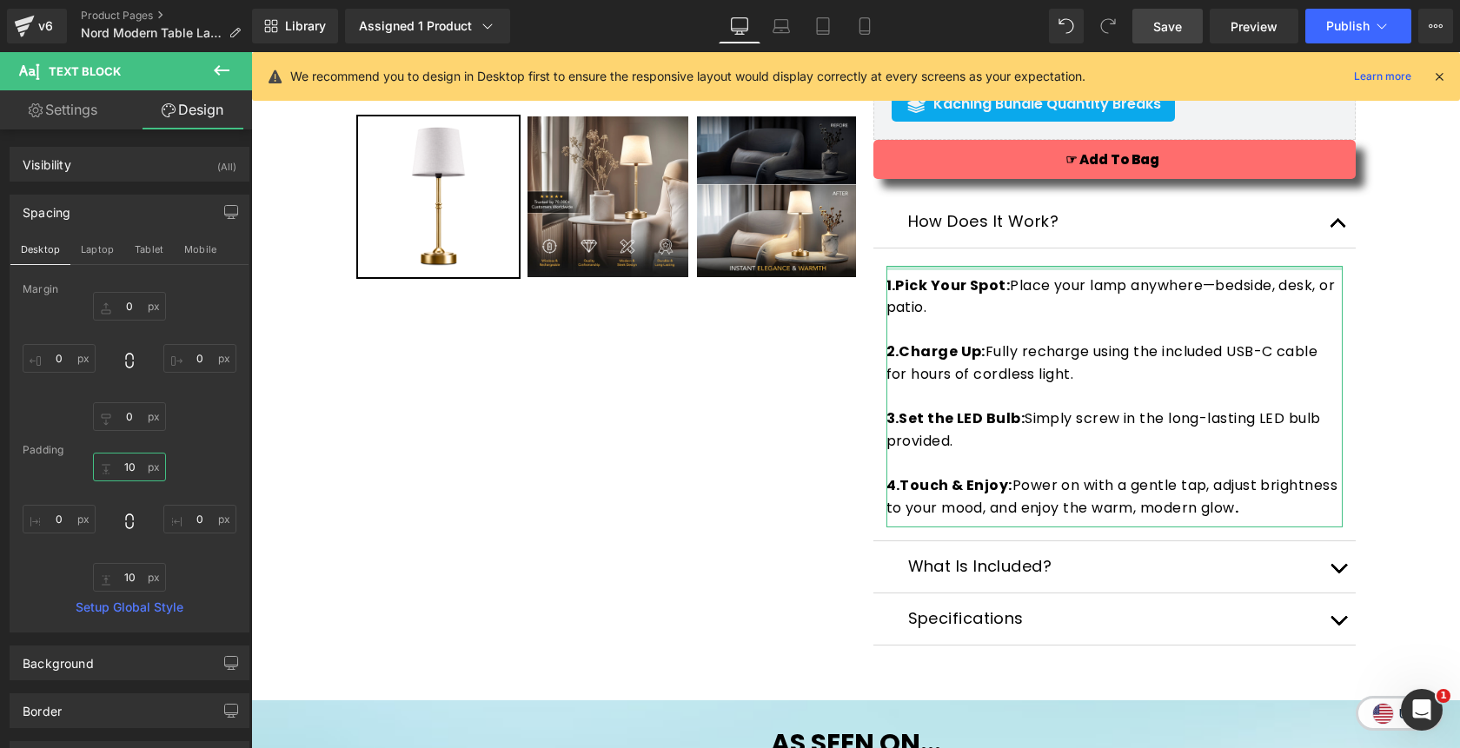
click at [117, 468] on input "10" at bounding box center [129, 467] width 73 height 29
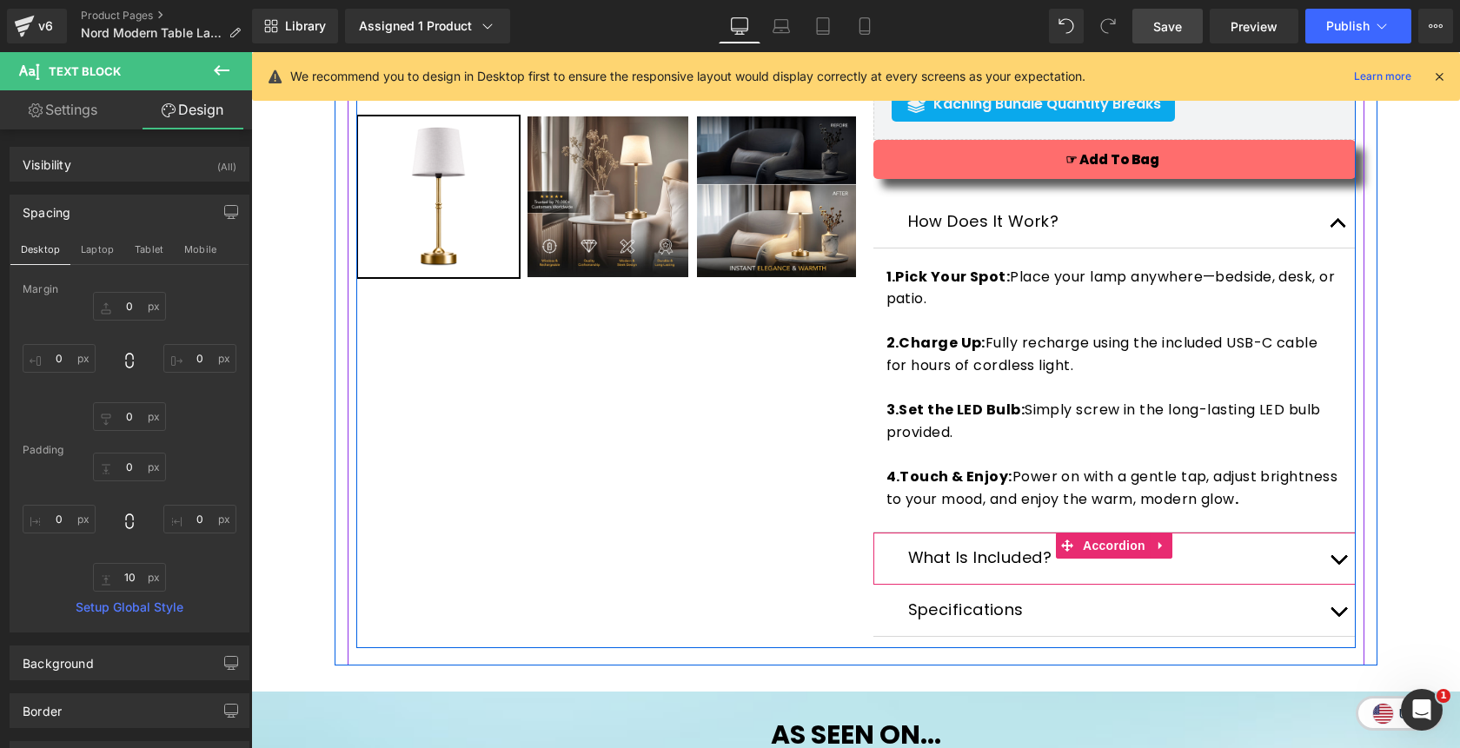
click at [1336, 559] on button "button" at bounding box center [1338, 558] width 35 height 51
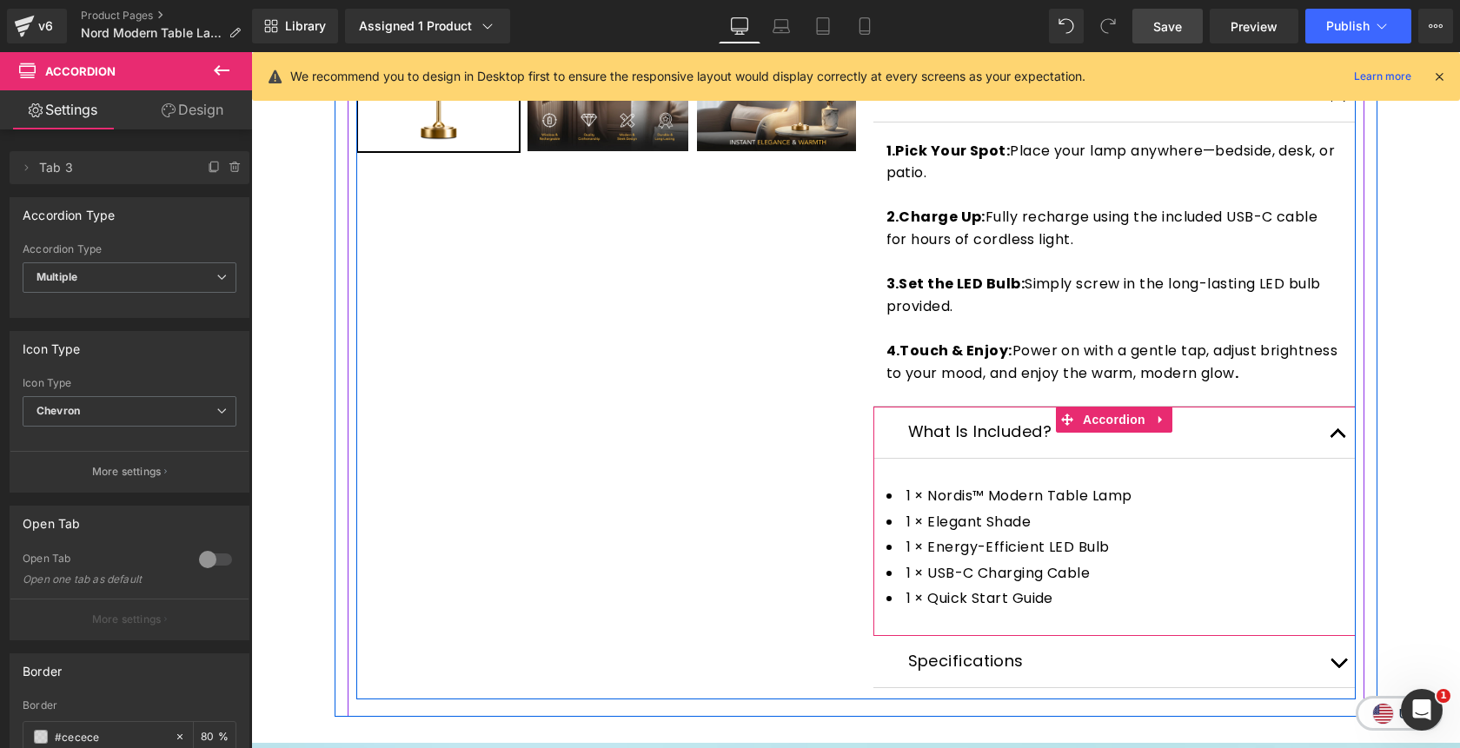
scroll to position [681, 0]
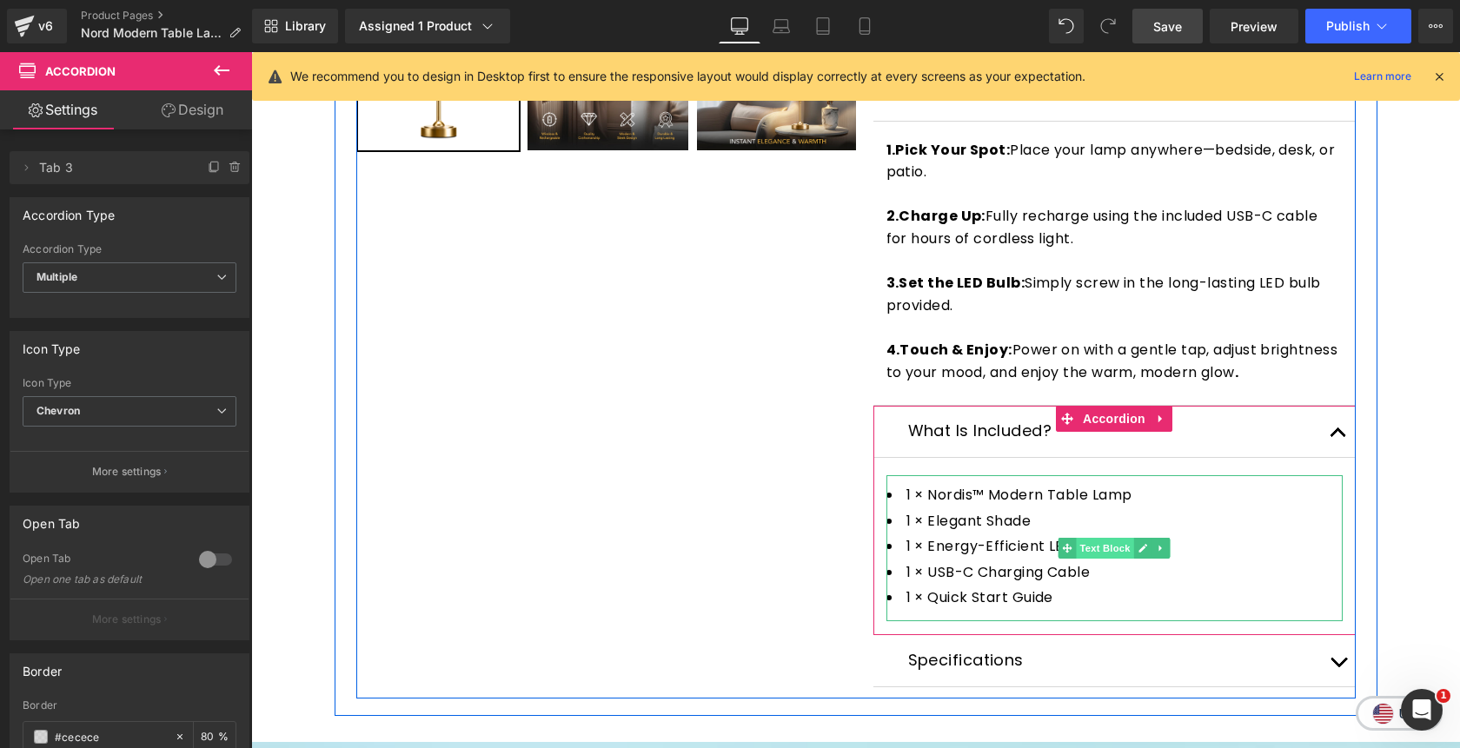
click at [1106, 546] on span "Text Block" at bounding box center [1104, 548] width 57 height 21
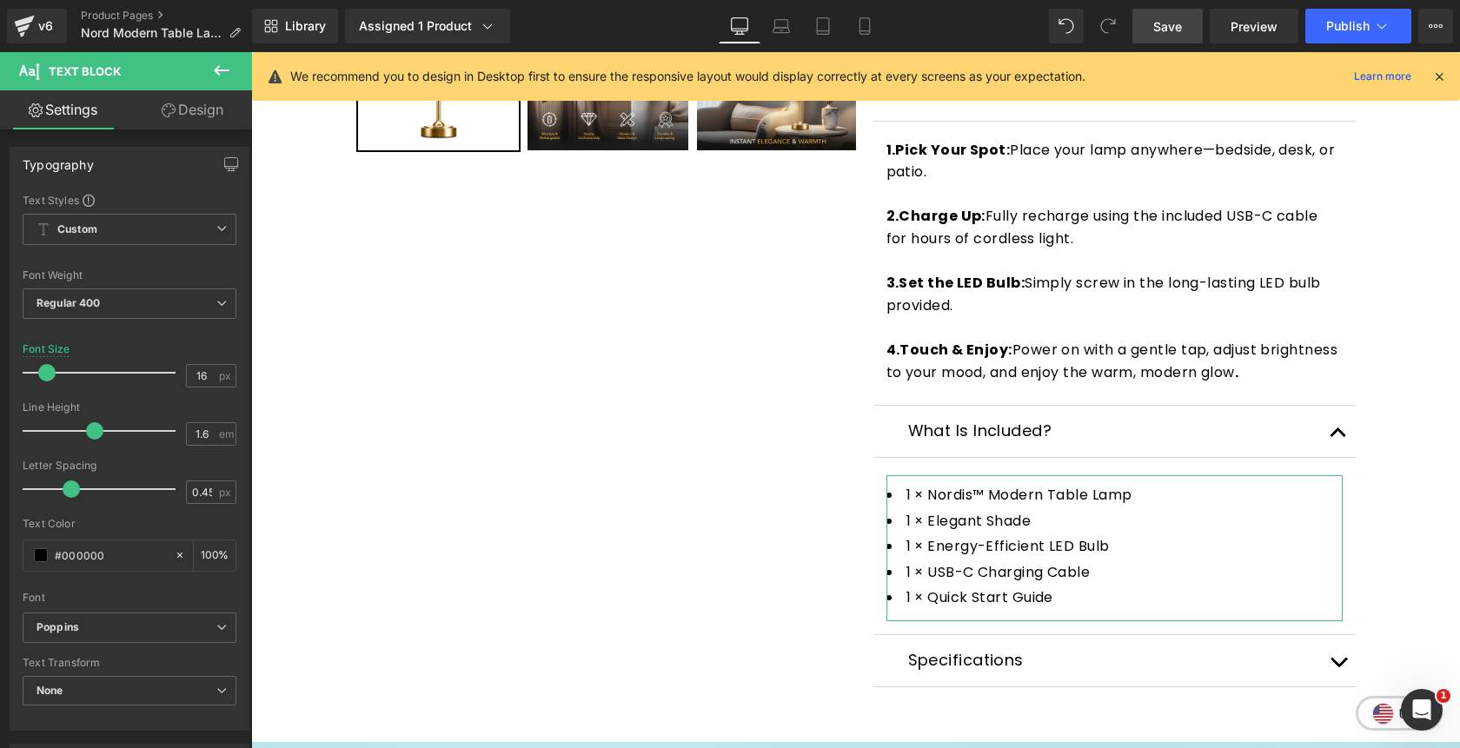
click at [196, 114] on link "Design" at bounding box center [192, 109] width 126 height 39
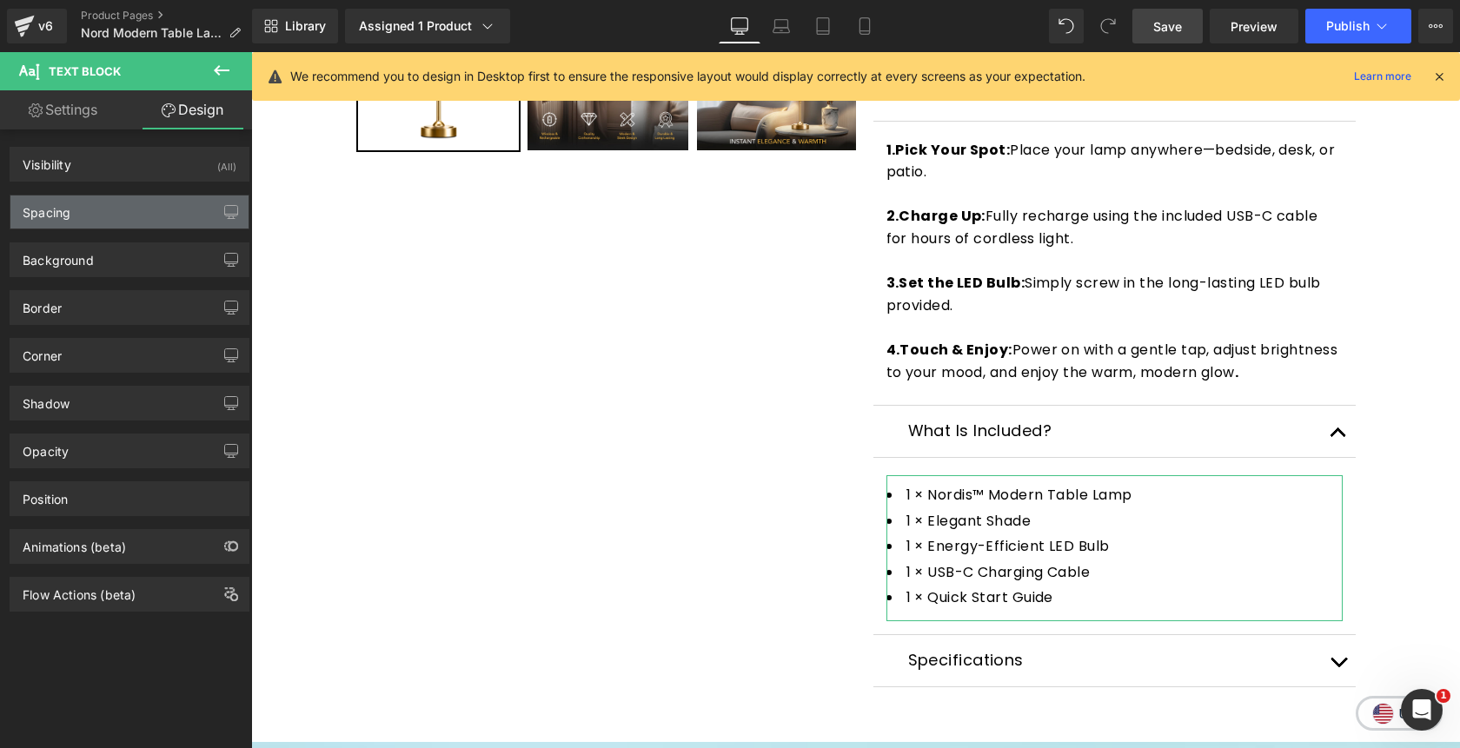
type input "0"
type input "10"
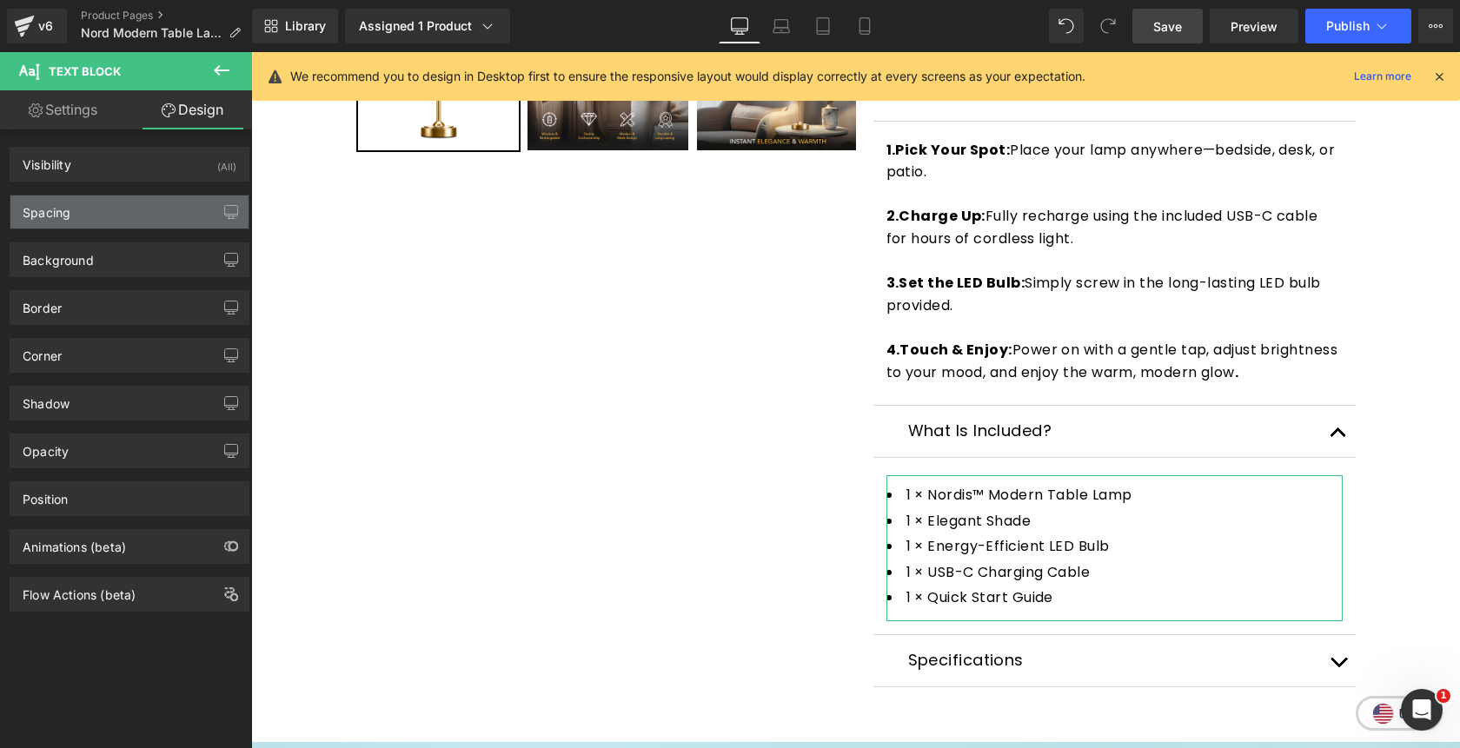
type input "0"
type input "10"
type input "0"
click at [137, 203] on div "Spacing" at bounding box center [129, 212] width 238 height 33
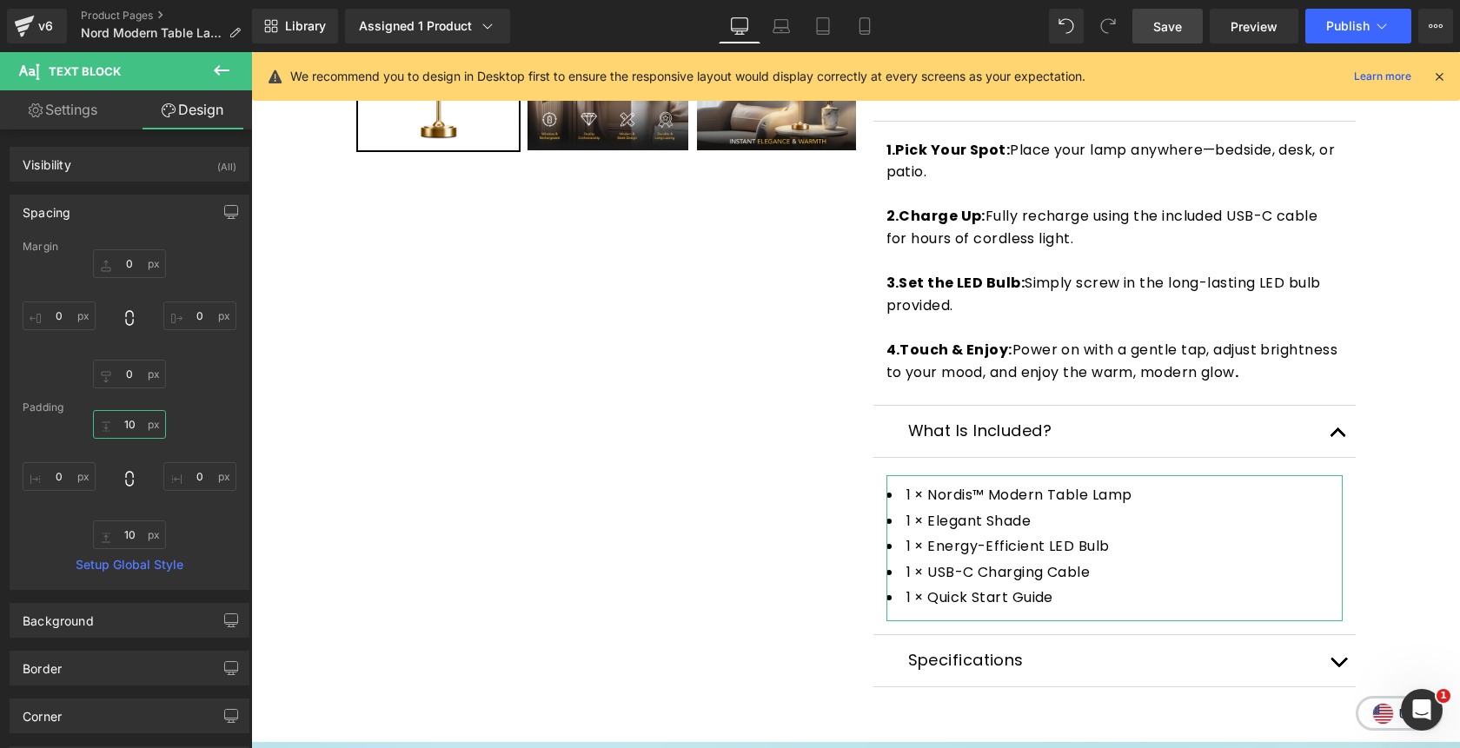
click at [127, 417] on input "10" at bounding box center [129, 424] width 73 height 29
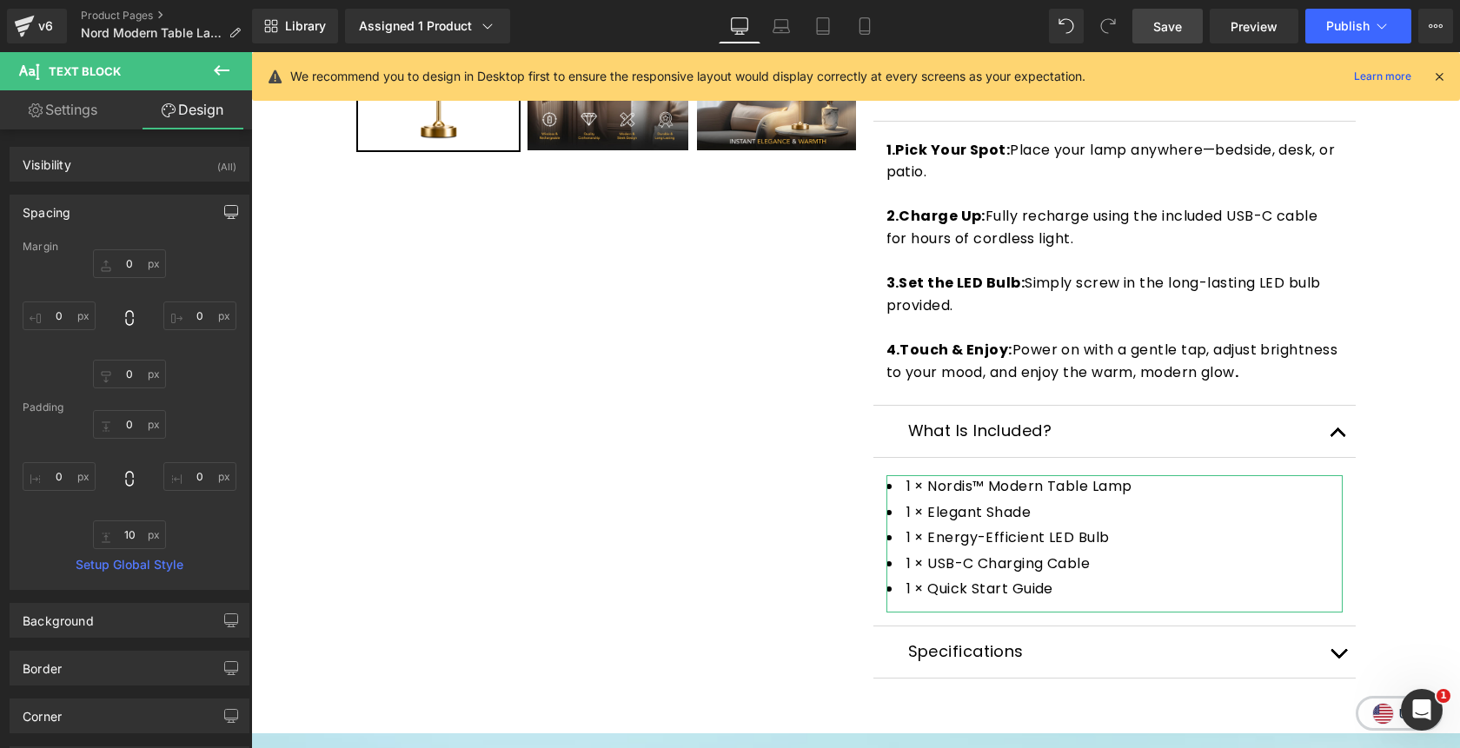
click at [224, 215] on icon "button" at bounding box center [231, 212] width 14 height 14
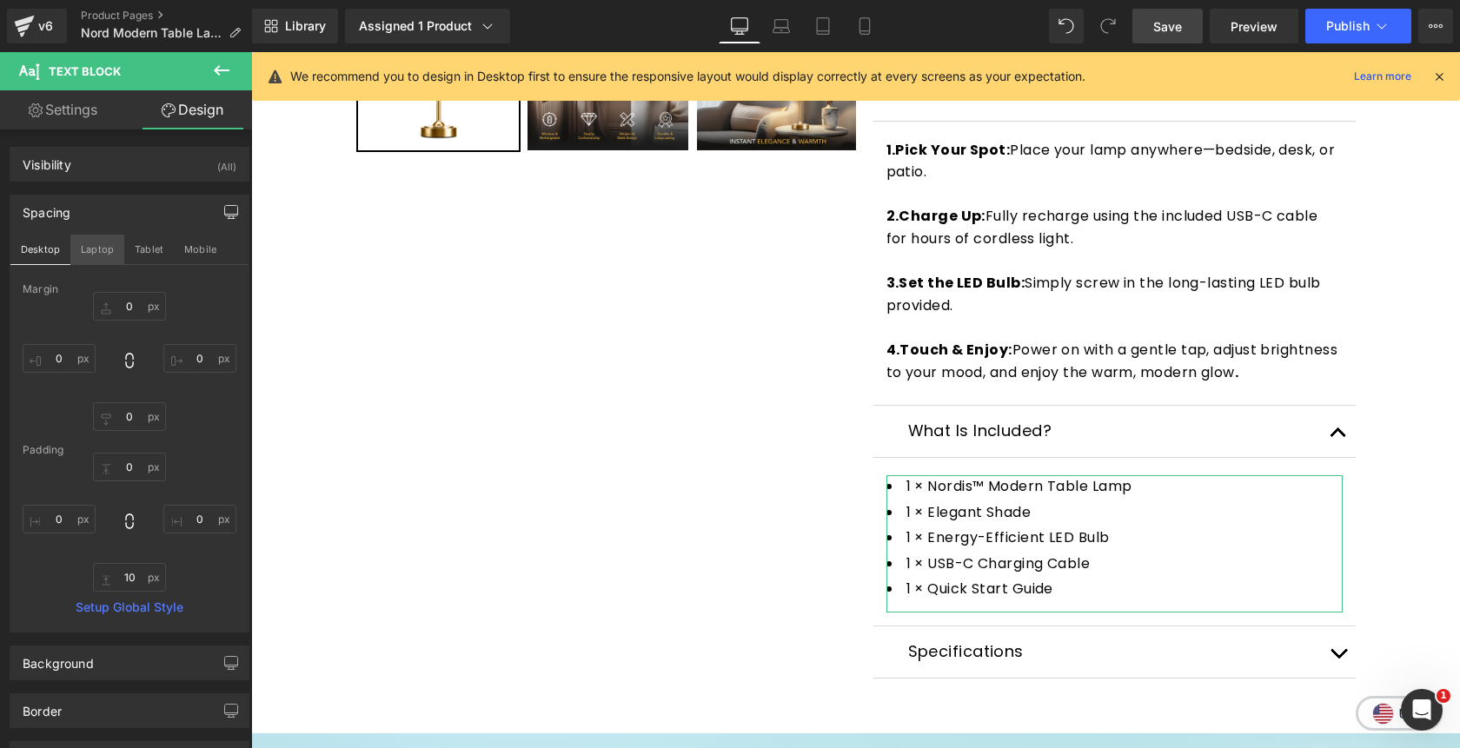
click at [109, 248] on button "Laptop" at bounding box center [97, 250] width 54 height 30
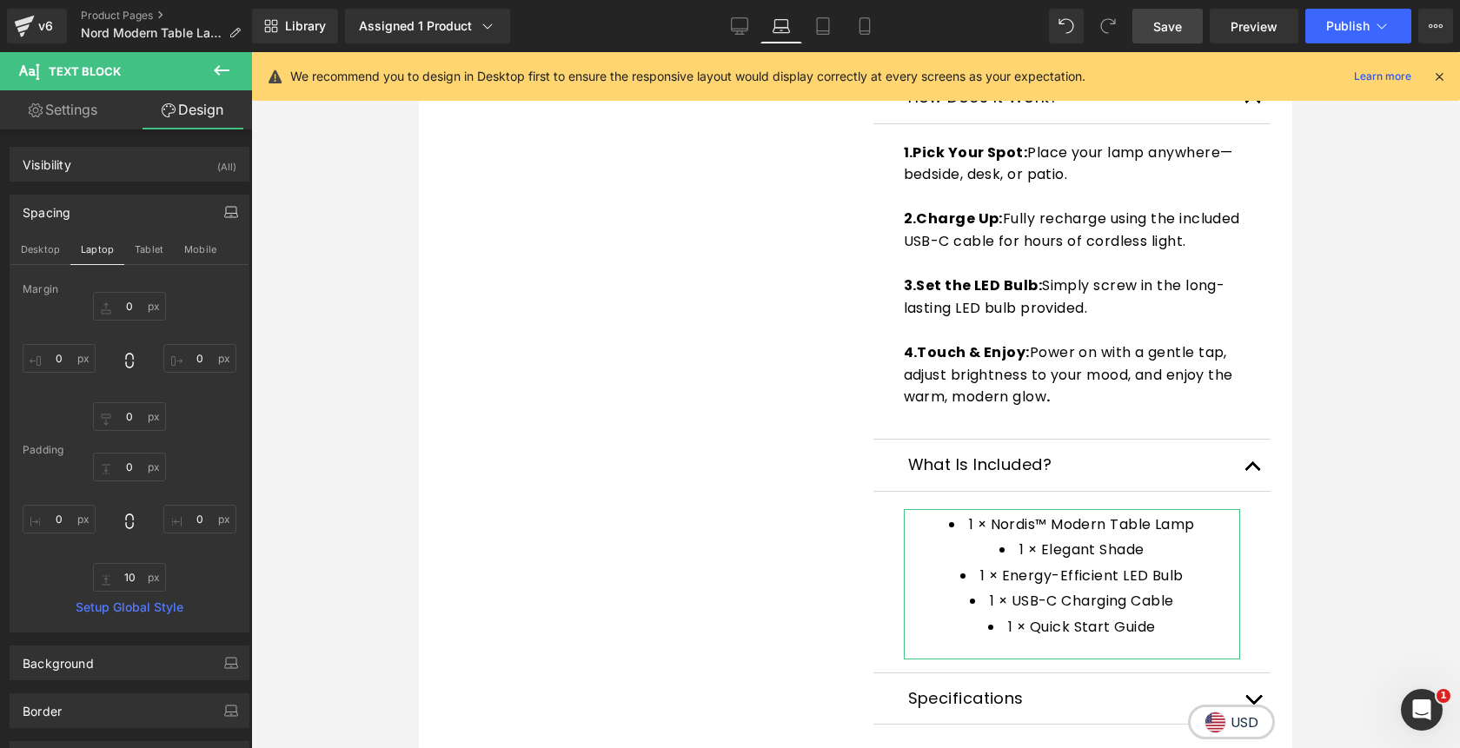
type input "0"
type input "20"
type input "0"
type input "20"
type input "5"
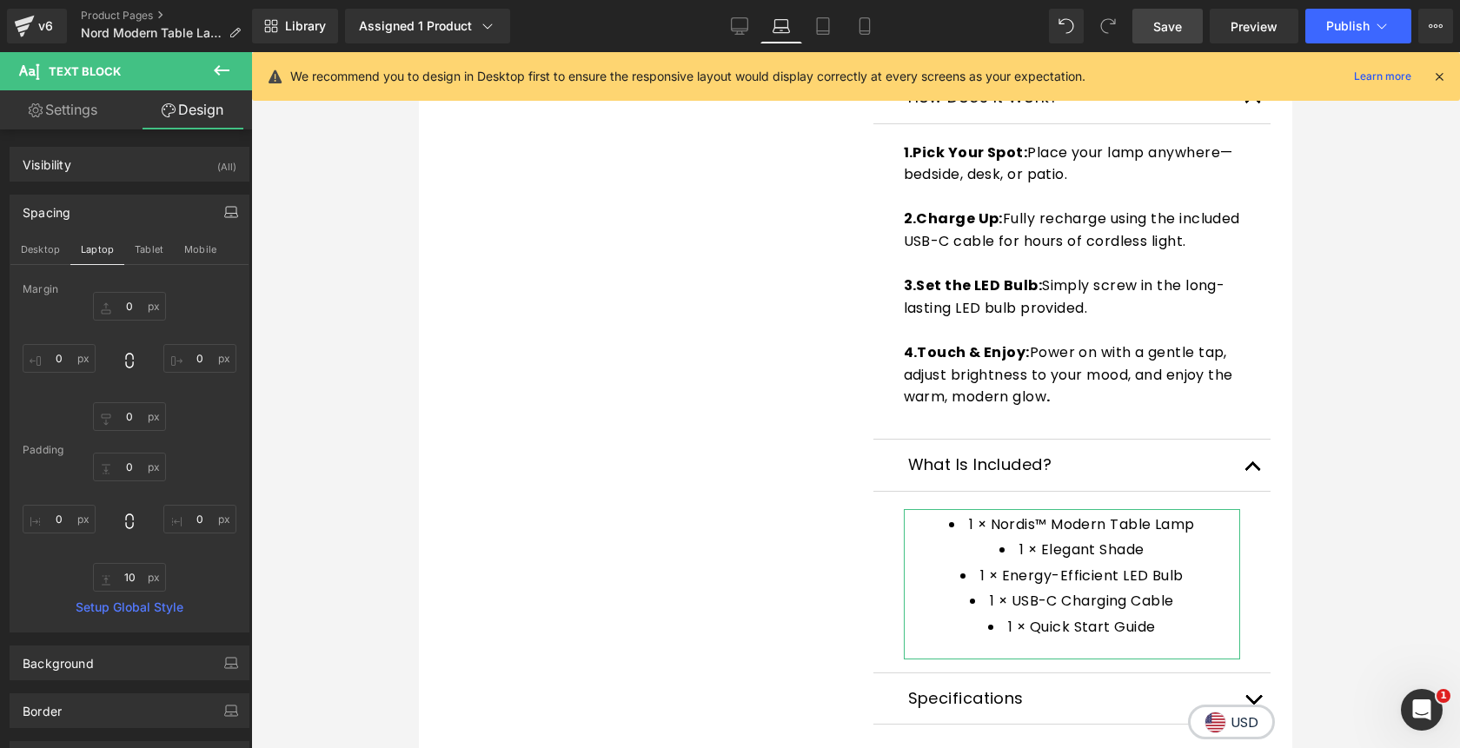
type input "0"
type input "20"
type input "0"
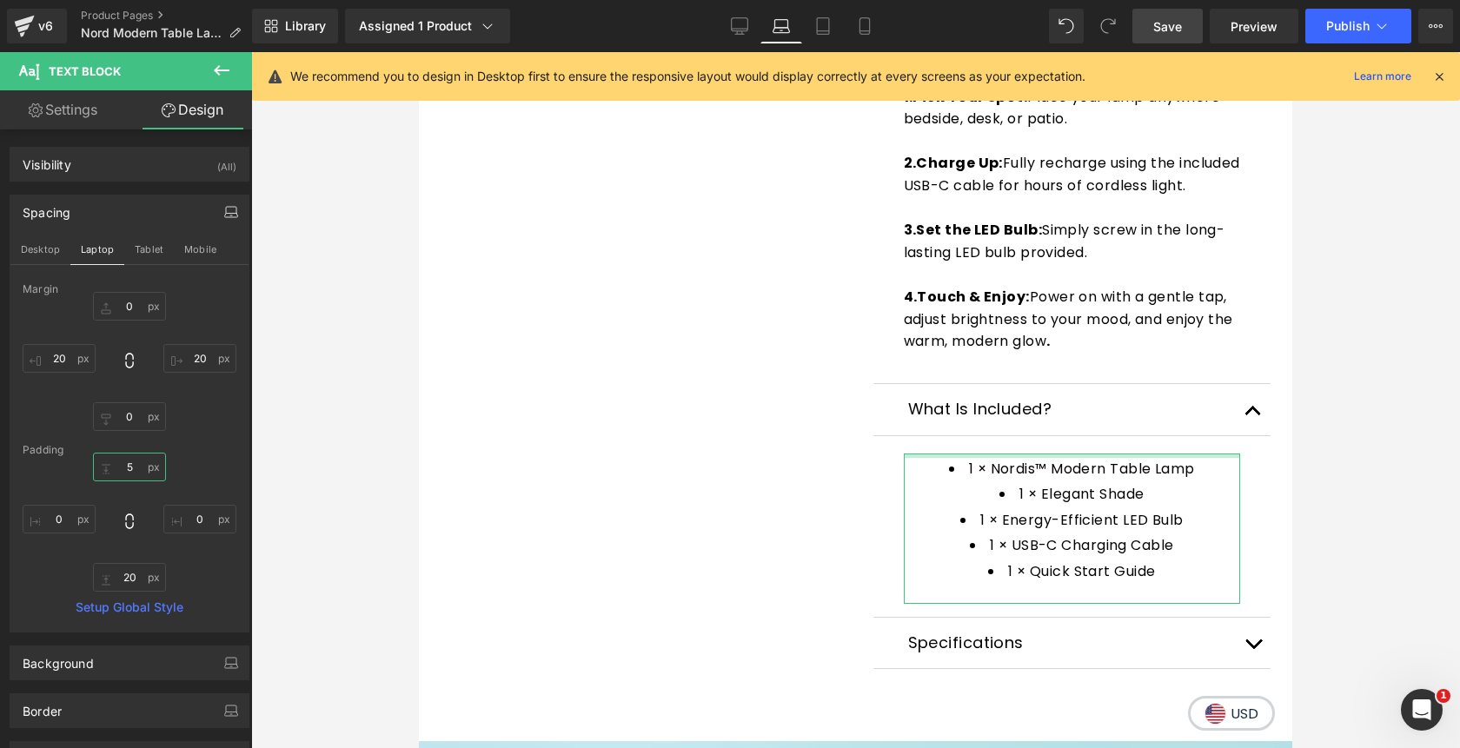
click at [129, 475] on input "5" at bounding box center [129, 467] width 73 height 29
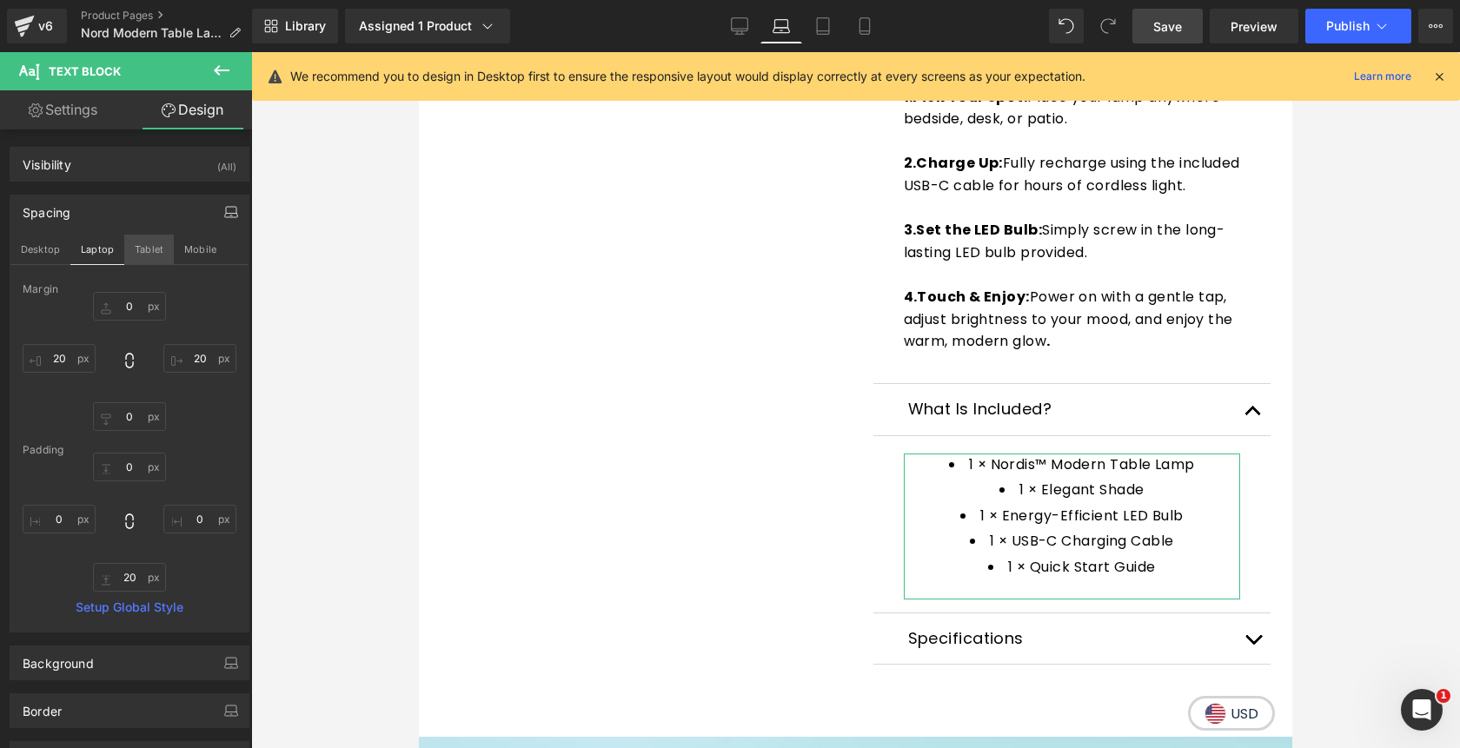
click at [156, 243] on button "Tablet" at bounding box center [149, 250] width 50 height 30
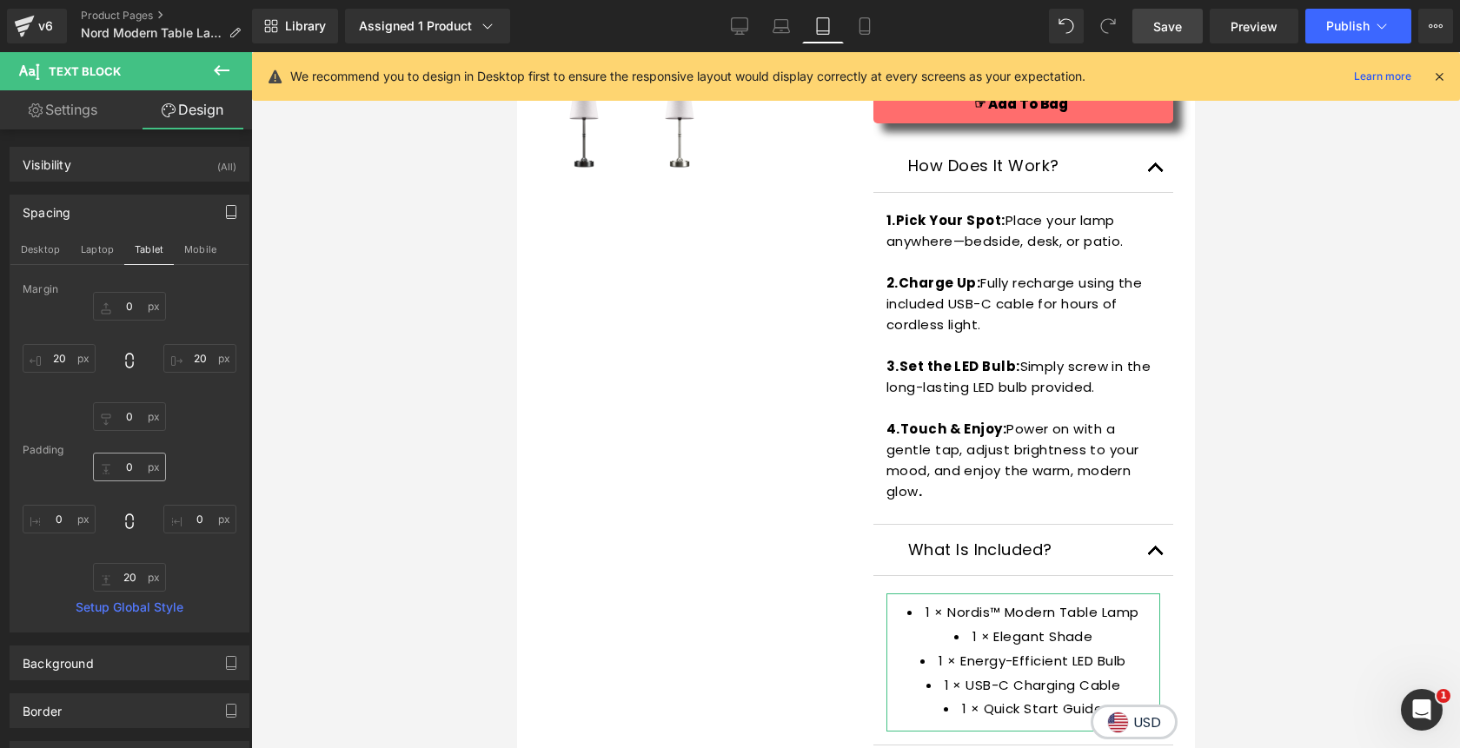
type input "0"
type input "10"
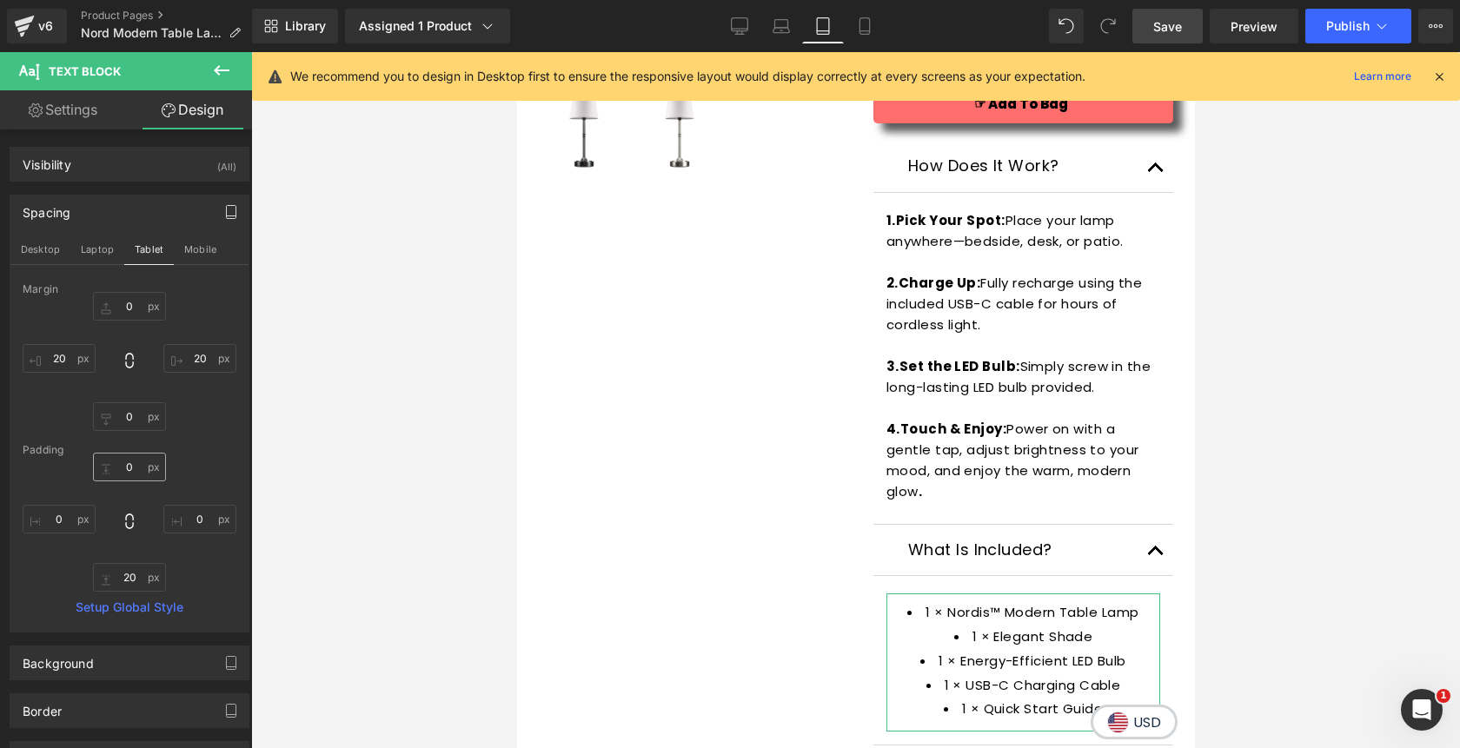
type input "0"
type input "10"
type input "0"
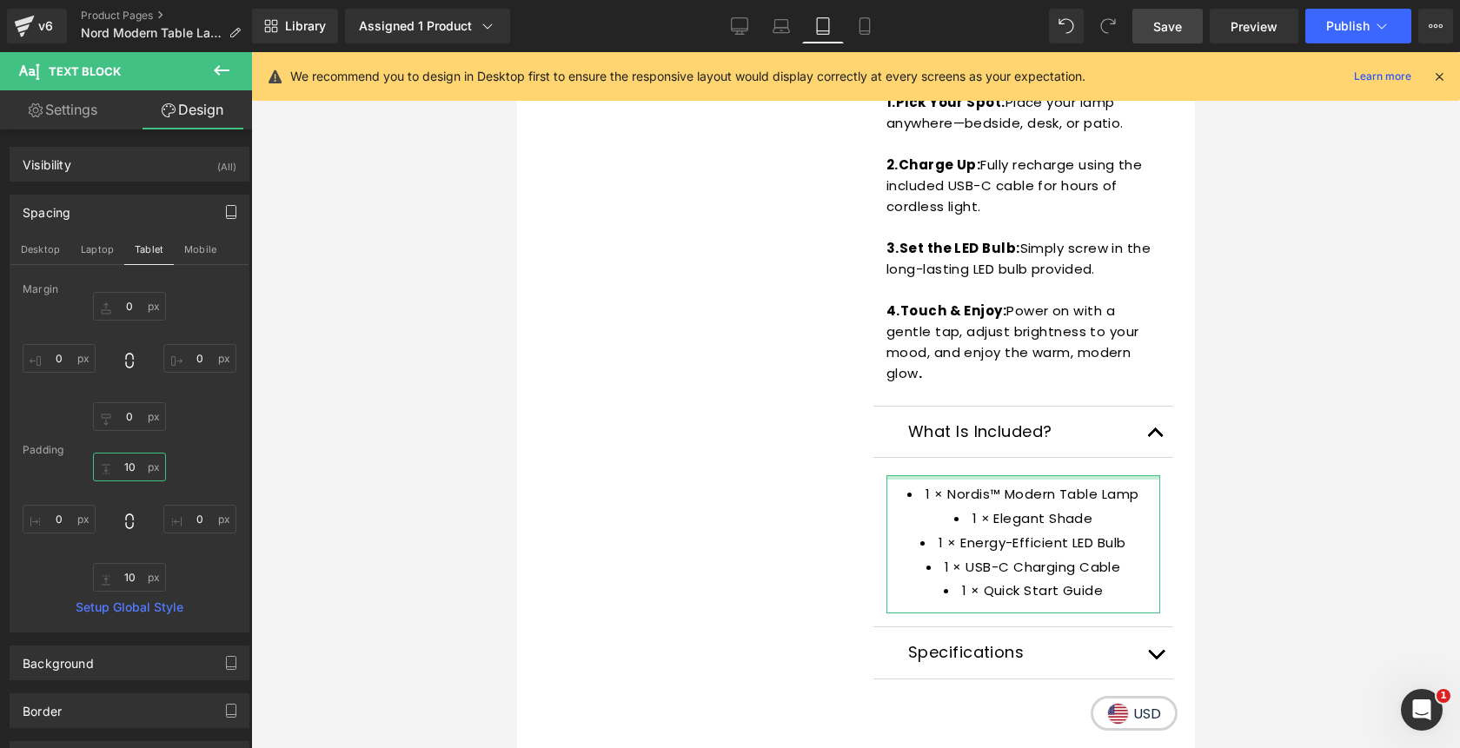
click at [129, 470] on input "10" at bounding box center [129, 467] width 73 height 29
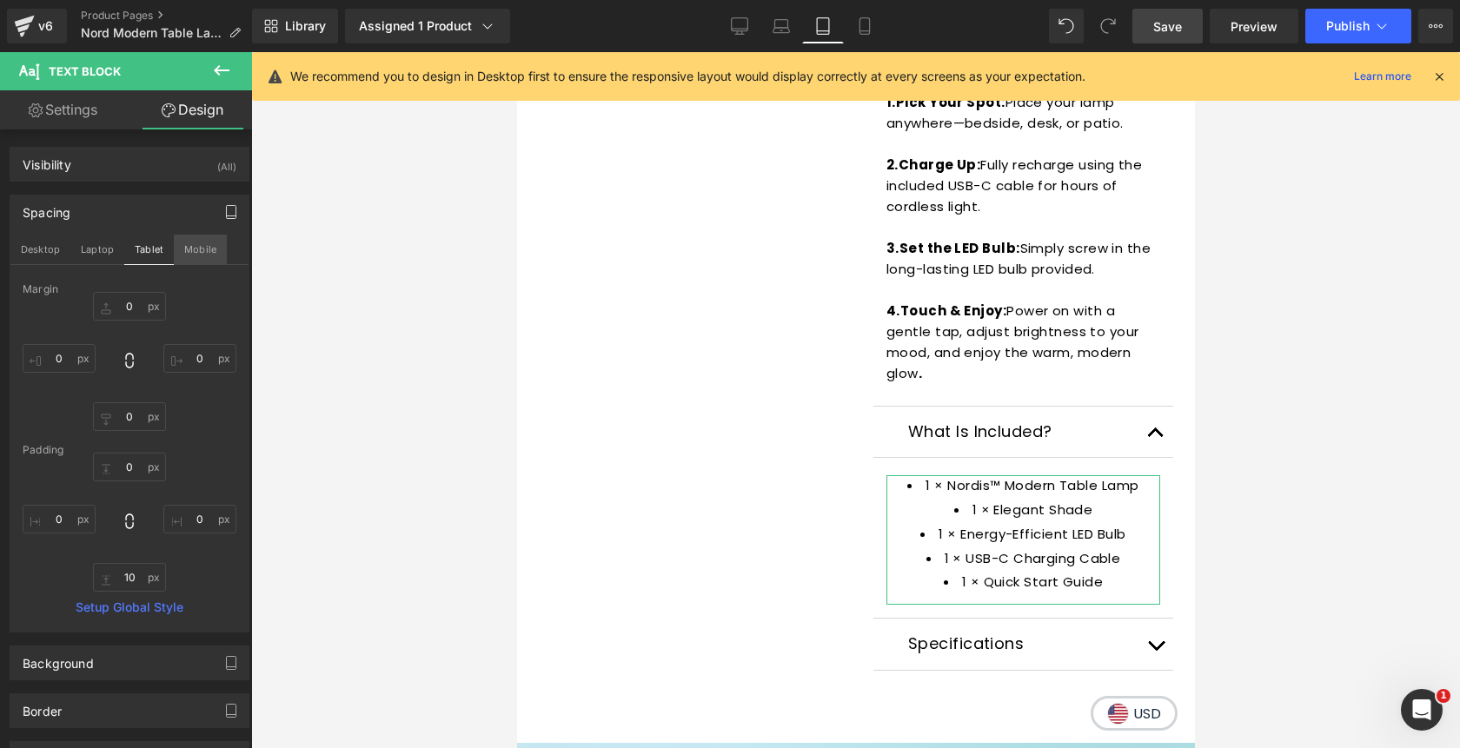
click at [208, 247] on button "Mobile" at bounding box center [200, 250] width 53 height 30
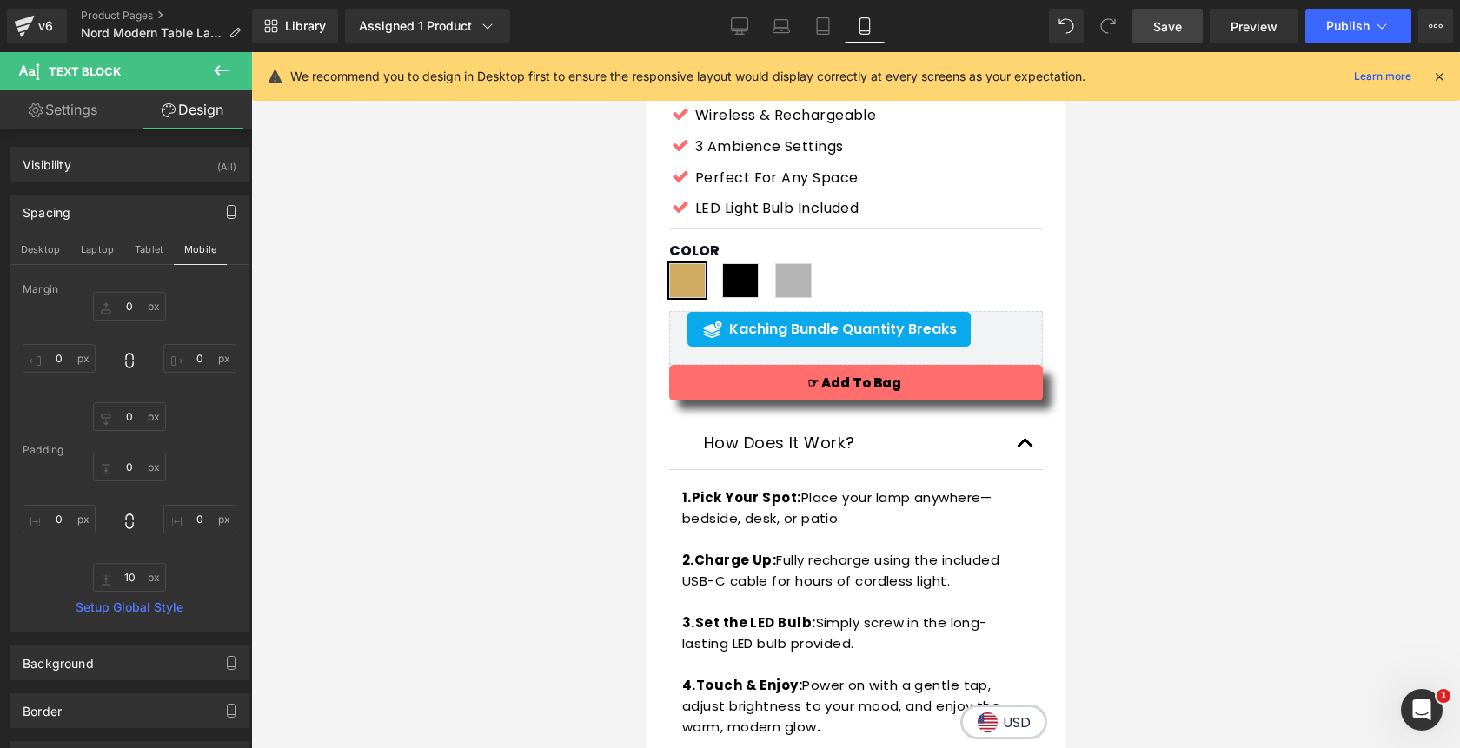
type input "0"
type input "15"
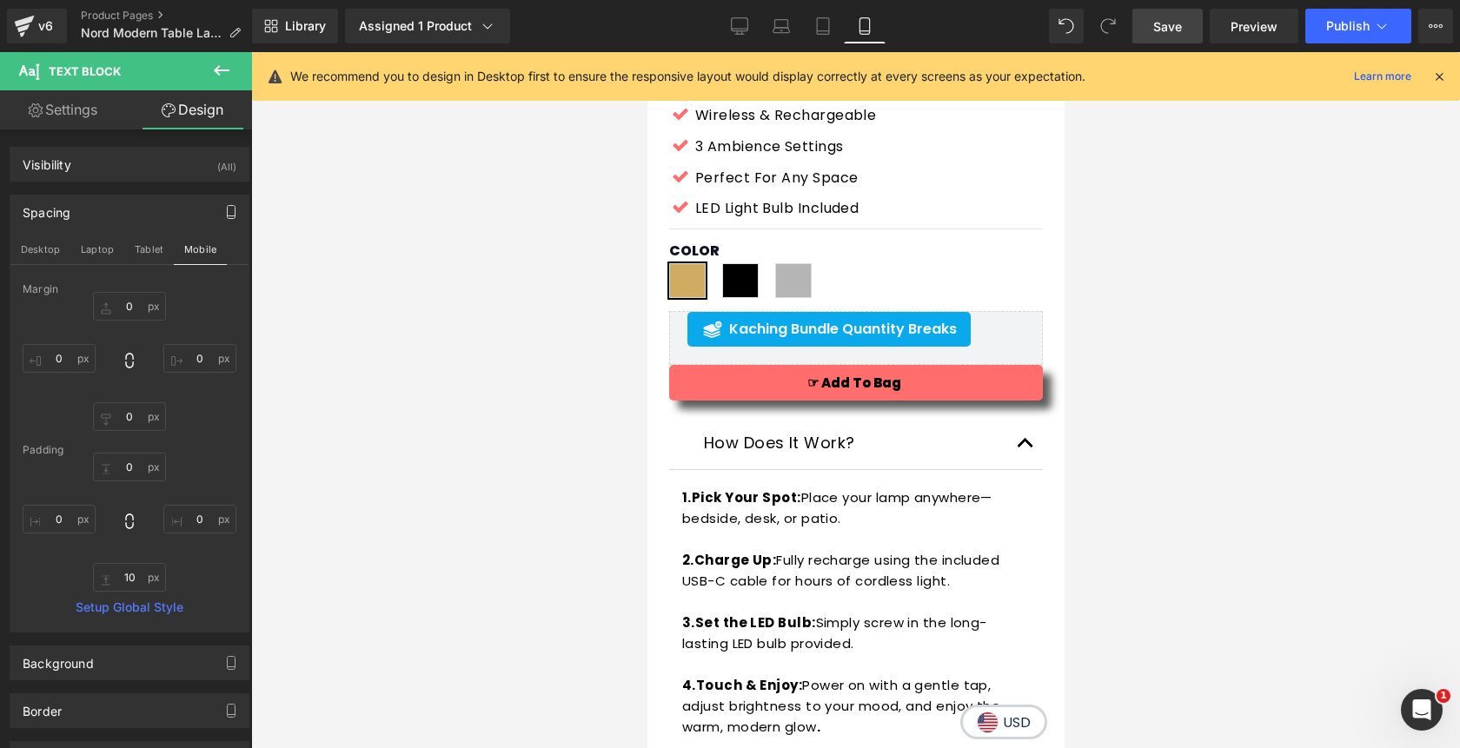
type input "0"
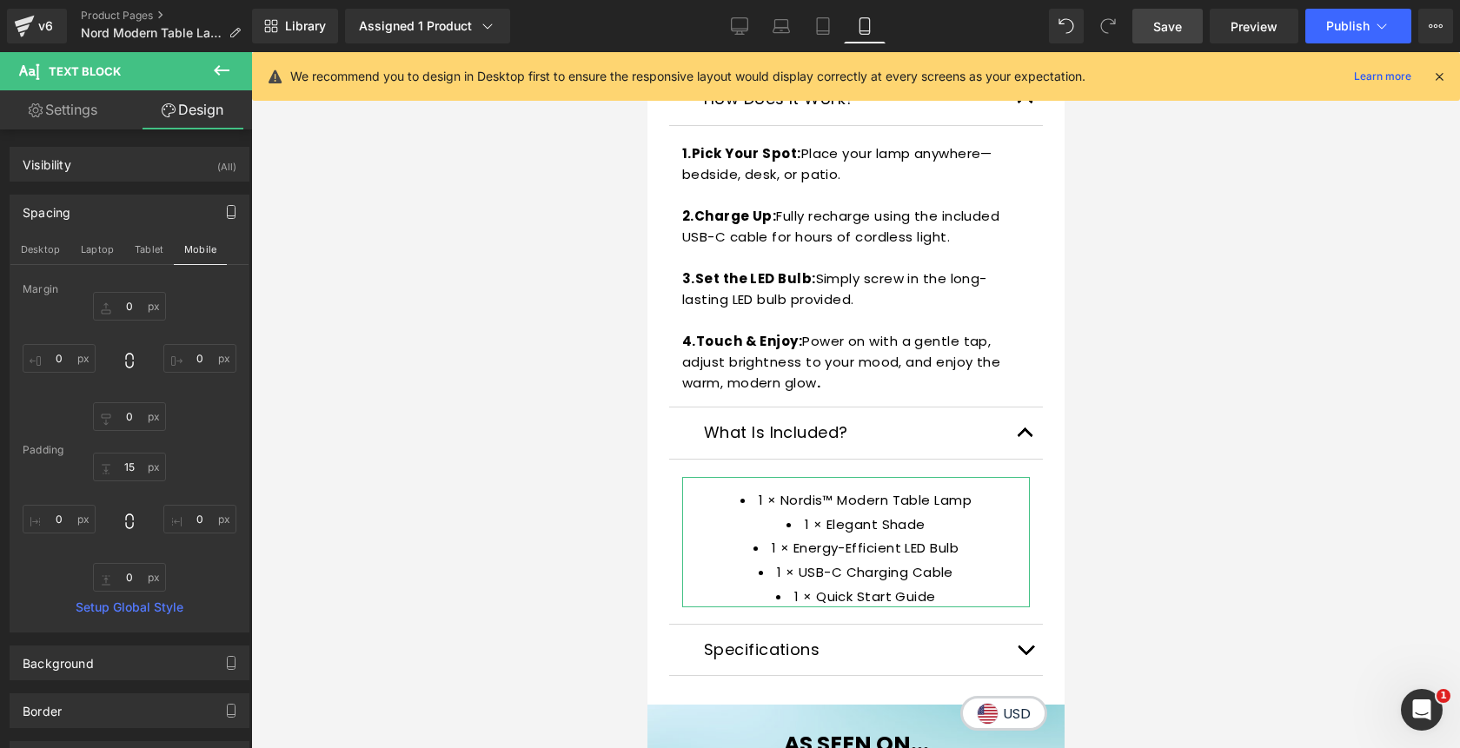
scroll to position [1211, 0]
click at [131, 468] on input "15" at bounding box center [129, 467] width 73 height 29
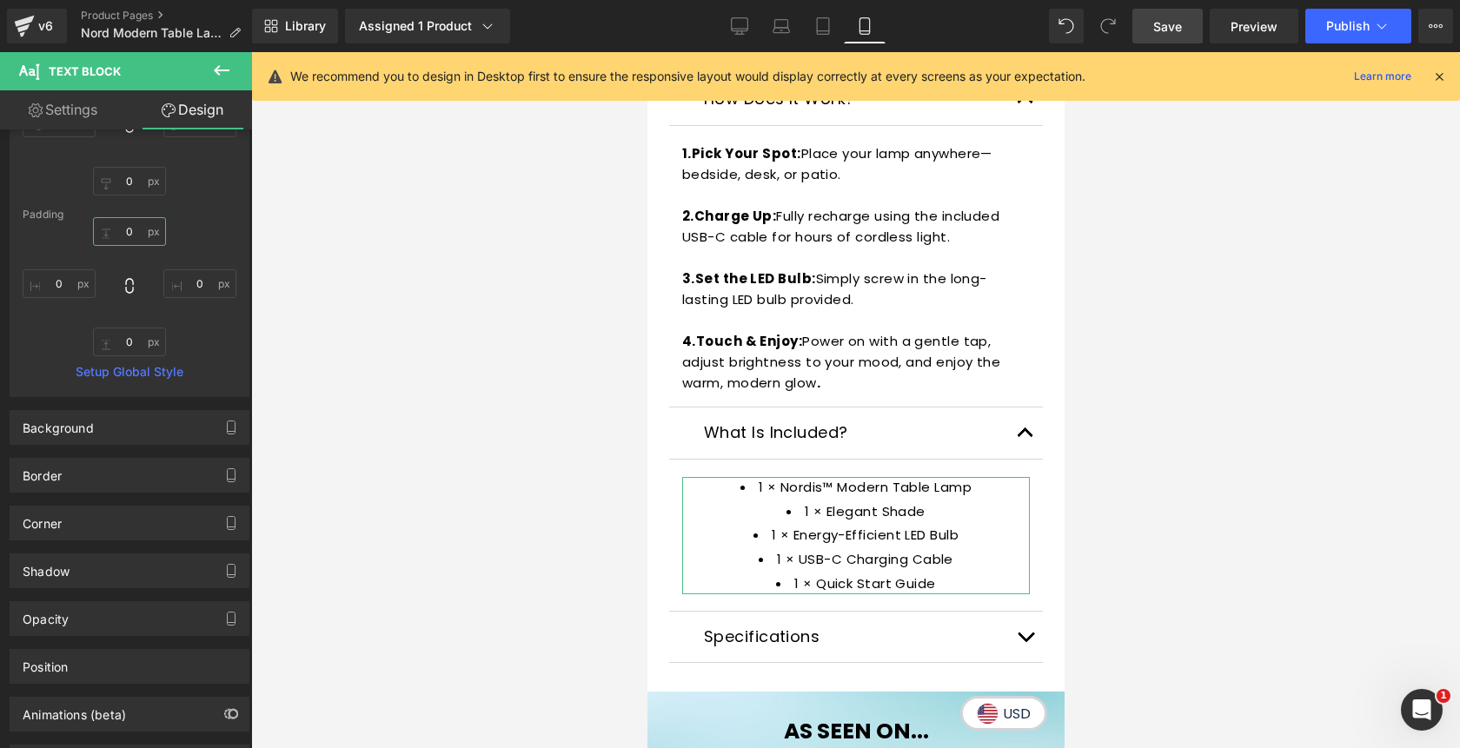
scroll to position [220, 0]
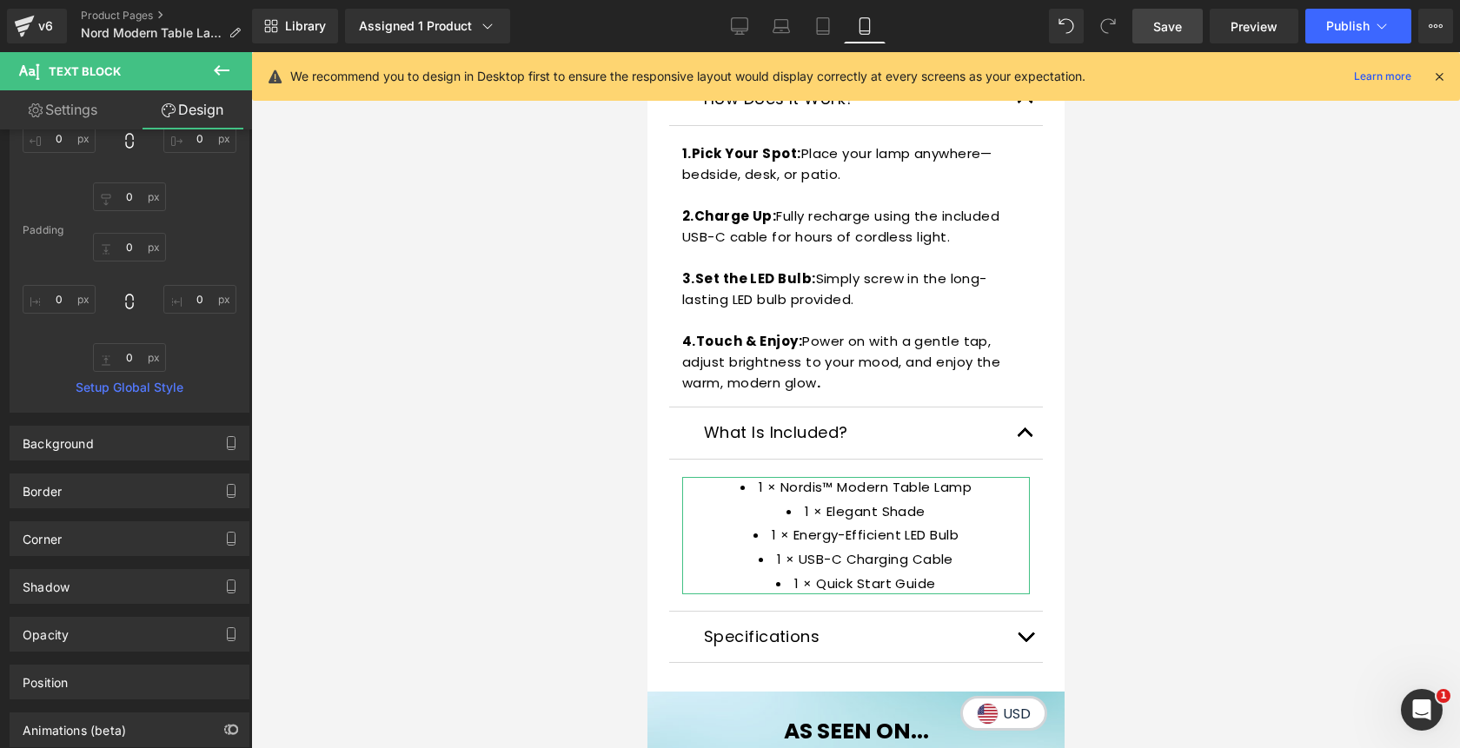
click at [78, 116] on link "Settings" at bounding box center [63, 109] width 126 height 39
type input "15"
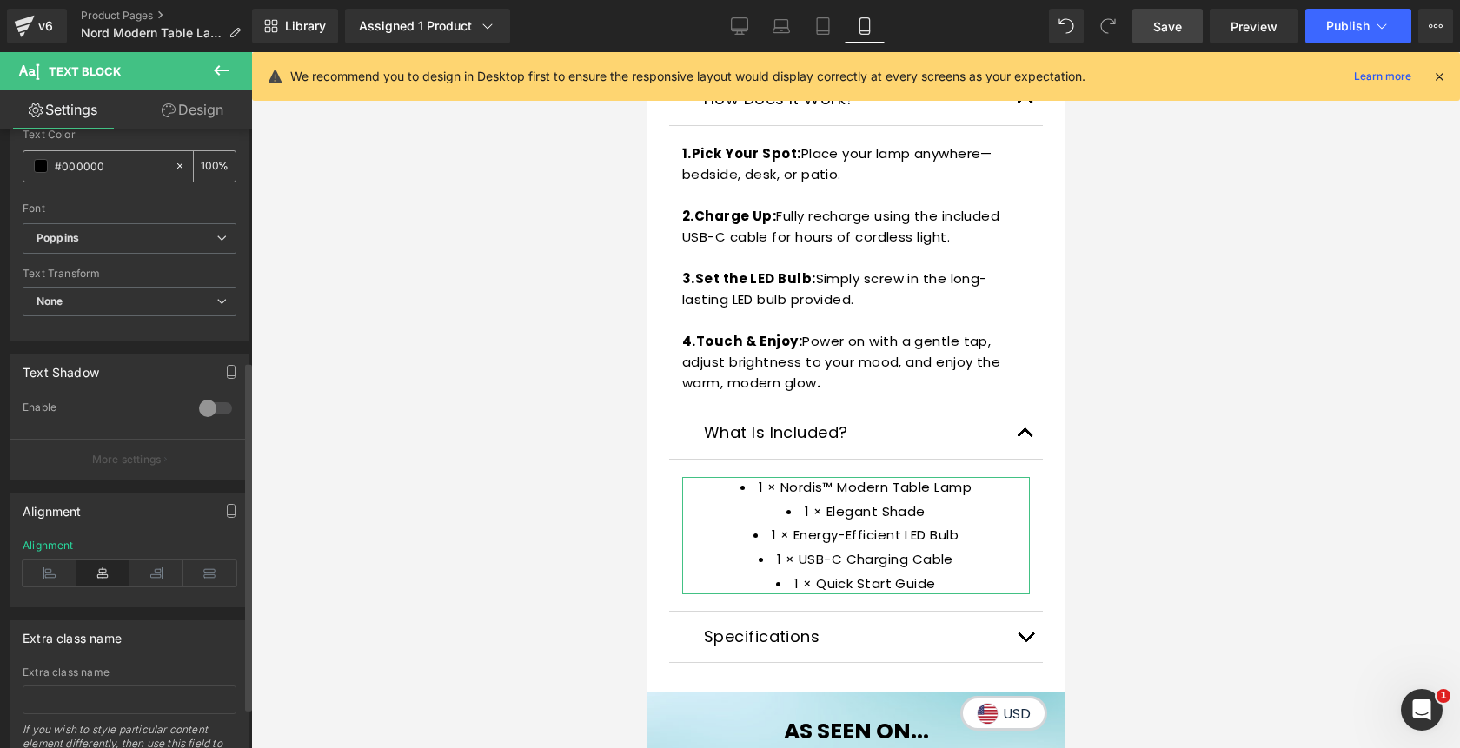
scroll to position [409, 0]
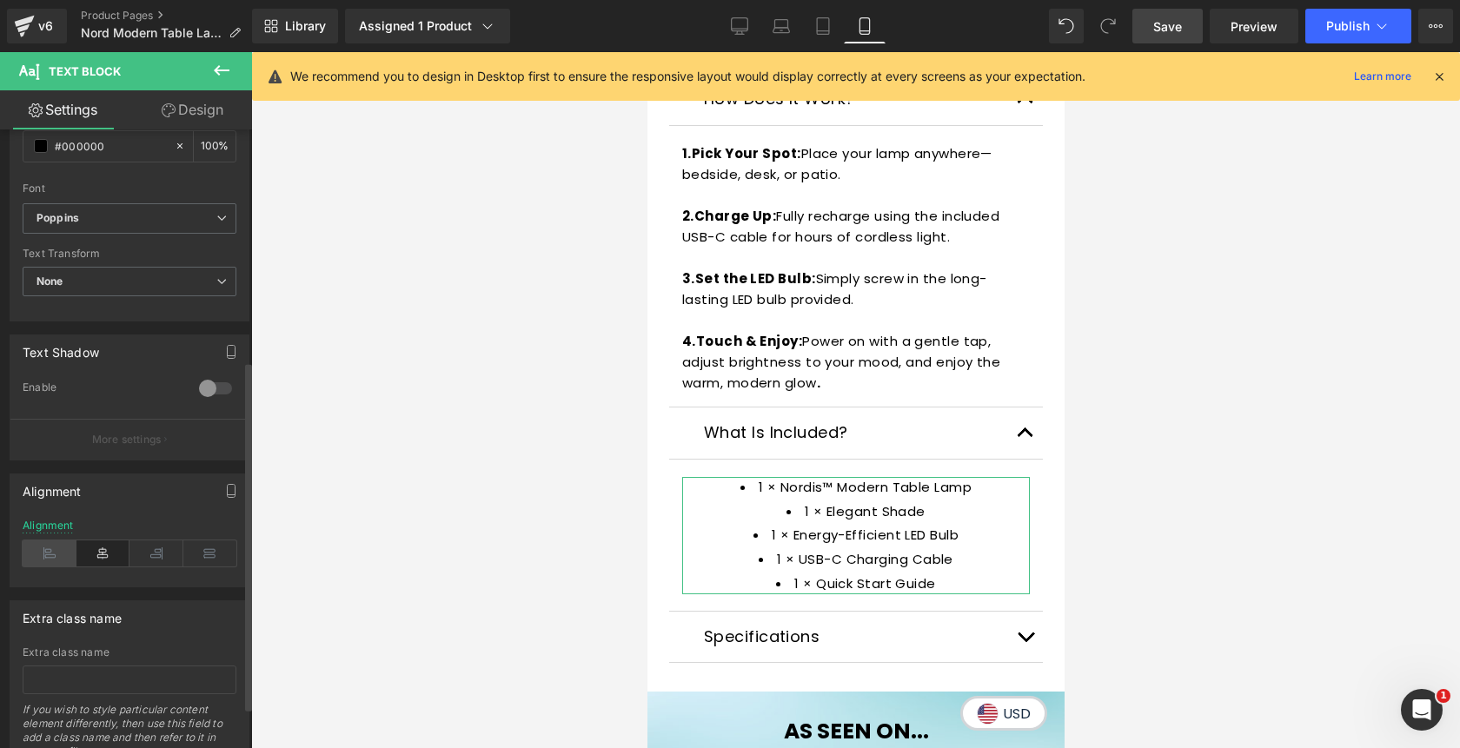
click at [42, 546] on icon at bounding box center [50, 554] width 54 height 26
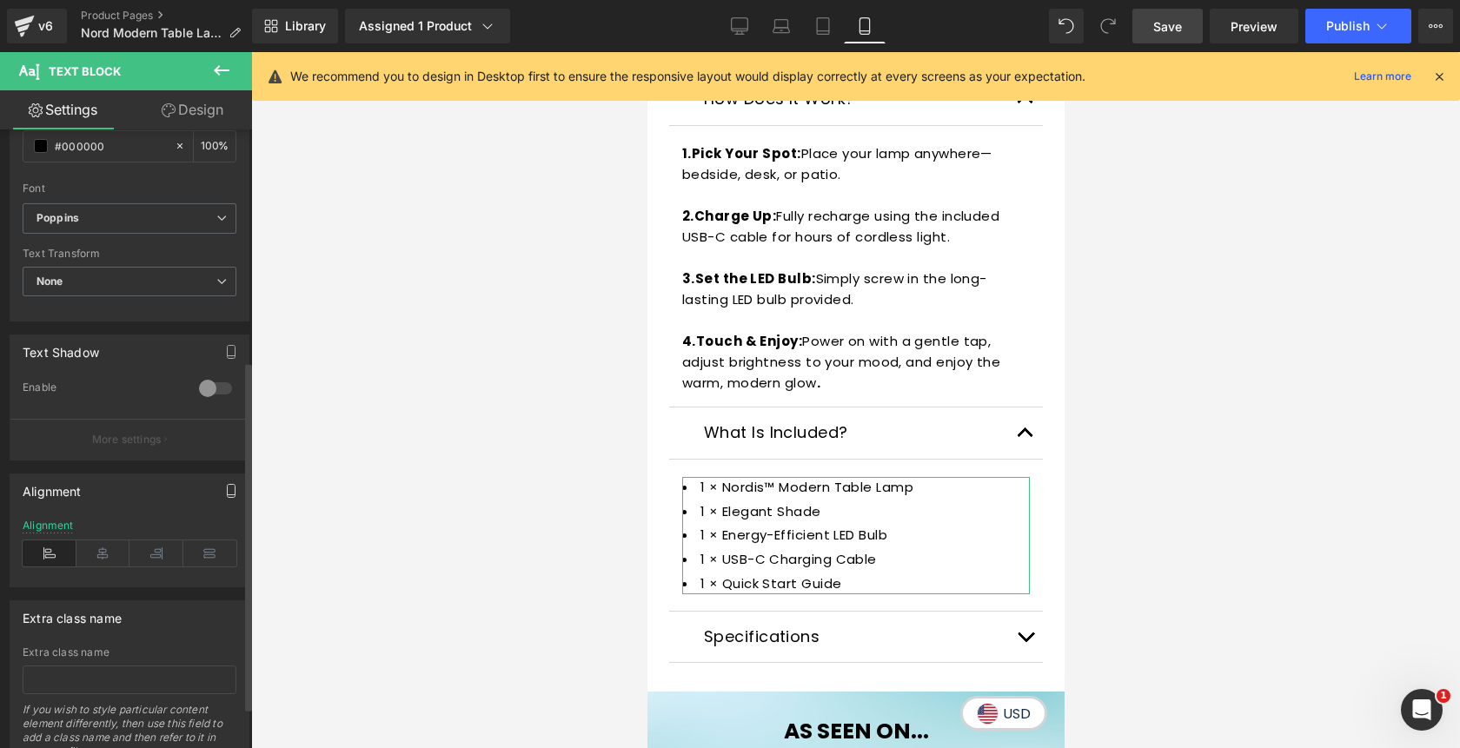
click at [224, 497] on icon "button" at bounding box center [231, 491] width 14 height 14
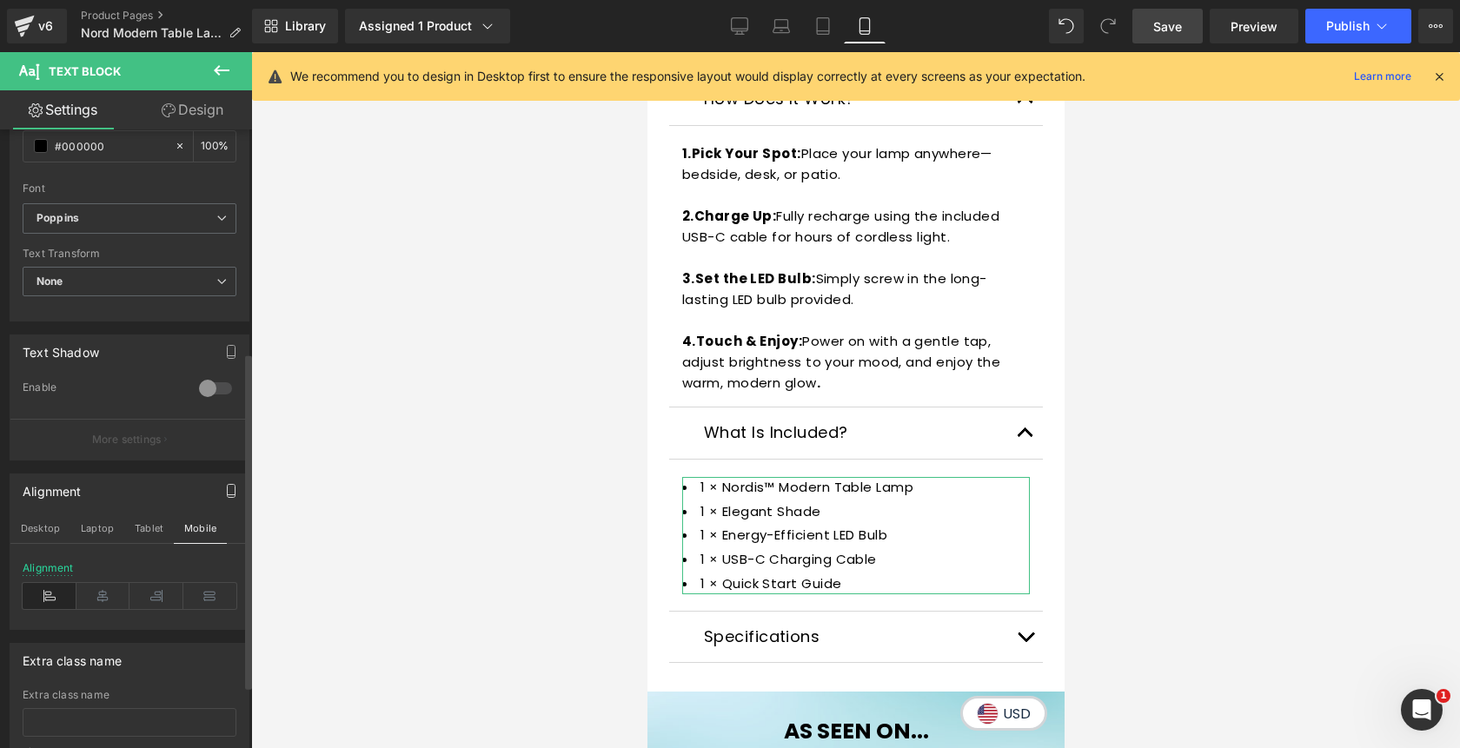
click at [224, 497] on icon "button" at bounding box center [231, 491] width 14 height 14
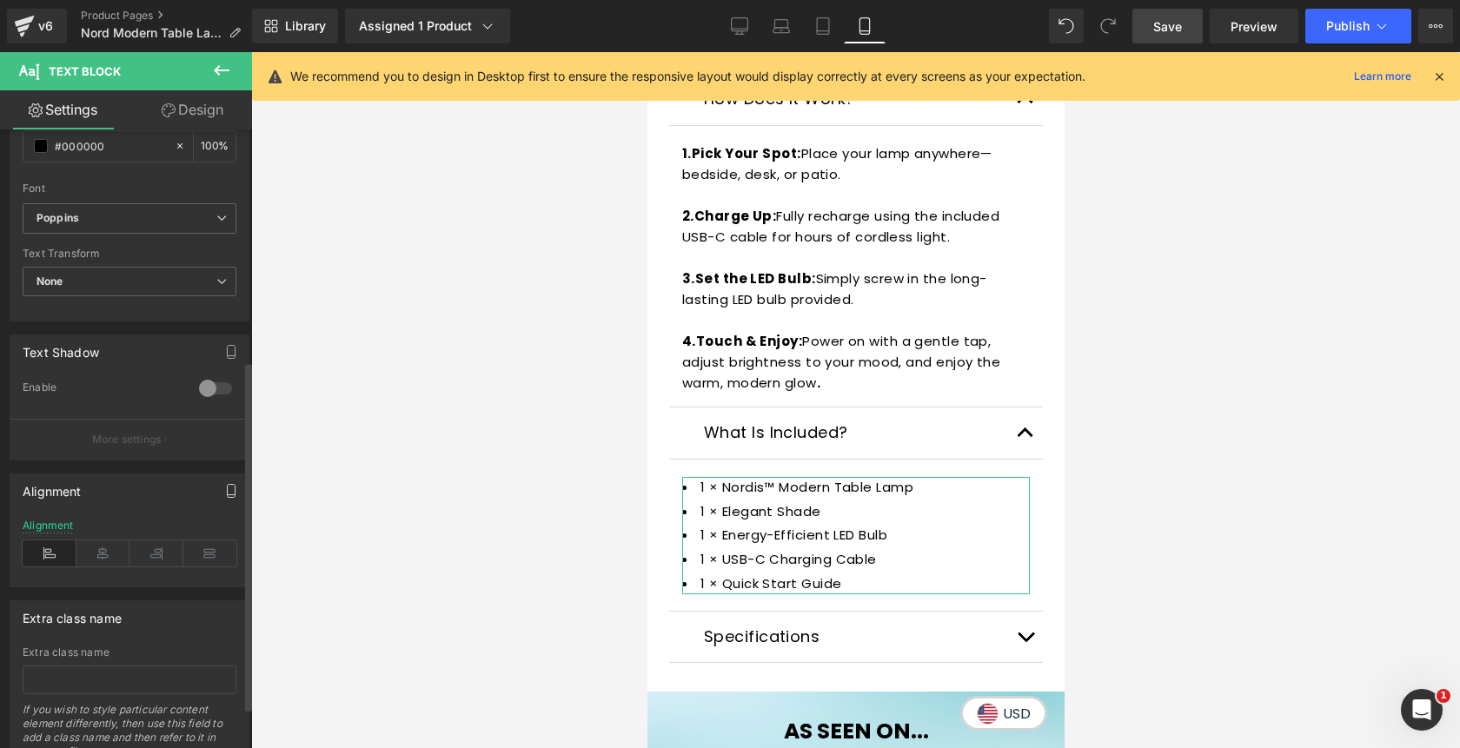
click at [221, 499] on button "button" at bounding box center [231, 490] width 28 height 33
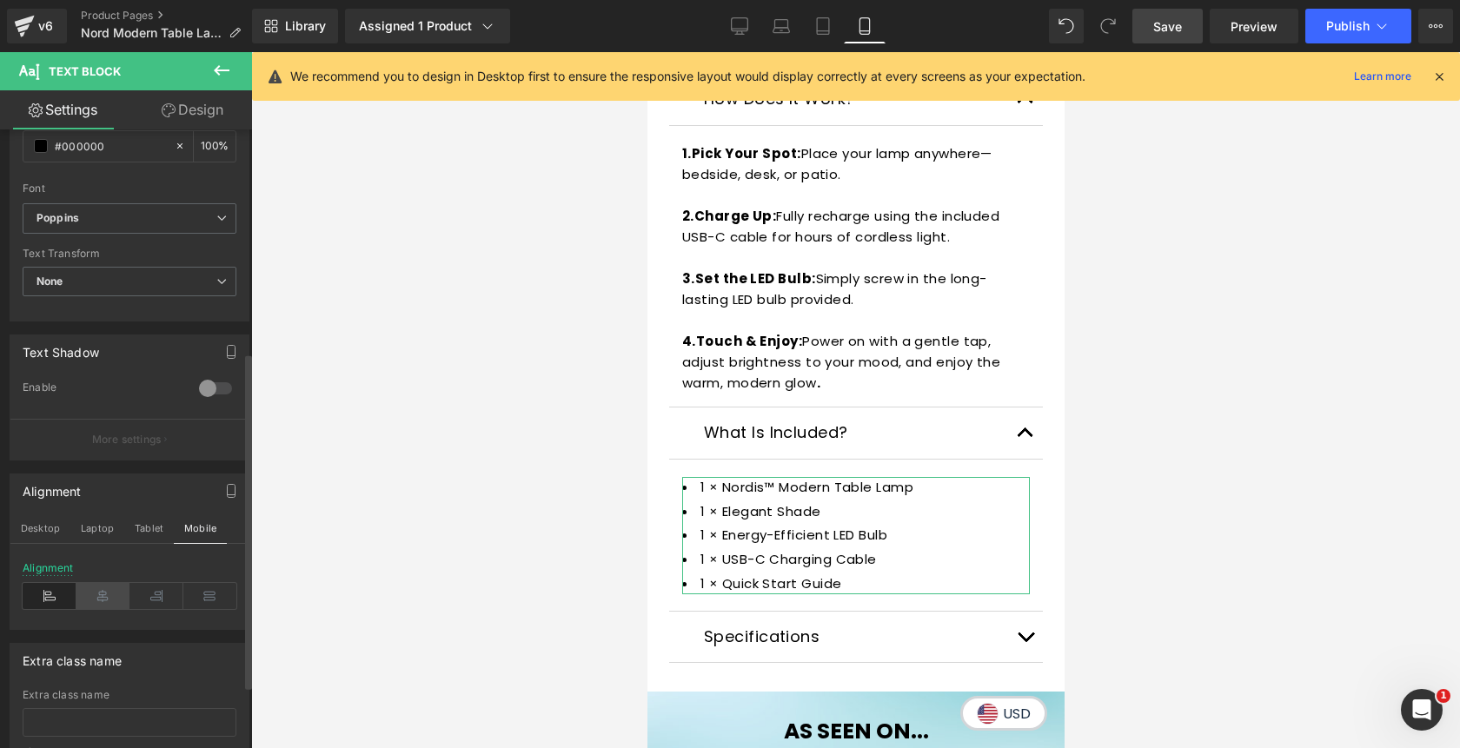
click at [105, 593] on icon at bounding box center [103, 596] width 54 height 26
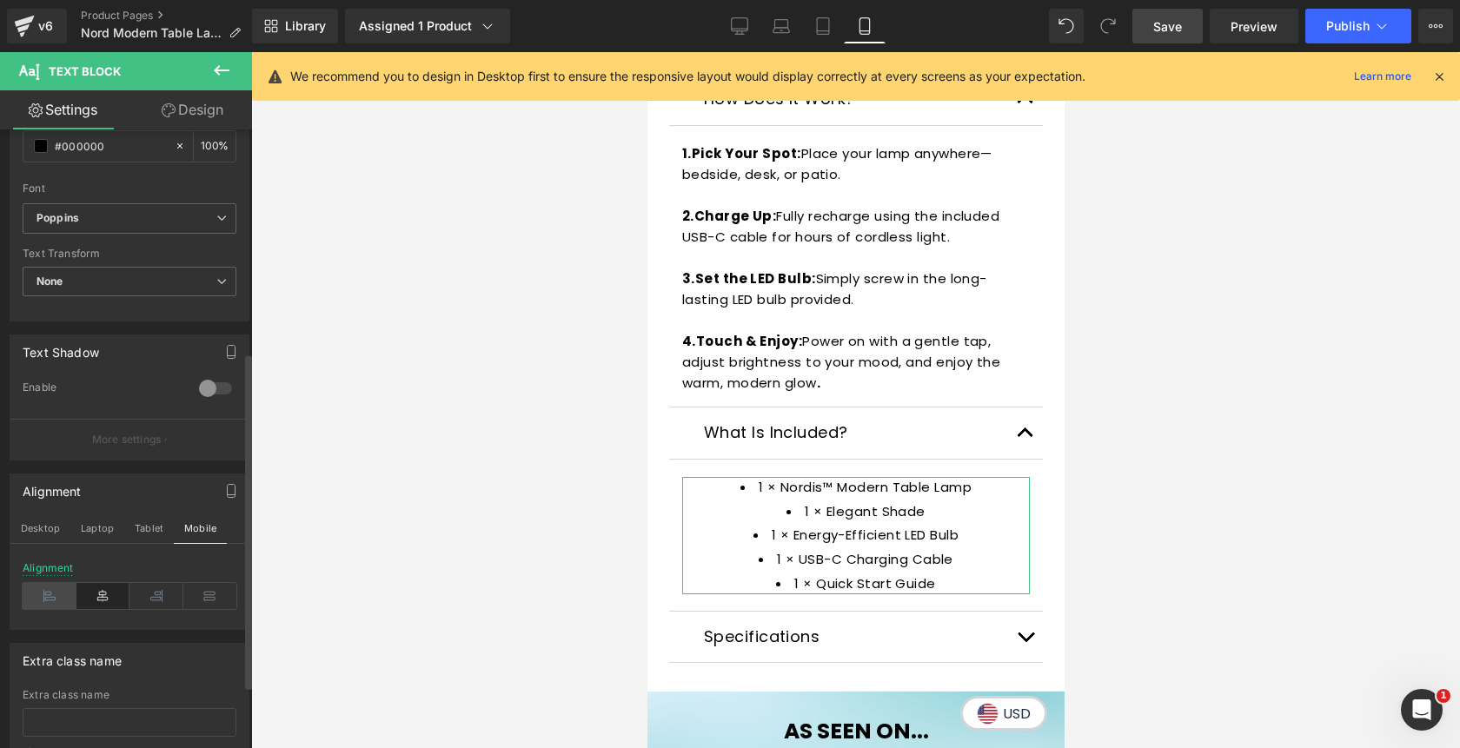
click at [51, 600] on icon at bounding box center [50, 596] width 54 height 26
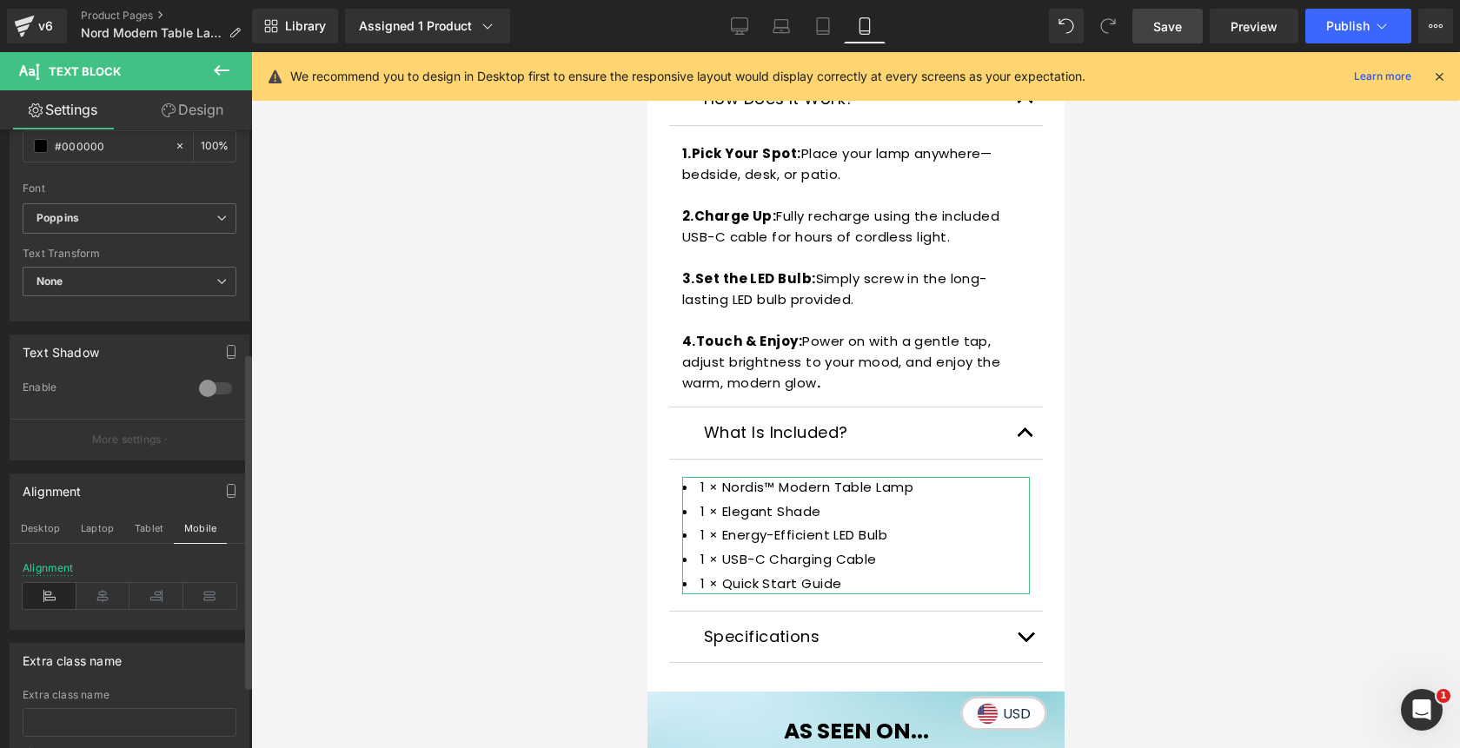
click at [150, 533] on button "Tablet" at bounding box center [149, 529] width 50 height 30
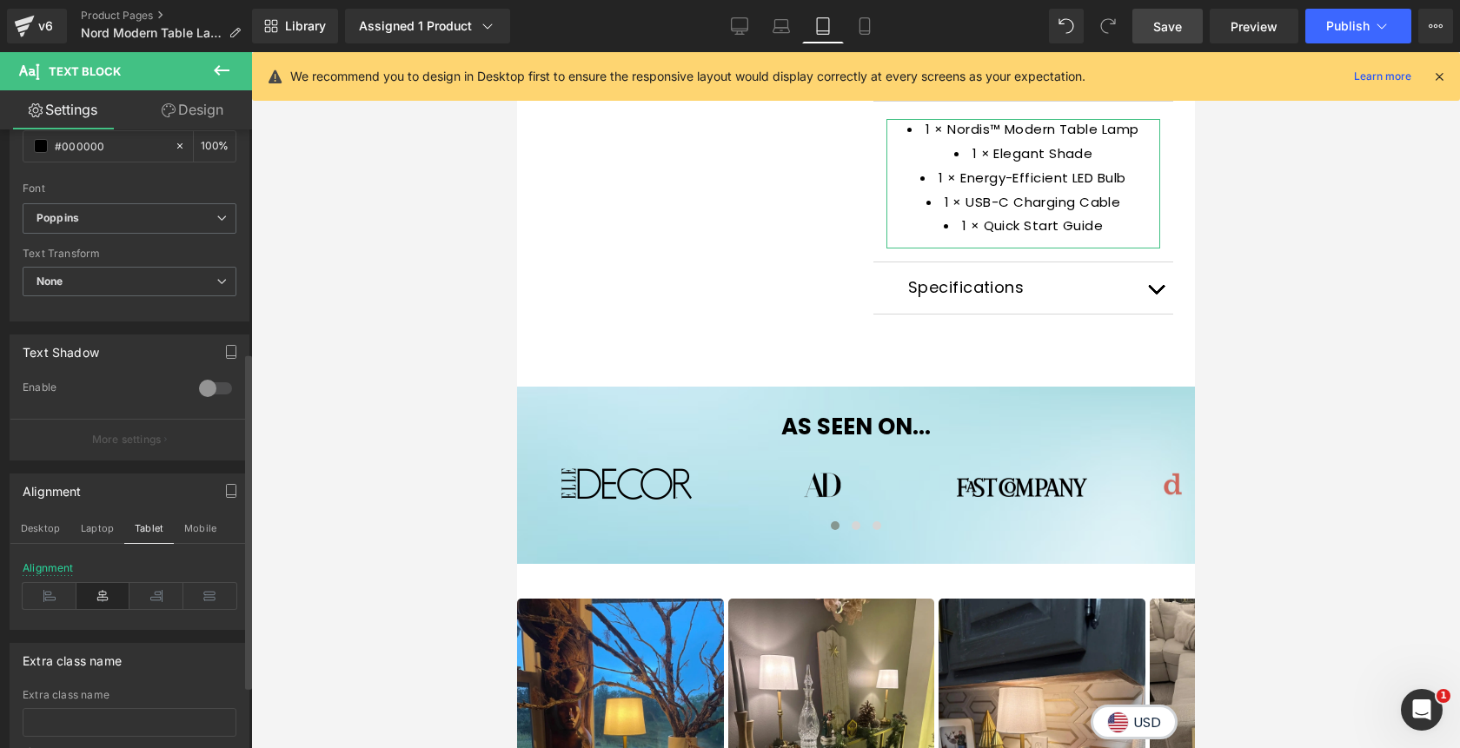
type input "100"
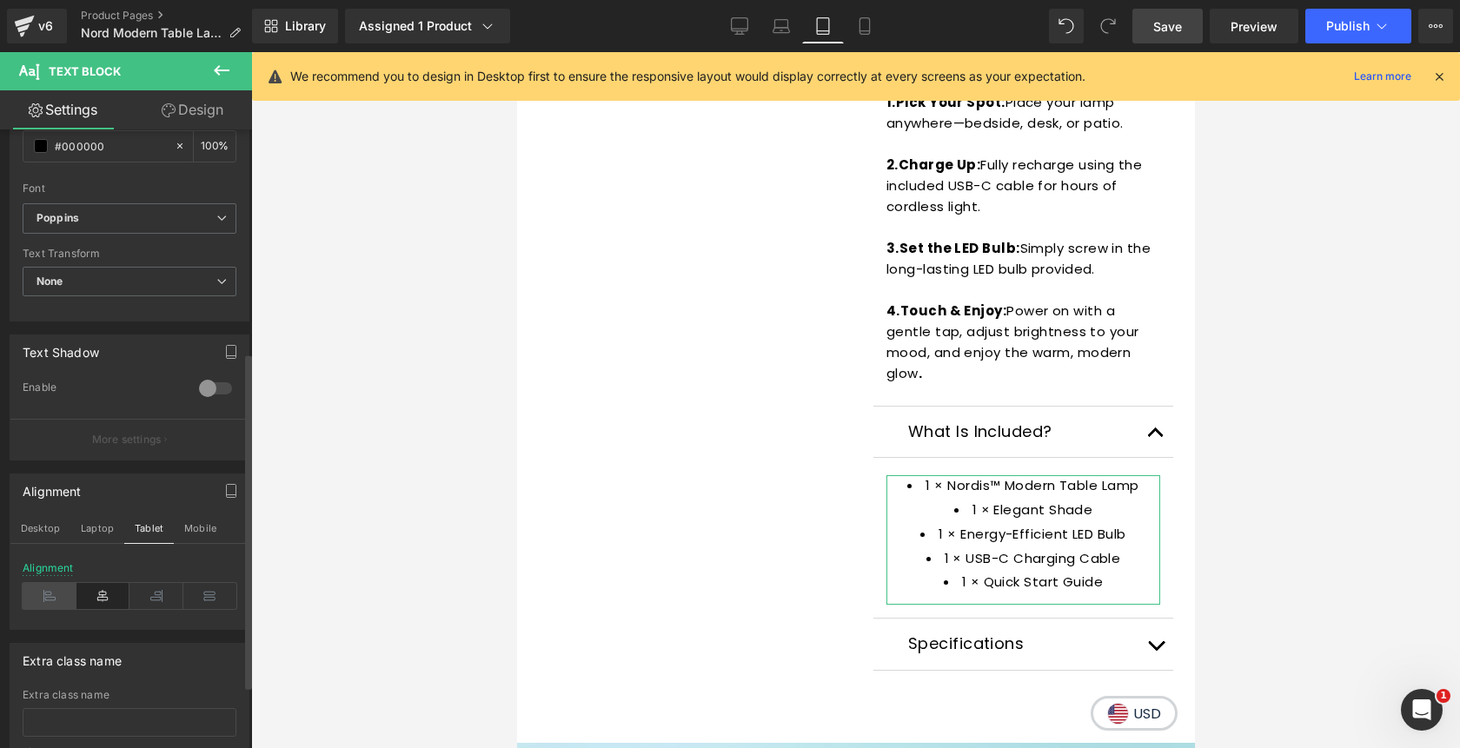
click at [56, 594] on icon at bounding box center [50, 596] width 54 height 26
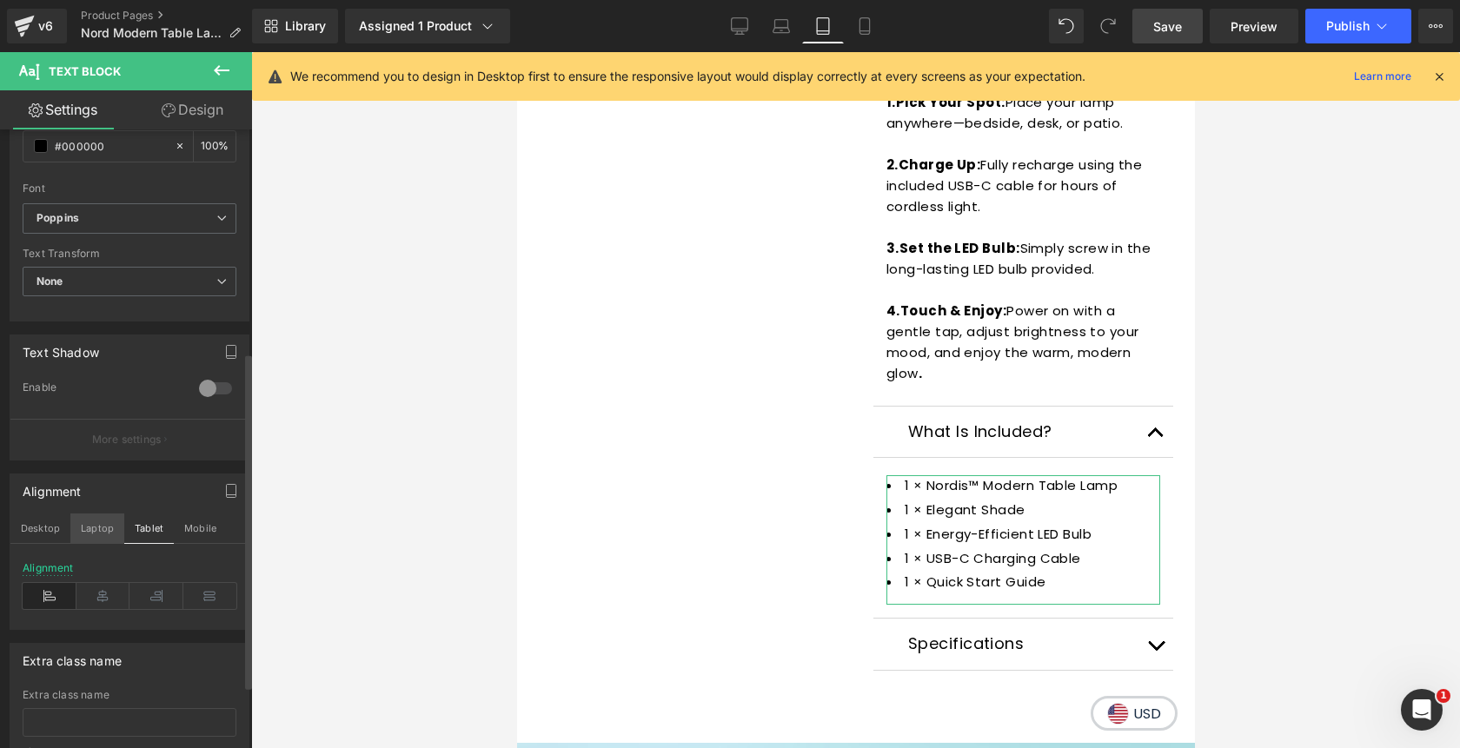
click at [93, 529] on button "Laptop" at bounding box center [97, 529] width 54 height 30
type input "16"
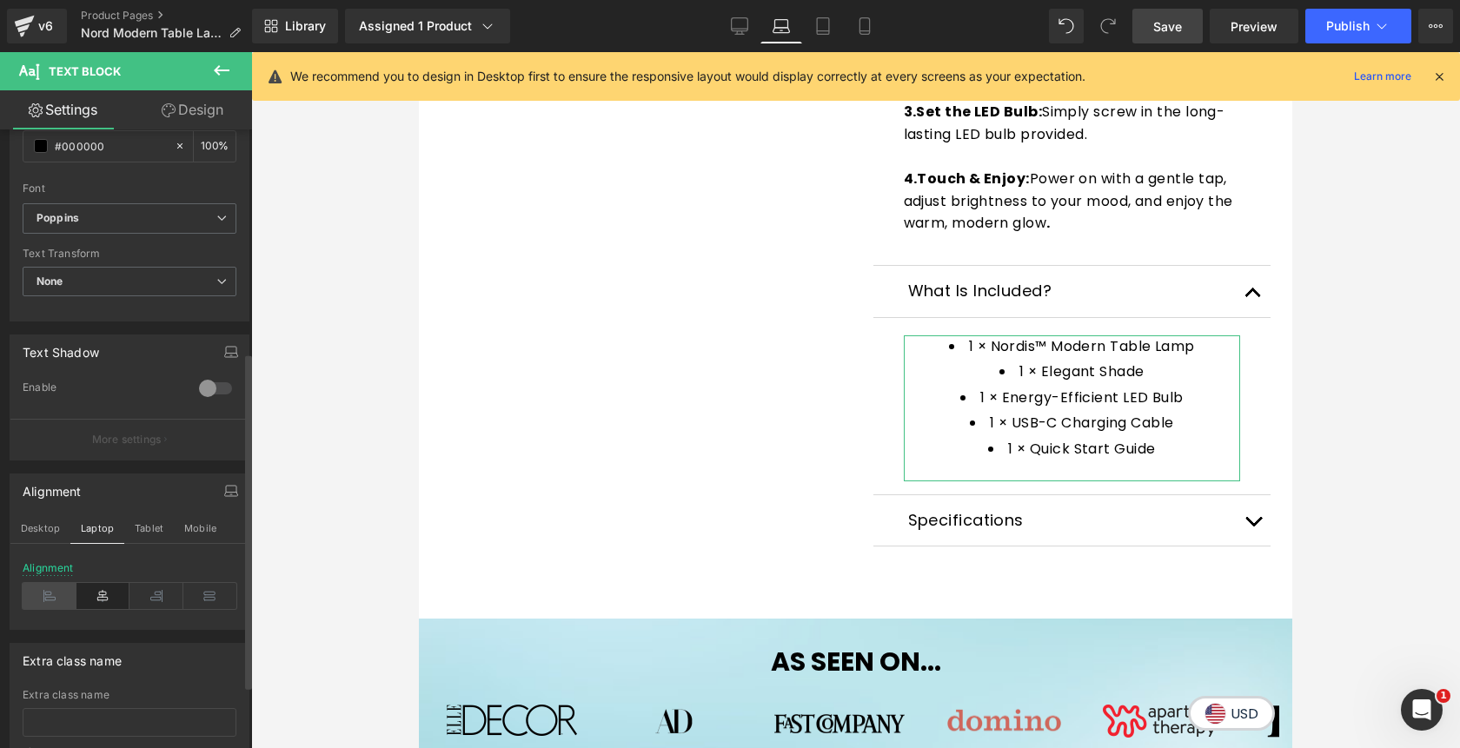
scroll to position [737, 0]
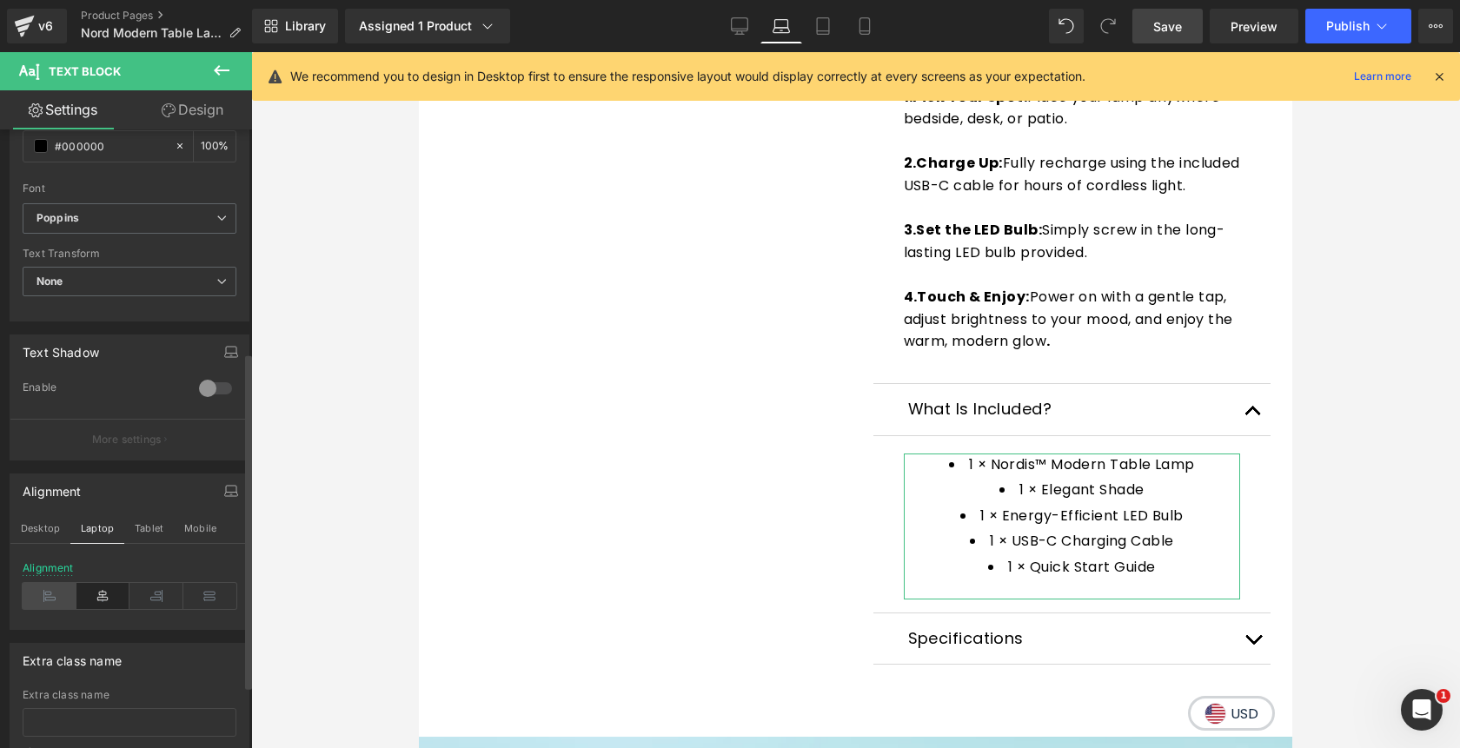
click at [46, 601] on icon at bounding box center [50, 596] width 54 height 26
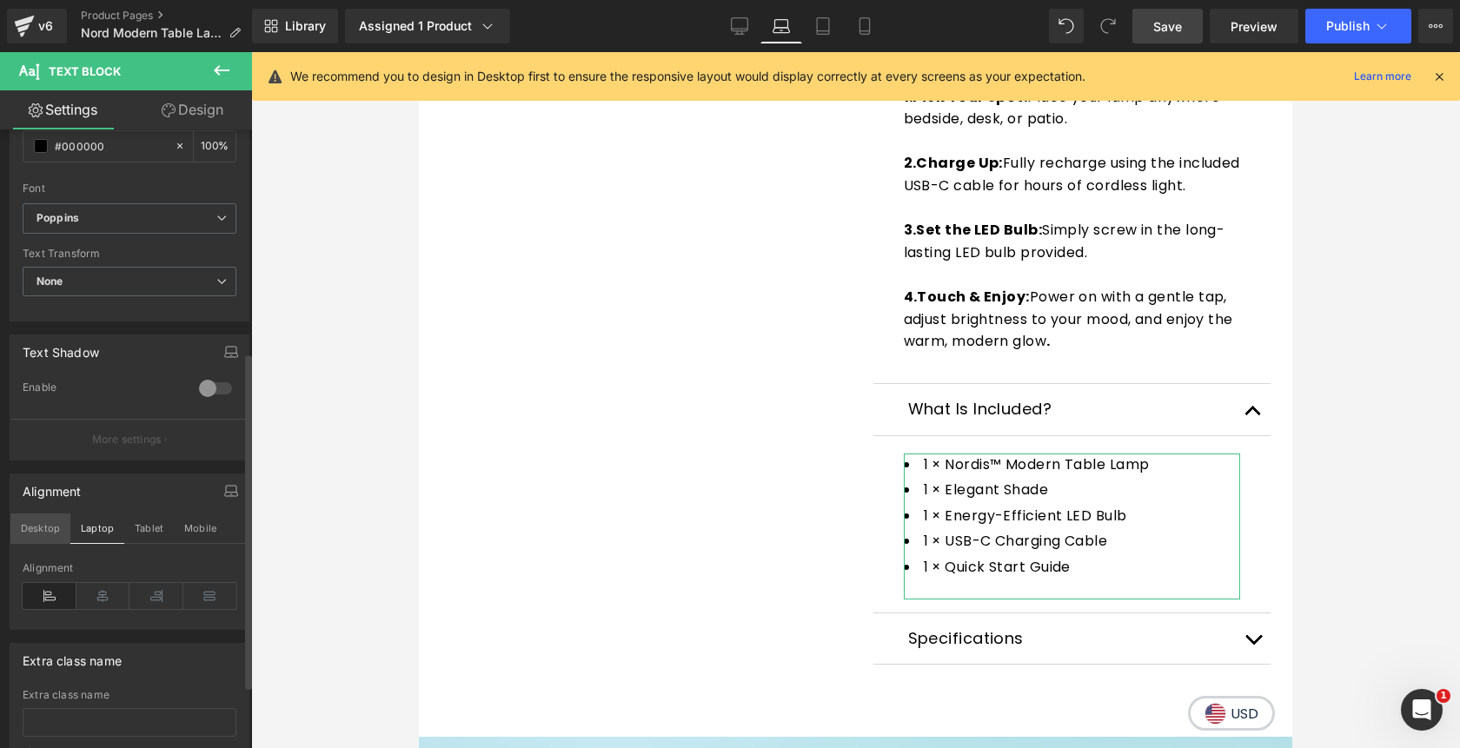
click at [43, 524] on button "Desktop" at bounding box center [40, 529] width 60 height 30
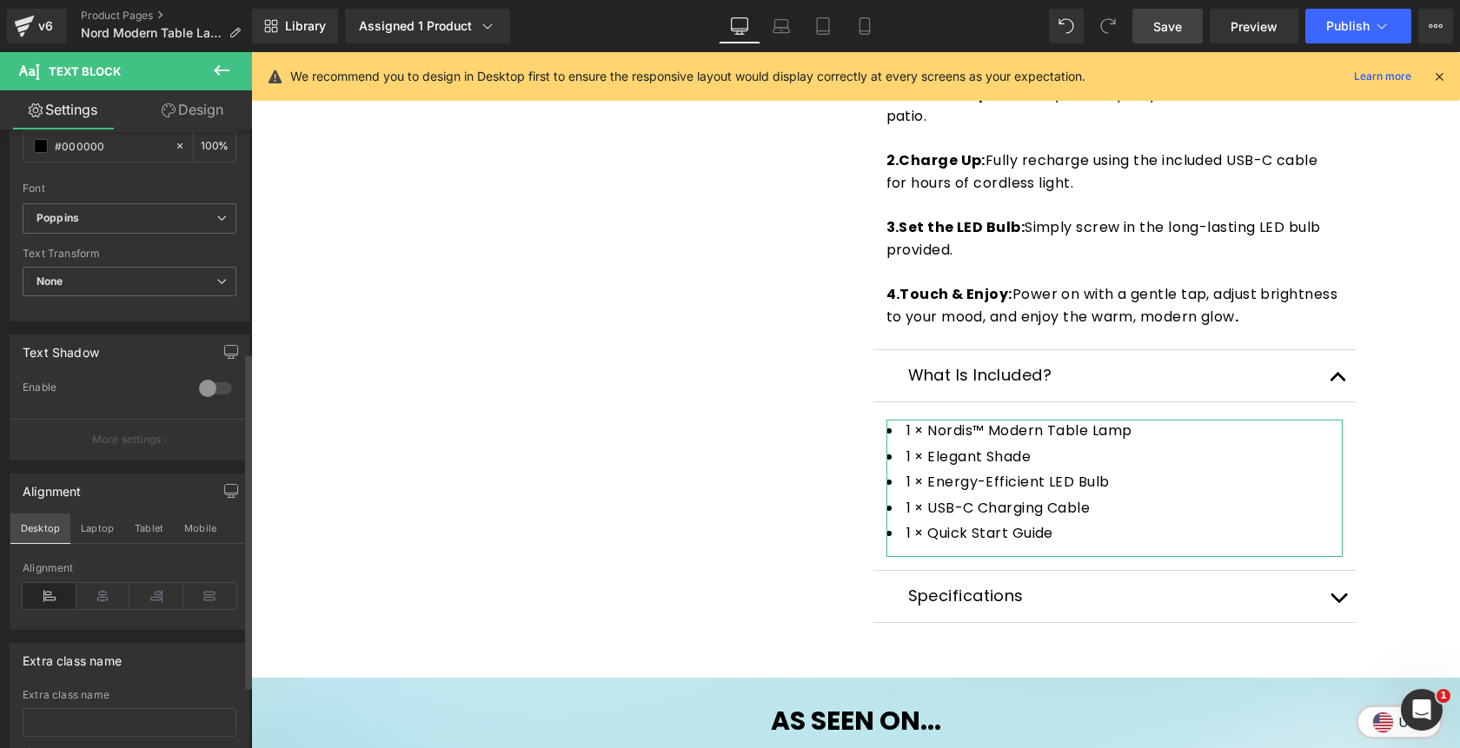
type input "100"
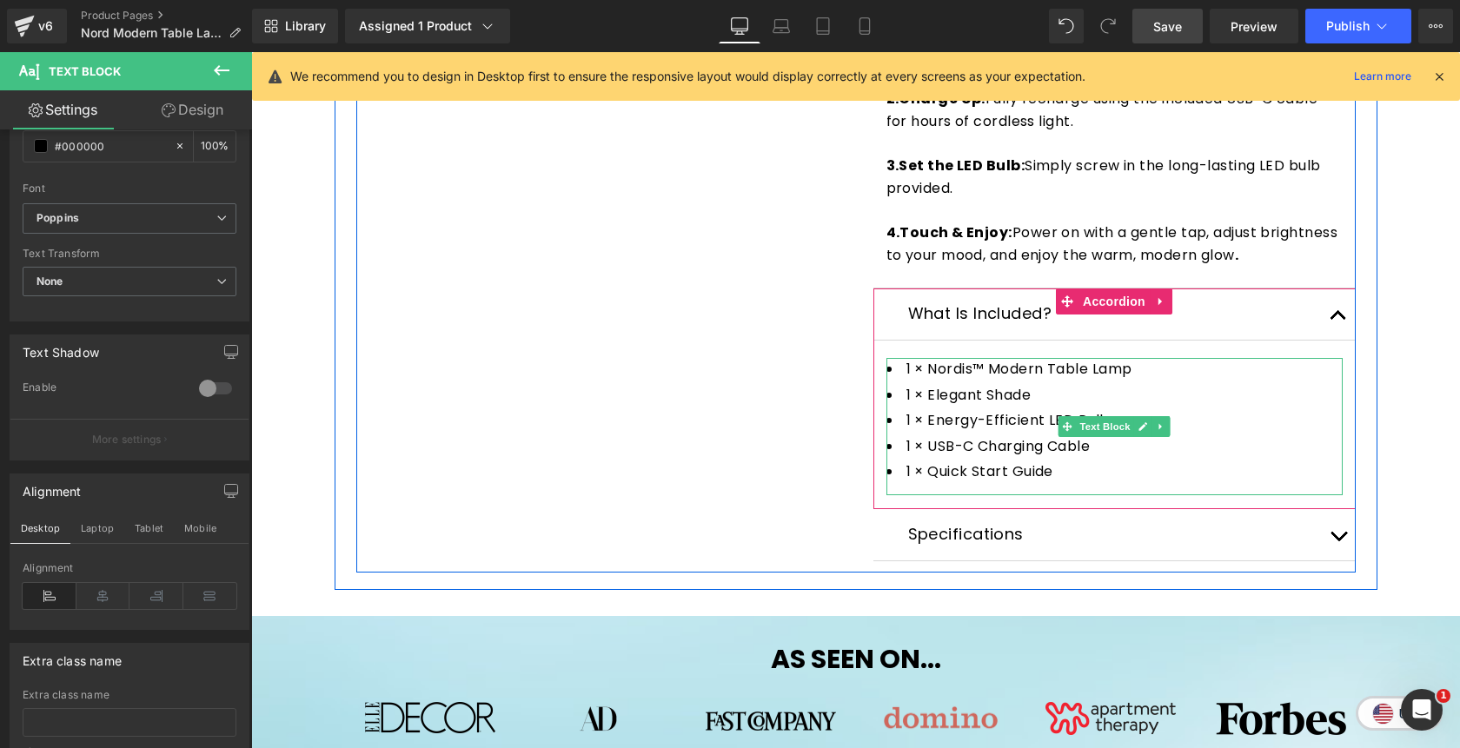
scroll to position [814, 0]
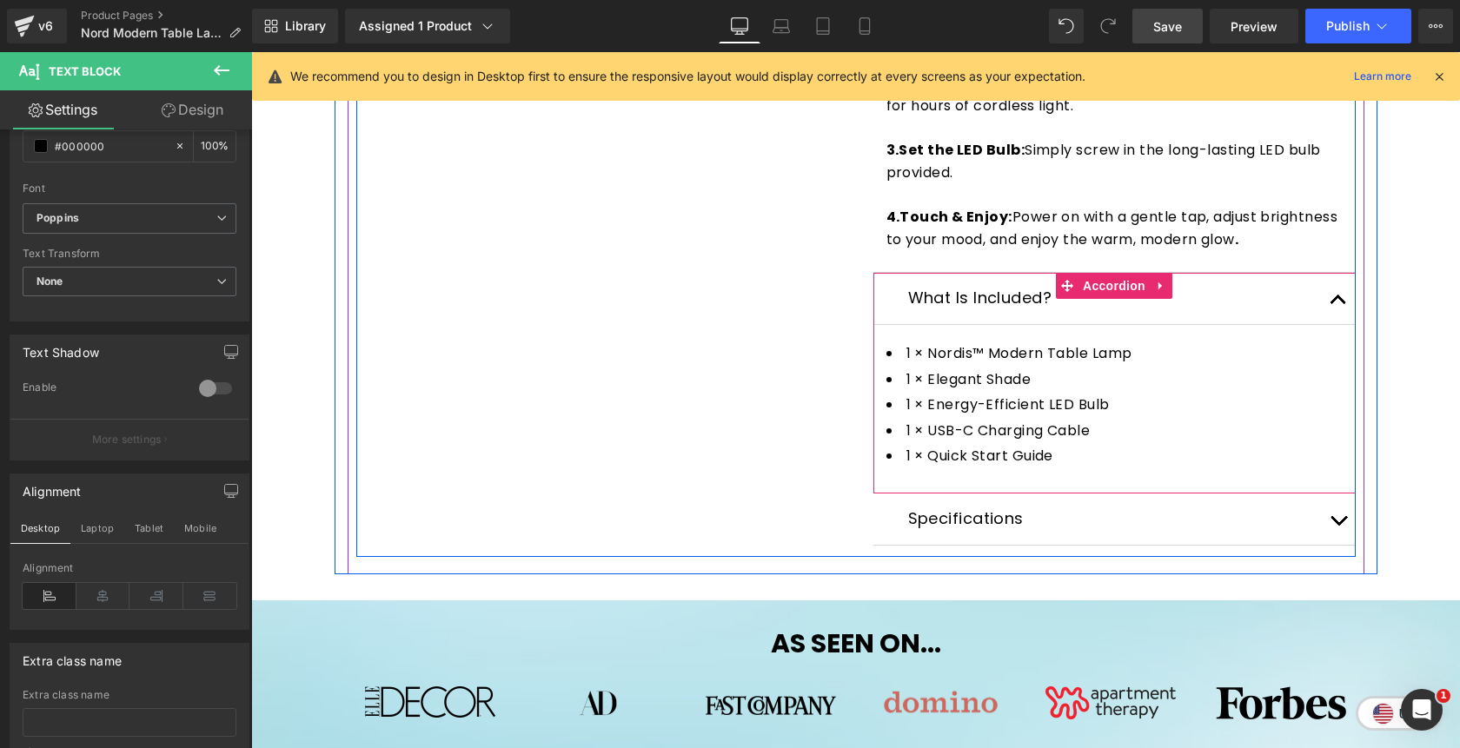
click at [1335, 301] on button "button" at bounding box center [1338, 298] width 35 height 51
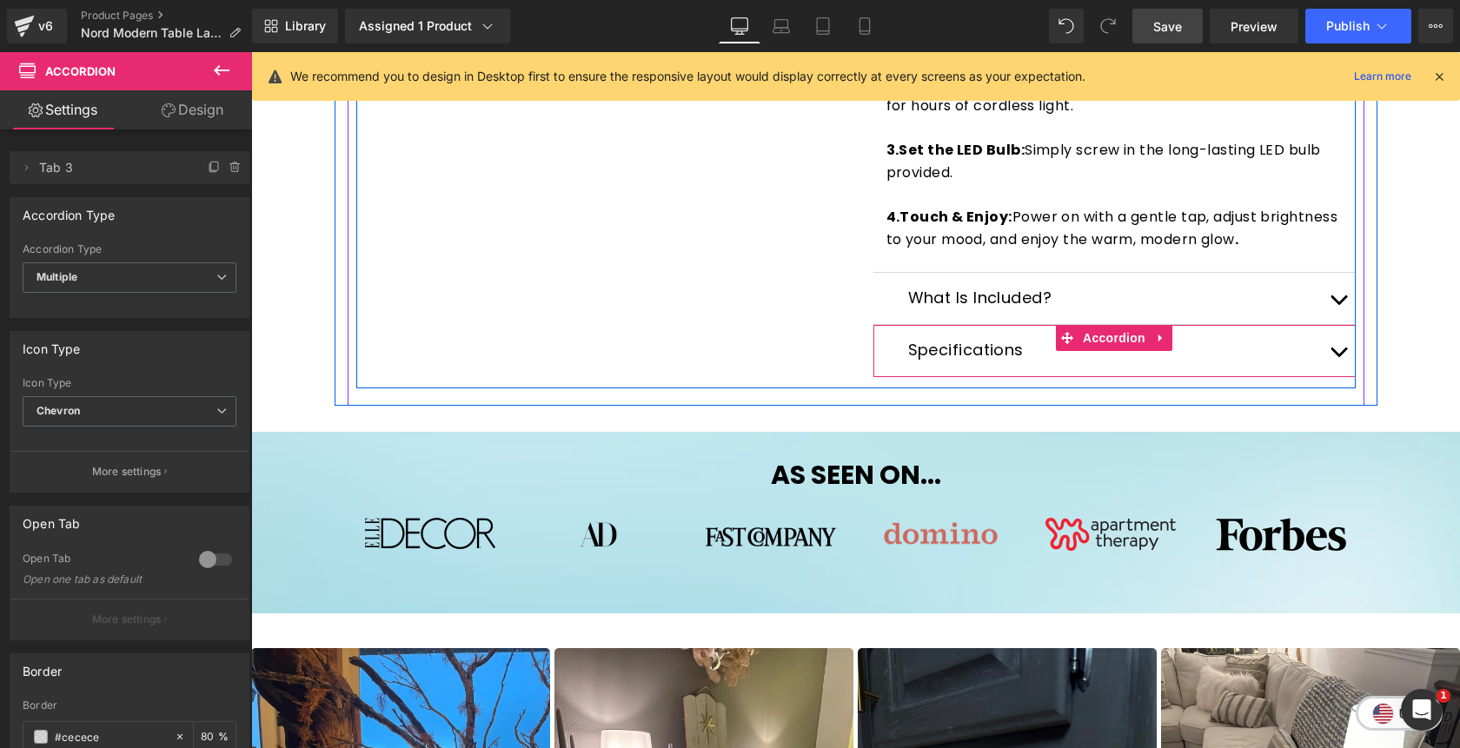
click at [1344, 352] on button "button" at bounding box center [1338, 350] width 35 height 51
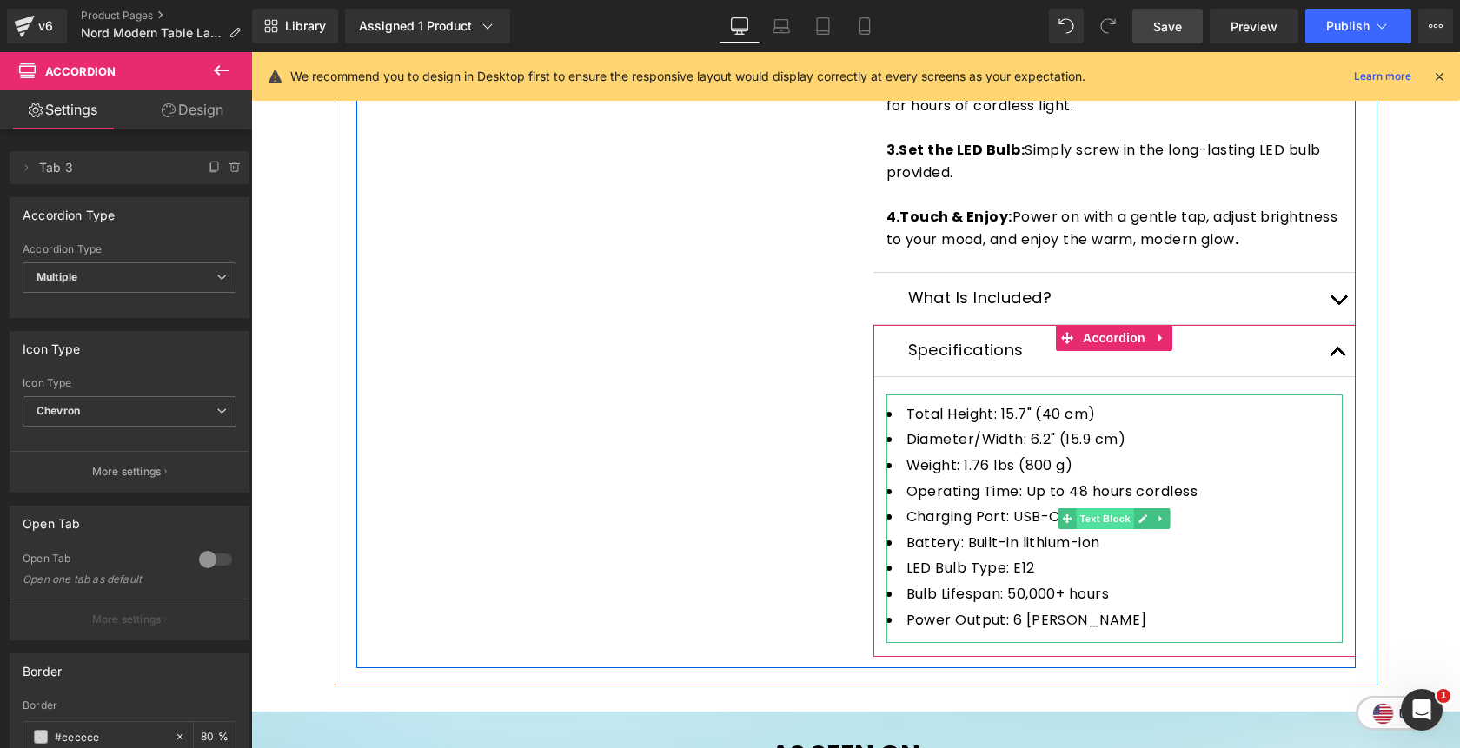
click at [1122, 523] on span "Text Block" at bounding box center [1104, 518] width 57 height 21
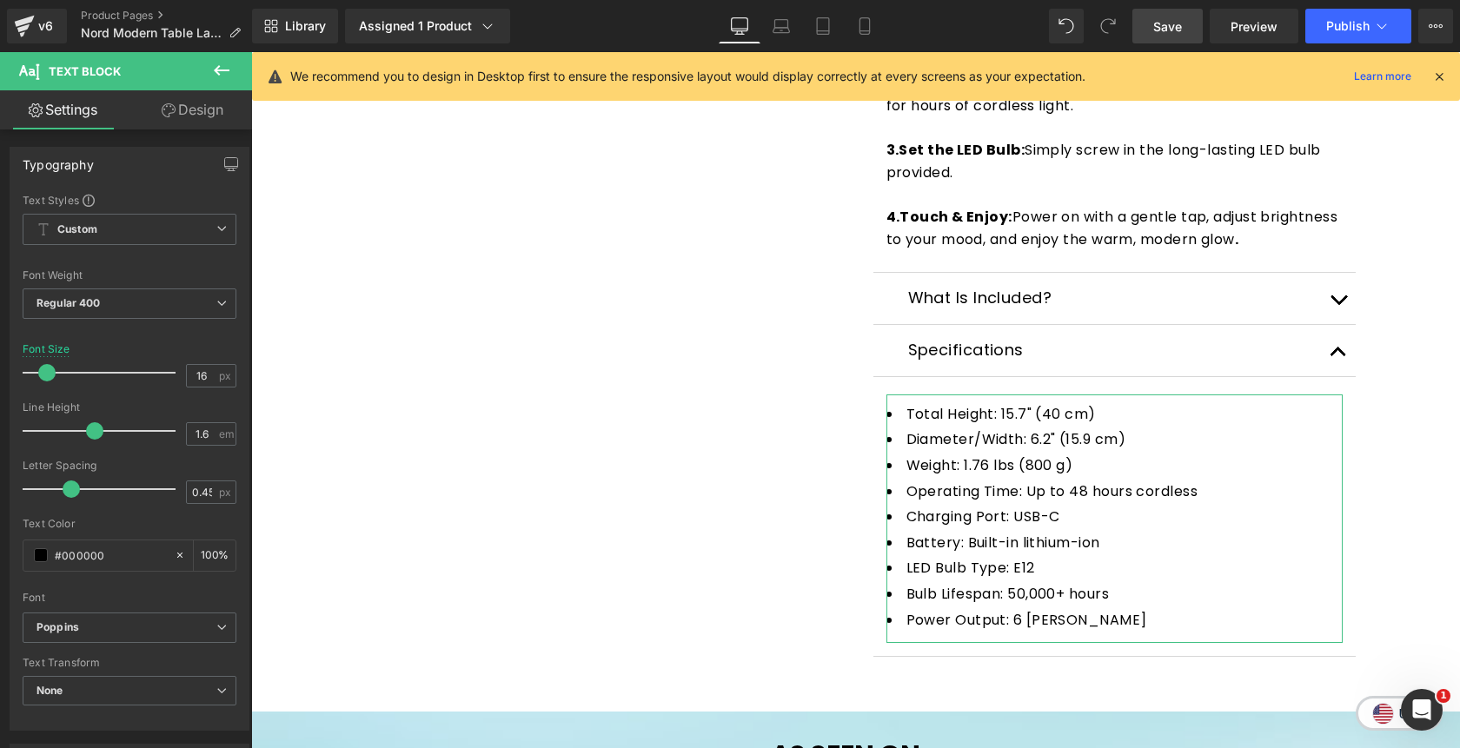
click at [225, 122] on link "Design" at bounding box center [192, 109] width 126 height 39
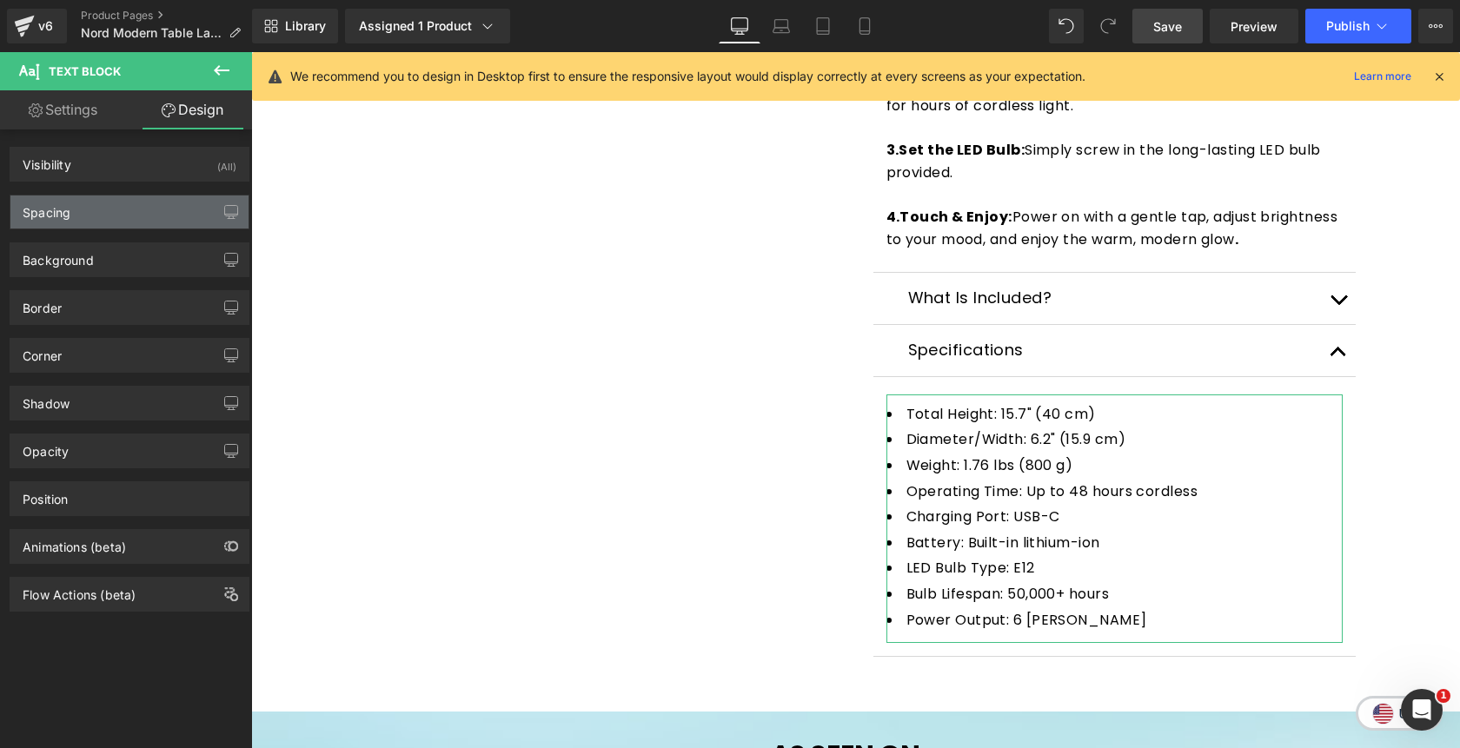
click at [123, 219] on div "Spacing" at bounding box center [129, 212] width 238 height 33
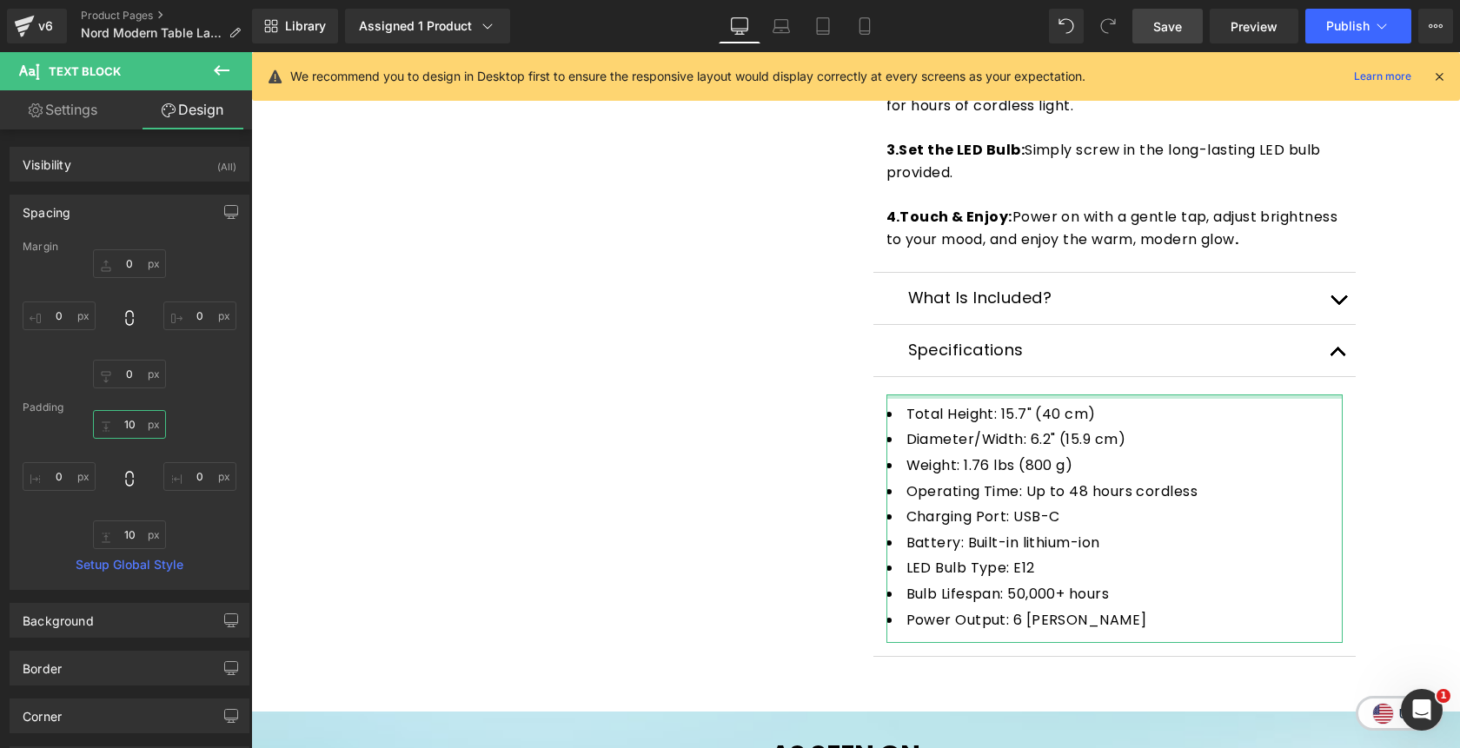
click at [131, 424] on input "10" at bounding box center [129, 424] width 73 height 29
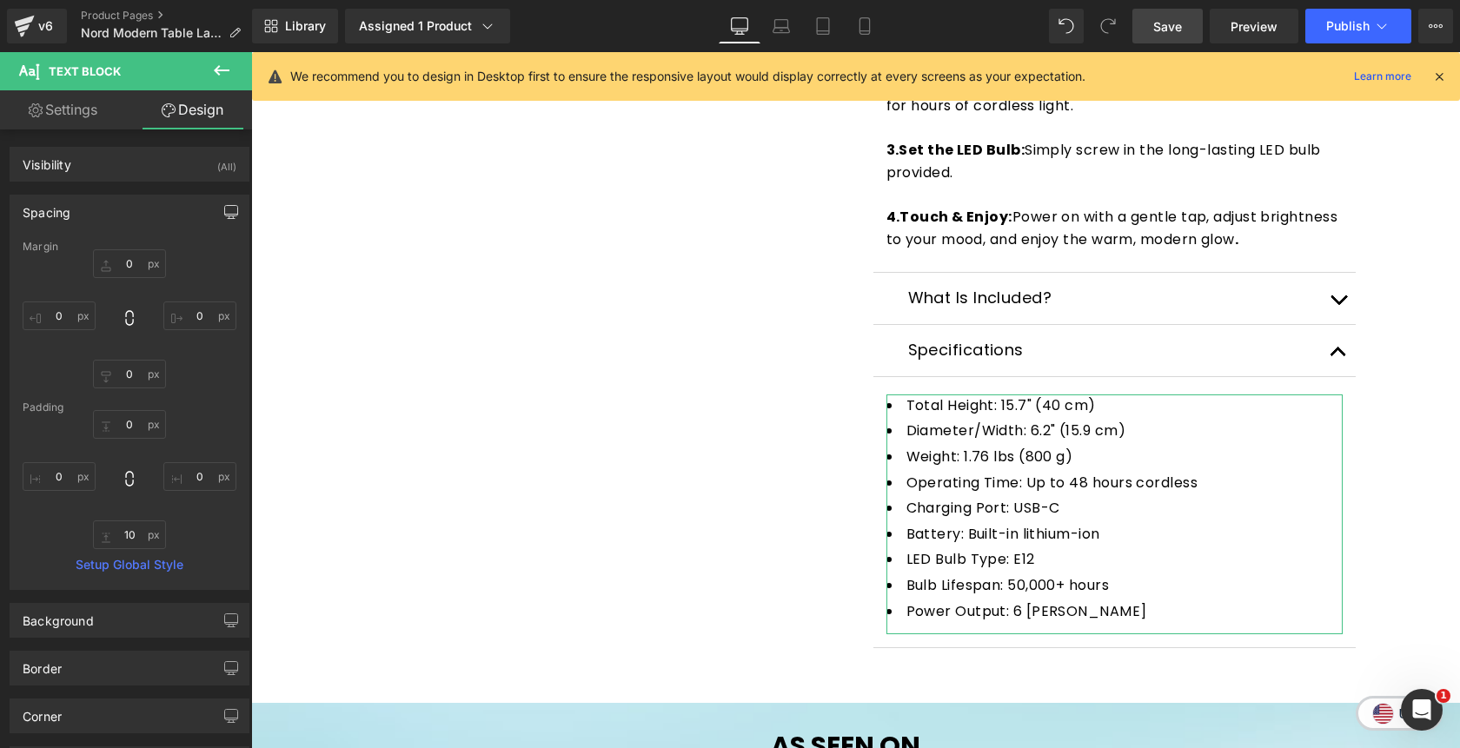
click at [224, 212] on icon "button" at bounding box center [231, 212] width 14 height 14
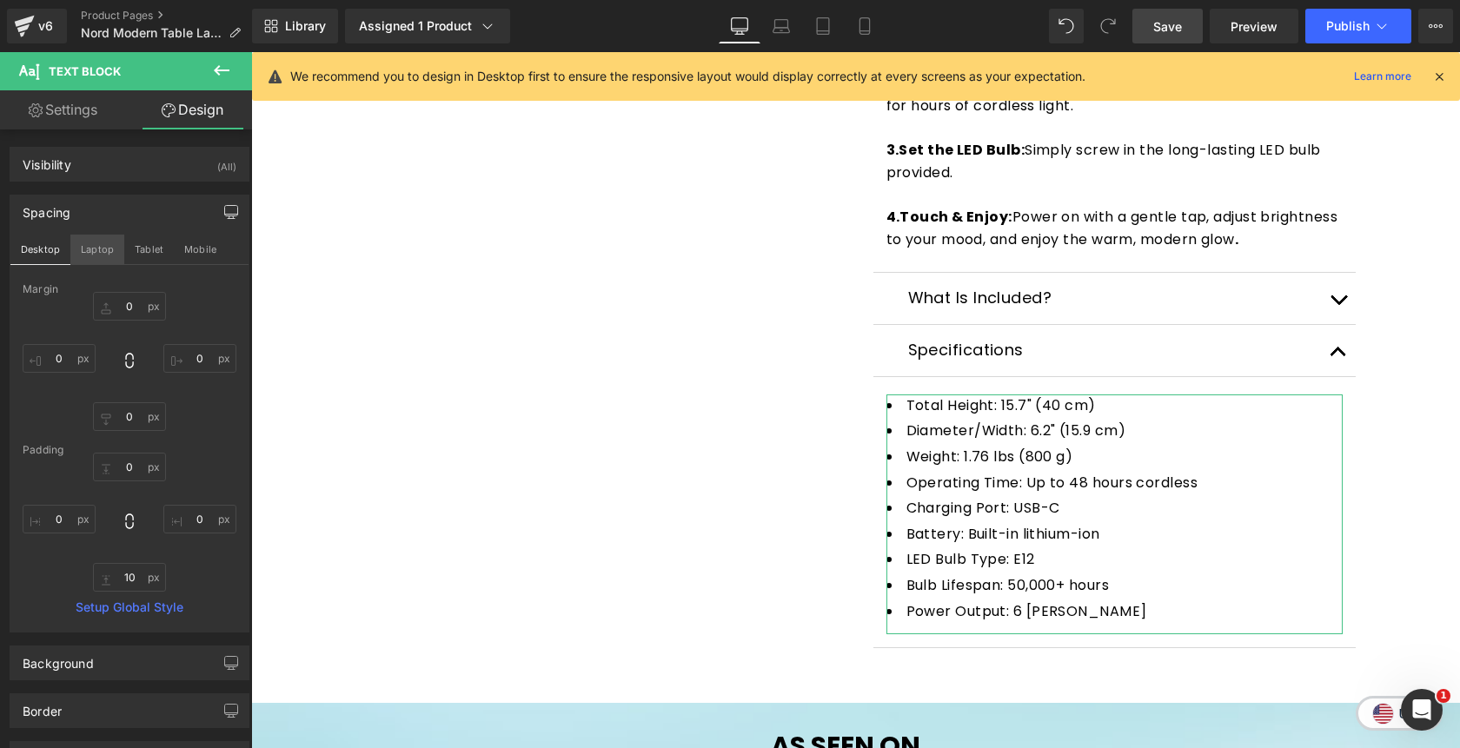
click at [100, 255] on button "Laptop" at bounding box center [97, 250] width 54 height 30
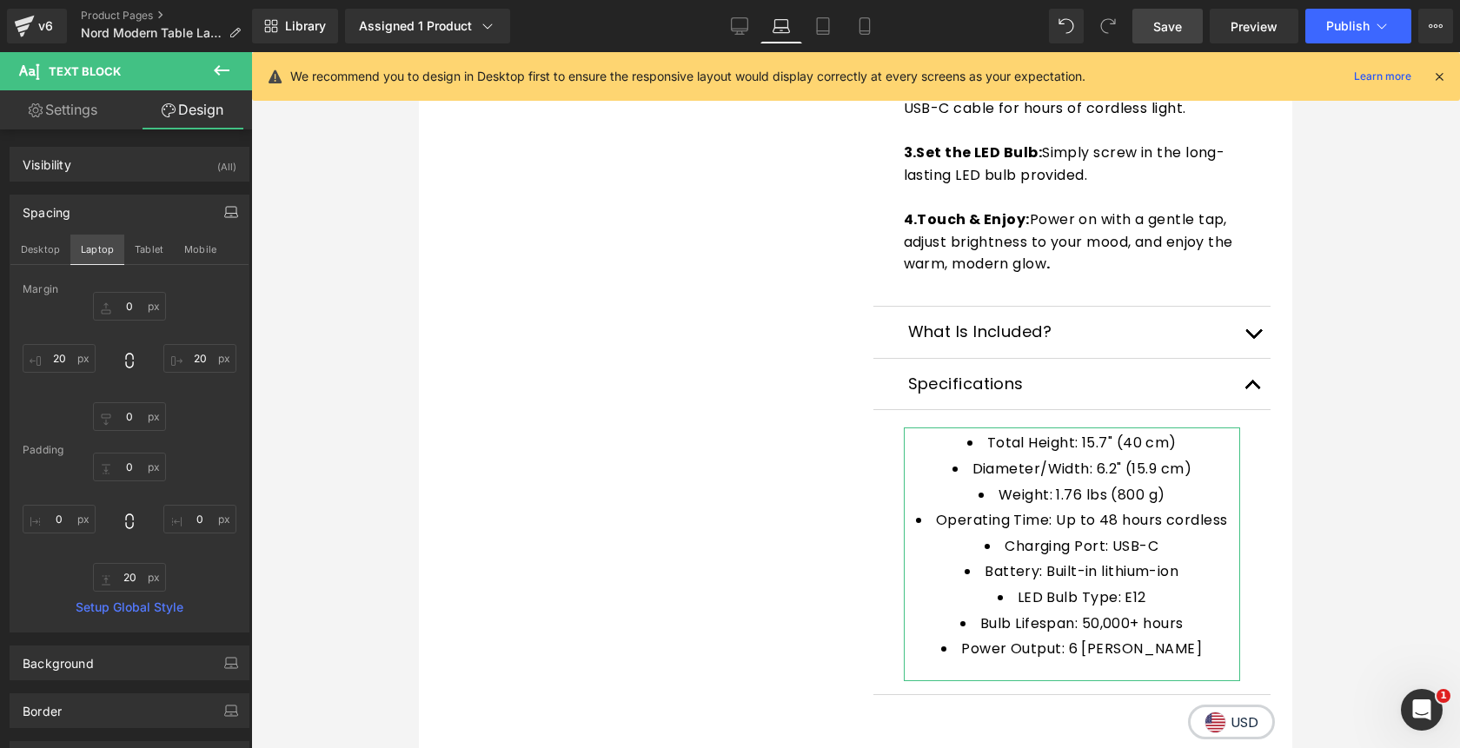
type input "0"
type input "20"
type input "0"
type input "20"
type input "5"
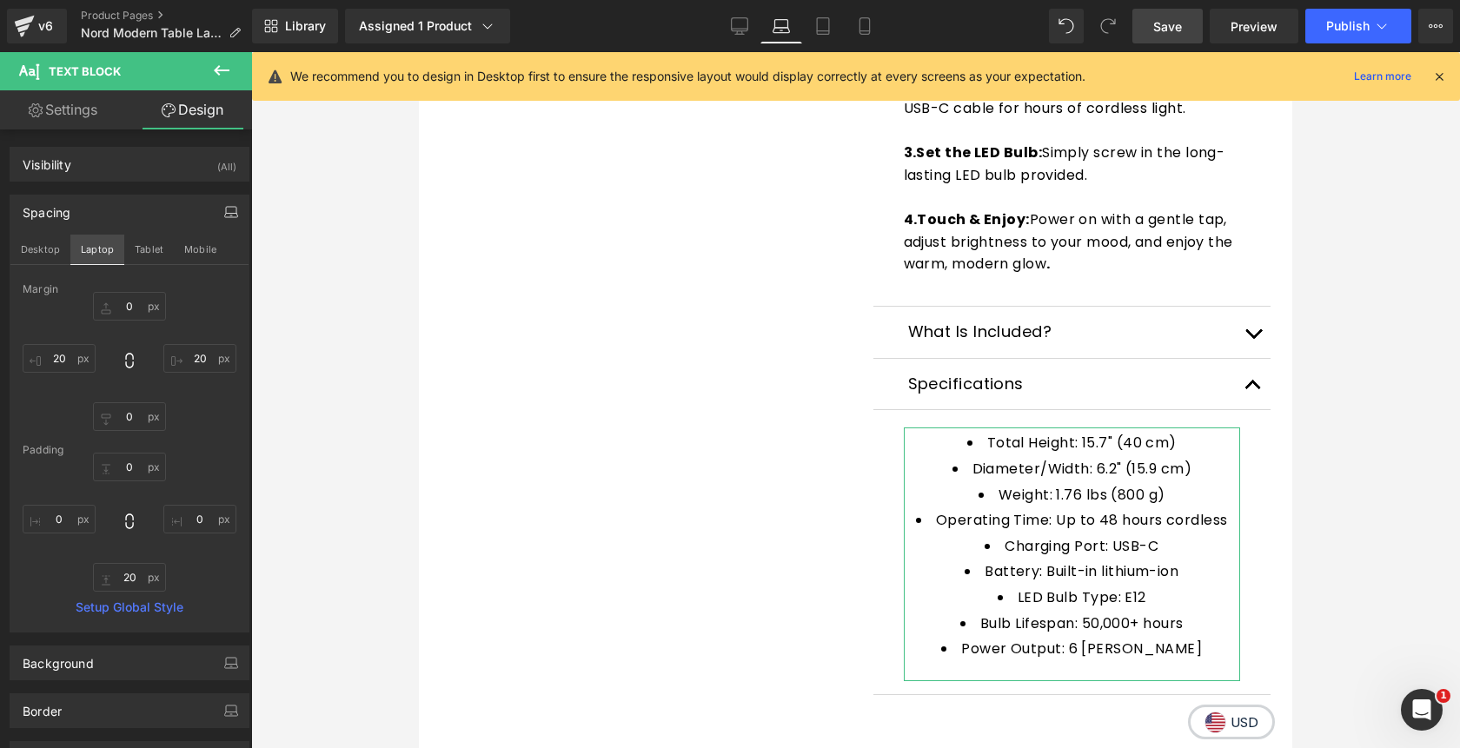
type input "0"
type input "20"
type input "0"
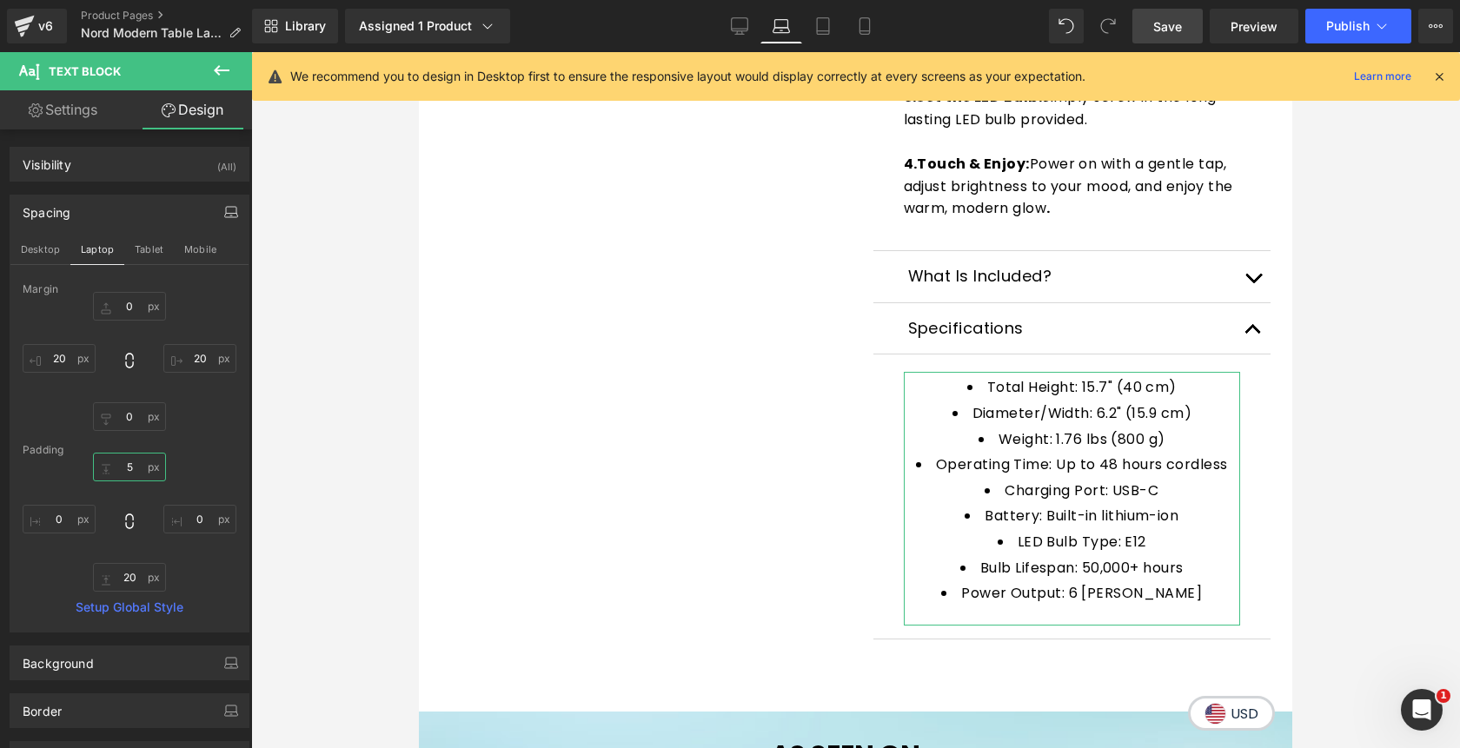
click at [120, 464] on input "5" at bounding box center [129, 467] width 73 height 29
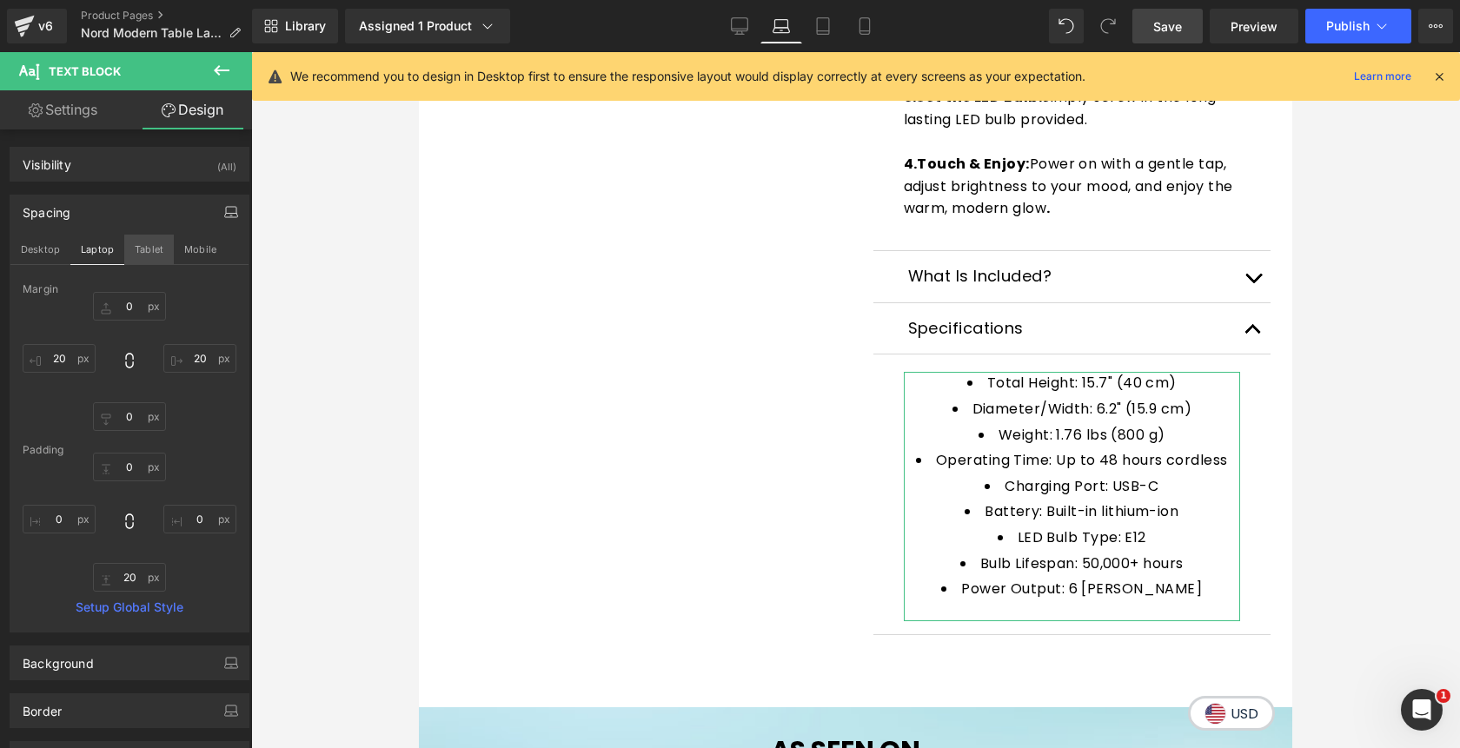
click at [146, 243] on button "Tablet" at bounding box center [149, 250] width 50 height 30
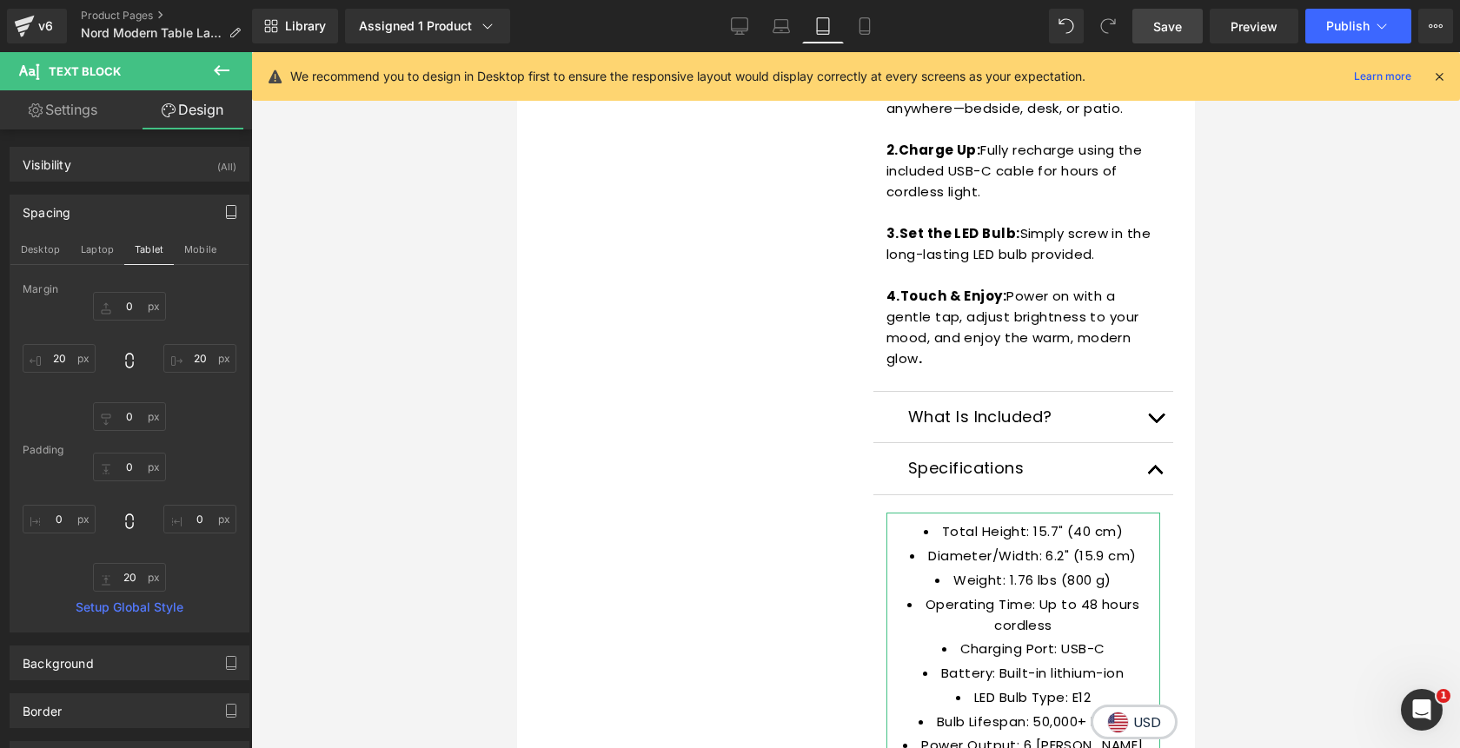
type input "0"
type input "10"
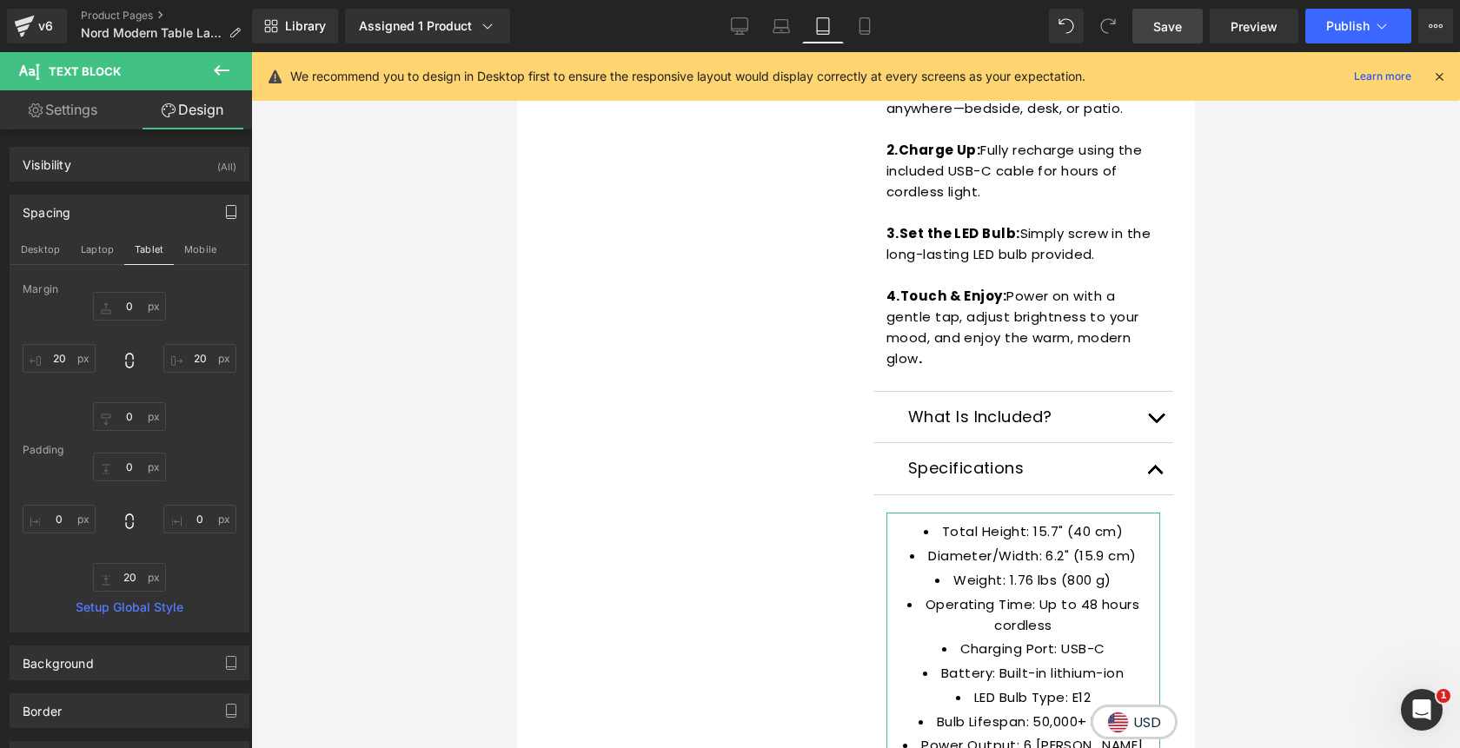
type input "0"
type input "10"
type input "0"
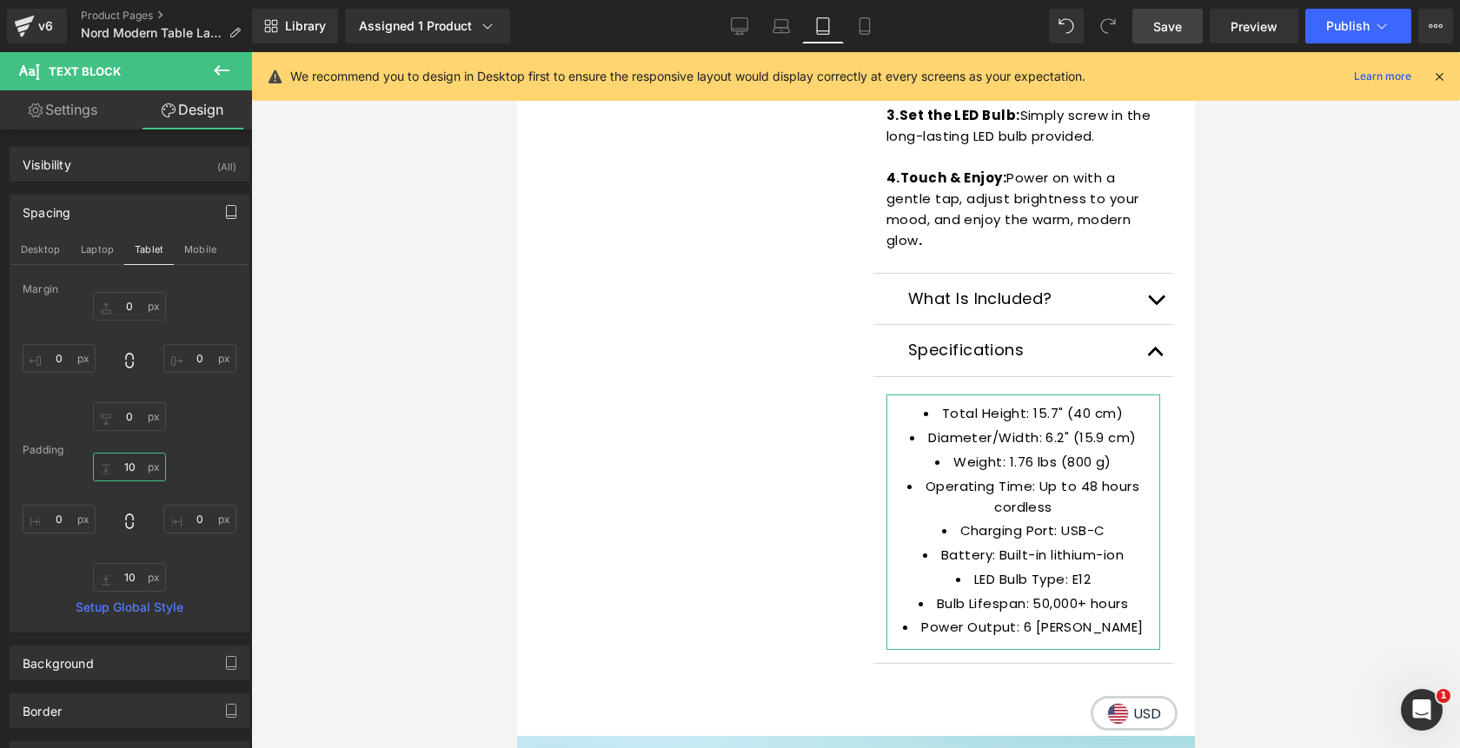
click at [133, 466] on input "10" at bounding box center [129, 467] width 73 height 29
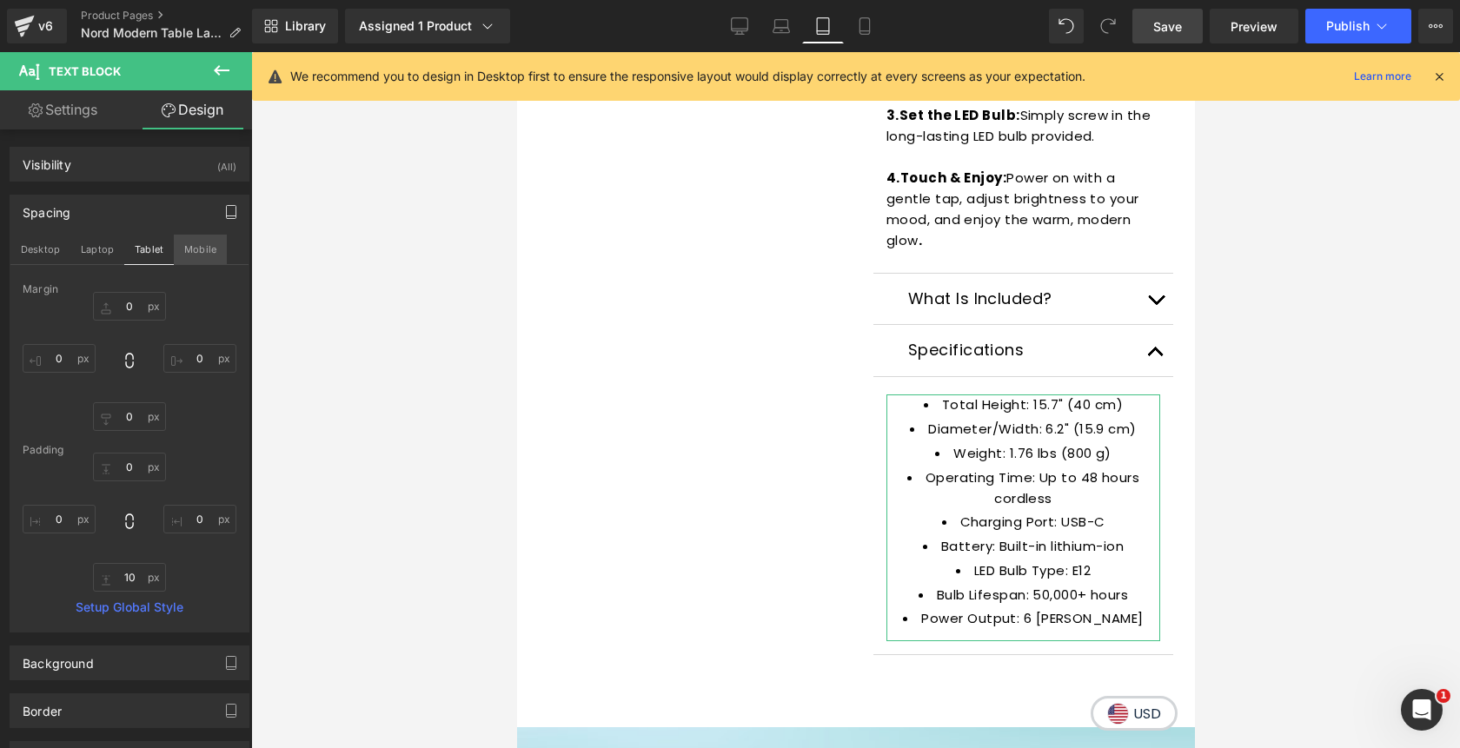
click at [202, 236] on button "Mobile" at bounding box center [200, 250] width 53 height 30
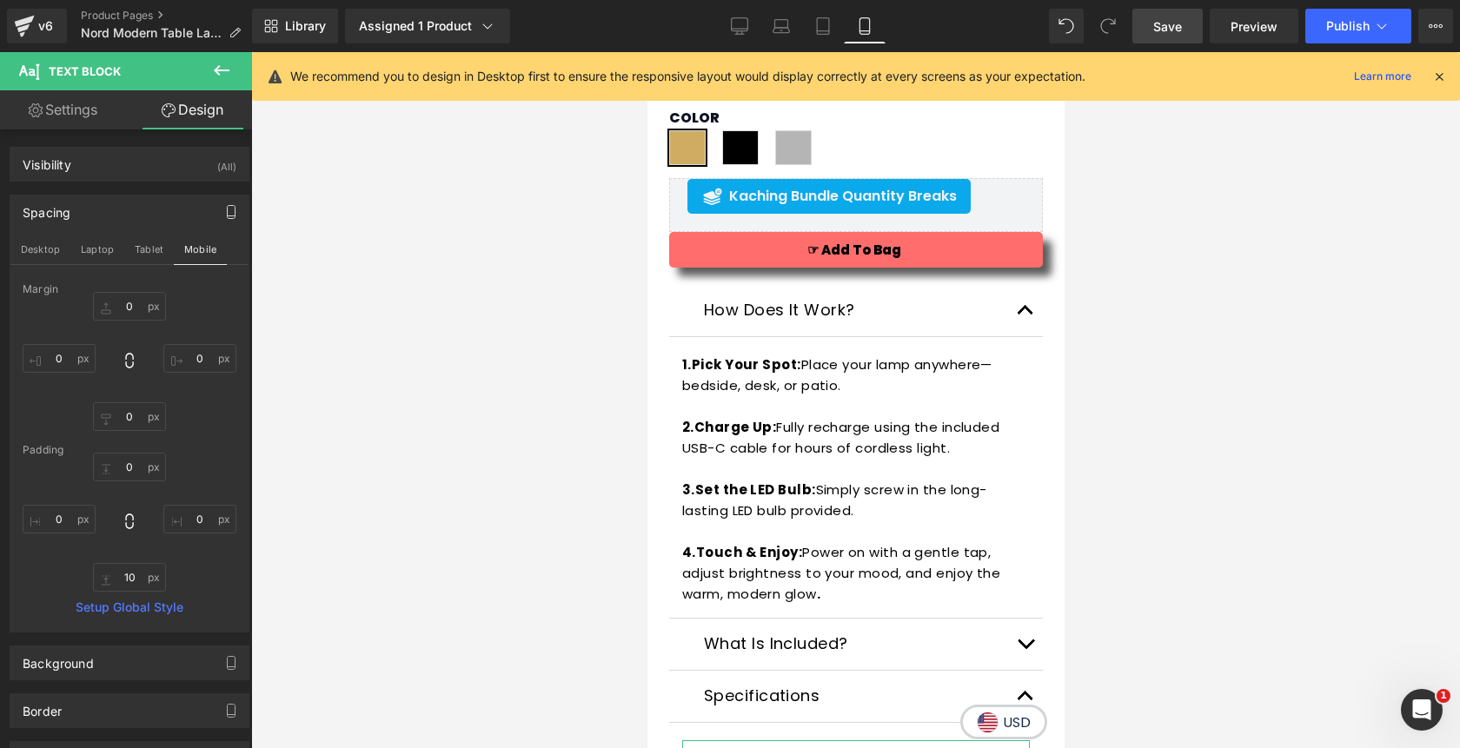
type input "0"
type input "15"
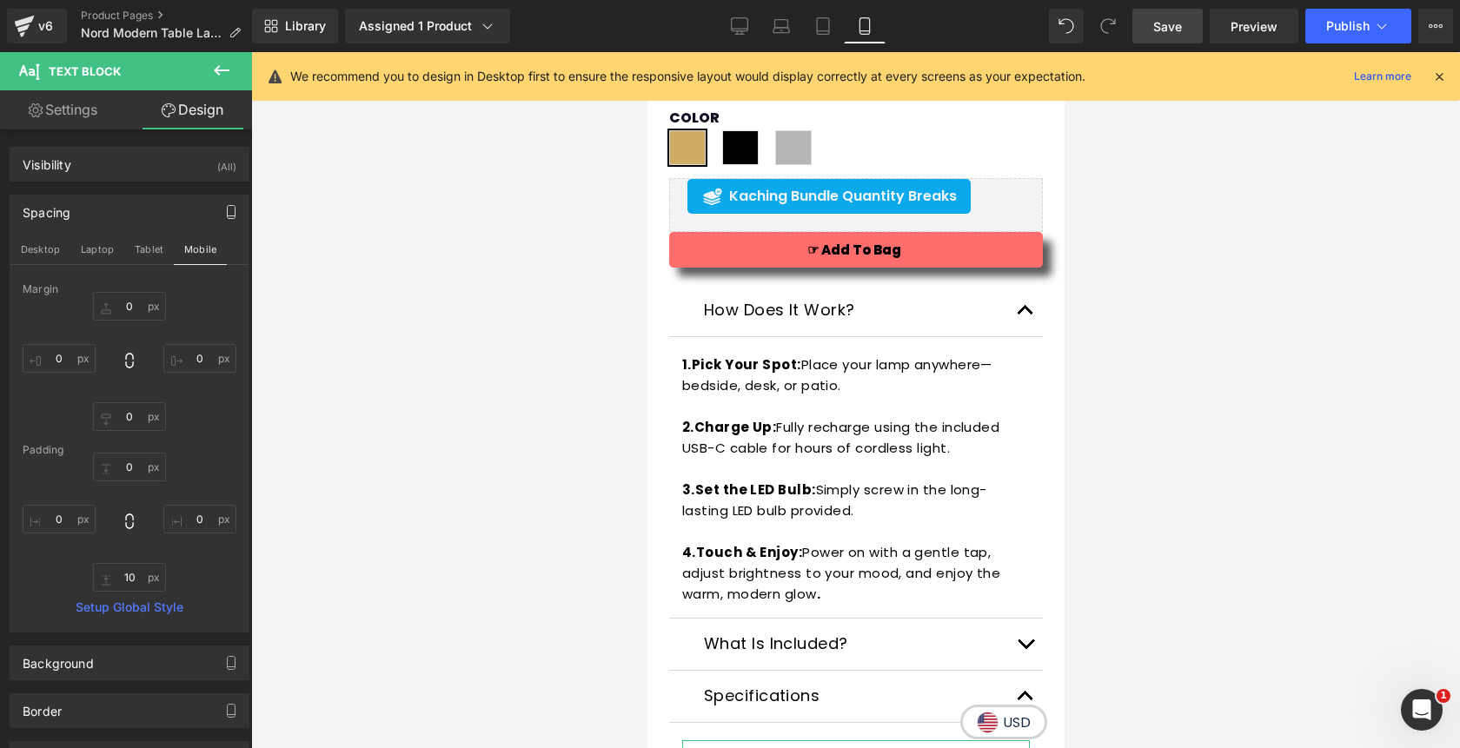
type input "0"
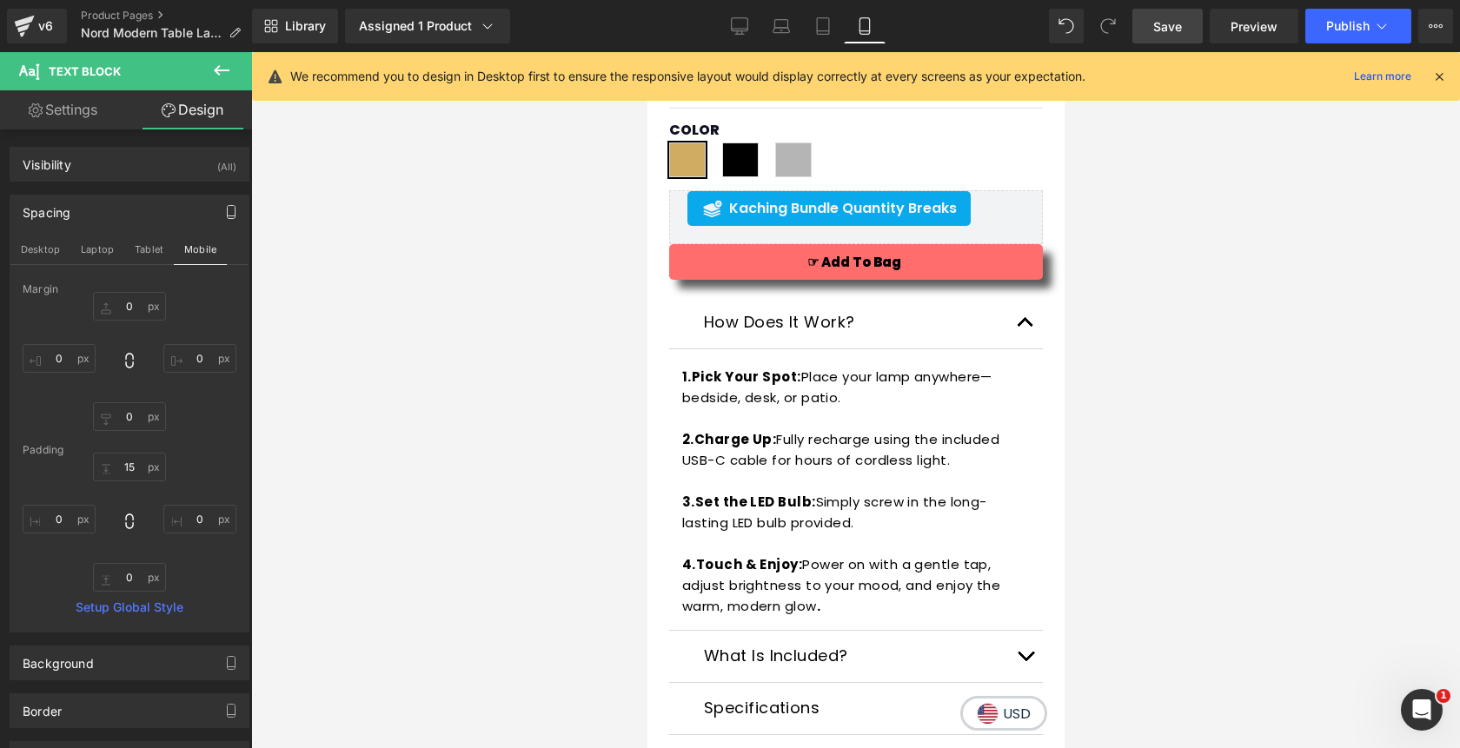
scroll to position [1344, 0]
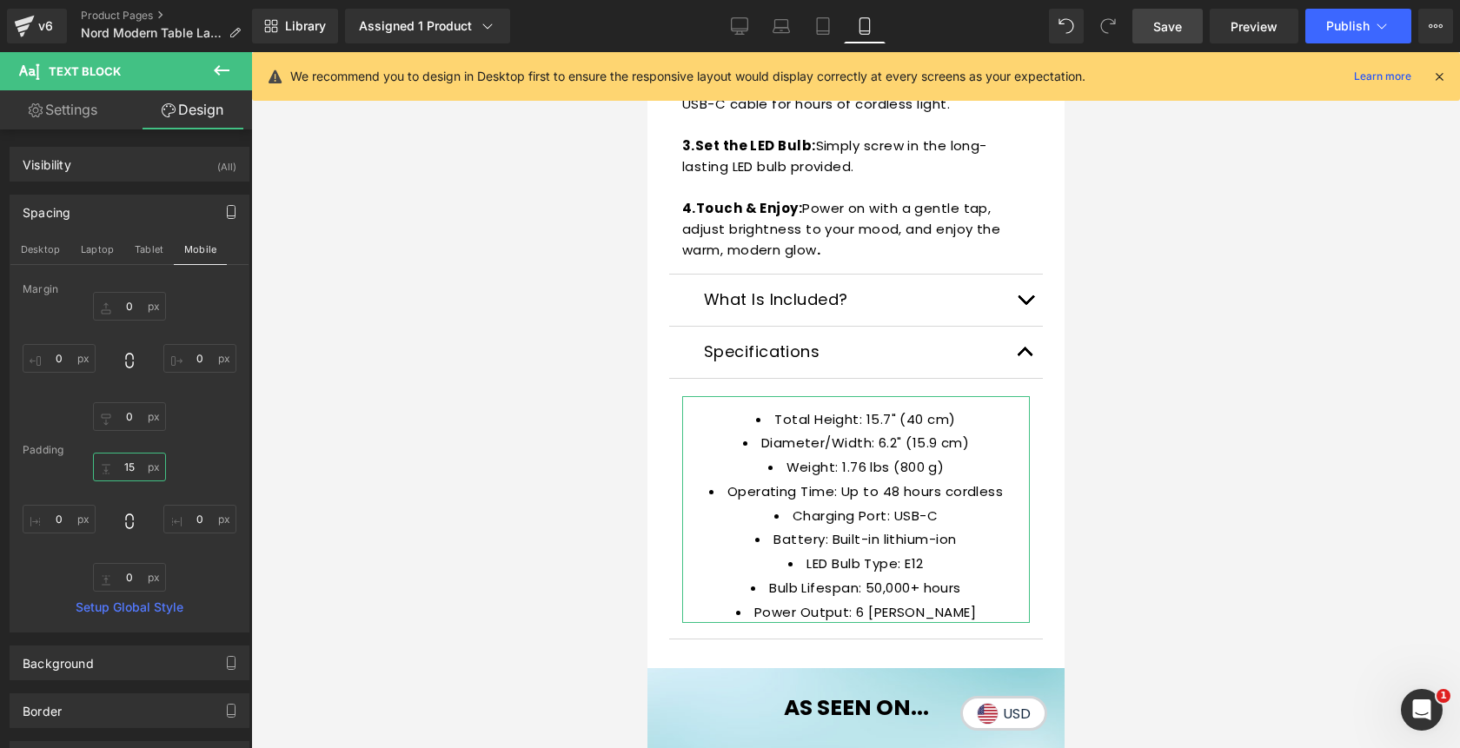
click at [131, 464] on input "15" at bounding box center [129, 467] width 73 height 29
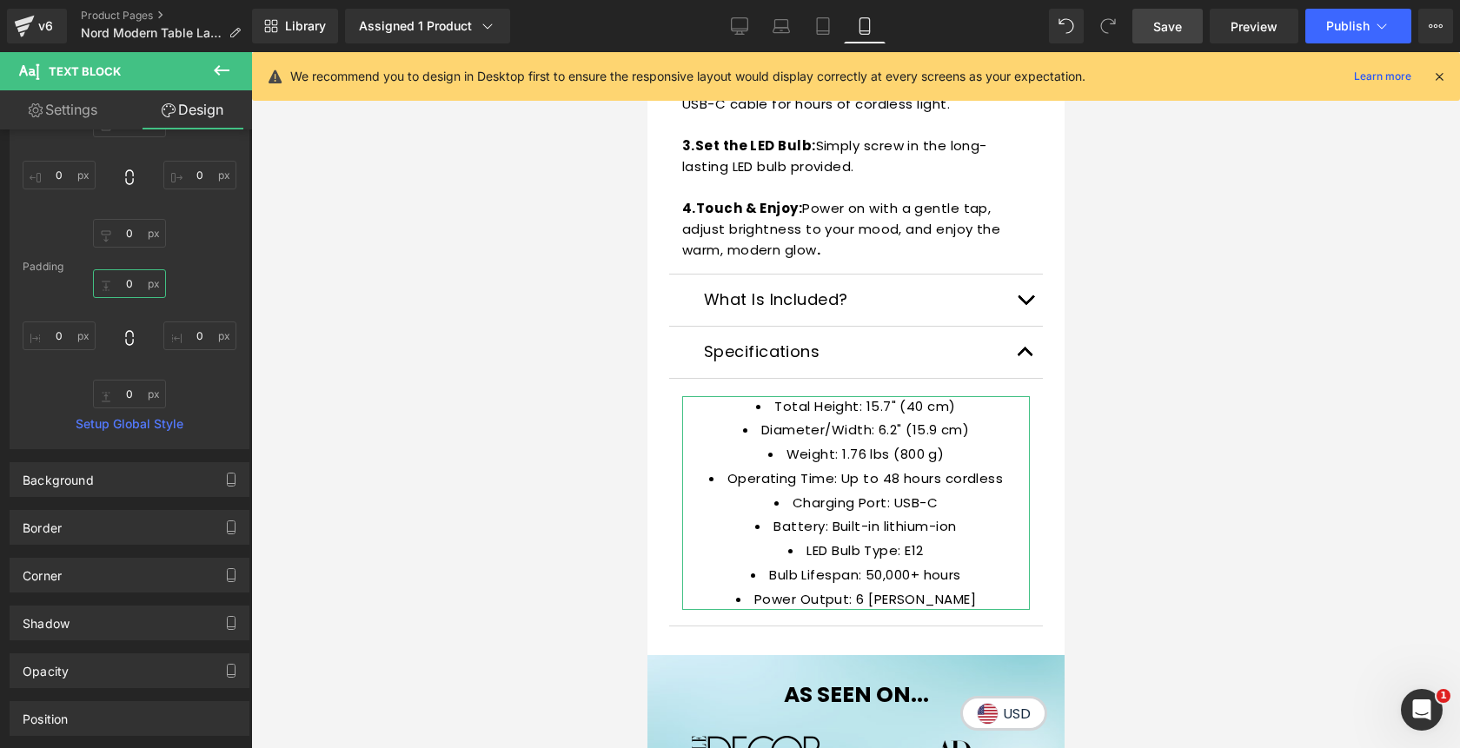
scroll to position [196, 0]
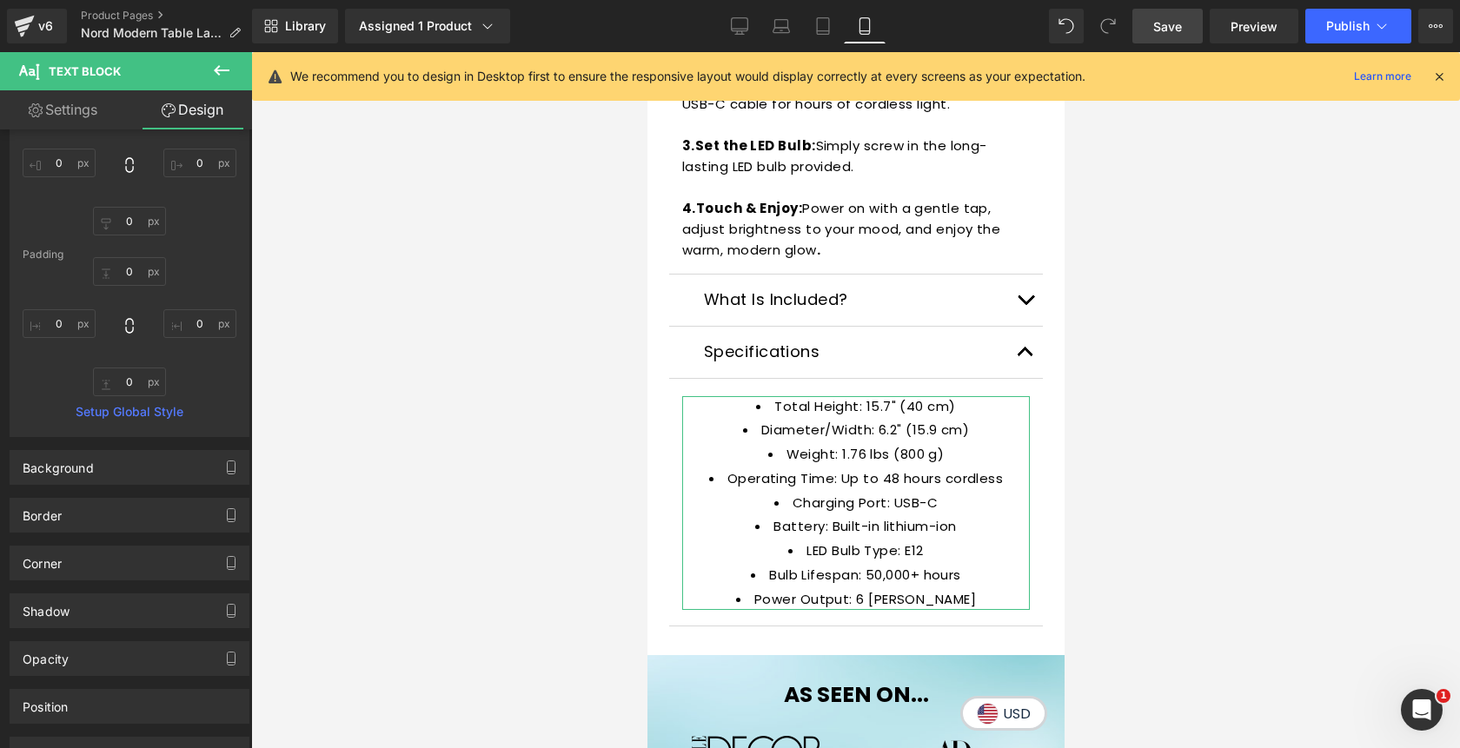
click at [81, 115] on link "Settings" at bounding box center [63, 109] width 126 height 39
type input "15"
type input "100"
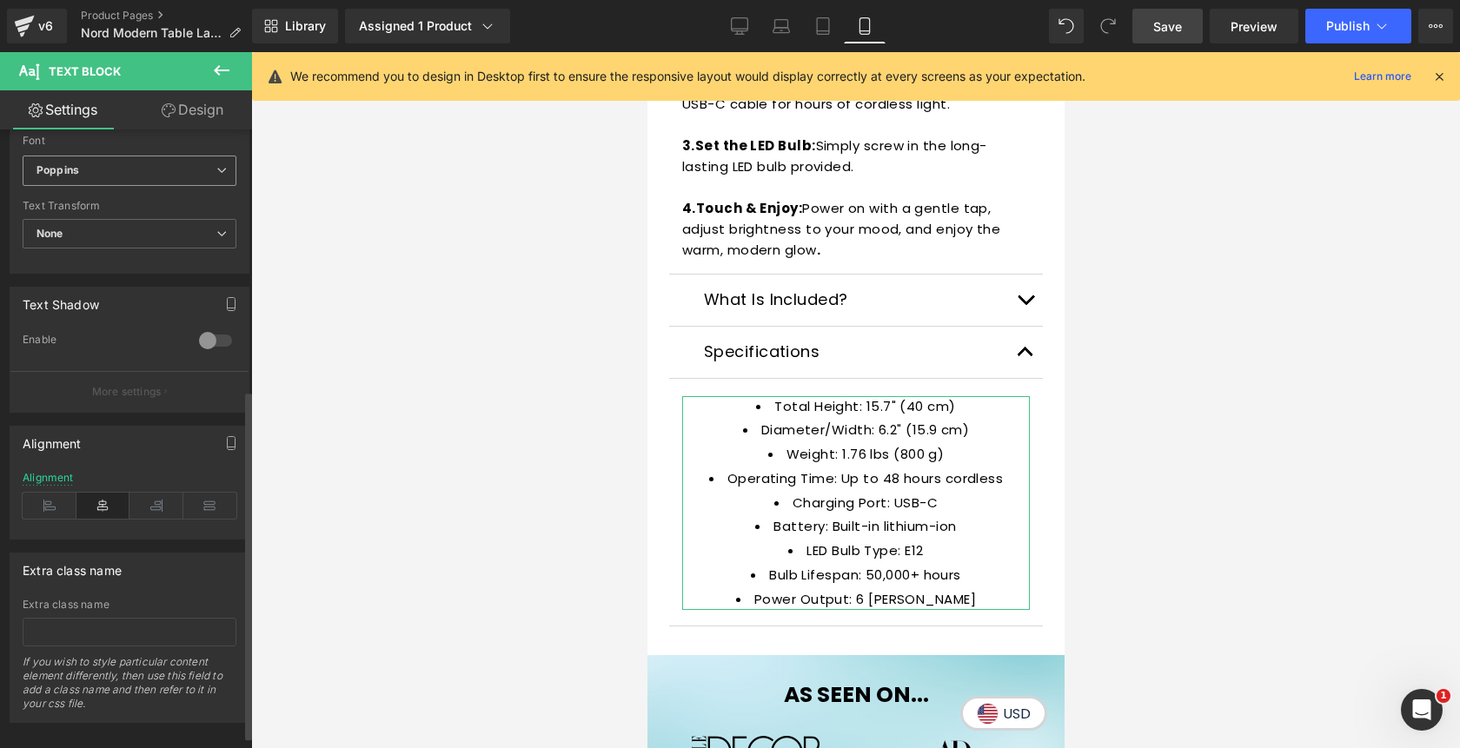
scroll to position [461, 0]
click at [44, 506] on icon at bounding box center [50, 502] width 54 height 26
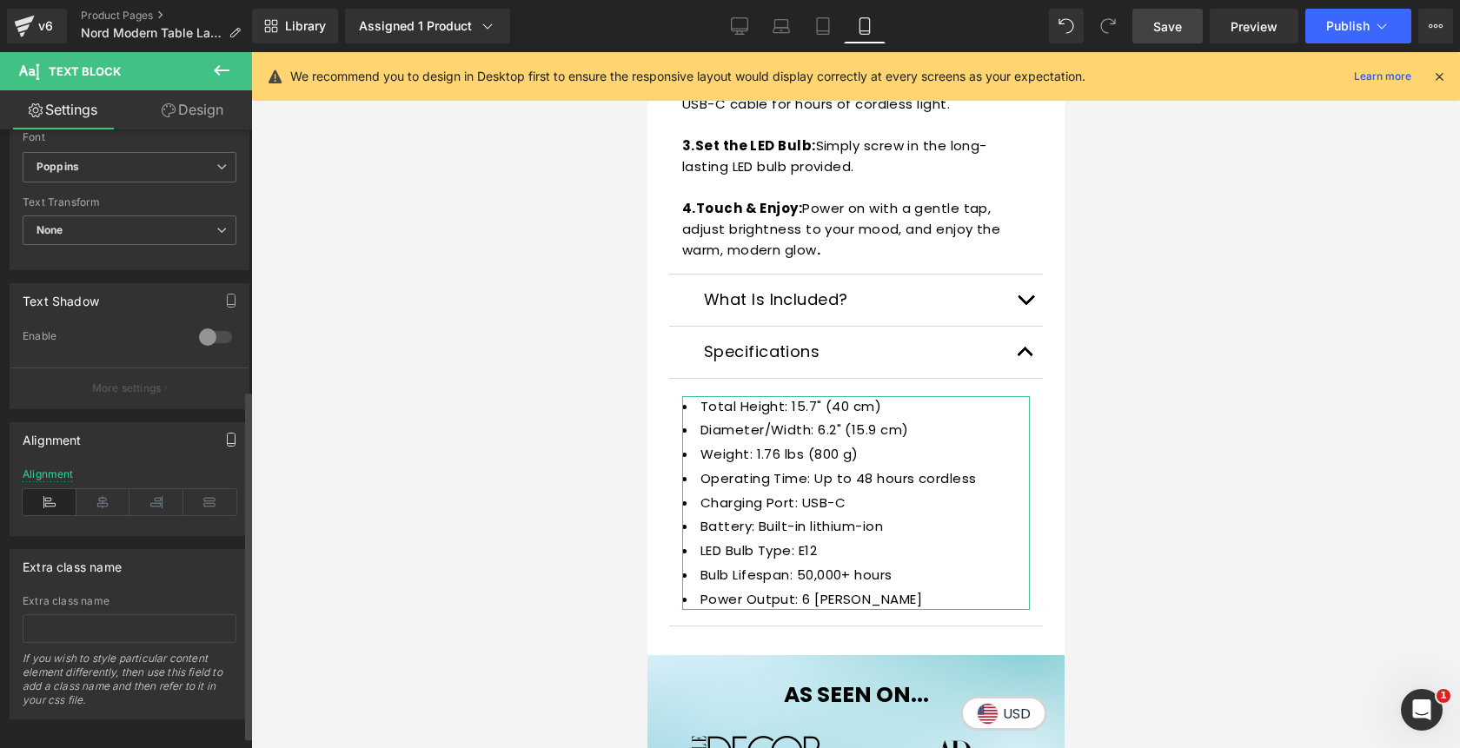
click at [224, 441] on icon "button" at bounding box center [231, 440] width 14 height 14
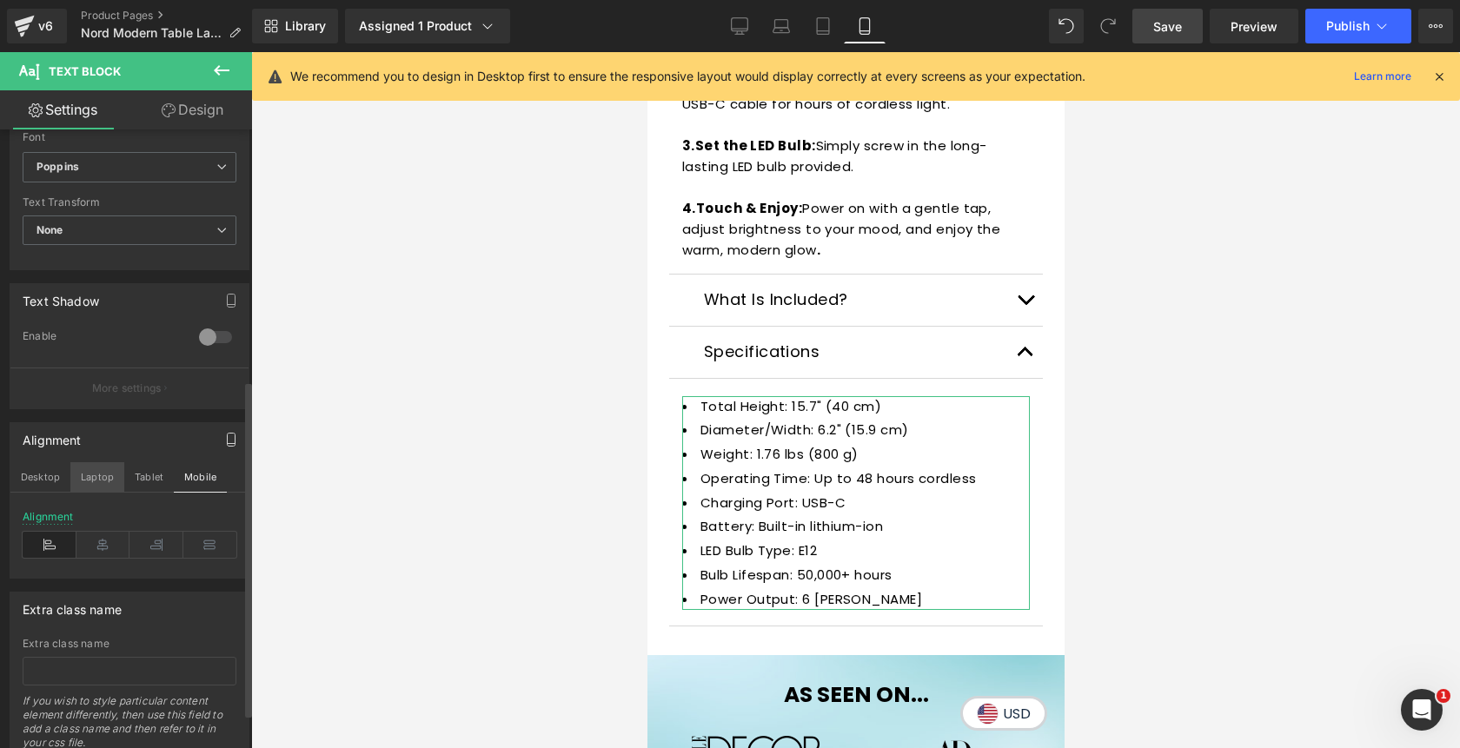
click at [99, 480] on button "Laptop" at bounding box center [97, 477] width 54 height 30
type input "16"
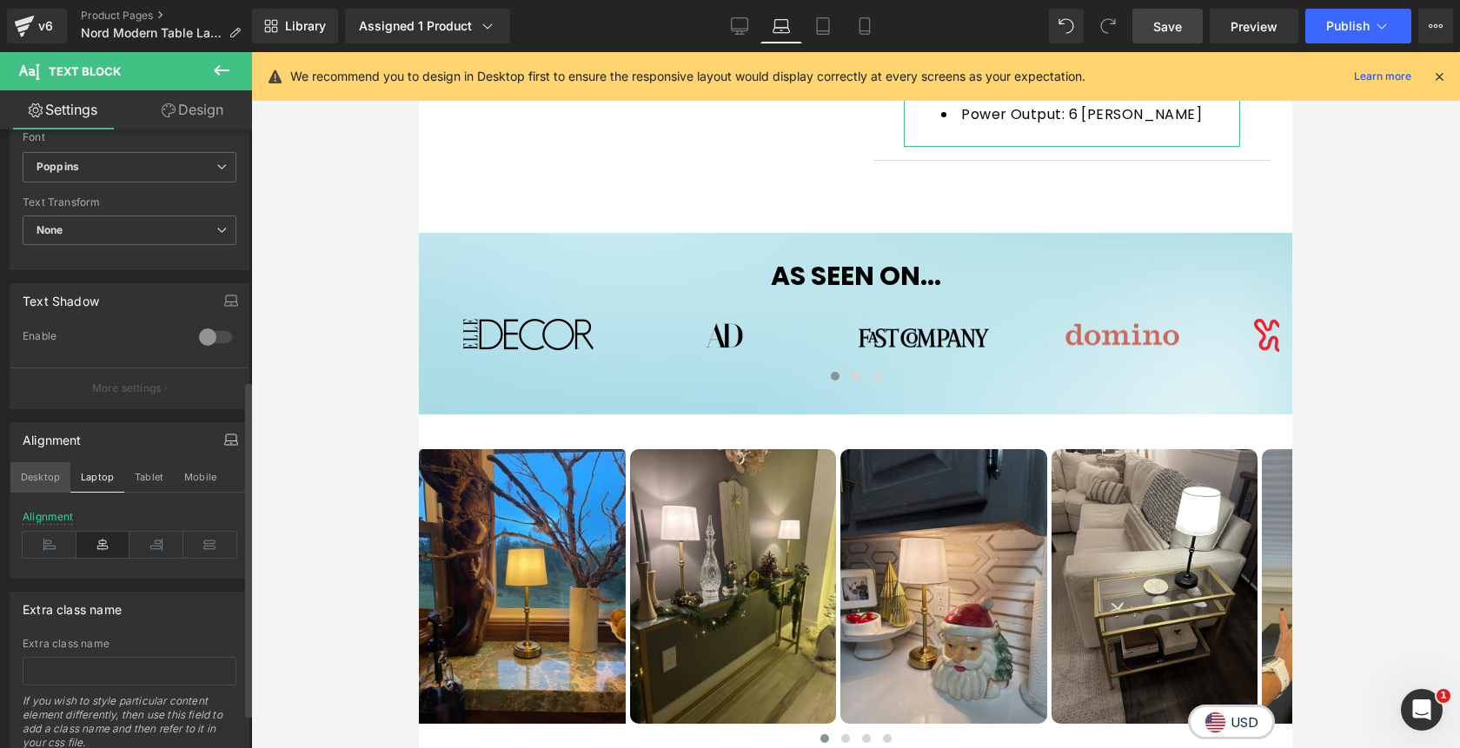
click at [51, 479] on button "Desktop" at bounding box center [40, 477] width 60 height 30
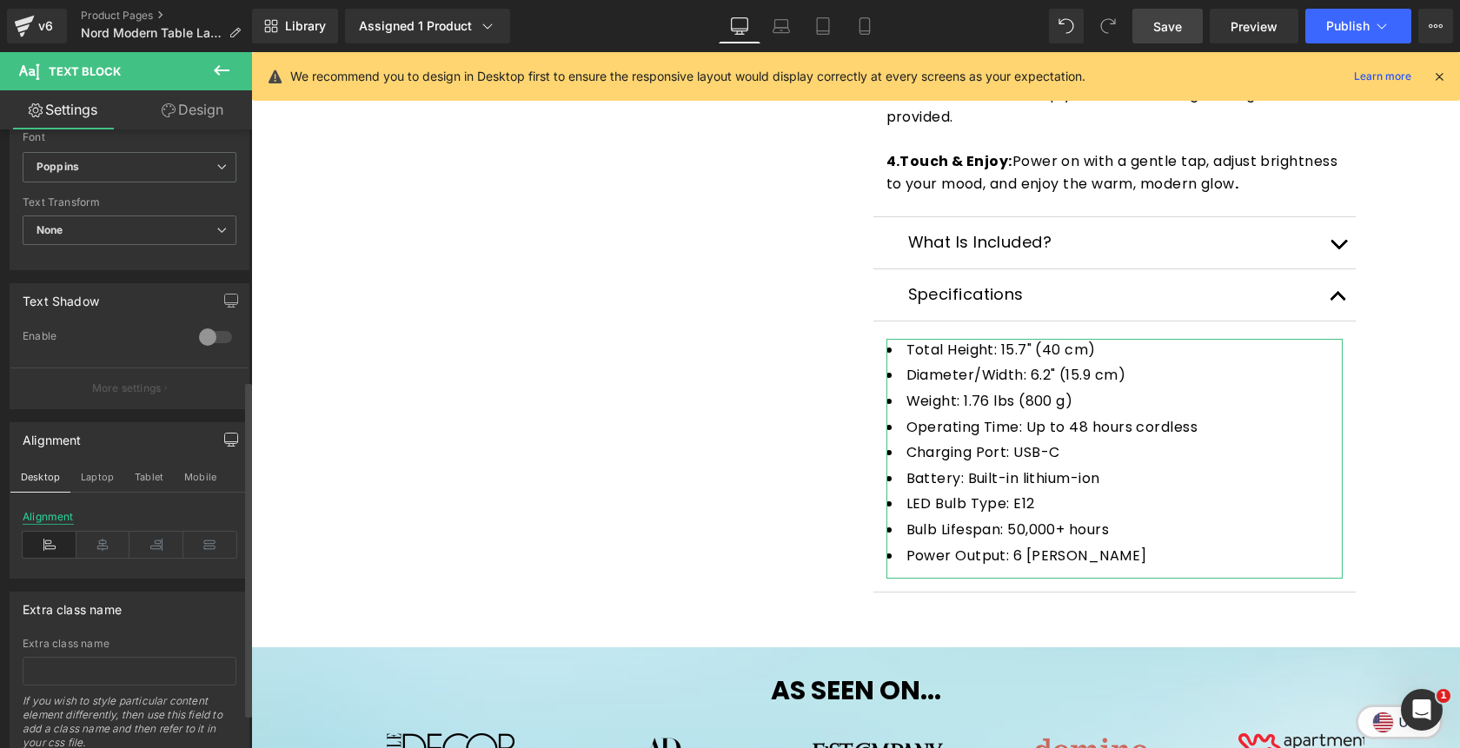
scroll to position [814, 0]
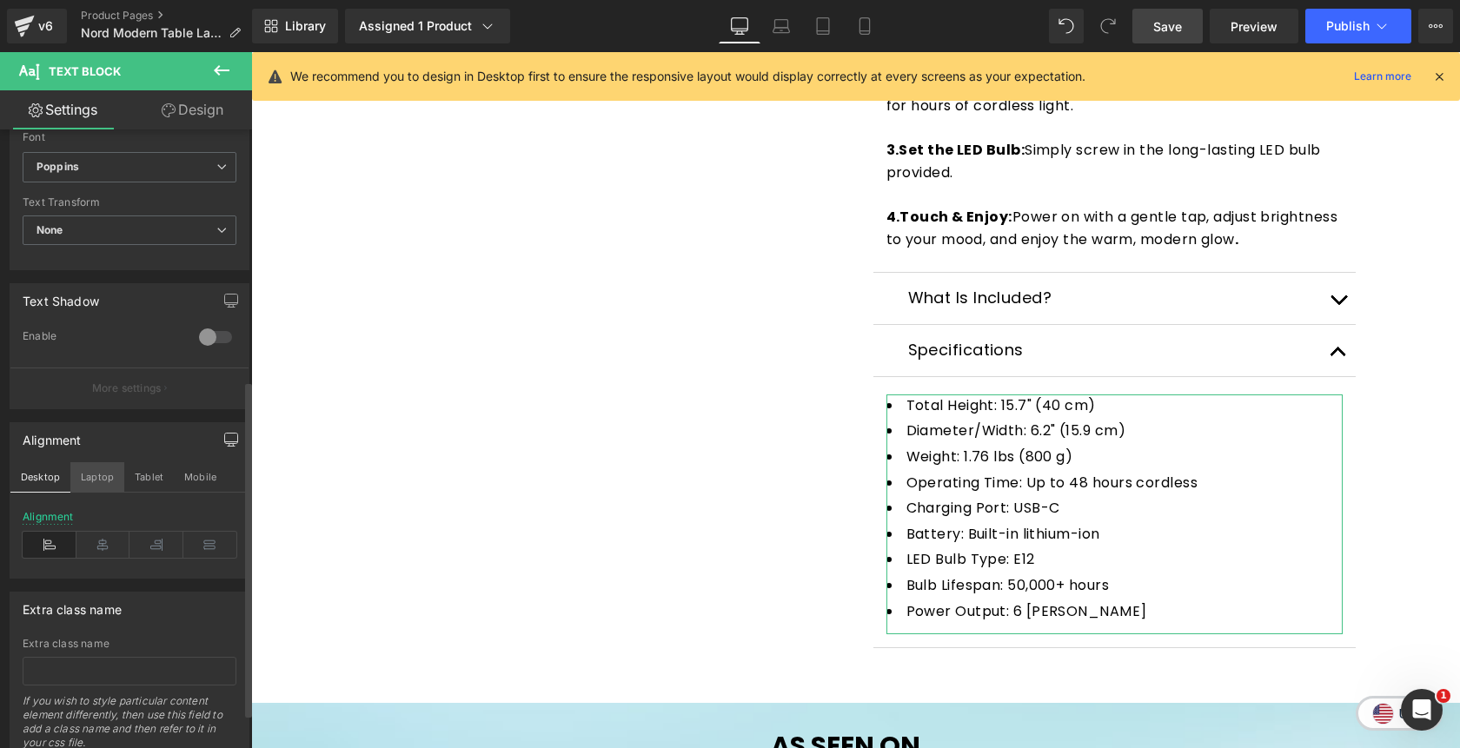
click at [97, 486] on button "Laptop" at bounding box center [97, 477] width 54 height 30
type input "100"
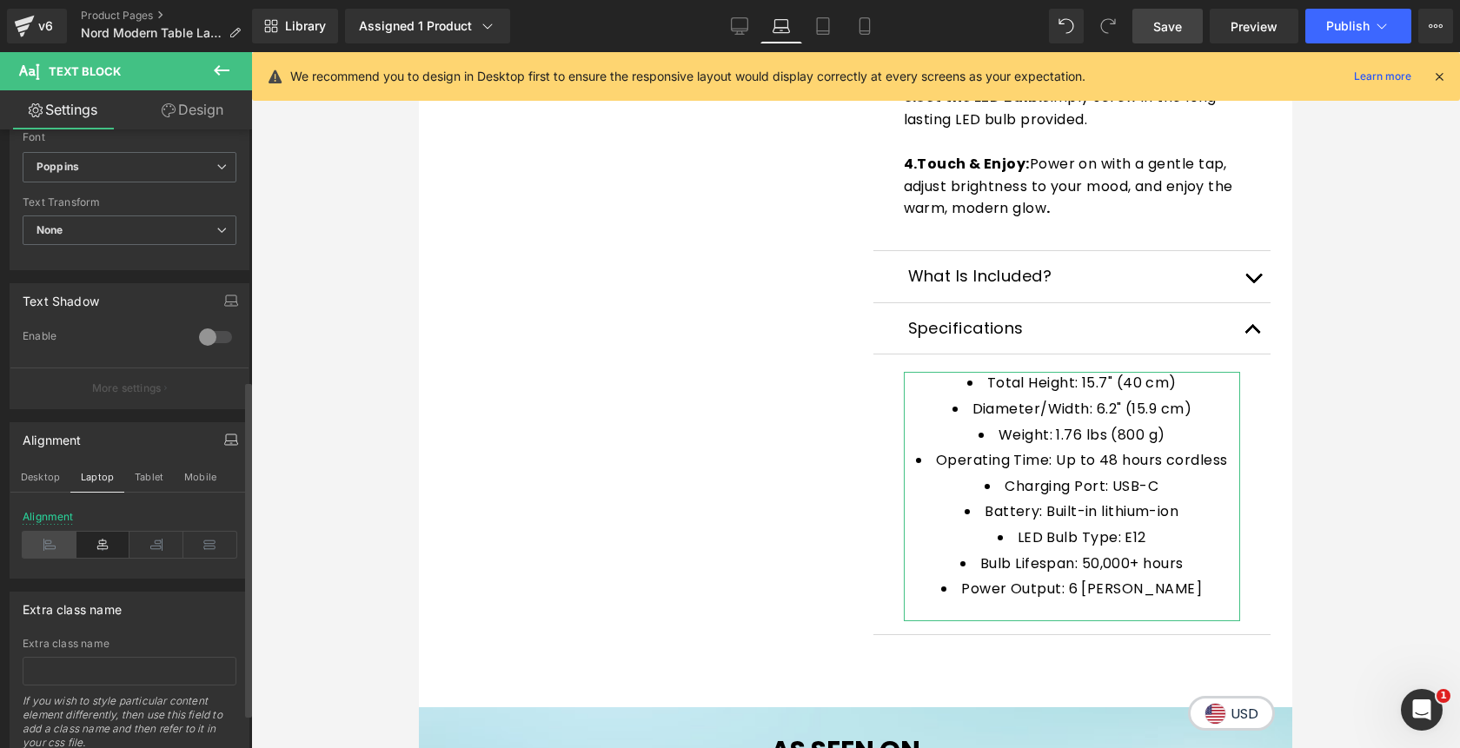
click at [60, 550] on icon at bounding box center [50, 545] width 54 height 26
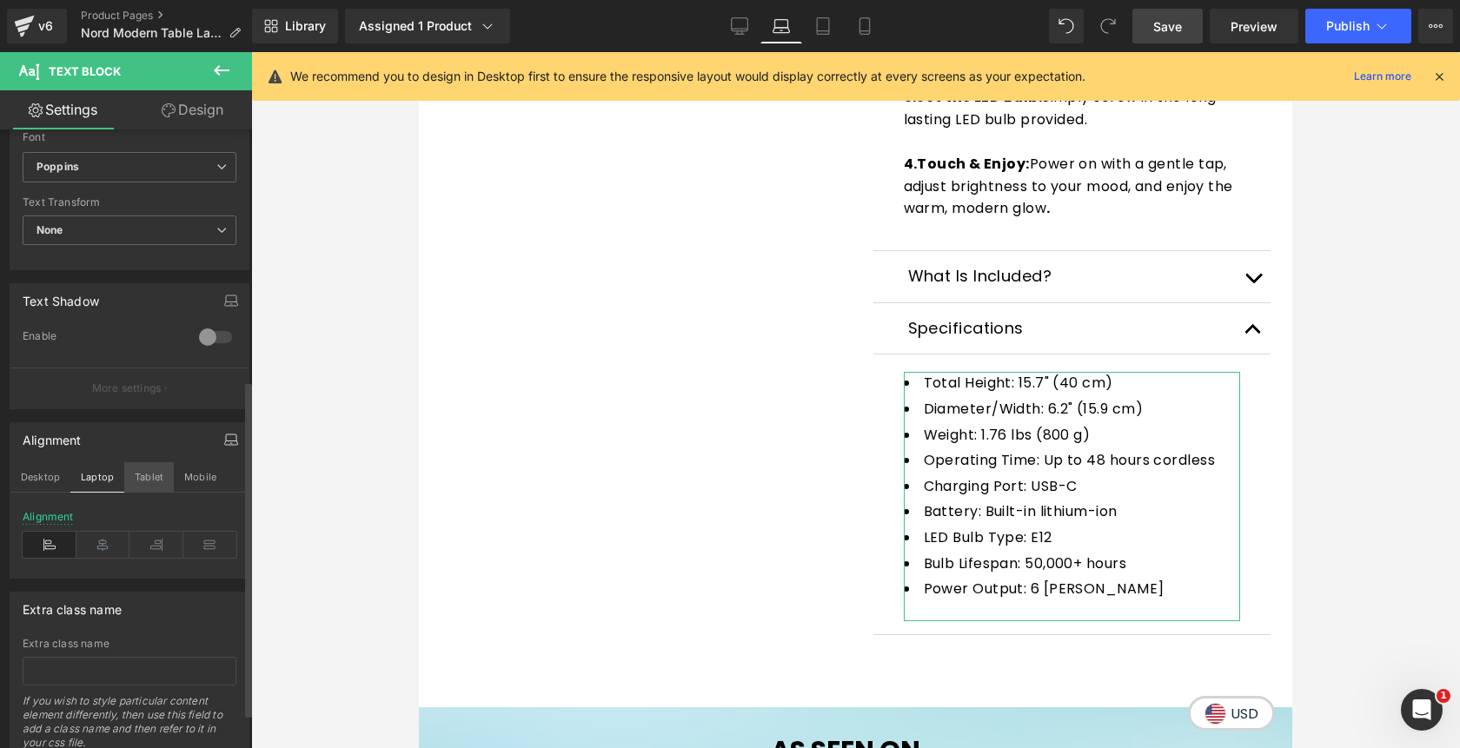
click at [147, 482] on button "Tablet" at bounding box center [149, 477] width 50 height 30
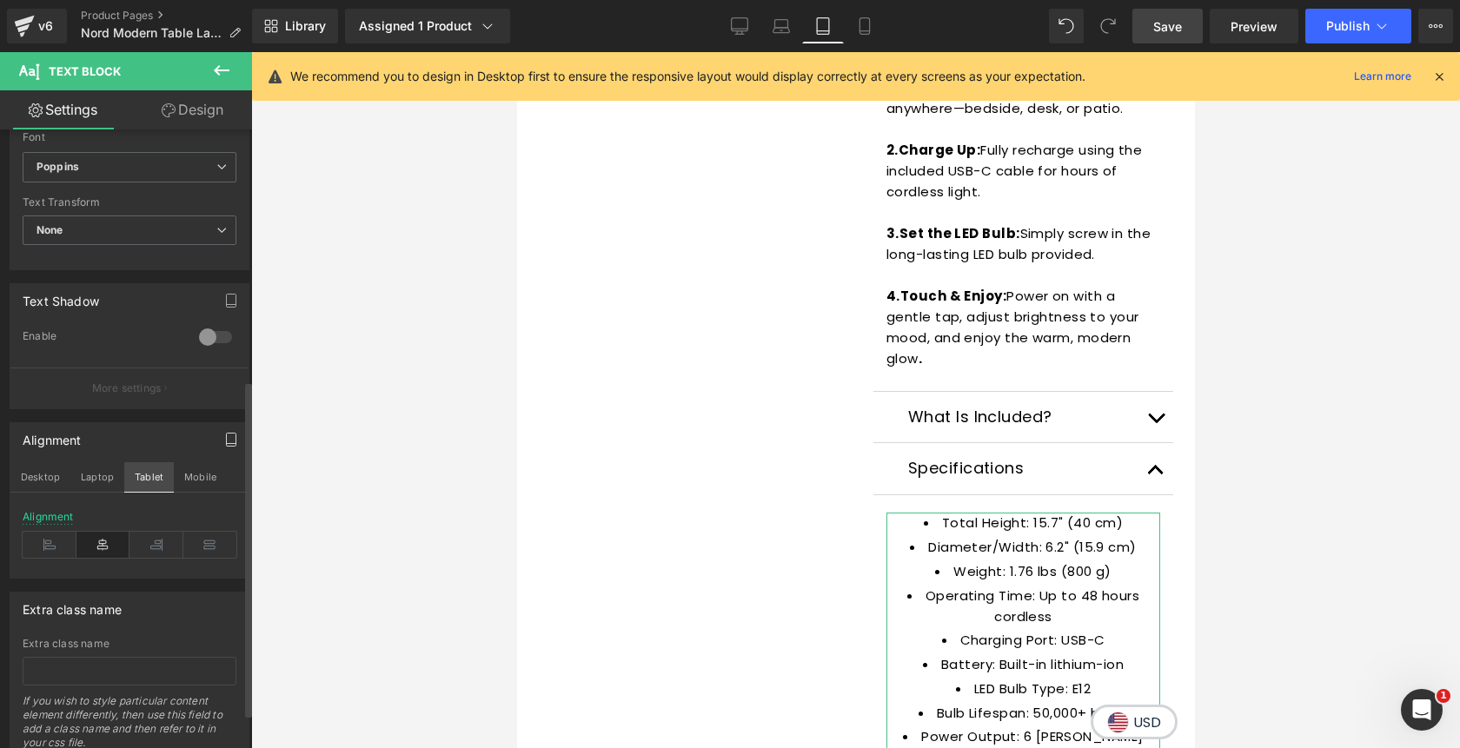
type input "15"
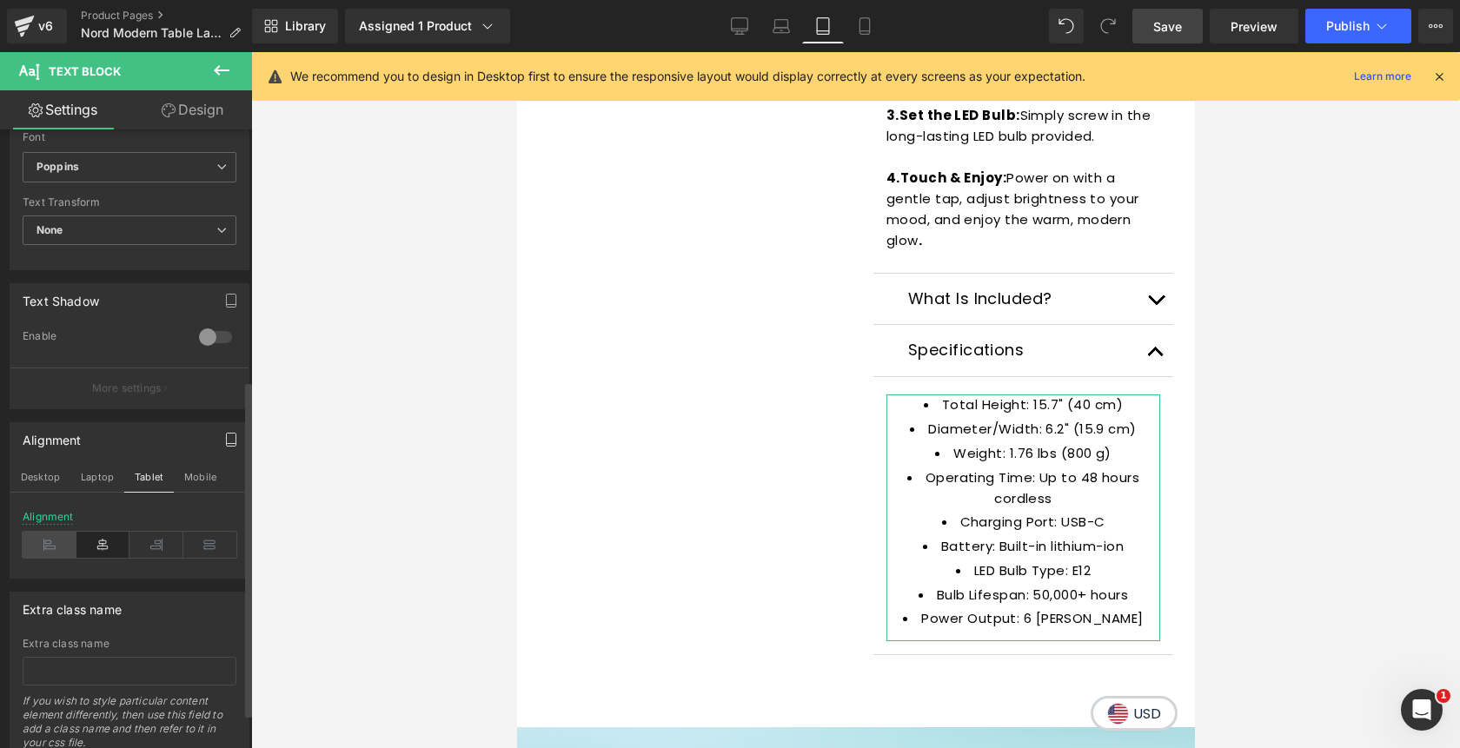
click at [56, 539] on icon at bounding box center [50, 545] width 54 height 26
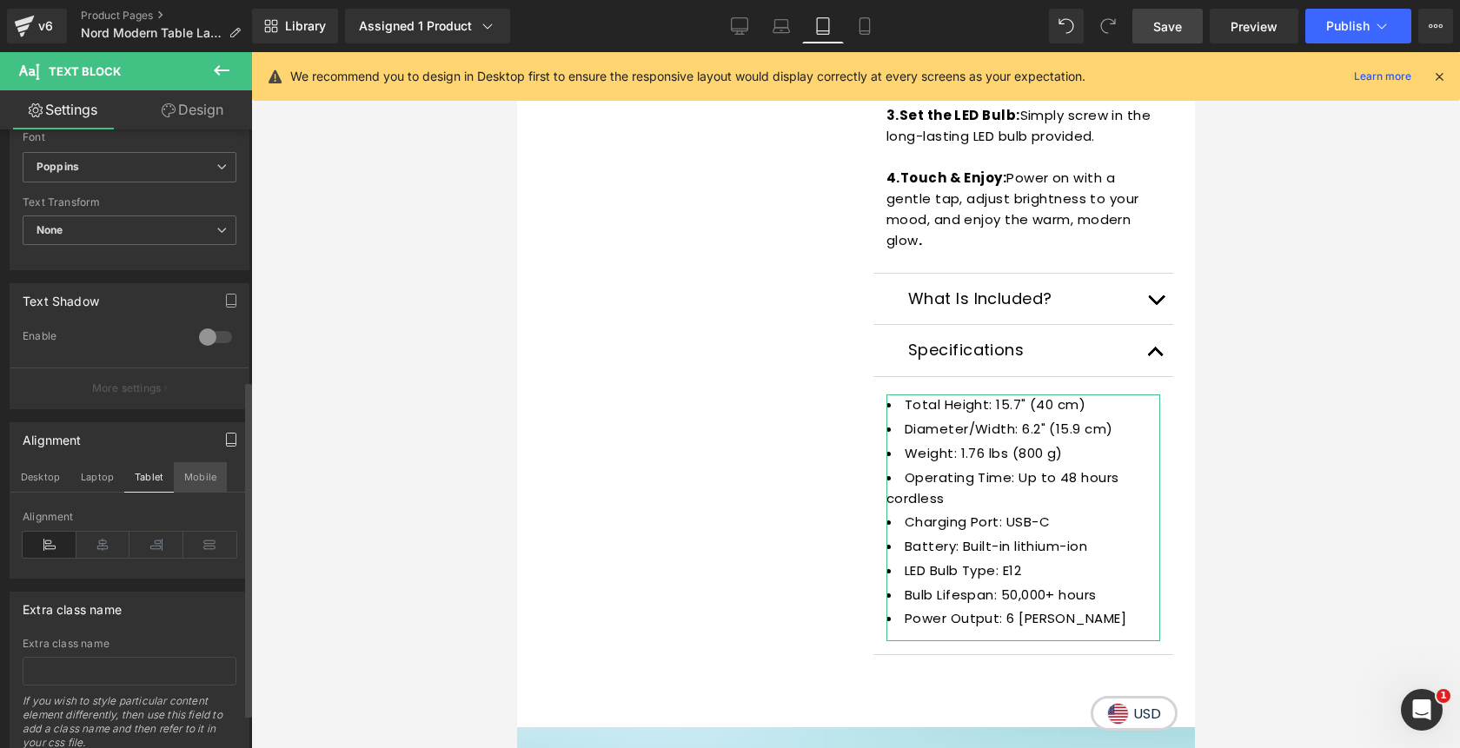
click at [202, 476] on button "Mobile" at bounding box center [200, 477] width 53 height 30
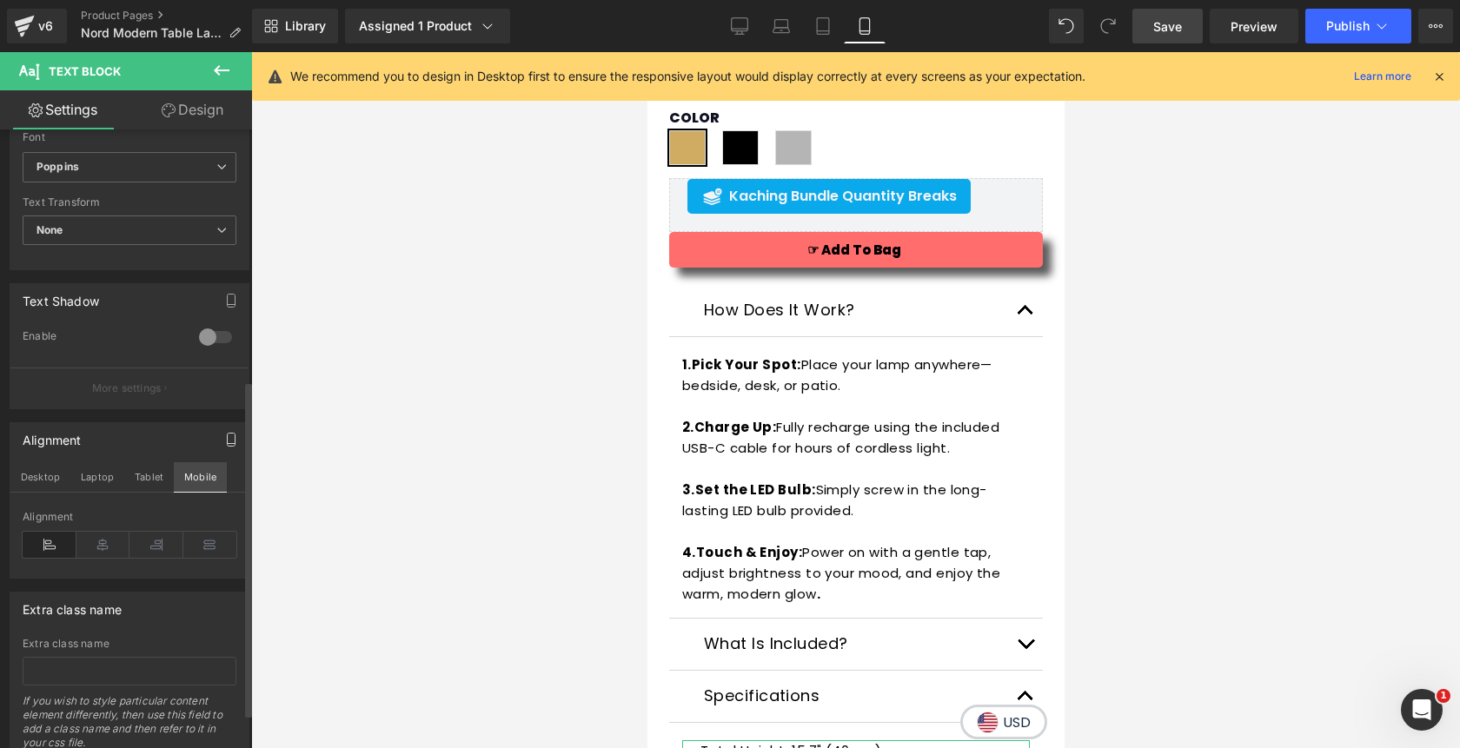
type input "100"
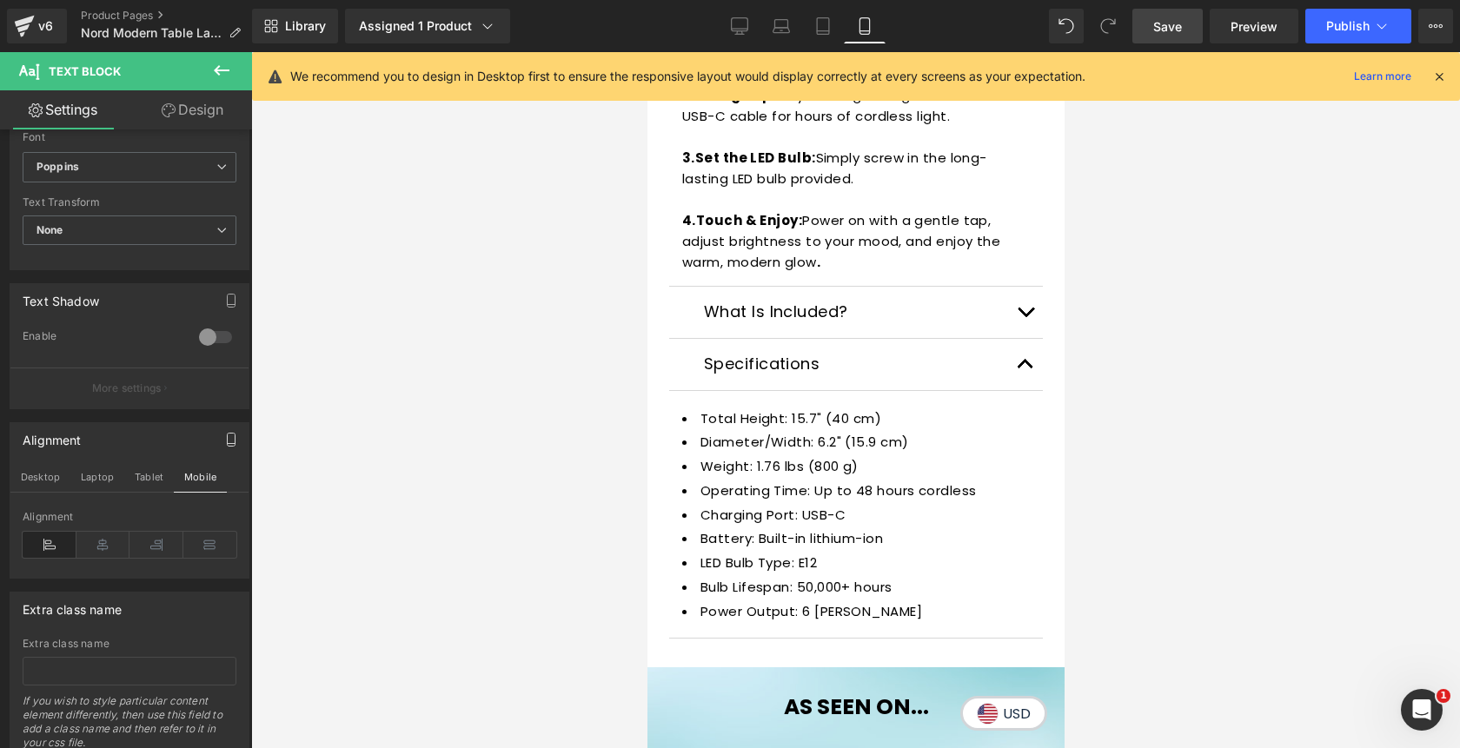
scroll to position [1344, 0]
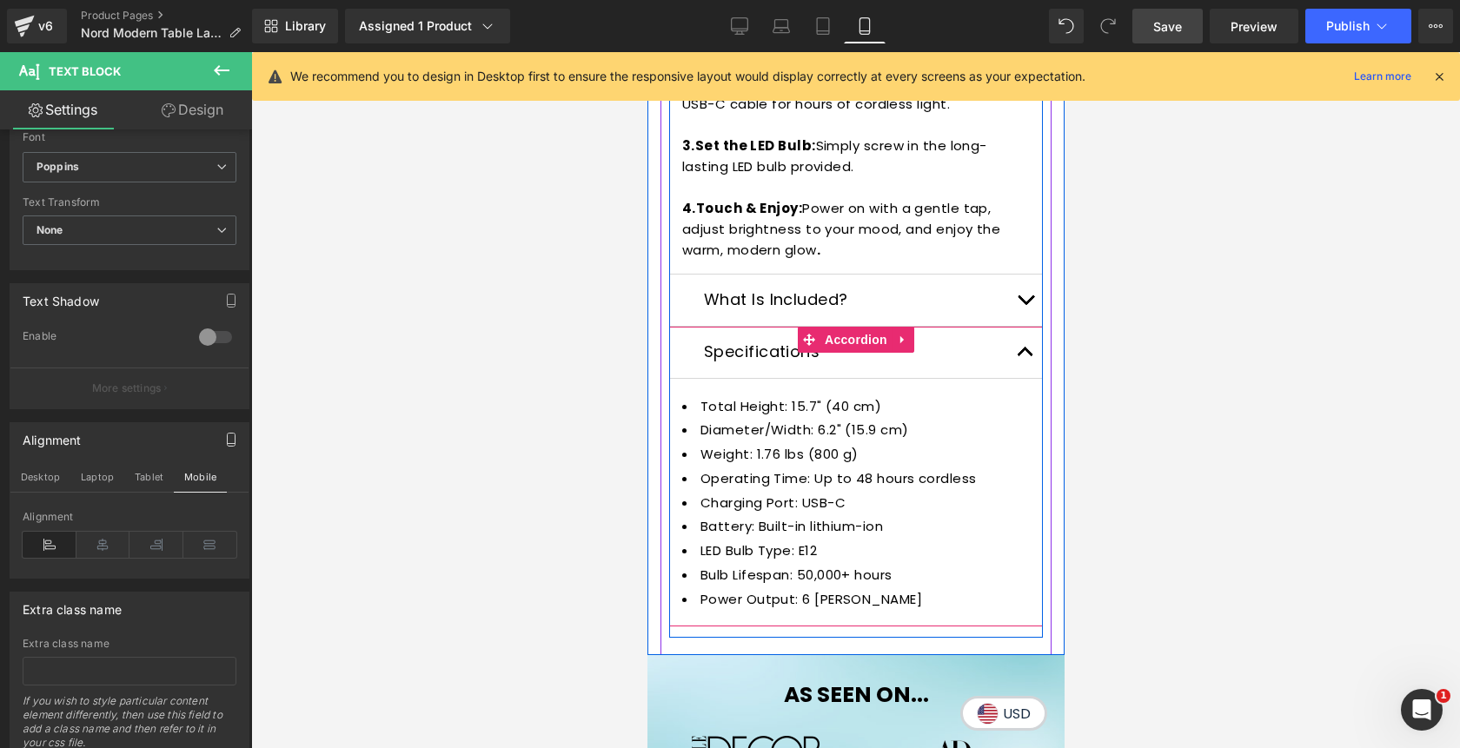
click at [1022, 352] on button "button" at bounding box center [1024, 352] width 35 height 51
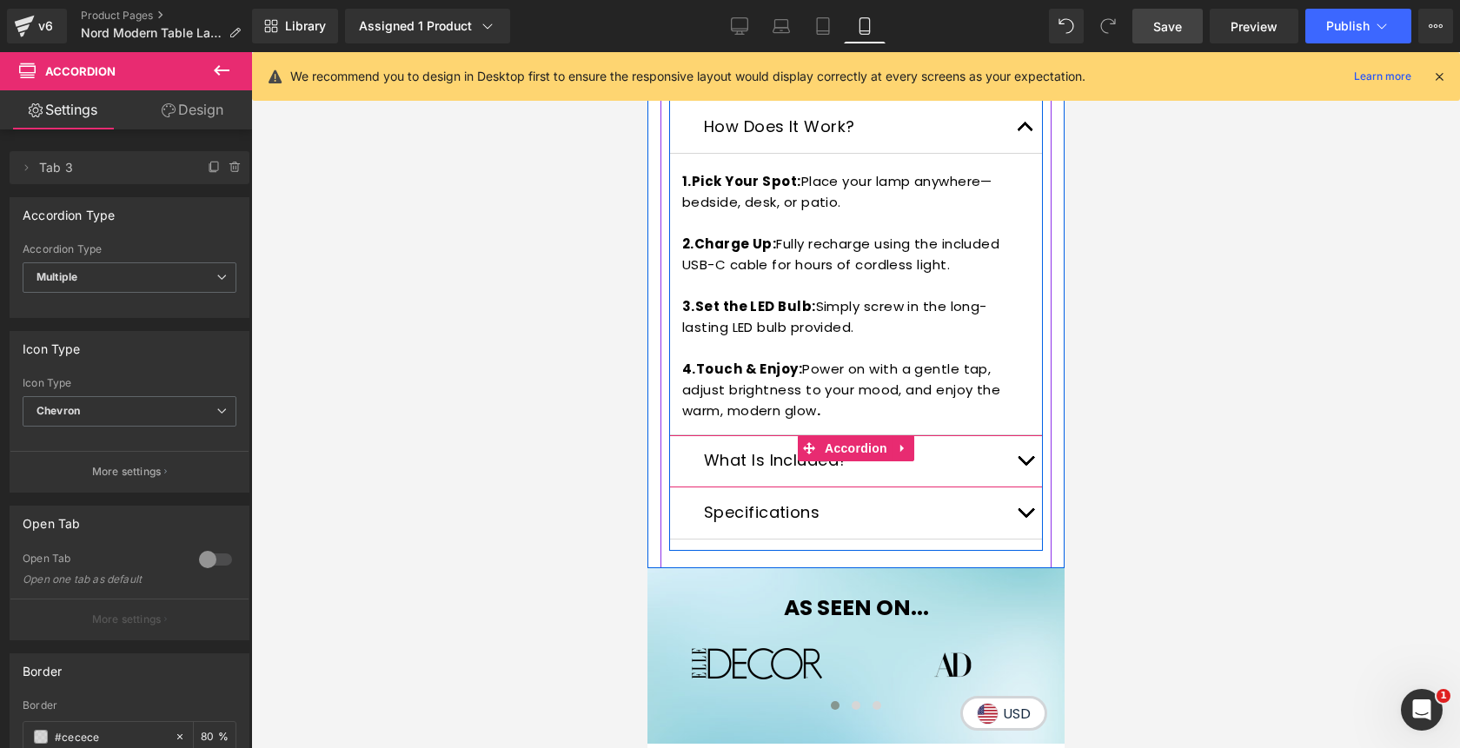
scroll to position [1171, 0]
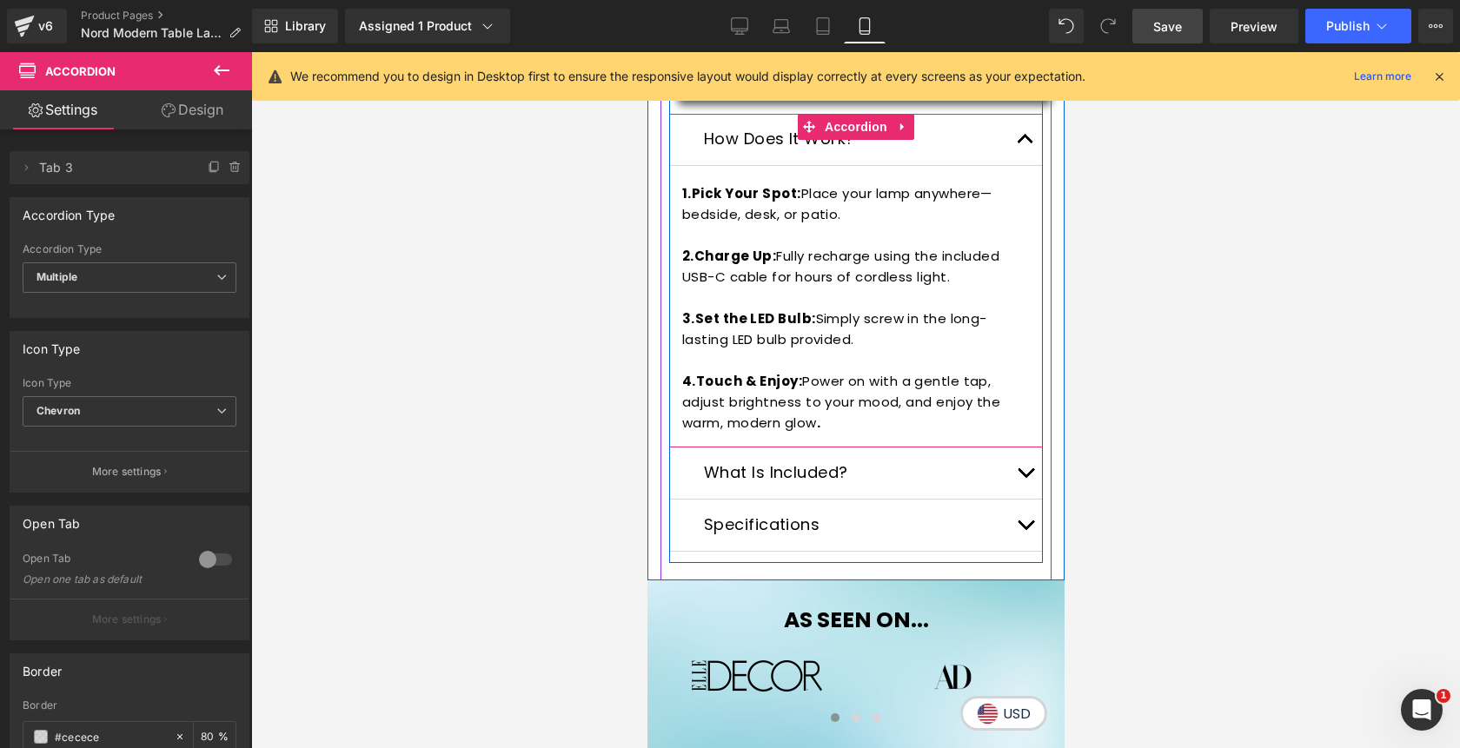
click at [1024, 143] on button "button" at bounding box center [1024, 139] width 35 height 51
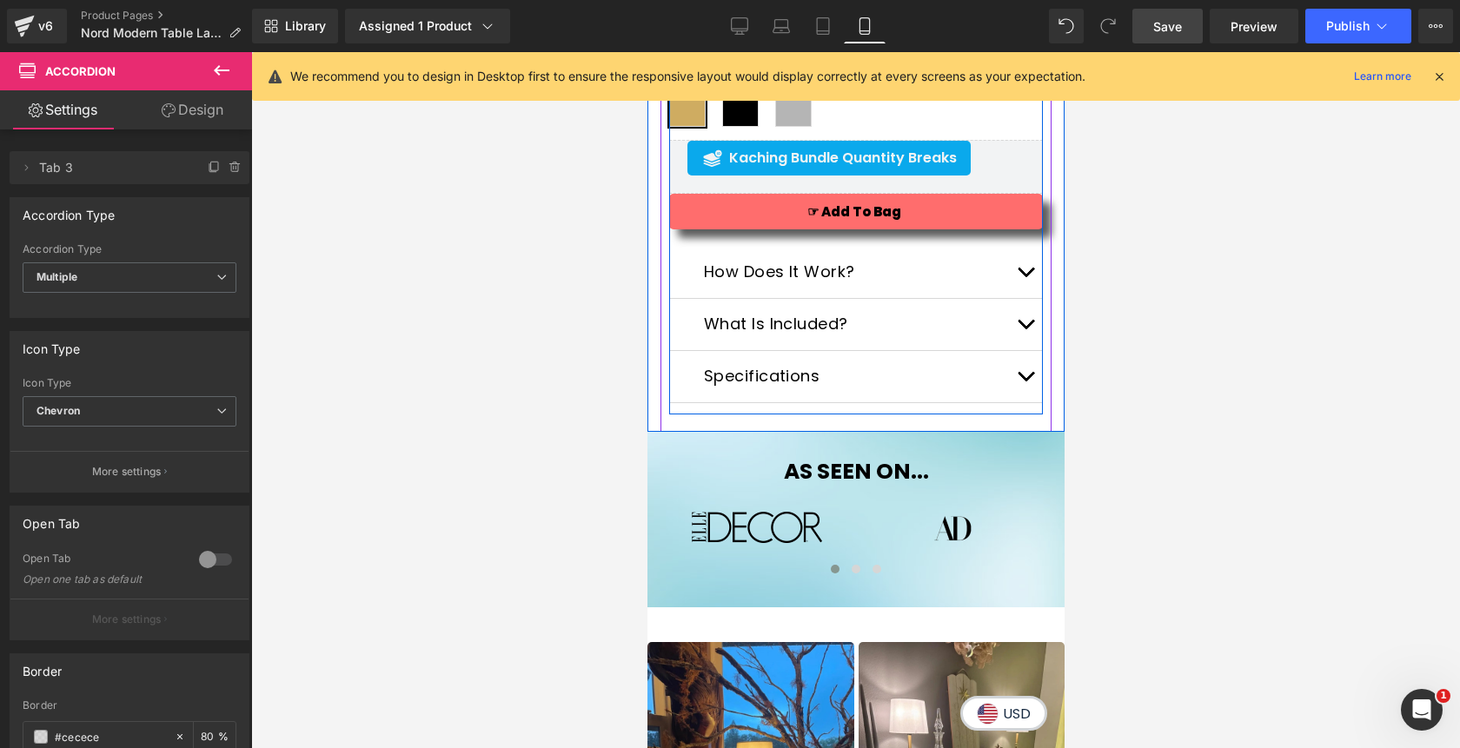
scroll to position [1033, 0]
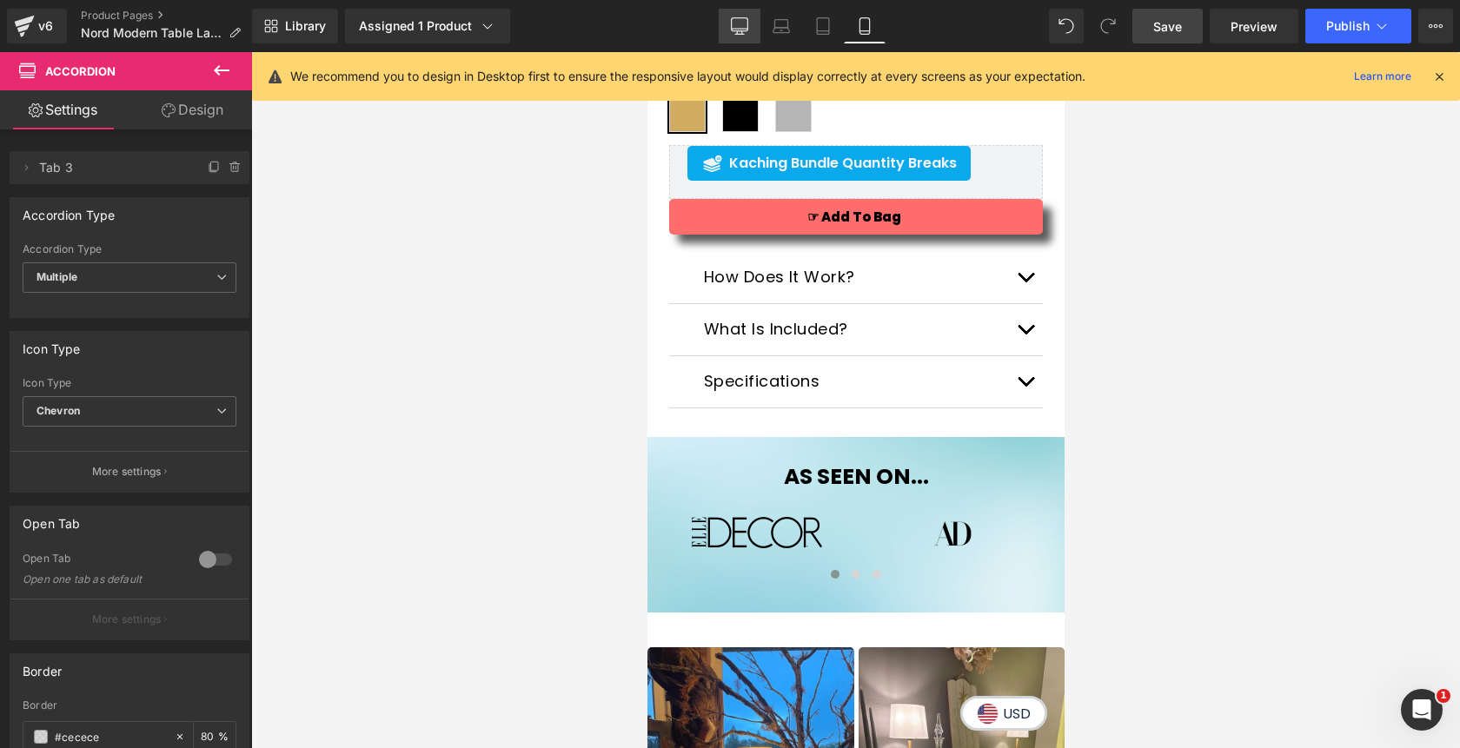
click at [739, 27] on icon at bounding box center [739, 25] width 17 height 17
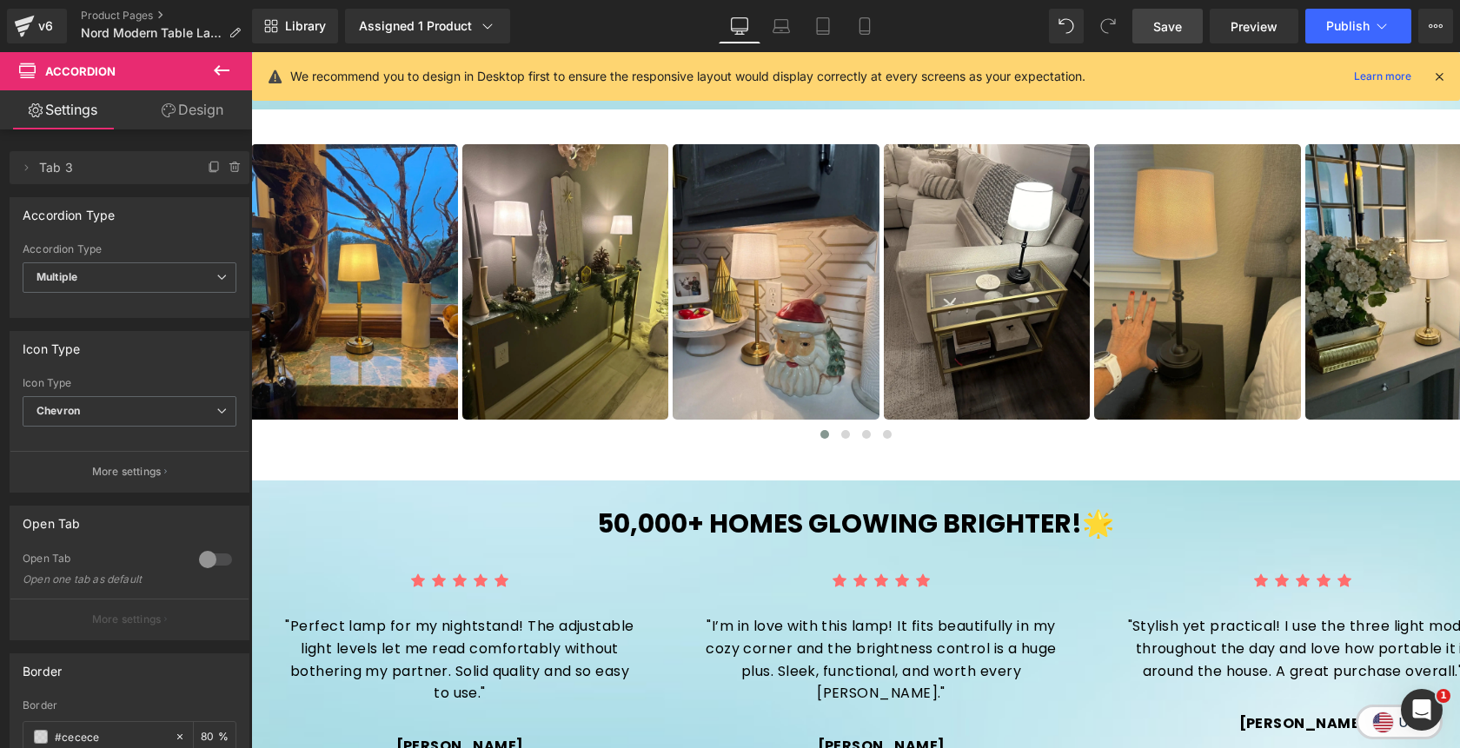
scroll to position [500, 0]
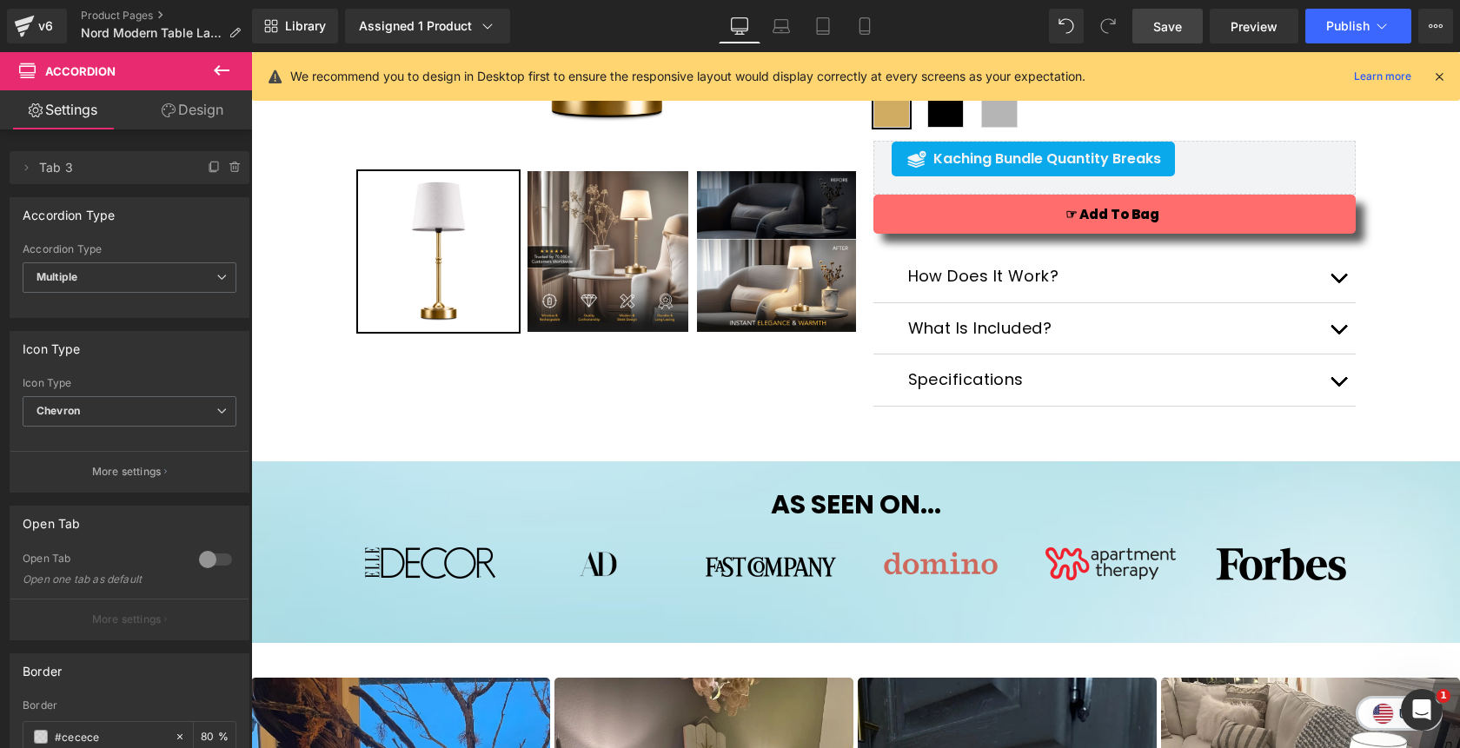
click at [1173, 24] on span "Save" at bounding box center [1167, 26] width 29 height 18
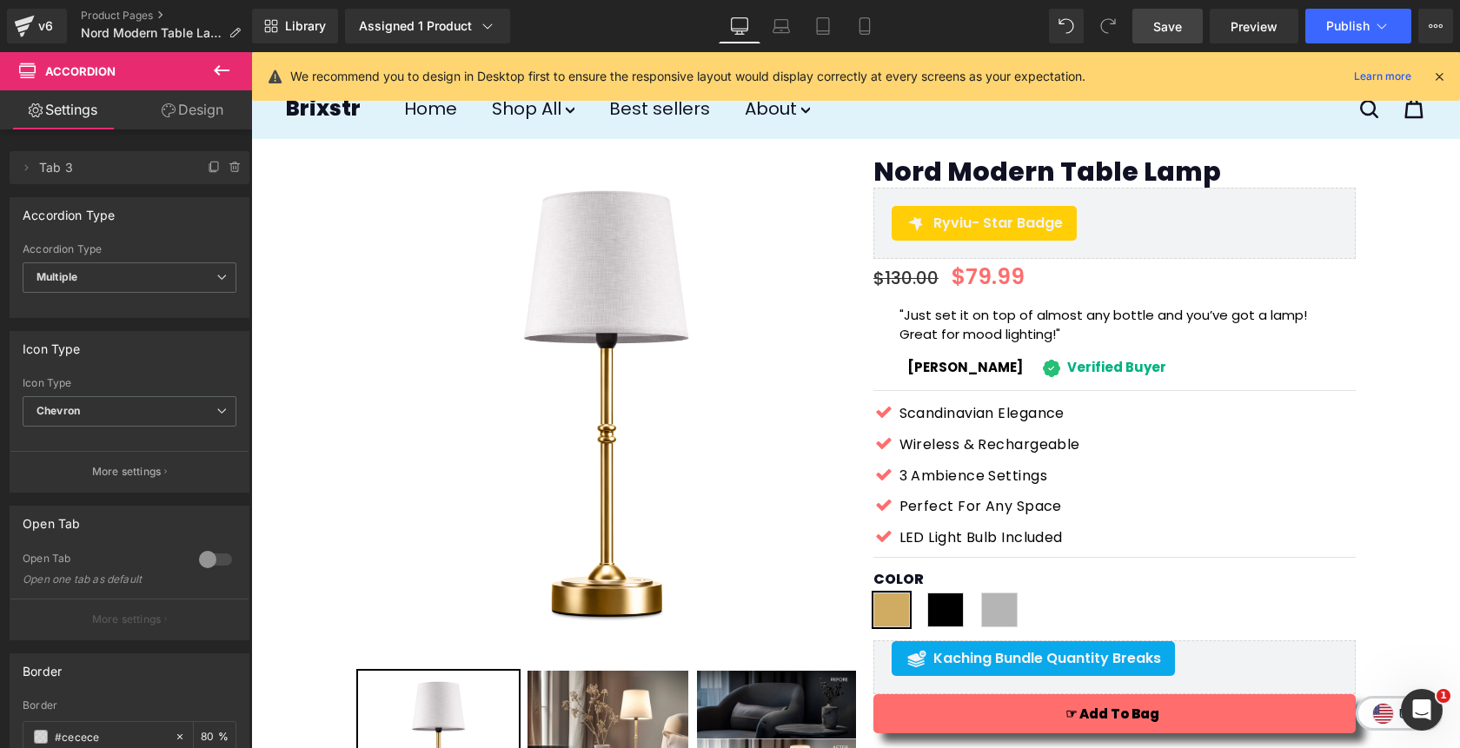
scroll to position [1, 0]
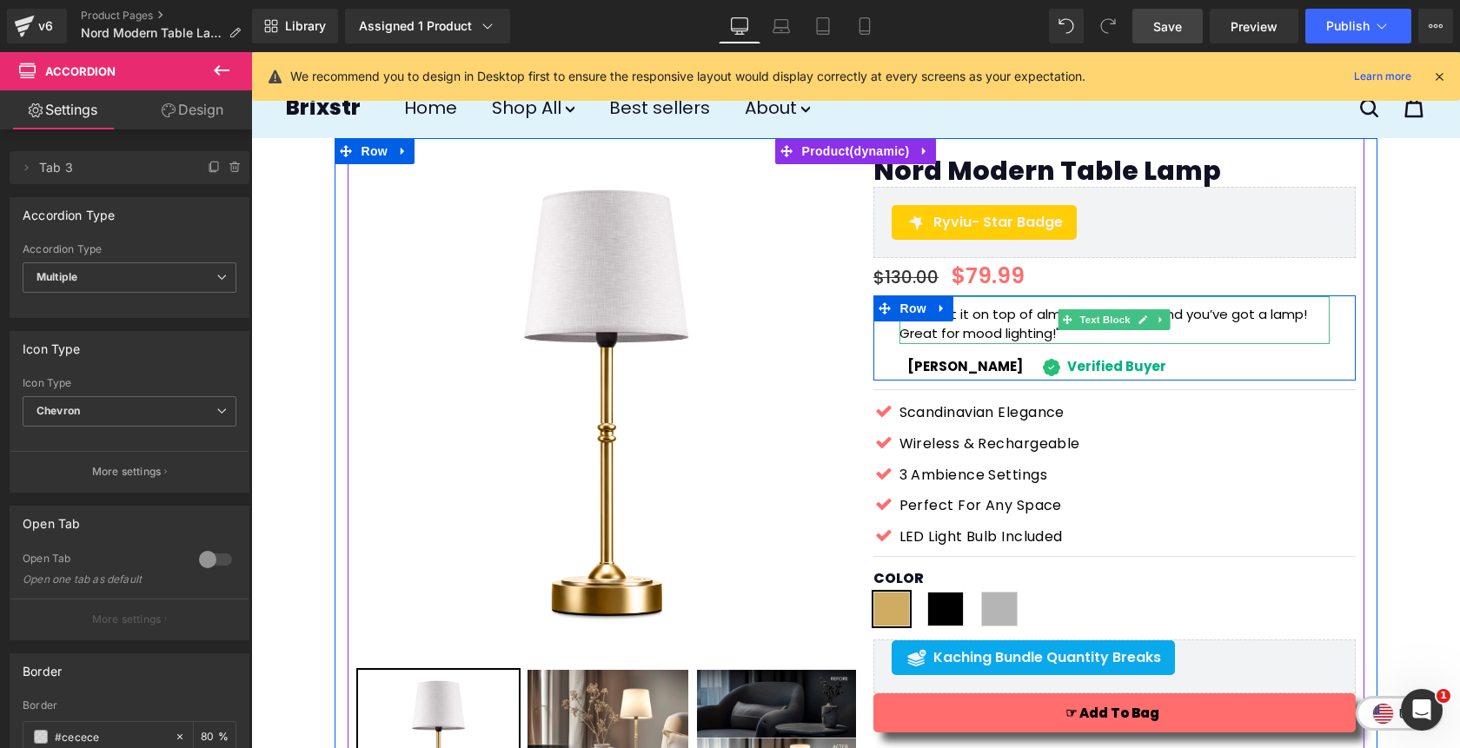
click at [986, 328] on p ""Just set it on top of almost any bottle and you’ve got a lamp! Great for mood …" at bounding box center [1114, 324] width 430 height 39
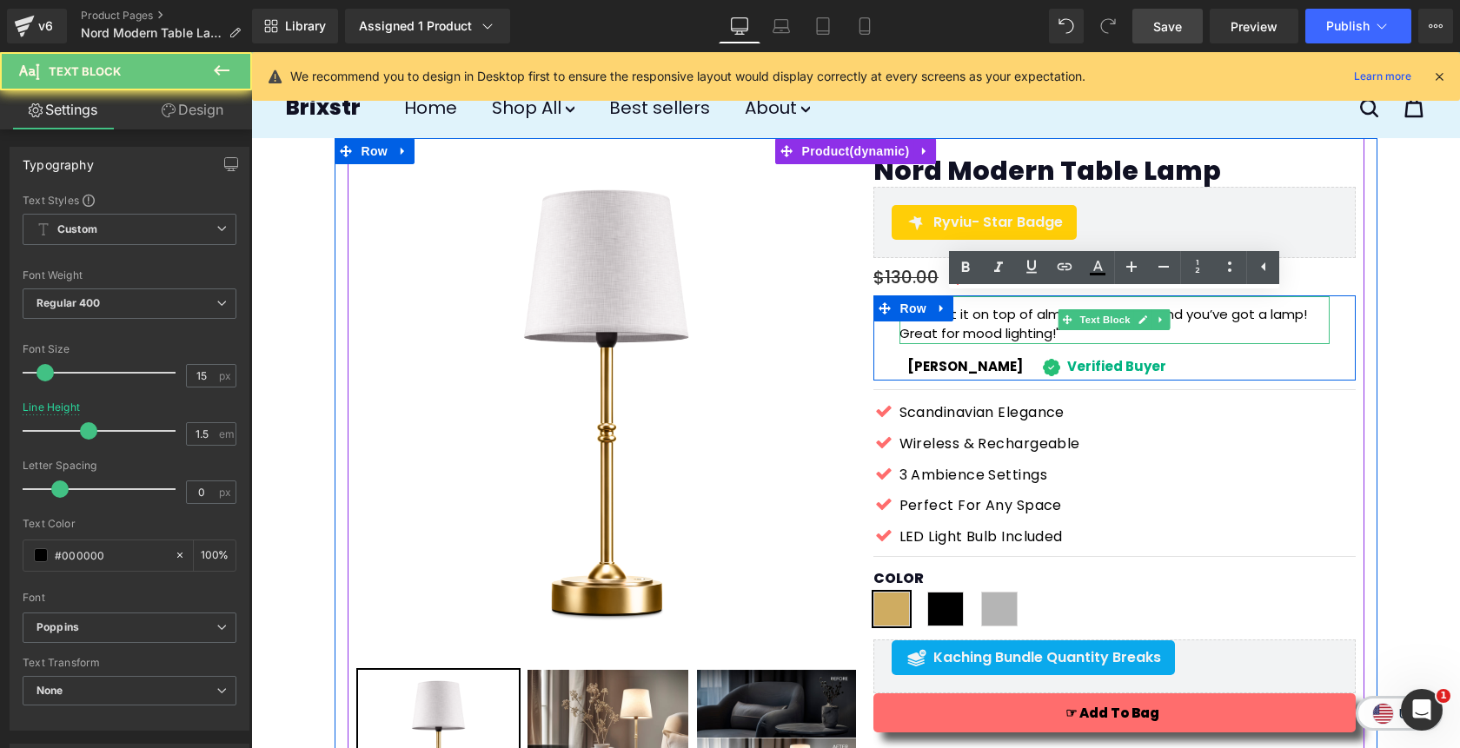
click at [986, 328] on p ""Just set it on top of almost any bottle and you’ve got a lamp! Great for mood …" at bounding box center [1114, 324] width 430 height 39
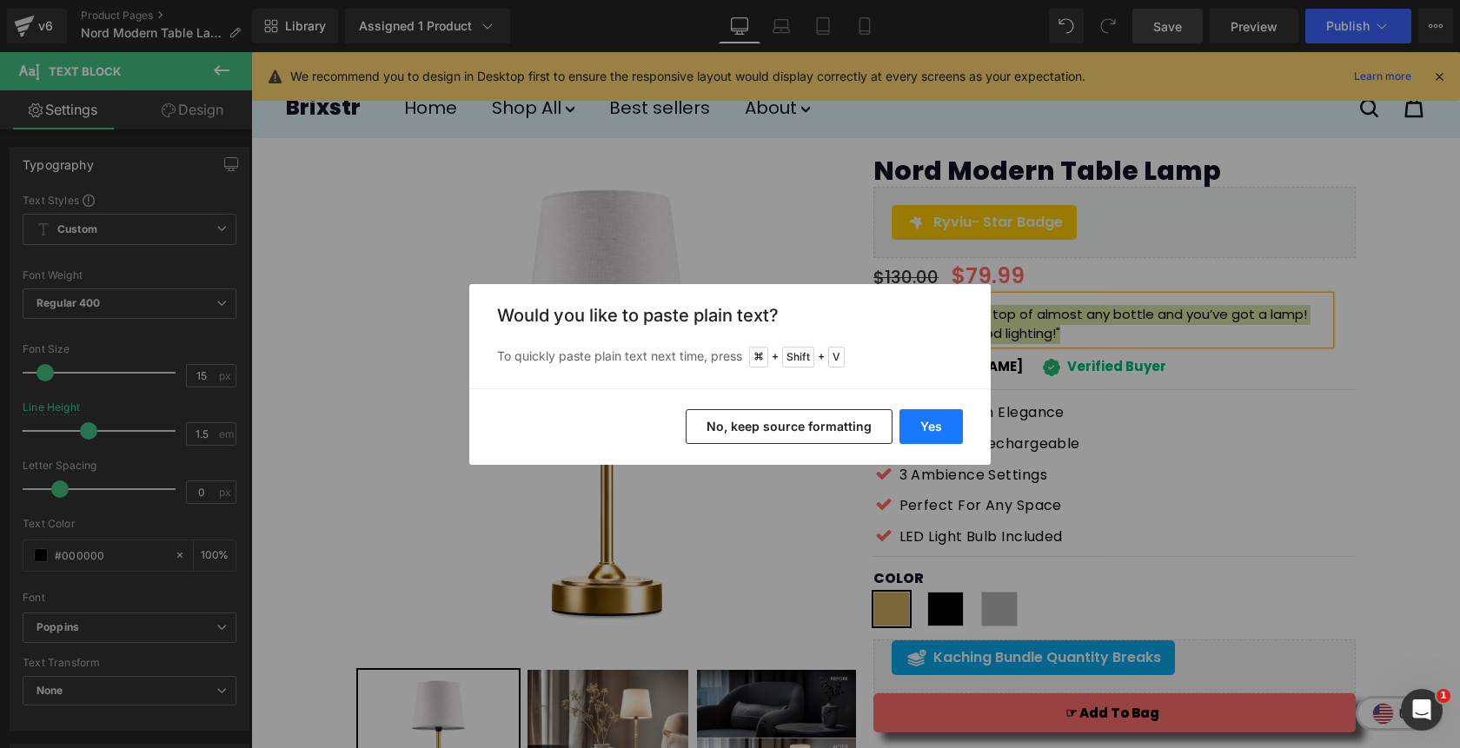
click at [941, 417] on button "Yes" at bounding box center [930, 426] width 63 height 35
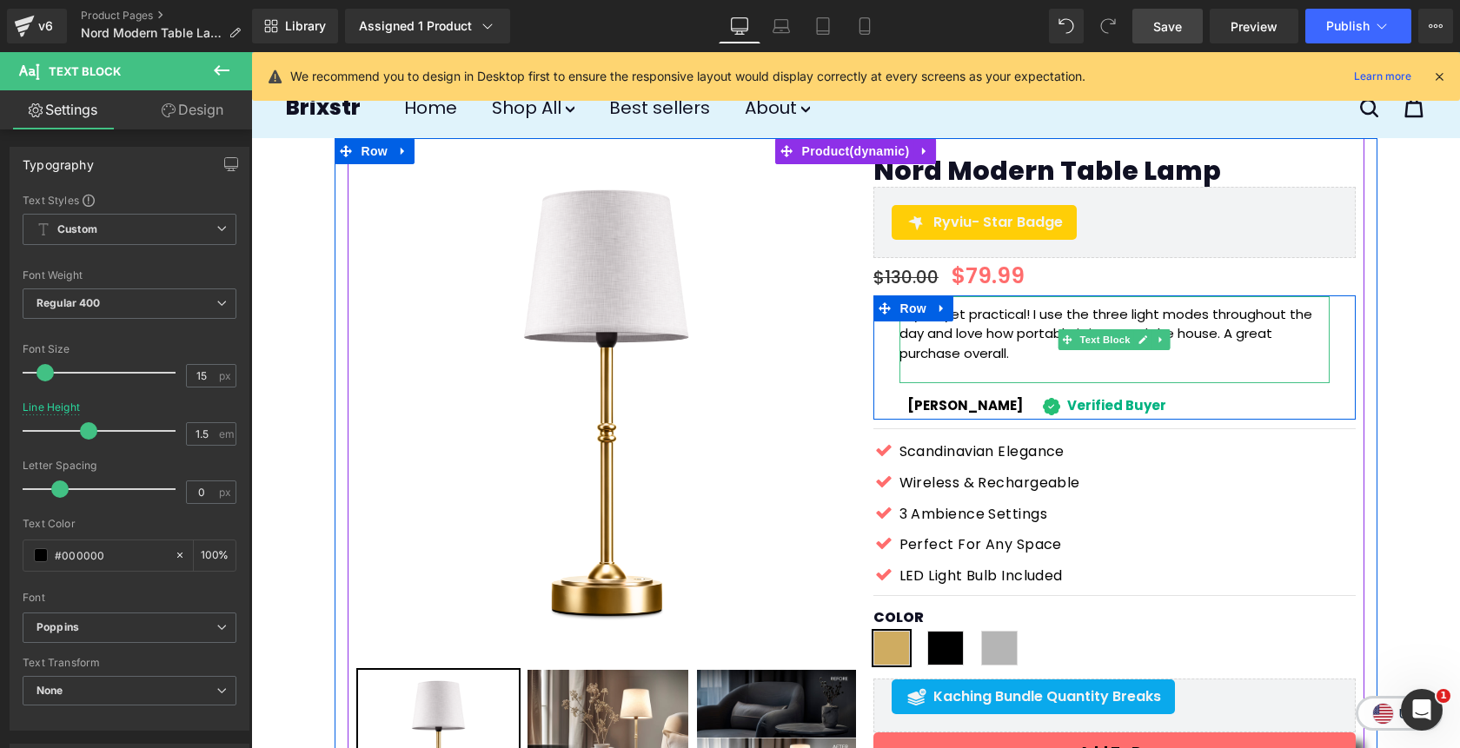
click at [1025, 358] on p "Stylish yet practical! I use the three light modes throughout the day and love …" at bounding box center [1114, 334] width 430 height 59
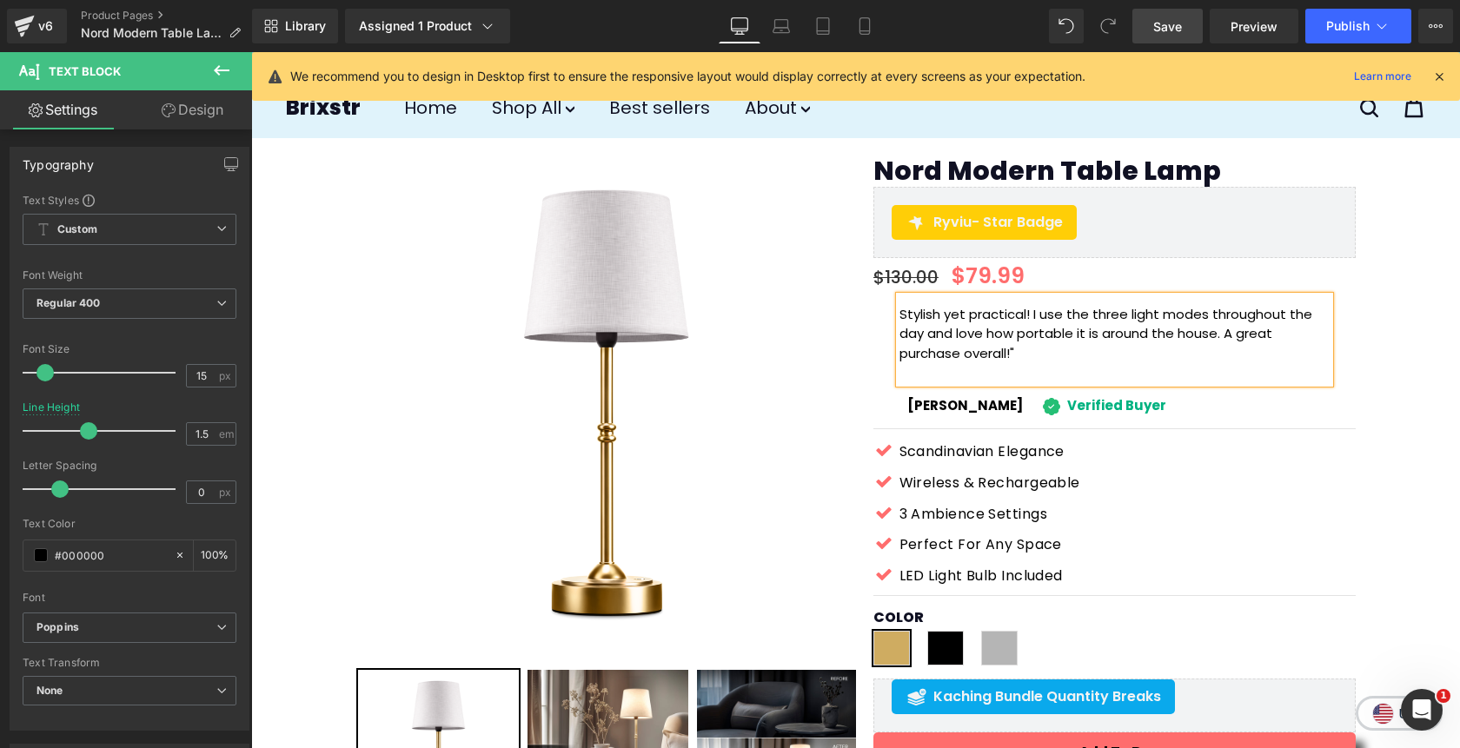
click at [900, 315] on p "Stylish yet practical! I use the three light modes throughout the day and love …" at bounding box center [1114, 334] width 430 height 59
click at [927, 377] on p at bounding box center [1114, 373] width 430 height 20
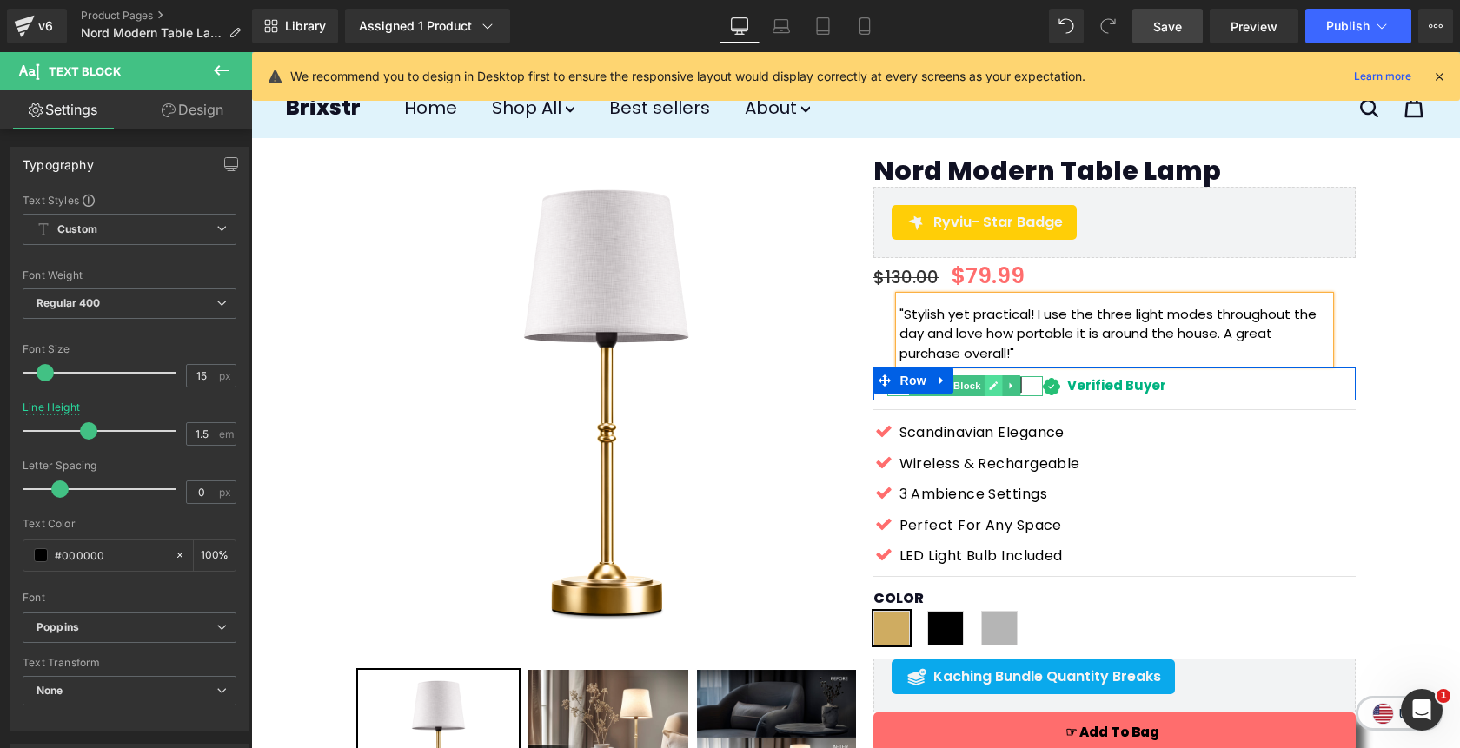
click at [995, 389] on icon at bounding box center [994, 386] width 10 height 10
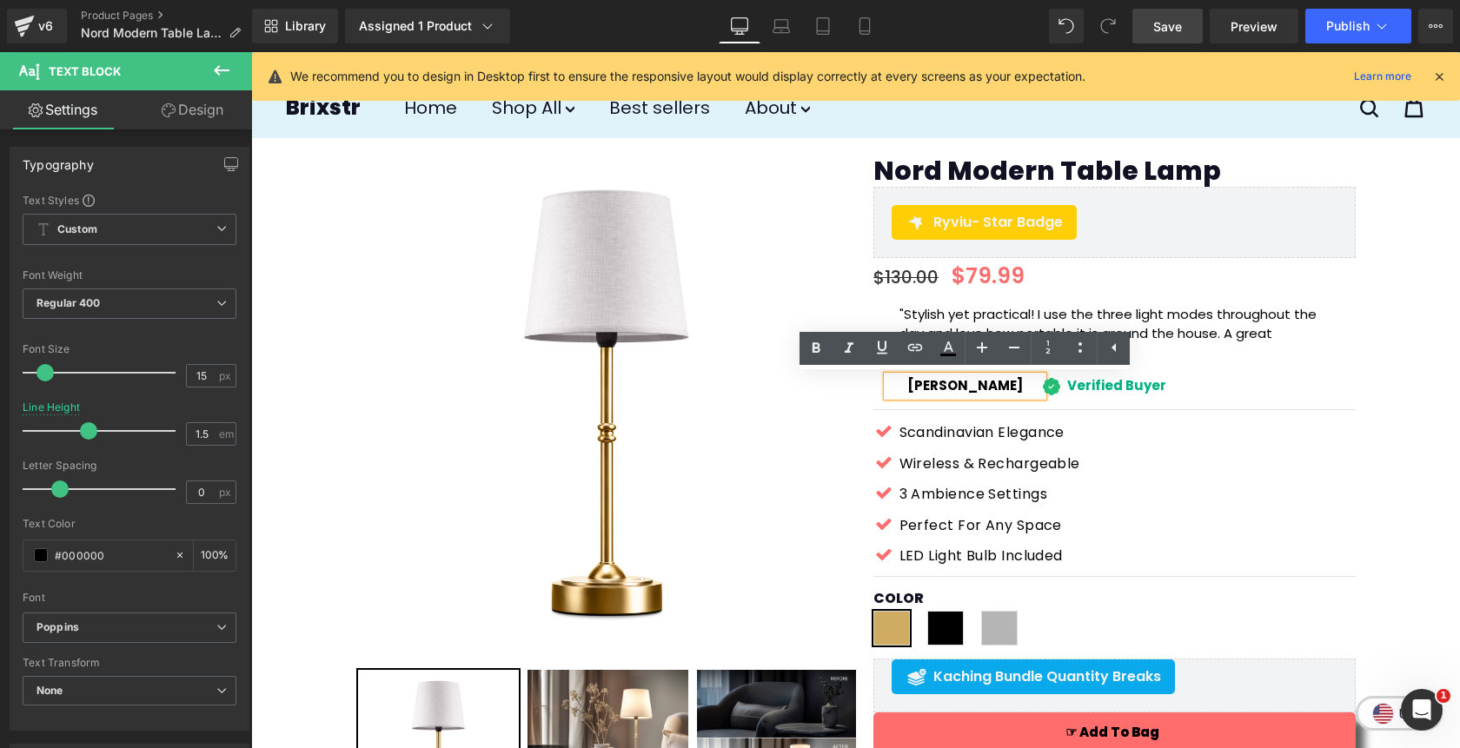
click at [995, 389] on div "[PERSON_NAME]" at bounding box center [965, 386] width 156 height 20
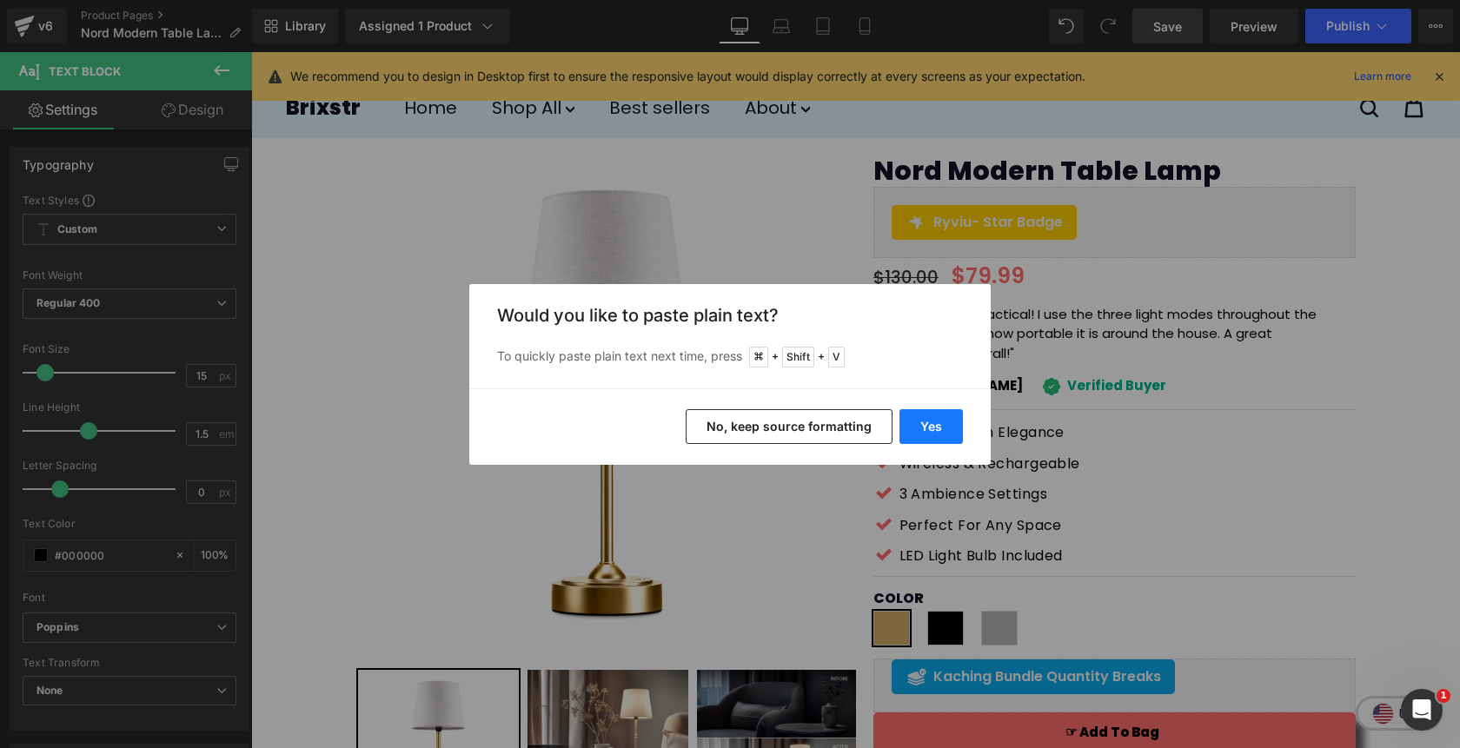
click at [930, 429] on button "Yes" at bounding box center [930, 426] width 63 height 35
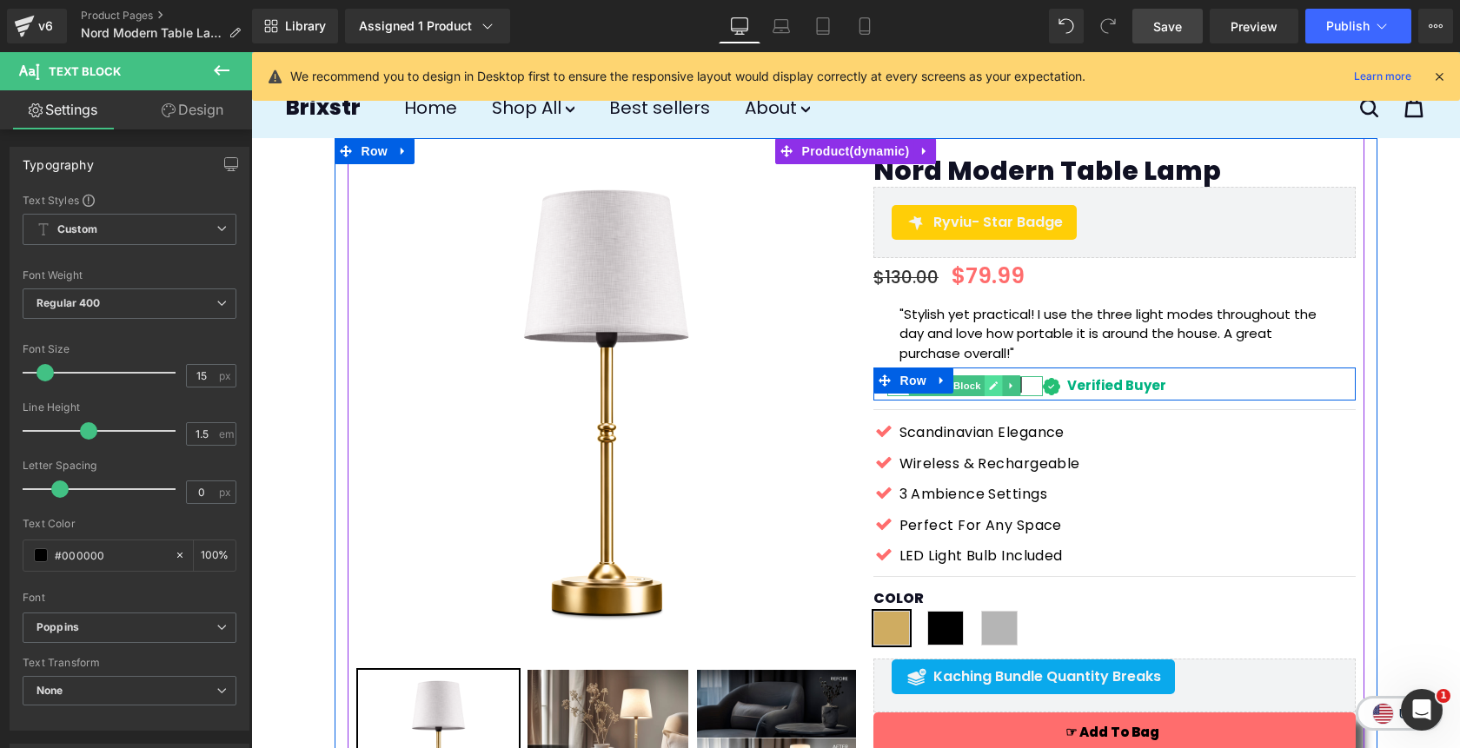
click at [999, 388] on link at bounding box center [994, 385] width 18 height 21
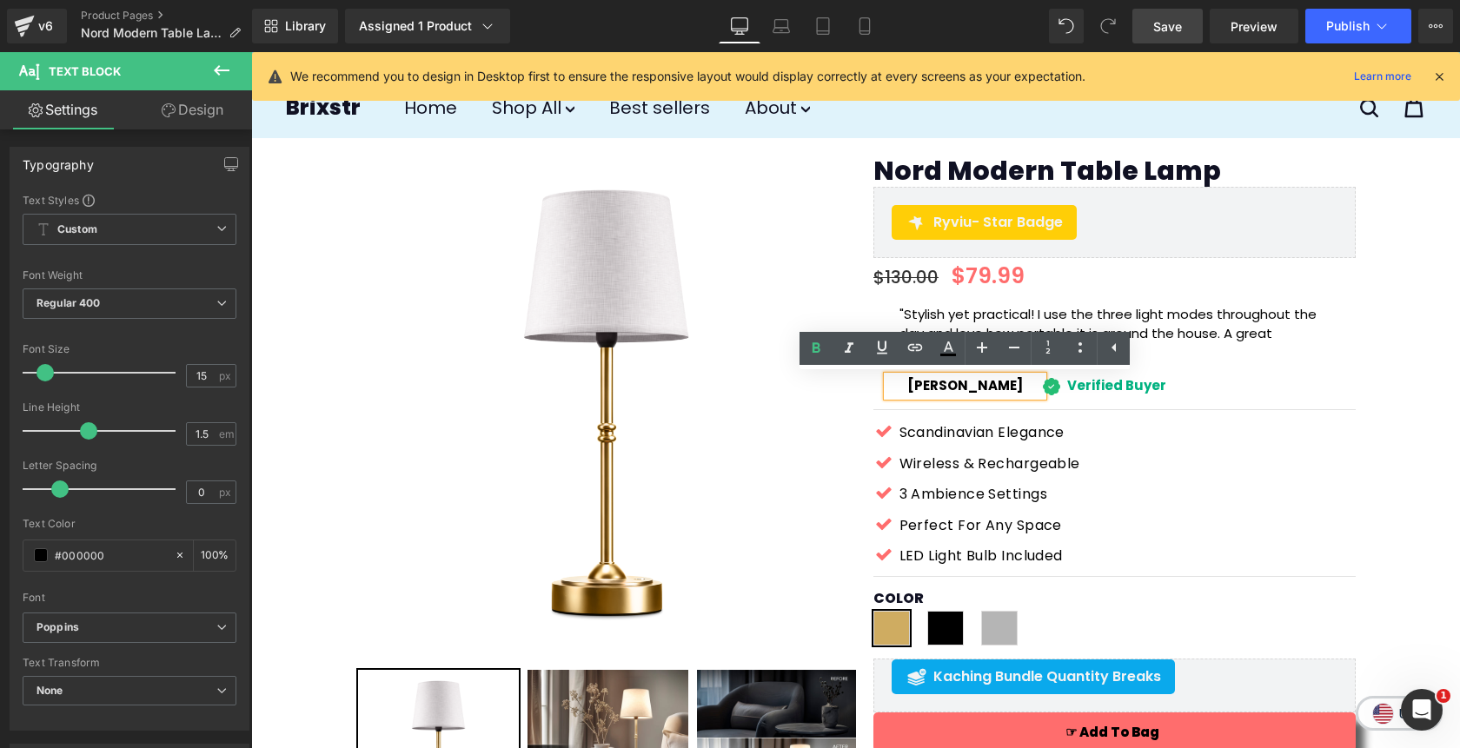
click at [1011, 388] on div "[PERSON_NAME]" at bounding box center [965, 386] width 156 height 20
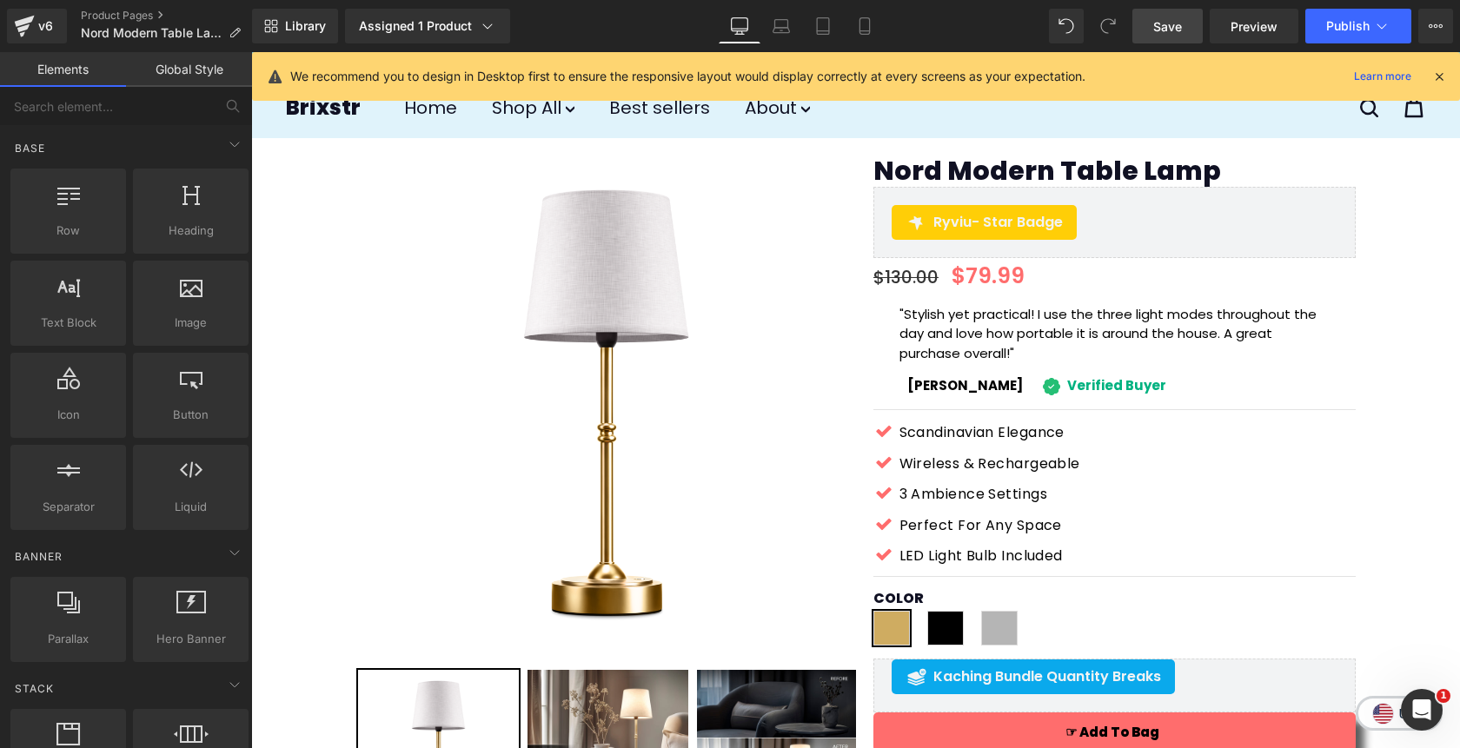
click at [1183, 29] on link "Save" at bounding box center [1167, 26] width 70 height 35
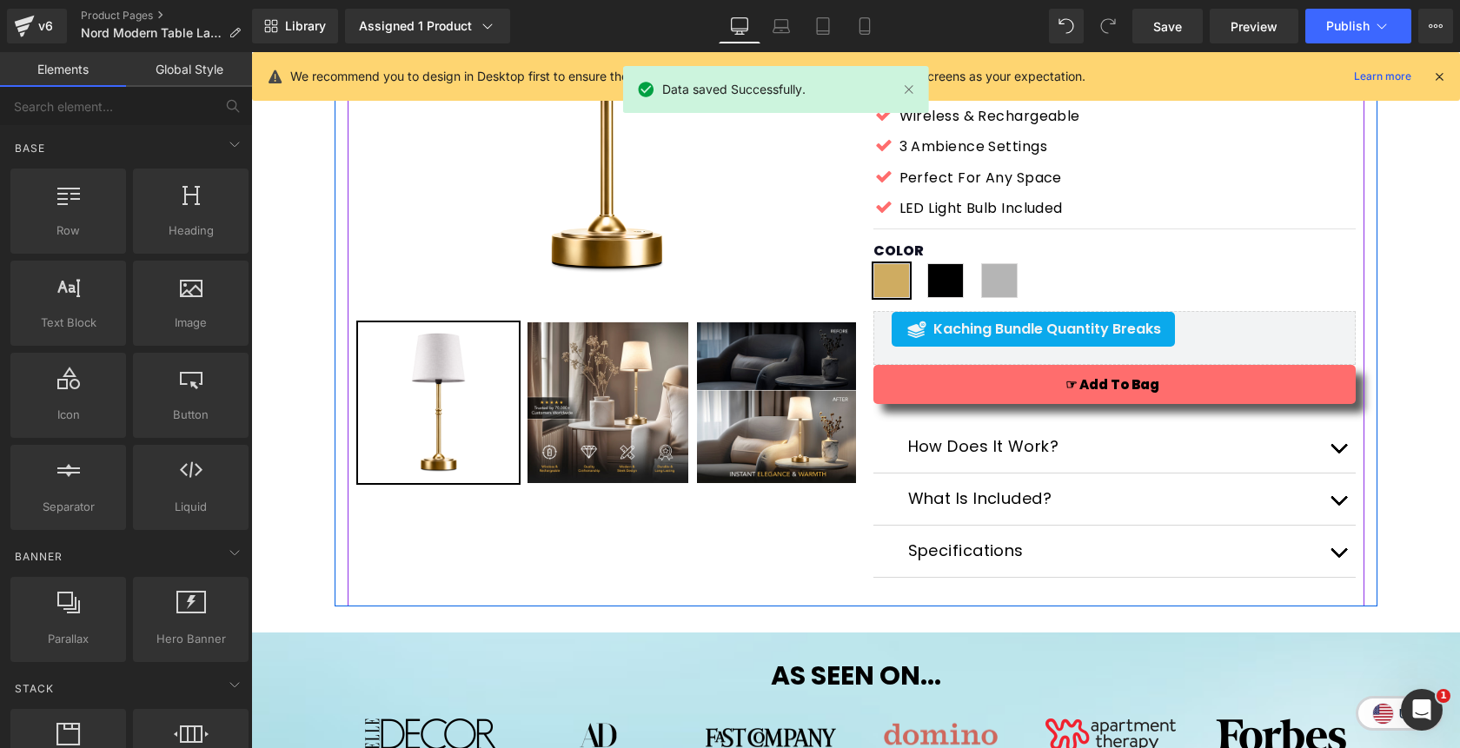
scroll to position [336, 0]
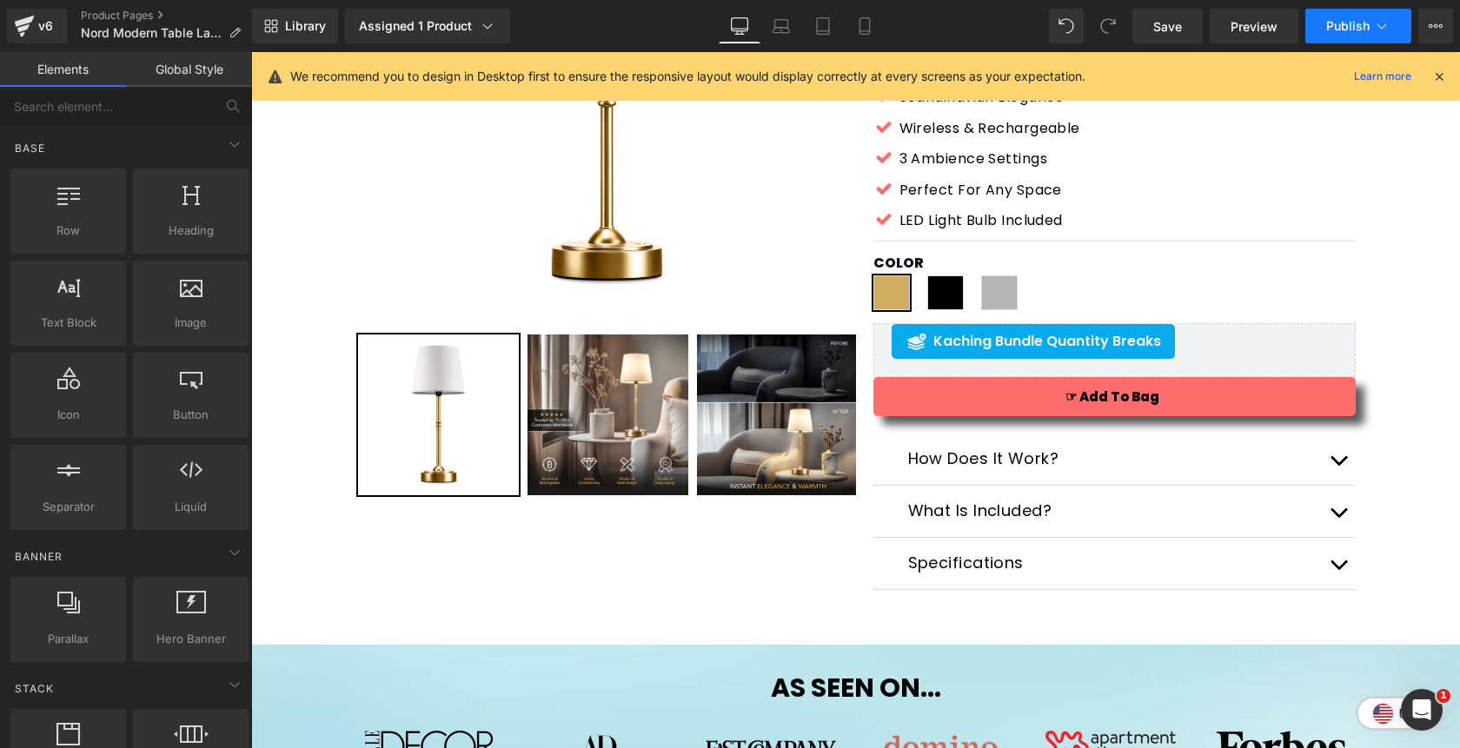
click at [1337, 26] on span "Publish" at bounding box center [1347, 26] width 43 height 14
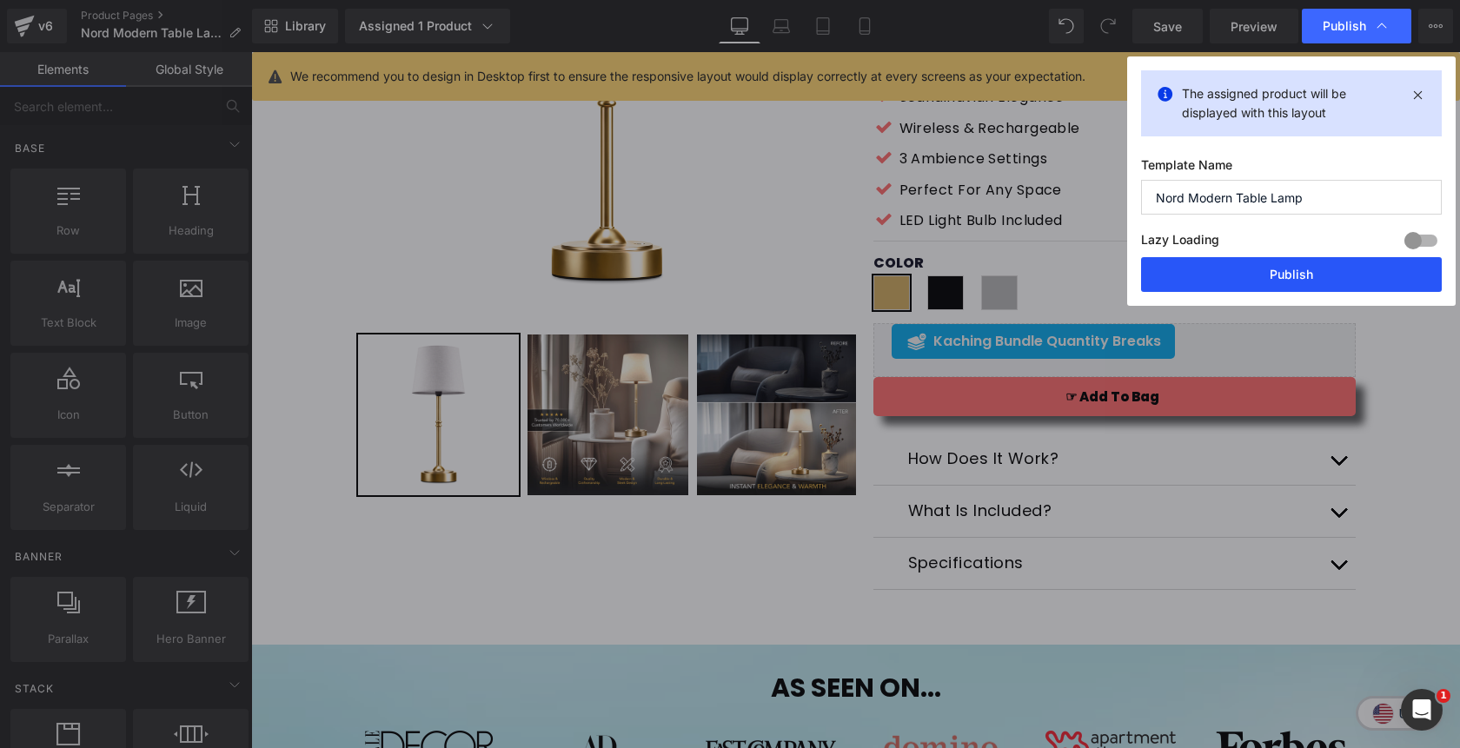
click at [1248, 283] on button "Publish" at bounding box center [1291, 274] width 301 height 35
